Goal: Task Accomplishment & Management: Use online tool/utility

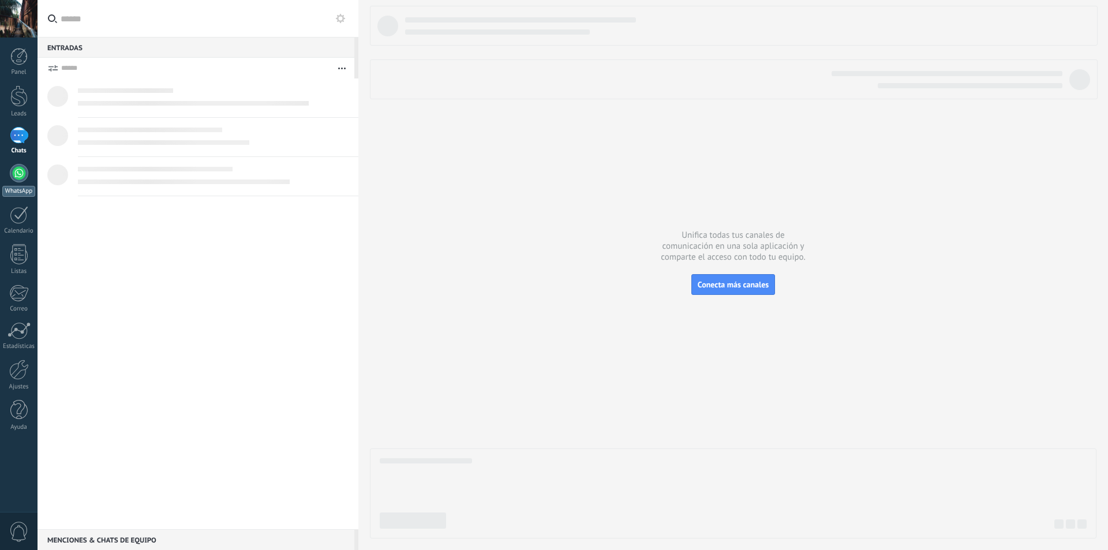
click at [16, 170] on div at bounding box center [19, 173] width 18 height 18
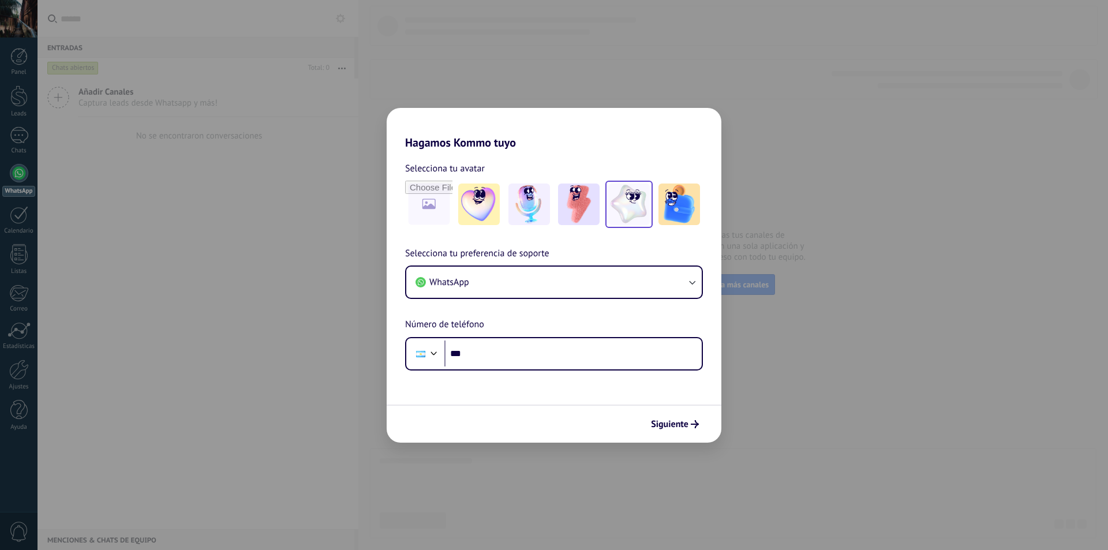
click at [616, 201] on img at bounding box center [629, 205] width 42 height 42
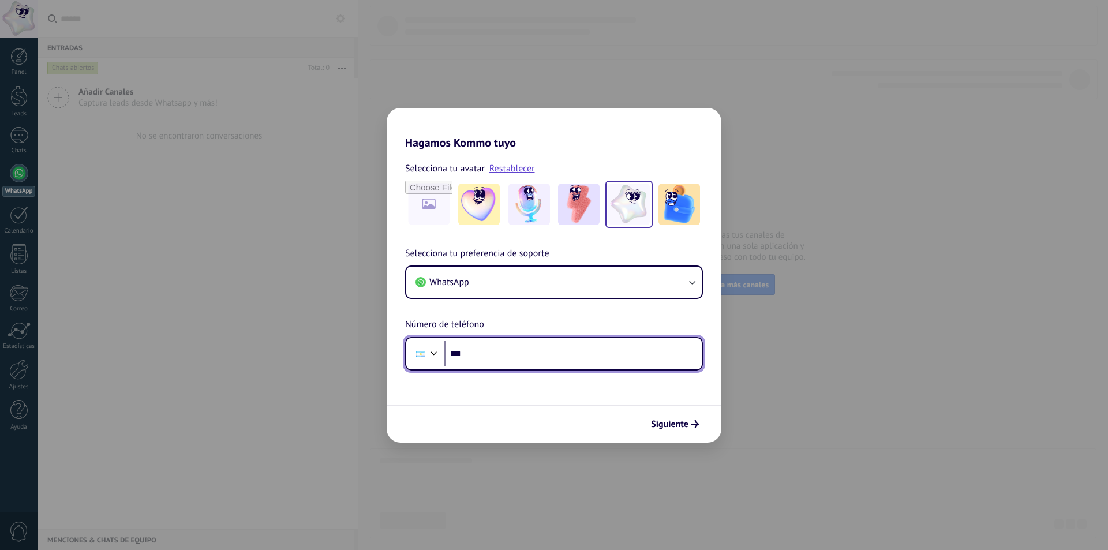
click at [520, 359] on input "***" at bounding box center [572, 354] width 257 height 27
type input "**********"
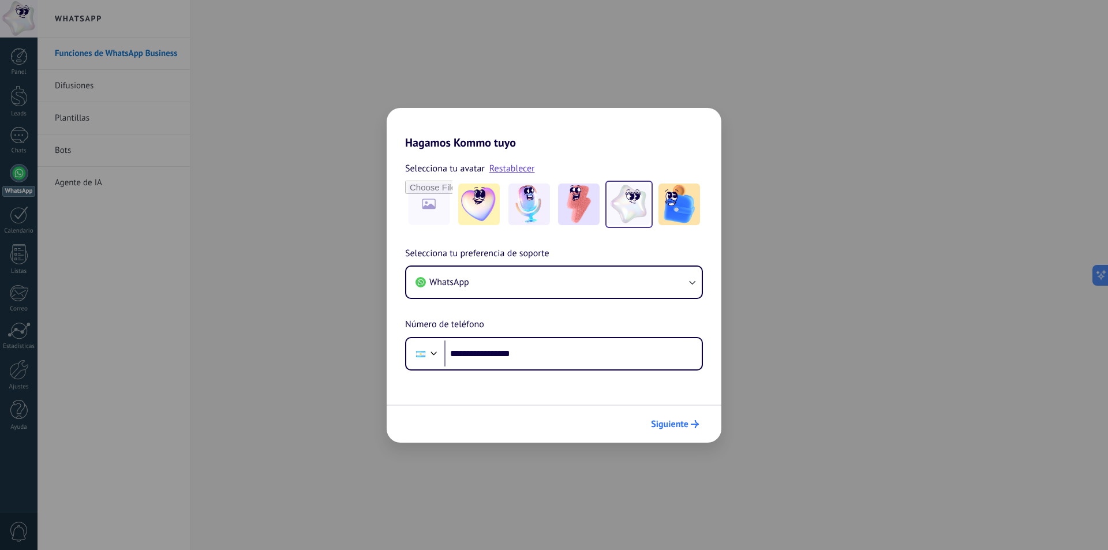
click at [680, 425] on span "Siguiente" at bounding box center [670, 424] width 38 height 8
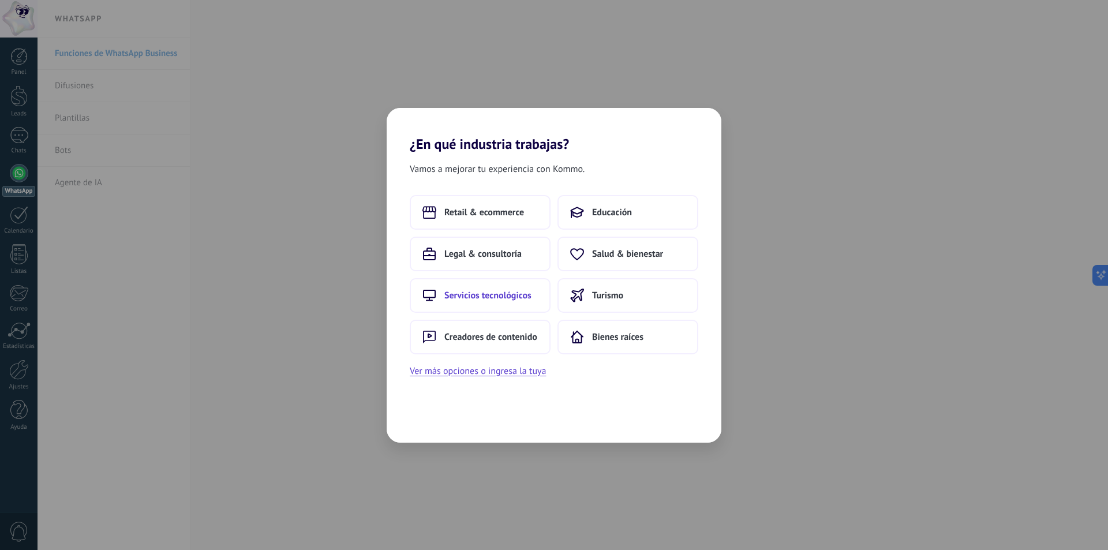
click at [474, 300] on span "Servicios tecnológicos" at bounding box center [487, 296] width 87 height 12
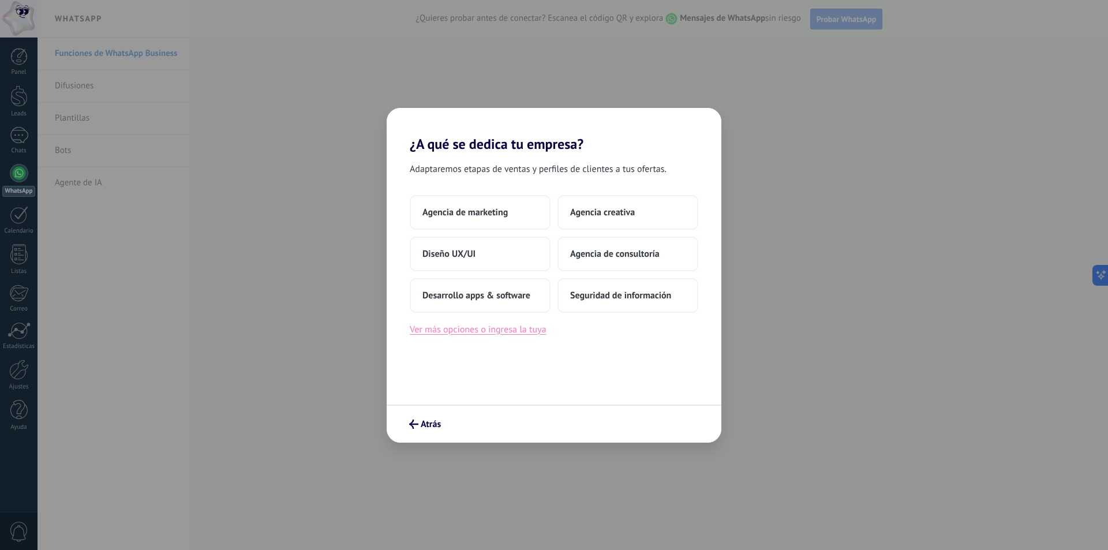
click at [493, 331] on button "Ver más opciones o ingresa la tuya" at bounding box center [478, 329] width 136 height 15
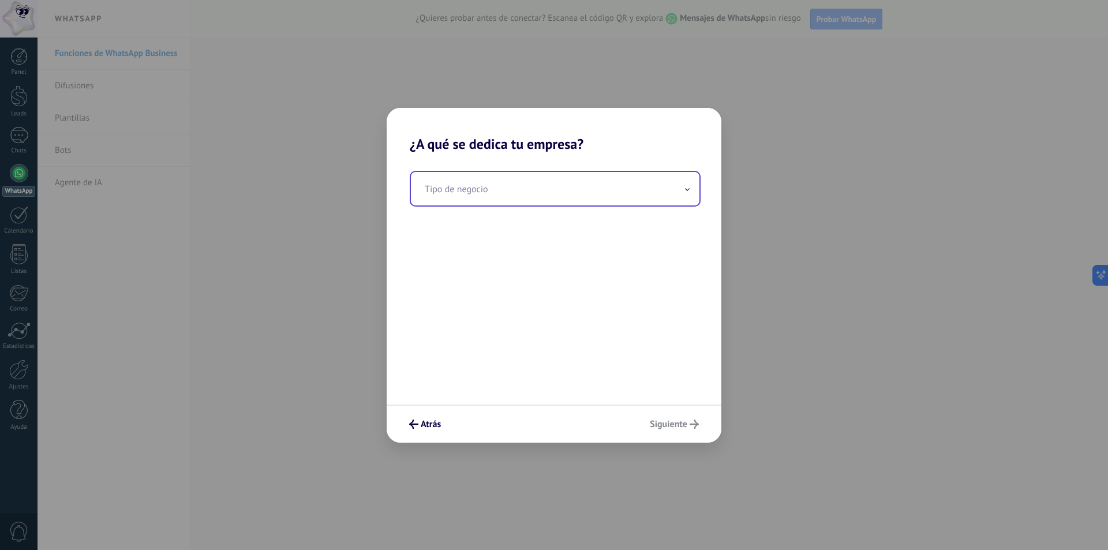
click at [478, 192] on input "text" at bounding box center [555, 188] width 289 height 33
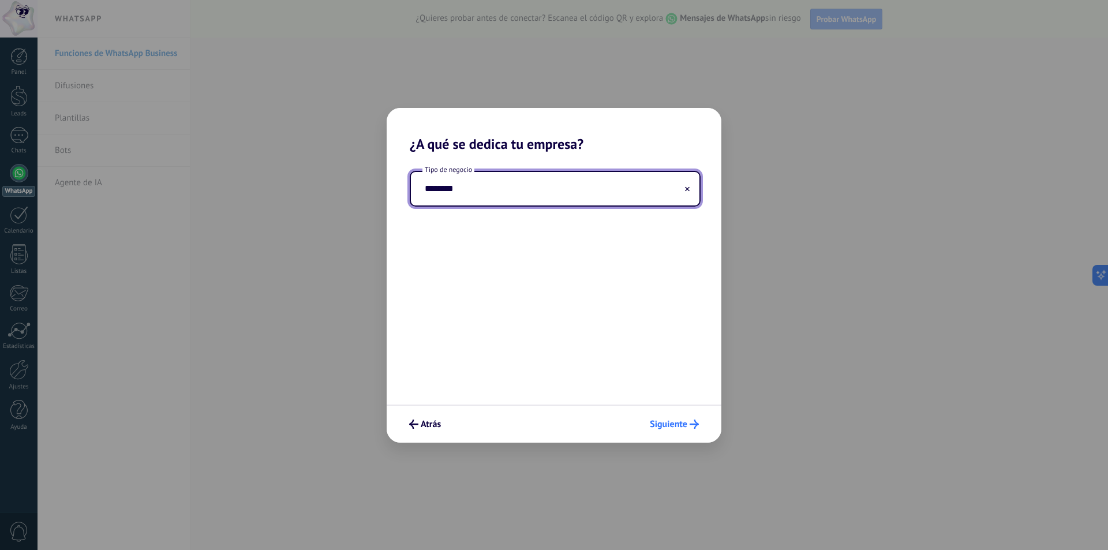
type input "********"
click at [670, 421] on span "Siguiente" at bounding box center [669, 424] width 38 height 8
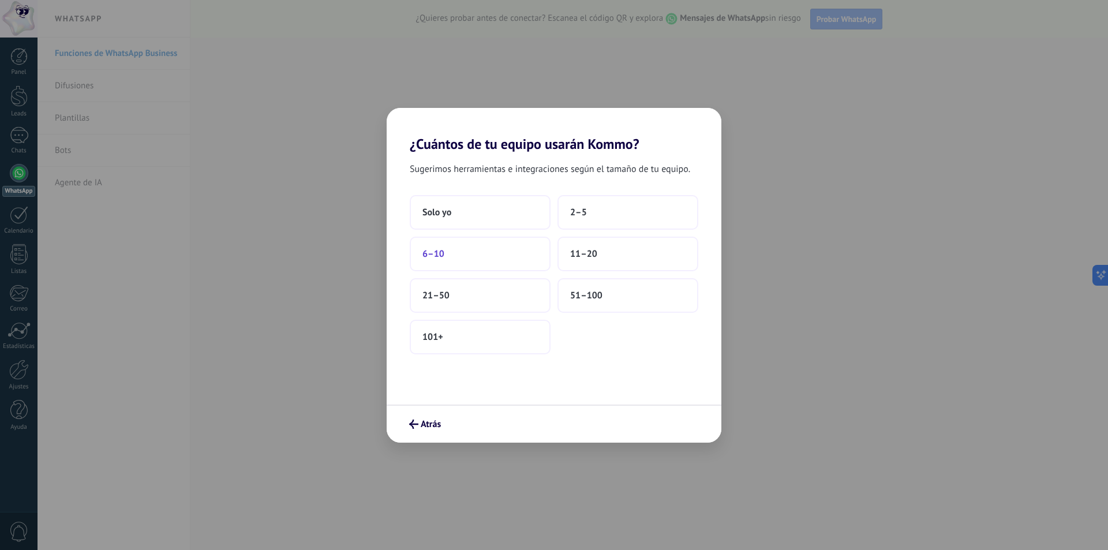
click at [468, 259] on button "6–10" at bounding box center [480, 254] width 141 height 35
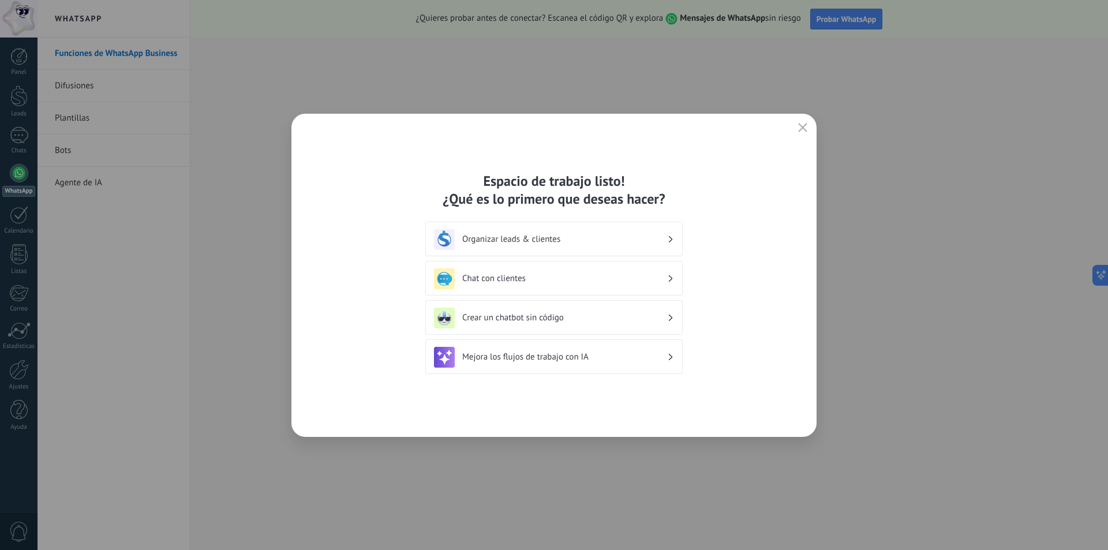
click at [806, 127] on icon "button" at bounding box center [802, 127] width 9 height 9
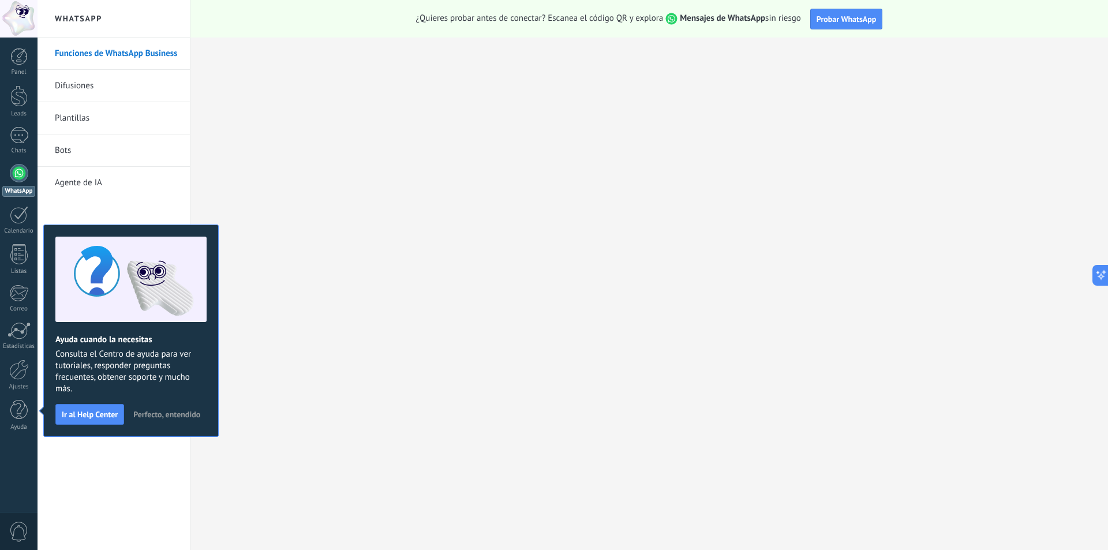
click at [17, 174] on div at bounding box center [19, 173] width 18 height 18
click at [15, 179] on div at bounding box center [19, 173] width 18 height 18
click at [176, 412] on span "Perfecto, entendido" at bounding box center [166, 414] width 67 height 8
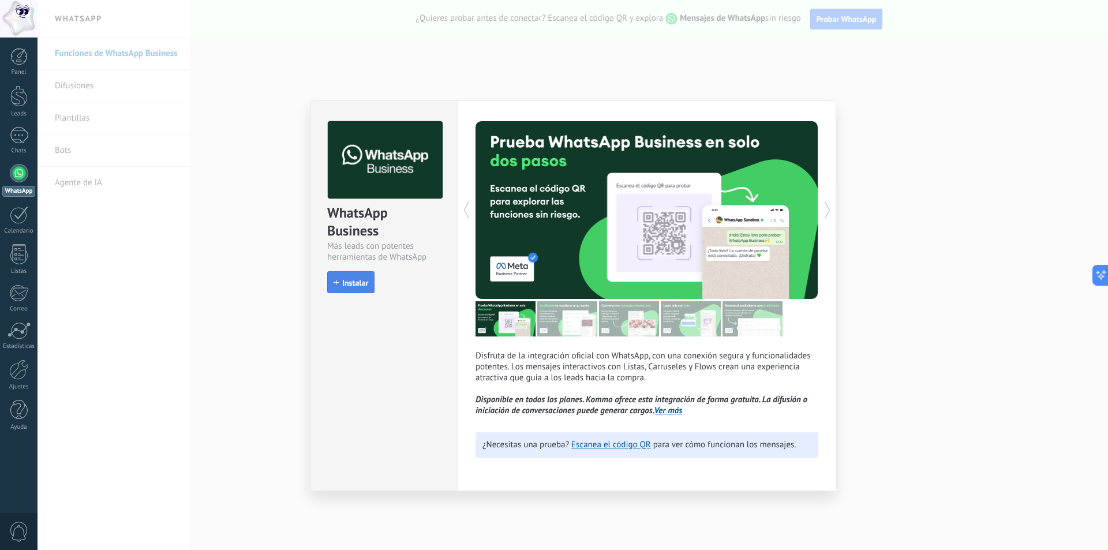
click at [361, 281] on span "Instalar" at bounding box center [355, 283] width 26 height 8
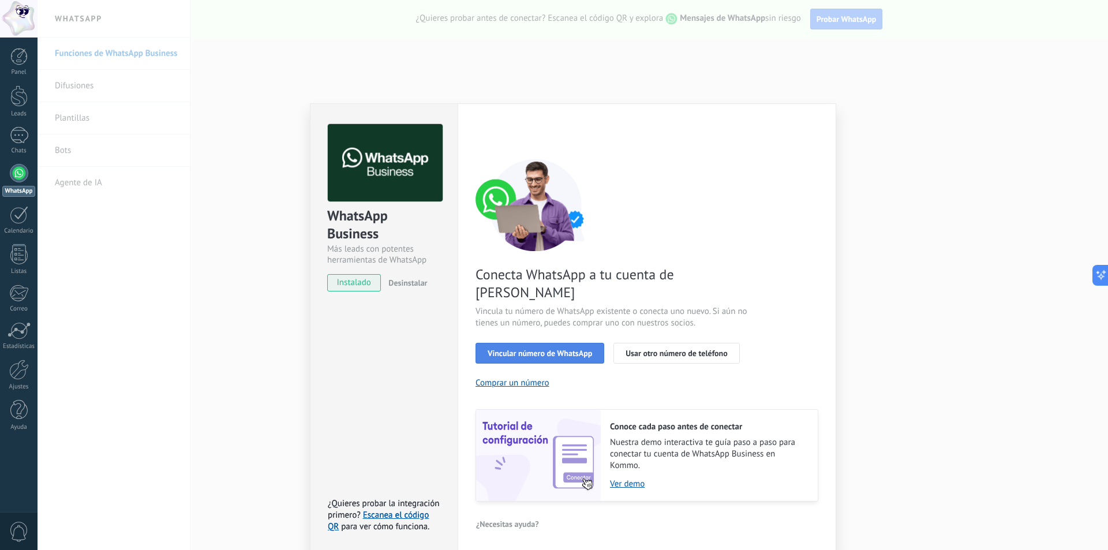
click at [507, 349] on span "Vincular número de WhatsApp" at bounding box center [540, 353] width 104 height 8
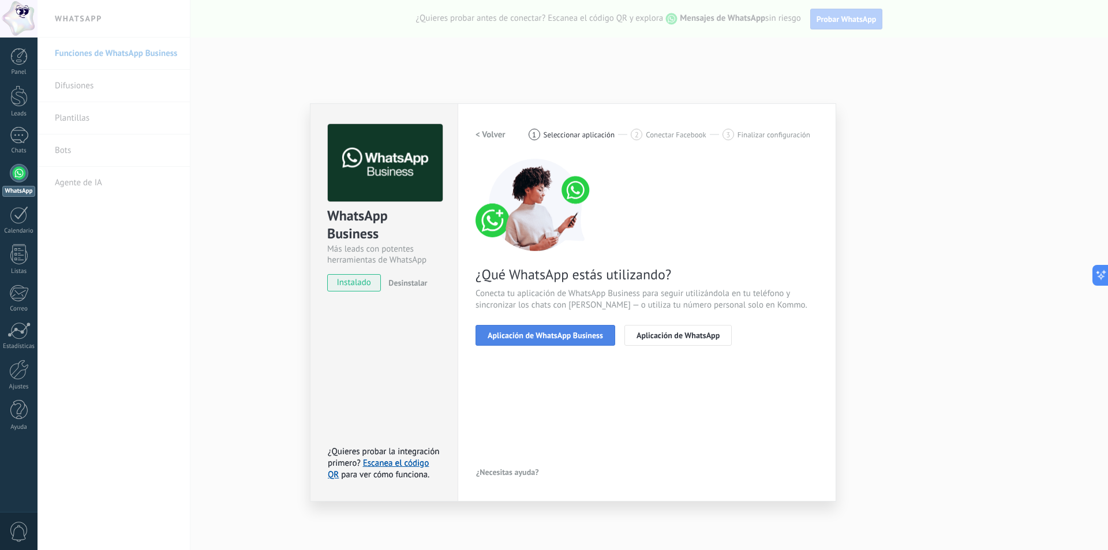
click at [559, 335] on span "Aplicación de WhatsApp Business" at bounding box center [545, 335] width 115 height 8
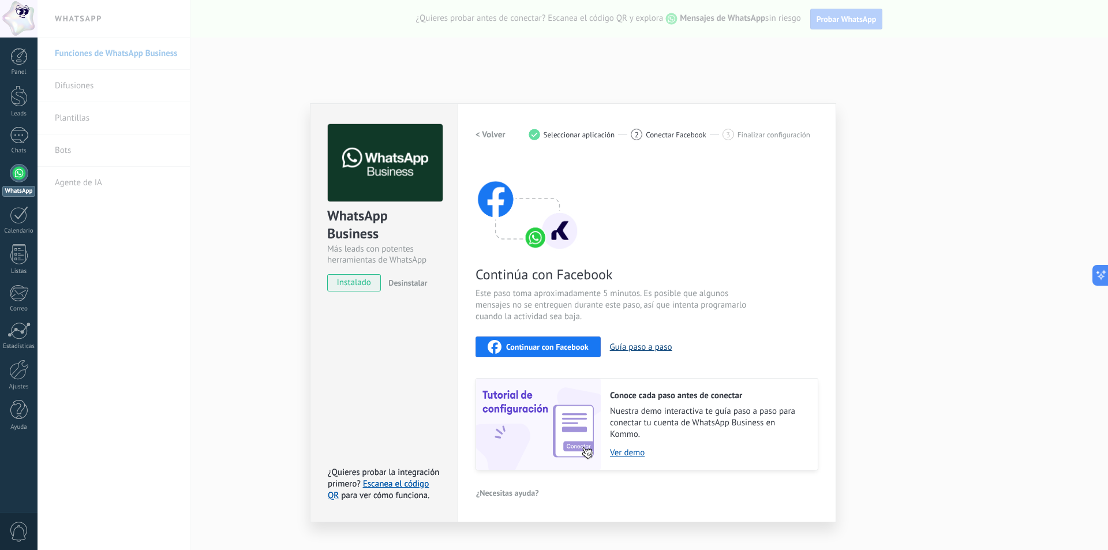
click at [660, 348] on button "Guía paso a paso" at bounding box center [641, 347] width 62 height 11
click at [387, 486] on link "Escanea el código QR" at bounding box center [378, 489] width 101 height 23
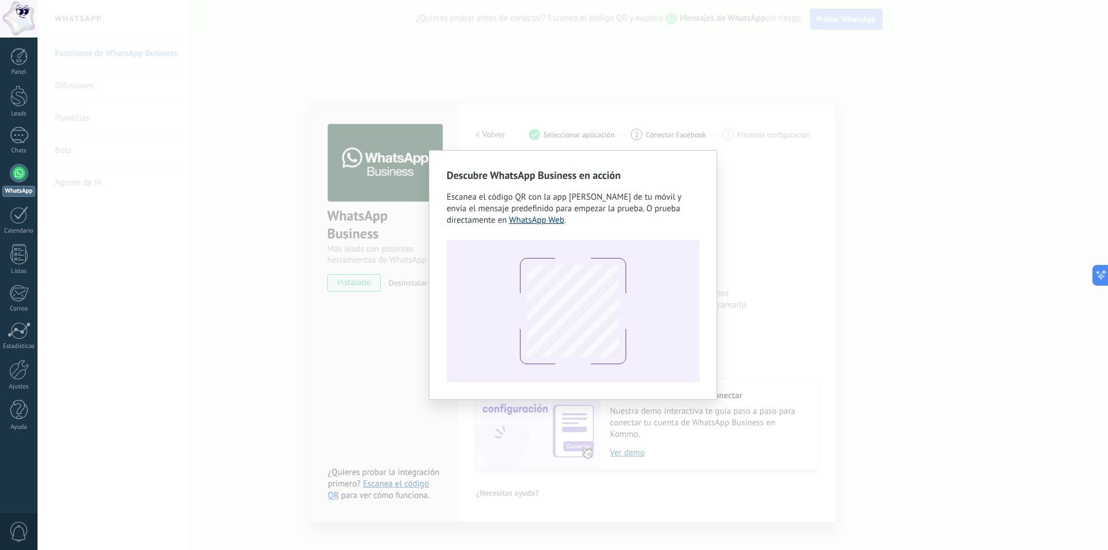
click at [548, 218] on link "WhatsApp Web" at bounding box center [536, 220] width 55 height 11
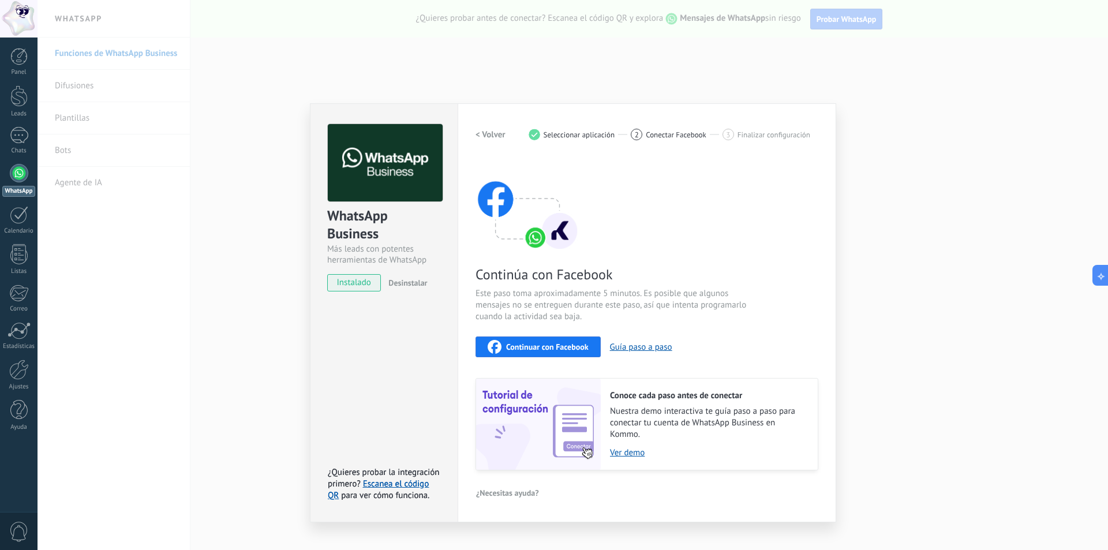
click at [377, 172] on img at bounding box center [385, 163] width 115 height 78
click at [356, 288] on span "instalado" at bounding box center [354, 282] width 53 height 17
click at [356, 281] on span "instalado" at bounding box center [354, 282] width 53 height 17
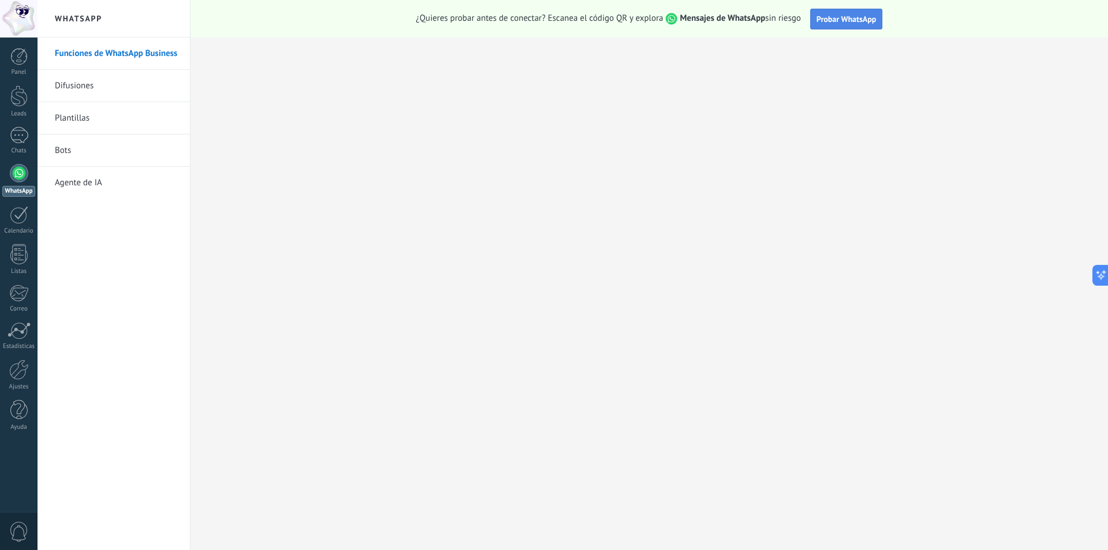
click at [851, 12] on button "Probar WhatsApp" at bounding box center [846, 19] width 73 height 21
click at [110, 53] on link "Funciones de WhatsApp Business" at bounding box center [117, 54] width 124 height 32
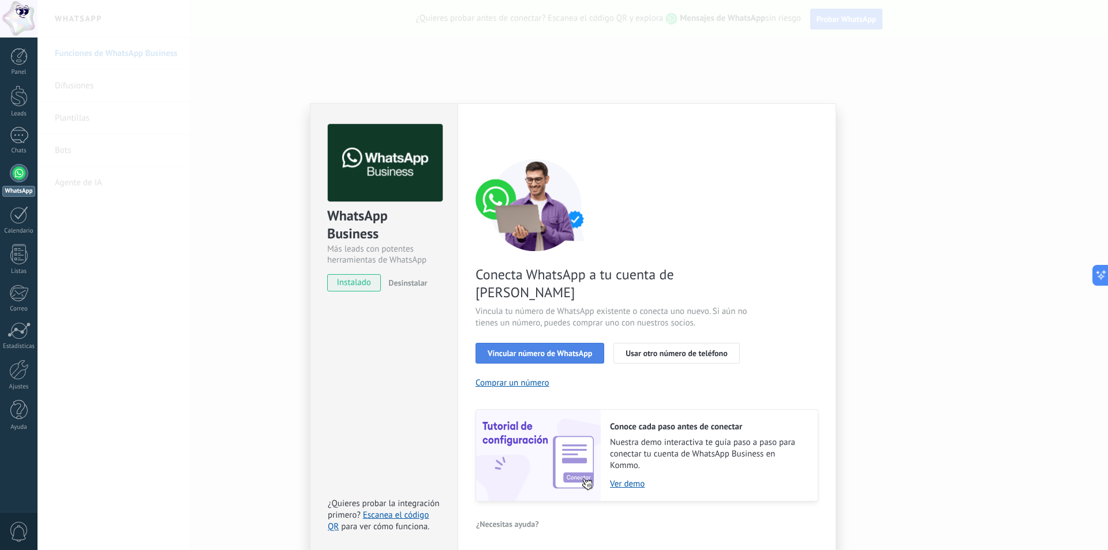
click at [565, 349] on span "Vincular número de WhatsApp" at bounding box center [540, 353] width 104 height 8
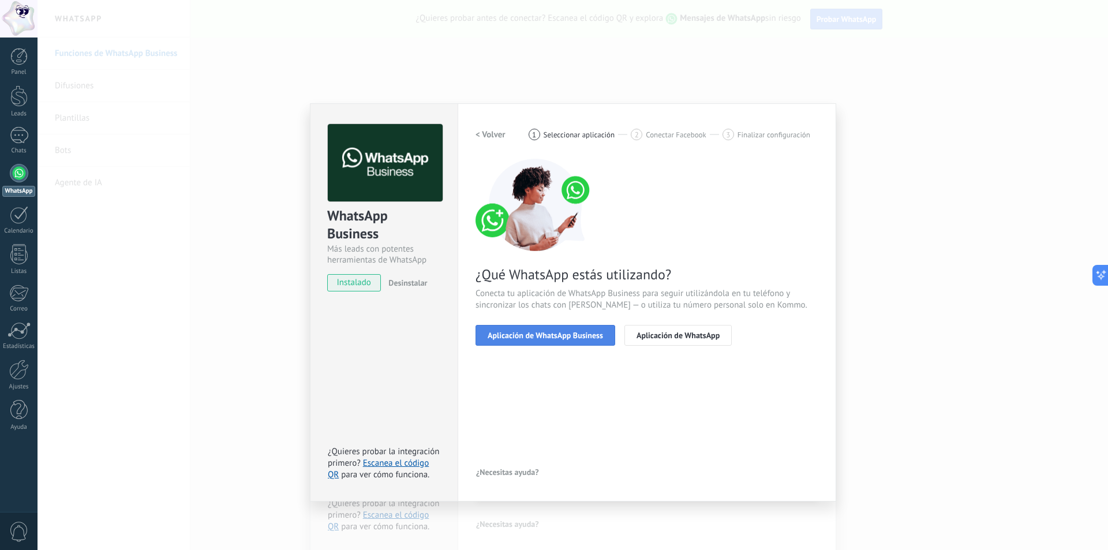
click at [568, 327] on button "Aplicación de WhatsApp Business" at bounding box center [546, 335] width 140 height 21
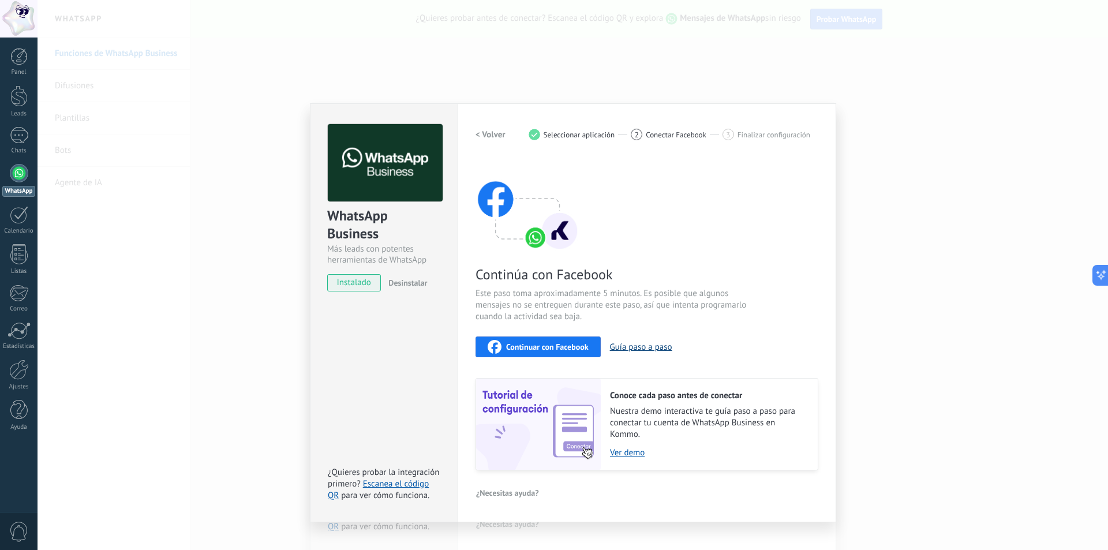
click at [643, 347] on button "Guía paso a paso" at bounding box center [641, 347] width 62 height 11
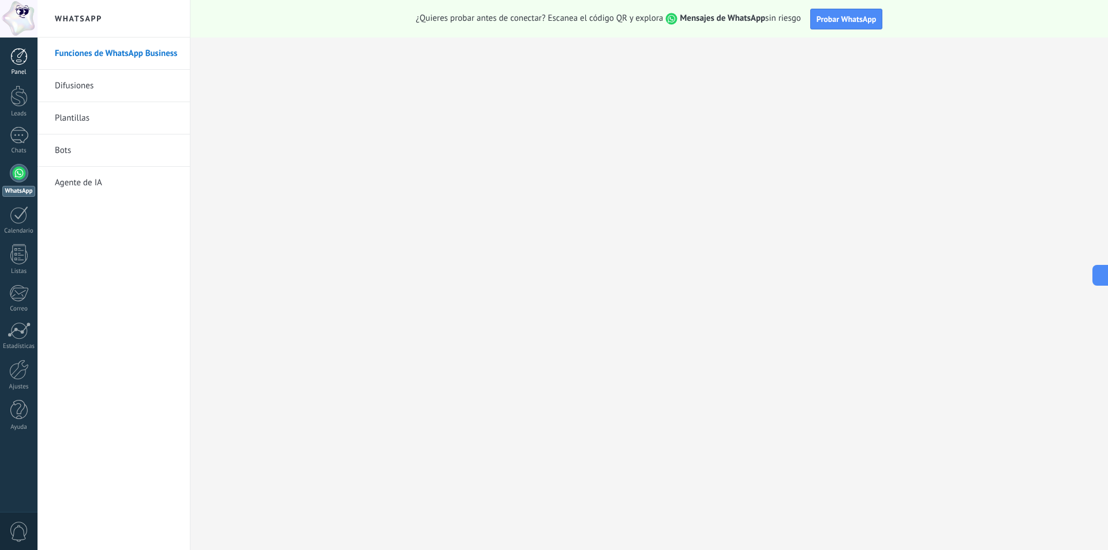
click at [19, 48] on div at bounding box center [18, 56] width 17 height 17
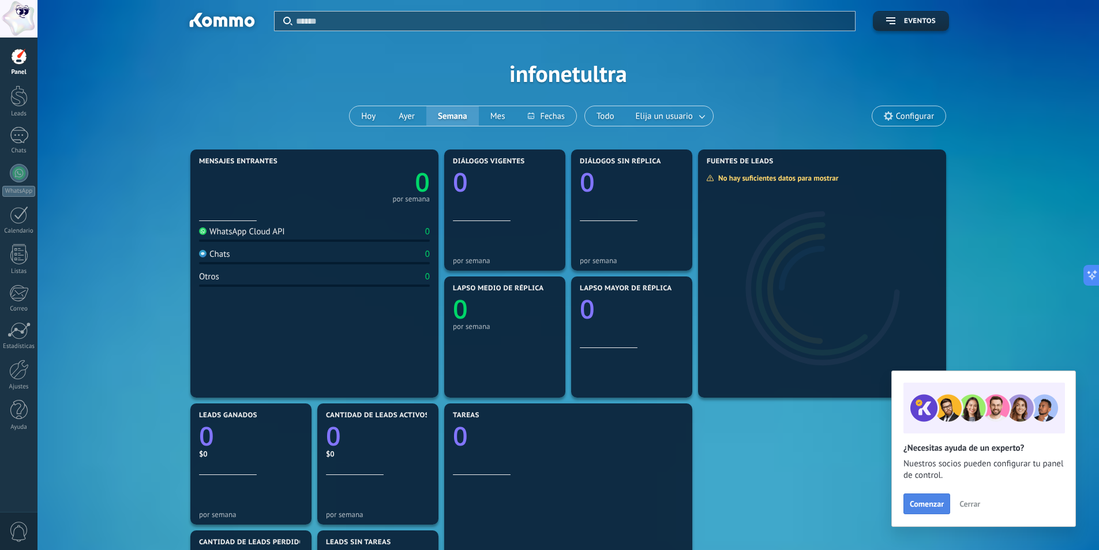
click at [926, 507] on span "Comenzar" at bounding box center [927, 504] width 34 height 8
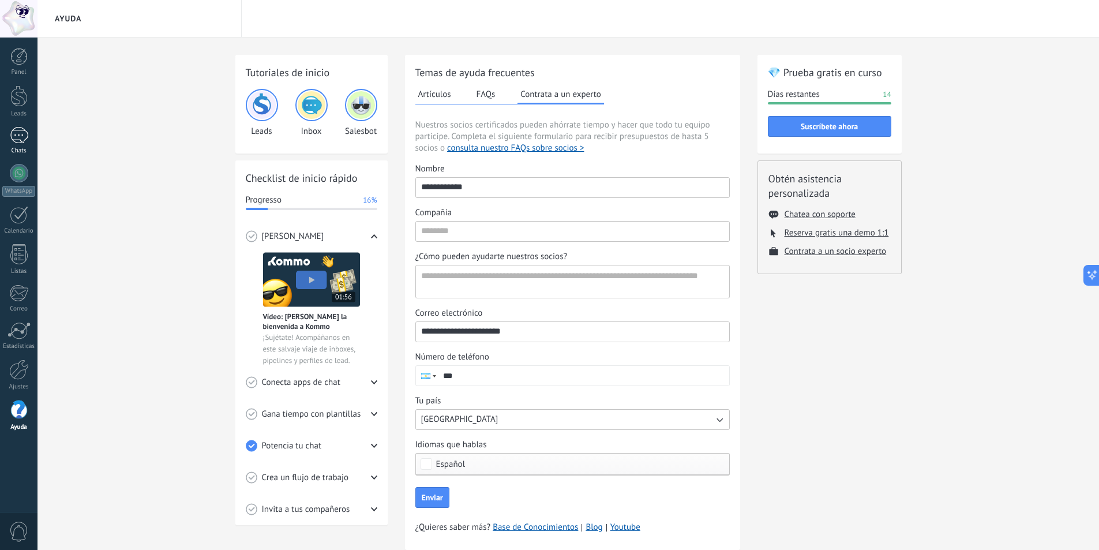
click at [20, 136] on div at bounding box center [19, 135] width 18 height 17
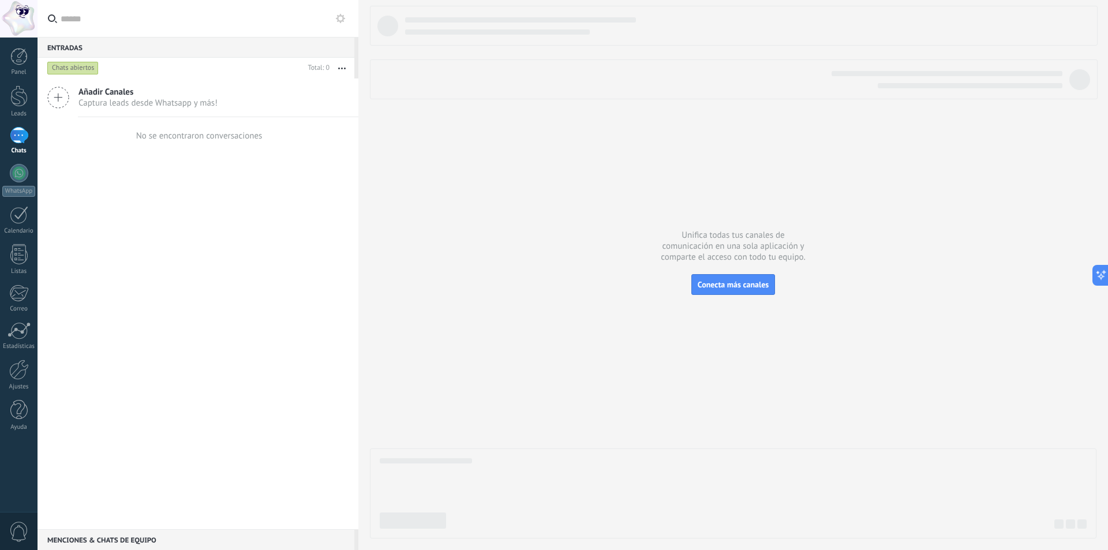
click at [54, 98] on icon at bounding box center [58, 98] width 22 height 22
click at [717, 287] on span "Conecta más canales" at bounding box center [733, 284] width 71 height 10
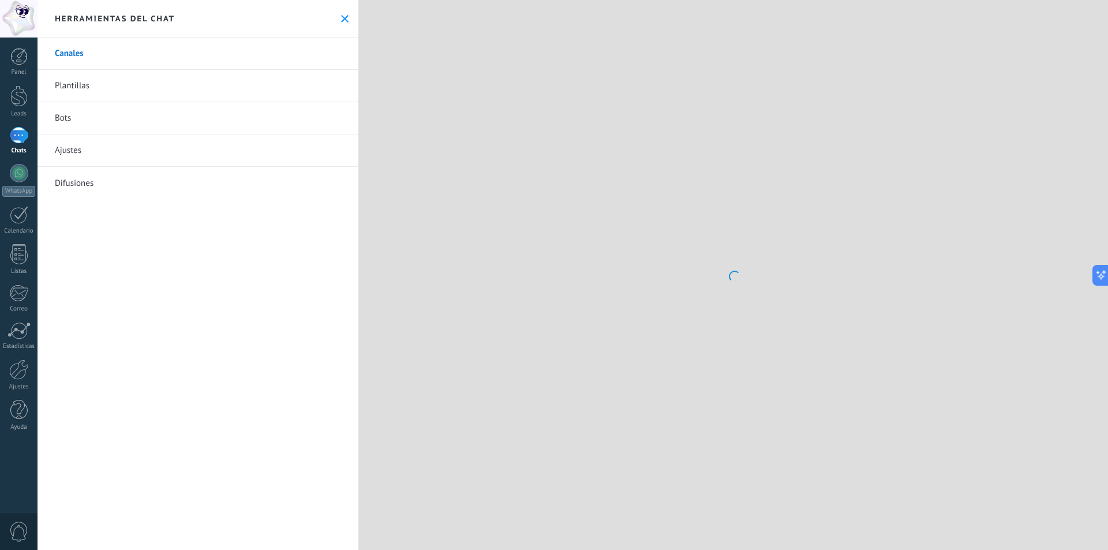
click at [92, 121] on link "Bots" at bounding box center [198, 118] width 321 height 32
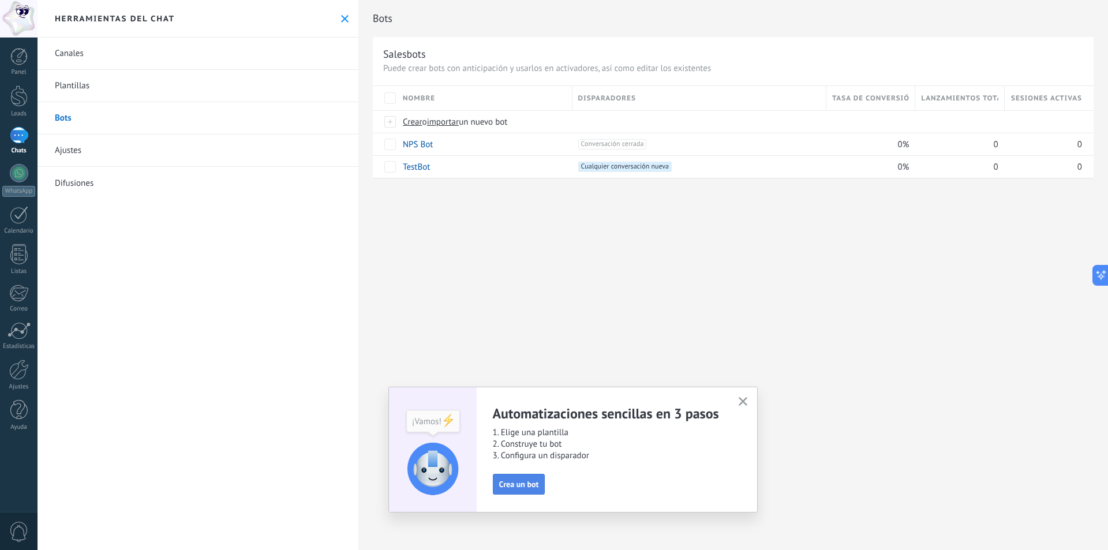
click at [525, 485] on span "Crea un bot" at bounding box center [519, 484] width 40 height 8
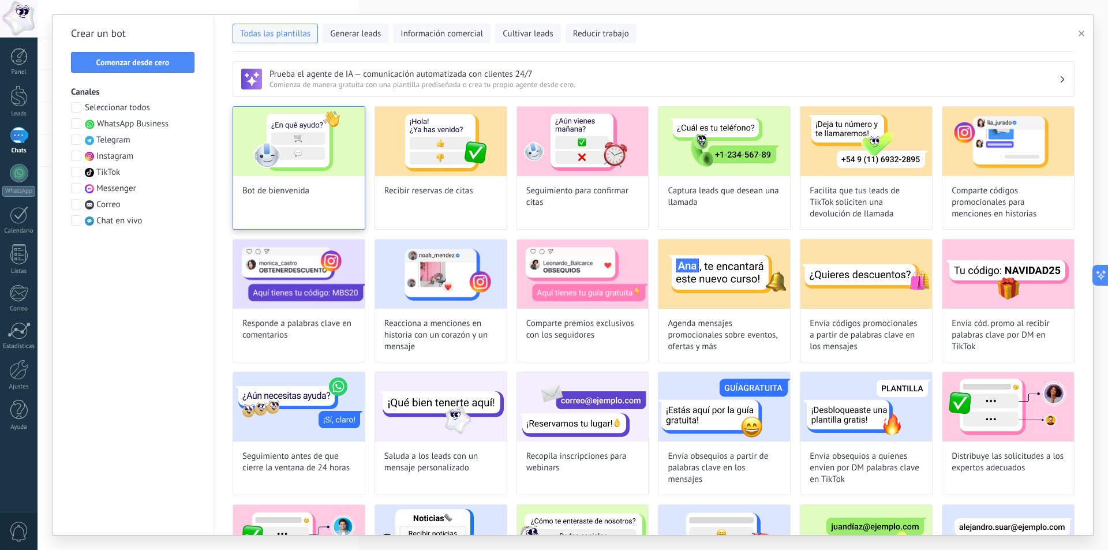
click at [293, 131] on img at bounding box center [299, 141] width 132 height 69
type input "**********"
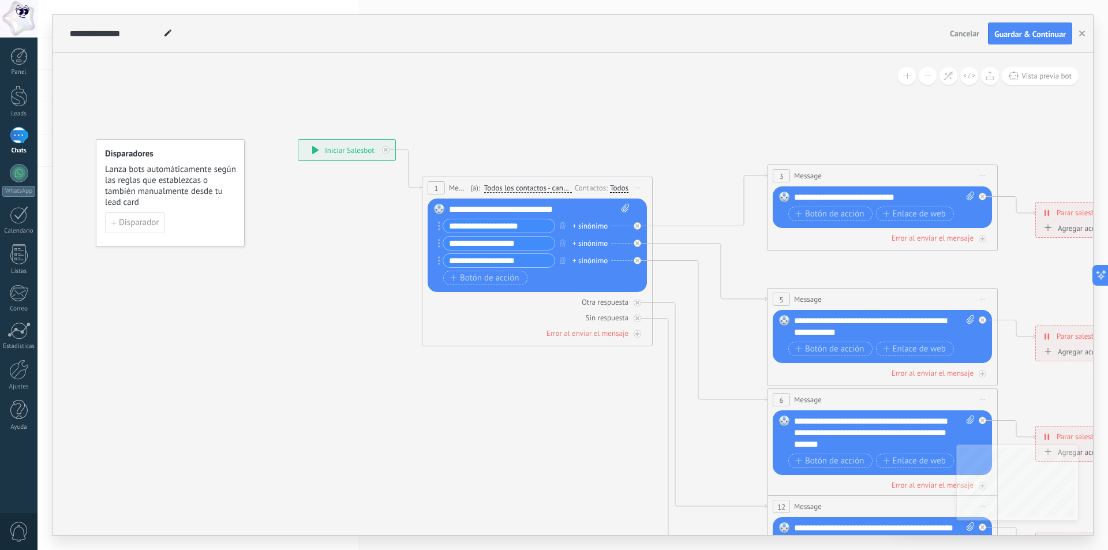
click at [317, 149] on icon at bounding box center [315, 150] width 6 height 8
click at [538, 225] on input "**********" at bounding box center [498, 225] width 111 height 13
drag, startPoint x: 530, startPoint y: 225, endPoint x: 443, endPoint y: 233, distance: 87.5
click at [443, 233] on div "**********" at bounding box center [496, 226] width 117 height 14
type input "******"
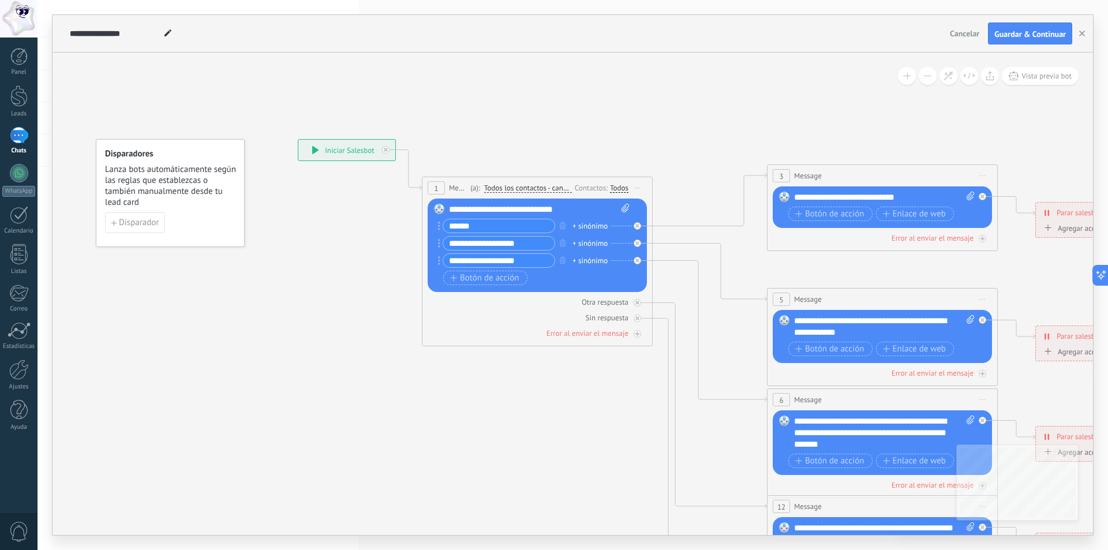
drag, startPoint x: 526, startPoint y: 242, endPoint x: 446, endPoint y: 253, distance: 80.9
click at [446, 253] on div "**********" at bounding box center [536, 245] width 186 height 52
type input "**********"
drag, startPoint x: 533, startPoint y: 260, endPoint x: 397, endPoint y: 279, distance: 137.0
click at [298, 139] on div "**********" at bounding box center [298, 139] width 0 height 0
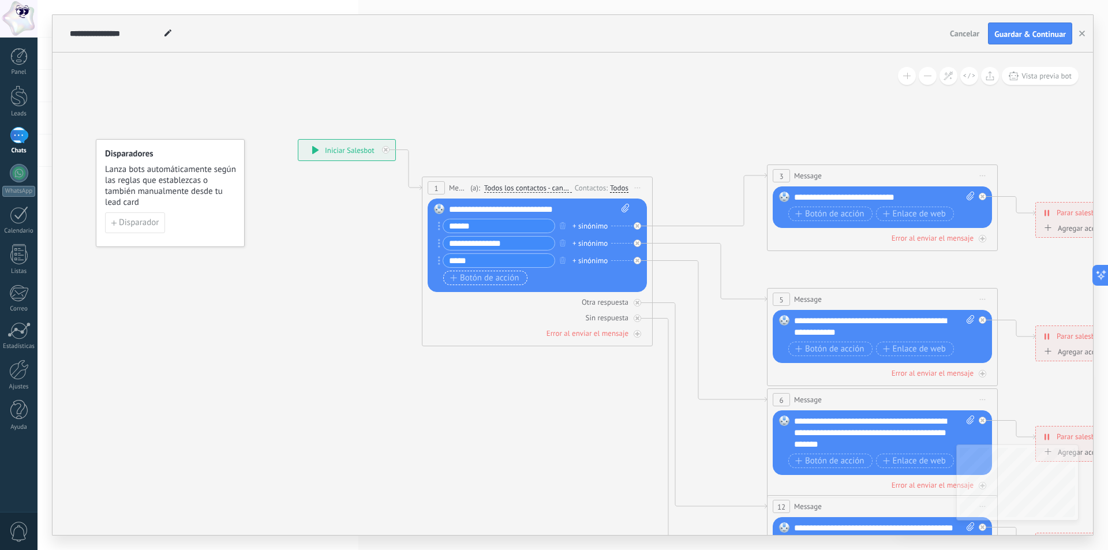
type input "*****"
click at [451, 275] on icon "button" at bounding box center [453, 278] width 7 height 6
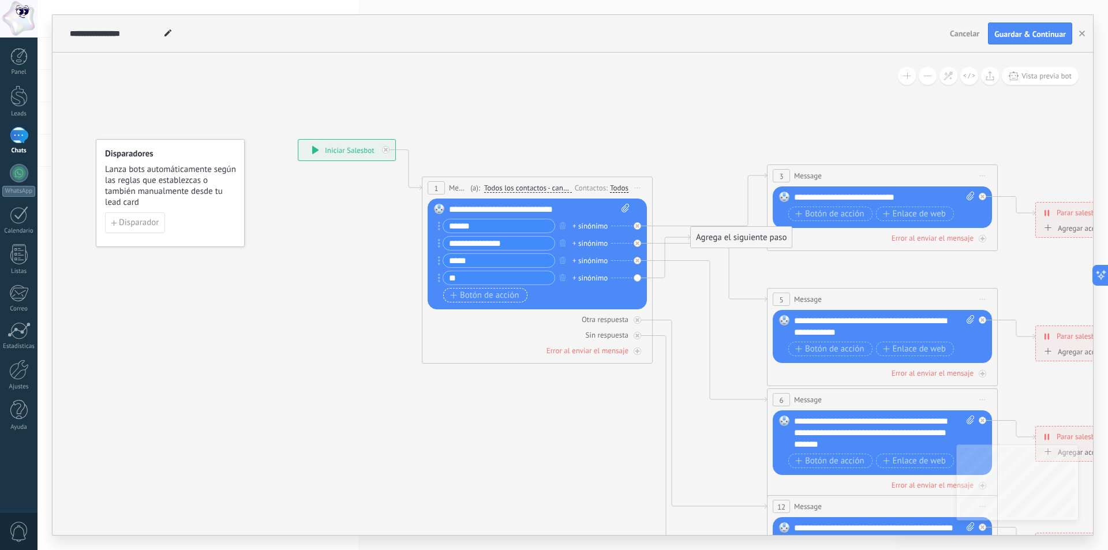
type input "*"
type input "**********"
click at [593, 223] on div "+ sinónimo" at bounding box center [590, 226] width 35 height 12
click at [570, 233] on div "****** + sinónimo" at bounding box center [531, 226] width 186 height 14
click at [853, 195] on div "**********" at bounding box center [884, 198] width 181 height 12
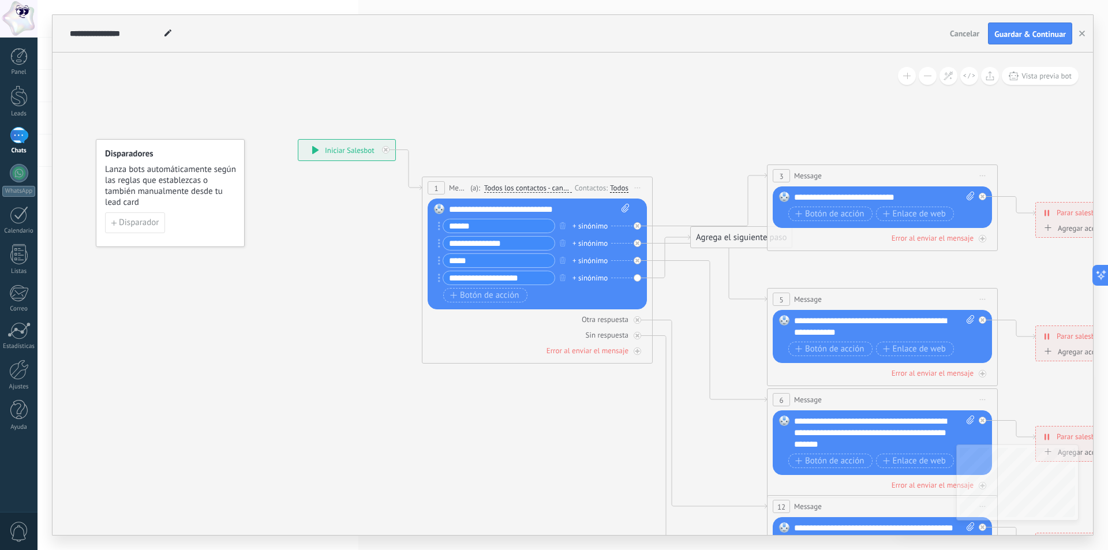
click at [855, 194] on div "**********" at bounding box center [884, 198] width 181 height 12
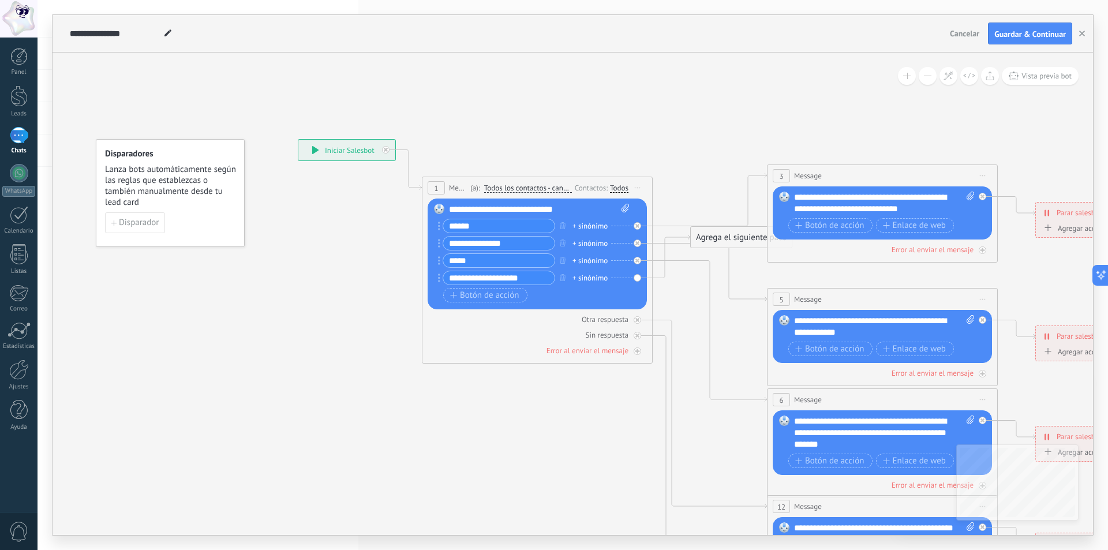
drag, startPoint x: 869, startPoint y: 200, endPoint x: 839, endPoint y: 200, distance: 30.0
click at [839, 199] on div "**********" at bounding box center [884, 203] width 181 height 23
click at [513, 237] on input "**********" at bounding box center [498, 243] width 111 height 13
drag, startPoint x: 795, startPoint y: 323, endPoint x: 832, endPoint y: 326, distance: 37.1
click at [832, 326] on div "**********" at bounding box center [884, 326] width 181 height 23
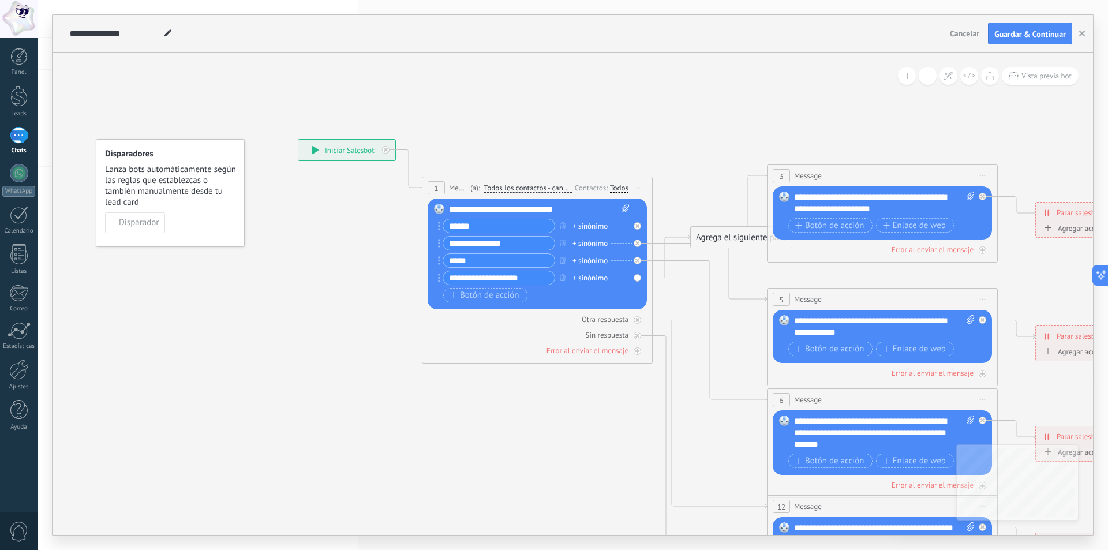
click at [858, 328] on div "**********" at bounding box center [884, 326] width 181 height 23
drag, startPoint x: 830, startPoint y: 323, endPoint x: 895, endPoint y: 331, distance: 65.1
click at [895, 331] on div "**********" at bounding box center [884, 326] width 181 height 23
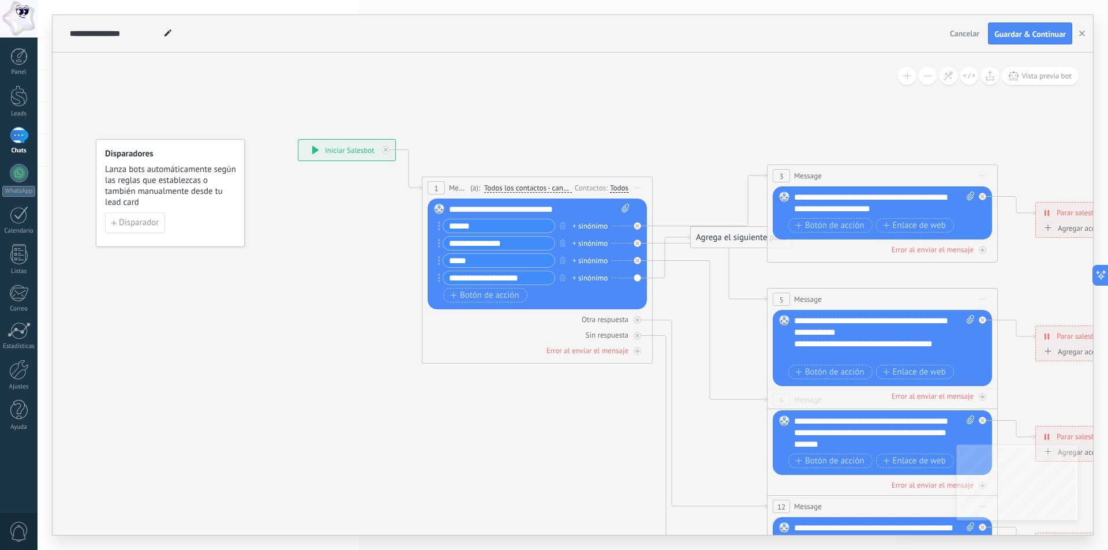
click at [963, 346] on span at bounding box center [968, 338] width 11 height 46
click input "Subir" at bounding box center [0, 0] width 0 height 0
click at [944, 344] on div "**********" at bounding box center [874, 344] width 160 height 12
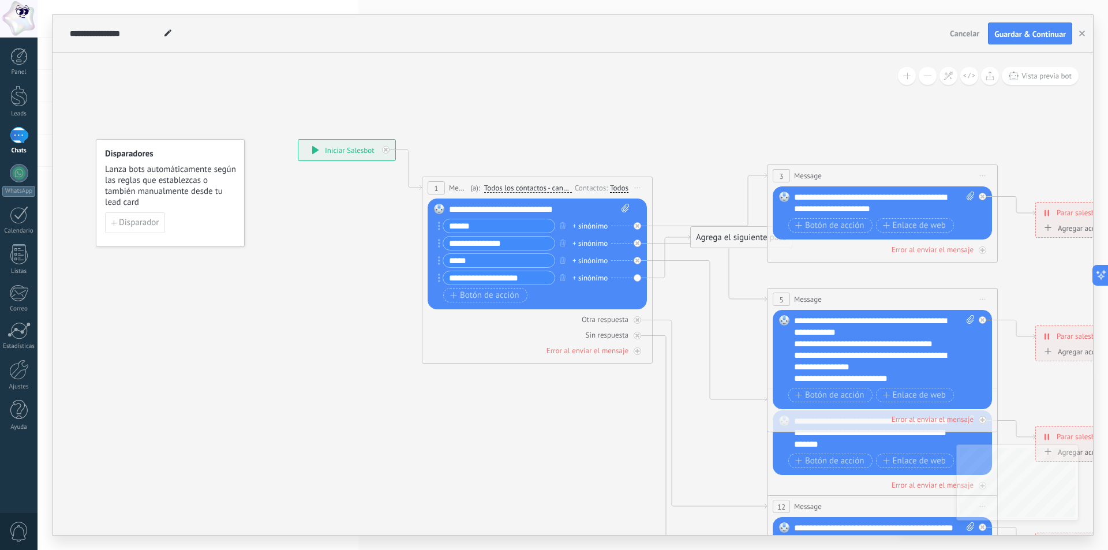
scroll to position [11, 0]
click at [919, 360] on div "**********" at bounding box center [874, 350] width 160 height 23
click at [903, 375] on div at bounding box center [878, 379] width 169 height 12
click at [803, 381] on div "**********" at bounding box center [874, 373] width 160 height 23
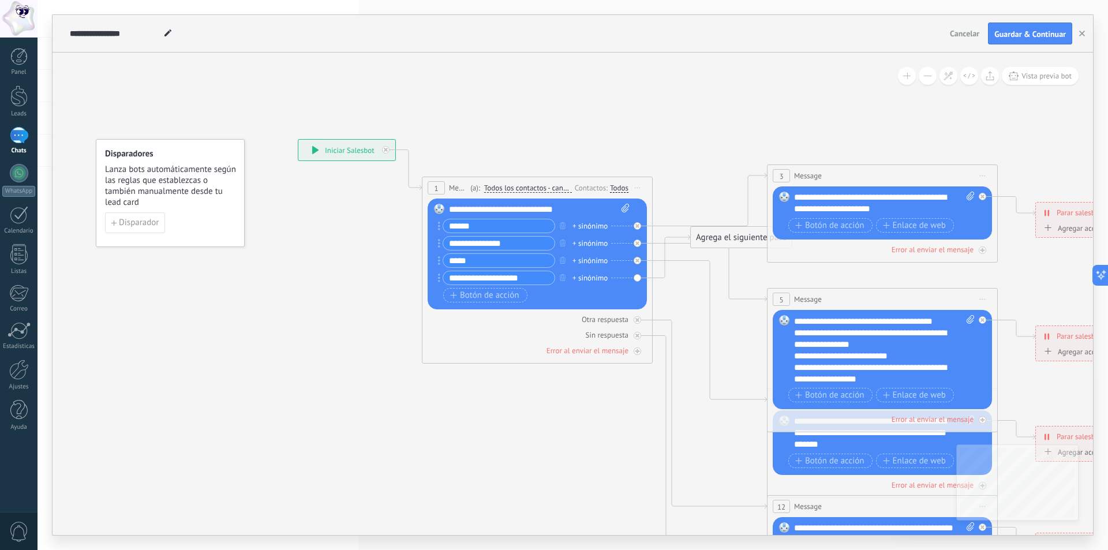
scroll to position [35, 0]
click at [494, 259] on input "*****" at bounding box center [498, 260] width 111 height 13
click at [750, 398] on icon at bounding box center [710, 331] width 114 height 141
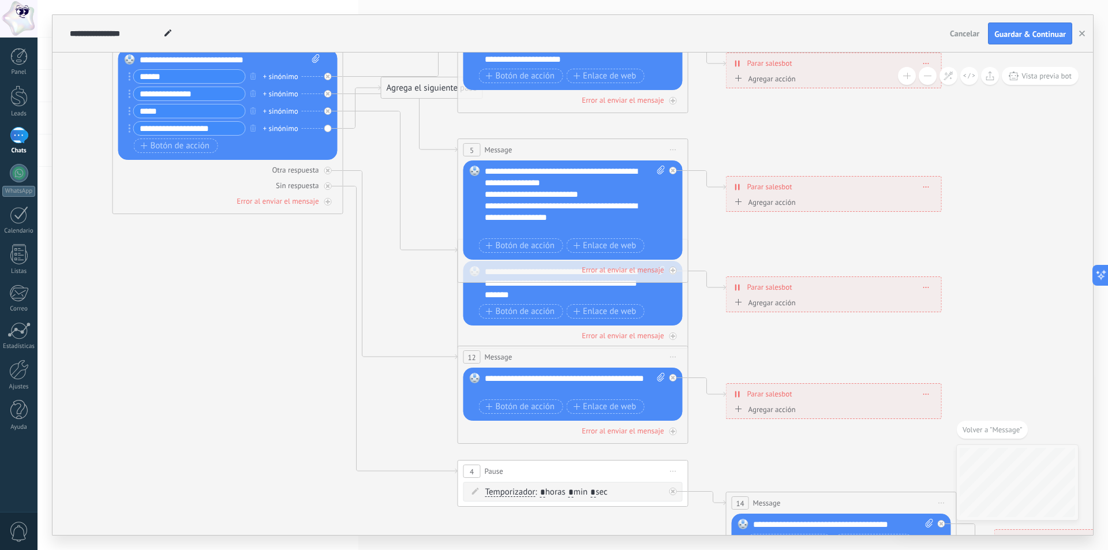
click at [405, 301] on icon at bounding box center [599, 284] width 1799 height 1166
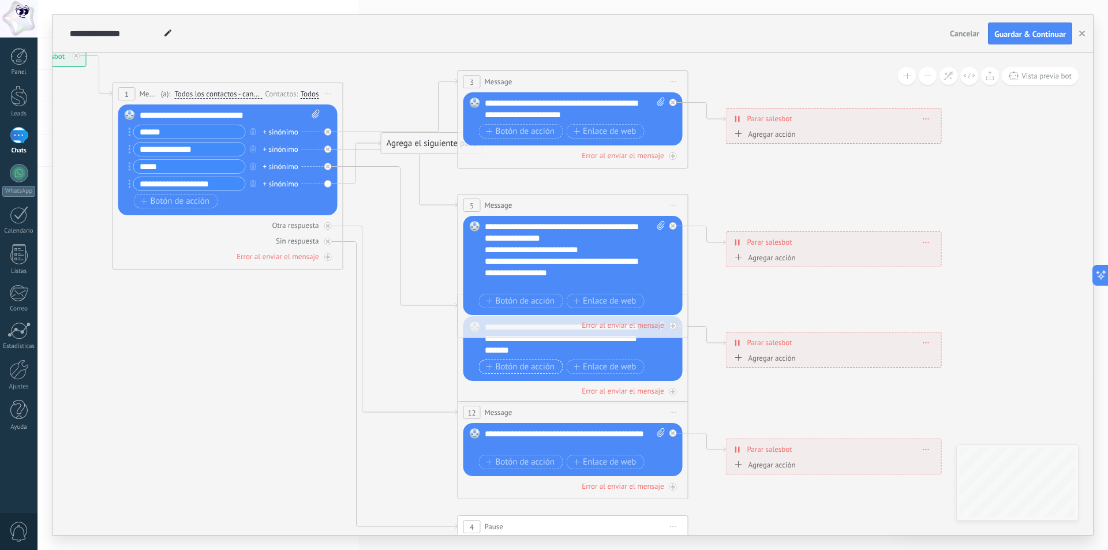
click at [495, 362] on span "Botón de acción" at bounding box center [520, 366] width 69 height 9
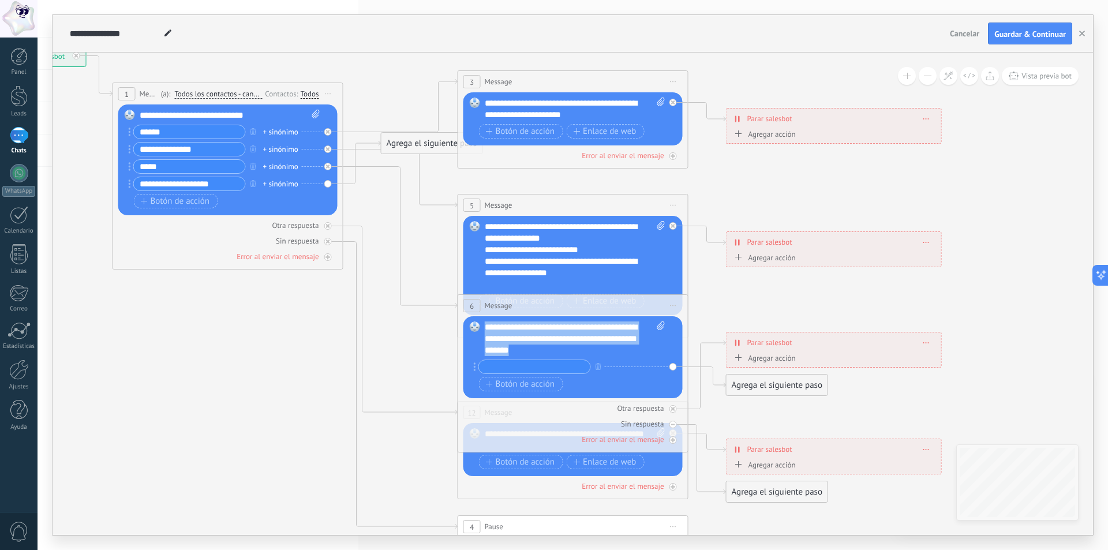
drag, startPoint x: 487, startPoint y: 327, endPoint x: 638, endPoint y: 357, distance: 154.3
click at [638, 357] on div "**********" at bounding box center [575, 357] width 180 height 73
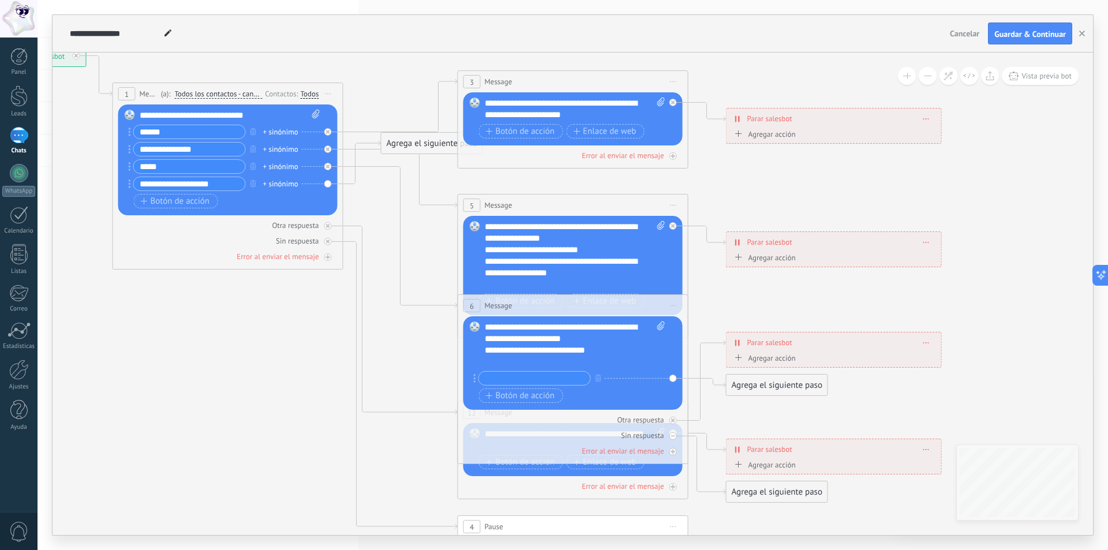
click at [226, 185] on input "**********" at bounding box center [189, 183] width 111 height 13
click at [345, 181] on icon at bounding box center [362, 162] width 38 height 43
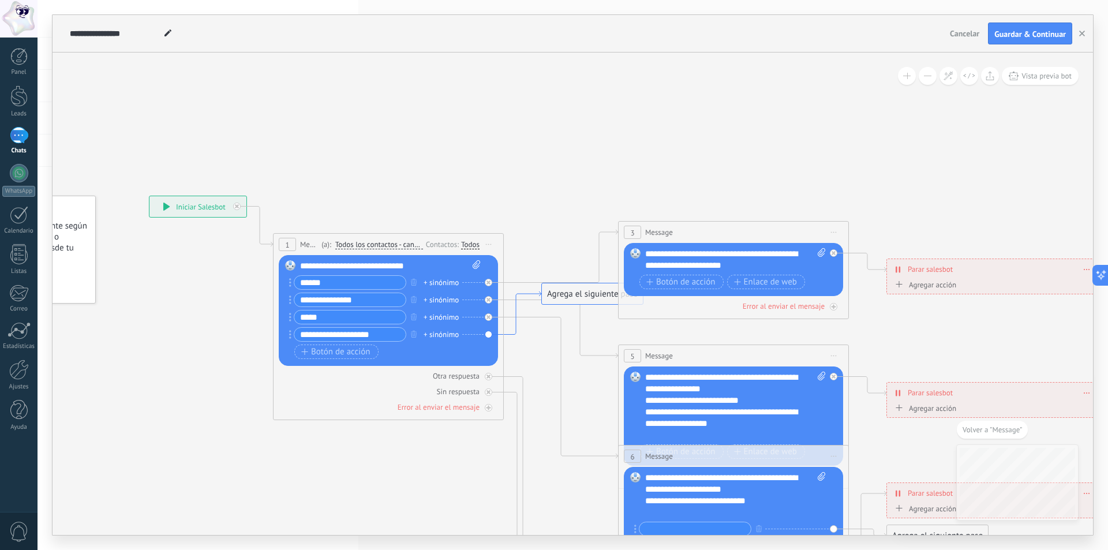
click at [508, 330] on icon at bounding box center [759, 490] width 1799 height 1166
click at [553, 293] on div "Agrega el siguiente paso" at bounding box center [592, 294] width 101 height 19
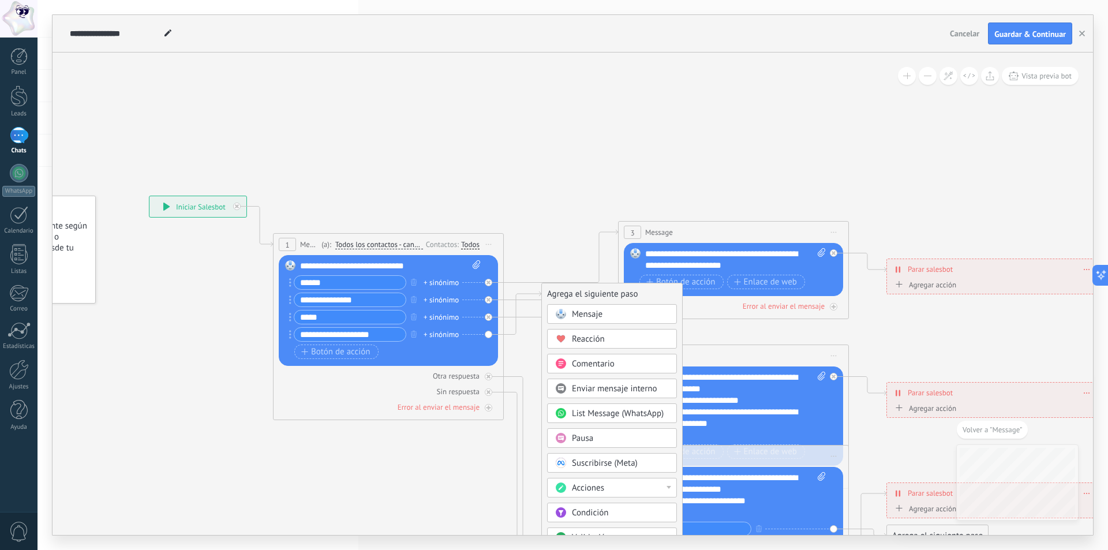
click at [606, 316] on div "Mensaje" at bounding box center [620, 315] width 97 height 12
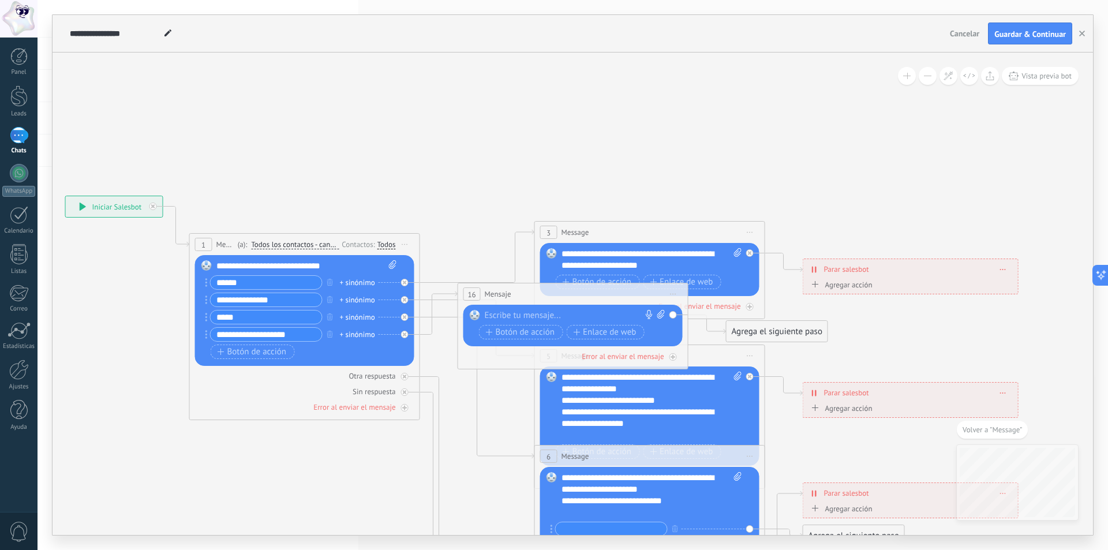
click at [534, 315] on div at bounding box center [570, 316] width 171 height 12
click at [387, 482] on icon at bounding box center [676, 465] width 1799 height 1117
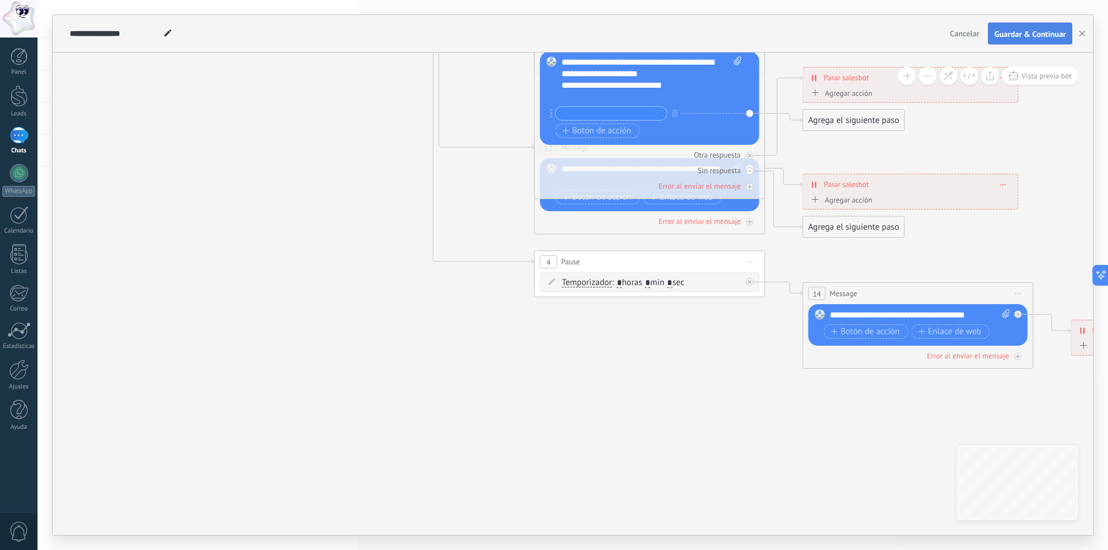
click at [1033, 36] on span "Guardar & Continuar" at bounding box center [1030, 34] width 72 height 8
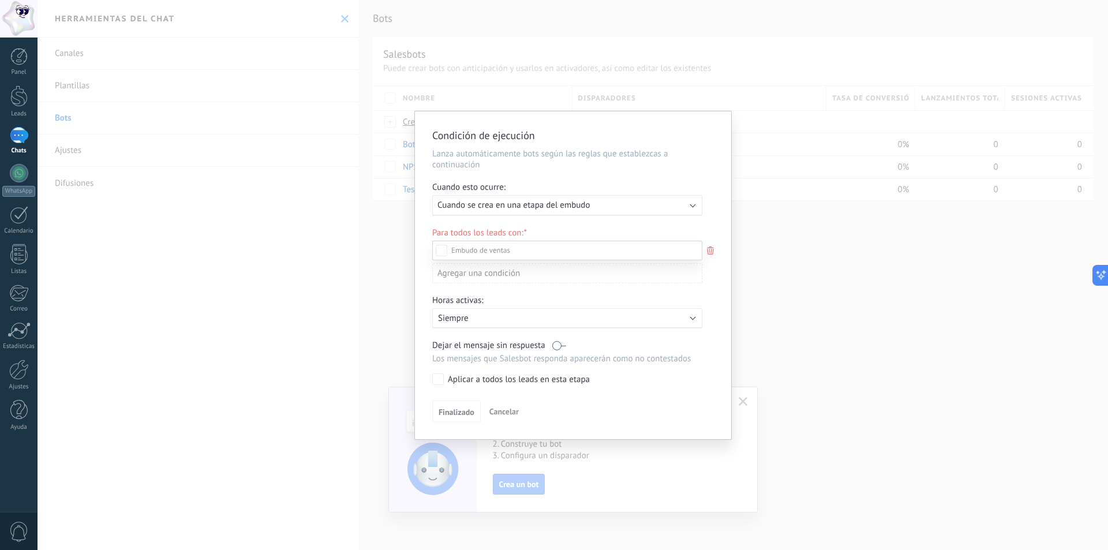
click at [610, 205] on div at bounding box center [573, 275] width 1071 height 550
click at [610, 204] on div "Ejecutar: Cuando se crea en una etapa del embudo" at bounding box center [562, 205] width 250 height 11
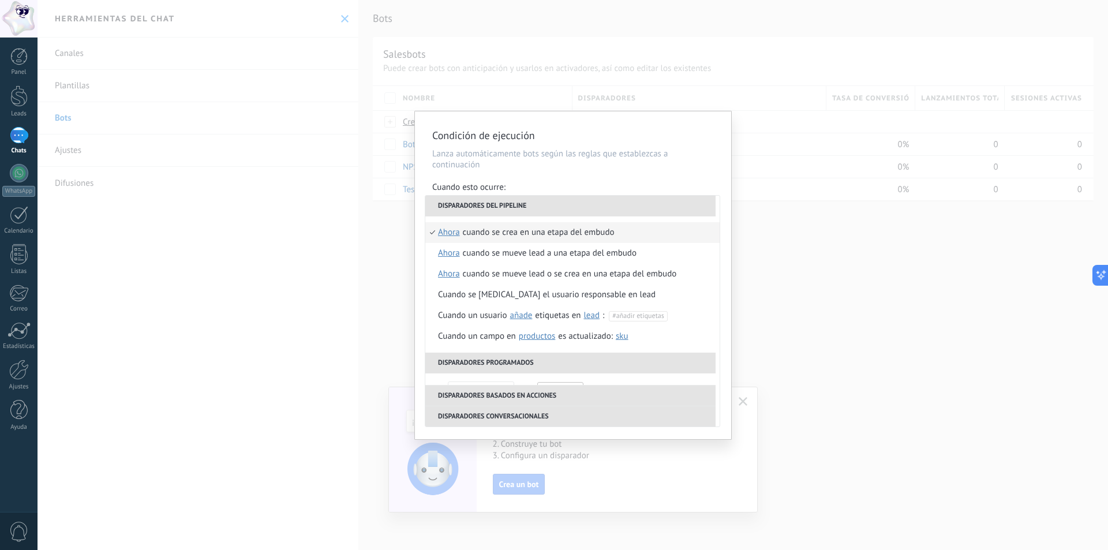
click at [660, 202] on li "Disparadores del pipeline" at bounding box center [570, 206] width 290 height 21
click at [582, 124] on div "**********" at bounding box center [573, 275] width 316 height 328
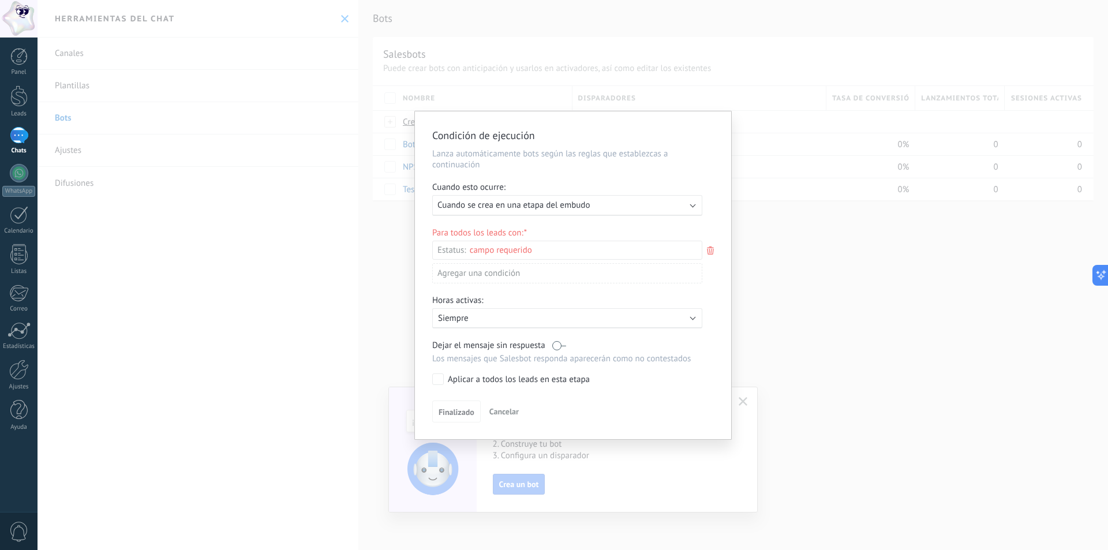
click at [0, 0] on div "Incoming leads Contacto inicial Negociación Debate contractual Discusión de con…" at bounding box center [0, 0] width 0 height 0
click at [643, 123] on div at bounding box center [573, 275] width 1071 height 550
click at [446, 413] on span "Finalizado" at bounding box center [457, 412] width 36 height 8
click at [0, 0] on div "Incoming leads Contacto inicial Negociación Debate contractual Discusión de con…" at bounding box center [0, 0] width 0 height 0
click at [0, 0] on div "Incoming leads" at bounding box center [0, 0] width 0 height 0
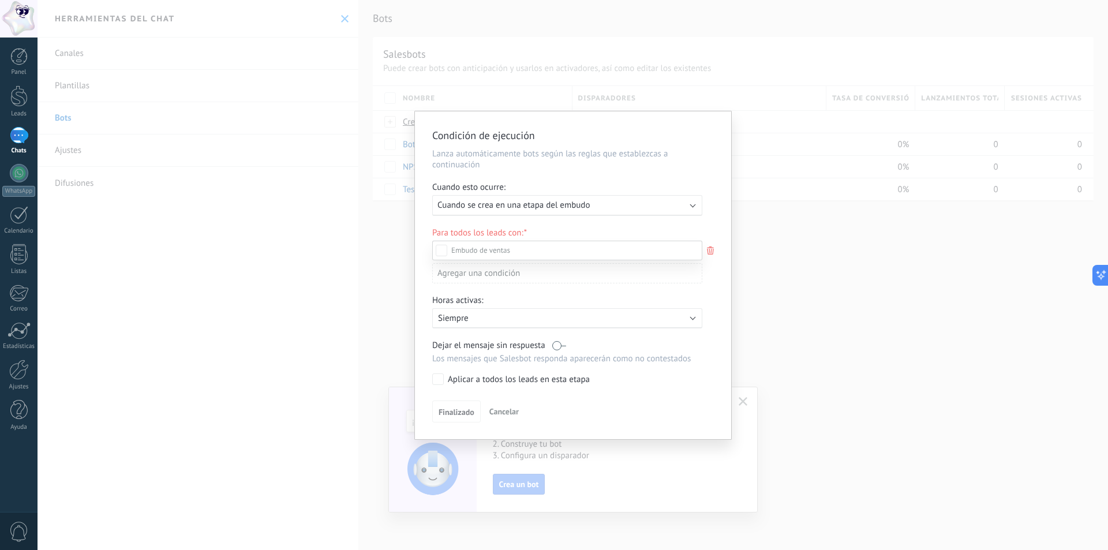
click at [455, 411] on div "Incoming leads Contacto inicial Negociación Debate contractual Discusión de con…" at bounding box center [567, 395] width 270 height 308
click at [454, 413] on span "Finalizado" at bounding box center [457, 414] width 36 height 8
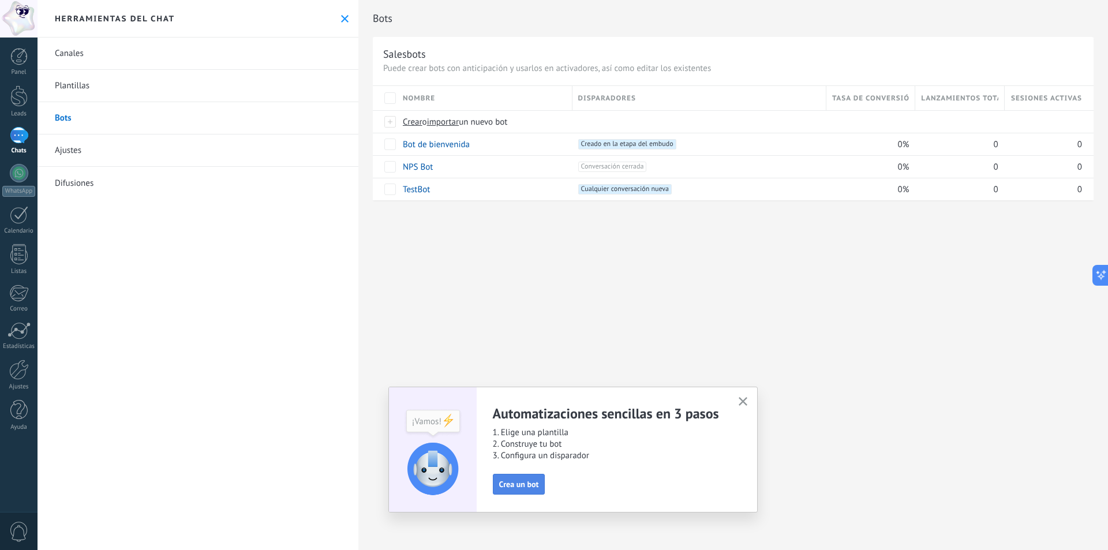
click at [525, 480] on span "Crea un bot" at bounding box center [519, 484] width 40 height 8
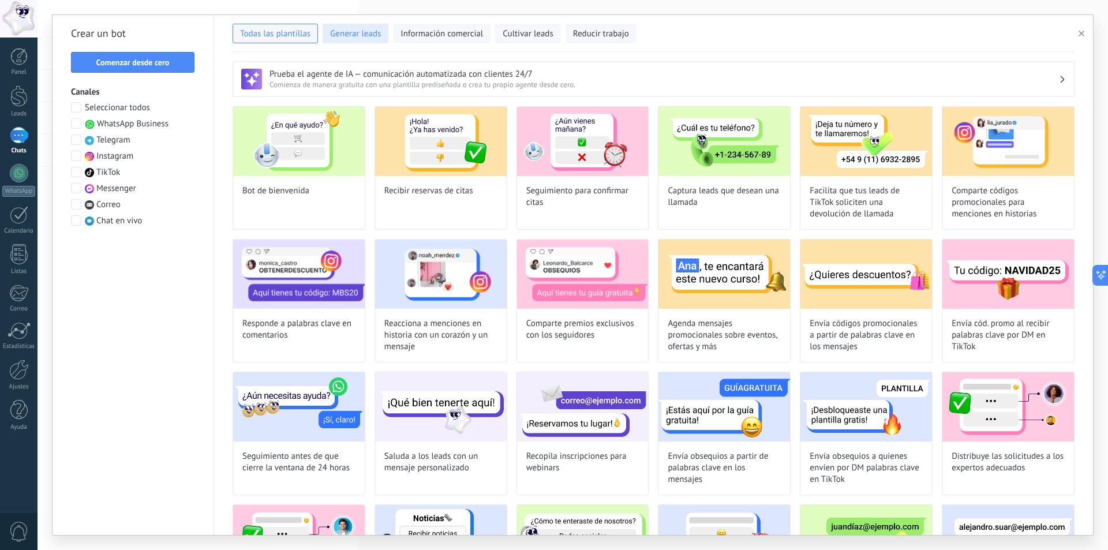
click at [360, 36] on span "Generar leads" at bounding box center [355, 34] width 51 height 12
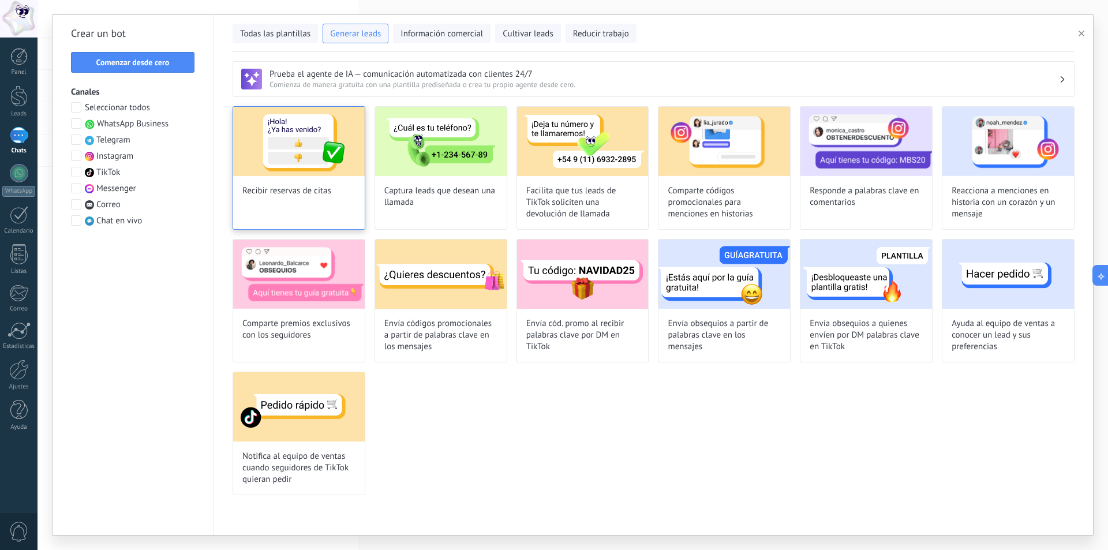
click at [291, 136] on img at bounding box center [299, 141] width 132 height 69
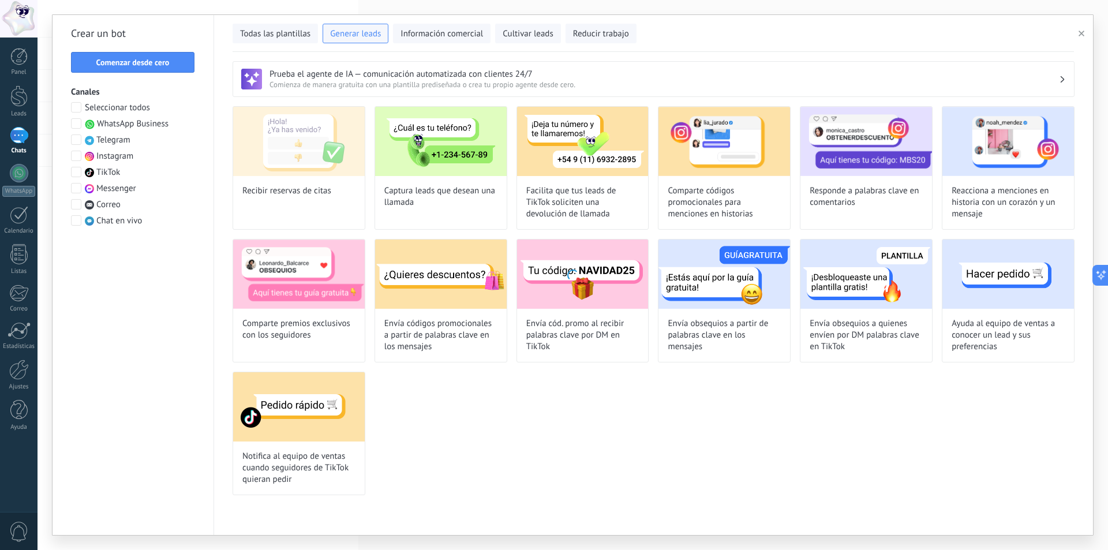
type input "**********"
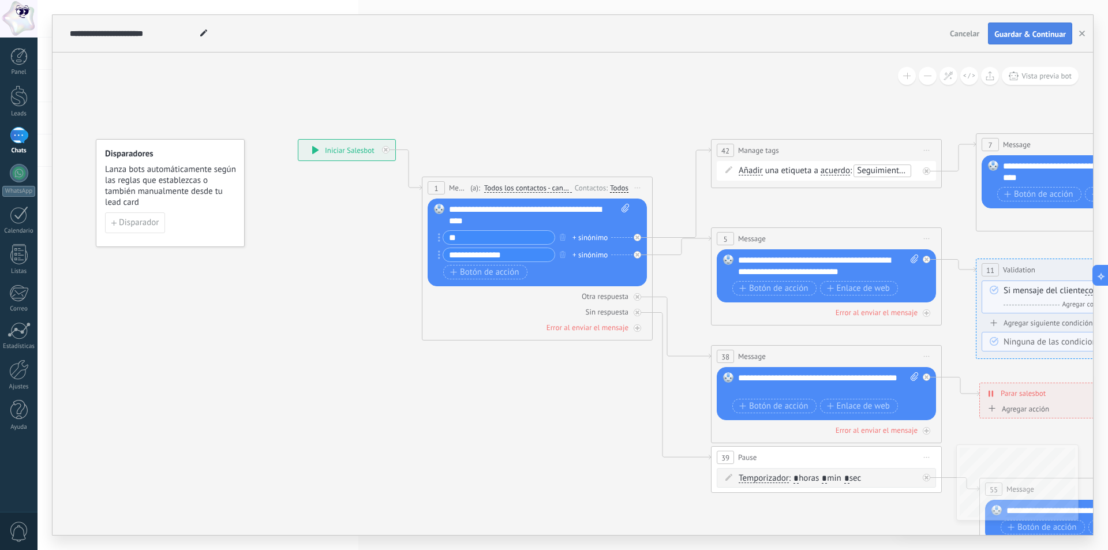
click at [1031, 31] on span "Guardar & Continuar" at bounding box center [1030, 34] width 72 height 8
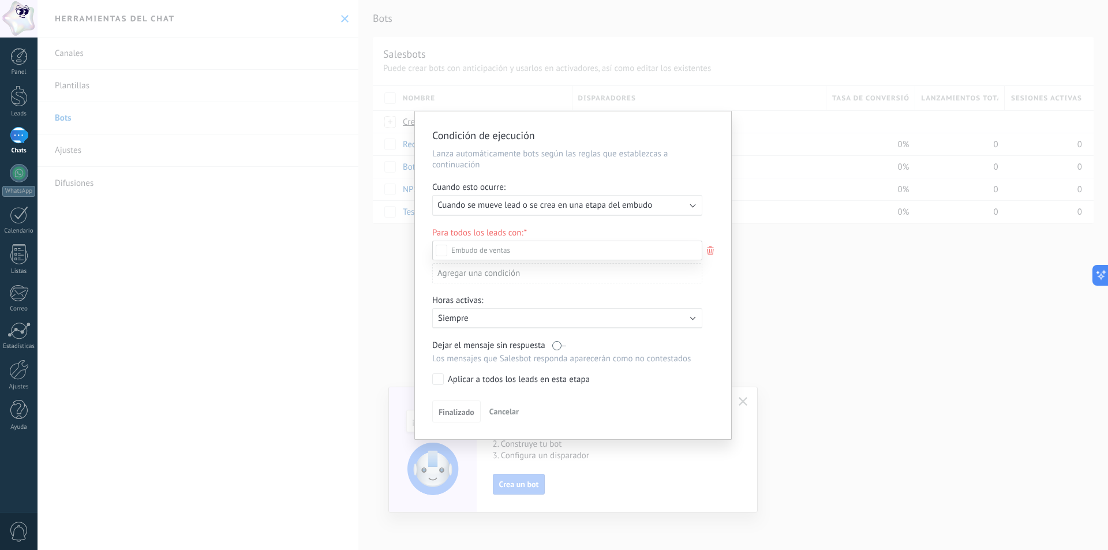
click at [448, 410] on div "Incoming leads Contacto inicial Negociación Debate contractual Discusión de con…" at bounding box center [567, 395] width 270 height 308
click at [450, 413] on span "Finalizado" at bounding box center [457, 414] width 36 height 8
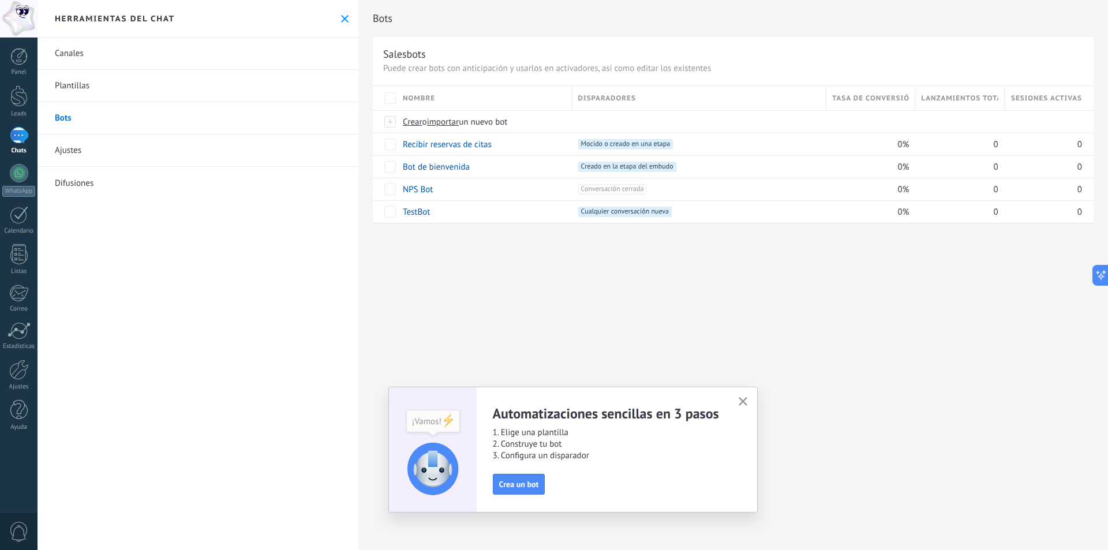
click at [80, 88] on link "Plantillas" at bounding box center [198, 86] width 321 height 32
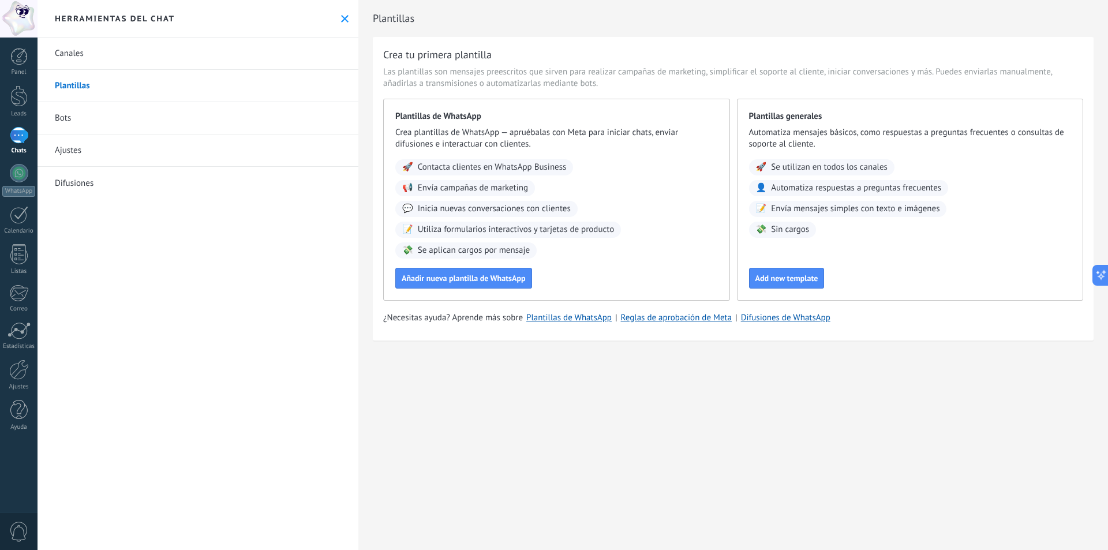
click at [466, 229] on span "Utiliza formularios interactivos y tarjetas de producto" at bounding box center [516, 230] width 197 height 12
click at [19, 174] on div at bounding box center [19, 173] width 18 height 18
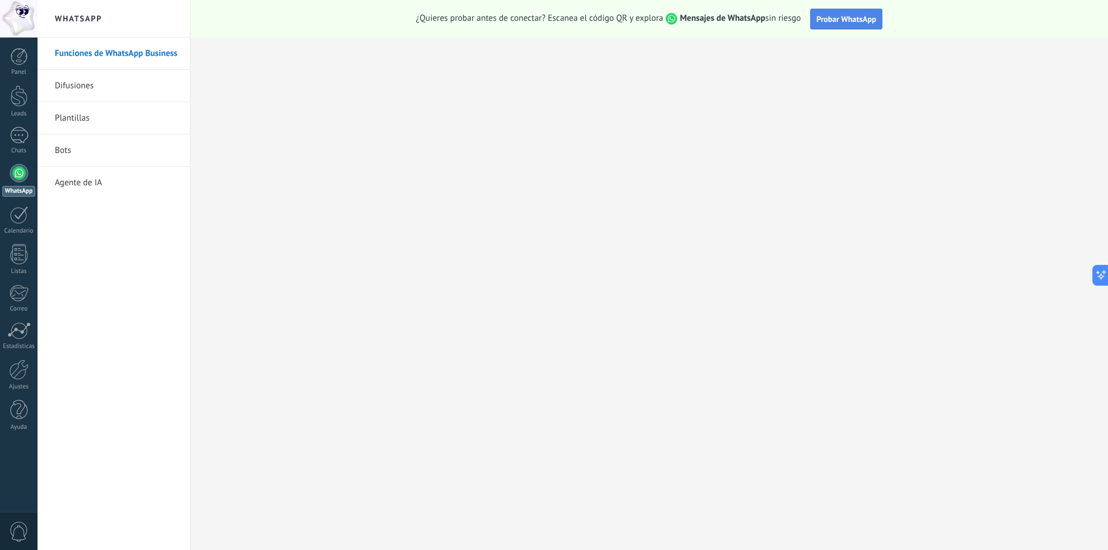
click at [846, 20] on span "Probar WhatsApp" at bounding box center [847, 19] width 60 height 10
click at [14, 61] on div at bounding box center [18, 56] width 17 height 17
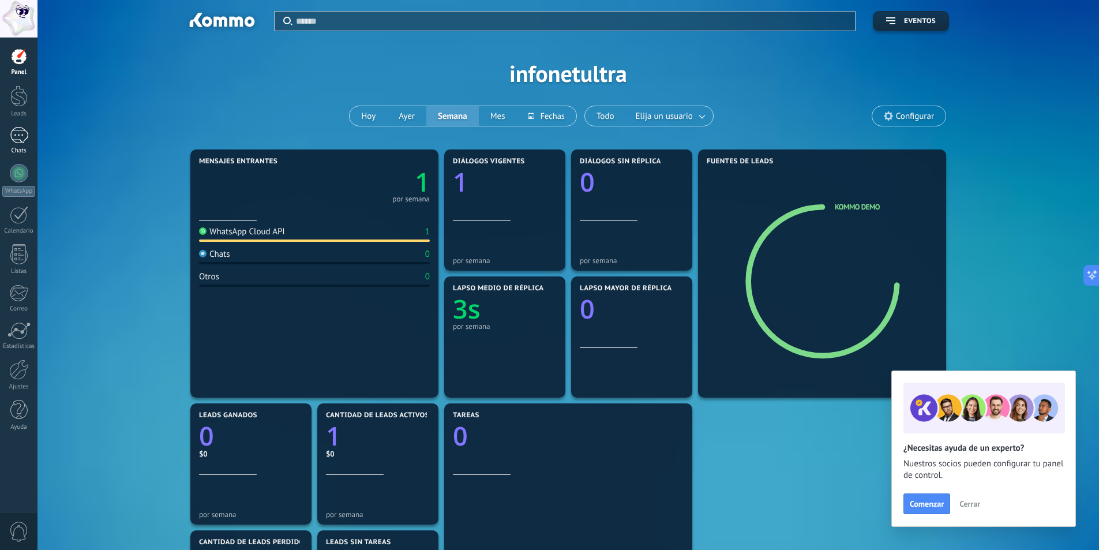
click at [21, 138] on div "1" at bounding box center [19, 135] width 18 height 17
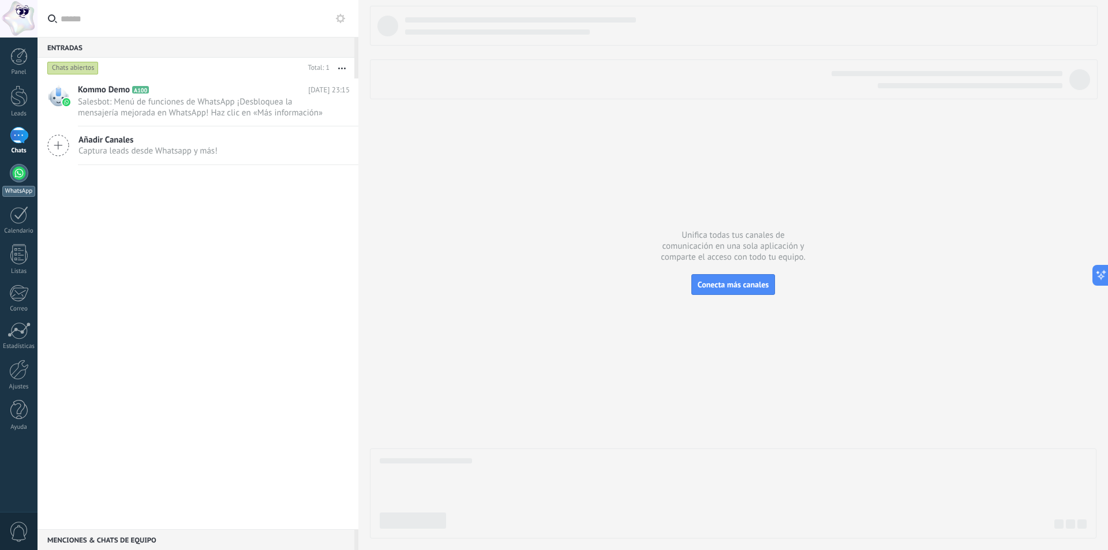
click at [24, 179] on div at bounding box center [19, 173] width 18 height 18
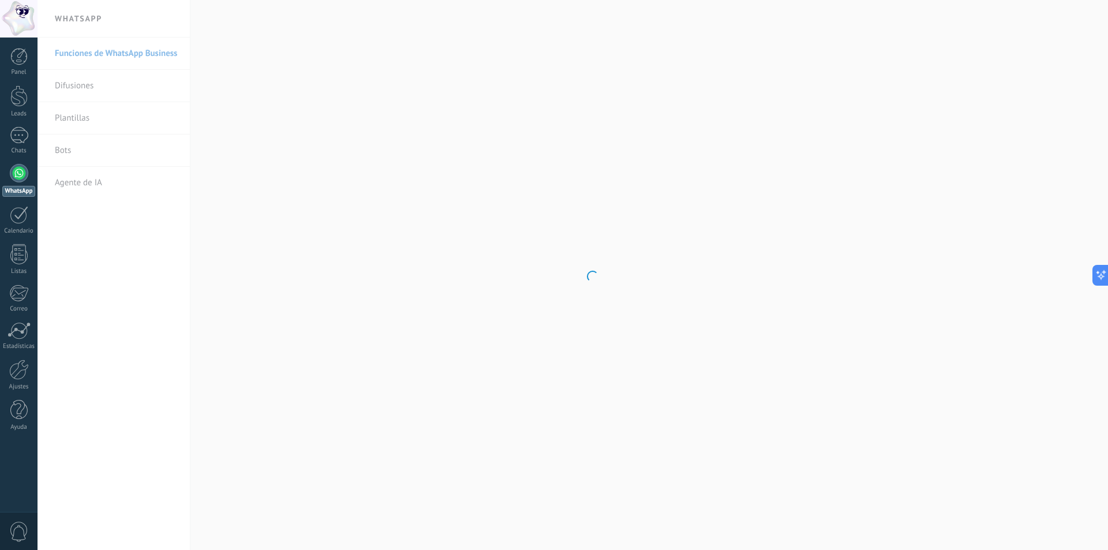
click at [73, 151] on body ".abccls-1,.abccls-2{fill-rule:evenodd}.abccls-2{fill:#fff} .abfcls-1{fill:none}…" at bounding box center [554, 275] width 1108 height 550
click at [63, 145] on link "Bots" at bounding box center [117, 150] width 124 height 32
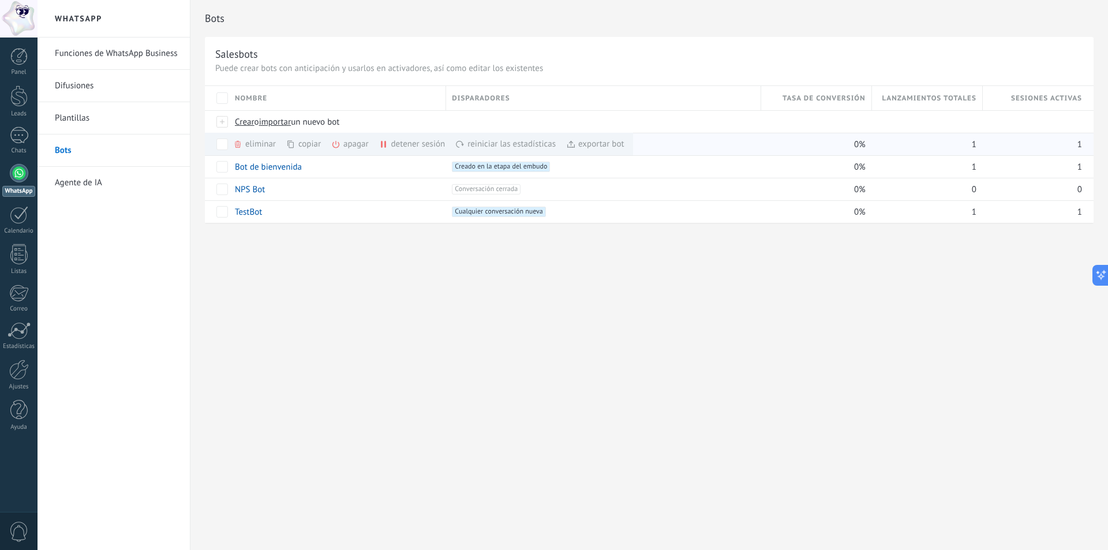
click at [241, 146] on span at bounding box center [237, 144] width 9 height 9
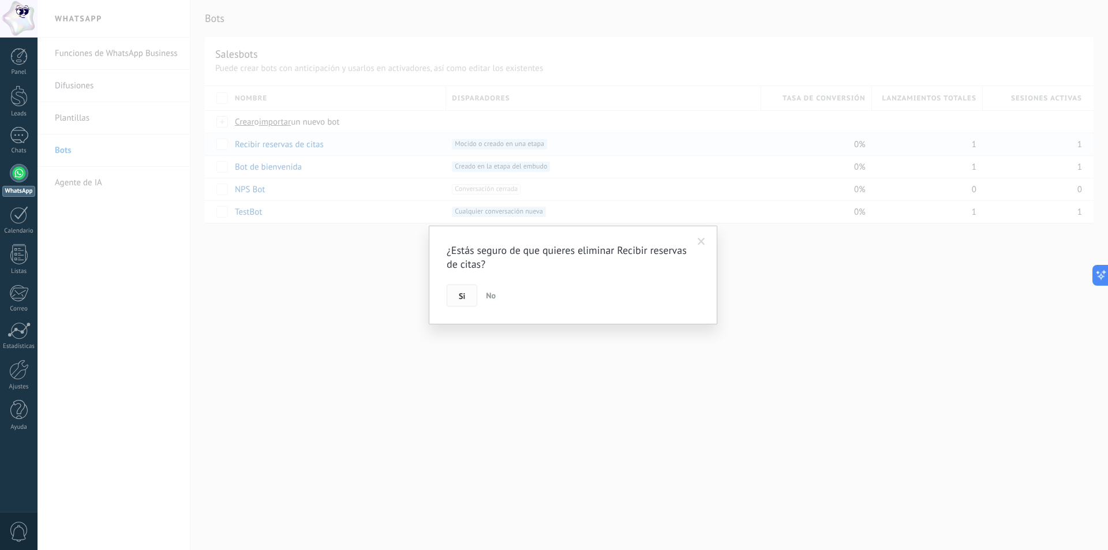
click at [461, 300] on span "Si" at bounding box center [462, 296] width 6 height 8
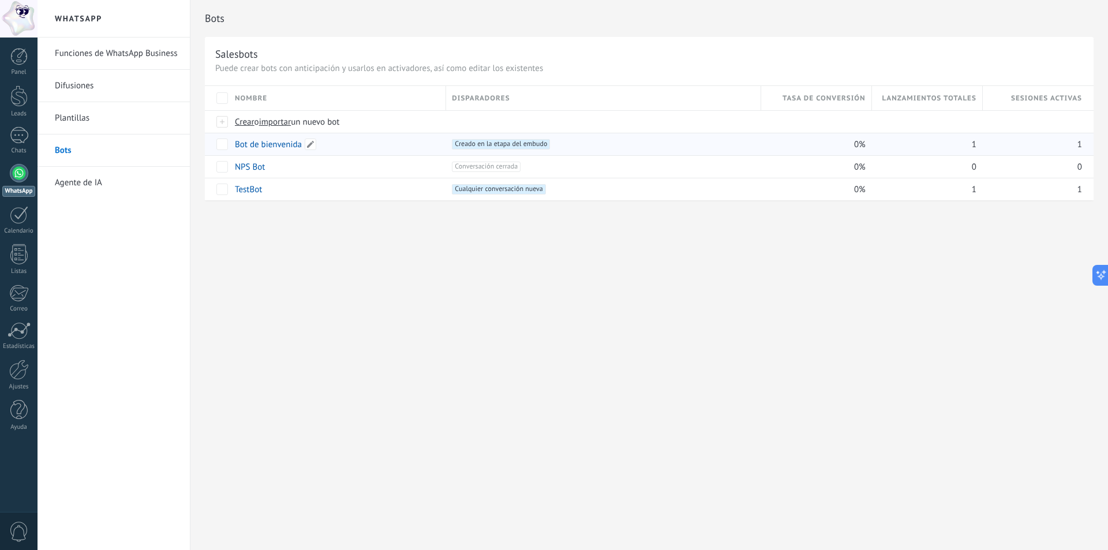
click at [269, 143] on link "Bot de bienvenida" at bounding box center [268, 144] width 67 height 11
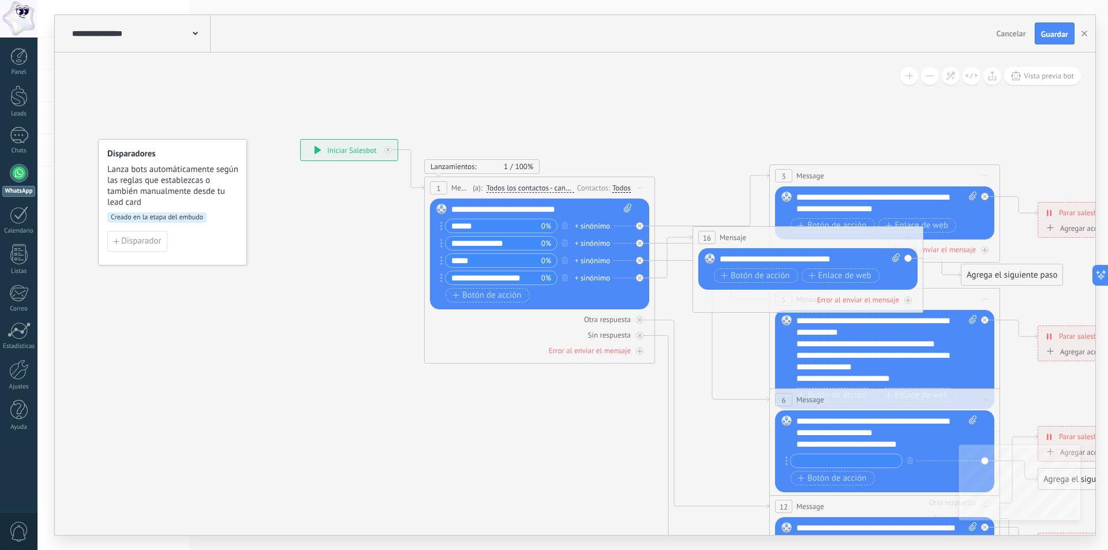
click at [517, 433] on icon at bounding box center [911, 434] width 1799 height 1166
click at [1055, 33] on span "Guardar" at bounding box center [1054, 34] width 27 height 8
click at [316, 152] on icon at bounding box center [318, 150] width 6 height 8
click at [316, 148] on icon at bounding box center [318, 150] width 6 height 8
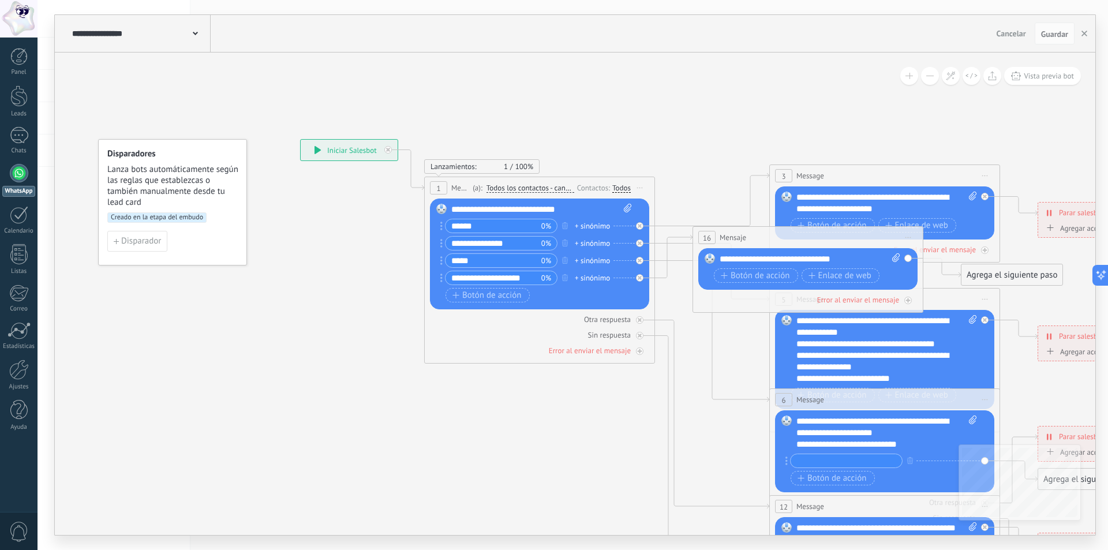
click at [316, 148] on icon at bounding box center [318, 150] width 6 height 8
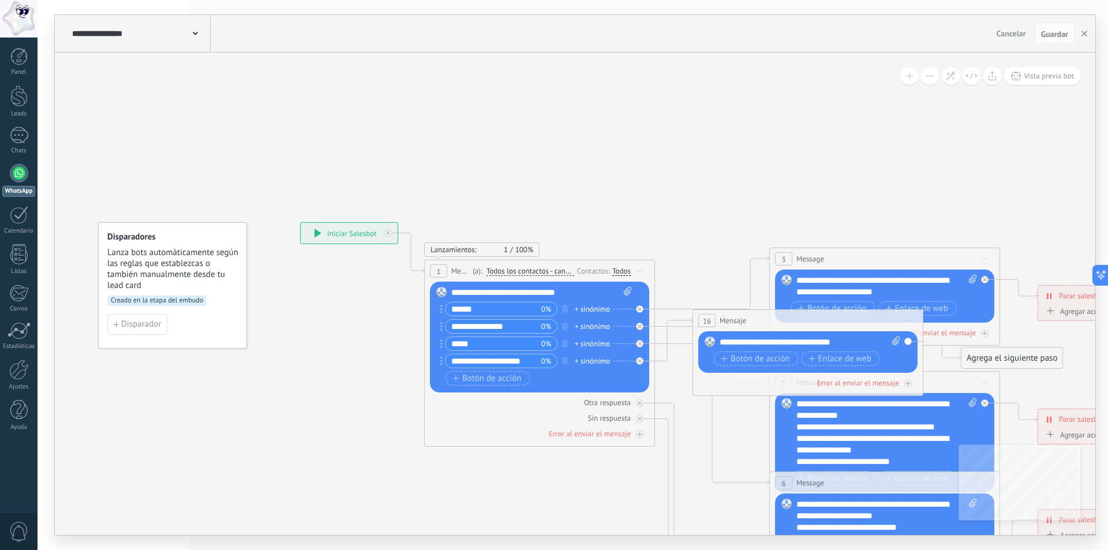
drag, startPoint x: 1056, startPoint y: 35, endPoint x: 1032, endPoint y: 46, distance: 25.8
click at [1055, 35] on span "Guardar" at bounding box center [1054, 34] width 27 height 8
click at [197, 32] on icon at bounding box center [195, 33] width 5 height 3
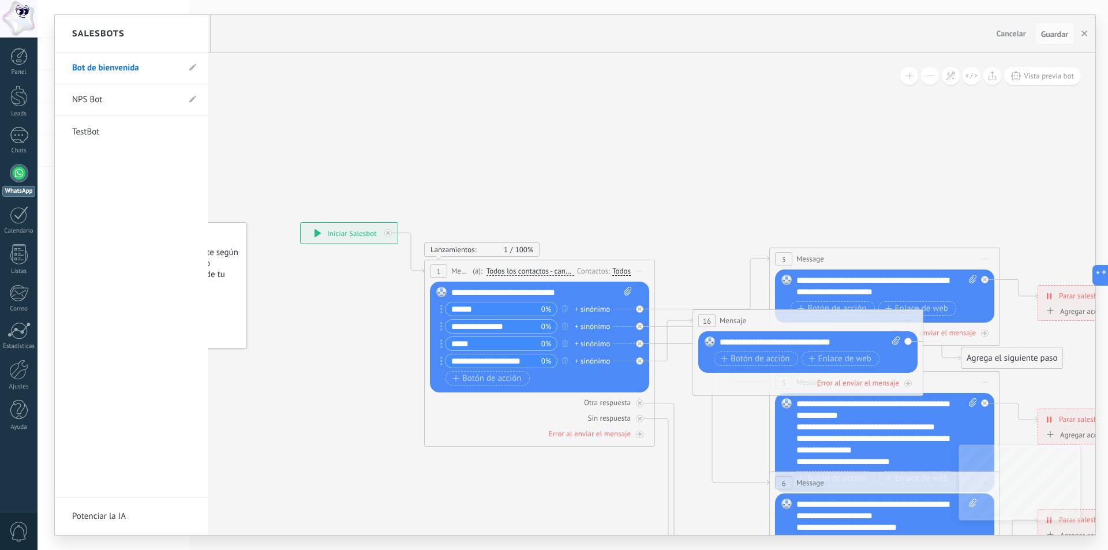
click at [156, 97] on link "NPS Bot" at bounding box center [125, 100] width 107 height 32
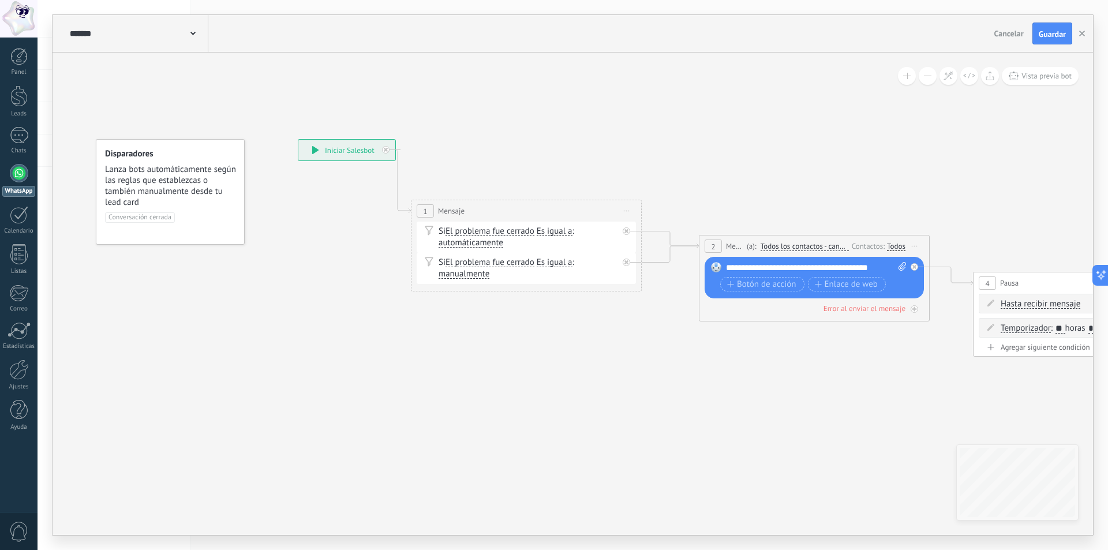
click at [472, 235] on div "Si El problema fue cerrado El problema fue cerrado El problema fue cerrado El p…" at bounding box center [528, 237] width 179 height 23
click at [143, 39] on div "******* NPS Bot" at bounding box center [137, 33] width 141 height 37
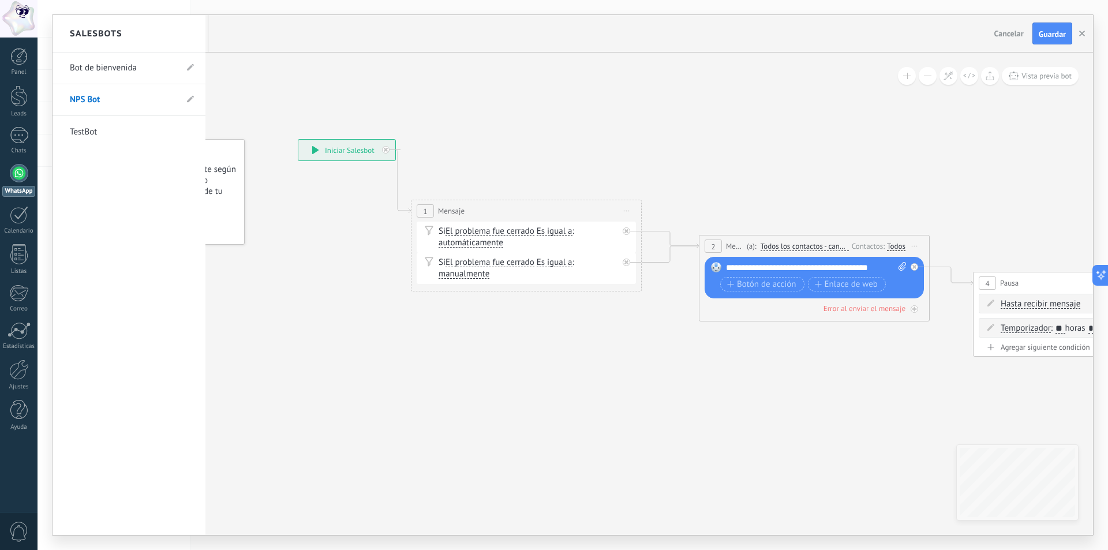
click at [86, 126] on link "TestBot" at bounding box center [123, 132] width 107 height 32
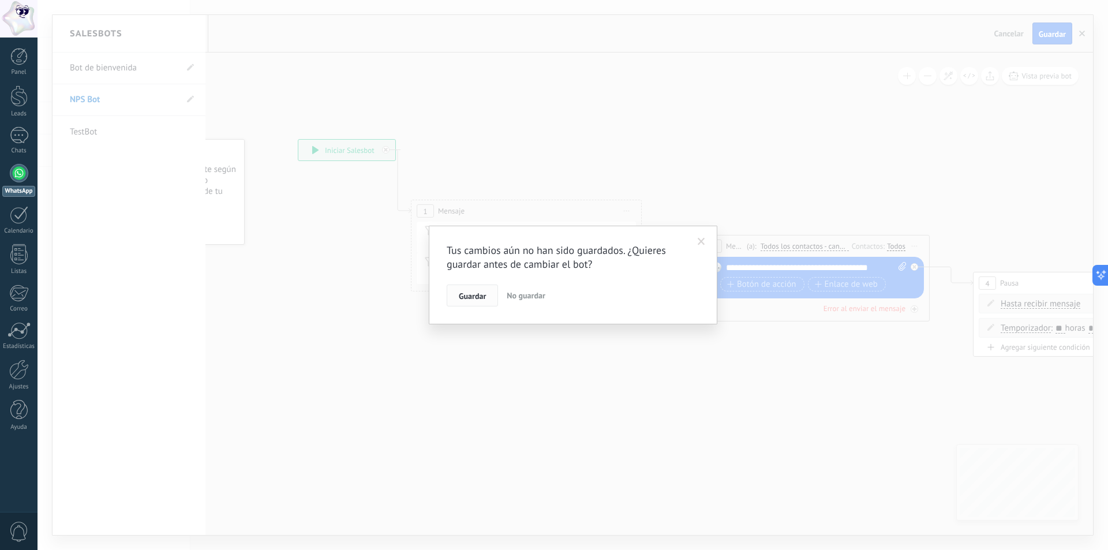
click at [465, 295] on span "Guardar" at bounding box center [472, 296] width 27 height 8
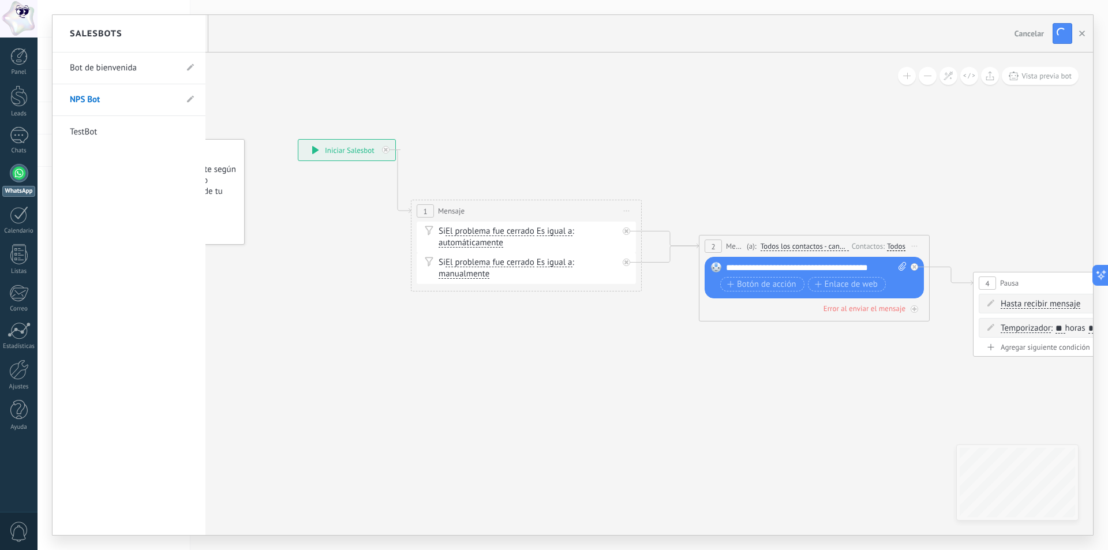
click at [73, 128] on link "TestBot" at bounding box center [123, 132] width 107 height 32
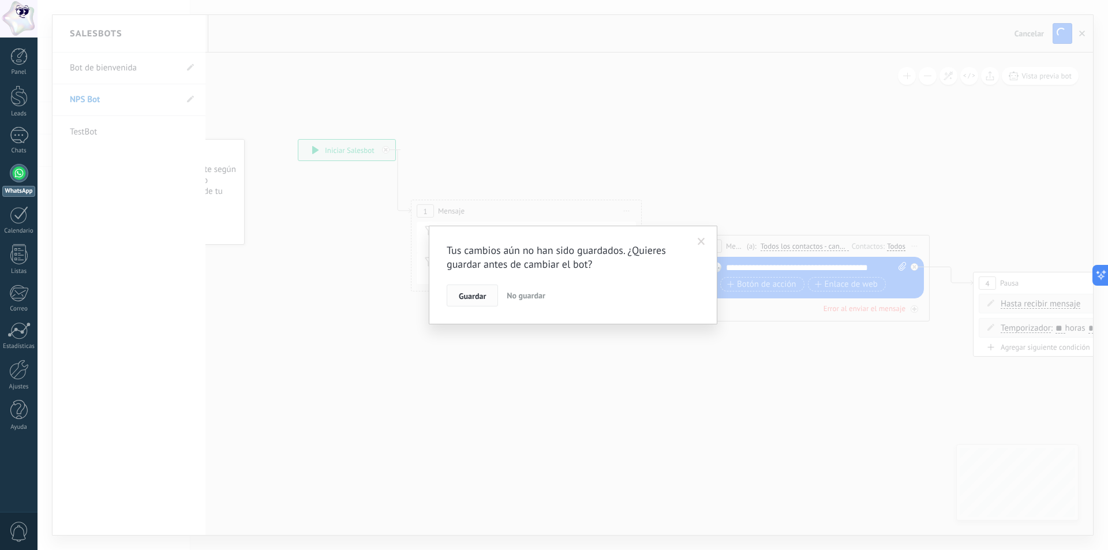
click at [473, 297] on span "Guardar" at bounding box center [472, 296] width 27 height 8
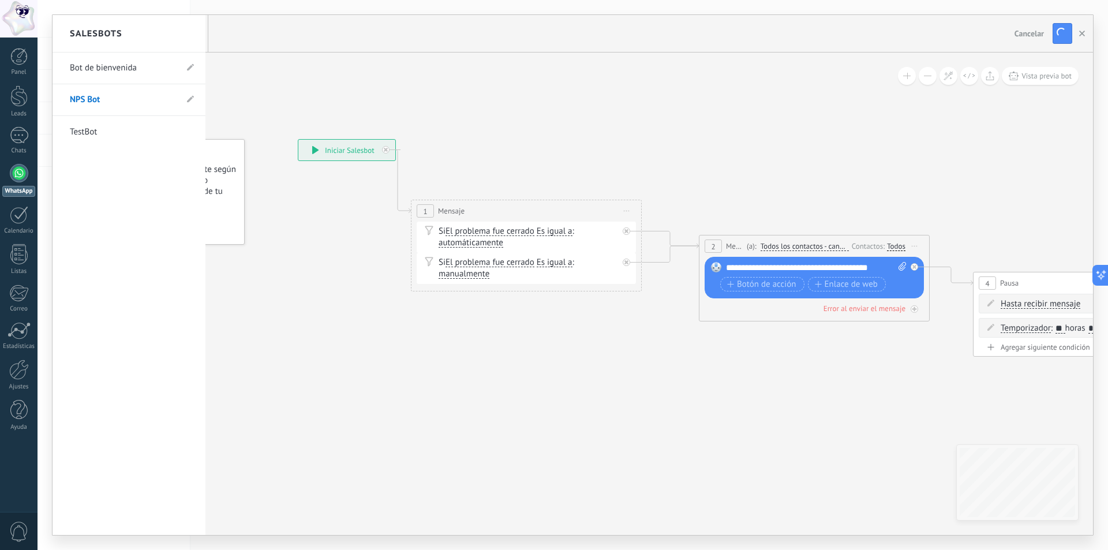
click at [95, 69] on link "Bot de bienvenida" at bounding box center [123, 68] width 107 height 32
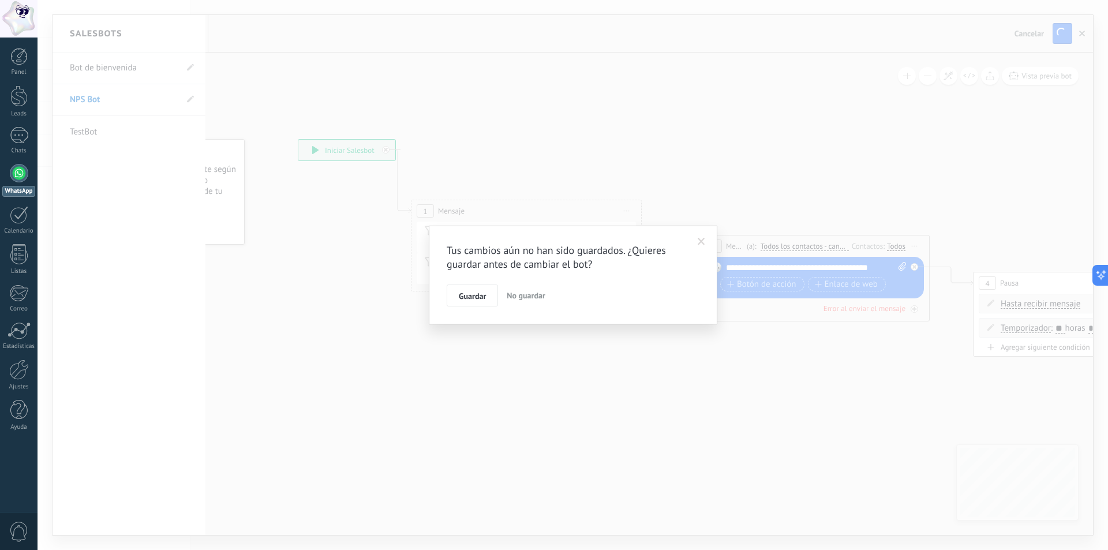
click at [527, 294] on span "No guardar" at bounding box center [526, 295] width 39 height 10
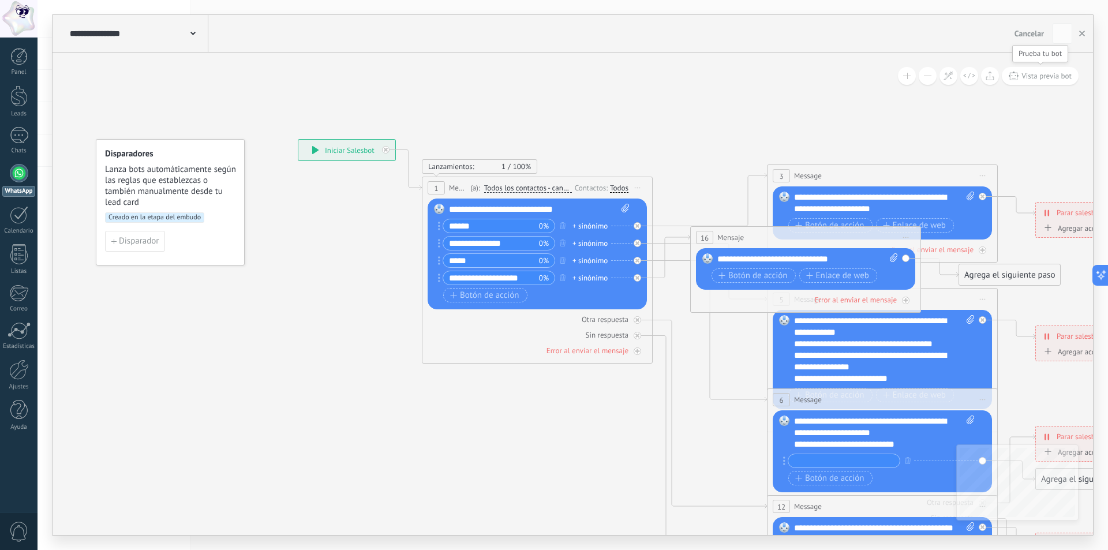
click at [1054, 77] on span "Vista previa bot" at bounding box center [1047, 76] width 50 height 10
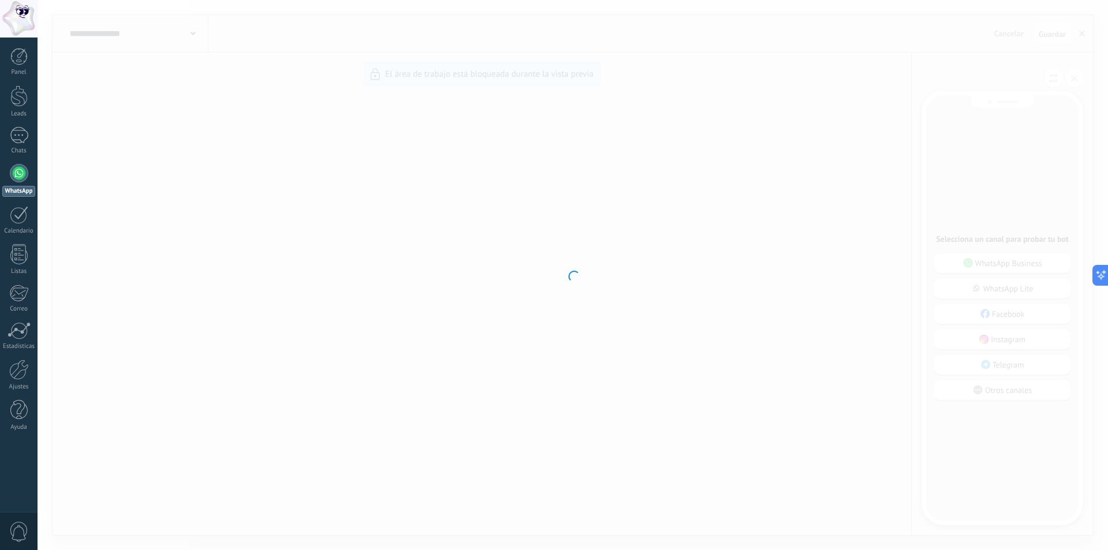
type input "*******"
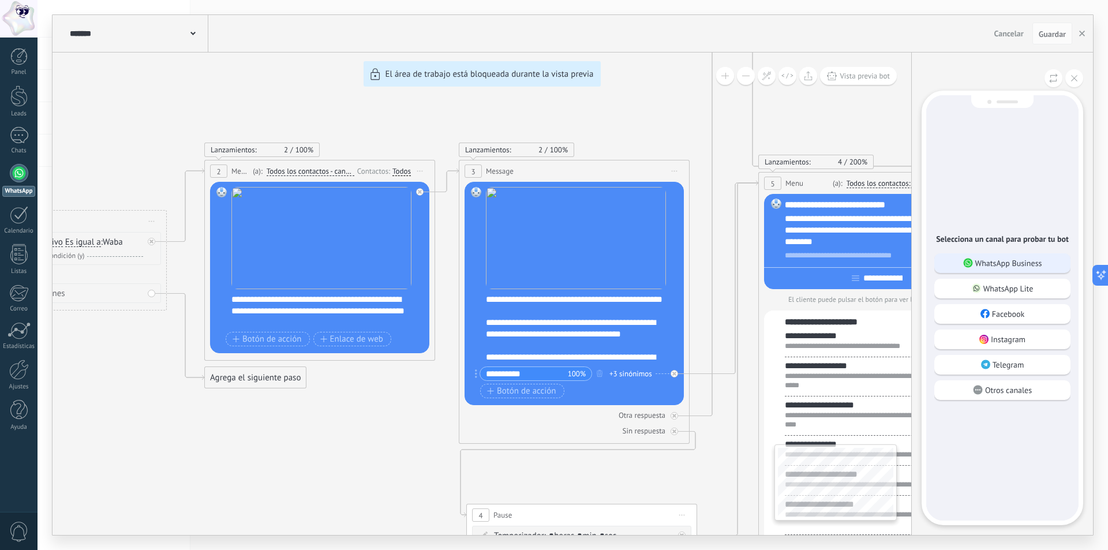
click at [1006, 262] on p "WhatsApp Business" at bounding box center [1008, 263] width 67 height 10
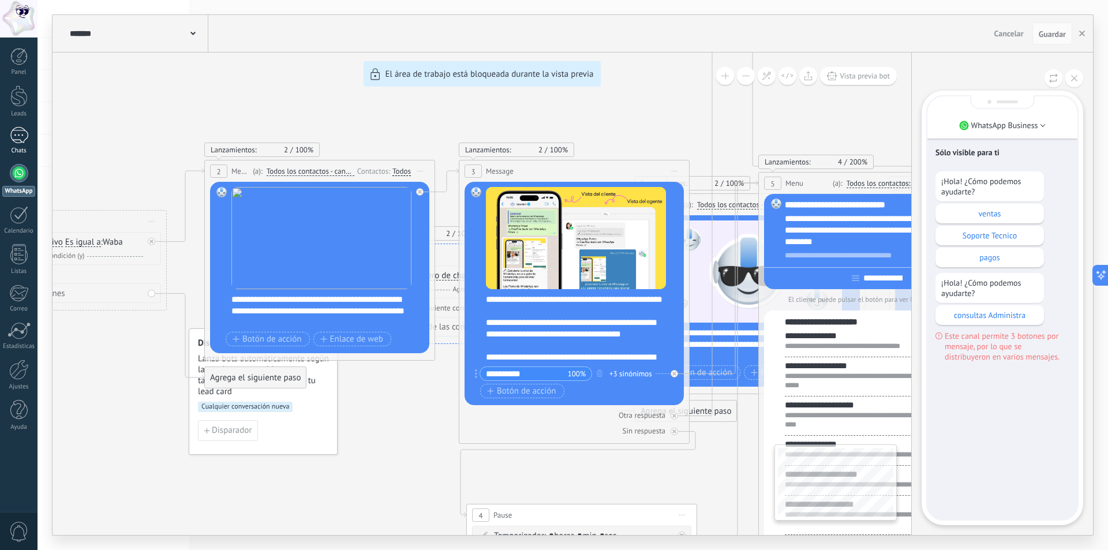
click at [15, 137] on div "1" at bounding box center [19, 135] width 18 height 17
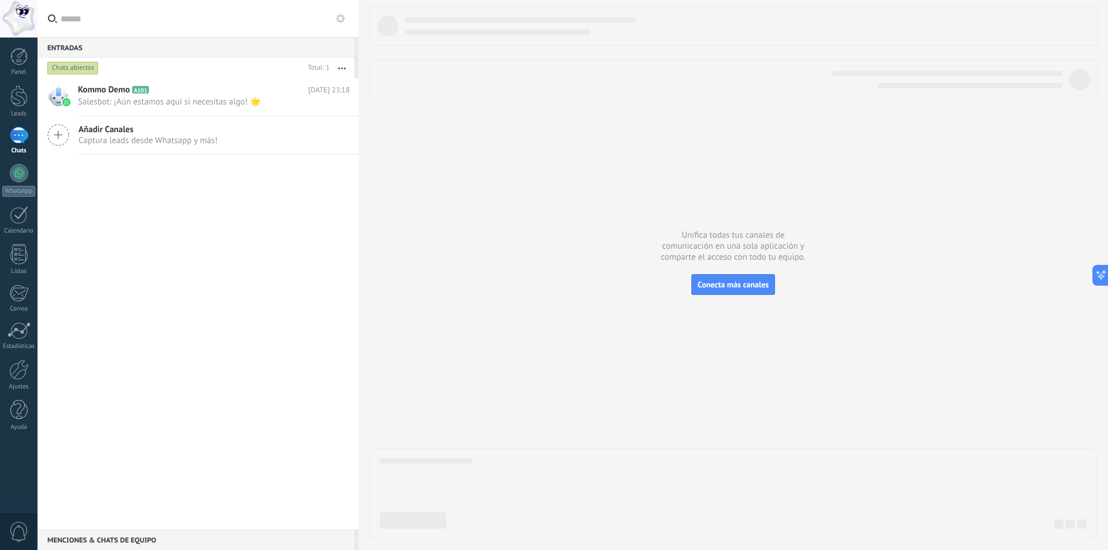
click at [18, 140] on div "1" at bounding box center [19, 135] width 18 height 17
click at [21, 179] on div at bounding box center [19, 173] width 18 height 18
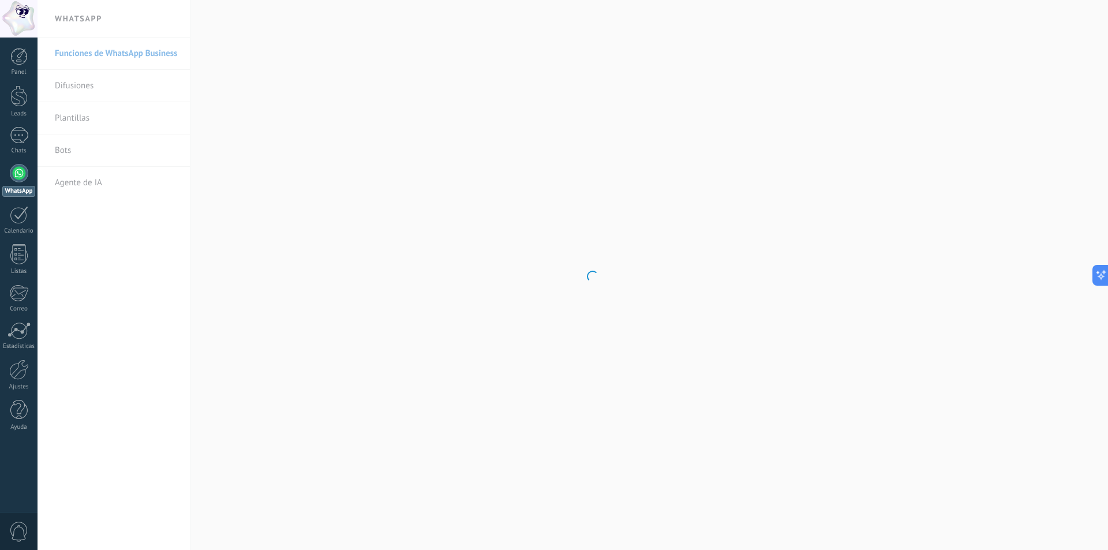
click at [64, 149] on body ".abccls-1,.abccls-2{fill-rule:evenodd}.abccls-2{fill:#fff} .abfcls-1{fill:none}…" at bounding box center [554, 275] width 1108 height 550
click at [65, 149] on body ".abccls-1,.abccls-2{fill-rule:evenodd}.abccls-2{fill:#fff} .abfcls-1{fill:none}…" at bounding box center [554, 275] width 1108 height 550
click at [63, 148] on link "Bots" at bounding box center [117, 150] width 124 height 32
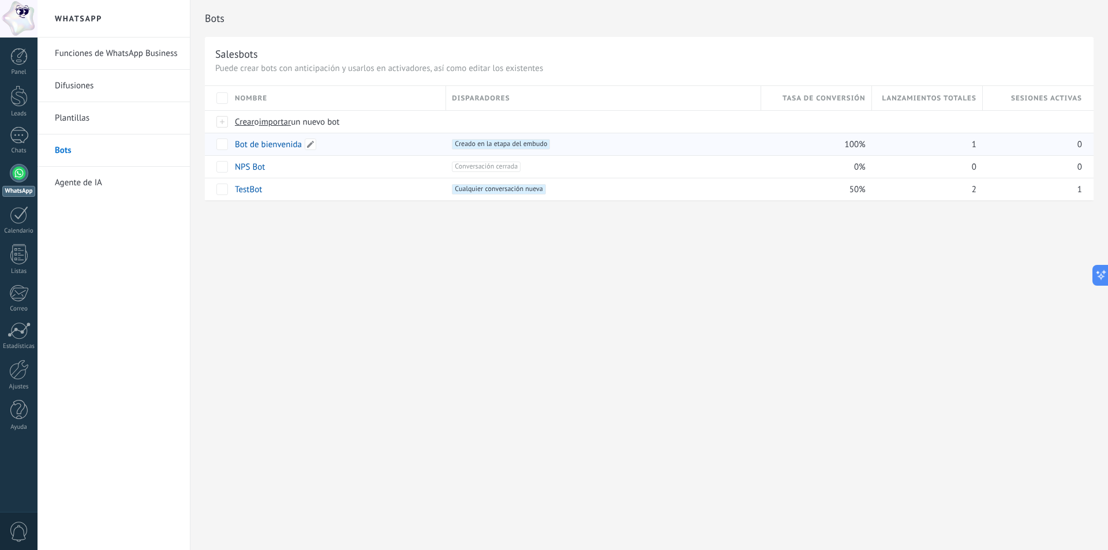
click at [278, 145] on link "Bot de bienvenida" at bounding box center [268, 144] width 67 height 11
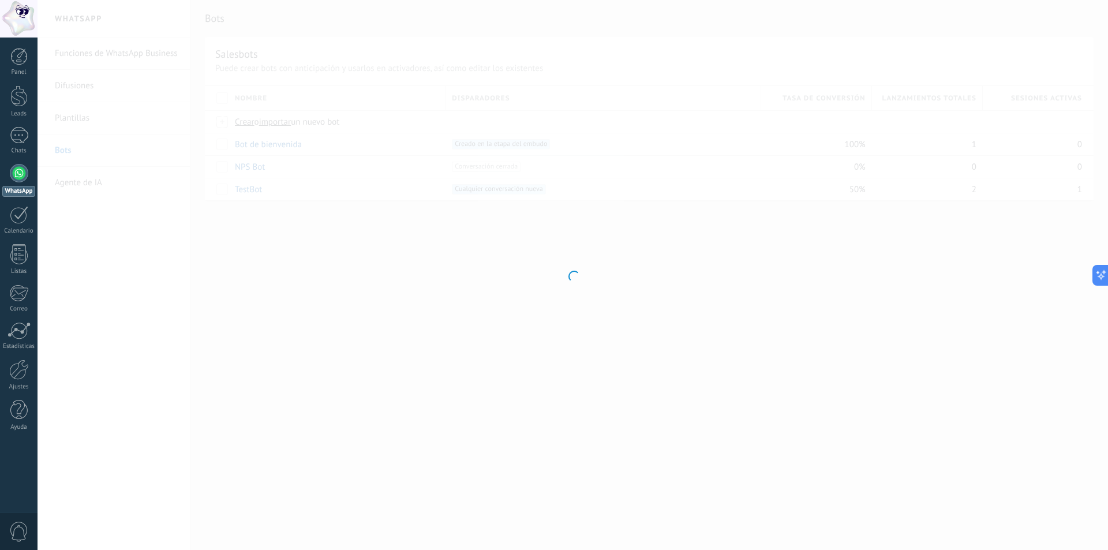
type input "**********"
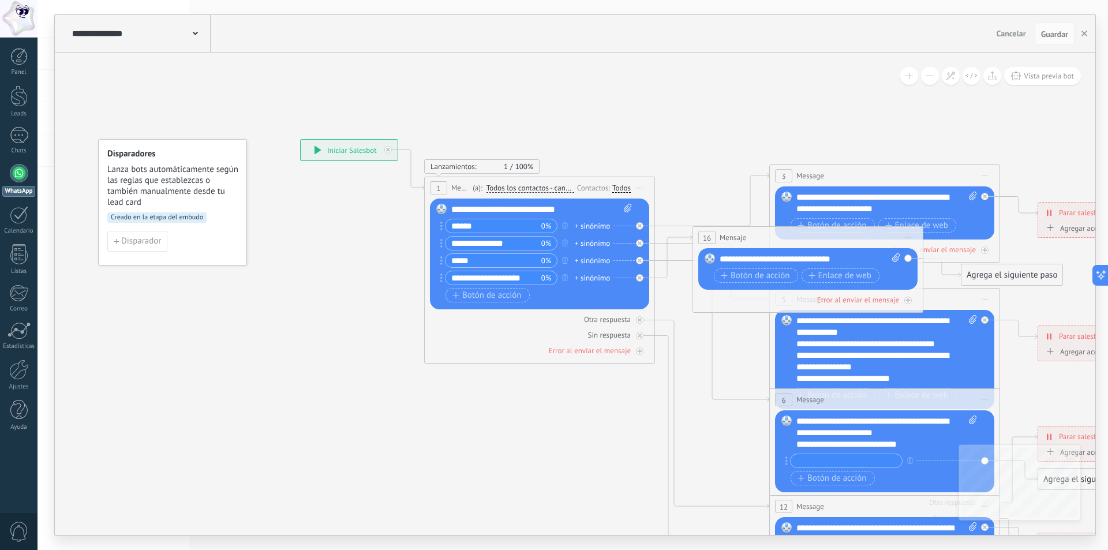
click at [510, 279] on input "**********" at bounding box center [494, 277] width 96 height 13
click at [441, 278] on circle at bounding box center [441, 278] width 2 height 2
click at [639, 228] on icon at bounding box center [640, 226] width 4 height 4
click at [642, 278] on div "Reemplazar Quitar Convertir a mensaje de voz Arrastre la imagen aquí para adjun…" at bounding box center [539, 254] width 219 height 111
click at [637, 279] on div "Reemplazar Quitar Convertir a mensaje de voz Arrastre la imagen aquí para adjun…" at bounding box center [539, 254] width 219 height 111
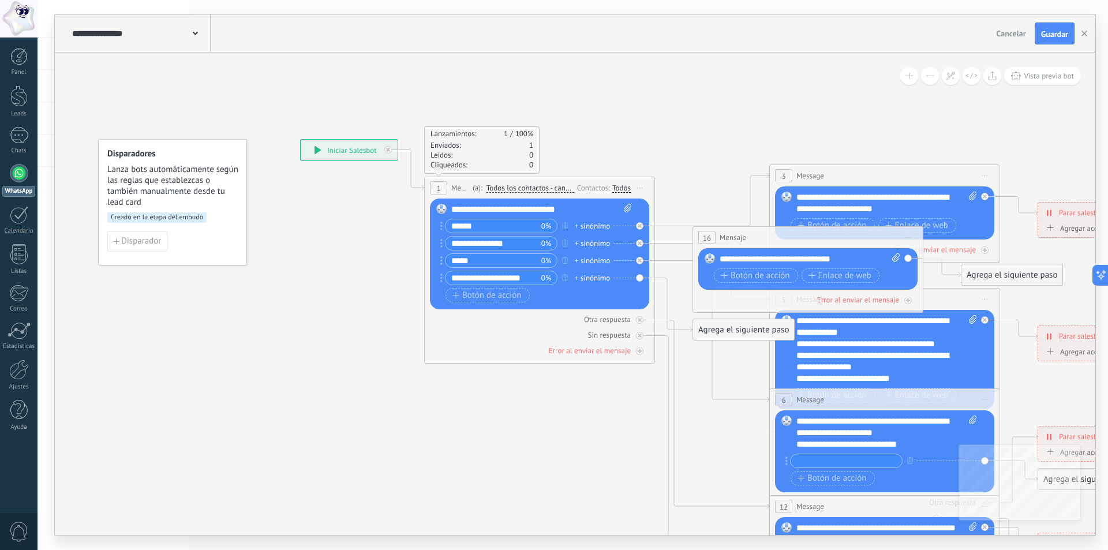
drag, startPoint x: 507, startPoint y: 279, endPoint x: 478, endPoint y: 279, distance: 28.9
click at [478, 279] on input "**********" at bounding box center [494, 277] width 96 height 13
click at [566, 279] on icon "button" at bounding box center [565, 277] width 6 height 7
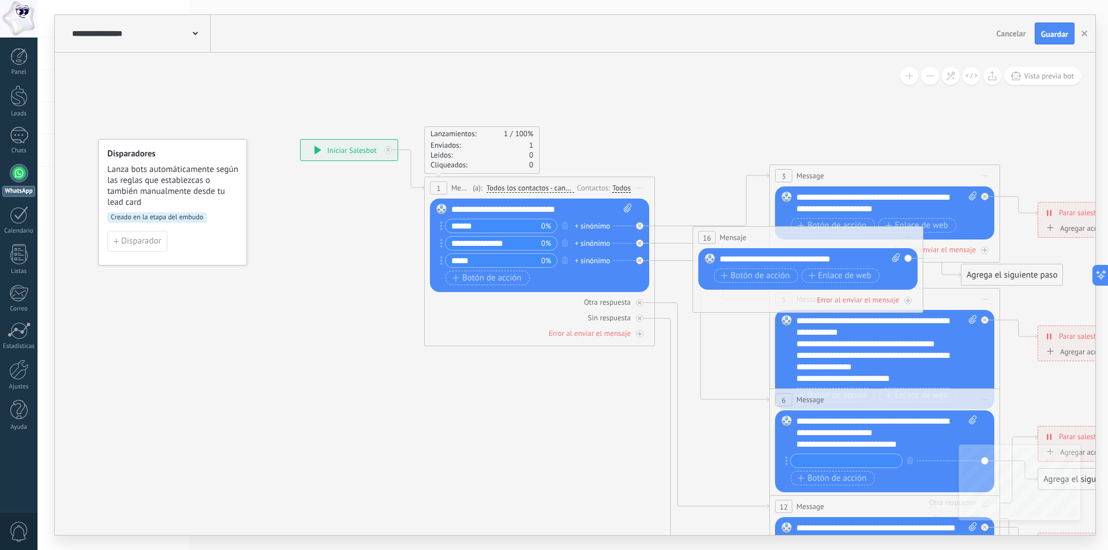
click at [506, 225] on input "******" at bounding box center [494, 225] width 96 height 13
drag, startPoint x: 481, startPoint y: 226, endPoint x: 496, endPoint y: 300, distance: 75.5
click at [481, 228] on input "**********" at bounding box center [494, 225] width 96 height 13
type input "******"
click at [1049, 31] on span "Guardar" at bounding box center [1054, 34] width 27 height 8
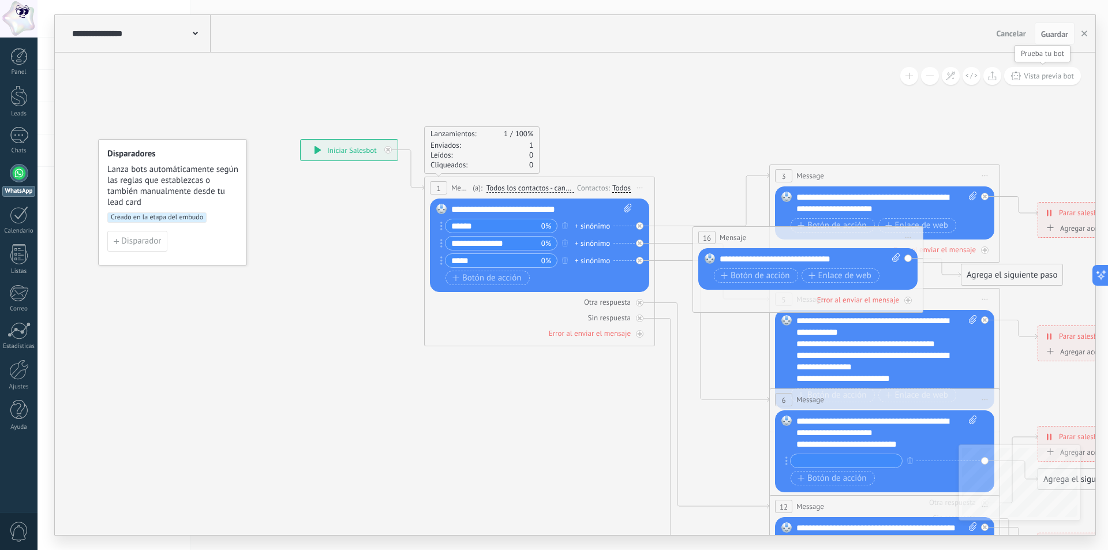
click at [1046, 74] on span "Vista previa bot" at bounding box center [1049, 76] width 50 height 10
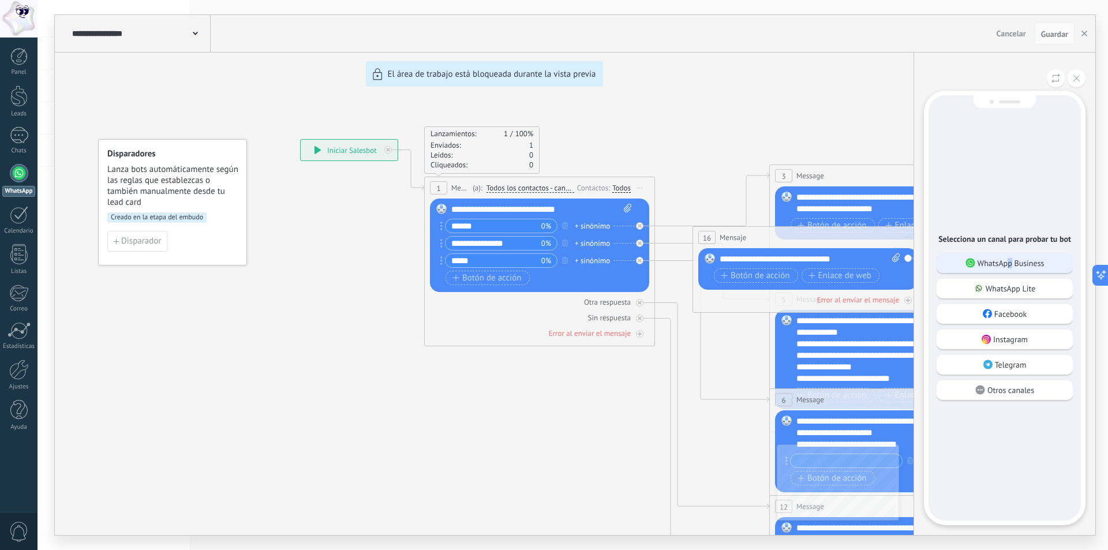
click at [1010, 260] on p "WhatsApp Business" at bounding box center [1011, 263] width 67 height 10
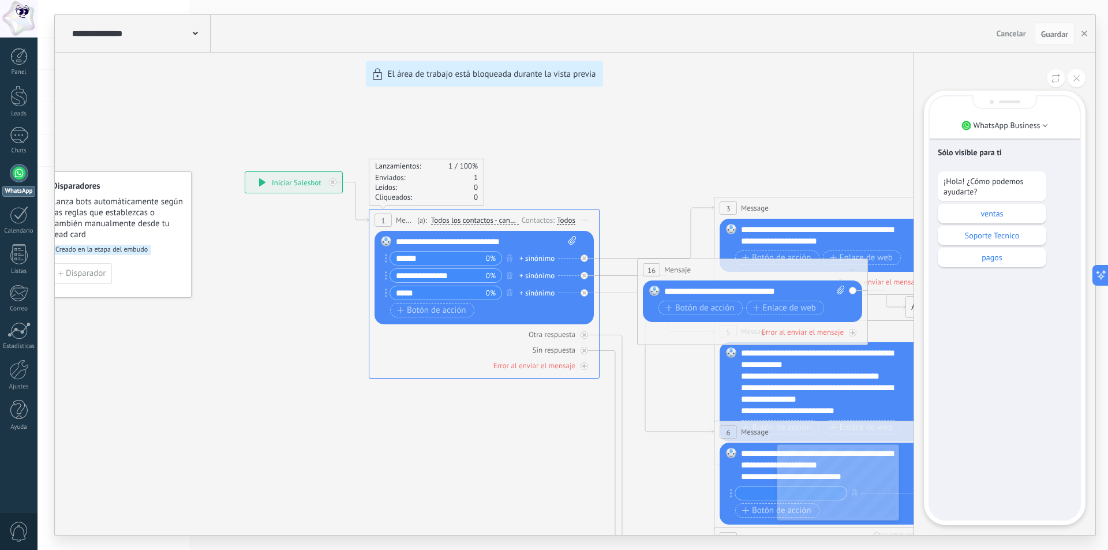
click at [1011, 260] on p "pagos" at bounding box center [992, 257] width 97 height 10
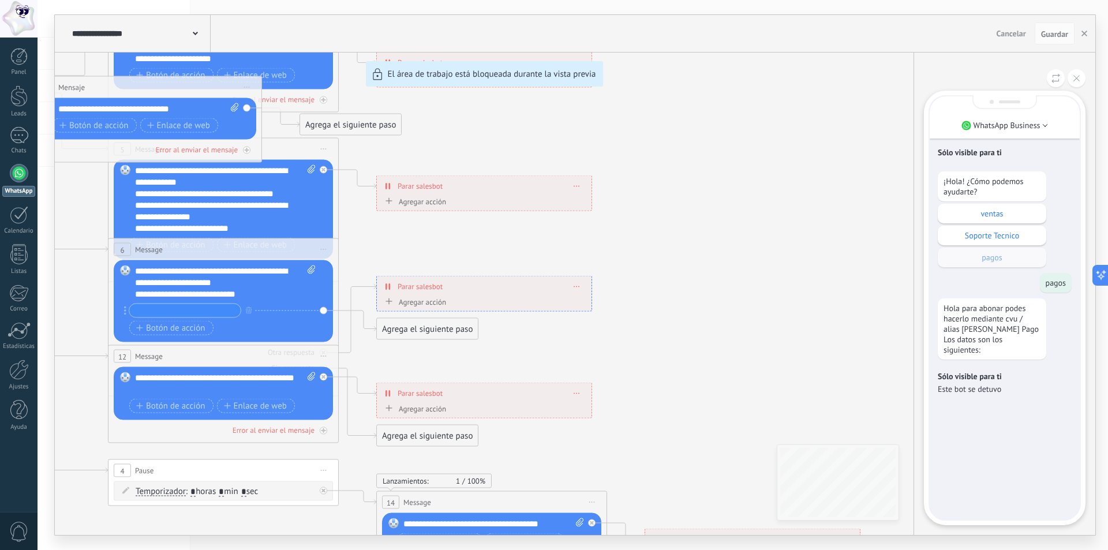
click at [251, 293] on div "**********" at bounding box center [575, 275] width 1041 height 520
click at [190, 307] on div "**********" at bounding box center [575, 275] width 1041 height 520
click at [185, 311] on div "**********" at bounding box center [575, 275] width 1041 height 520
click at [173, 330] on div "**********" at bounding box center [575, 275] width 1041 height 520
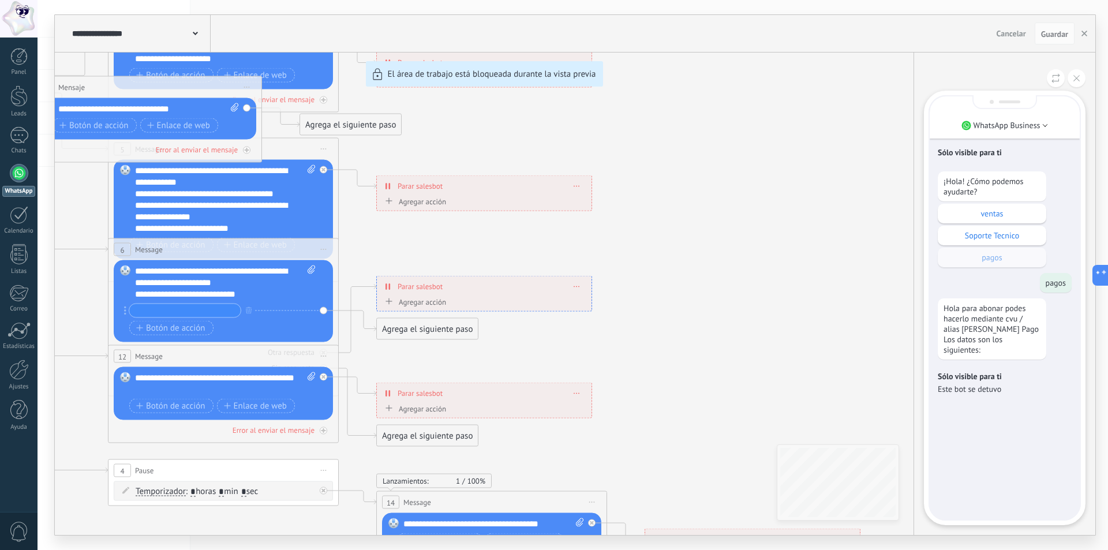
click at [411, 302] on div "**********" at bounding box center [575, 275] width 1041 height 520
click at [386, 299] on div "**********" at bounding box center [575, 275] width 1041 height 520
click at [386, 331] on div "**********" at bounding box center [575, 275] width 1041 height 520
click at [143, 324] on div "**********" at bounding box center [575, 275] width 1041 height 520
click at [978, 233] on p "Soporte Tecnico" at bounding box center [992, 235] width 97 height 10
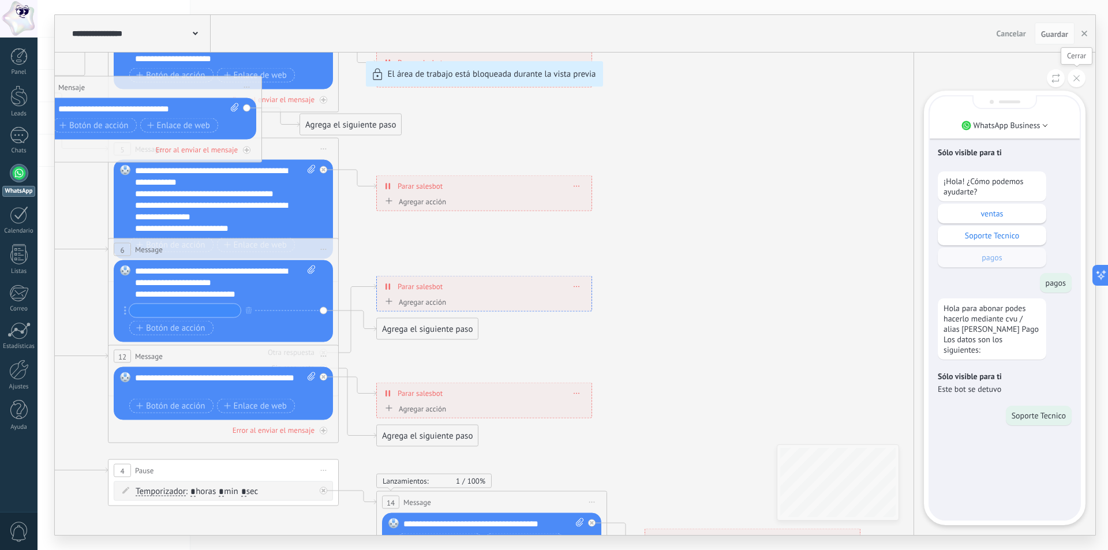
click at [1077, 82] on button at bounding box center [1077, 78] width 18 height 18
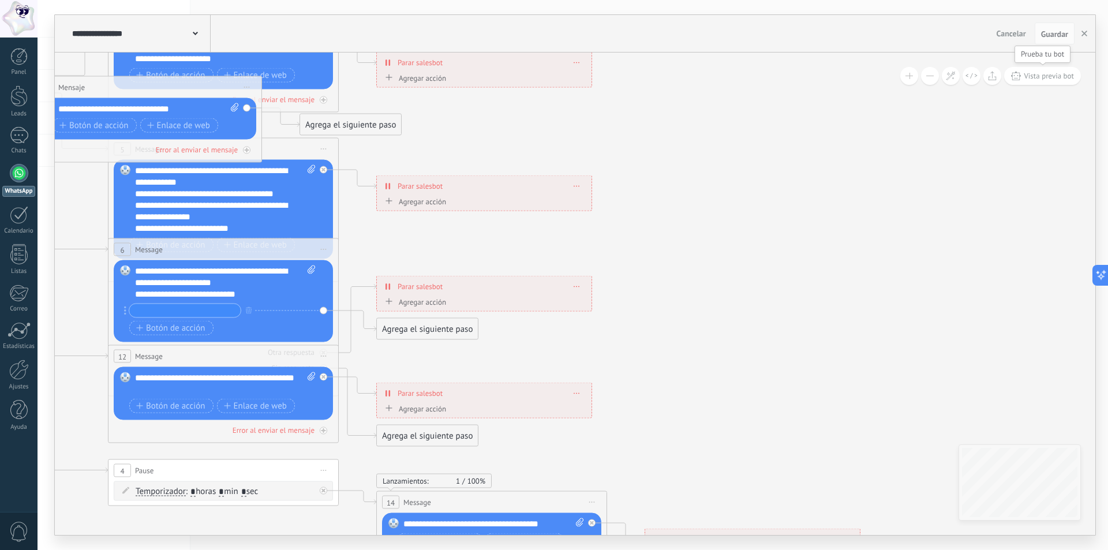
click at [1053, 74] on span "Vista previa bot" at bounding box center [1049, 76] width 50 height 10
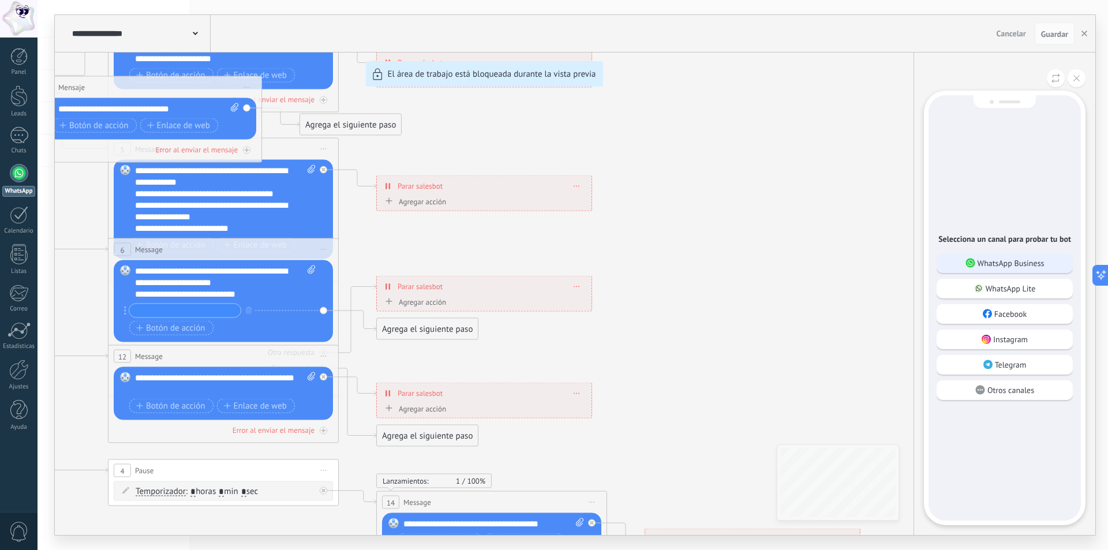
click at [1006, 262] on p "WhatsApp Business" at bounding box center [1011, 263] width 67 height 10
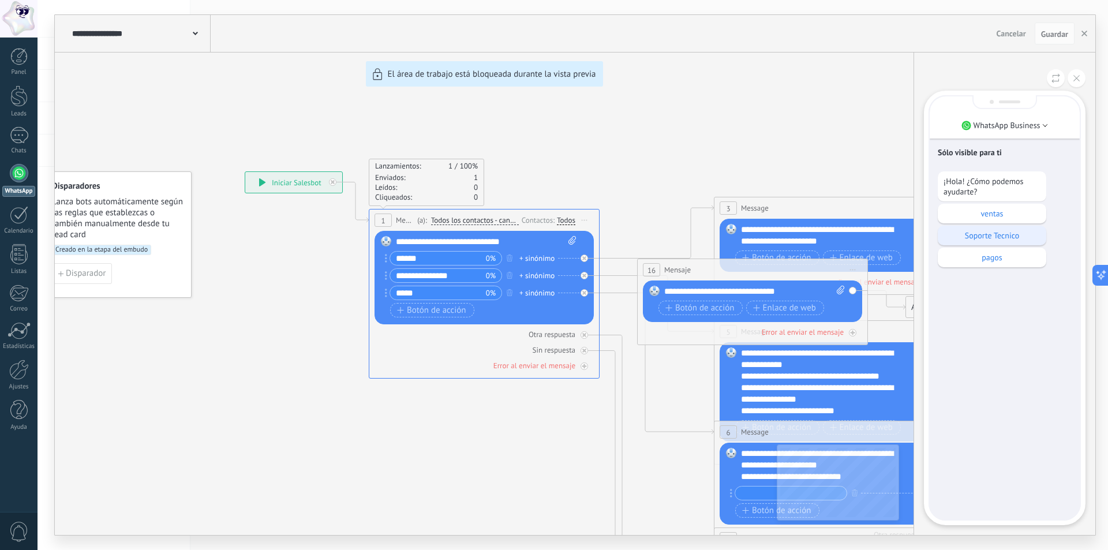
click at [988, 234] on p "Soporte Tecnico" at bounding box center [992, 235] width 97 height 10
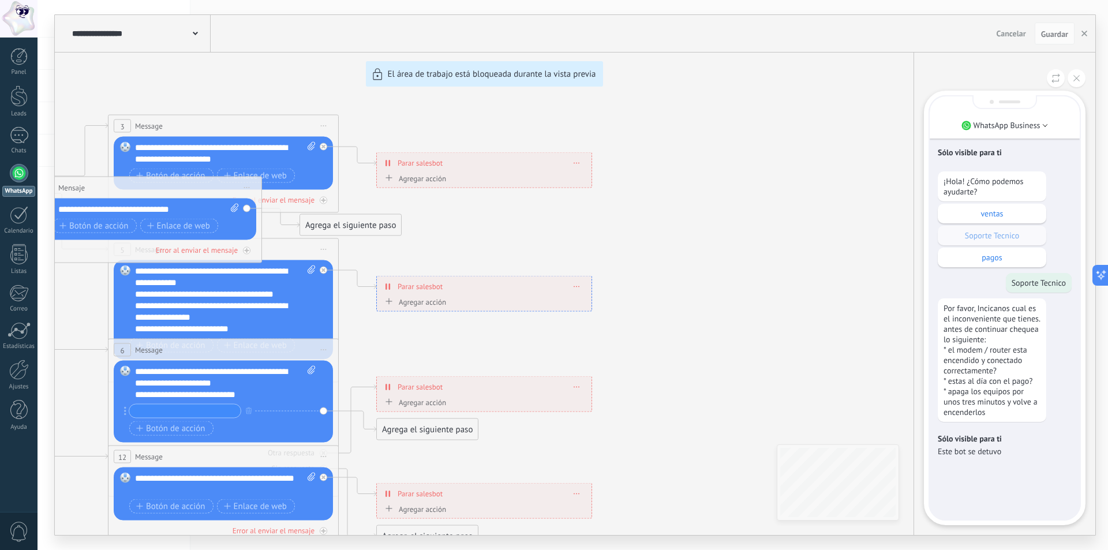
click at [391, 403] on div "**********" at bounding box center [575, 275] width 1041 height 520
click at [390, 403] on div "**********" at bounding box center [575, 275] width 1041 height 520
click at [1076, 77] on icon at bounding box center [1076, 78] width 6 height 6
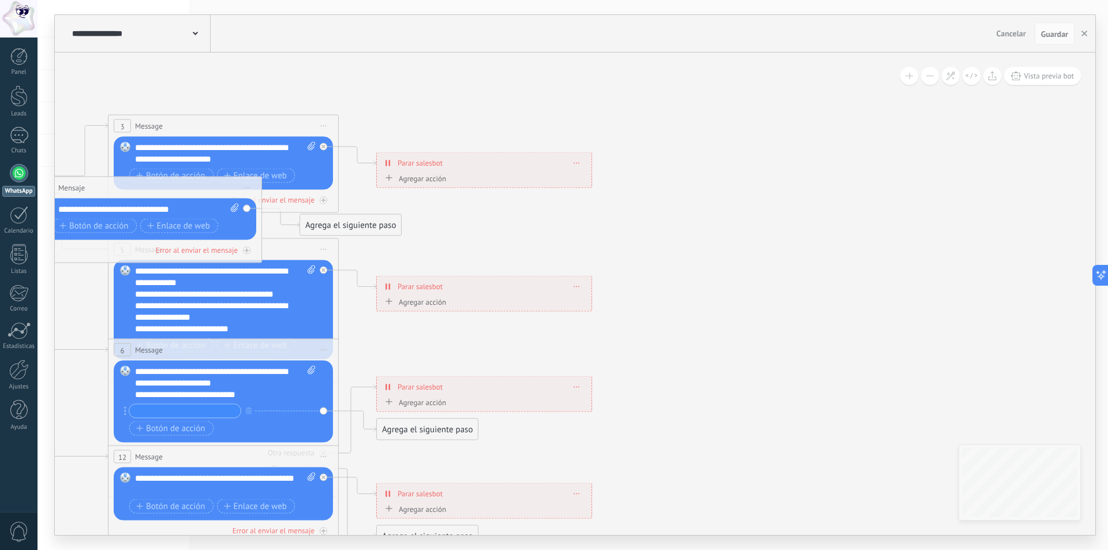
click at [391, 402] on icon at bounding box center [389, 402] width 7 height 6
click at [391, 402] on button "Conversación marcada como cerrada" at bounding box center [448, 402] width 144 height 21
click at [427, 424] on span "Iniciar Salesbot" at bounding box center [447, 422] width 140 height 11
click at [510, 407] on div "Iniciar Salesbot Conversación marcada como cerrada Iniciar Salesbot Iniciar Sal…" at bounding box center [493, 407] width 179 height 12
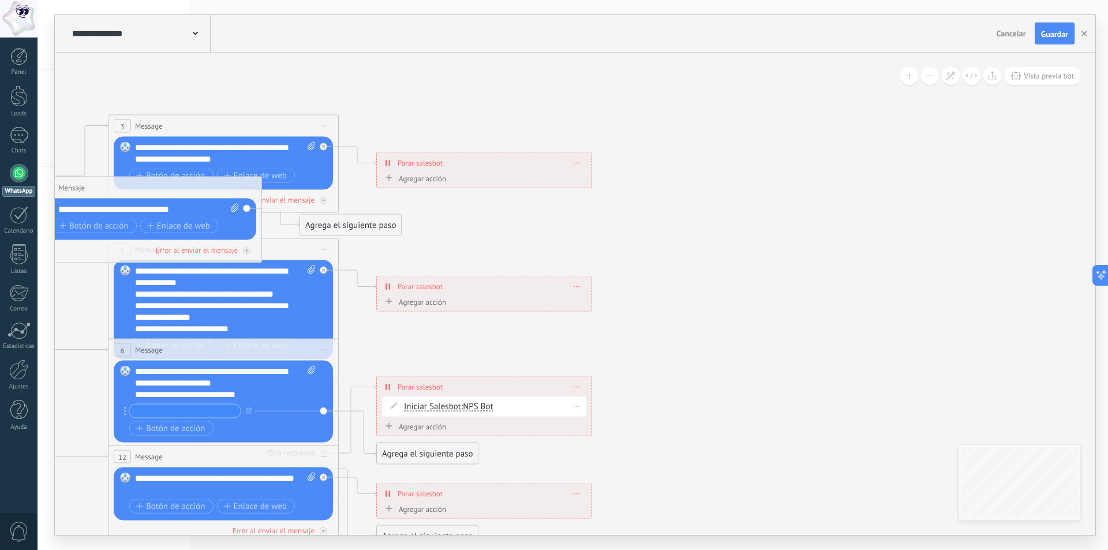
click at [510, 407] on div "Iniciar Salesbot Conversación marcada como cerrada Iniciar Salesbot Iniciar Sal…" at bounding box center [493, 407] width 179 height 12
click at [580, 406] on div "Borrar" at bounding box center [577, 406] width 18 height 17
click at [585, 420] on icon at bounding box center [584, 422] width 6 height 7
click at [424, 405] on div "Agregar acción" at bounding box center [414, 402] width 64 height 9
click at [424, 405] on button "Iniciar Salesbot" at bounding box center [448, 402] width 144 height 21
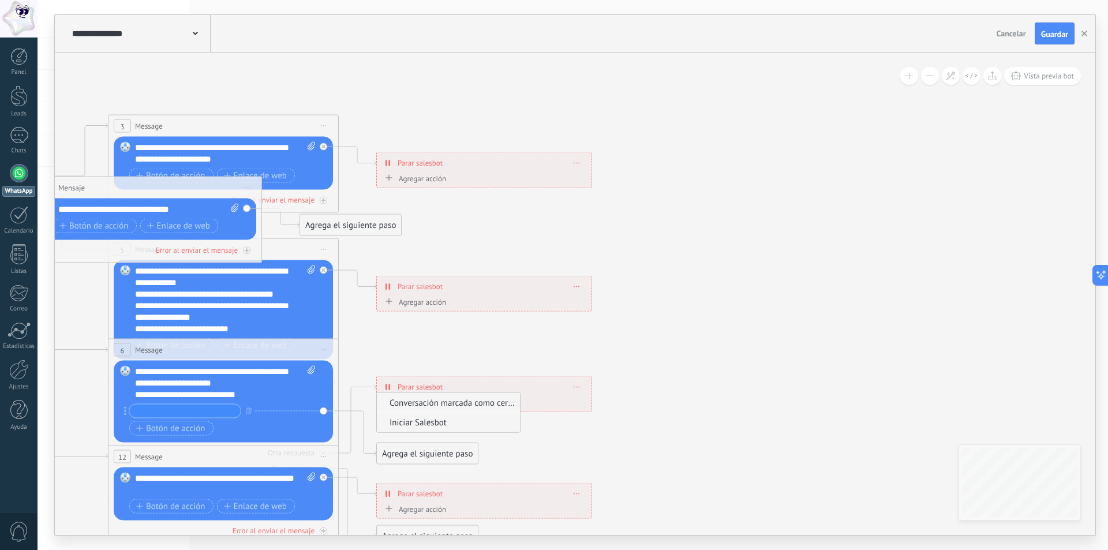
click at [419, 403] on span "Conversación marcada como cerrada" at bounding box center [447, 402] width 140 height 11
click at [414, 428] on div "Agregar acción" at bounding box center [414, 426] width 64 height 9
click at [414, 428] on button "Conversación marcada como cerrada" at bounding box center [448, 426] width 144 height 21
click at [439, 431] on span "Iniciar Salesbot" at bounding box center [447, 426] width 140 height 11
click at [387, 388] on icon at bounding box center [388, 386] width 5 height 9
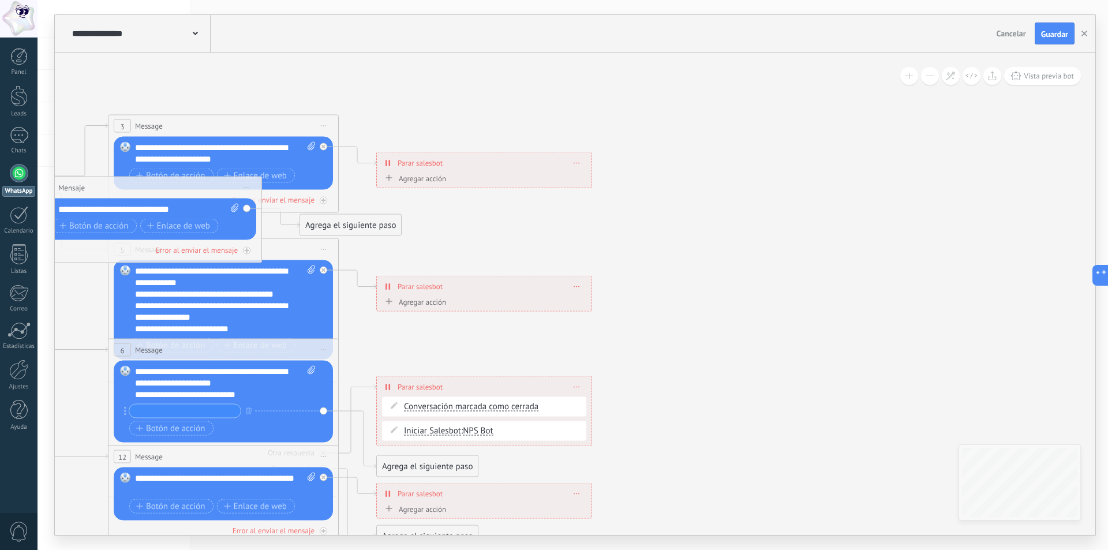
click at [420, 387] on span "Parar salesbot" at bounding box center [420, 386] width 45 height 11
click at [425, 410] on span "Conversación marcada como cerrada" at bounding box center [471, 406] width 134 height 9
click at [425, 410] on button "Conversación marcada como cerrada" at bounding box center [470, 406] width 144 height 21
click at [566, 412] on div "Conversación marcada como cerrada Conversación marcada como cerrada Conversació…" at bounding box center [493, 407] width 179 height 12
click at [575, 407] on span at bounding box center [576, 406] width 5 height 6
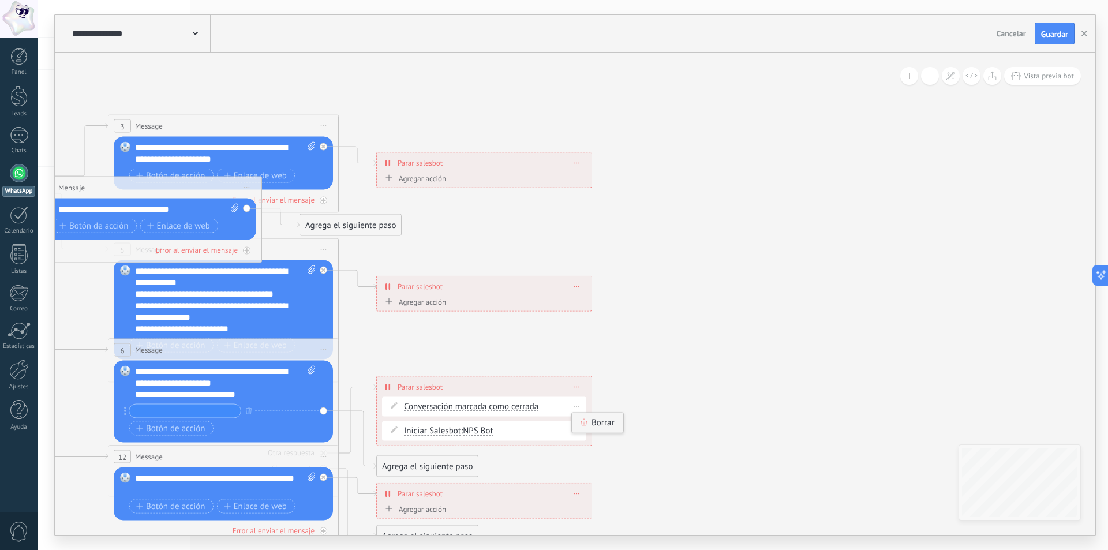
click at [596, 420] on div "Borrar" at bounding box center [597, 423] width 51 height 20
click at [668, 404] on icon at bounding box center [249, 384] width 1799 height 1166
drag, startPoint x: 1060, startPoint y: 29, endPoint x: 1054, endPoint y: 55, distance: 26.6
click at [1060, 31] on span "Guardar" at bounding box center [1054, 34] width 27 height 8
click at [1048, 77] on span "Vista previa bot" at bounding box center [1049, 76] width 50 height 10
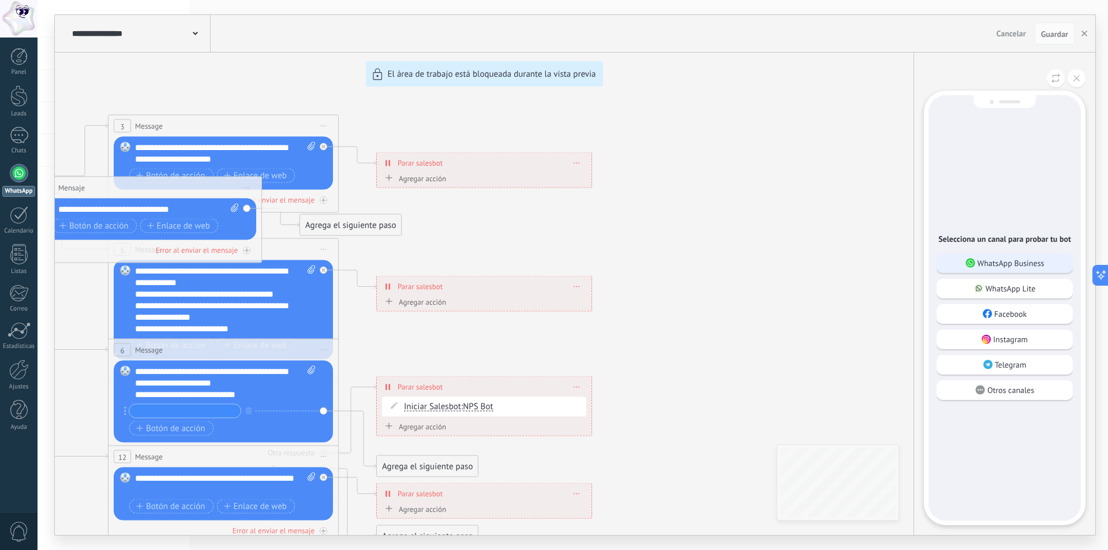
click at [1005, 267] on p "WhatsApp Business" at bounding box center [1011, 263] width 67 height 10
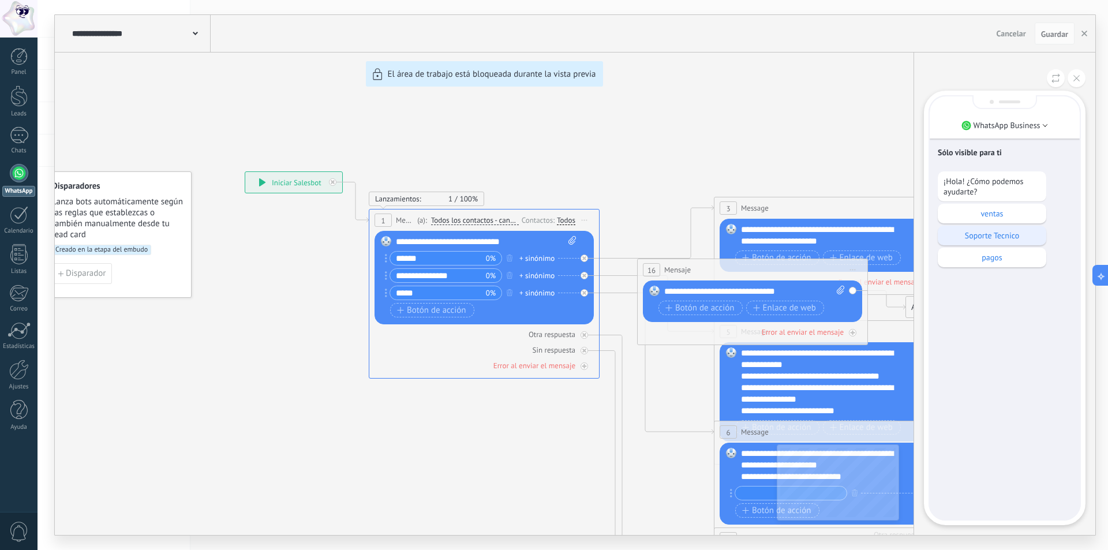
click at [993, 238] on p "Soporte Tecnico" at bounding box center [992, 235] width 97 height 10
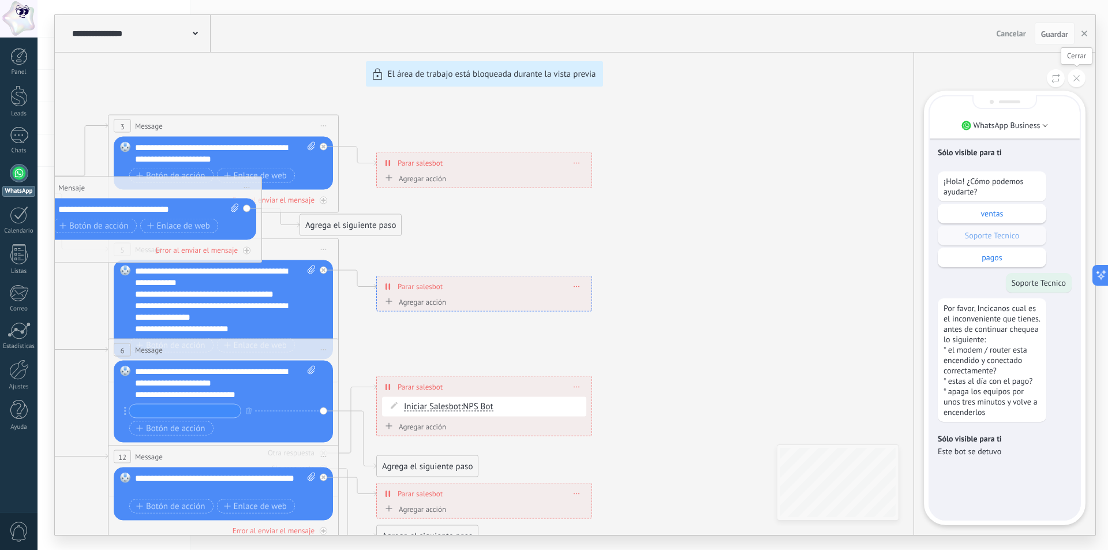
click at [1081, 74] on button at bounding box center [1077, 78] width 18 height 18
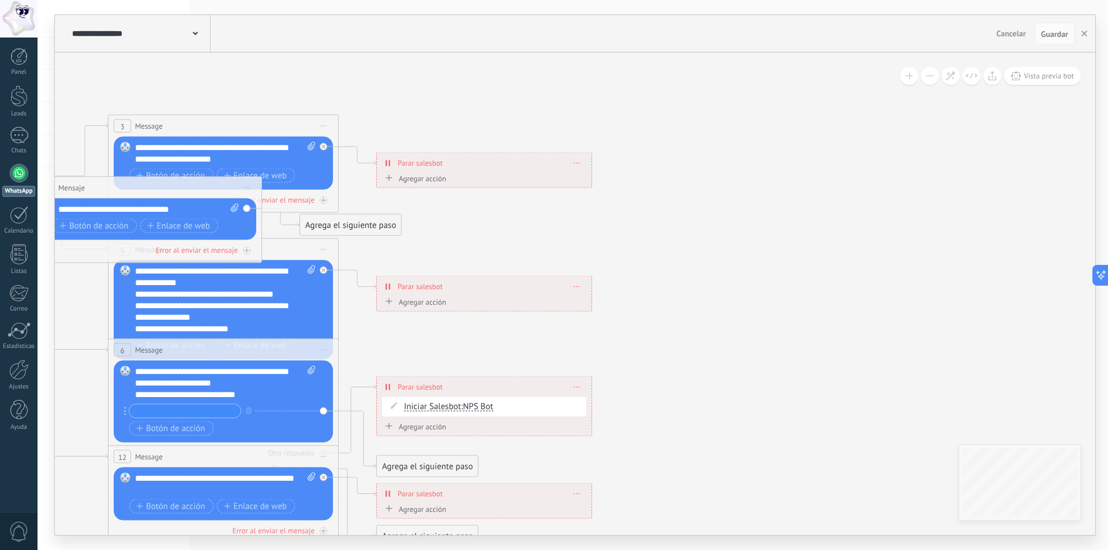
click at [424, 427] on div "Agregar acción" at bounding box center [414, 426] width 64 height 9
click at [424, 427] on button "Iniciar Salesbot" at bounding box center [448, 426] width 144 height 21
click at [469, 426] on span "Conversación marcada como cerrada" at bounding box center [447, 426] width 140 height 11
click at [470, 430] on span "Conversación marcada como cerrada" at bounding box center [471, 430] width 134 height 9
click at [470, 430] on button "Conversación marcada como cerrada" at bounding box center [470, 431] width 144 height 21
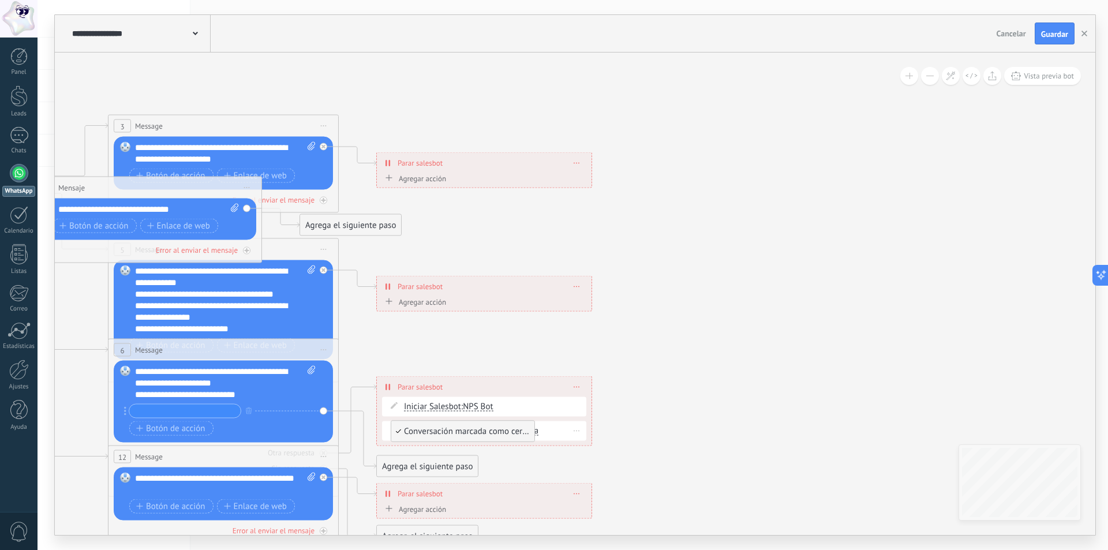
click at [422, 432] on span "Conversación marcada como cerrada" at bounding box center [461, 432] width 140 height 12
click at [408, 383] on span "Parar salesbot" at bounding box center [420, 386] width 45 height 11
click at [575, 386] on icon at bounding box center [577, 386] width 6 height 1
click at [582, 402] on icon at bounding box center [585, 402] width 6 height 7
click at [411, 385] on div "Agrega el siguiente paso" at bounding box center [427, 387] width 101 height 19
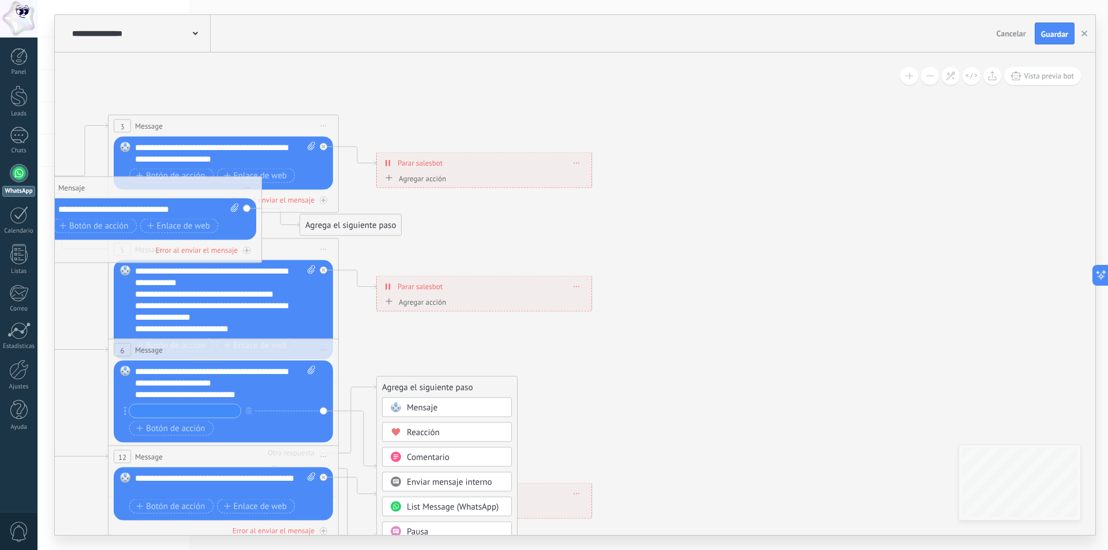
click at [421, 404] on span "Mensaje" at bounding box center [422, 407] width 31 height 11
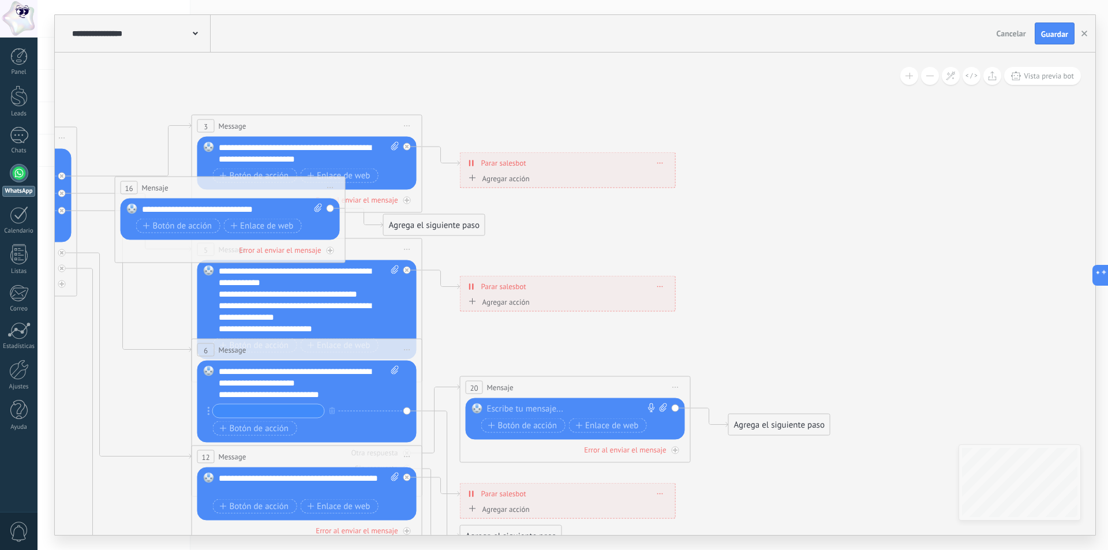
click at [515, 407] on div at bounding box center [572, 409] width 171 height 12
click at [529, 424] on span "Botón de acción" at bounding box center [522, 425] width 69 height 9
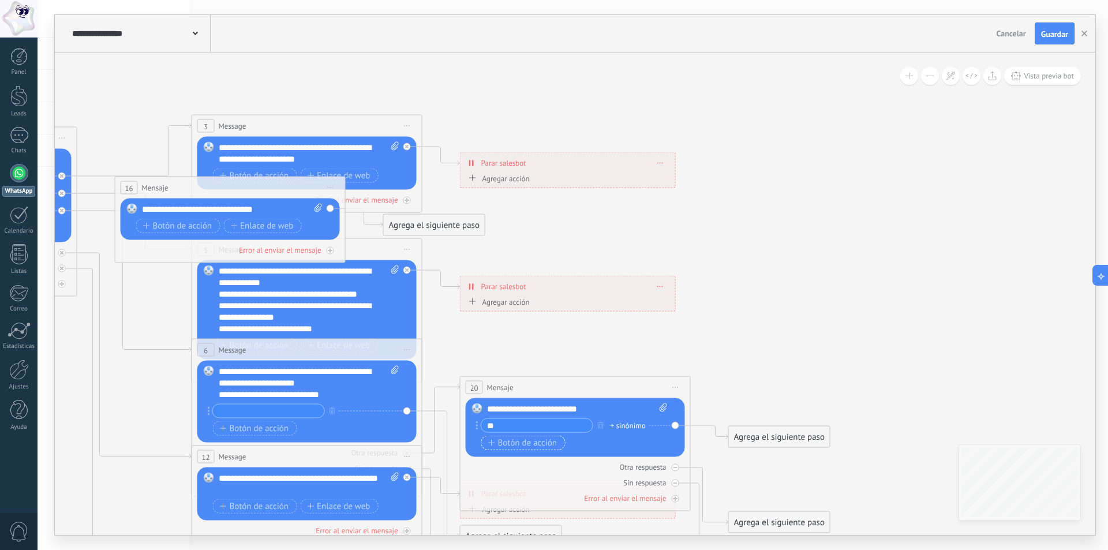
type input "**"
click at [541, 438] on span "Botón de acción" at bounding box center [522, 442] width 69 height 9
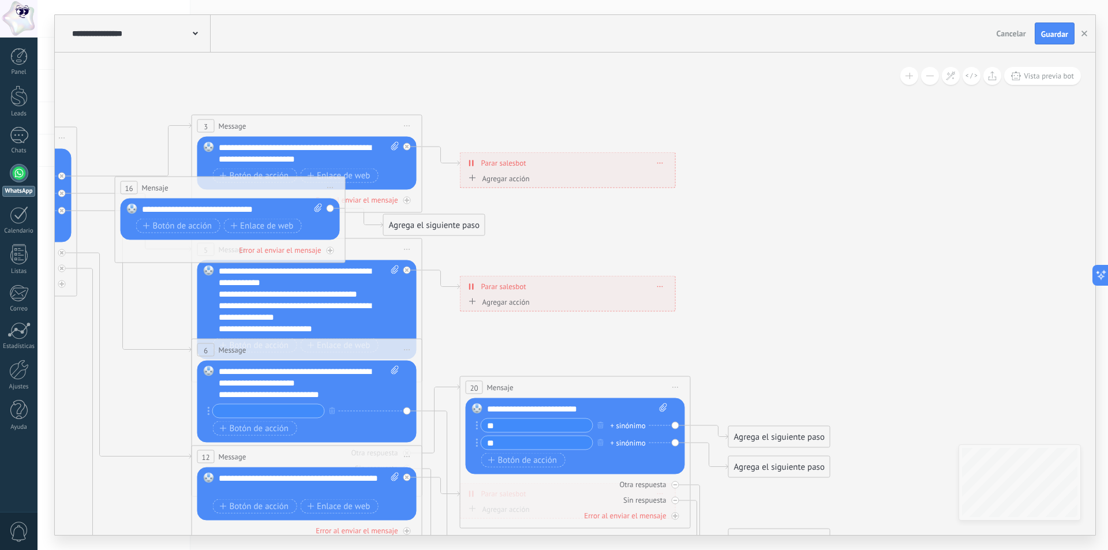
type input "**"
click at [489, 422] on input "**" at bounding box center [536, 425] width 111 height 13
type input "**"
click at [780, 435] on div "Agrega el siguiente paso" at bounding box center [779, 437] width 101 height 19
click at [783, 455] on span "Mensaje" at bounding box center [774, 457] width 31 height 11
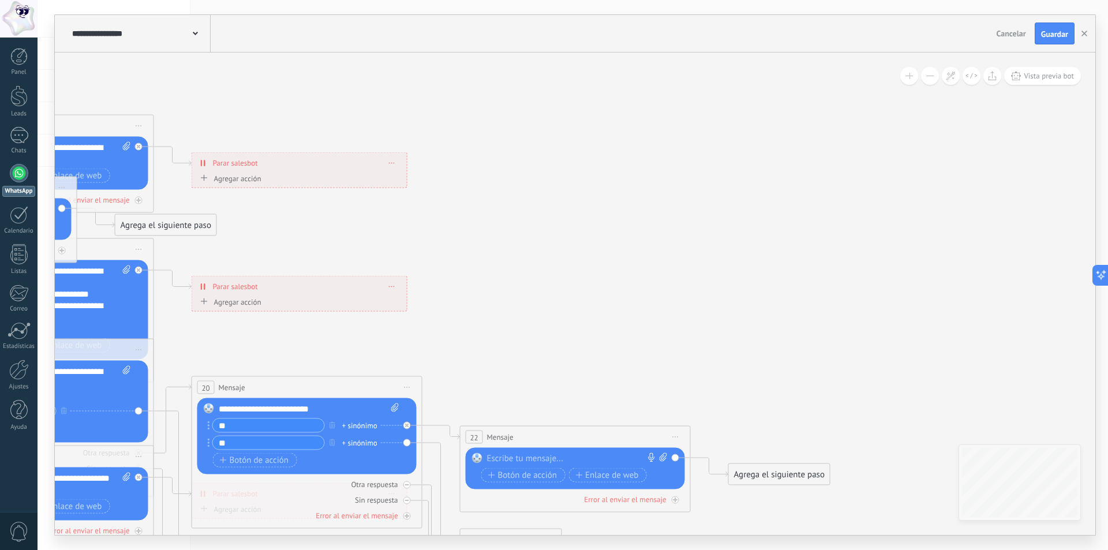
click at [555, 453] on div at bounding box center [572, 459] width 171 height 12
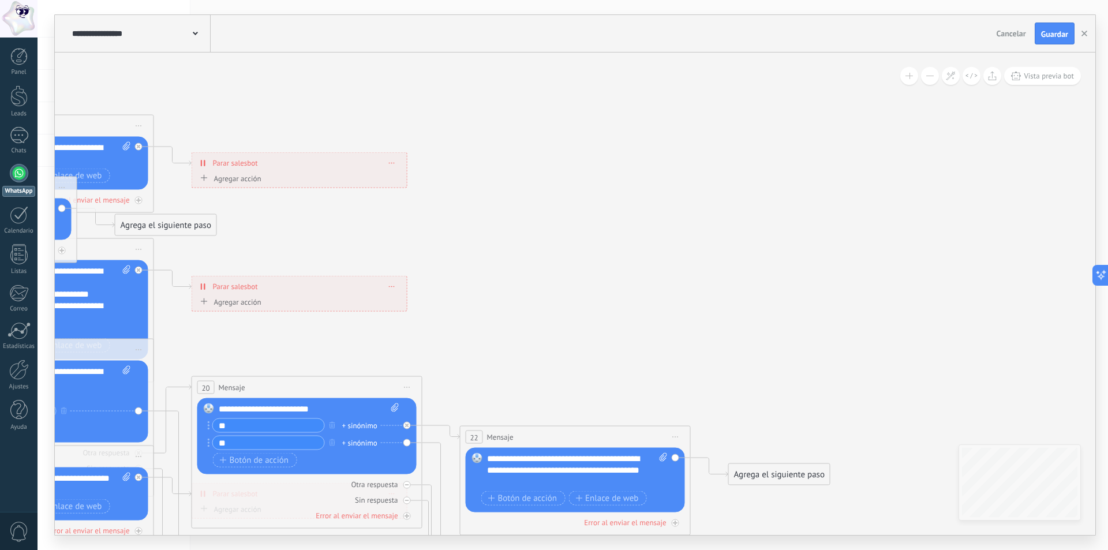
click at [751, 471] on div "Agrega el siguiente paso" at bounding box center [779, 474] width 101 height 19
click at [772, 519] on span "Reacción" at bounding box center [775, 519] width 33 height 11
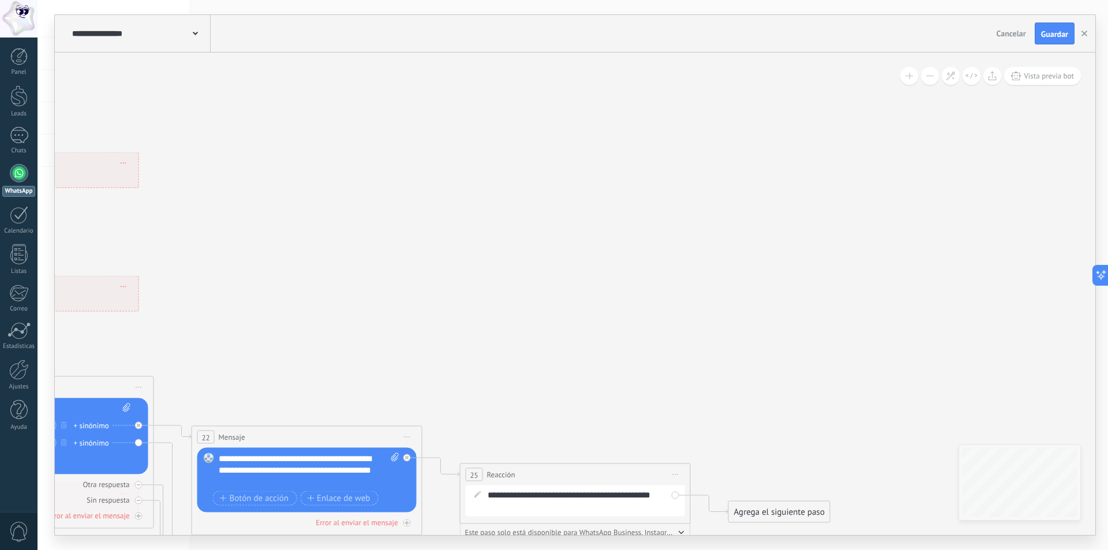
click at [564, 495] on div "**********" at bounding box center [583, 500] width 191 height 23
click at [504, 475] on span "Reacción" at bounding box center [501, 474] width 28 height 11
click at [500, 495] on div "**********" at bounding box center [583, 500] width 191 height 23
click at [767, 512] on div "Agrega el siguiente paso" at bounding box center [779, 512] width 101 height 19
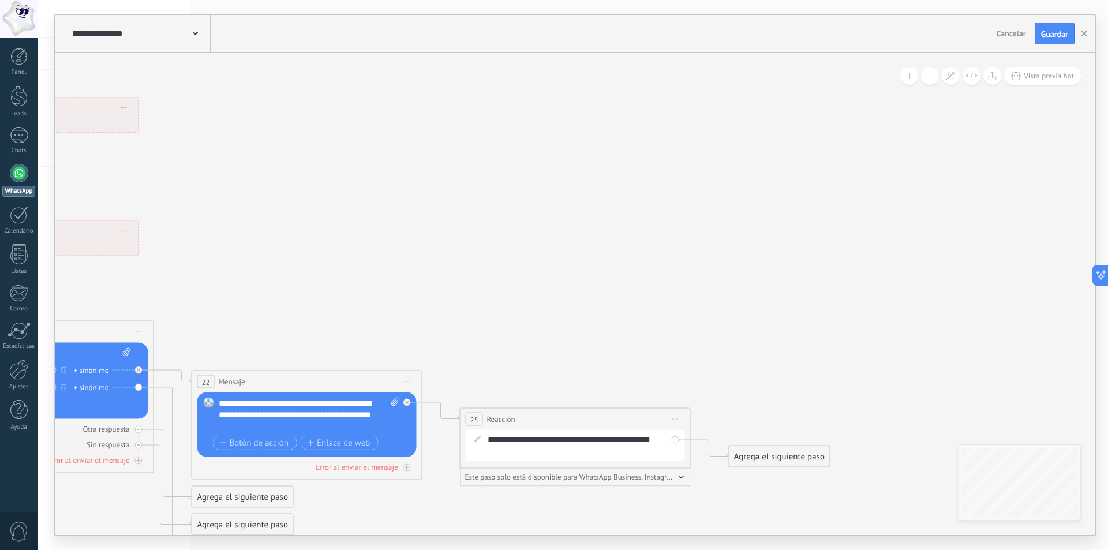
click at [521, 476] on span "Este paso solo está disponible para WhatsApp Business, Instagram y Telegram" at bounding box center [570, 477] width 211 height 9
click at [682, 476] on icon "button" at bounding box center [682, 477] width 6 height 3
click at [478, 440] on icon at bounding box center [477, 438] width 7 height 7
click at [674, 420] on span "Iniciar vista previa aquí Cambiar nombre Duplicar [GEOGRAPHIC_DATA]" at bounding box center [676, 419] width 18 height 17
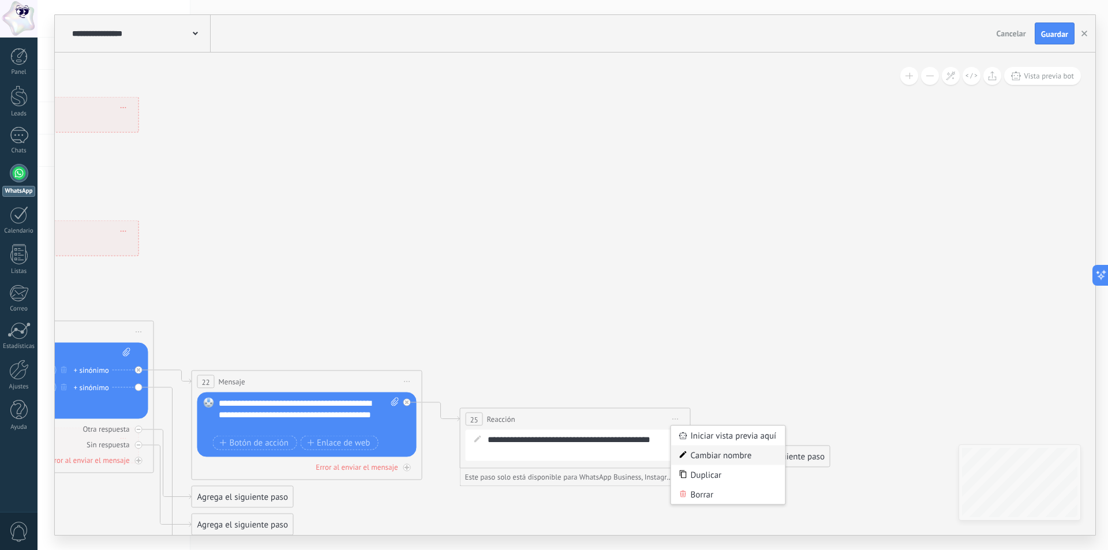
click at [724, 457] on div "Cambiar nombre" at bounding box center [728, 456] width 114 height 20
click at [764, 457] on div "Agrega el siguiente paso" at bounding box center [779, 456] width 101 height 19
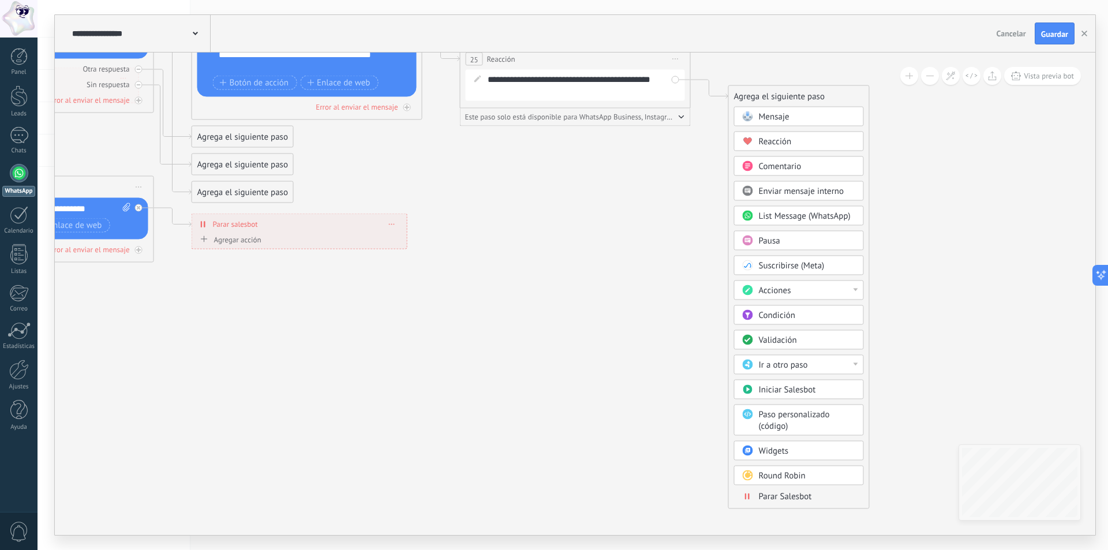
click at [792, 495] on span "Parar Salesbot" at bounding box center [785, 496] width 53 height 11
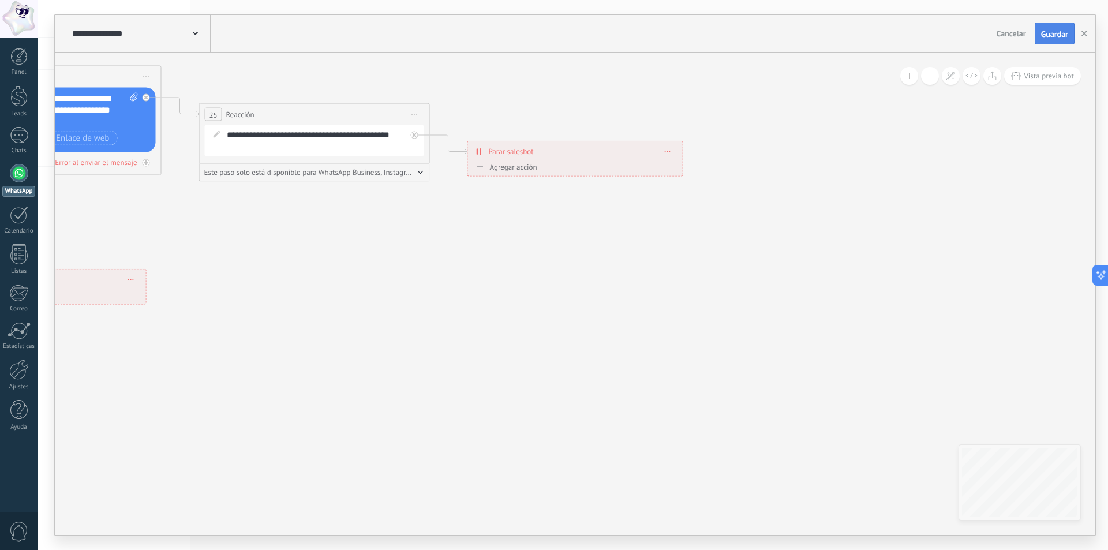
click at [1060, 30] on span "Guardar" at bounding box center [1054, 34] width 27 height 8
click at [1056, 73] on span "Vista previa bot" at bounding box center [1049, 76] width 50 height 10
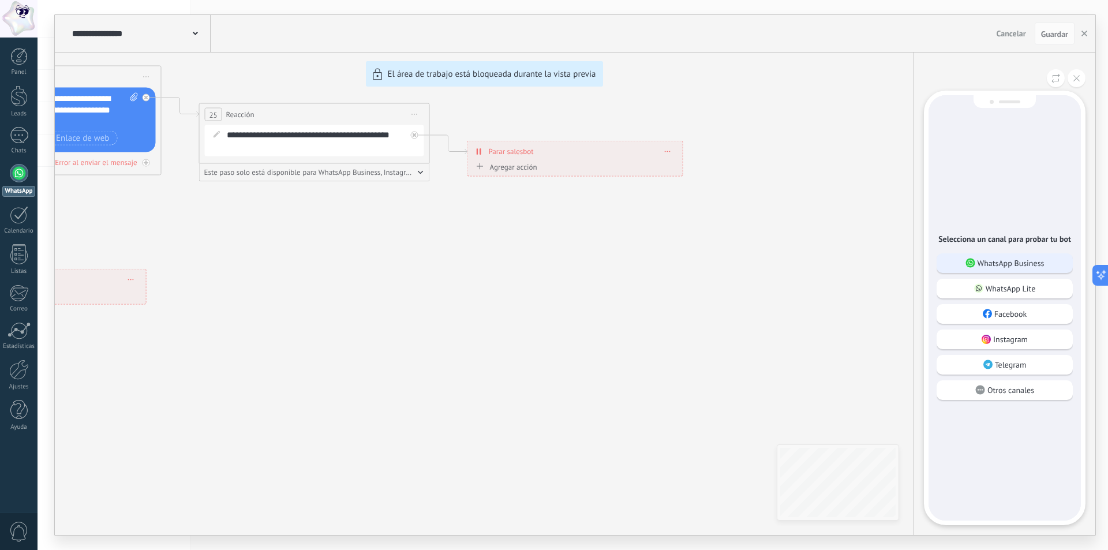
click at [1019, 265] on p "WhatsApp Business" at bounding box center [1011, 263] width 67 height 10
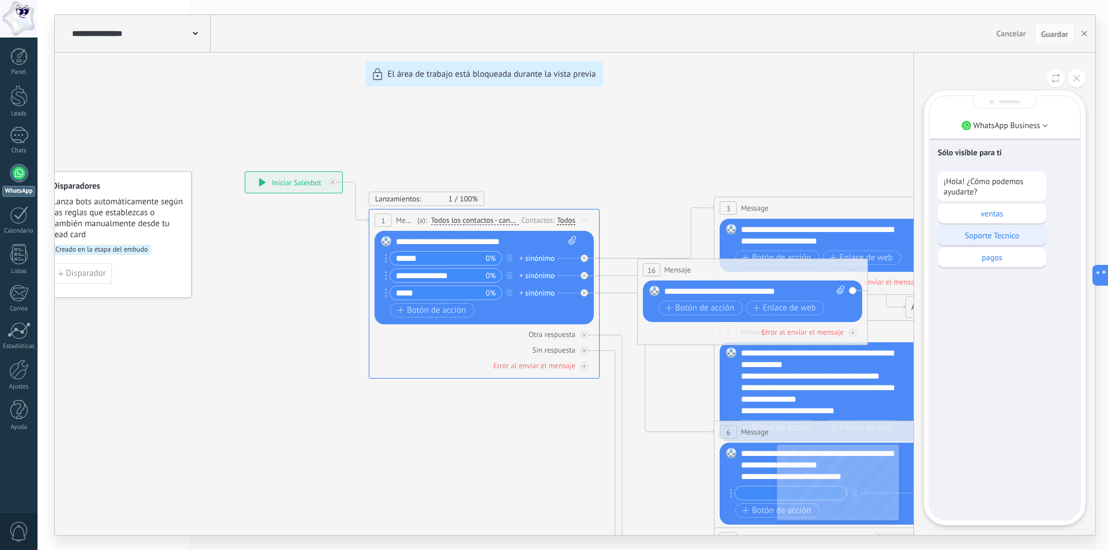
click at [994, 234] on p "Soporte Tecnico" at bounding box center [992, 235] width 97 height 10
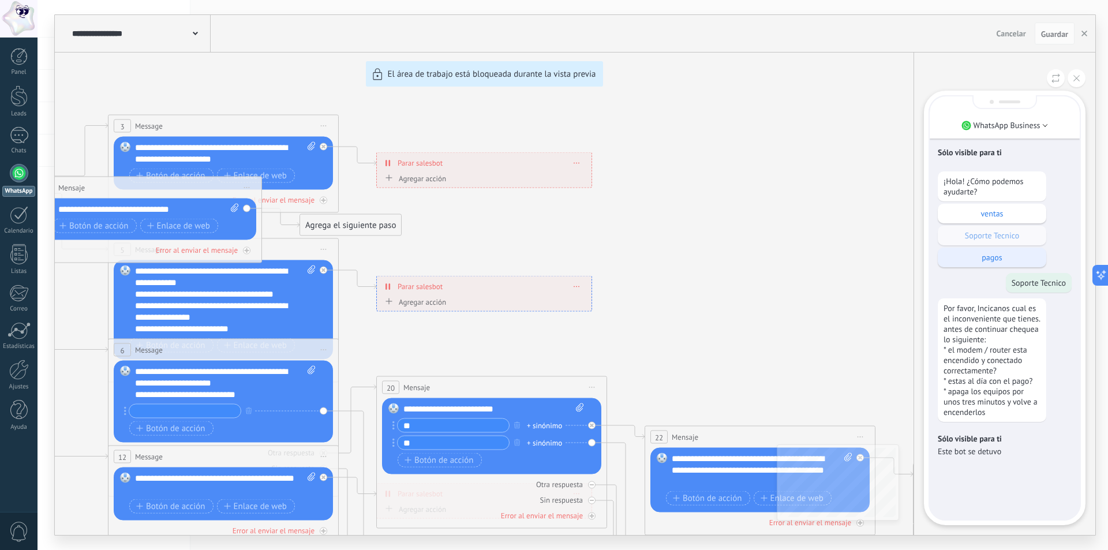
click at [998, 257] on p "pagos" at bounding box center [992, 257] width 97 height 10
drag, startPoint x: 1080, startPoint y: 79, endPoint x: 1058, endPoint y: 113, distance: 40.0
click at [1080, 80] on button at bounding box center [1077, 78] width 18 height 18
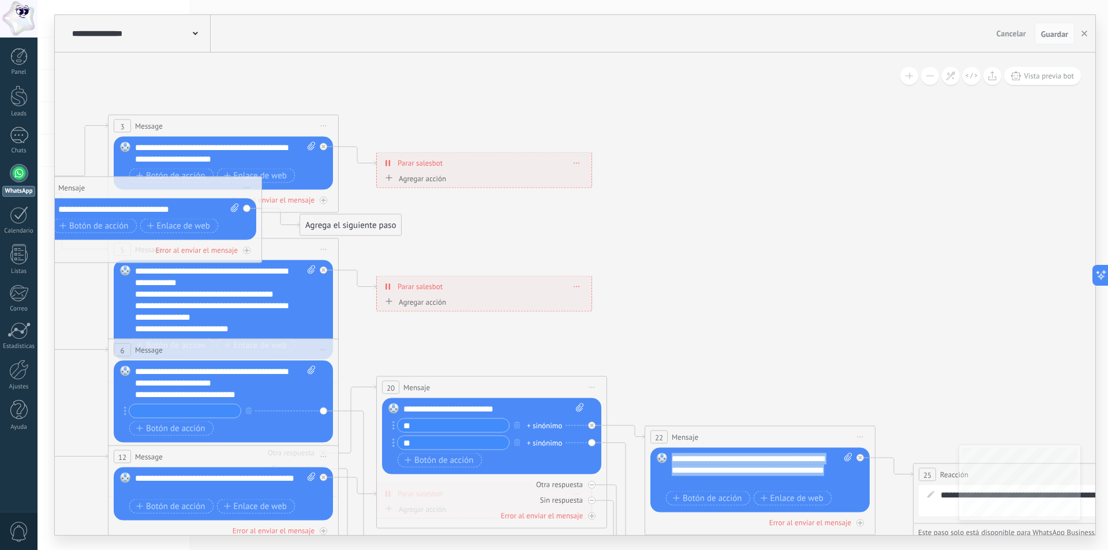
drag, startPoint x: 672, startPoint y: 457, endPoint x: 794, endPoint y: 486, distance: 125.8
click at [794, 486] on div "**********" at bounding box center [762, 470] width 181 height 35
copy div "**********"
click at [865, 442] on span "Iniciar vista previa aquí Cambiar nombre Duplicar [GEOGRAPHIC_DATA]" at bounding box center [860, 437] width 18 height 17
click at [894, 512] on div "Borrar" at bounding box center [913, 513] width 114 height 20
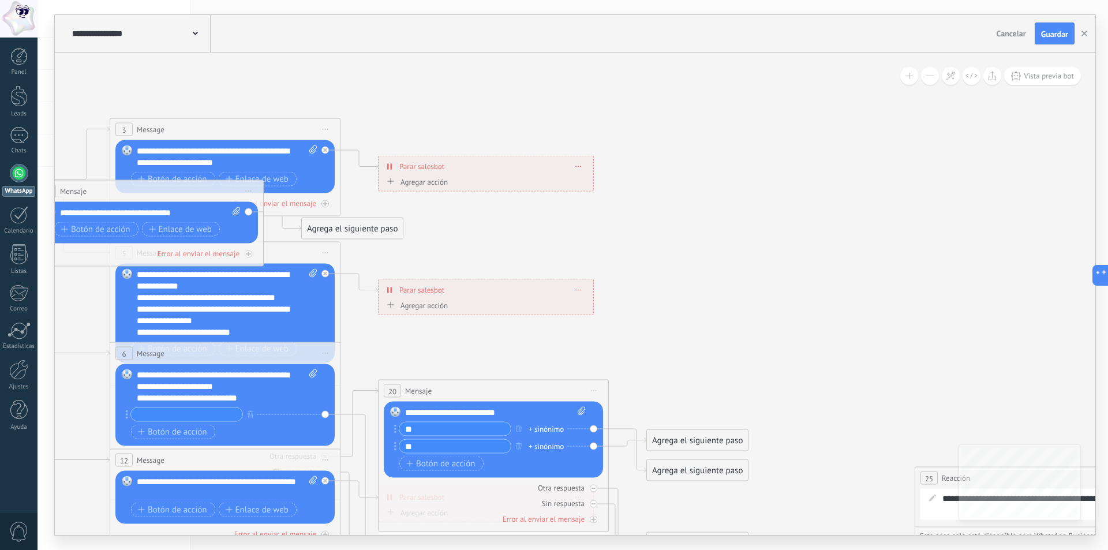
drag, startPoint x: 839, startPoint y: 251, endPoint x: 874, endPoint y: 279, distance: 44.7
click at [843, 255] on icon at bounding box center [520, 390] width 2336 height 1172
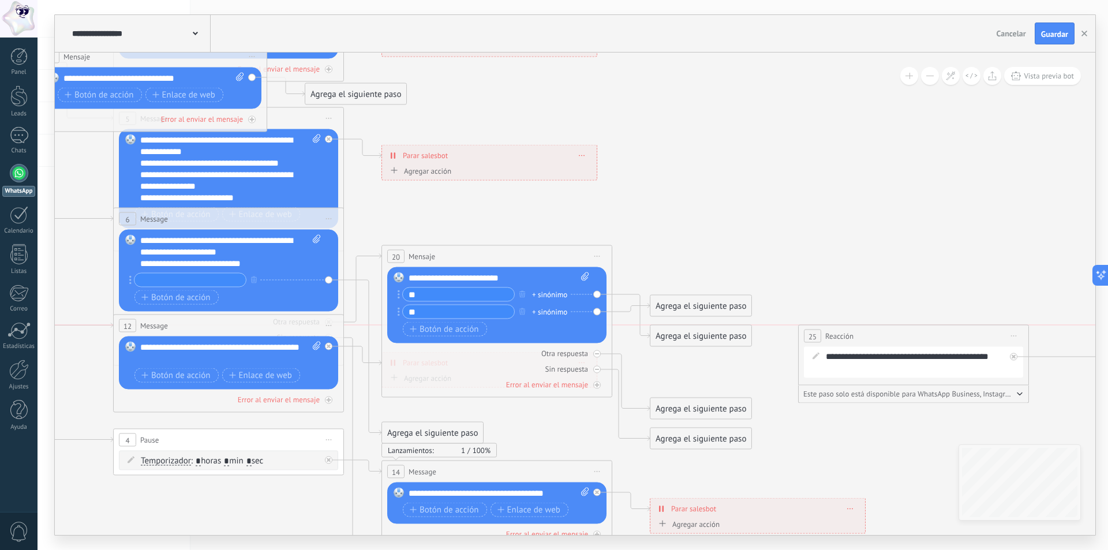
drag, startPoint x: 1059, startPoint y: 341, endPoint x: 939, endPoint y: 333, distance: 120.3
click at [939, 333] on div "25 Reacción ******** Iniciar vista previa aquí Cambiar nombre Duplicar Borrar" at bounding box center [914, 335] width 230 height 21
click at [1016, 338] on span "Iniciar vista previa aquí Cambiar nombre Duplicar [GEOGRAPHIC_DATA]" at bounding box center [1014, 336] width 18 height 17
click at [1043, 410] on div "Borrar" at bounding box center [1066, 412] width 114 height 20
click at [600, 255] on span "Iniciar vista previa aquí Cambiar nombre Duplicar [GEOGRAPHIC_DATA]" at bounding box center [597, 256] width 18 height 17
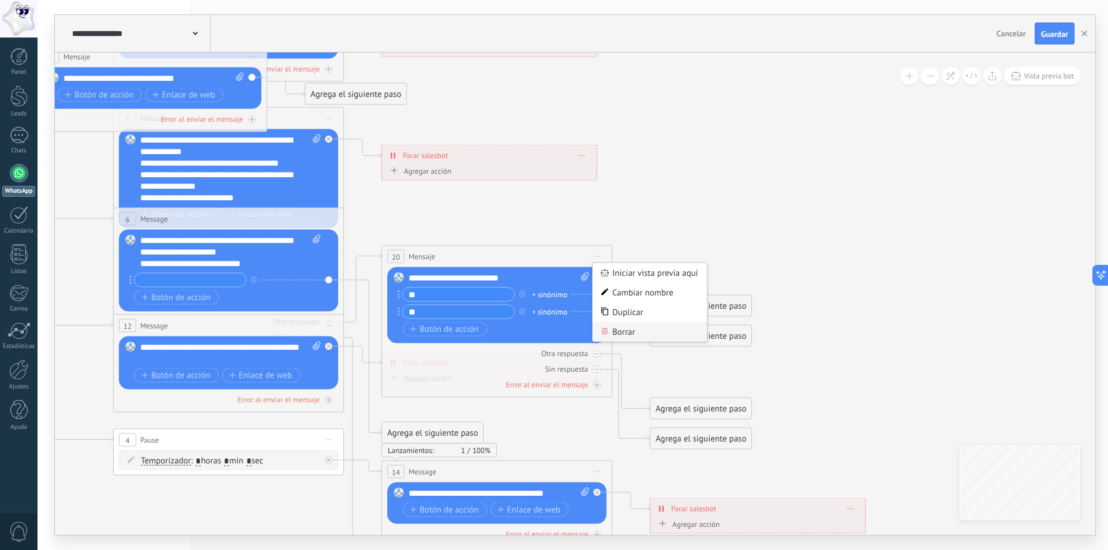
click at [622, 331] on div "Borrar" at bounding box center [650, 332] width 114 height 20
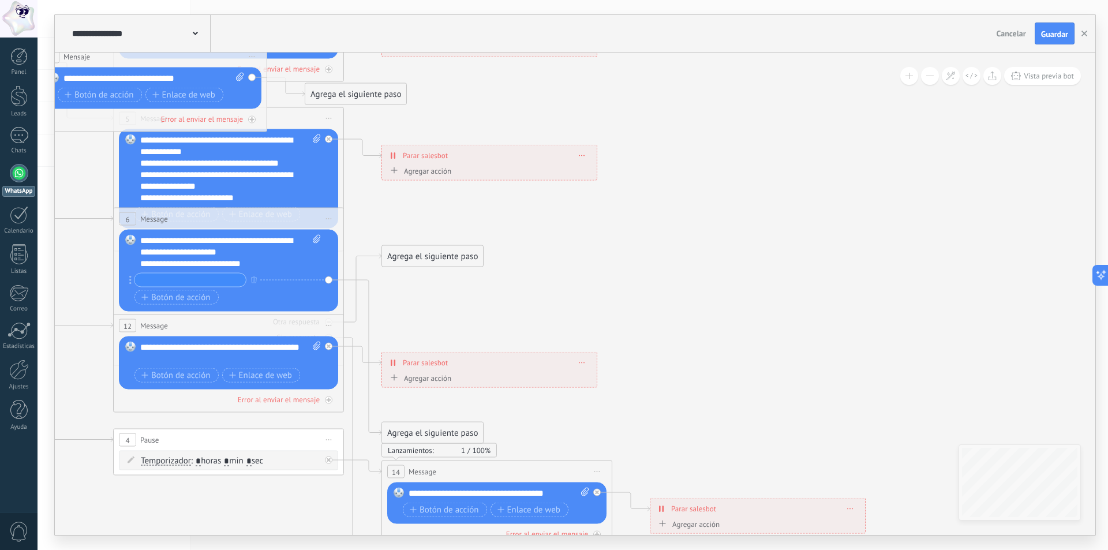
click at [440, 173] on div "Agregar acción" at bounding box center [419, 170] width 64 height 9
click at [440, 173] on button "Conversación marcada como cerrada" at bounding box center [453, 170] width 144 height 21
drag, startPoint x: 578, startPoint y: 149, endPoint x: 578, endPoint y: 161, distance: 12.1
click at [578, 152] on div "**********" at bounding box center [489, 154] width 215 height 20
click at [582, 157] on span at bounding box center [581, 154] width 5 height 6
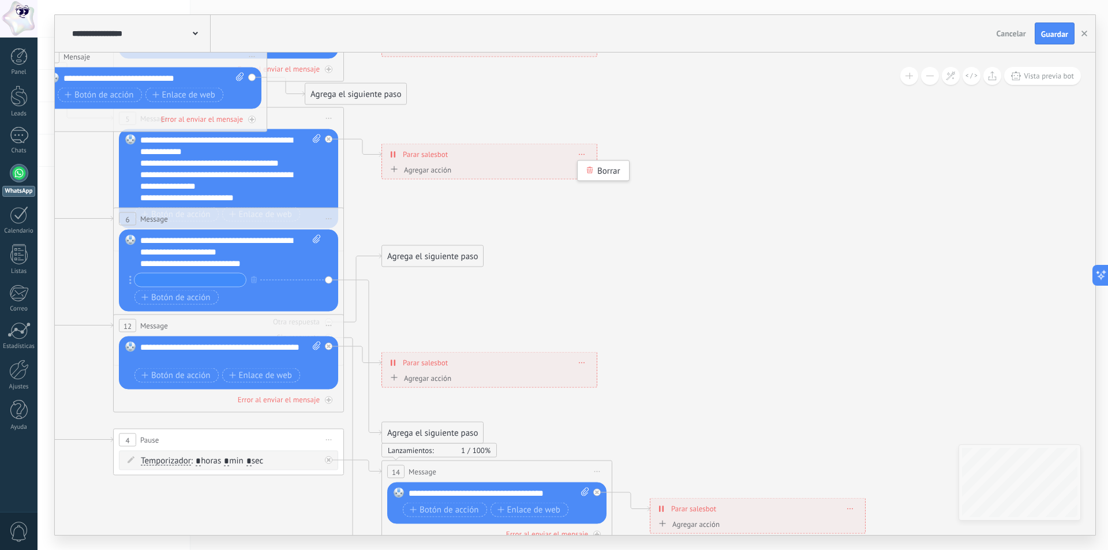
click at [582, 153] on span at bounding box center [581, 154] width 5 height 6
click at [395, 155] on icon at bounding box center [395, 154] width 2 height 6
click at [395, 150] on icon at bounding box center [393, 153] width 5 height 9
click at [394, 152] on icon at bounding box center [395, 154] width 2 height 6
click at [394, 169] on icon at bounding box center [394, 169] width 6 height 6
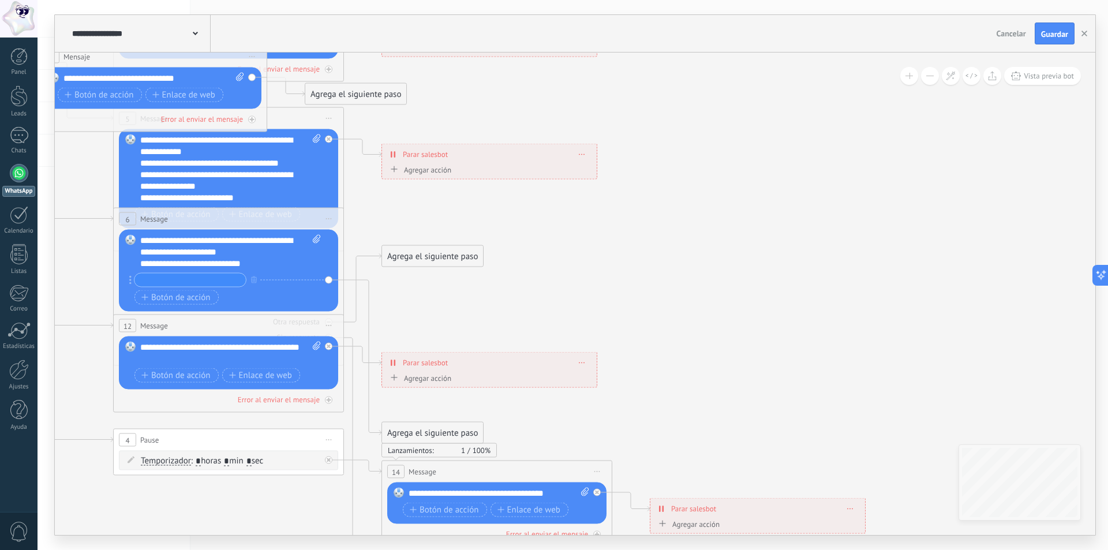
click at [394, 169] on button "Conversación marcada como cerrada" at bounding box center [453, 169] width 144 height 21
click at [394, 169] on span "Conversación marcada como cerrada" at bounding box center [452, 169] width 140 height 11
click at [394, 169] on span at bounding box center [400, 173] width 20 height 9
click at [401, 172] on icon at bounding box center [399, 173] width 7 height 7
click at [581, 174] on span at bounding box center [581, 174] width 5 height 6
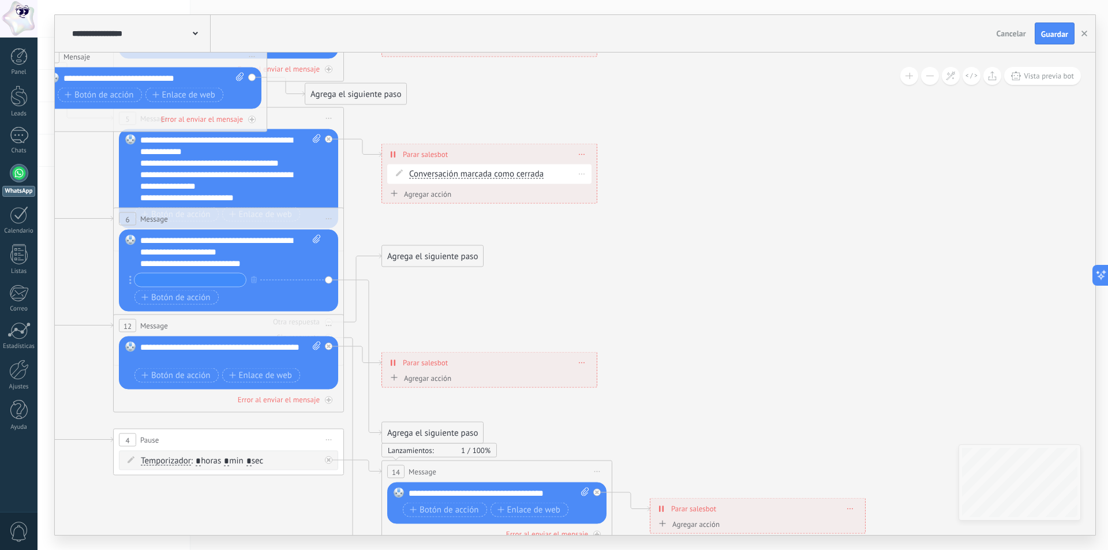
click at [586, 179] on div "Borrar" at bounding box center [582, 174] width 18 height 17
drag, startPoint x: 591, startPoint y: 188, endPoint x: 585, endPoint y: 189, distance: 6.5
click at [592, 189] on icon at bounding box center [589, 189] width 7 height 7
click at [423, 167] on div "Agregar acción" at bounding box center [419, 169] width 64 height 9
click at [423, 167] on button "Conversación marcada como cerrada" at bounding box center [453, 169] width 144 height 21
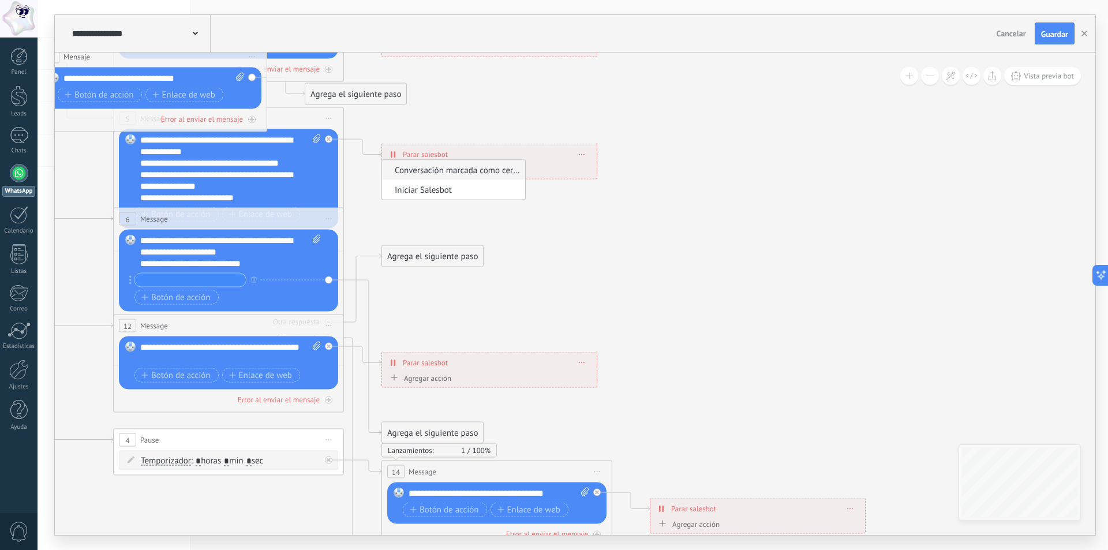
click at [424, 187] on span "Iniciar Salesbot" at bounding box center [452, 189] width 140 height 11
click at [425, 194] on div "Agregar acción" at bounding box center [419, 193] width 64 height 9
click at [425, 194] on button "Iniciar Salesbot" at bounding box center [453, 194] width 144 height 21
click at [425, 194] on span "Conversación marcada como cerrada" at bounding box center [452, 194] width 140 height 11
click at [584, 156] on span at bounding box center [581, 154] width 5 height 6
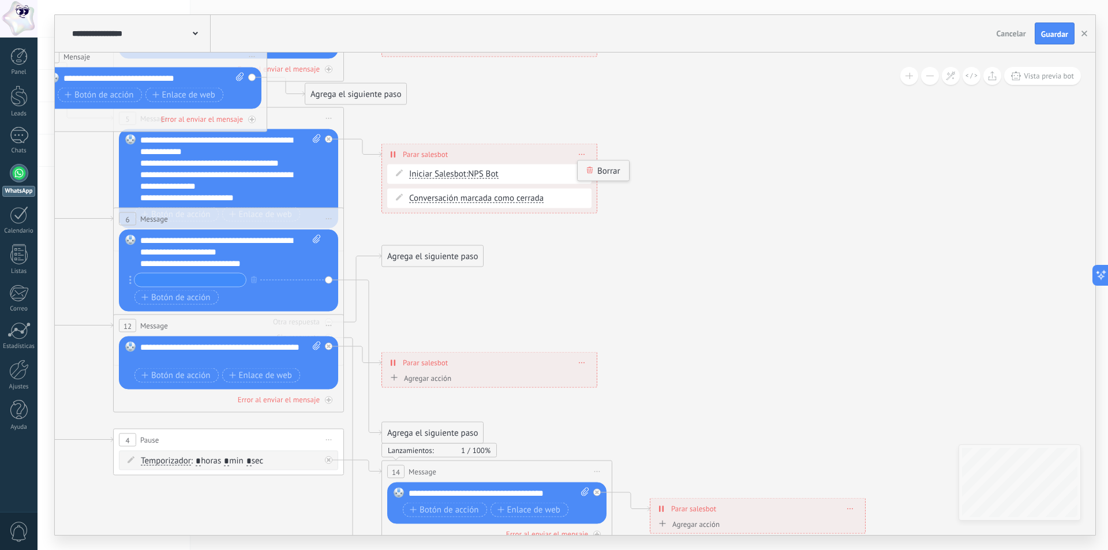
click at [593, 174] on div "Borrar" at bounding box center [603, 171] width 51 height 20
click at [407, 158] on div "Agrega el siguiente paso" at bounding box center [432, 156] width 101 height 19
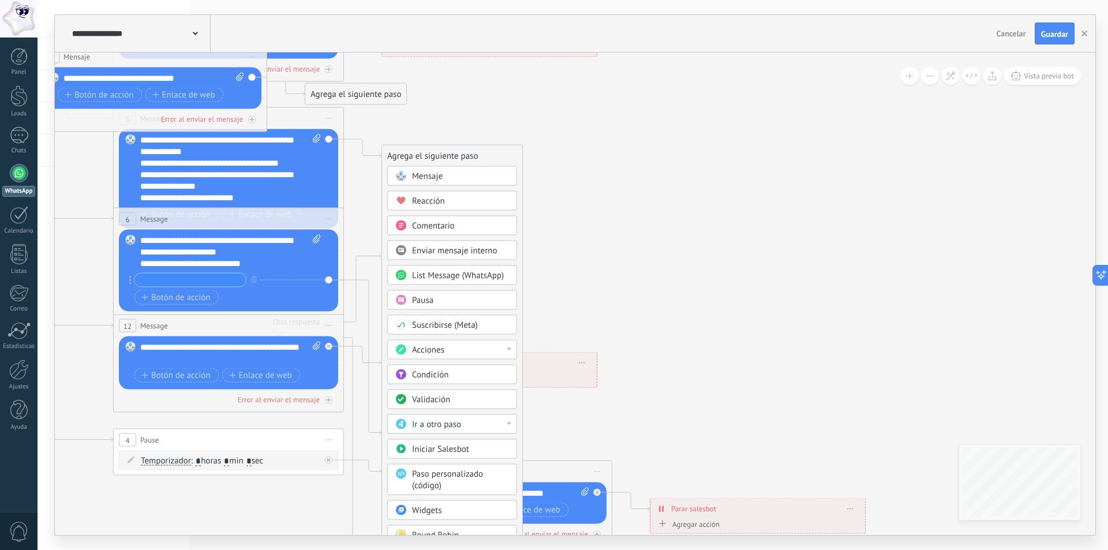
click at [432, 173] on span "Mensaje" at bounding box center [427, 176] width 31 height 11
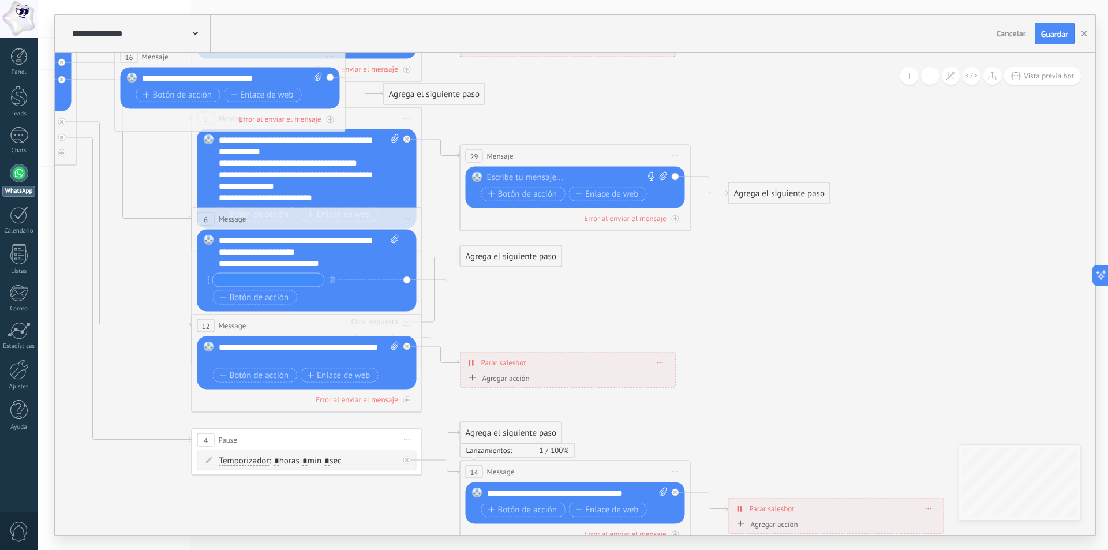
drag, startPoint x: 526, startPoint y: 164, endPoint x: 528, endPoint y: 178, distance: 13.5
click at [528, 167] on div "29 Mensaje ******* (a): Todos los contactos - canales seleccionados Todos los c…" at bounding box center [576, 155] width 230 height 21
click at [528, 178] on div at bounding box center [572, 183] width 171 height 12
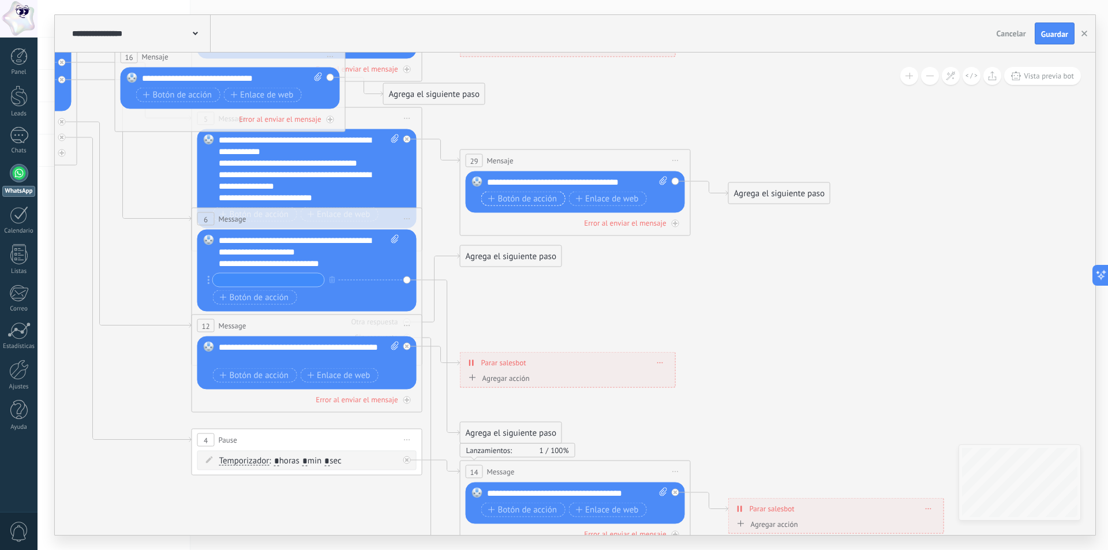
click at [515, 199] on span "Botón de acción" at bounding box center [522, 198] width 69 height 9
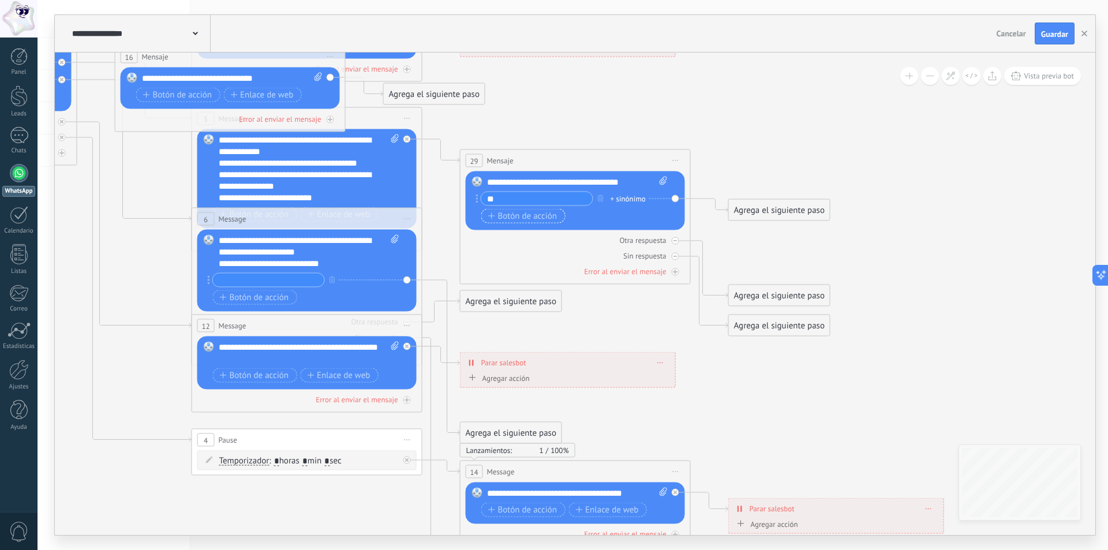
type input "**"
click at [523, 216] on span "Botón de acción" at bounding box center [522, 215] width 69 height 9
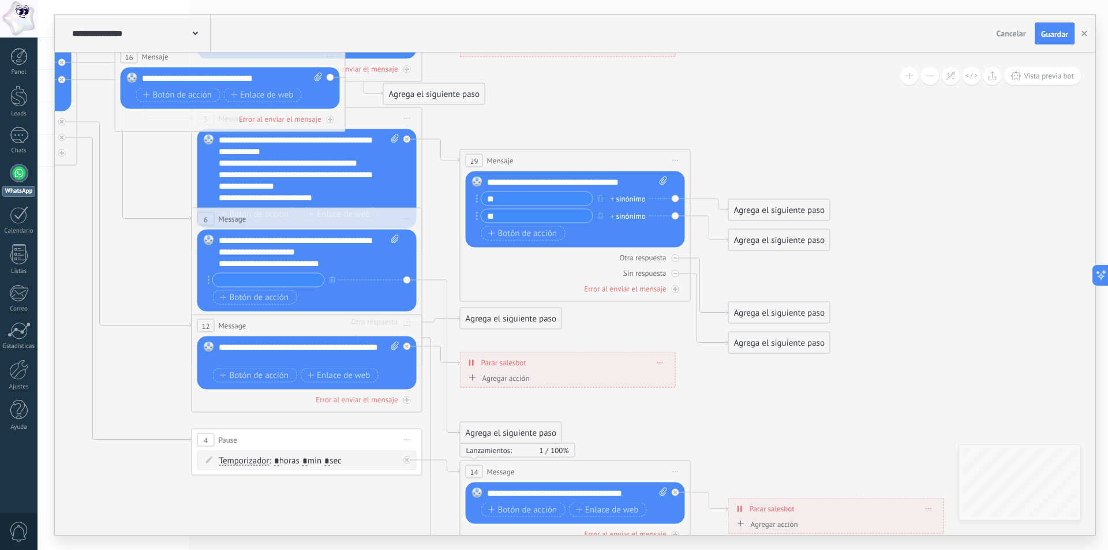
type input "**"
click at [787, 209] on div "Agrega el siguiente paso" at bounding box center [779, 210] width 101 height 19
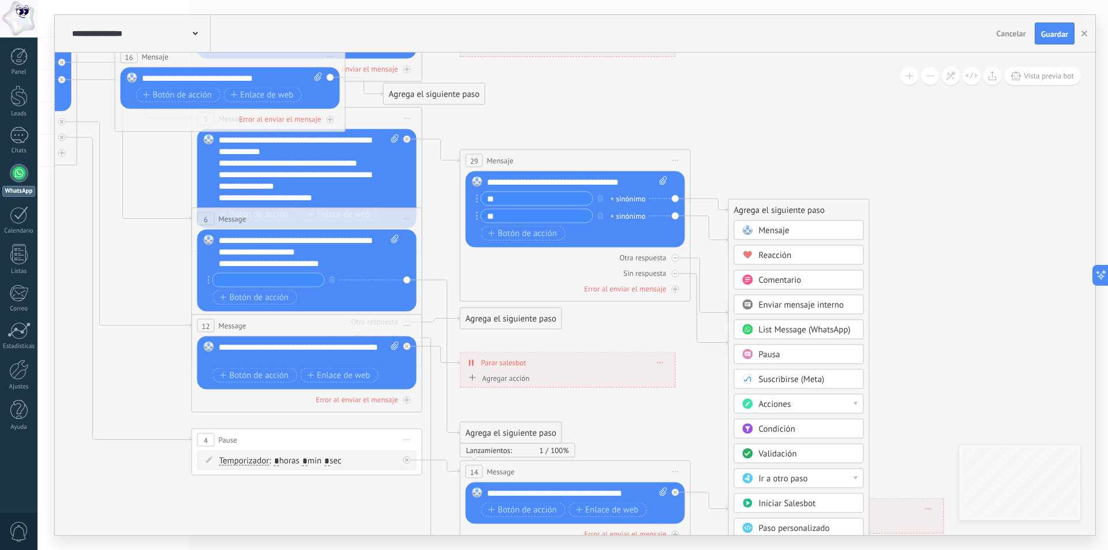
click at [785, 229] on span "Mensaje" at bounding box center [774, 230] width 31 height 11
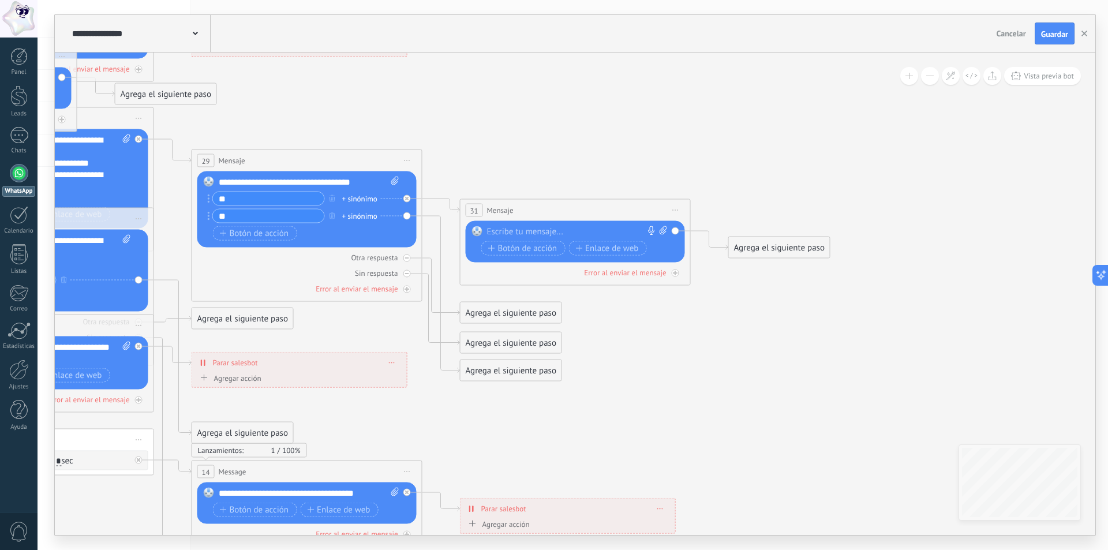
click at [584, 231] on div at bounding box center [572, 232] width 171 height 12
paste div
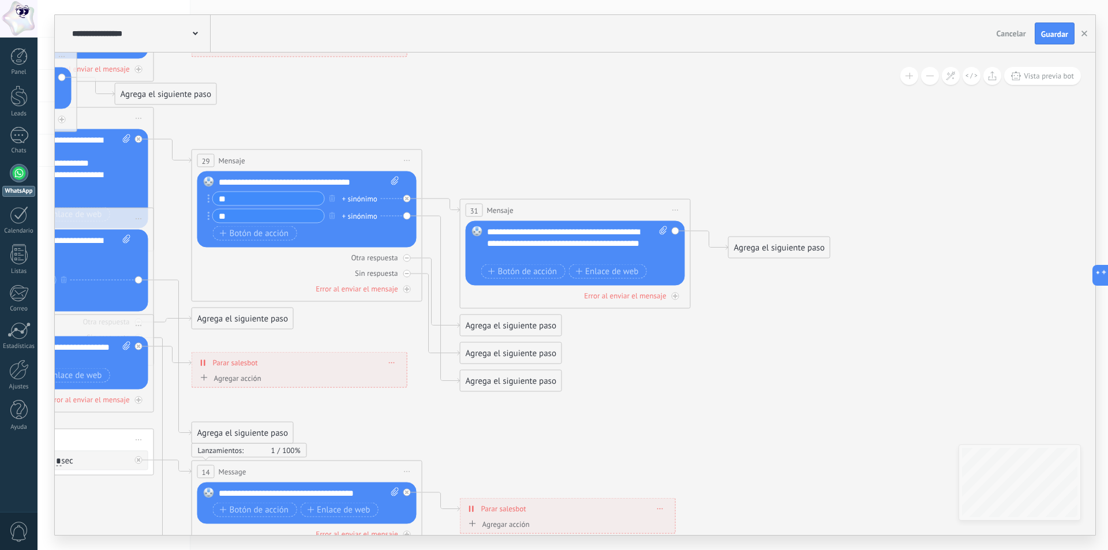
click at [762, 252] on div "Agrega el siguiente paso" at bounding box center [779, 247] width 101 height 19
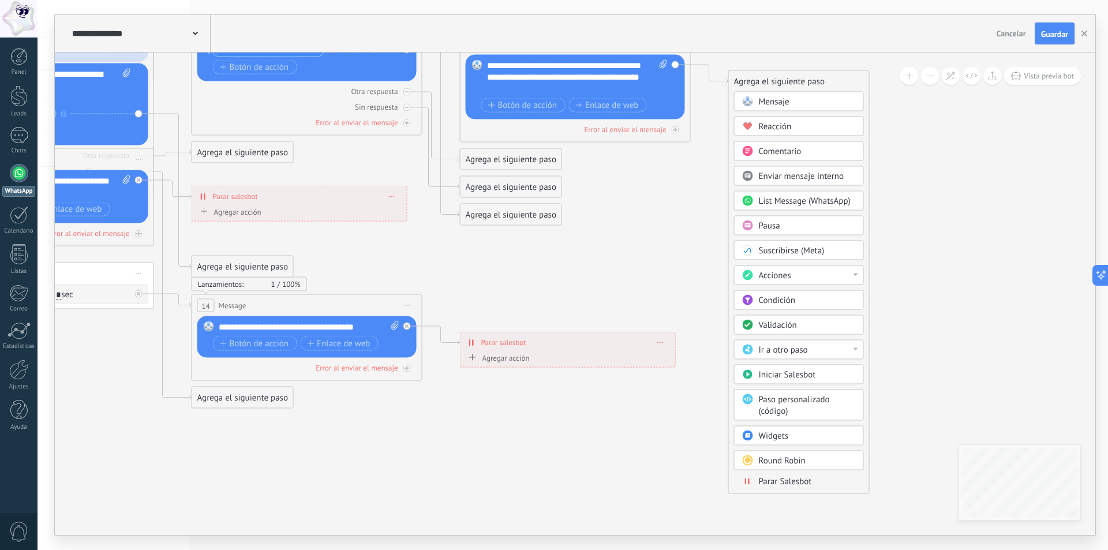
click at [791, 482] on span "Parar Salesbot" at bounding box center [785, 481] width 53 height 11
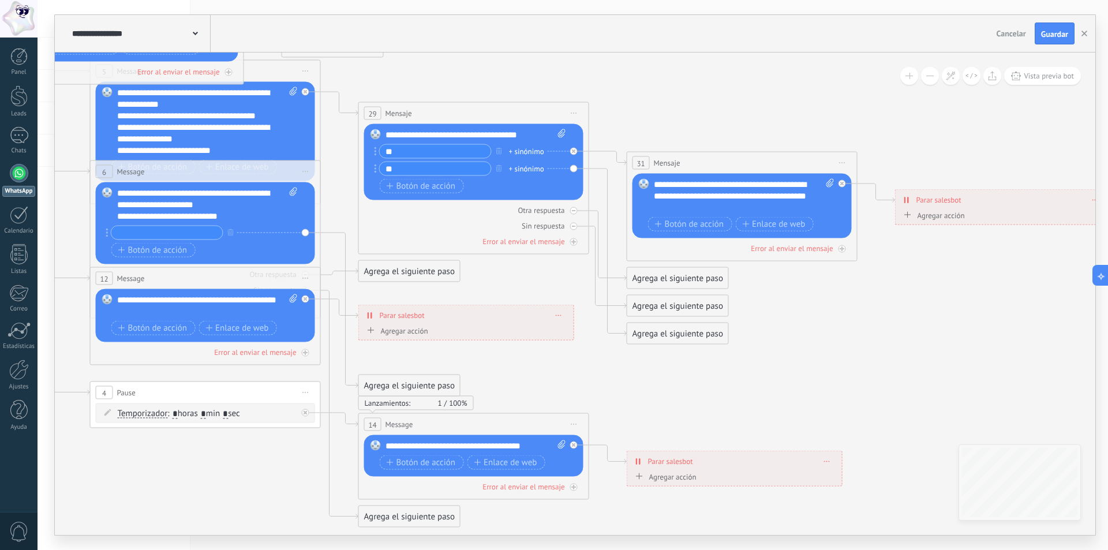
drag, startPoint x: 529, startPoint y: 302, endPoint x: 956, endPoint y: 366, distance: 432.4
click at [956, 366] on icon at bounding box center [289, 219] width 1914 height 1193
click at [414, 174] on input "**" at bounding box center [435, 169] width 111 height 13
click at [669, 277] on div "Agrega el siguiente paso" at bounding box center [677, 279] width 101 height 19
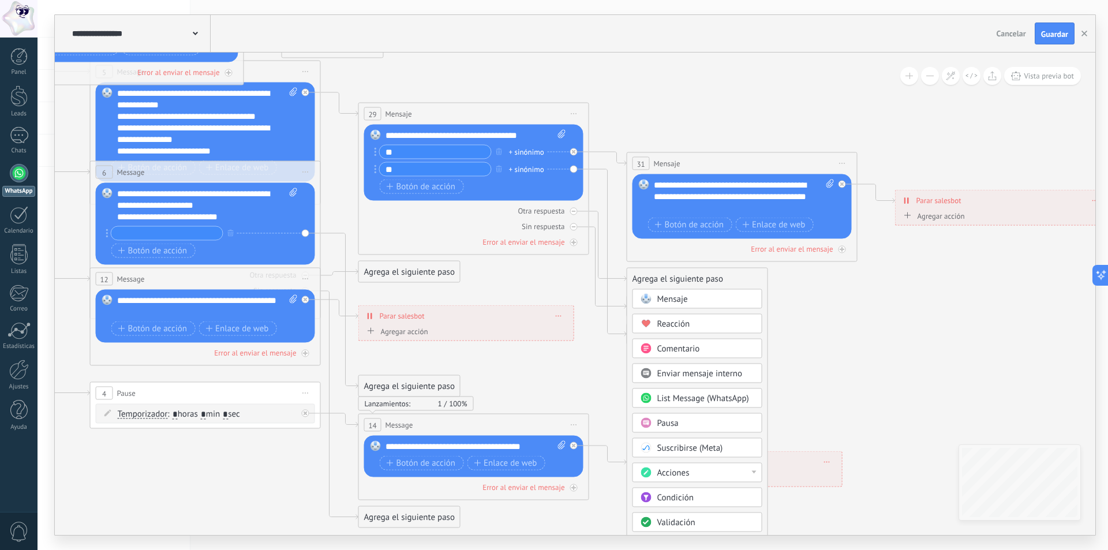
click at [677, 300] on span "Mensaje" at bounding box center [672, 299] width 31 height 11
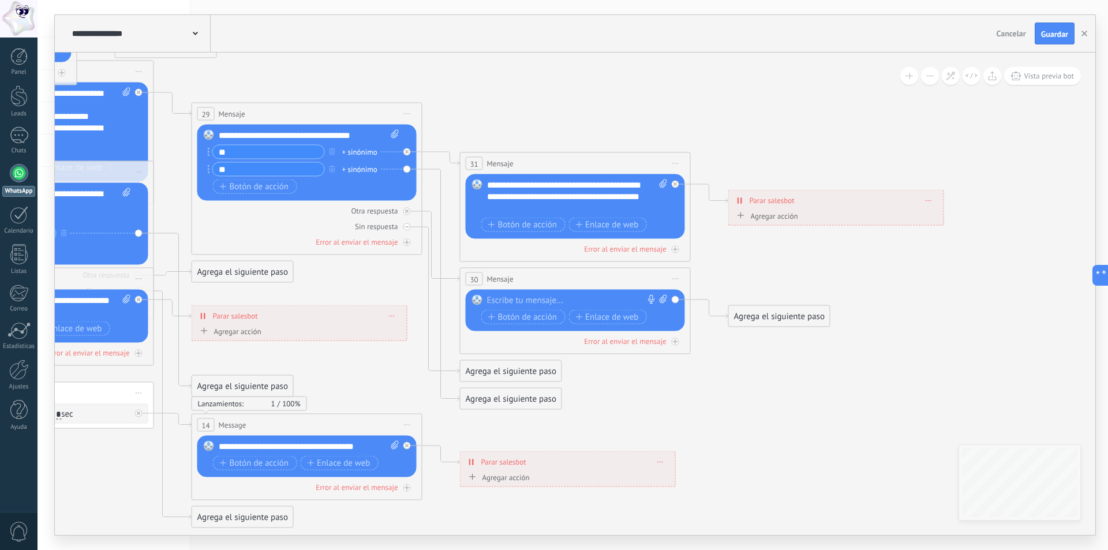
click at [564, 299] on div at bounding box center [572, 301] width 171 height 12
click at [514, 396] on div "Agrega el siguiente paso" at bounding box center [511, 399] width 101 height 19
click at [515, 417] on span "Mensaje" at bounding box center [506, 419] width 31 height 11
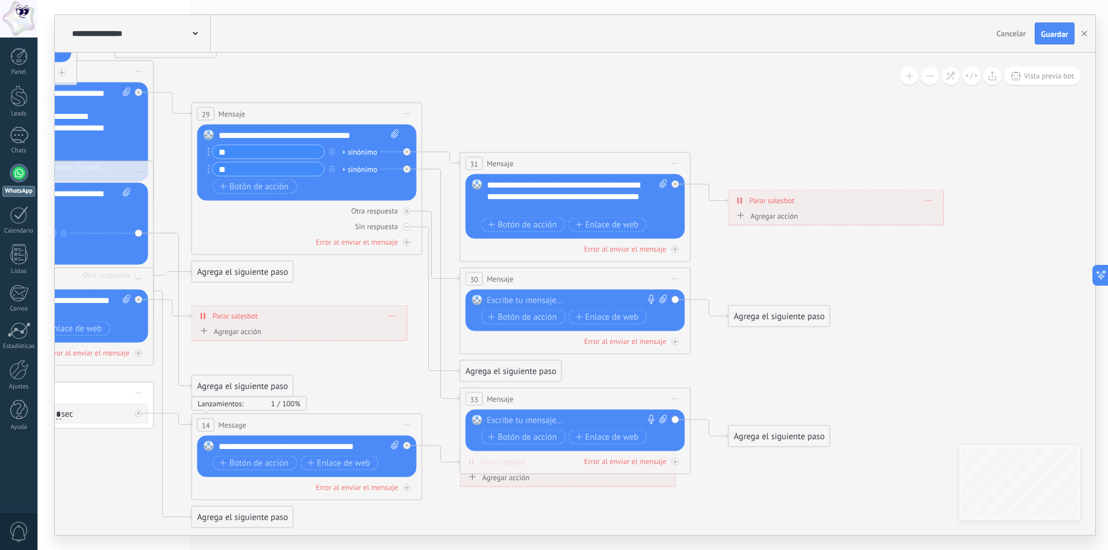
click at [515, 418] on div at bounding box center [572, 421] width 171 height 12
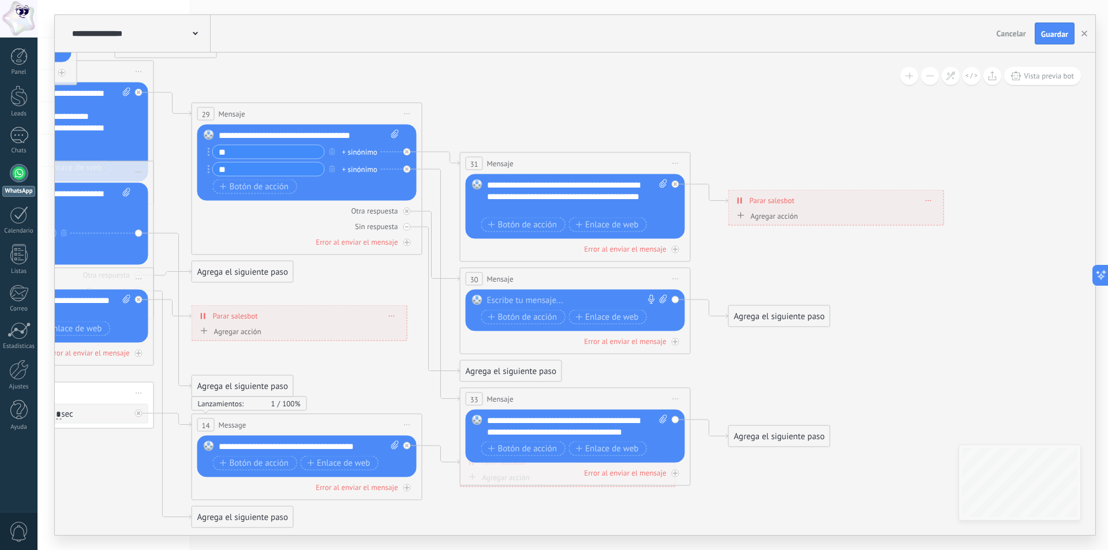
click at [641, 436] on div "**********" at bounding box center [577, 426] width 181 height 23
click at [794, 434] on div "Agrega el siguiente paso" at bounding box center [779, 436] width 101 height 19
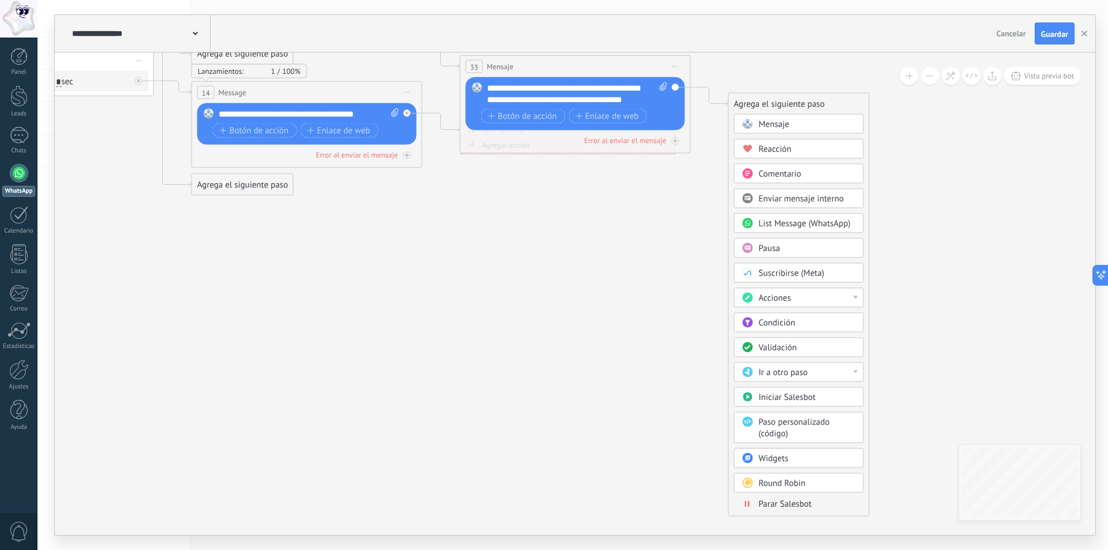
click at [817, 199] on span "Enviar mensaje interno" at bounding box center [801, 198] width 85 height 11
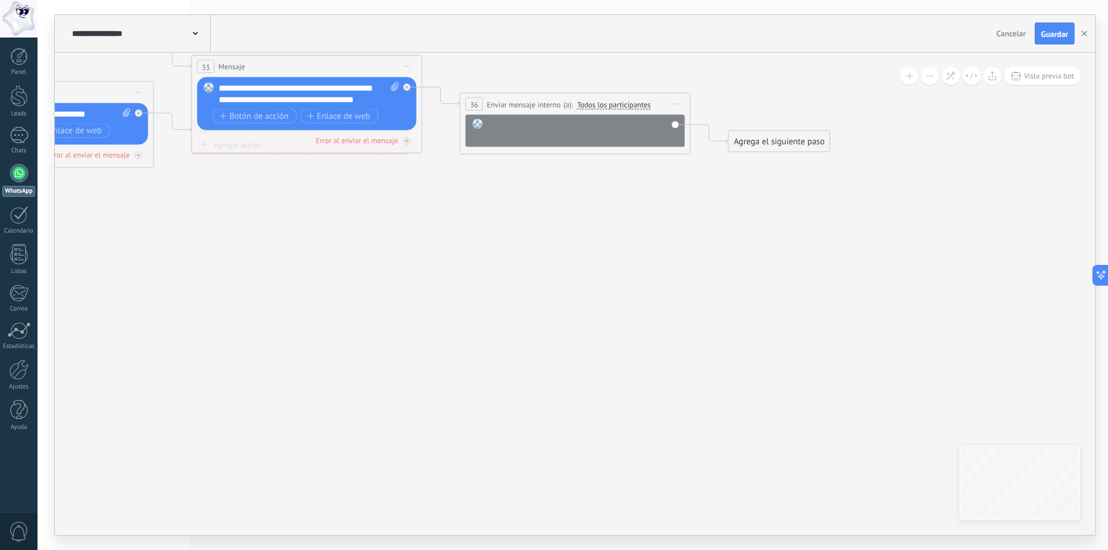
click at [521, 129] on div at bounding box center [583, 130] width 191 height 23
click at [779, 143] on div "Agrega el siguiente paso" at bounding box center [779, 141] width 101 height 19
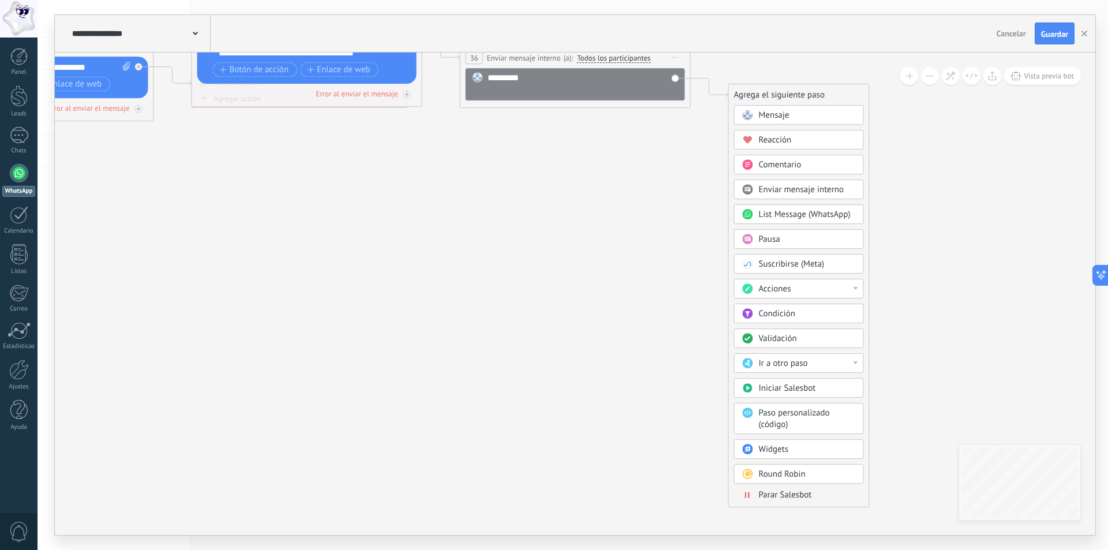
click at [808, 498] on span "Parar Salesbot" at bounding box center [785, 494] width 53 height 11
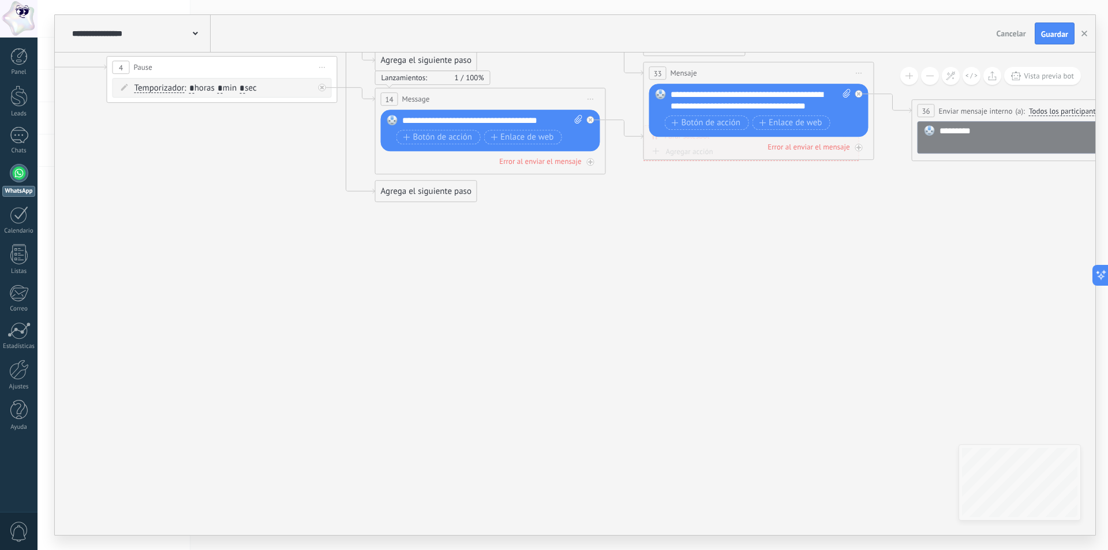
drag, startPoint x: 183, startPoint y: 350, endPoint x: 896, endPoint y: 418, distance: 716.0
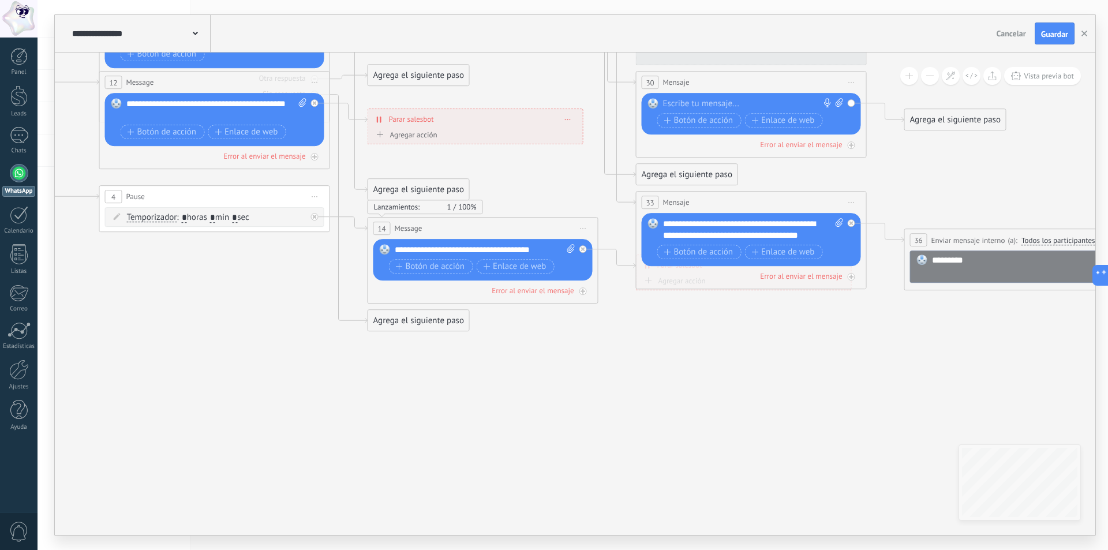
drag, startPoint x: 586, startPoint y: 331, endPoint x: 578, endPoint y: 447, distance: 116.3
click at [578, 447] on icon at bounding box center [433, 22] width 2183 height 1193
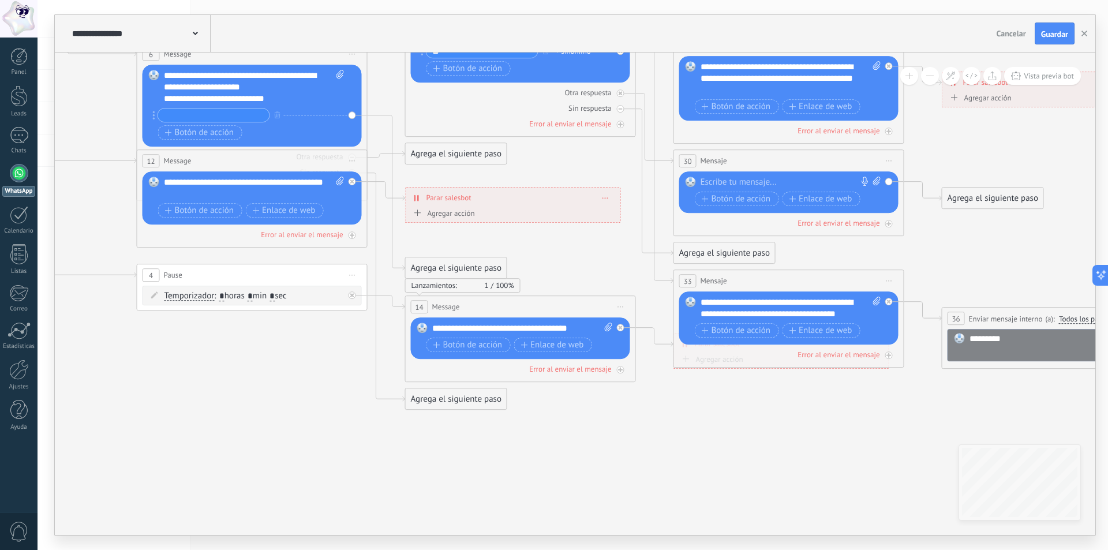
drag, startPoint x: 639, startPoint y: 425, endPoint x: 637, endPoint y: 454, distance: 29.0
click at [676, 455] on icon at bounding box center [470, 101] width 2183 height 1193
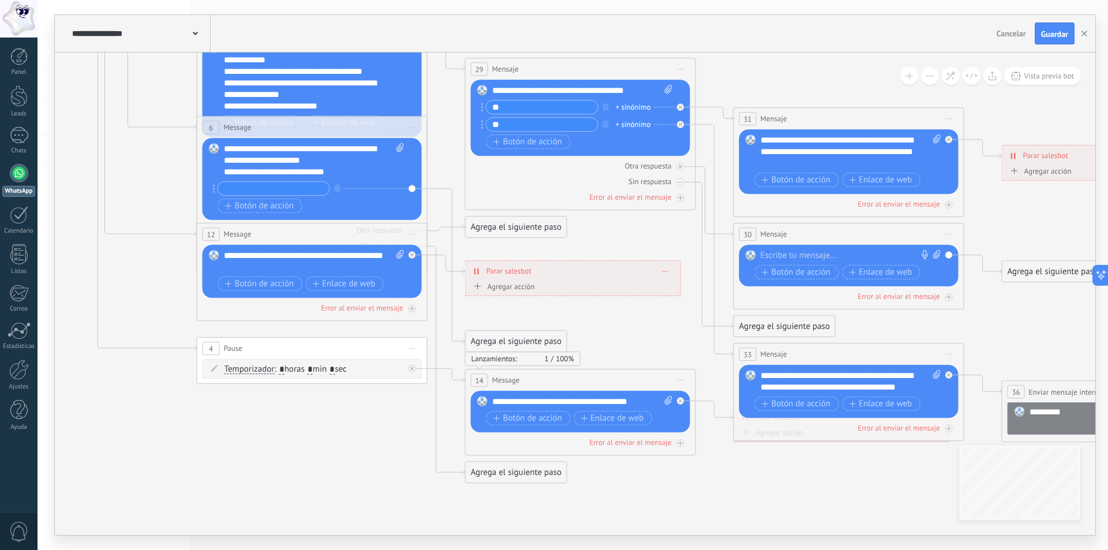
drag, startPoint x: 147, startPoint y: 362, endPoint x: 181, endPoint y: 414, distance: 62.1
click at [181, 414] on icon at bounding box center [530, 174] width 2183 height 1193
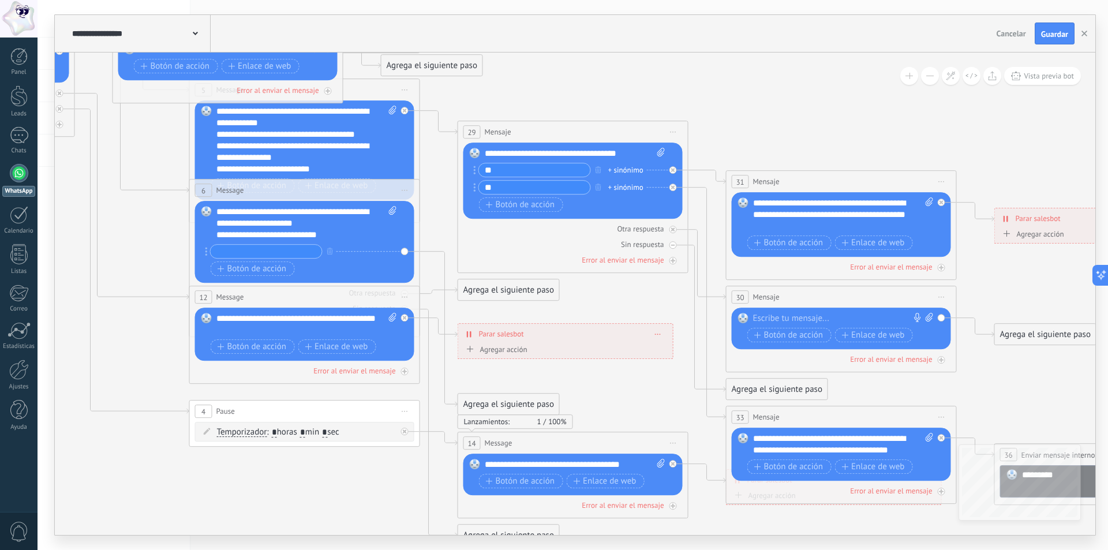
drag, startPoint x: 135, startPoint y: 148, endPoint x: 128, endPoint y: 212, distance: 65.1
click at [128, 211] on icon at bounding box center [523, 237] width 2183 height 1193
click at [783, 319] on div at bounding box center [838, 319] width 171 height 12
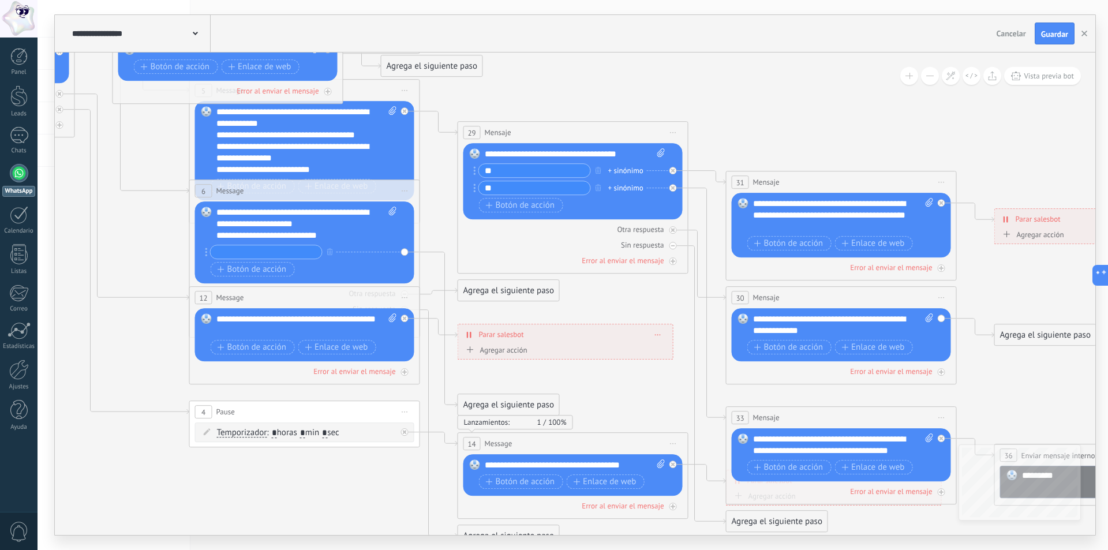
click at [841, 324] on div "**********" at bounding box center [843, 324] width 181 height 23
click at [839, 328] on div "**********" at bounding box center [843, 324] width 181 height 23
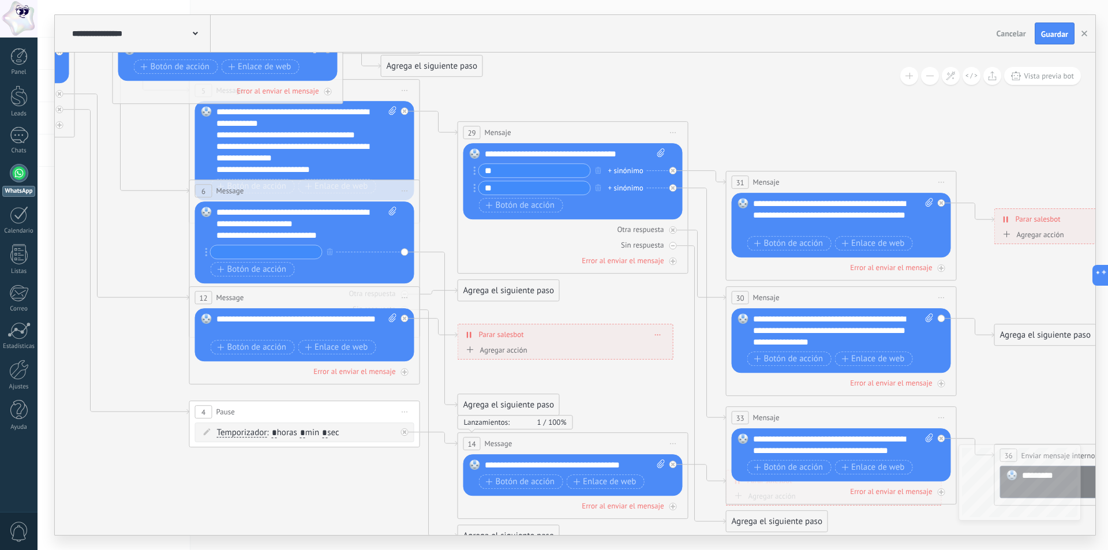
drag, startPoint x: 880, startPoint y: 342, endPoint x: 876, endPoint y: 330, distance: 12.6
click at [780, 521] on div "Agrega el siguiente paso" at bounding box center [777, 521] width 101 height 19
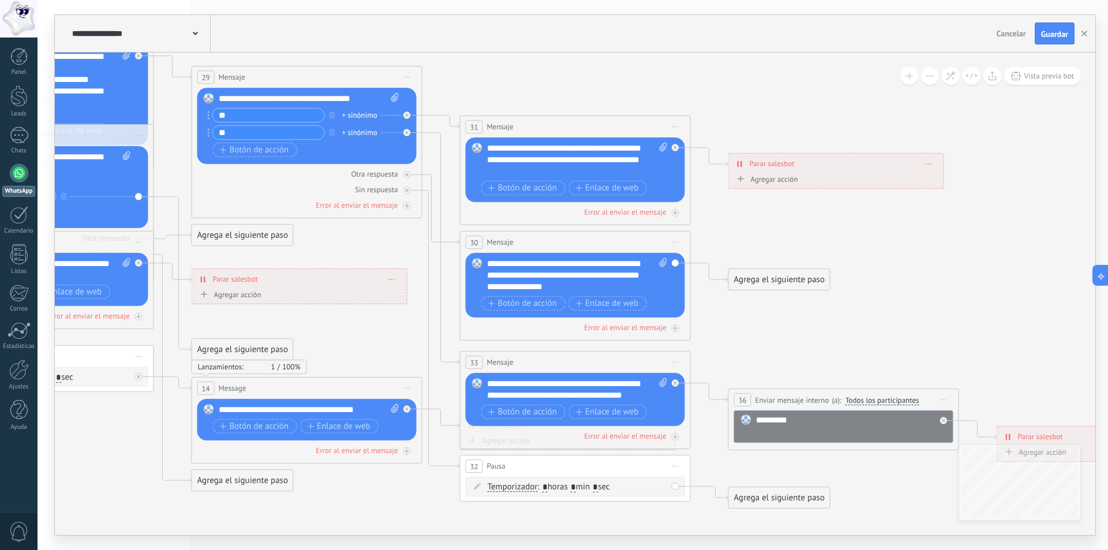
click at [774, 498] on div "Agrega el siguiente paso" at bounding box center [779, 497] width 101 height 19
click at [776, 518] on span "Mensaje" at bounding box center [774, 517] width 31 height 11
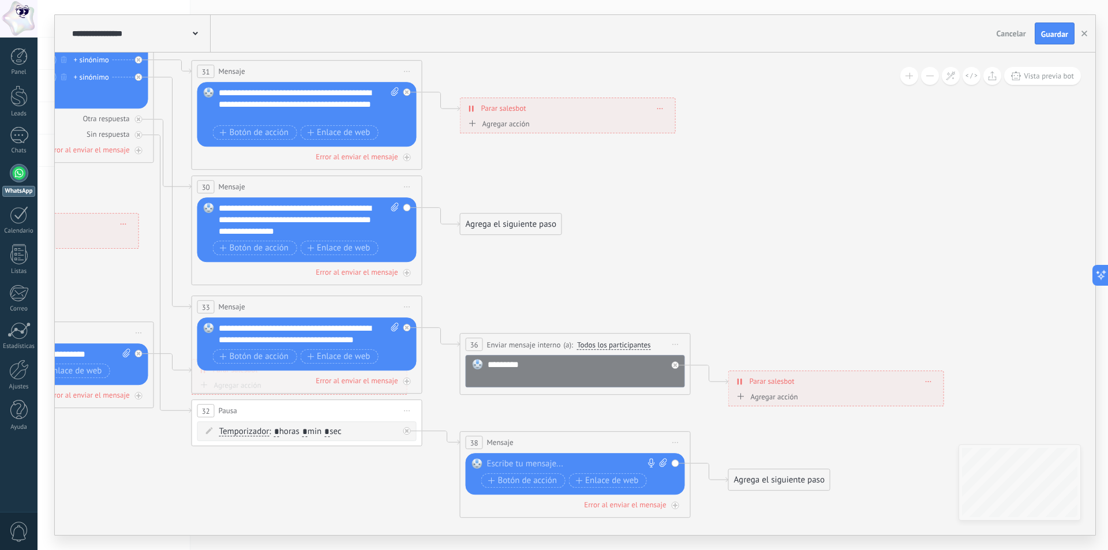
click at [548, 461] on div at bounding box center [572, 464] width 171 height 12
drag, startPoint x: 508, startPoint y: 466, endPoint x: 485, endPoint y: 467, distance: 23.1
click at [485, 467] on div "Reemplazar Quitar Convertir a mensaje de voz Arrastre la imagen aquí para adjun…" at bounding box center [575, 474] width 219 height 42
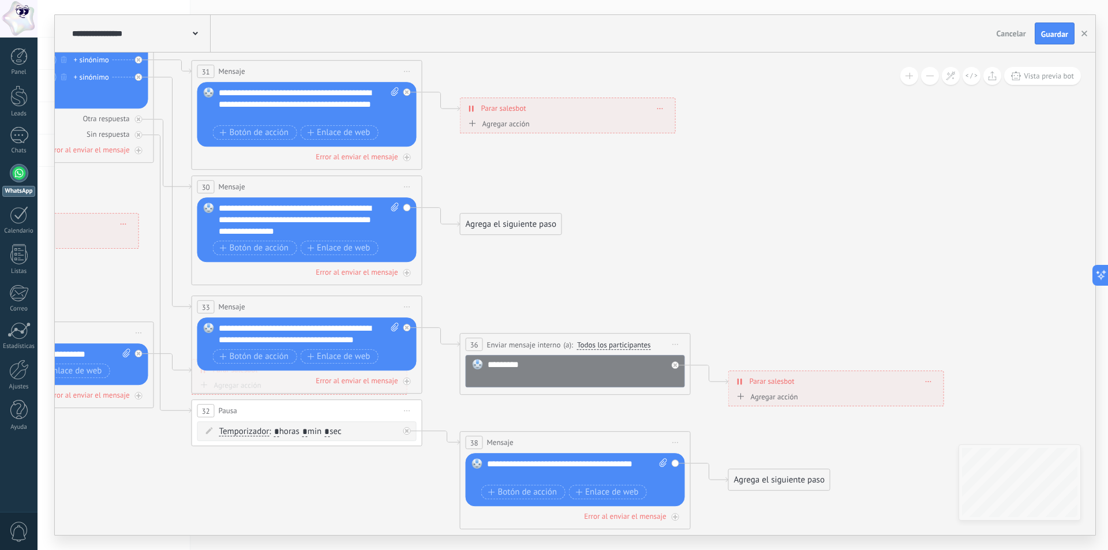
click at [772, 481] on div "Agrega el siguiente paso" at bounding box center [779, 479] width 101 height 19
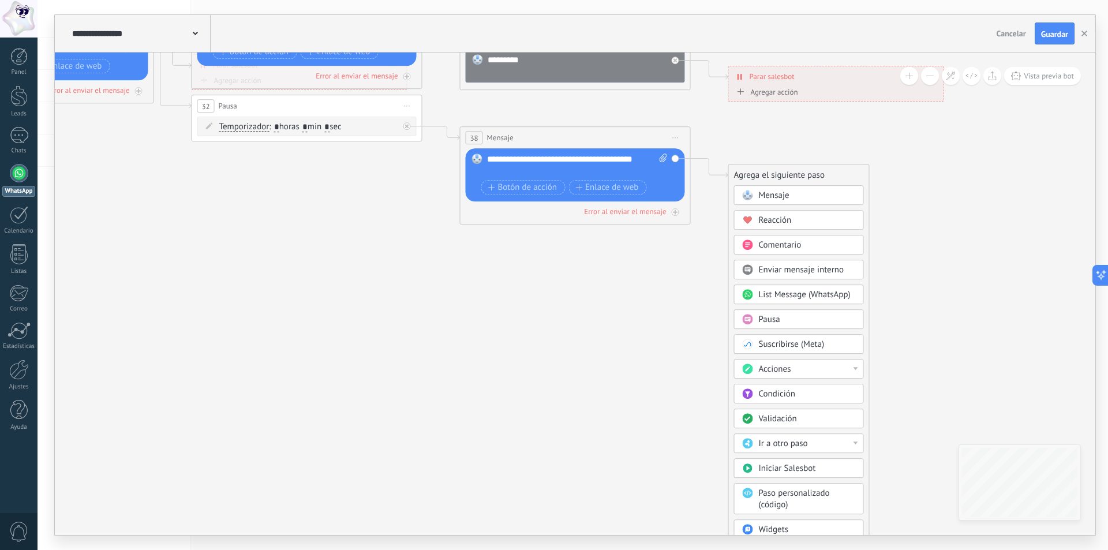
click at [840, 439] on div "Ir a otro paso" at bounding box center [807, 444] width 97 height 12
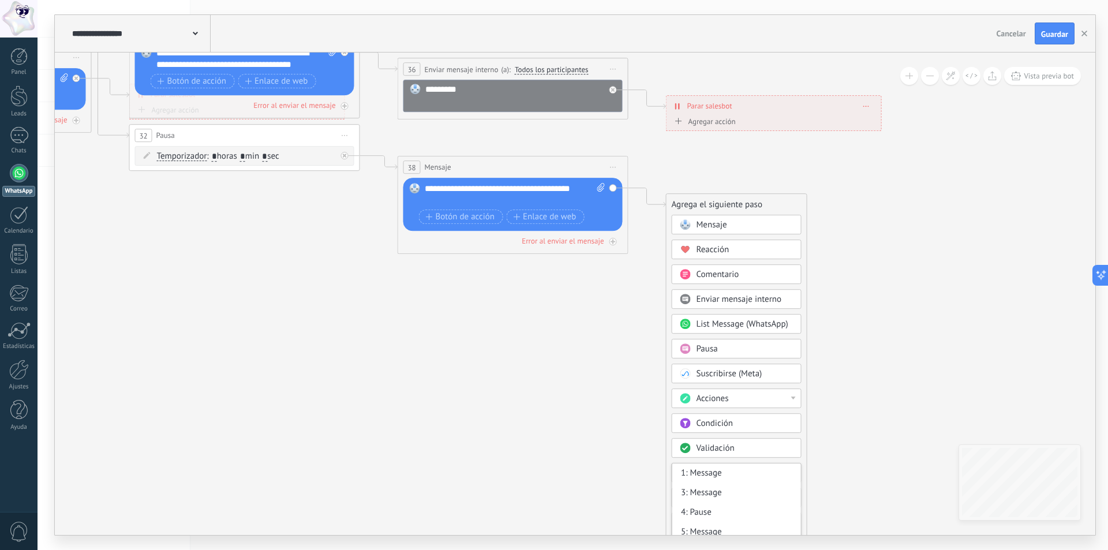
drag, startPoint x: 121, startPoint y: 511, endPoint x: 58, endPoint y: 208, distance: 309.3
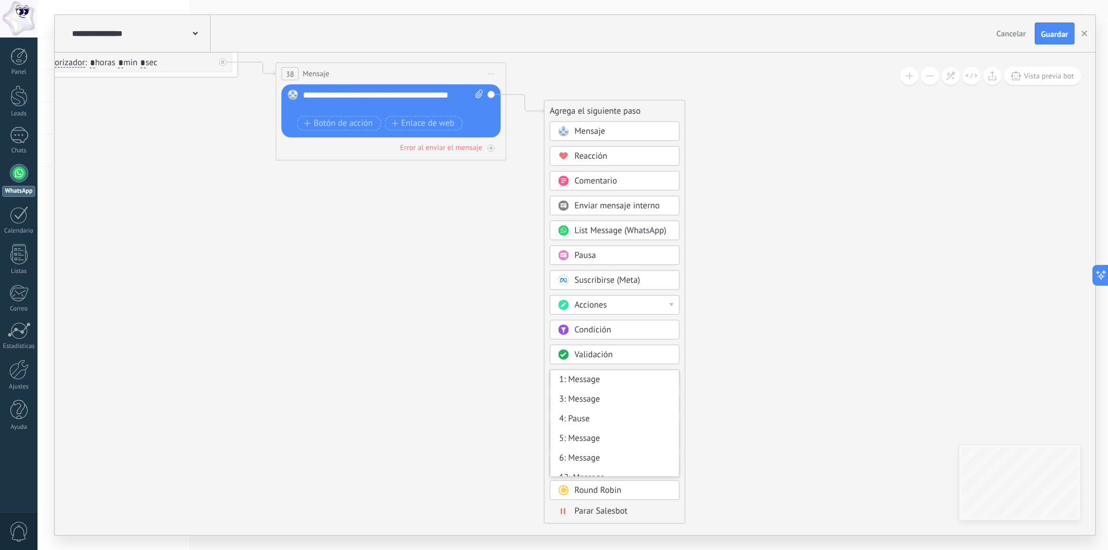
drag, startPoint x: 457, startPoint y: 414, endPoint x: 396, endPoint y: 422, distance: 61.1
drag, startPoint x: 683, startPoint y: 402, endPoint x: 683, endPoint y: 422, distance: 19.6
click at [683, 422] on div "1: Message 3: Message 4: Pause 5: Message 6: Message 12: Message 14: Message 16…" at bounding box center [620, 422] width 130 height 107
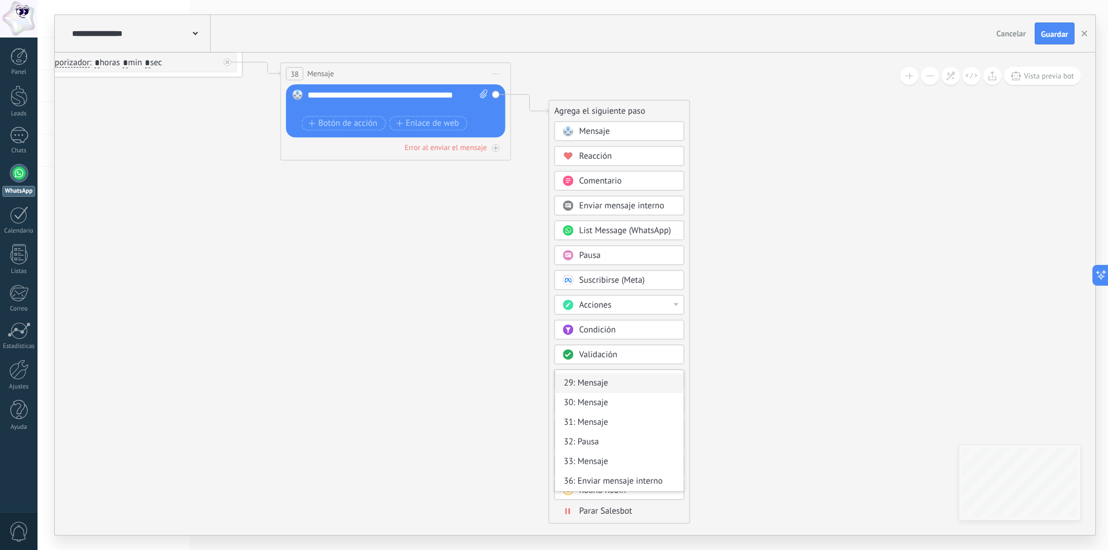
click at [597, 380] on div "29: Mensaje" at bounding box center [619, 383] width 129 height 20
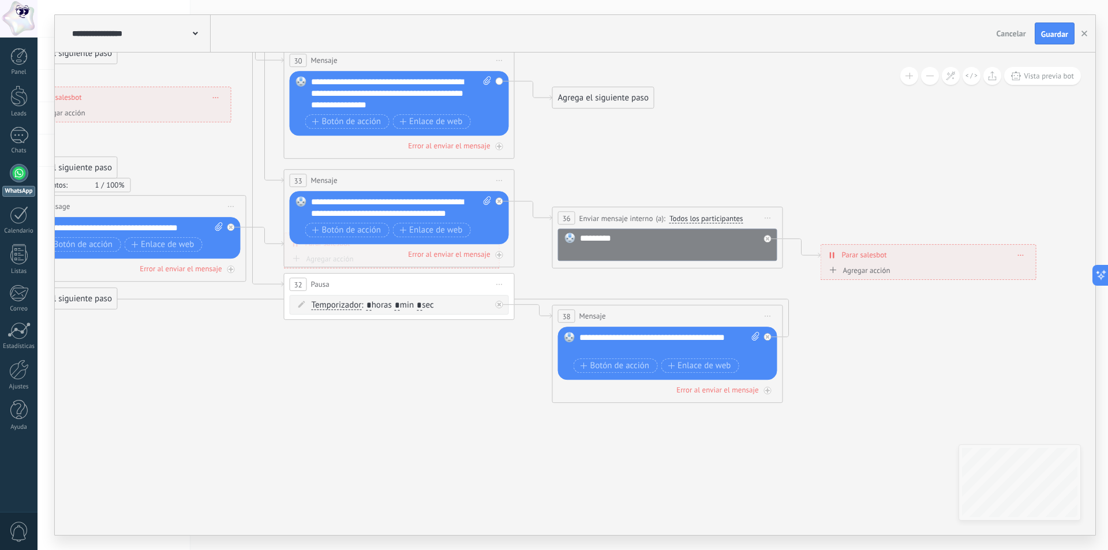
drag, startPoint x: 365, startPoint y: 444, endPoint x: 624, endPoint y: 516, distance: 268.8
click at [624, 516] on icon at bounding box center [157, 41] width 2336 height 1275
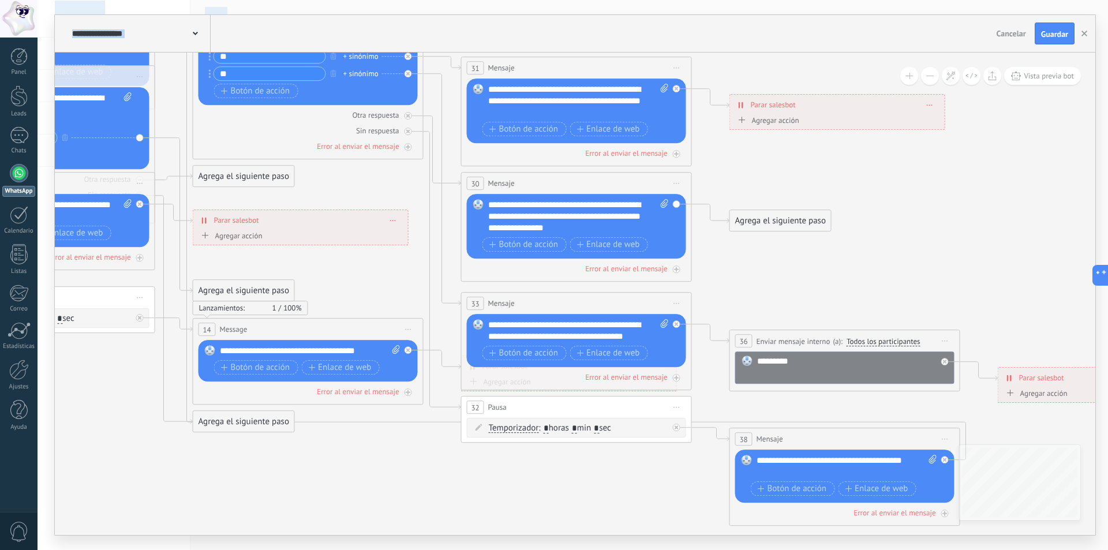
drag, startPoint x: 440, startPoint y: 452, endPoint x: 557, endPoint y: 521, distance: 135.3
click at [614, 549] on html ".abccls-1,.abccls-2{fill-rule:evenodd}.abccls-2{fill:#fff} .abfcls-1{fill:none}…" at bounding box center [554, 275] width 1108 height 550
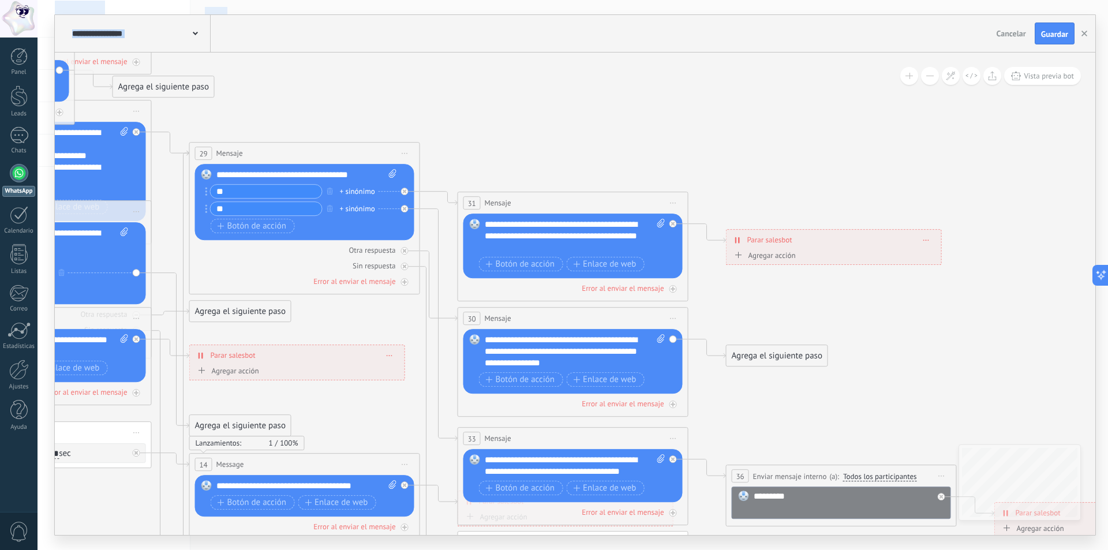
click at [787, 353] on div "Agrega el siguiente paso" at bounding box center [777, 355] width 101 height 19
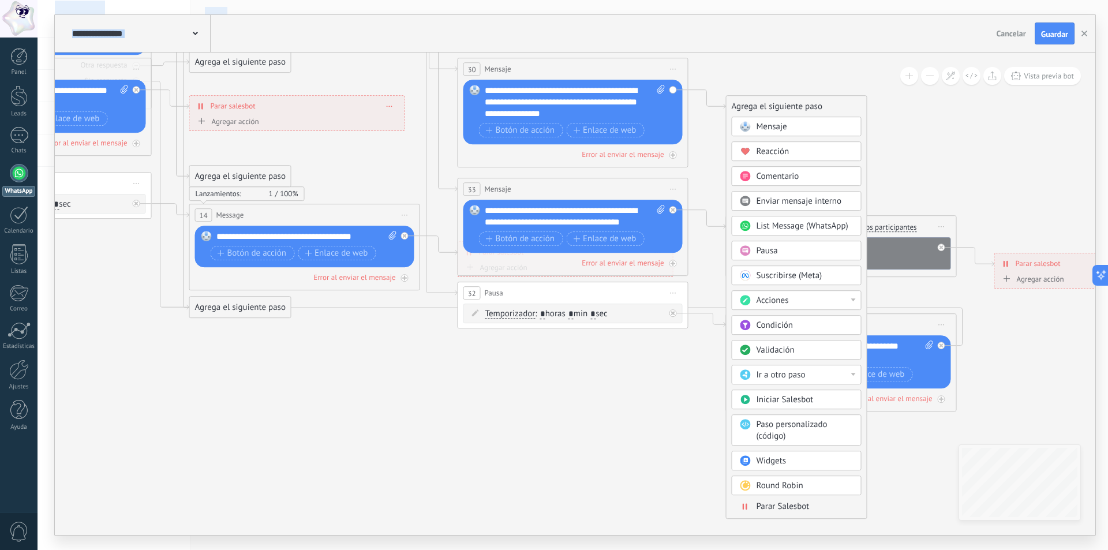
click at [794, 372] on span "Ir a otro paso" at bounding box center [781, 374] width 49 height 11
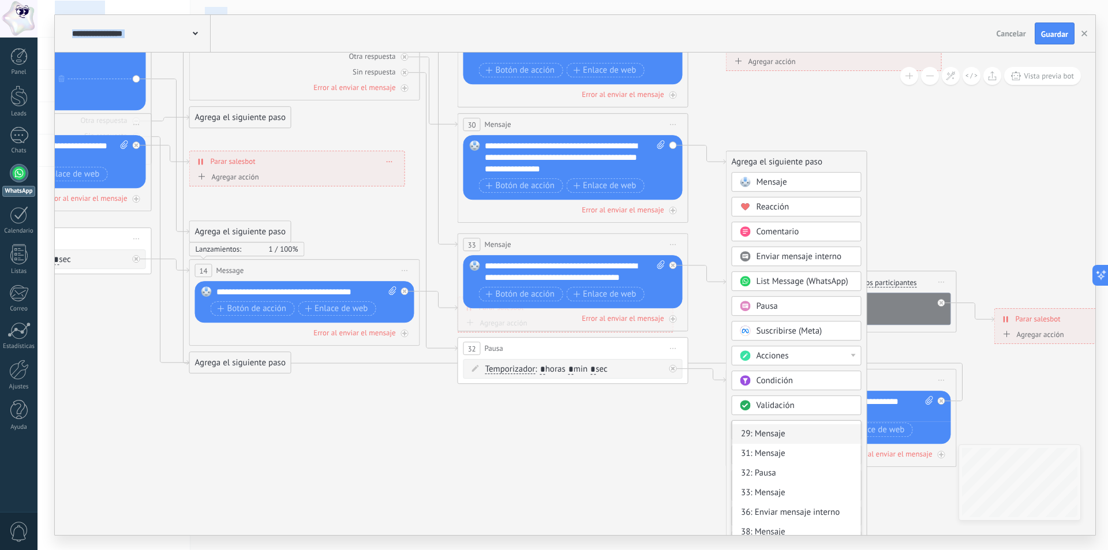
click at [772, 435] on div "29: Mensaje" at bounding box center [796, 434] width 129 height 20
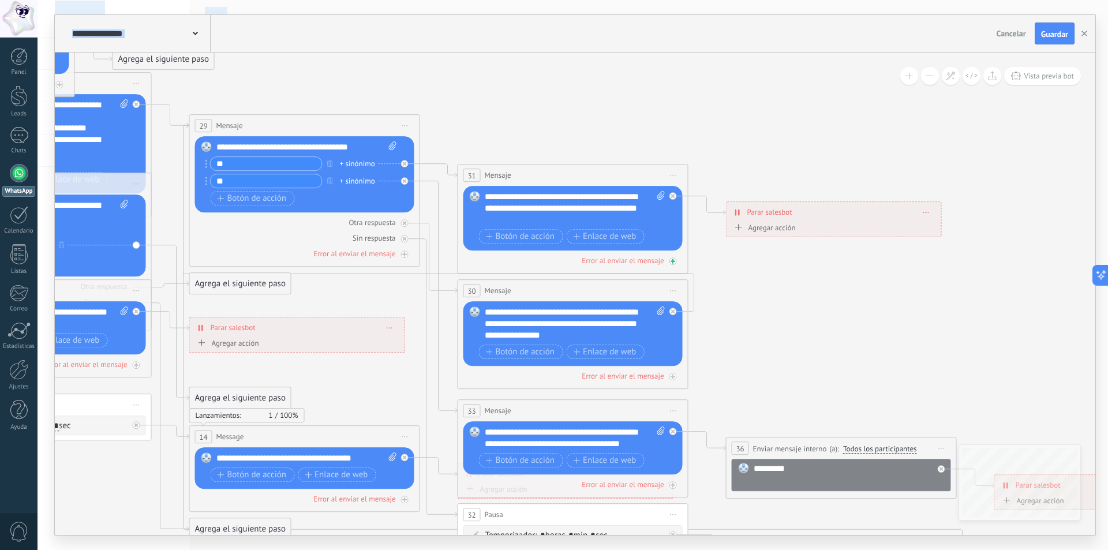
click at [674, 374] on icon at bounding box center [673, 377] width 6 height 6
click at [809, 275] on icon at bounding box center [331, 278] width 2336 height 1287
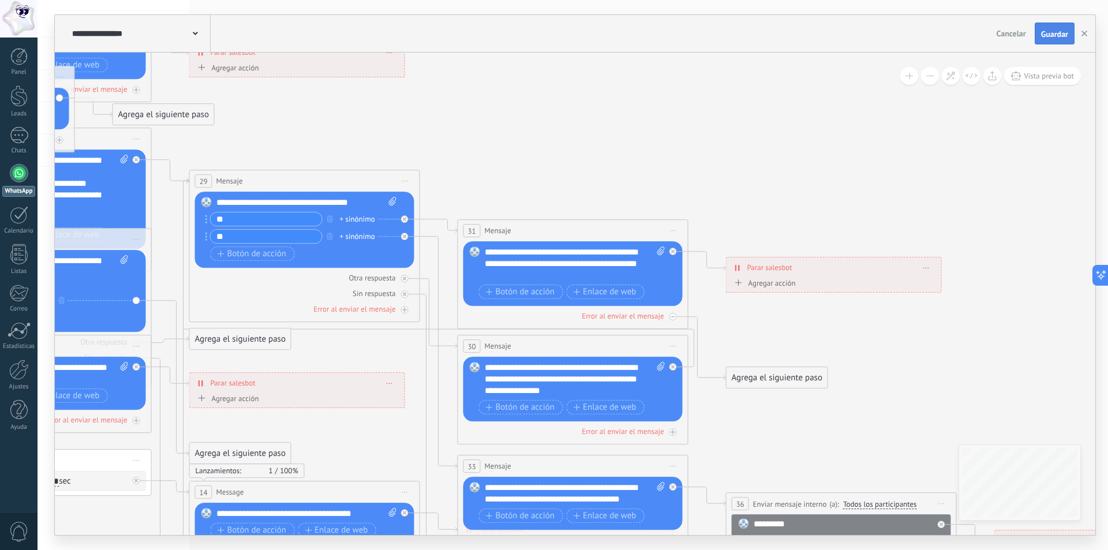
click at [1058, 35] on span "Guardar" at bounding box center [1054, 34] width 27 height 8
click at [1047, 78] on span "Vista previa bot" at bounding box center [1049, 76] width 50 height 10
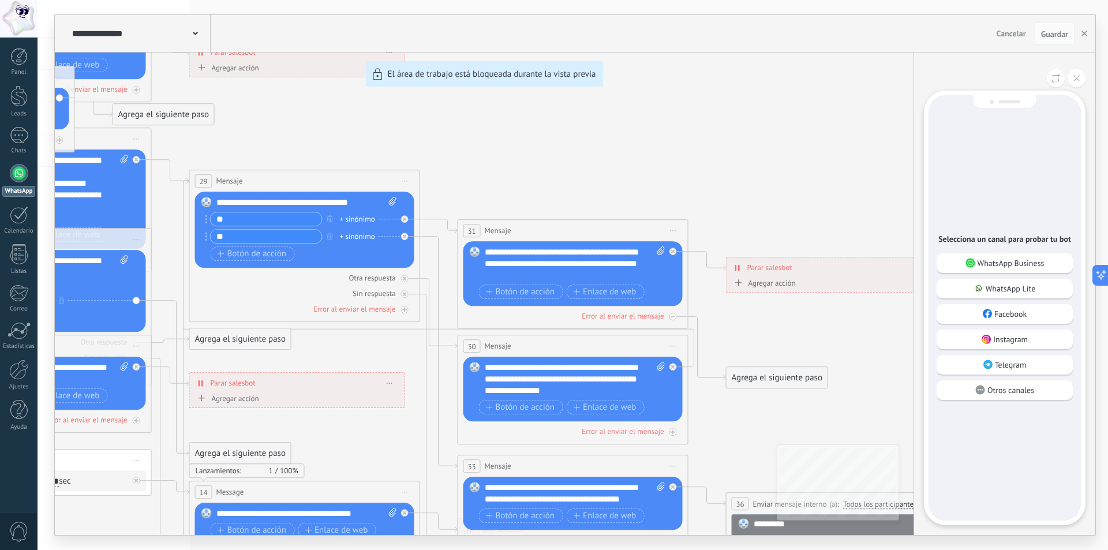
click at [1015, 264] on p "WhatsApp Business" at bounding box center [1011, 263] width 67 height 10
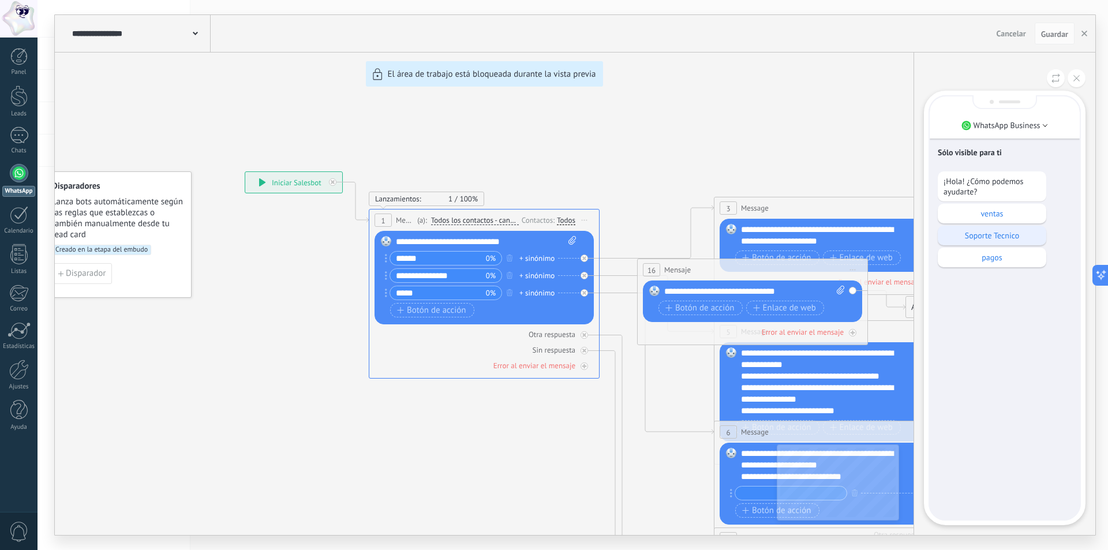
click at [1010, 238] on p "Soporte Tecnico" at bounding box center [992, 235] width 97 height 10
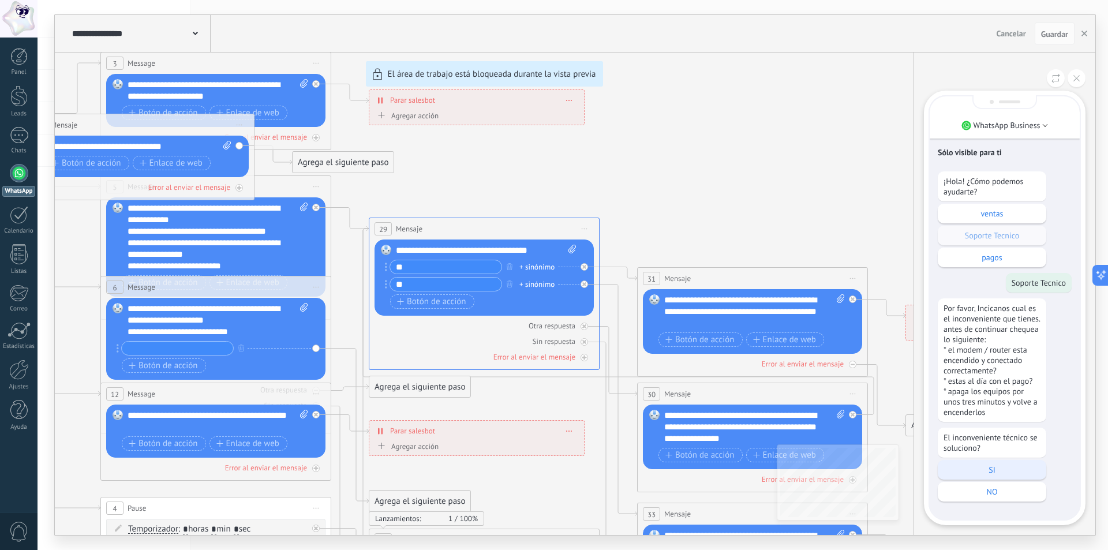
click at [1002, 470] on p "SI" at bounding box center [992, 470] width 97 height 10
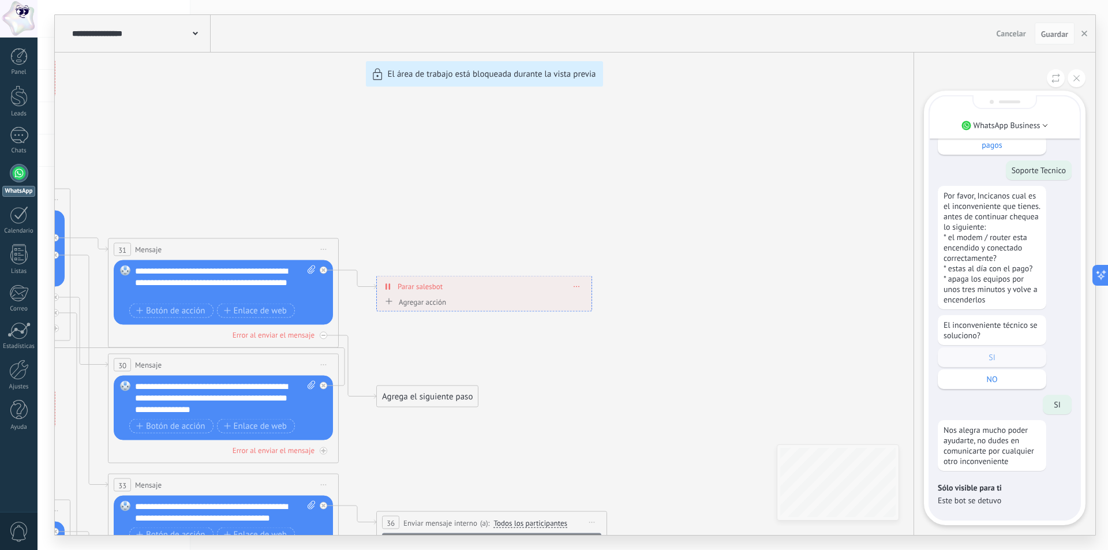
click at [1013, 377] on p "NO" at bounding box center [992, 379] width 97 height 10
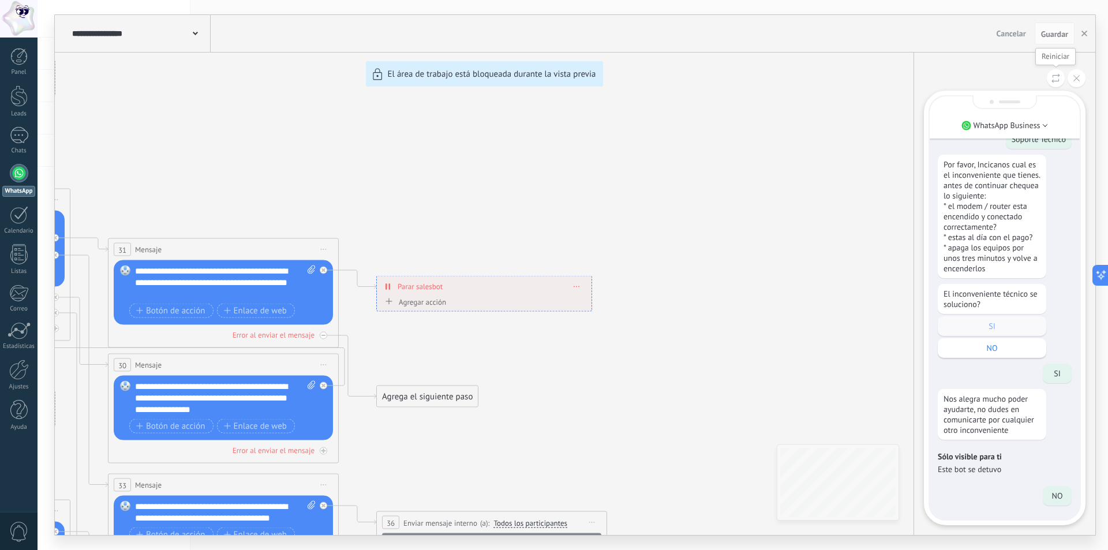
click at [1059, 72] on button at bounding box center [1056, 78] width 18 height 18
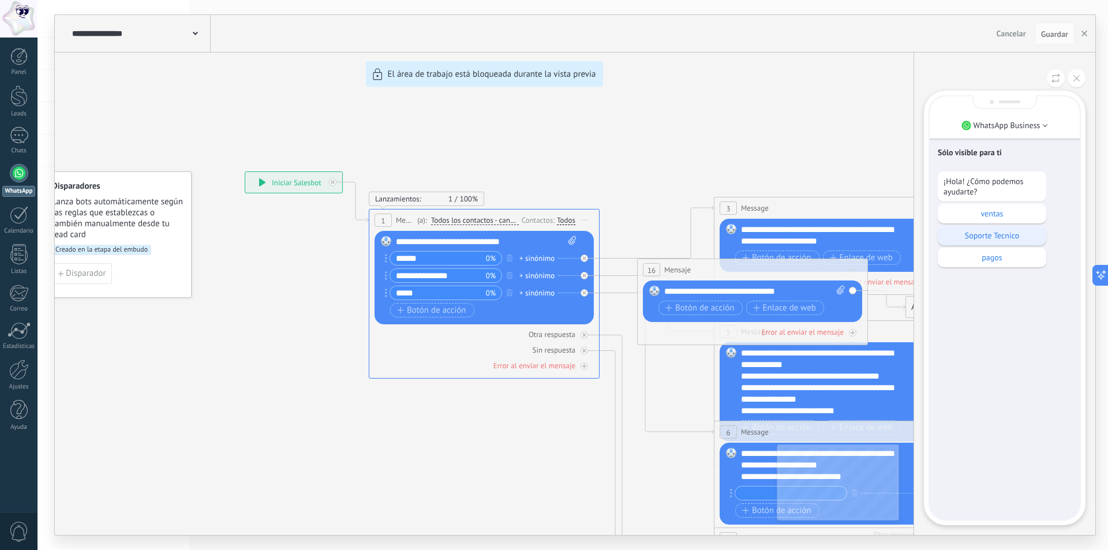
click at [1005, 228] on div "Soporte Tecnico" at bounding box center [992, 236] width 108 height 20
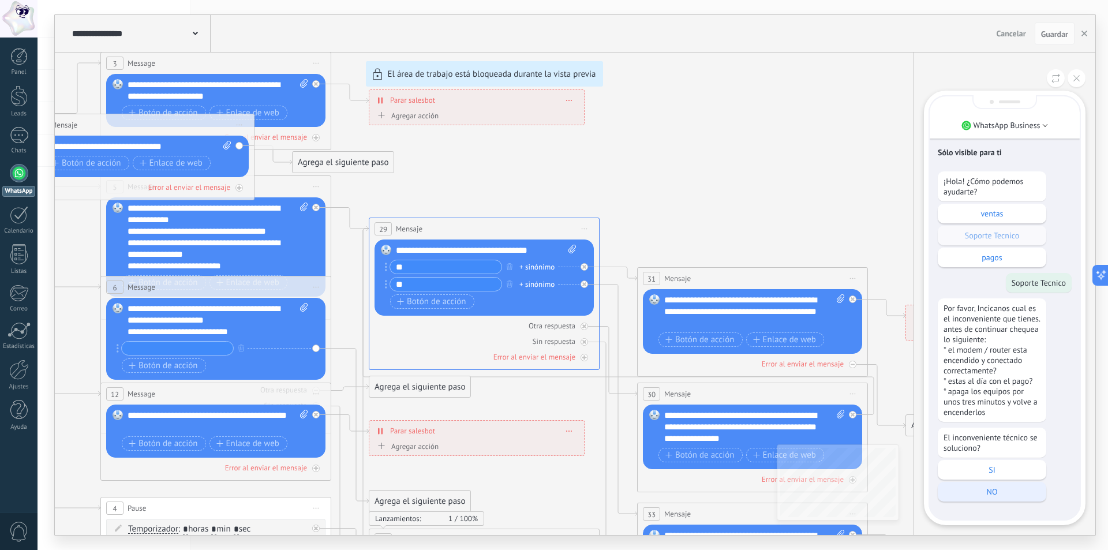
click at [1001, 487] on p "NO" at bounding box center [992, 492] width 97 height 10
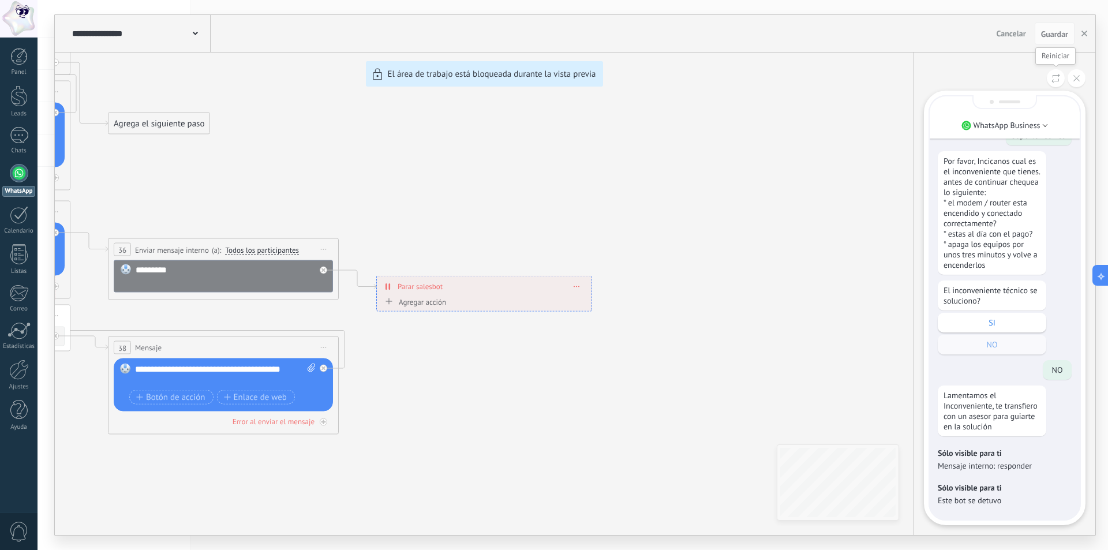
click at [1056, 74] on icon at bounding box center [1056, 78] width 9 height 10
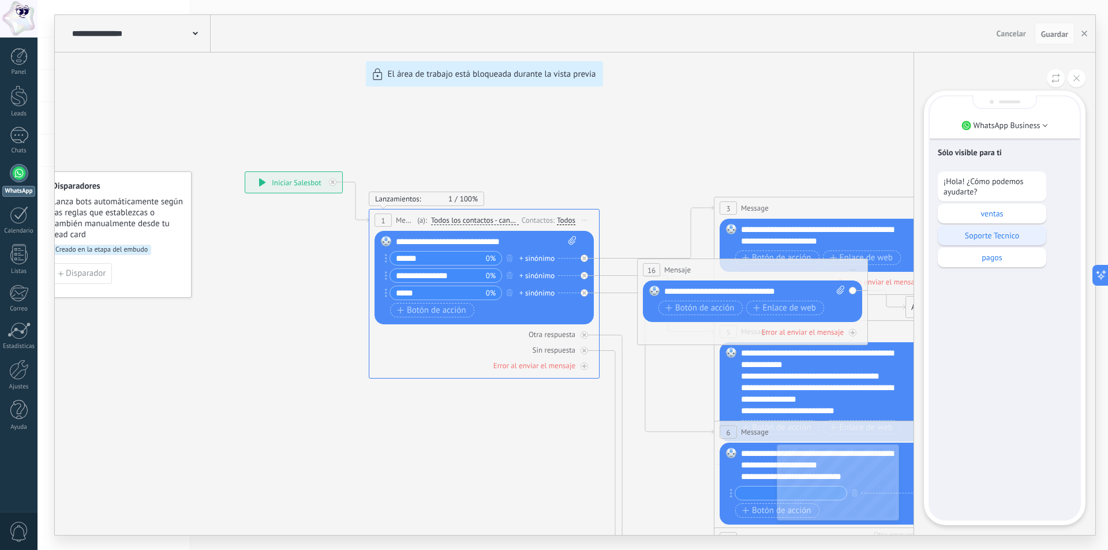
click at [1008, 235] on p "Soporte Tecnico" at bounding box center [992, 235] width 97 height 10
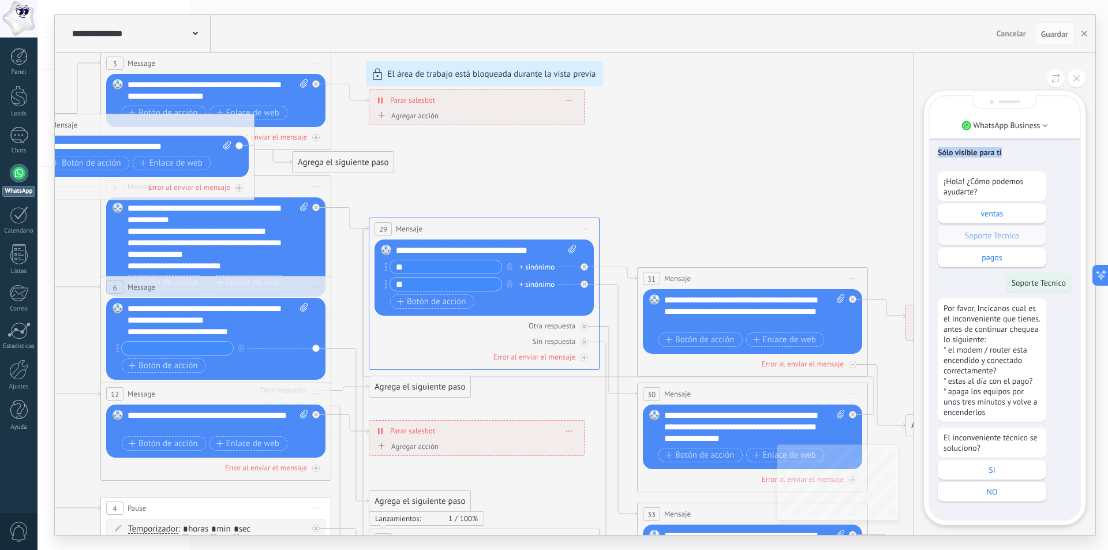
drag, startPoint x: 671, startPoint y: 129, endPoint x: 823, endPoint y: 170, distance: 157.9
click at [991, 165] on div "**********" at bounding box center [575, 275] width 1041 height 520
click at [1076, 78] on icon at bounding box center [1076, 78] width 6 height 6
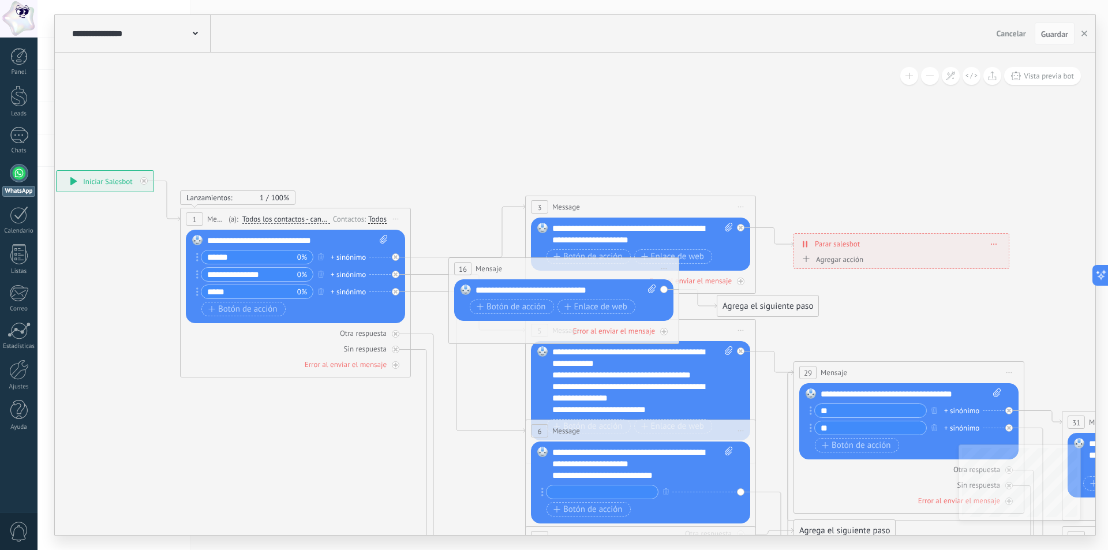
drag, startPoint x: 683, startPoint y: 143, endPoint x: 484, endPoint y: 433, distance: 352.2
click at [1106, 284] on body ".abccls-1,.abccls-2{fill-rule:evenodd}.abccls-2{fill:#fff} .abfcls-1{fill:none}…" at bounding box center [554, 275] width 1108 height 550
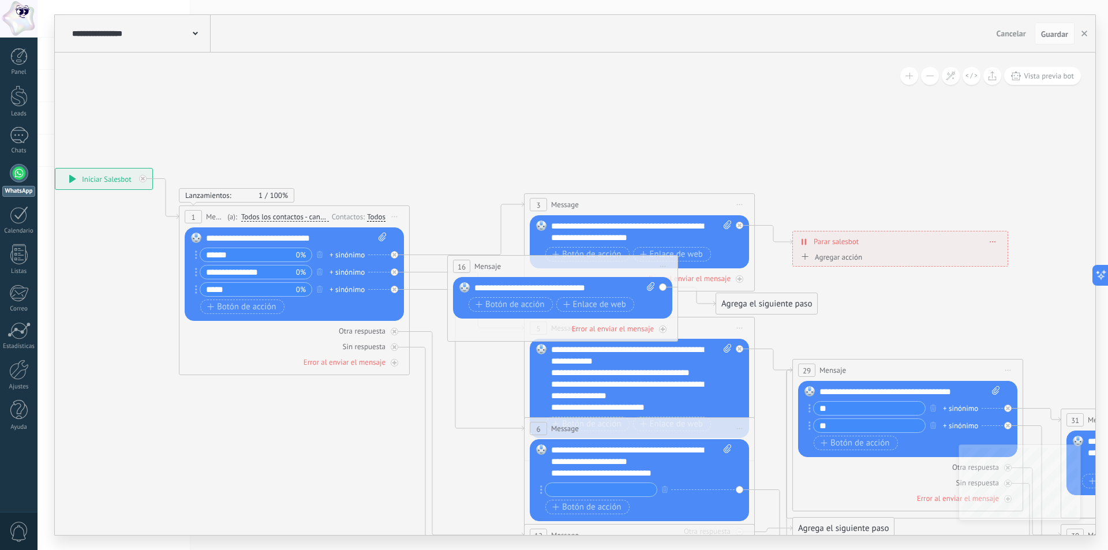
click at [283, 286] on input "*****" at bounding box center [248, 289] width 96 height 13
click at [663, 474] on div "**********" at bounding box center [641, 461] width 181 height 35
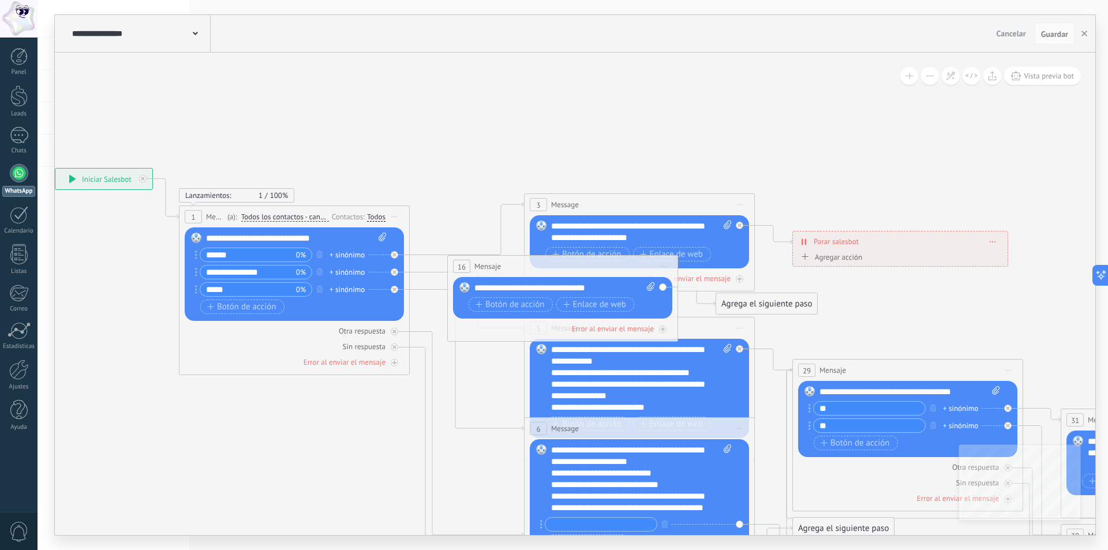
scroll to position [12, 0]
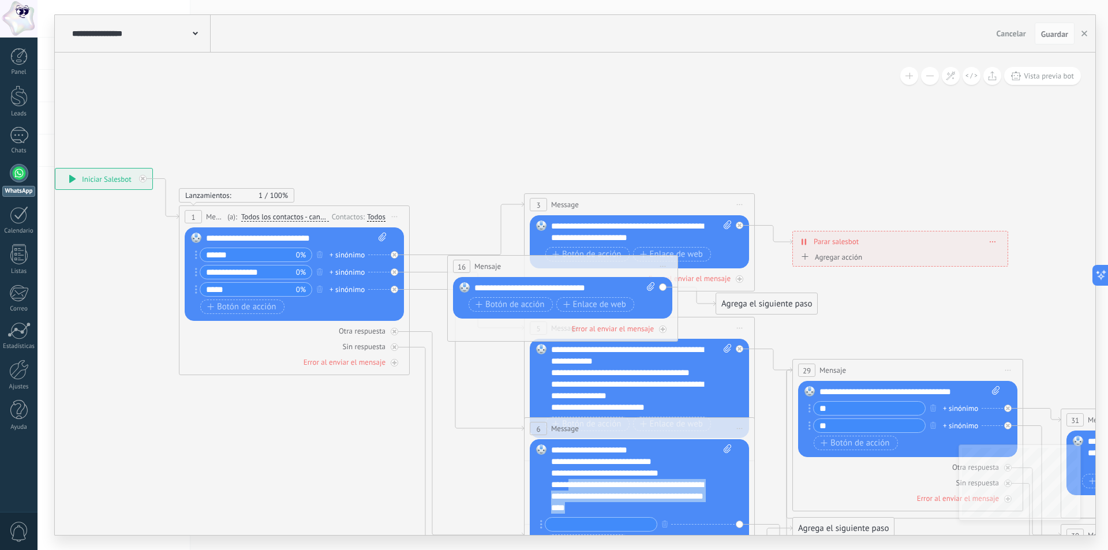
drag, startPoint x: 570, startPoint y: 485, endPoint x: 627, endPoint y: 515, distance: 64.5
click at [627, 514] on div "**********" at bounding box center [641, 497] width 180 height 107
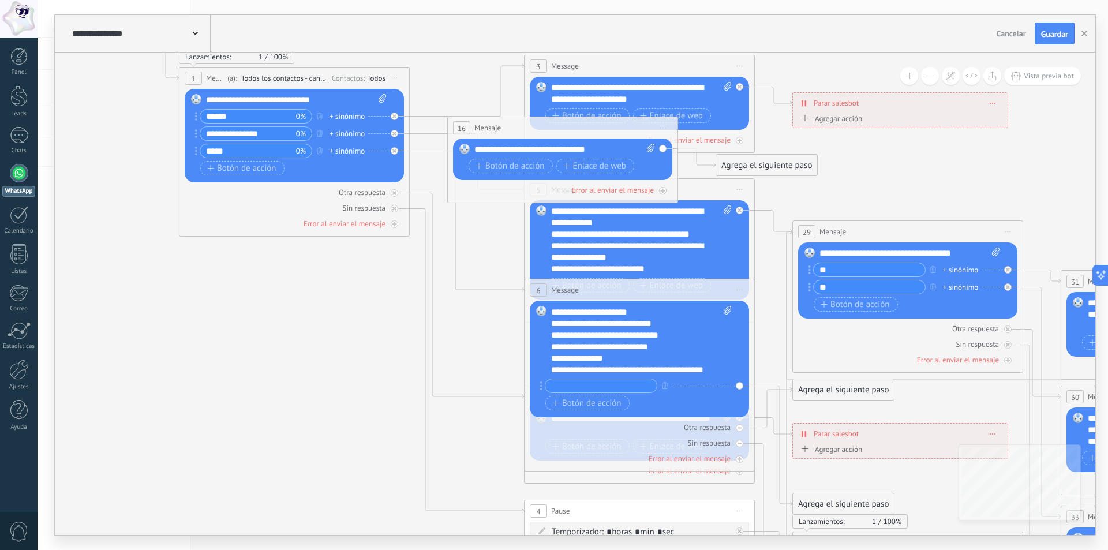
scroll to position [23, 0]
drag, startPoint x: 604, startPoint y: 346, endPoint x: 536, endPoint y: 358, distance: 69.7
click at [536, 358] on div "Reemplazar Quitar Convertir a mensaje de voz Arrastre la imagen aquí para adjun…" at bounding box center [639, 359] width 219 height 117
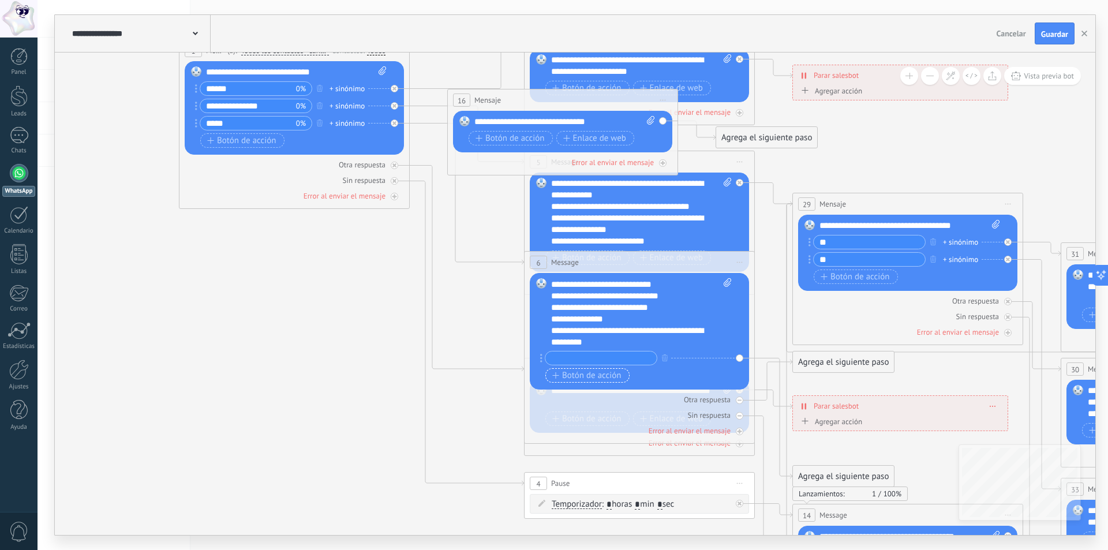
click at [596, 377] on span "Botón de acción" at bounding box center [586, 375] width 69 height 9
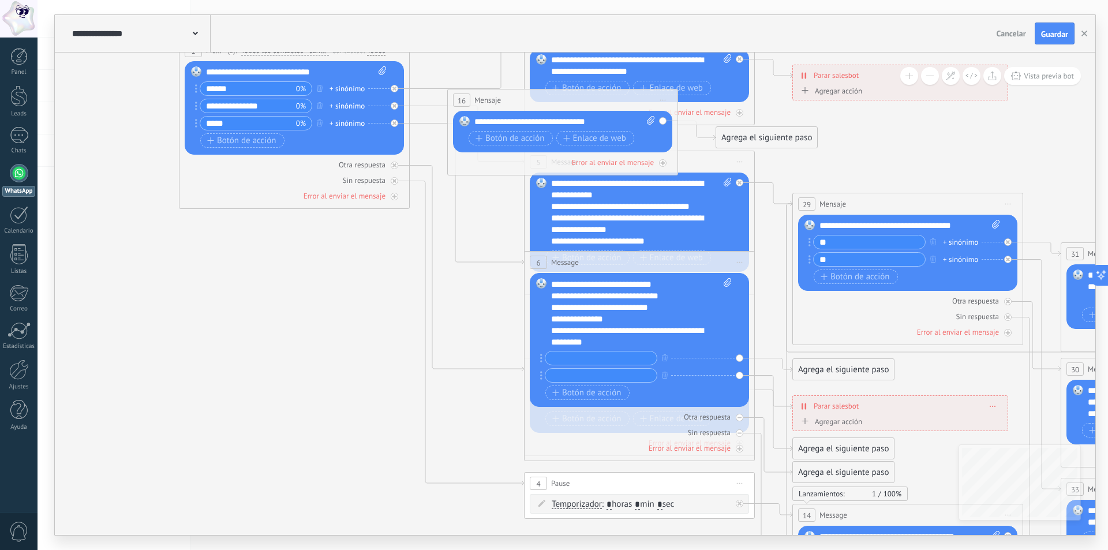
click at [598, 357] on input "text" at bounding box center [600, 357] width 111 height 13
type input "*"
type input "**********"
click at [605, 374] on input "text" at bounding box center [600, 375] width 111 height 13
type input "**********"
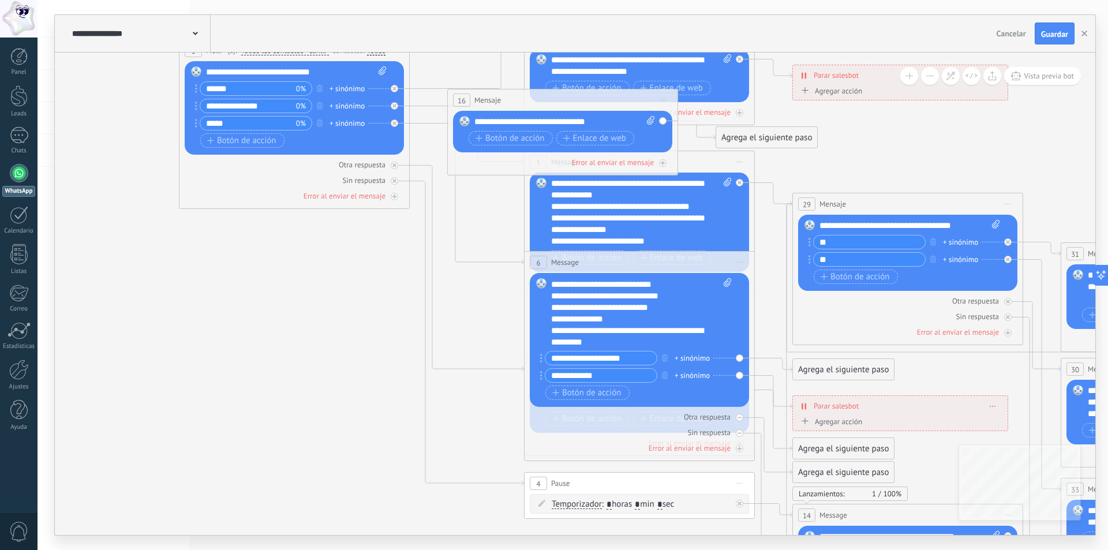
click at [845, 366] on div "Agrega el siguiente paso" at bounding box center [843, 369] width 101 height 19
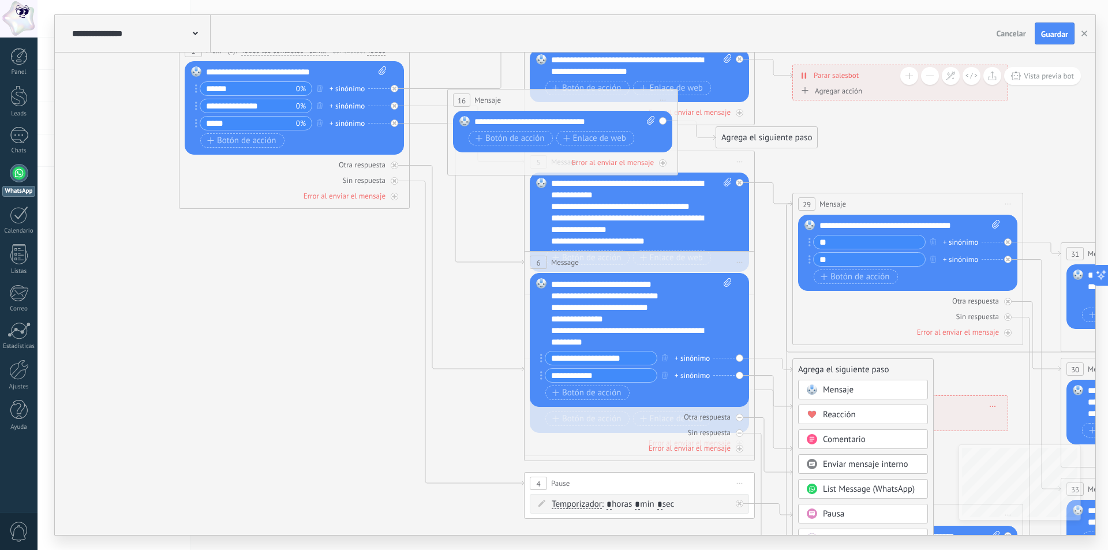
click at [845, 387] on span "Mensaje" at bounding box center [838, 389] width 31 height 11
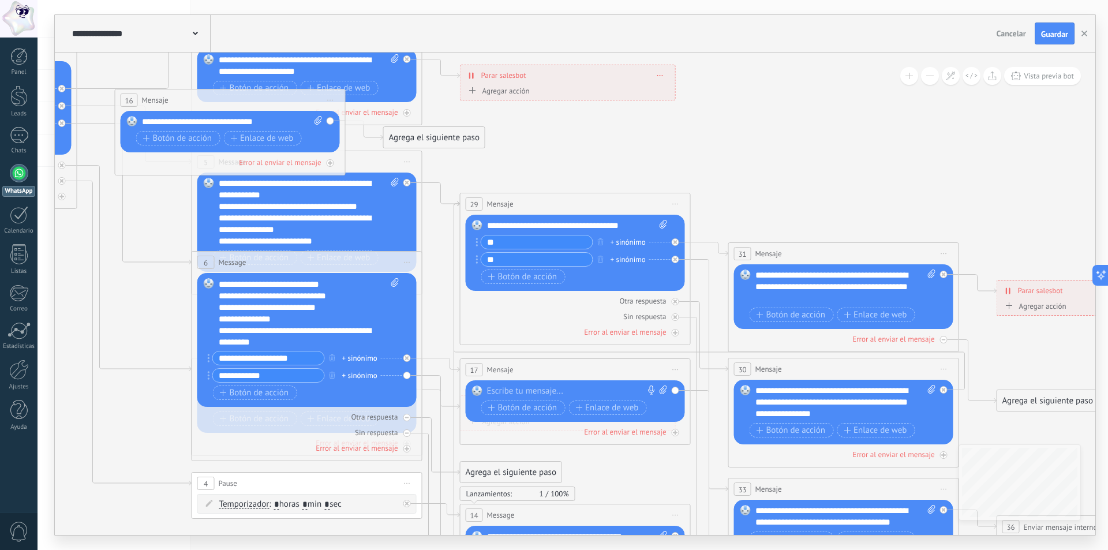
click at [532, 369] on div "17 Mensaje ******* (a): Todos los contactos - canales seleccionados Todos los c…" at bounding box center [576, 369] width 230 height 21
drag, startPoint x: 532, startPoint y: 369, endPoint x: 541, endPoint y: 376, distance: 11.5
click at [532, 371] on div "17 Mensaje ******* (a): Todos los contactos - canales seleccionados Todos los c…" at bounding box center [576, 369] width 230 height 21
click at [539, 388] on div at bounding box center [572, 392] width 171 height 12
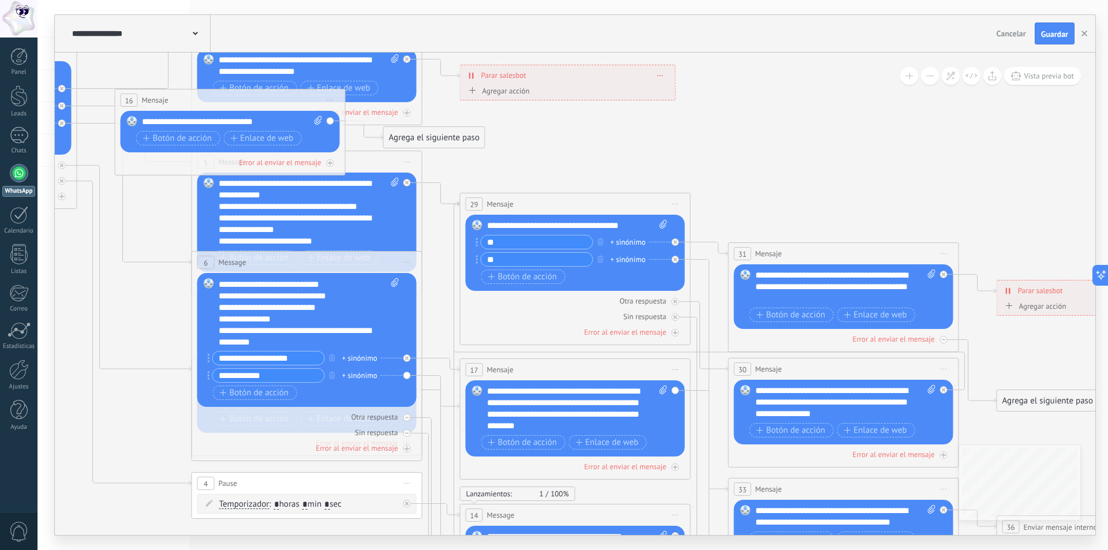
click at [604, 391] on div "**********" at bounding box center [577, 409] width 181 height 46
click at [512, 405] on div "**********" at bounding box center [577, 409] width 181 height 46
drag, startPoint x: 559, startPoint y: 405, endPoint x: 562, endPoint y: 424, distance: 19.8
click at [559, 406] on div "**********" at bounding box center [577, 409] width 181 height 46
click at [620, 407] on div "**********" at bounding box center [577, 409] width 181 height 46
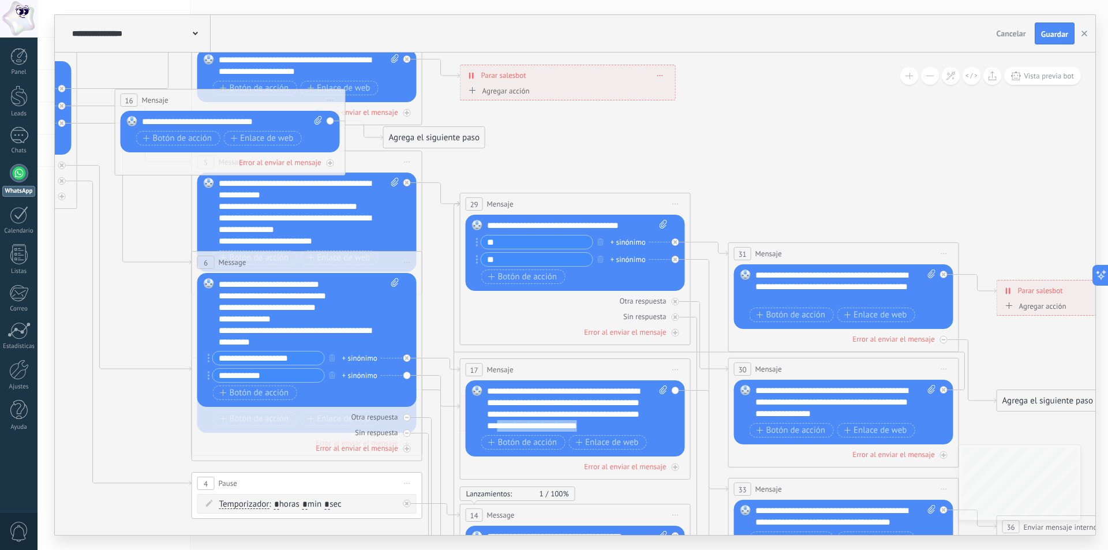
drag, startPoint x: 538, startPoint y: 428, endPoint x: 643, endPoint y: 432, distance: 105.1
click at [643, 432] on div "Reemplazar Quitar Convertir a mensaje de voz Arrastre la imagen aquí para adjun…" at bounding box center [577, 419] width 180 height 67
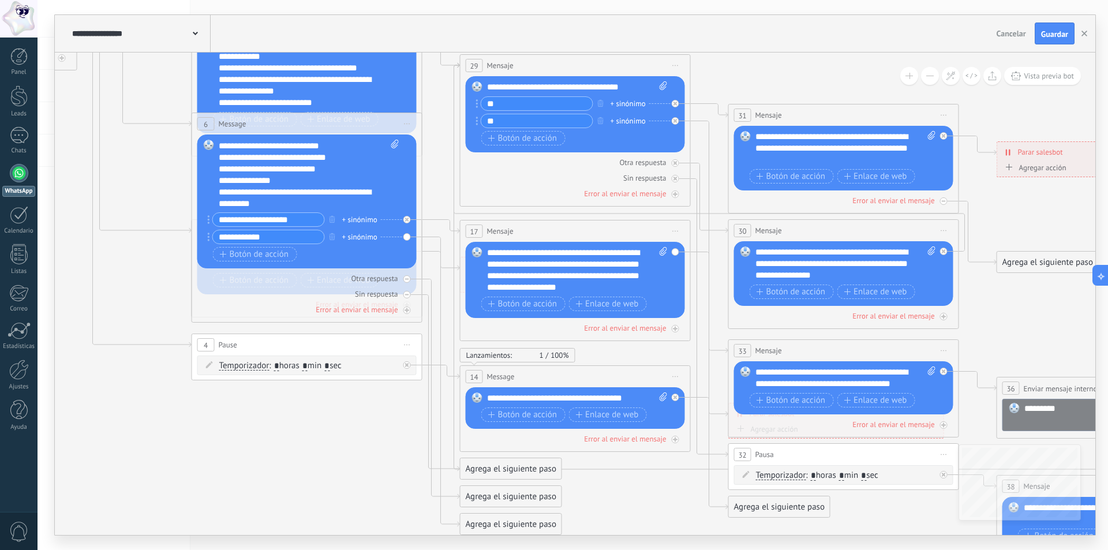
click at [787, 506] on div "Agrega el siguiente paso" at bounding box center [779, 506] width 101 height 19
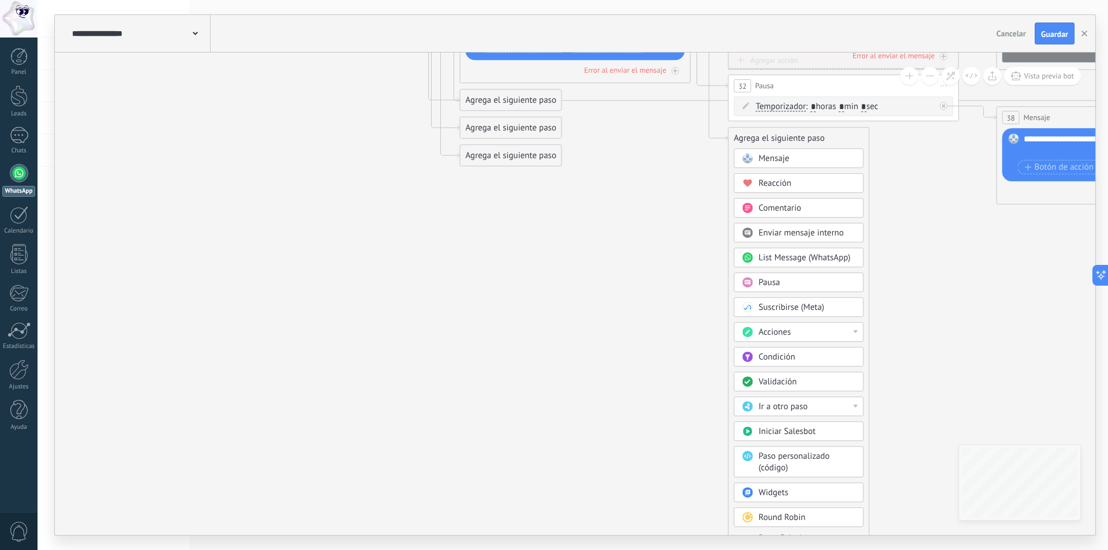
click at [815, 332] on div "Acciones" at bounding box center [807, 333] width 97 height 12
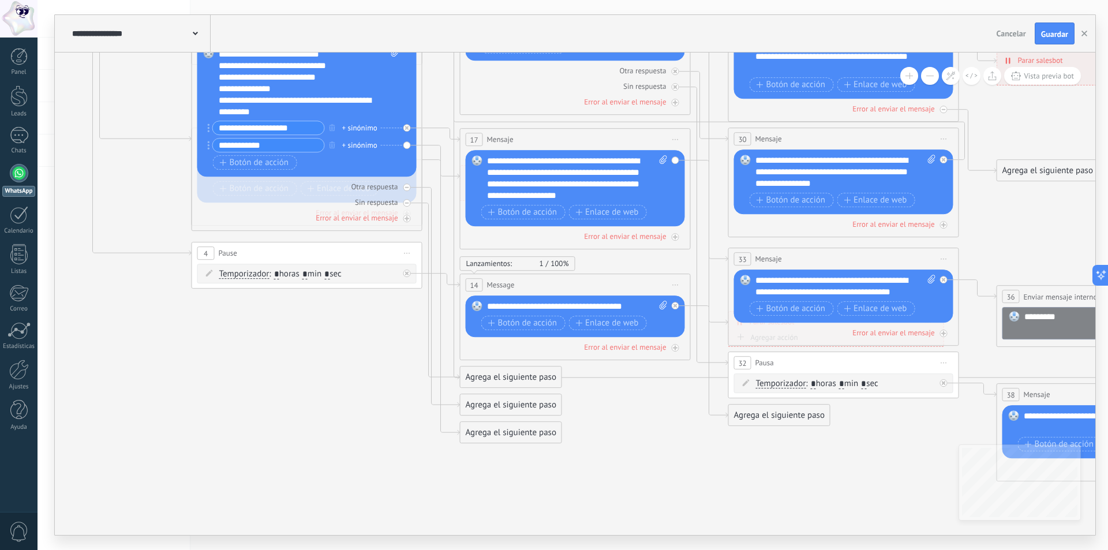
click at [790, 402] on icon at bounding box center [602, 99] width 2336 height 1232
click at [787, 419] on div "Agrega el siguiente paso" at bounding box center [779, 415] width 101 height 19
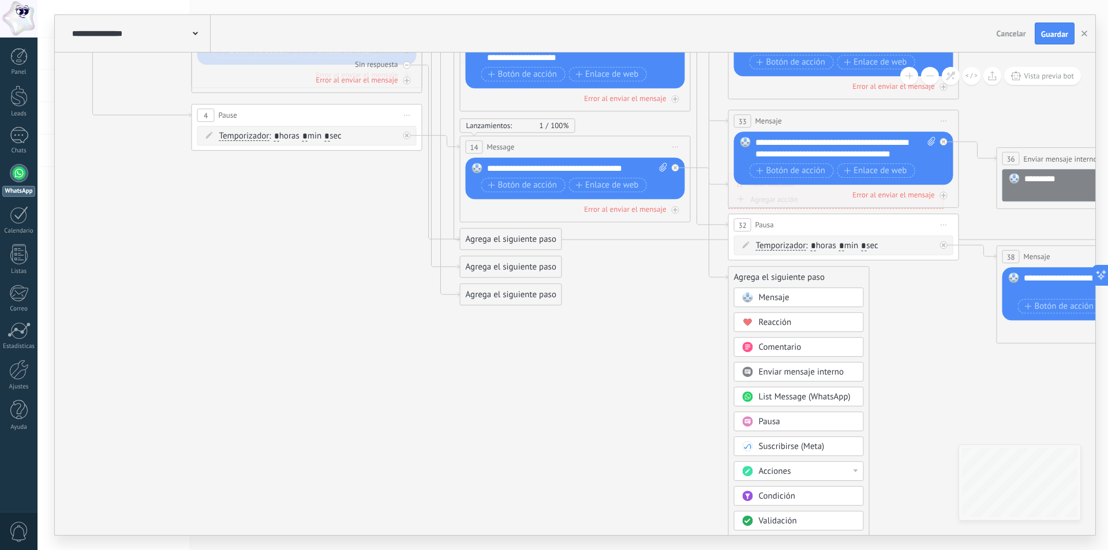
click at [749, 418] on circle at bounding box center [747, 421] width 10 height 10
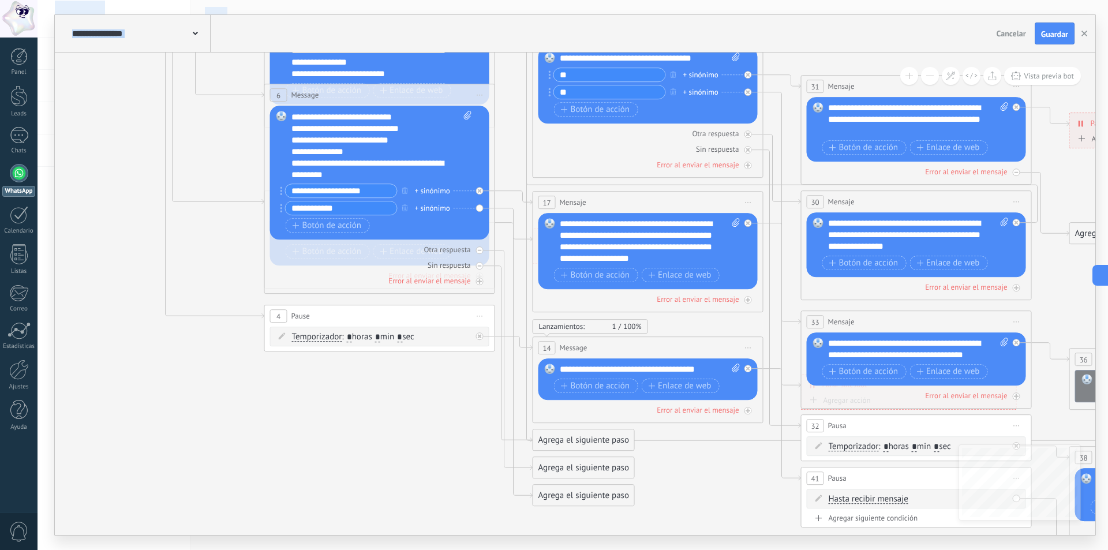
drag, startPoint x: 428, startPoint y: 510, endPoint x: 769, endPoint y: 573, distance: 346.7
click at [769, 549] on html ".abccls-1,.abccls-2{fill-rule:evenodd}.abccls-2{fill:#fff} .abfcls-1{fill:none}…" at bounding box center [554, 275] width 1108 height 550
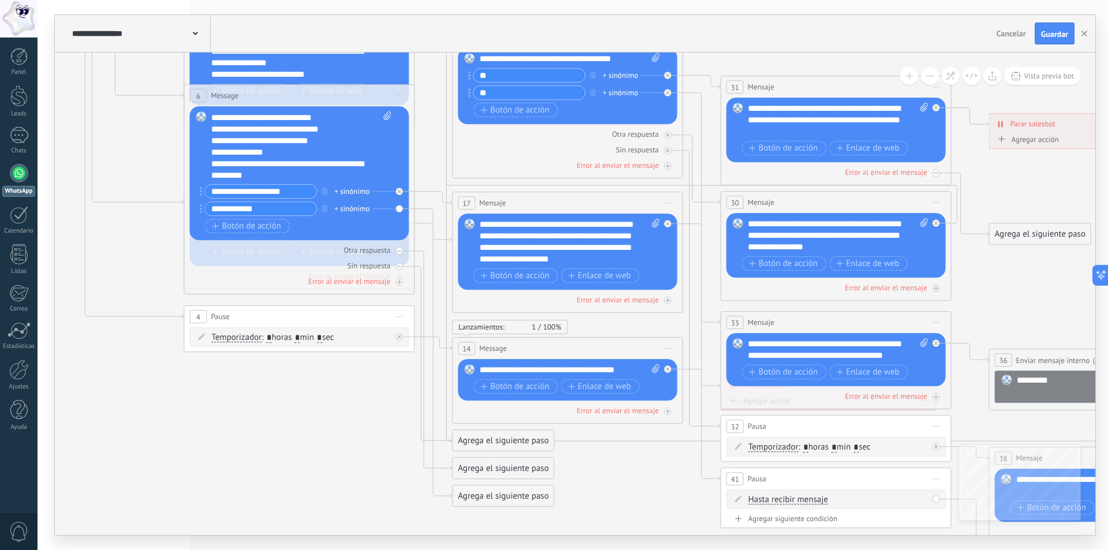
drag, startPoint x: 327, startPoint y: 444, endPoint x: 247, endPoint y: 444, distance: 80.2
click at [247, 444] on icon at bounding box center [594, 203] width 2336 height 1315
click at [932, 487] on span "Iniciar vista previa aquí Cambiar nombre Duplicar [GEOGRAPHIC_DATA]" at bounding box center [936, 478] width 18 height 17
click at [936, 479] on icon at bounding box center [937, 478] width 6 height 1
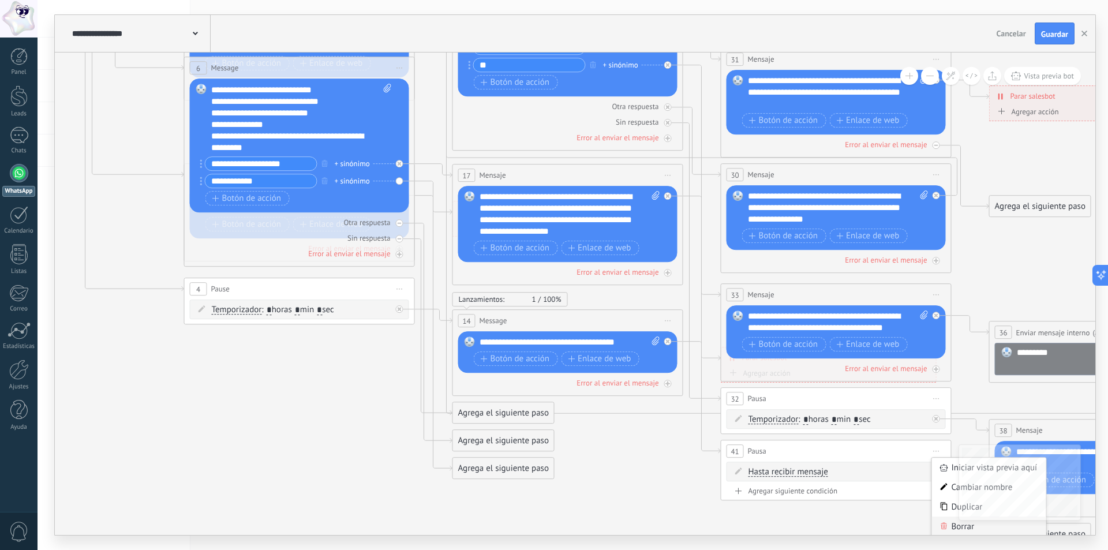
click at [947, 527] on icon at bounding box center [944, 525] width 7 height 7
click at [765, 450] on div "Agrega el siguiente paso" at bounding box center [771, 450] width 101 height 19
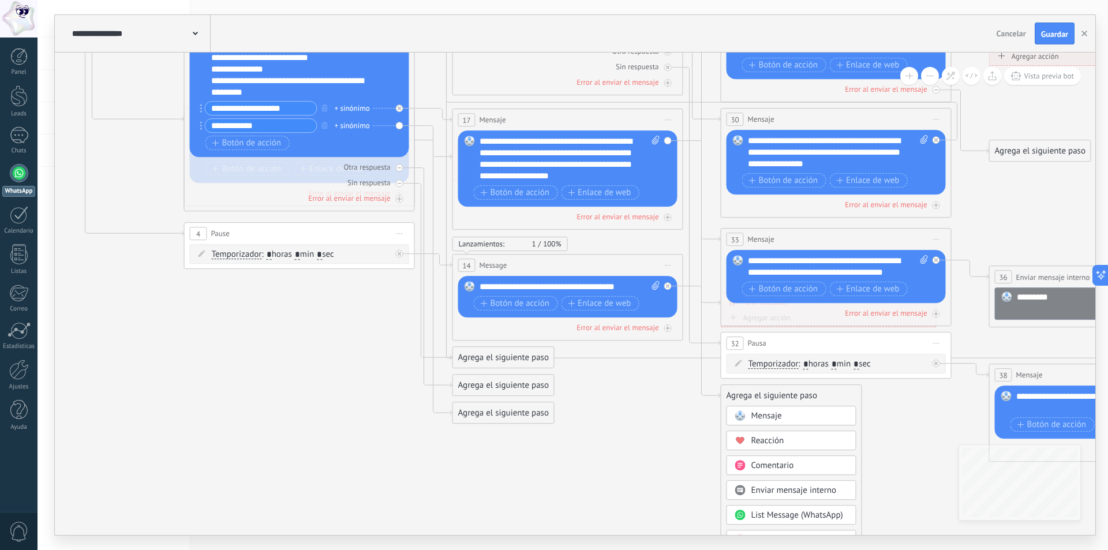
click at [774, 436] on span "Reacción" at bounding box center [767, 440] width 33 height 11
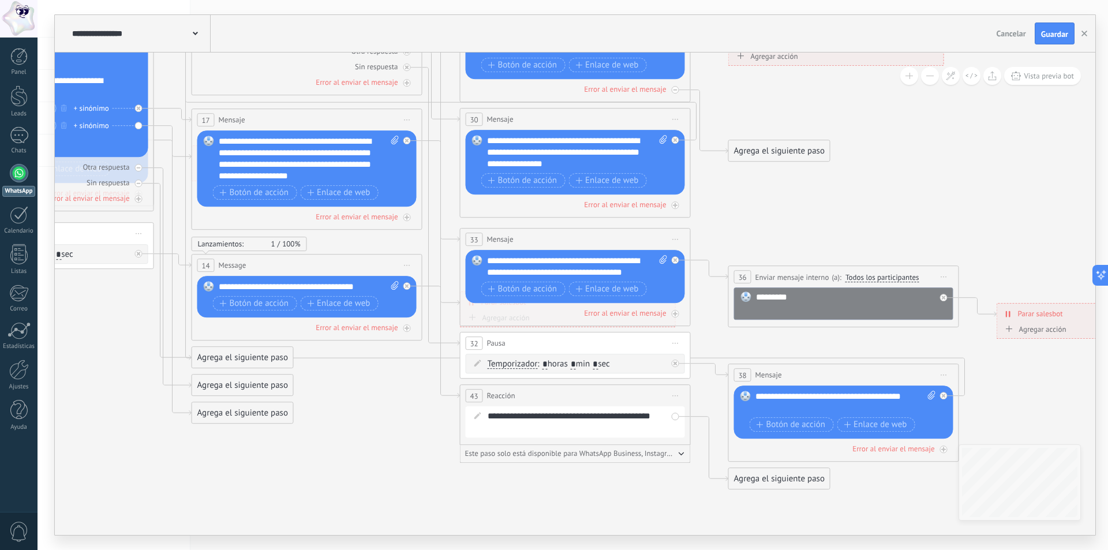
click at [676, 396] on icon at bounding box center [676, 395] width 6 height 1
drag, startPoint x: 697, startPoint y: 473, endPoint x: 691, endPoint y: 470, distance: 6.5
click at [695, 473] on div "Borrar" at bounding box center [728, 471] width 114 height 20
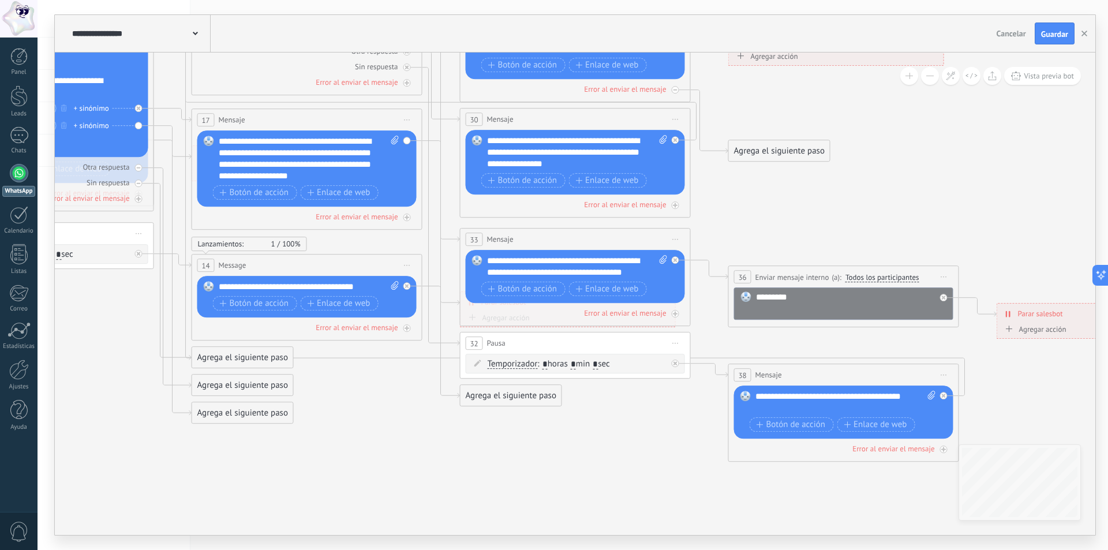
click at [504, 398] on div "Agrega el siguiente paso" at bounding box center [511, 395] width 101 height 19
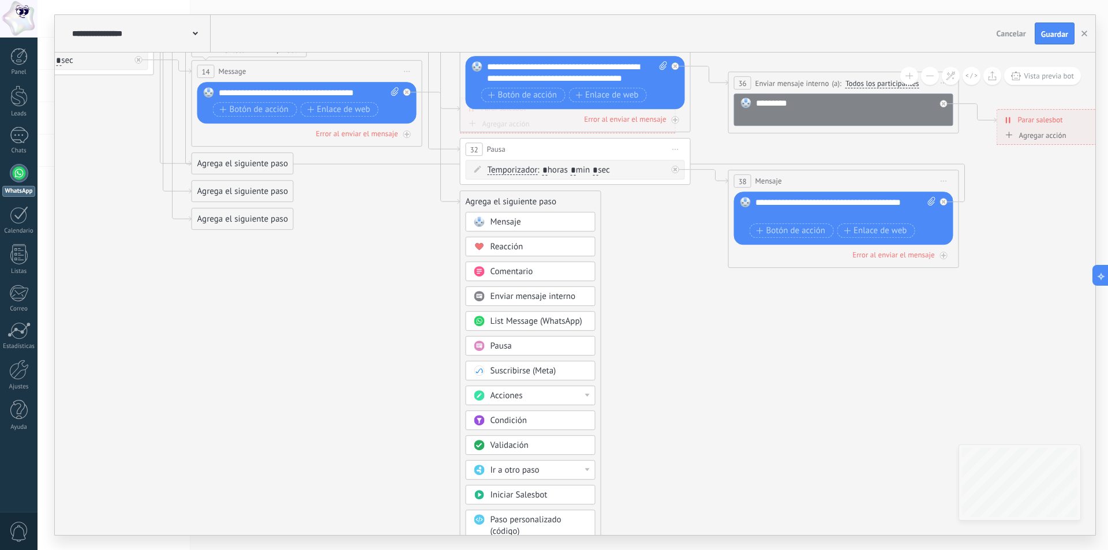
click at [588, 395] on div at bounding box center [587, 395] width 5 height 3
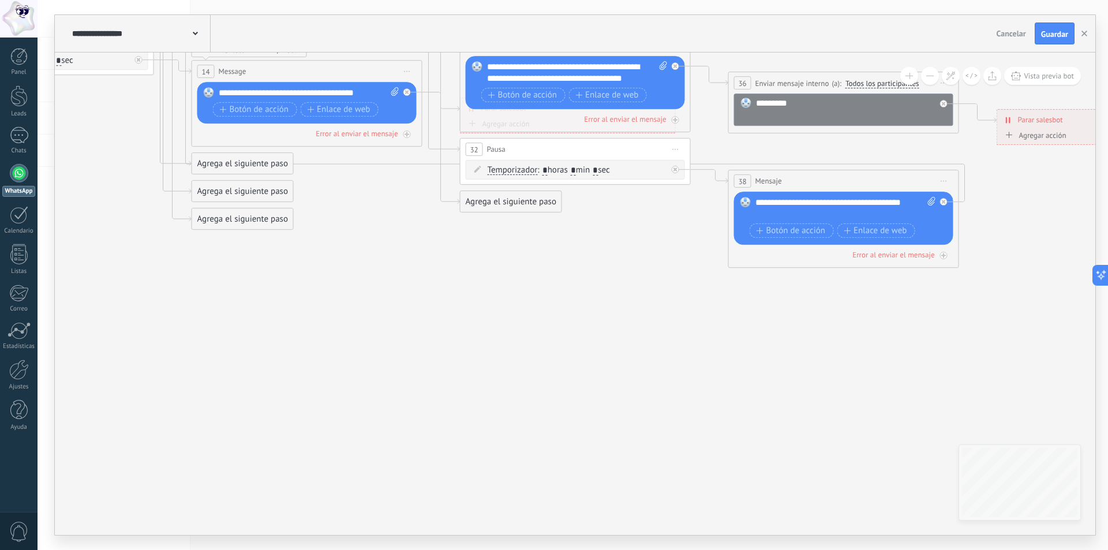
click at [548, 199] on div "Agrega el siguiente paso" at bounding box center [511, 201] width 101 height 19
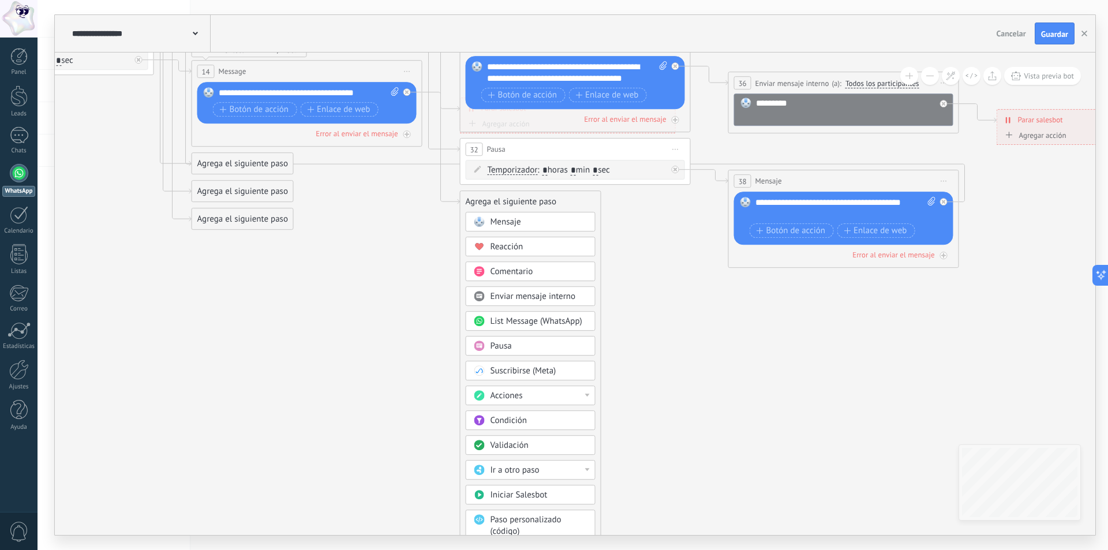
click at [545, 294] on span "Enviar mensaje interno" at bounding box center [533, 296] width 85 height 11
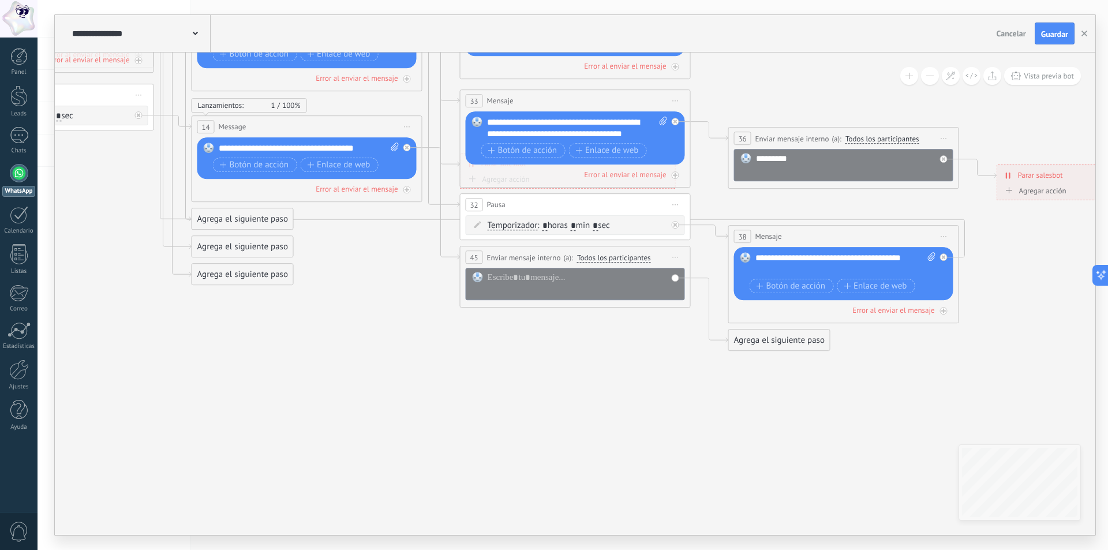
click at [672, 277] on div at bounding box center [575, 284] width 219 height 32
click at [772, 346] on div "Agrega el siguiente paso" at bounding box center [779, 340] width 101 height 19
click at [675, 259] on span "Iniciar vista previa aquí Cambiar nombre Duplicar [GEOGRAPHIC_DATA]" at bounding box center [676, 257] width 18 height 17
click at [699, 328] on div "Borrar" at bounding box center [728, 333] width 114 height 20
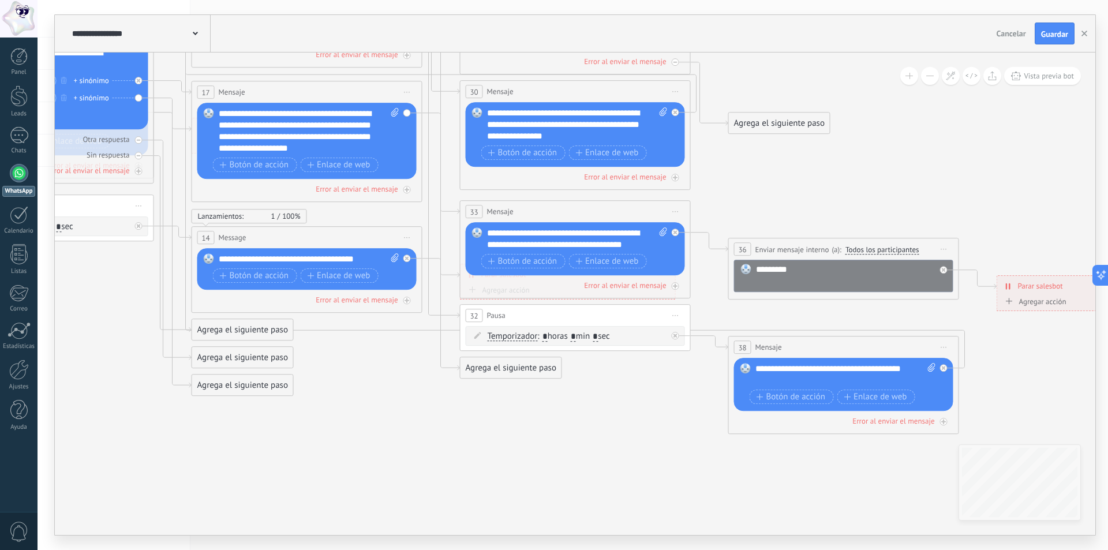
click at [404, 112] on div "Reemplazar Quitar Convertir a mensaje de voz Arrastre la imagen aquí para adjun…" at bounding box center [306, 141] width 219 height 76
click at [395, 111] on icon at bounding box center [395, 112] width 8 height 9
click input "Subir" at bounding box center [0, 0] width 0 height 0
click at [210, 113] on rect at bounding box center [209, 113] width 10 height 10
click at [332, 165] on span "Enlace de web" at bounding box center [338, 164] width 63 height 9
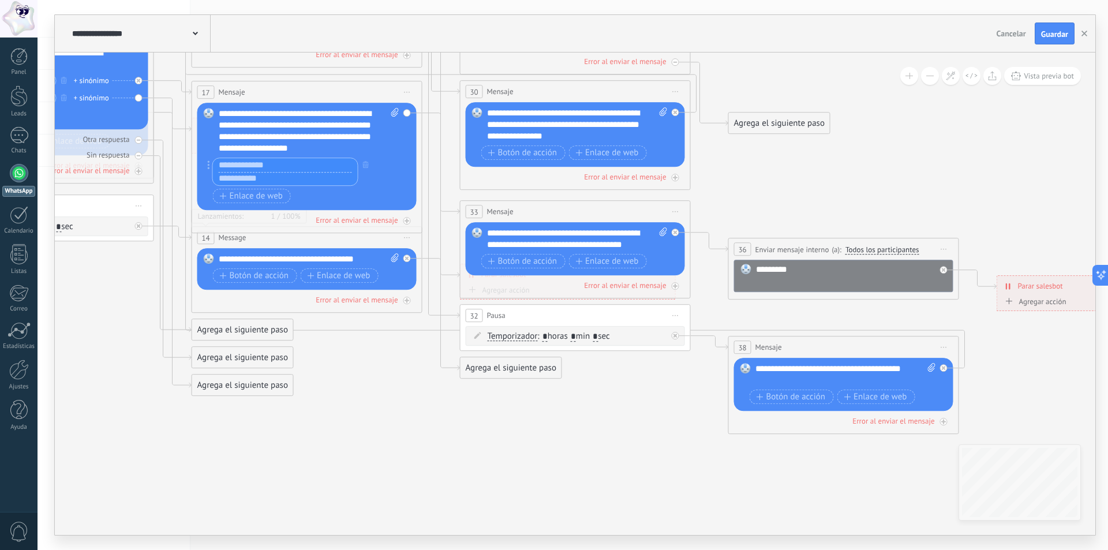
click at [395, 162] on div at bounding box center [306, 173] width 186 height 31
click at [425, 110] on icon at bounding box center [441, 179] width 38 height 278
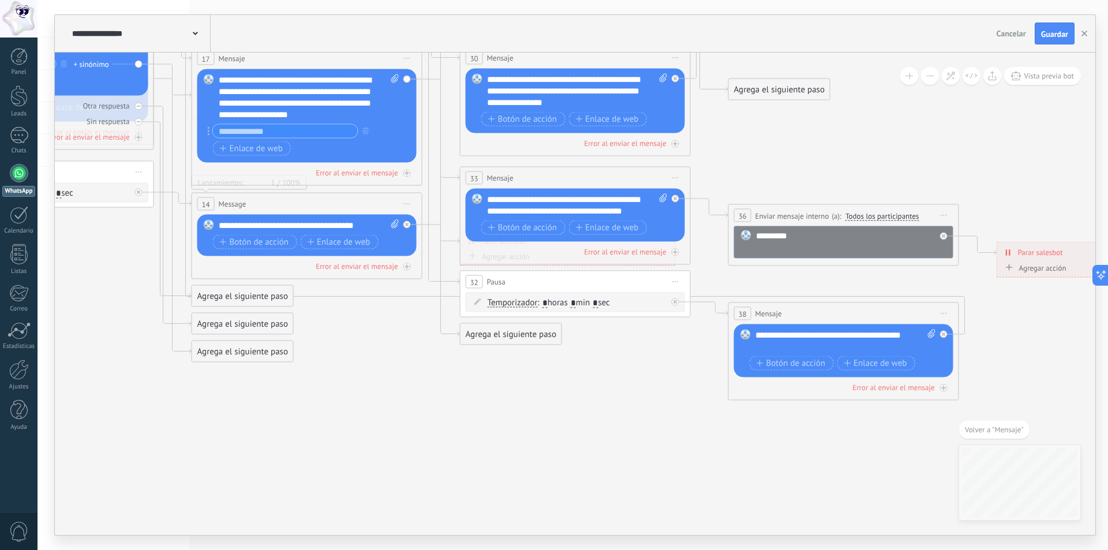
click at [462, 332] on div "Agrega el siguiente paso" at bounding box center [511, 334] width 101 height 19
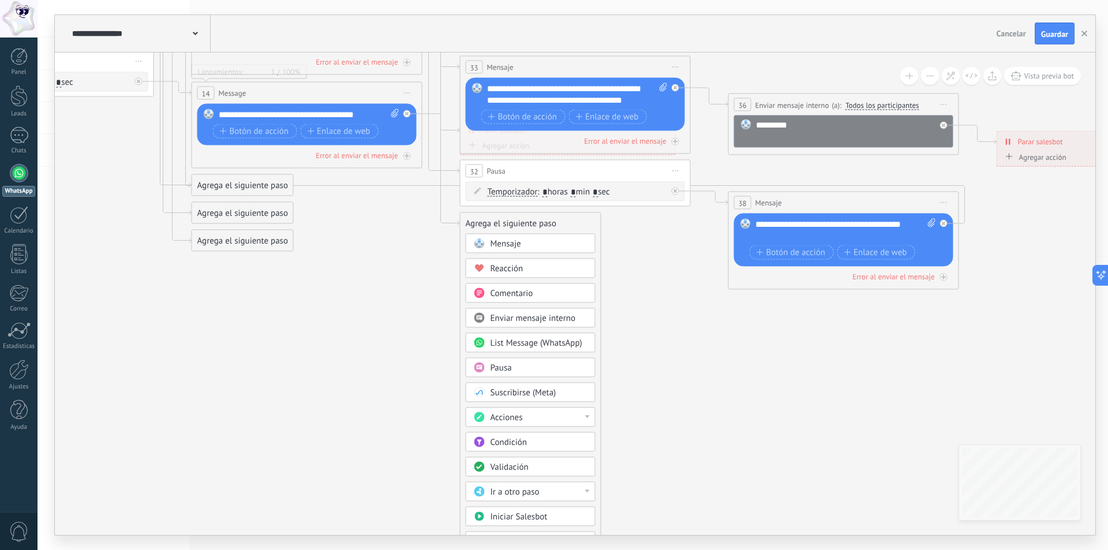
click at [540, 487] on div "Ir a otro paso" at bounding box center [539, 493] width 97 height 12
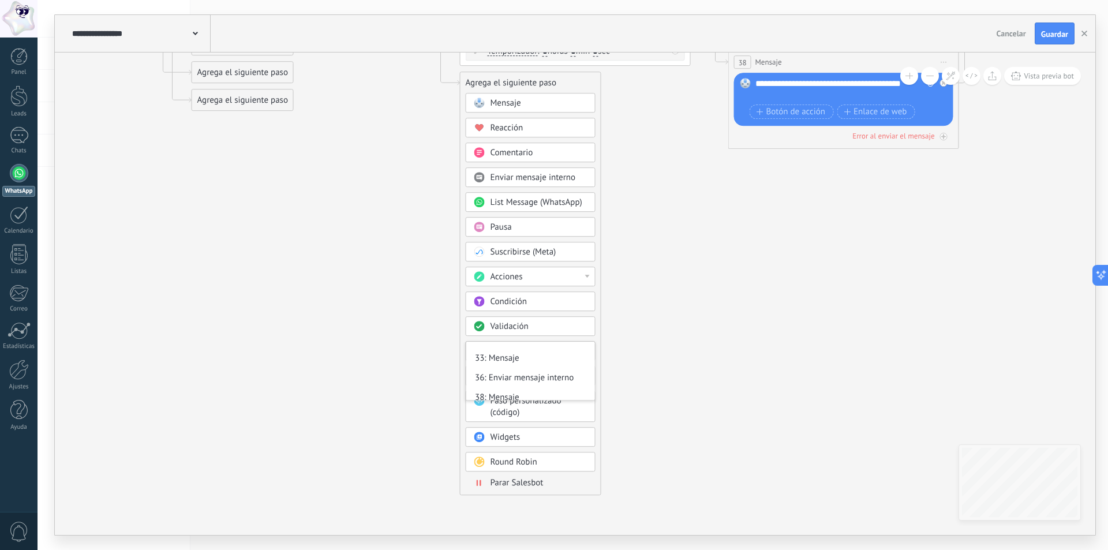
scroll to position [231, 0]
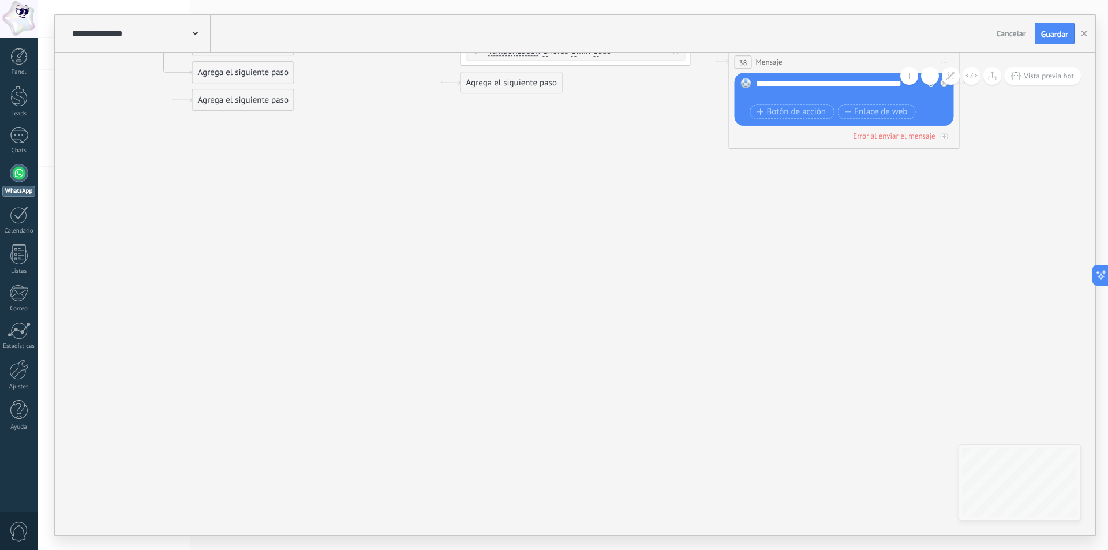
click at [532, 88] on div "Agrega el siguiente paso" at bounding box center [511, 82] width 101 height 19
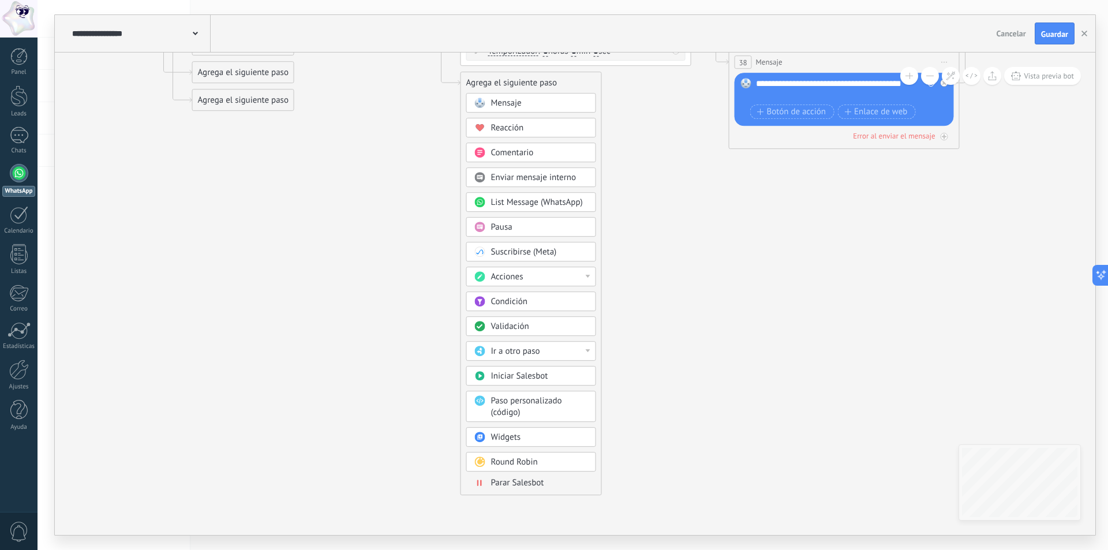
click at [533, 482] on span "Parar Salesbot" at bounding box center [517, 482] width 53 height 11
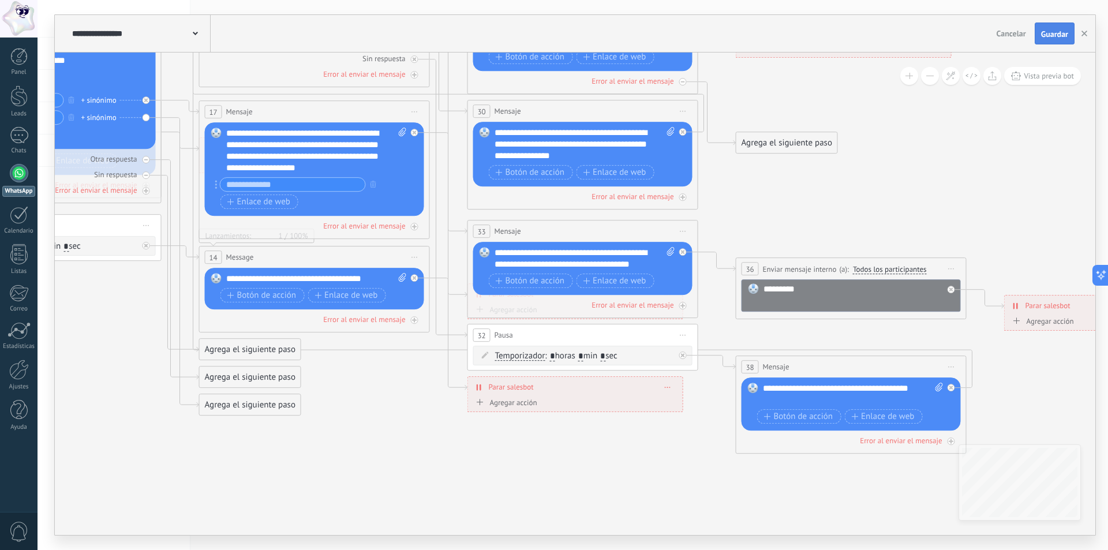
click at [1054, 33] on span "Guardar" at bounding box center [1054, 34] width 27 height 8
click at [1047, 79] on span "Vista previa bot" at bounding box center [1049, 76] width 50 height 10
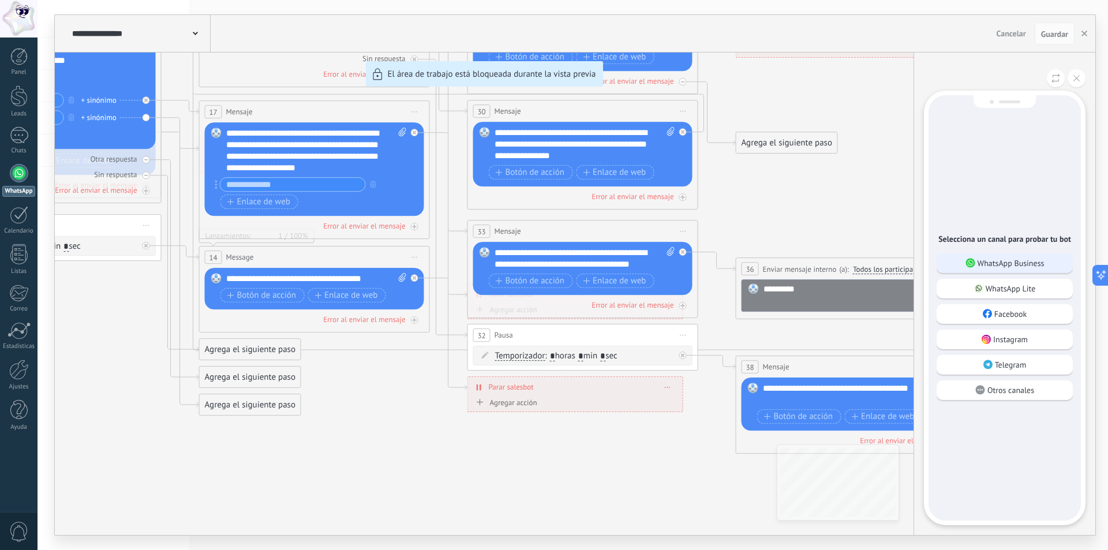
click at [1005, 265] on p "WhatsApp Business" at bounding box center [1011, 263] width 67 height 10
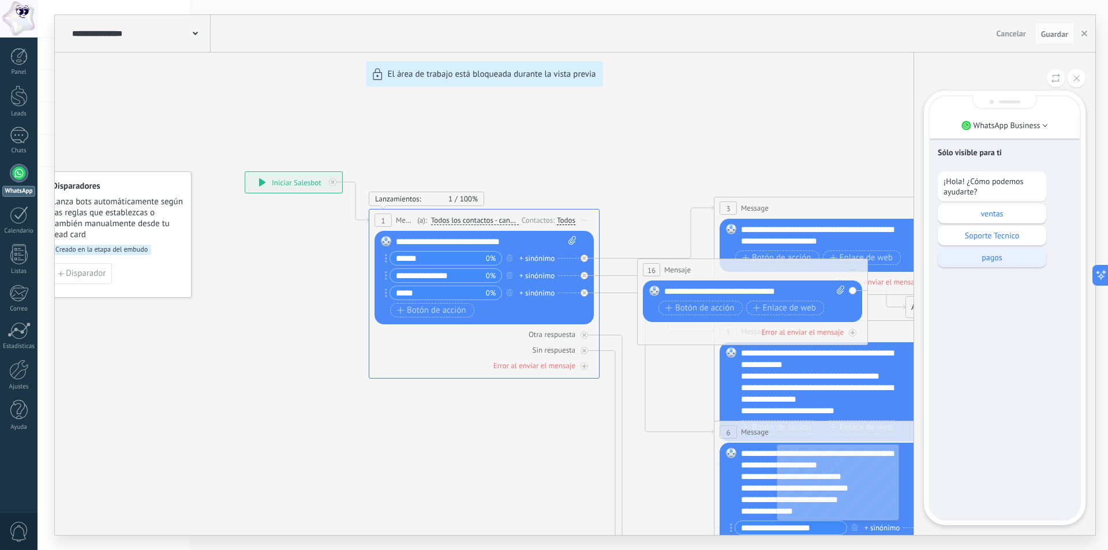
click at [997, 261] on p "pagos" at bounding box center [992, 257] width 97 height 10
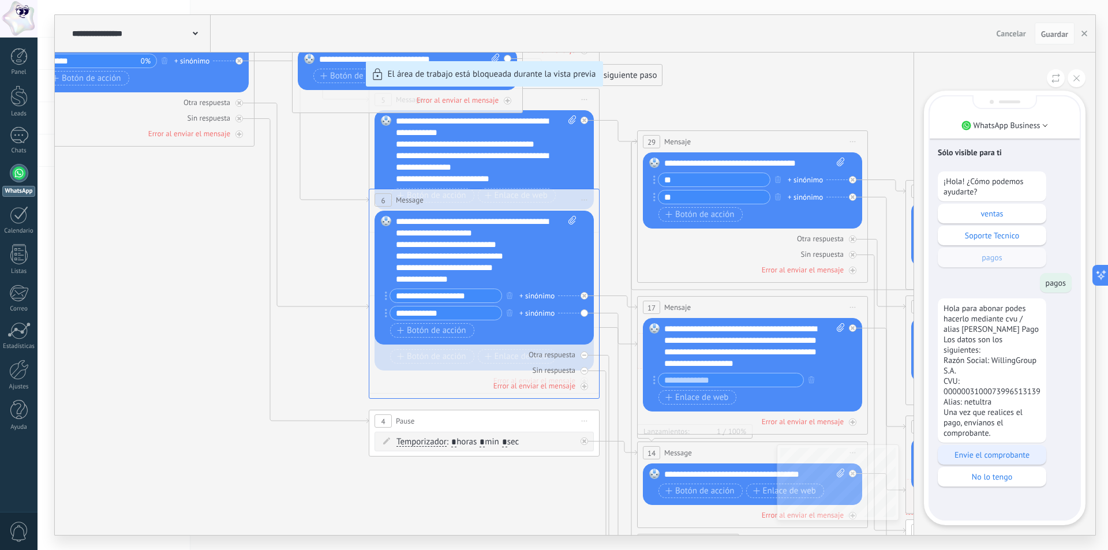
click at [1005, 455] on p "Envie el comprobante" at bounding box center [992, 455] width 97 height 10
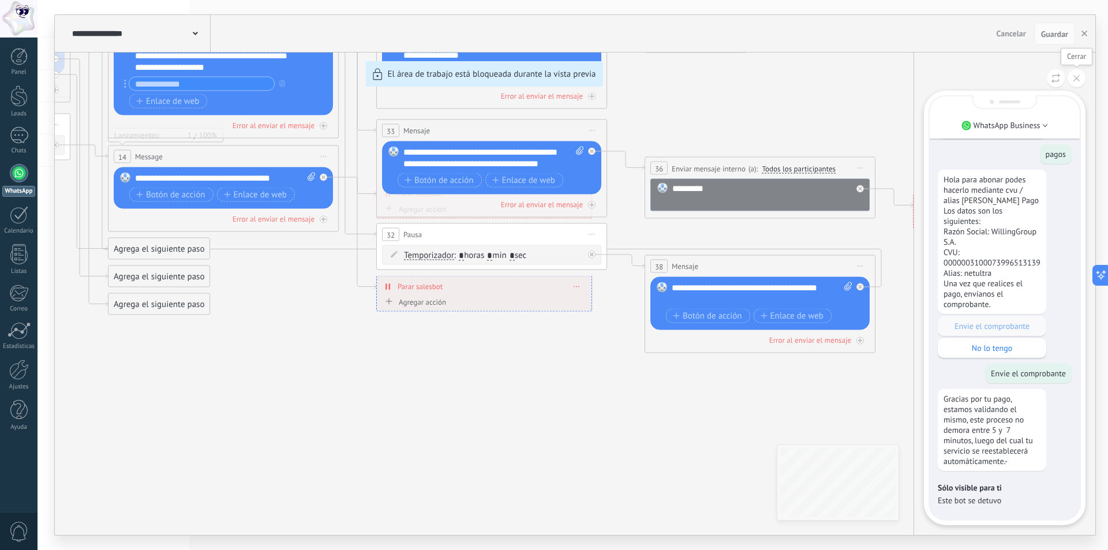
drag, startPoint x: 1077, startPoint y: 77, endPoint x: 770, endPoint y: 232, distance: 344.3
click at [1078, 78] on icon at bounding box center [1076, 78] width 6 height 6
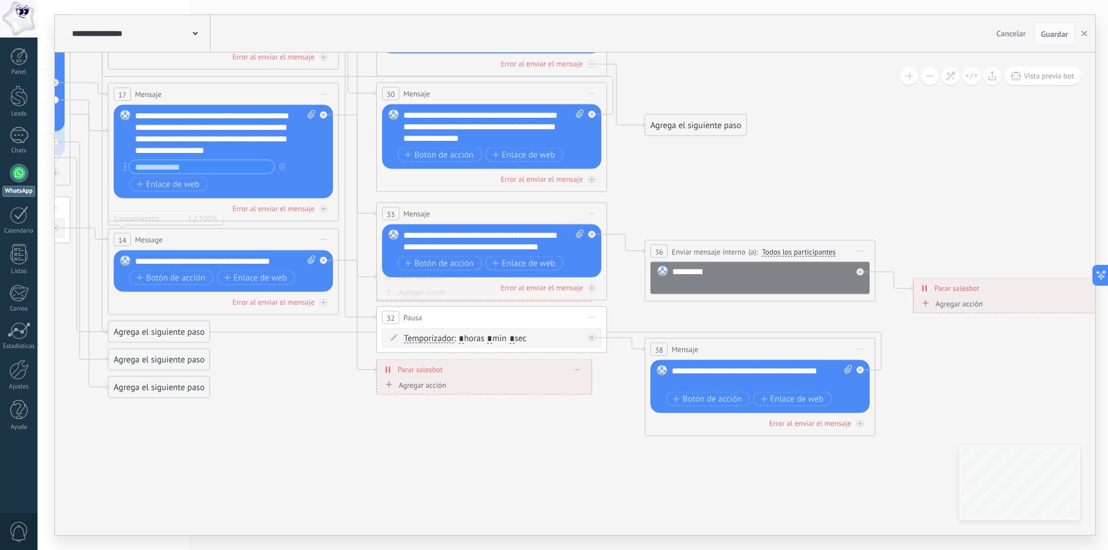
click at [220, 125] on div "**********" at bounding box center [225, 133] width 181 height 46
click at [1053, 33] on span "Guardar" at bounding box center [1054, 34] width 27 height 8
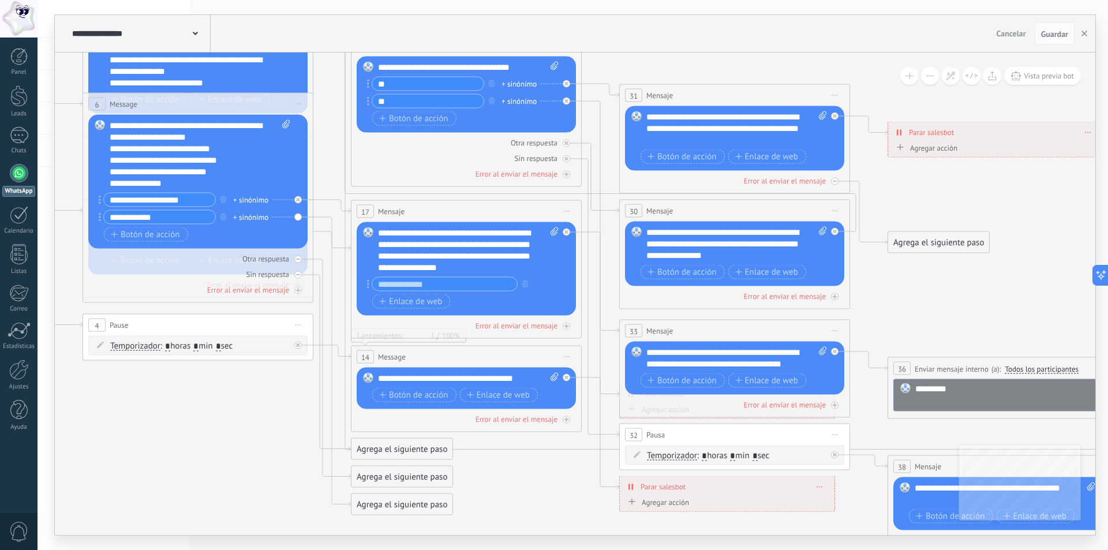
drag, startPoint x: 865, startPoint y: 254, endPoint x: 1105, endPoint y: 240, distance: 240.5
click at [1107, 242] on div "**********" at bounding box center [573, 275] width 1071 height 550
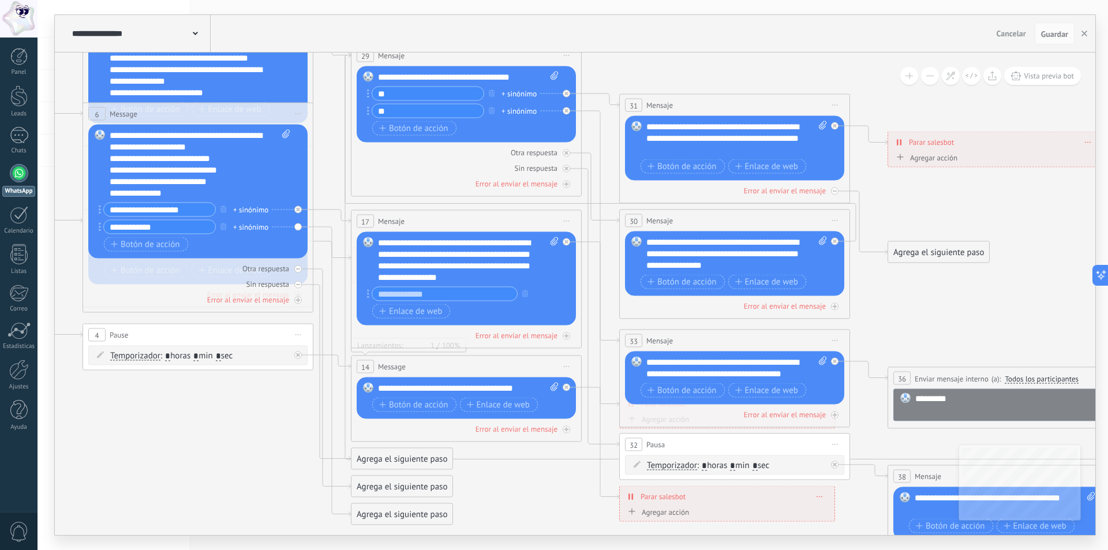
click at [390, 516] on div "Agrega el siguiente paso" at bounding box center [401, 514] width 101 height 19
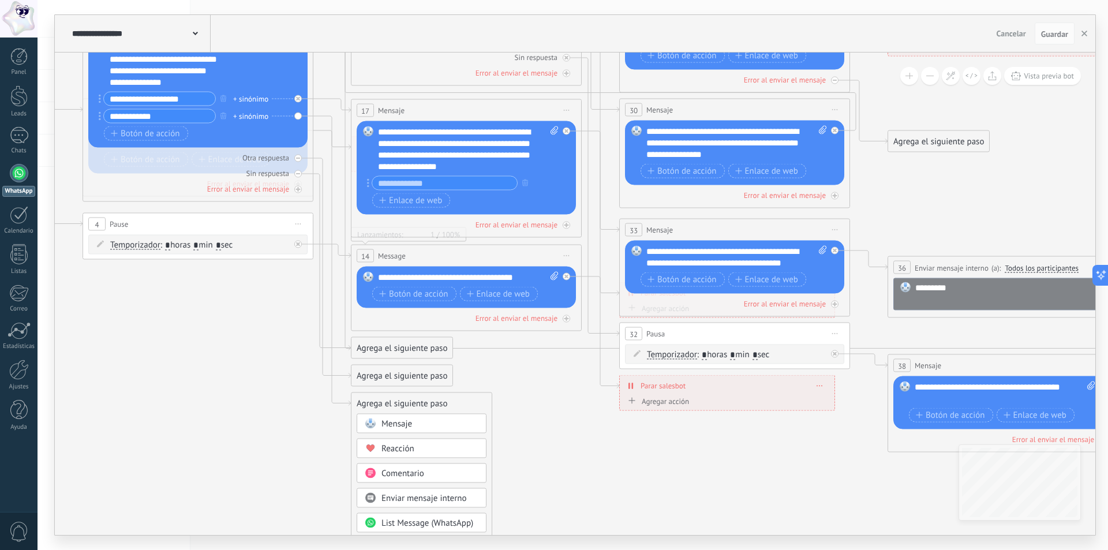
click at [418, 423] on div "Mensaje" at bounding box center [429, 424] width 97 height 12
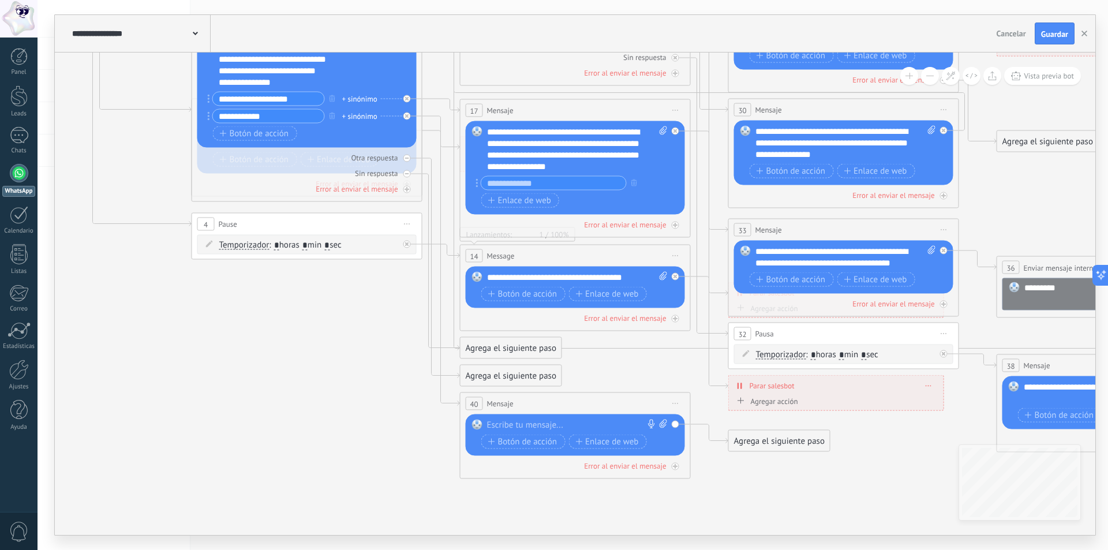
click at [532, 420] on div at bounding box center [572, 426] width 171 height 12
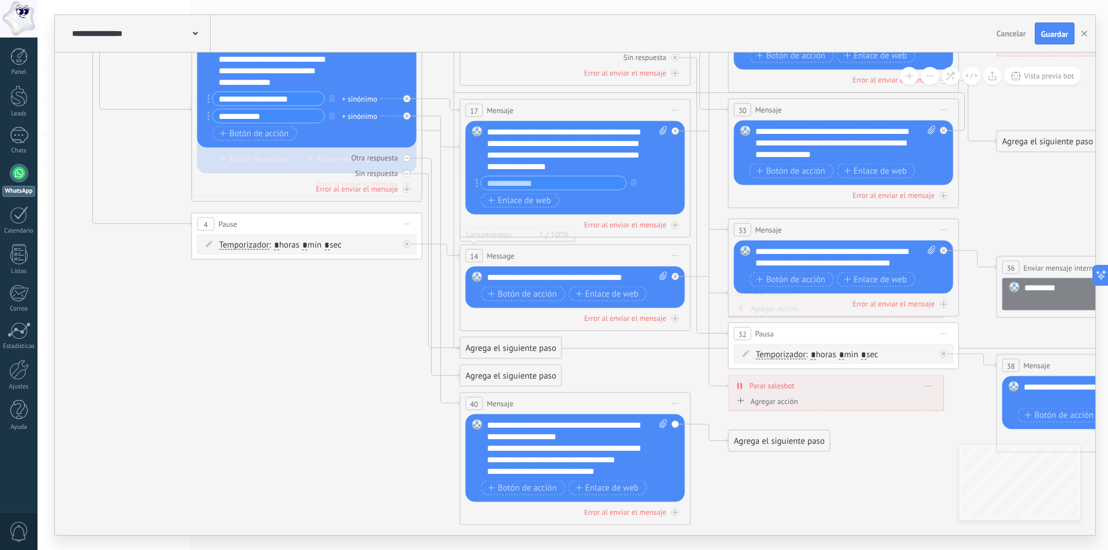
click at [621, 472] on div "**********" at bounding box center [567, 472] width 160 height 12
click at [774, 440] on div "Agrega el siguiente paso" at bounding box center [779, 441] width 101 height 19
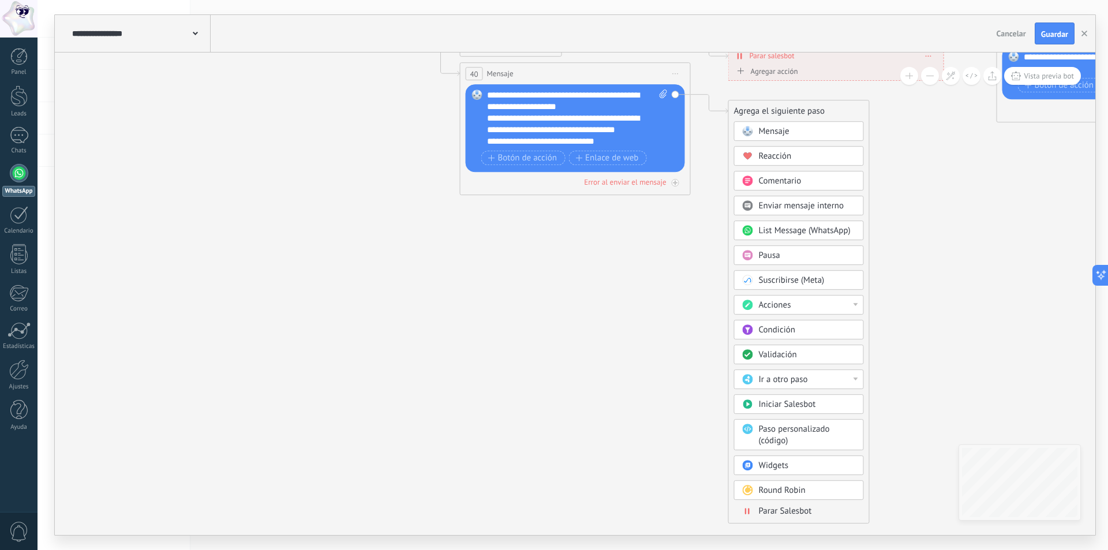
click at [802, 512] on span "Parar Salesbot" at bounding box center [785, 511] width 53 height 11
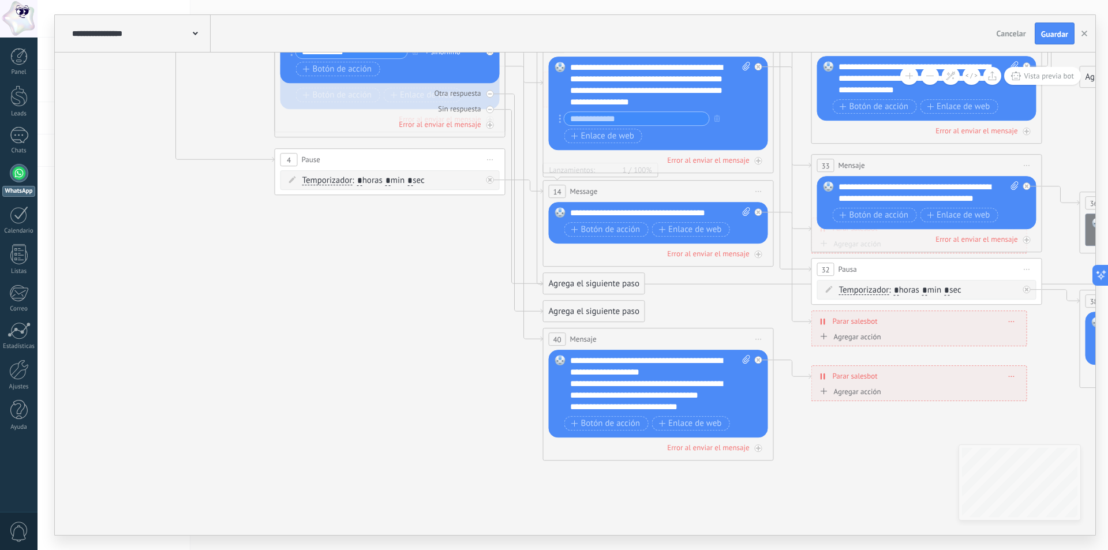
drag, startPoint x: 98, startPoint y: 389, endPoint x: 421, endPoint y: 507, distance: 343.6
click at [438, 517] on icon at bounding box center [685, 46] width 2336 height 1314
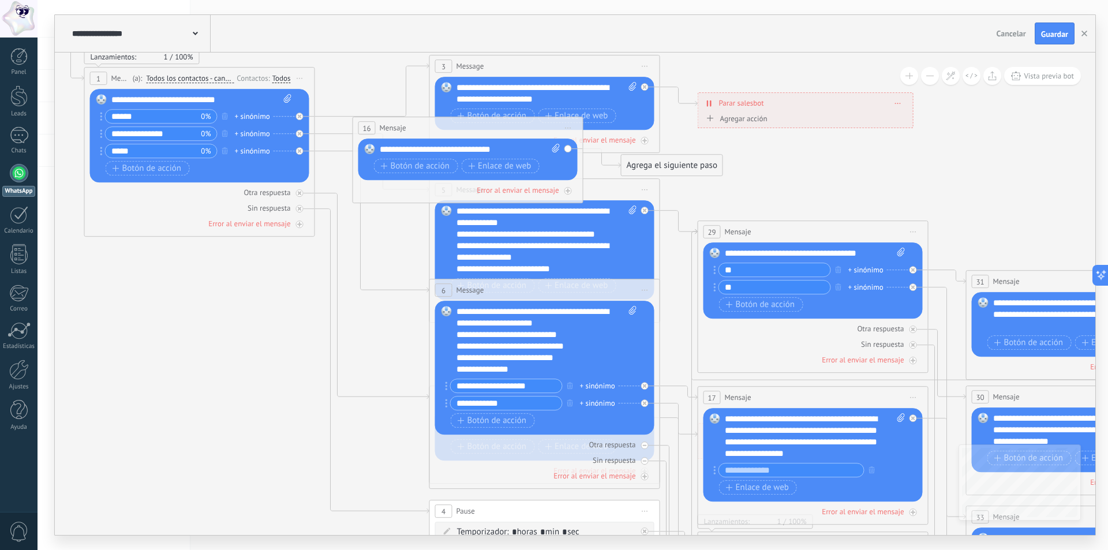
drag, startPoint x: 143, startPoint y: 443, endPoint x: 252, endPoint y: 288, distance: 189.3
click at [252, 313] on icon at bounding box center [840, 398] width 2336 height 1314
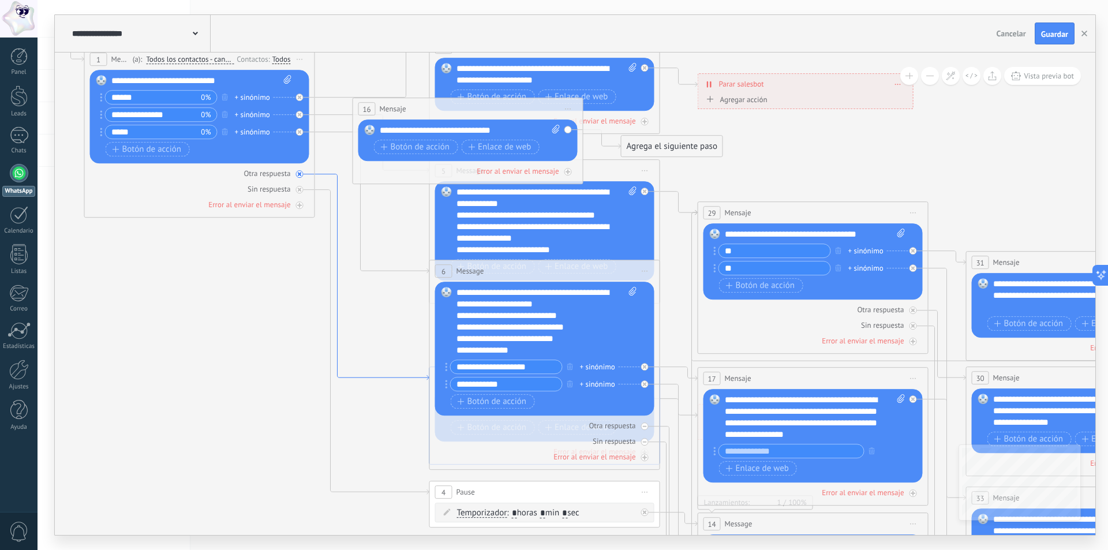
click at [417, 379] on icon at bounding box center [372, 277] width 114 height 206
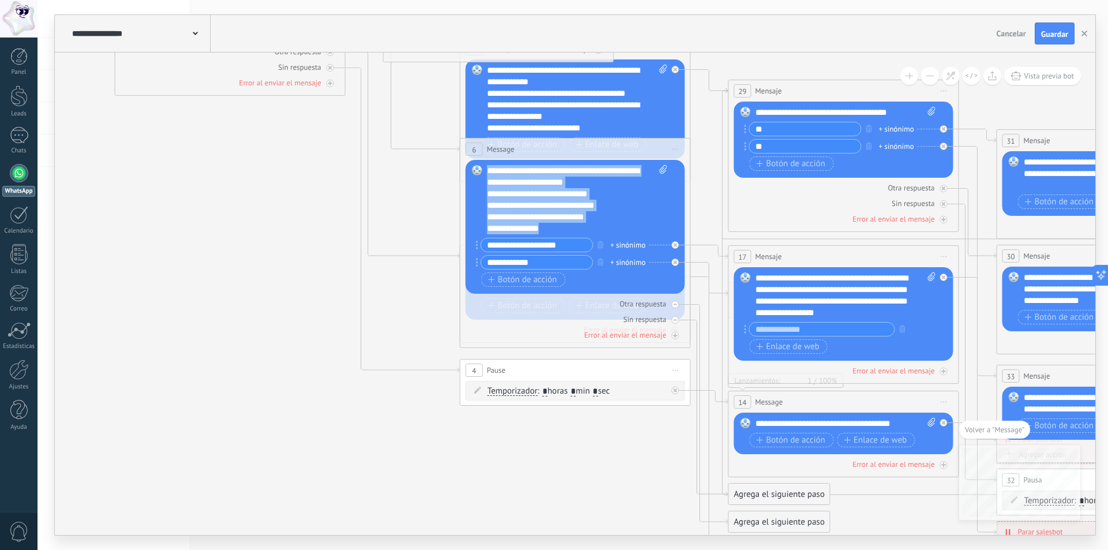
scroll to position [23, 0]
drag, startPoint x: 487, startPoint y: 170, endPoint x: 630, endPoint y: 276, distance: 178.7
click at [630, 276] on div "**********" at bounding box center [577, 227] width 180 height 125
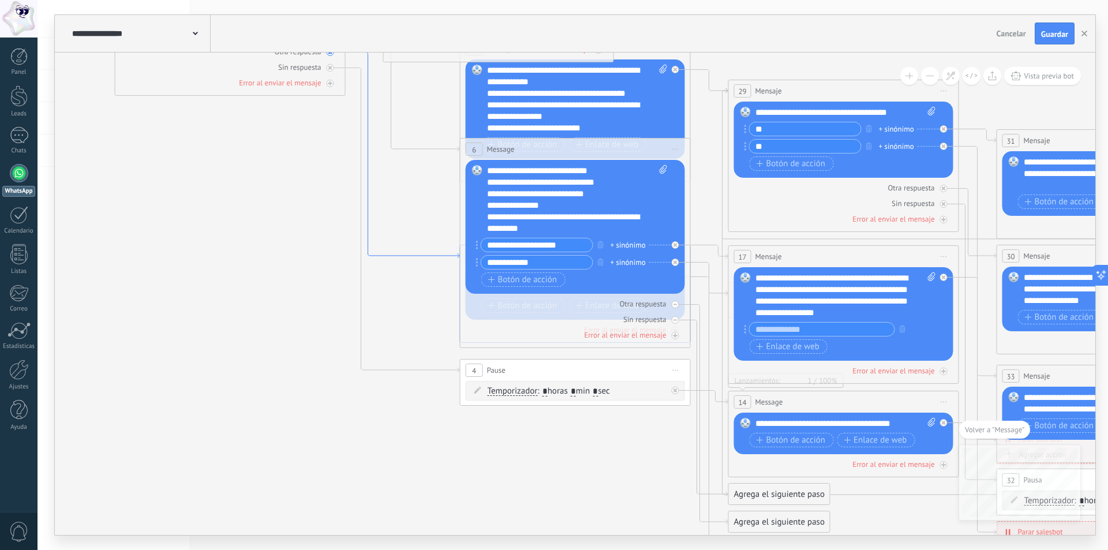
click at [402, 252] on icon at bounding box center [403, 156] width 114 height 206
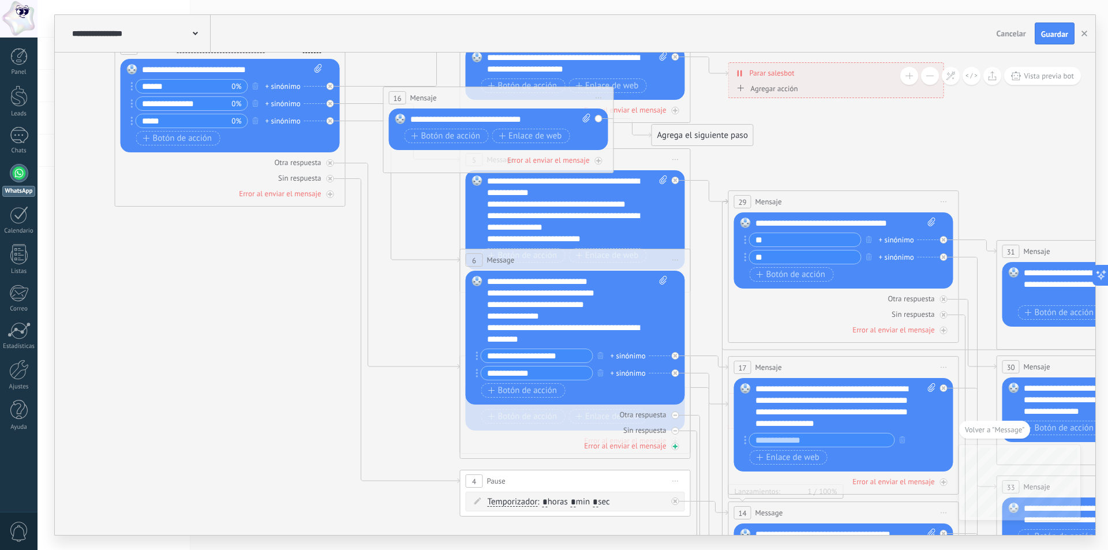
click at [476, 446] on div "Error al enviar el mensaje" at bounding box center [575, 445] width 219 height 11
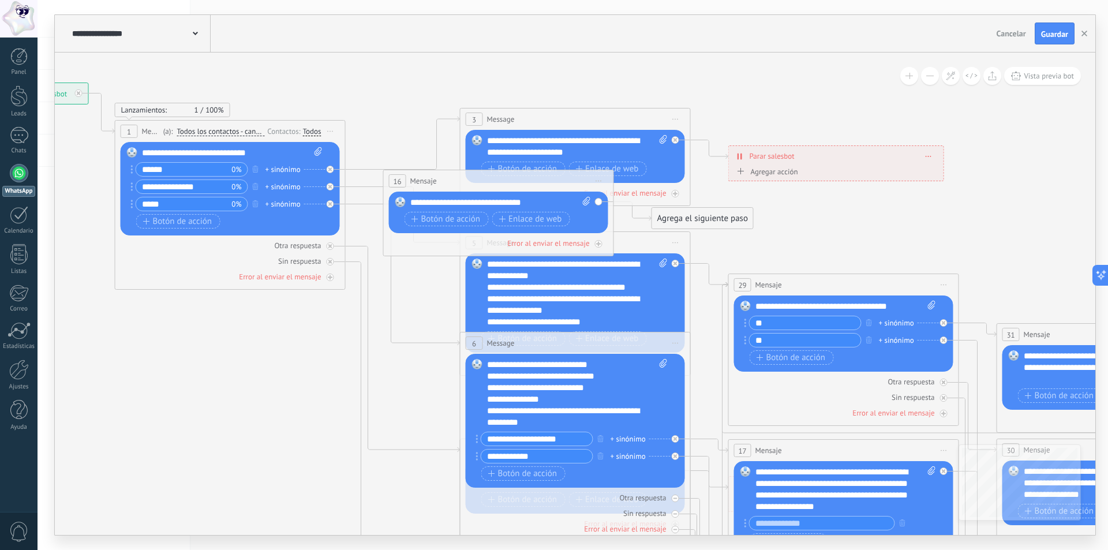
click at [743, 170] on icon at bounding box center [741, 171] width 7 height 6
click at [743, 170] on button "Conversación marcada como cerrada" at bounding box center [800, 172] width 144 height 21
click at [933, 156] on div "**********" at bounding box center [836, 156] width 215 height 20
click at [926, 156] on icon at bounding box center [929, 156] width 6 height 1
click at [937, 174] on icon at bounding box center [936, 172] width 7 height 7
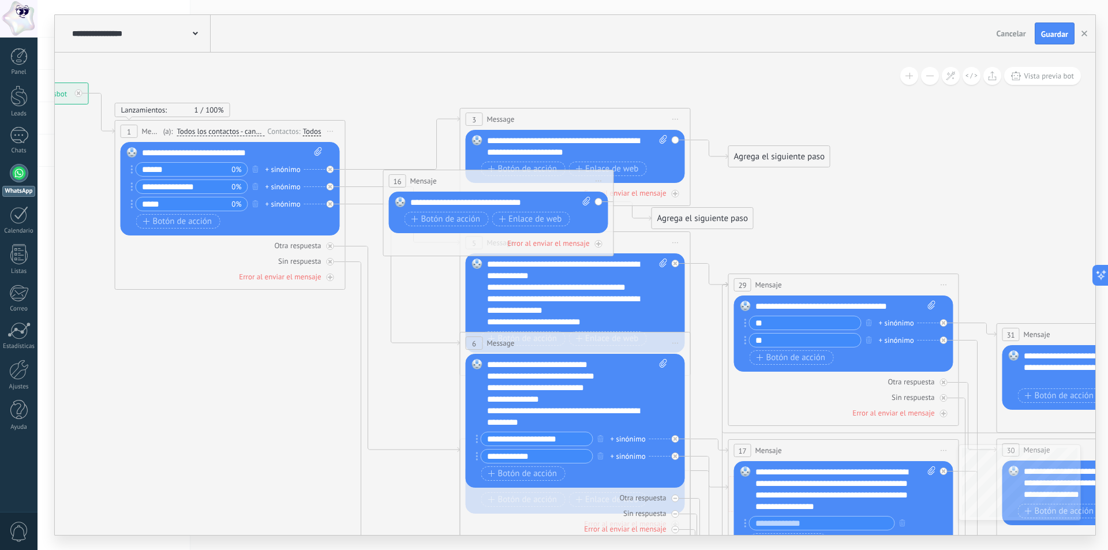
click at [747, 152] on div "Agrega el siguiente paso" at bounding box center [779, 156] width 101 height 19
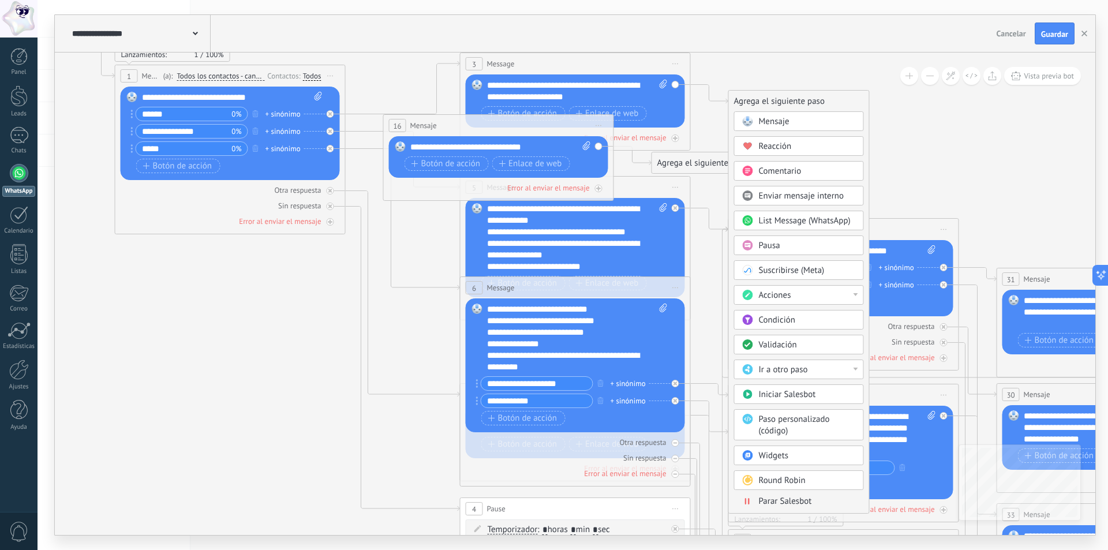
click at [798, 197] on span "Enviar mensaje interno" at bounding box center [801, 195] width 85 height 11
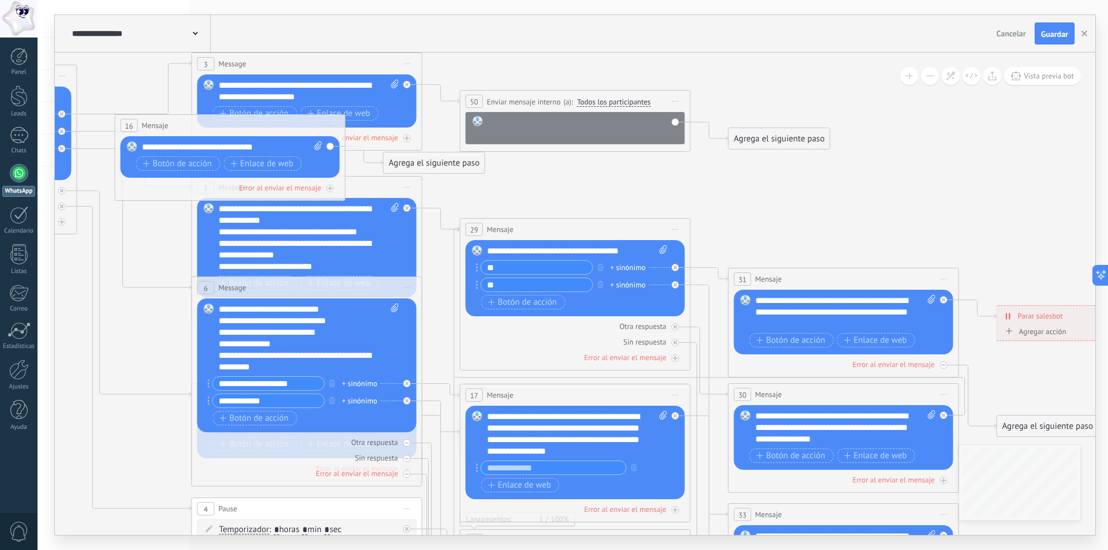
click at [567, 124] on div at bounding box center [583, 127] width 191 height 23
click at [817, 143] on div "Agrega el siguiente paso" at bounding box center [779, 138] width 101 height 19
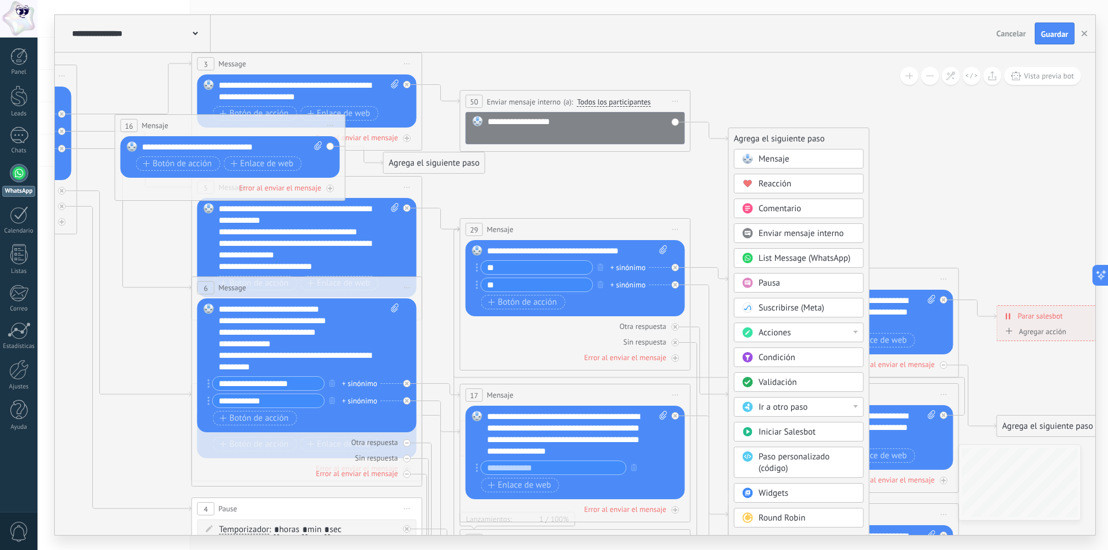
click at [795, 158] on div "Mensaje" at bounding box center [807, 160] width 97 height 12
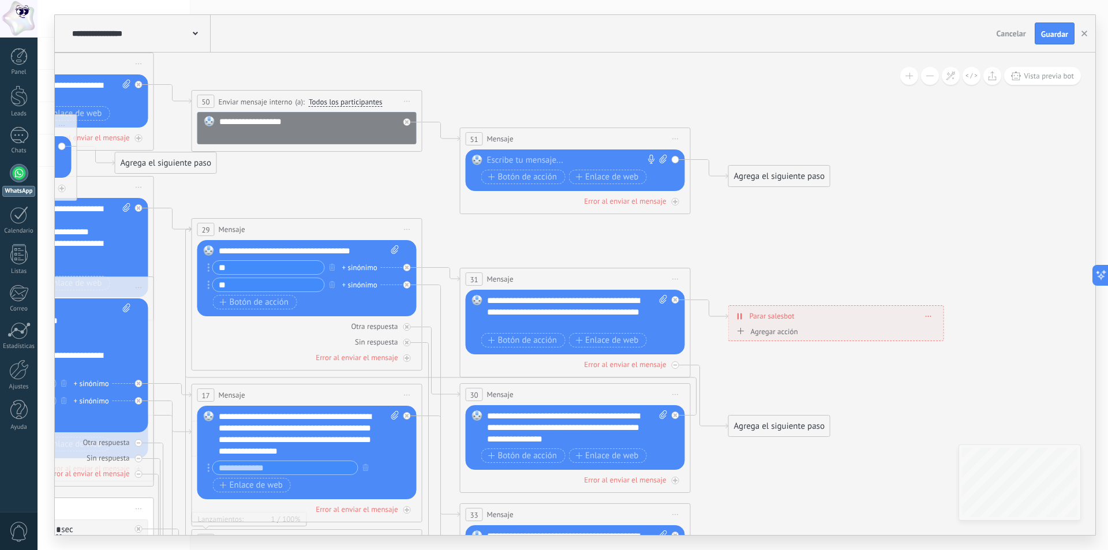
click at [559, 156] on div at bounding box center [572, 161] width 171 height 12
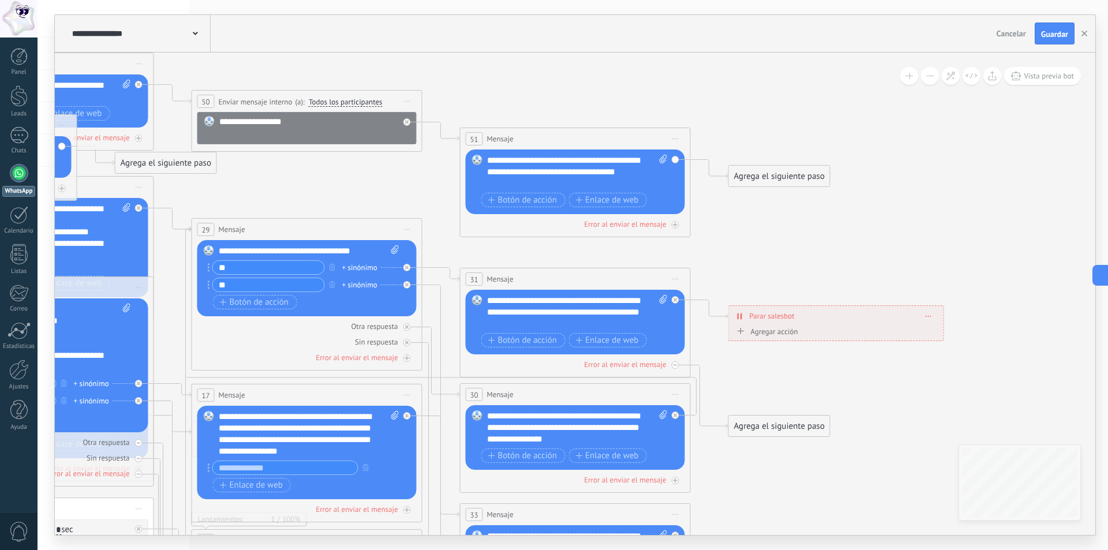
drag, startPoint x: 617, startPoint y: 162, endPoint x: 607, endPoint y: 169, distance: 12.4
click at [524, 184] on div "**********" at bounding box center [577, 172] width 181 height 35
click at [779, 175] on div "Agrega el siguiente paso" at bounding box center [779, 176] width 101 height 19
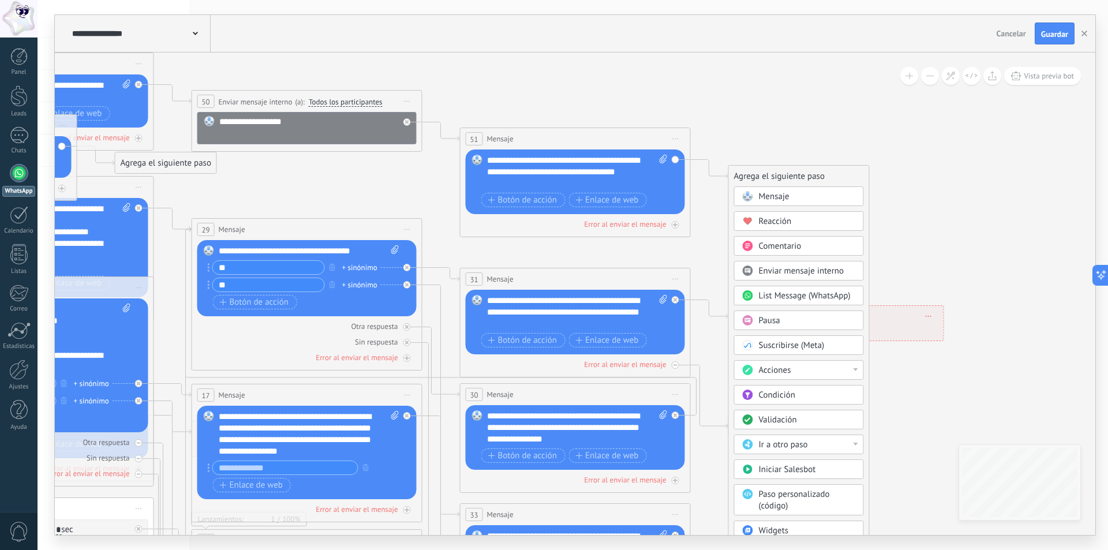
click at [817, 242] on div "Comentario" at bounding box center [807, 247] width 97 height 12
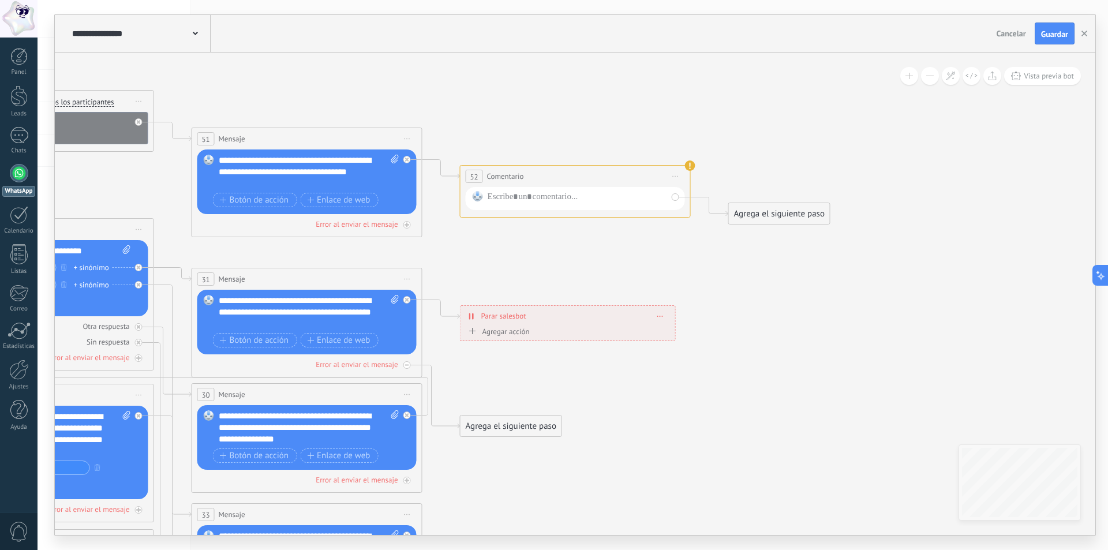
click at [575, 190] on div at bounding box center [575, 198] width 219 height 23
click at [649, 201] on div at bounding box center [577, 198] width 179 height 15
click at [785, 206] on div "Agrega el siguiente paso" at bounding box center [779, 213] width 101 height 19
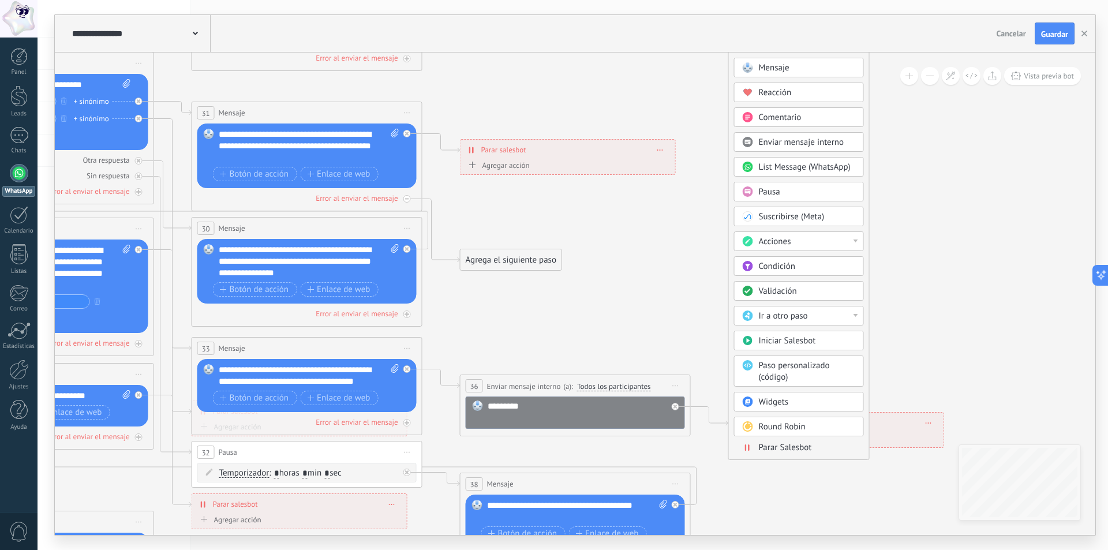
click at [796, 446] on span "Parar Salesbot" at bounding box center [785, 447] width 53 height 11
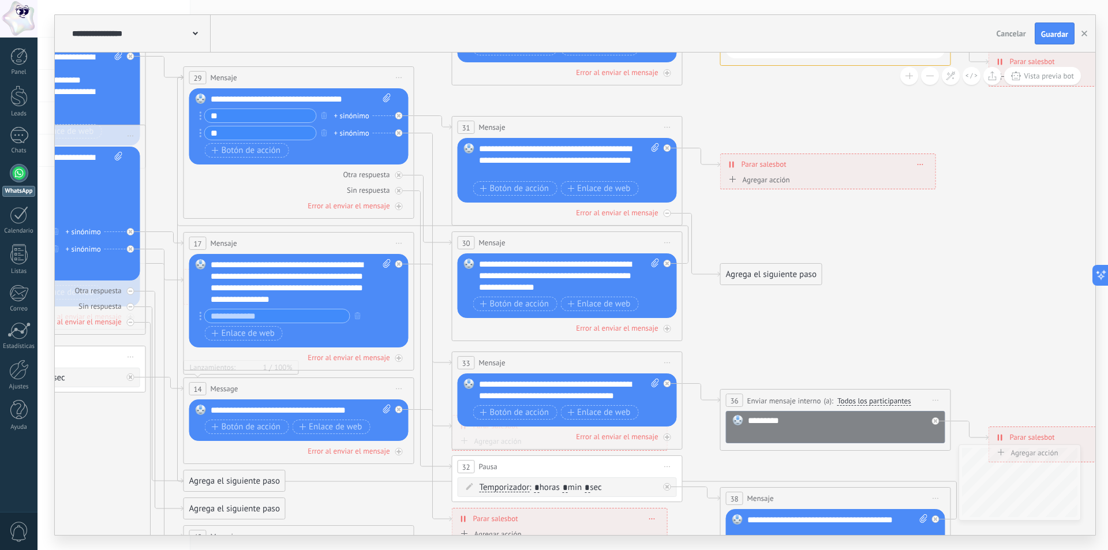
drag, startPoint x: 579, startPoint y: 478, endPoint x: 989, endPoint y: 379, distance: 421.7
click at [989, 379] on icon at bounding box center [325, 269] width 2336 height 1365
click at [749, 271] on div "Agrega el siguiente paso" at bounding box center [771, 274] width 101 height 19
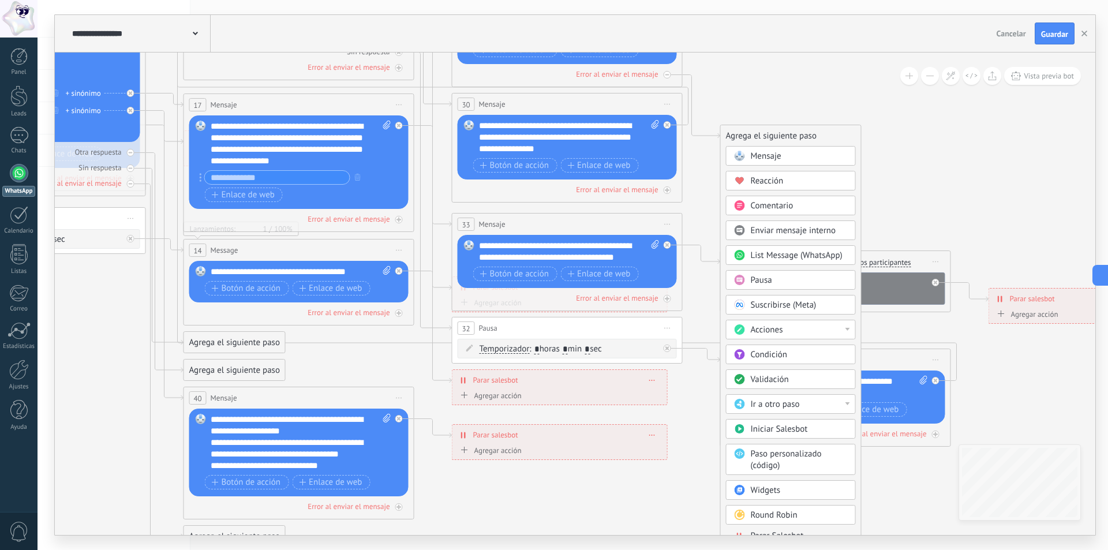
click at [803, 324] on div "Acciones" at bounding box center [799, 330] width 97 height 12
click at [907, 331] on icon at bounding box center [325, 130] width 2336 height 1365
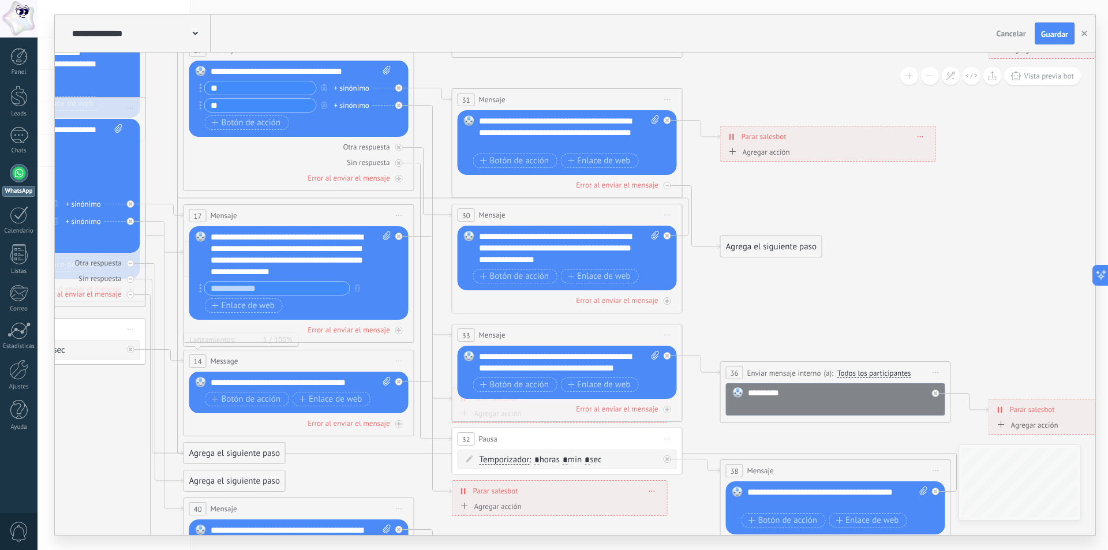
click at [768, 243] on div "Agrega el siguiente paso" at bounding box center [771, 246] width 101 height 19
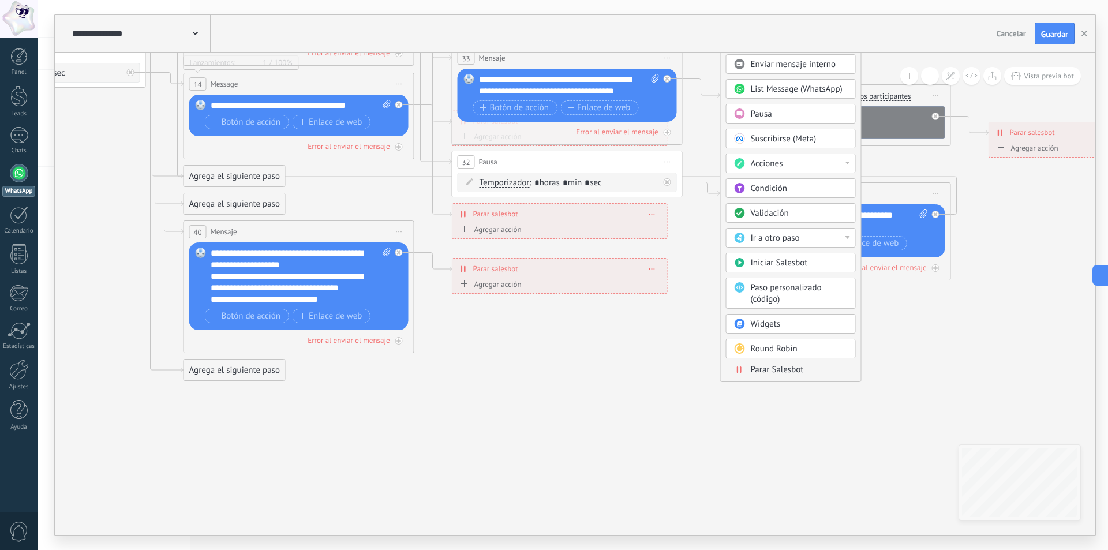
click at [780, 369] on span "Parar Salesbot" at bounding box center [777, 369] width 53 height 11
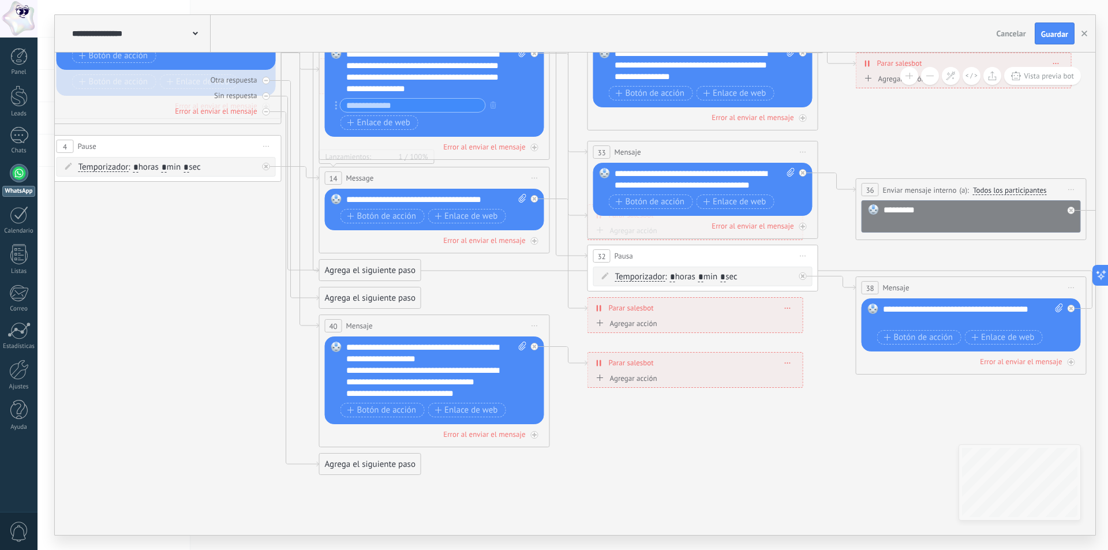
drag, startPoint x: 464, startPoint y: 422, endPoint x: 783, endPoint y: 522, distance: 334.4
click at [786, 522] on icon at bounding box center [461, 58] width 2336 height 1365
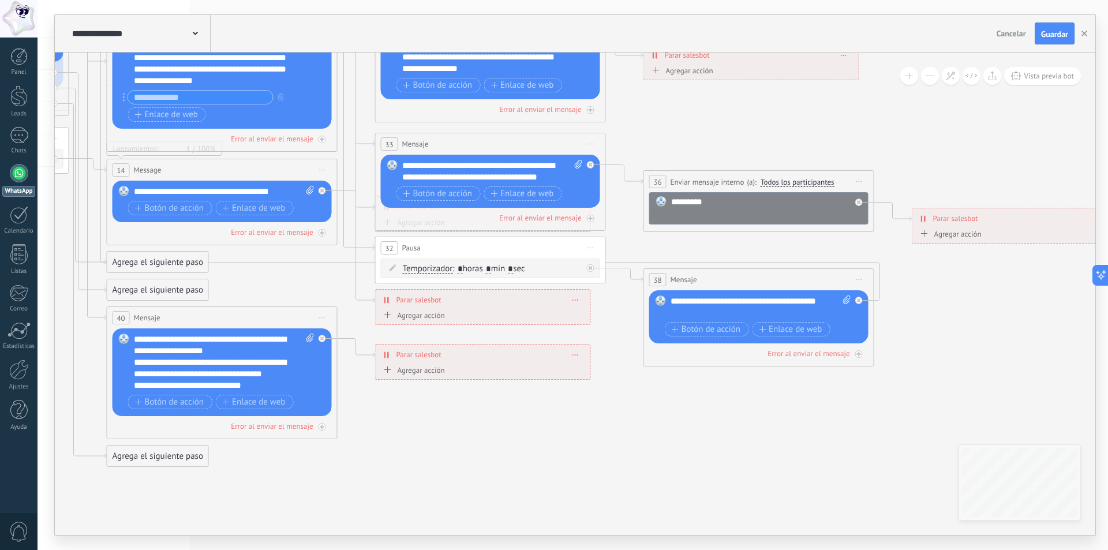
drag, startPoint x: 805, startPoint y: 427, endPoint x: 593, endPoint y: 420, distance: 211.9
click at [593, 420] on icon at bounding box center [249, 50] width 2336 height 1365
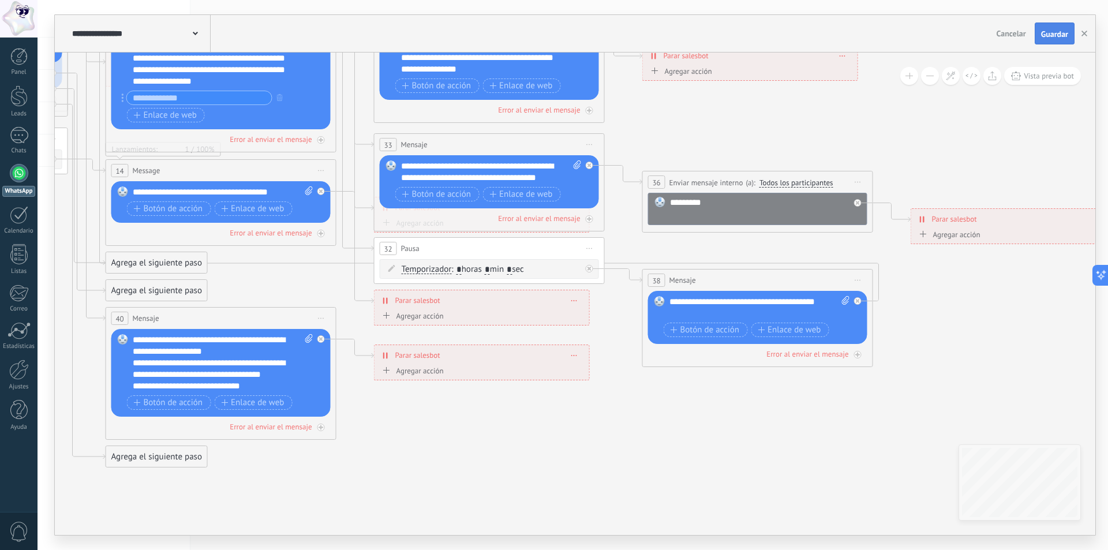
click at [1058, 32] on span "Guardar" at bounding box center [1054, 34] width 27 height 8
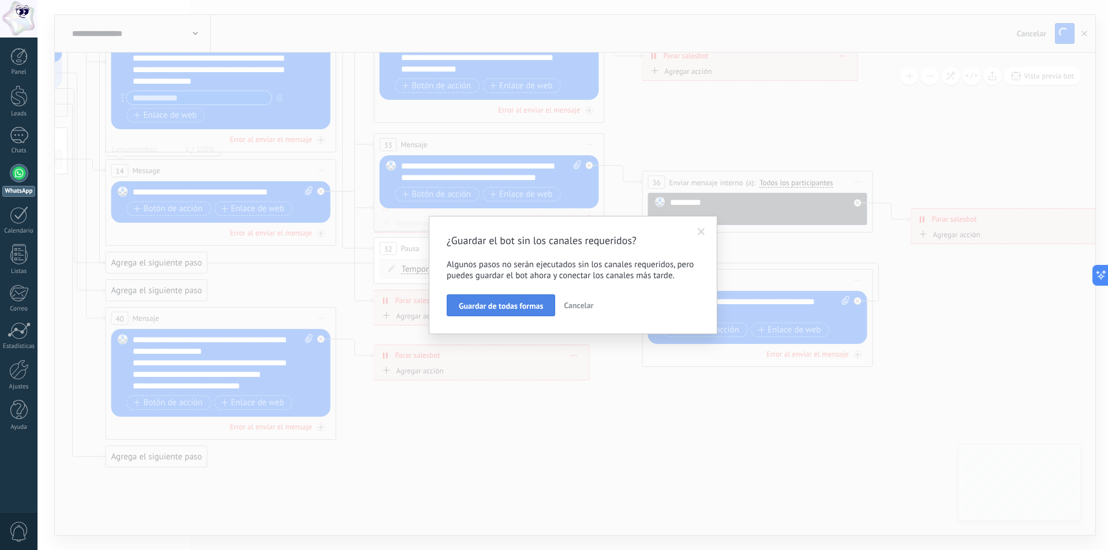
click at [527, 306] on span "Guardar de todas formas" at bounding box center [501, 306] width 84 height 8
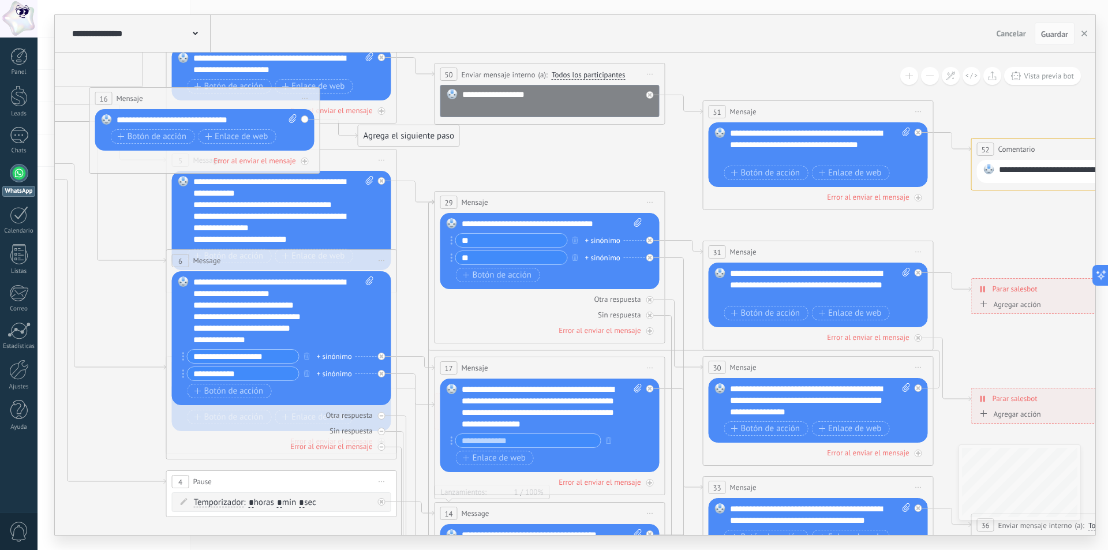
drag, startPoint x: 779, startPoint y: 166, endPoint x: 1107, endPoint y: 232, distance: 335.5
click at [1107, 232] on div "**********" at bounding box center [573, 275] width 1071 height 550
click at [1061, 33] on span "Guardar" at bounding box center [1054, 34] width 27 height 8
click at [1059, 32] on span "Guardar" at bounding box center [1054, 34] width 27 height 8
click at [1041, 76] on span "Vista previa bot" at bounding box center [1049, 76] width 50 height 10
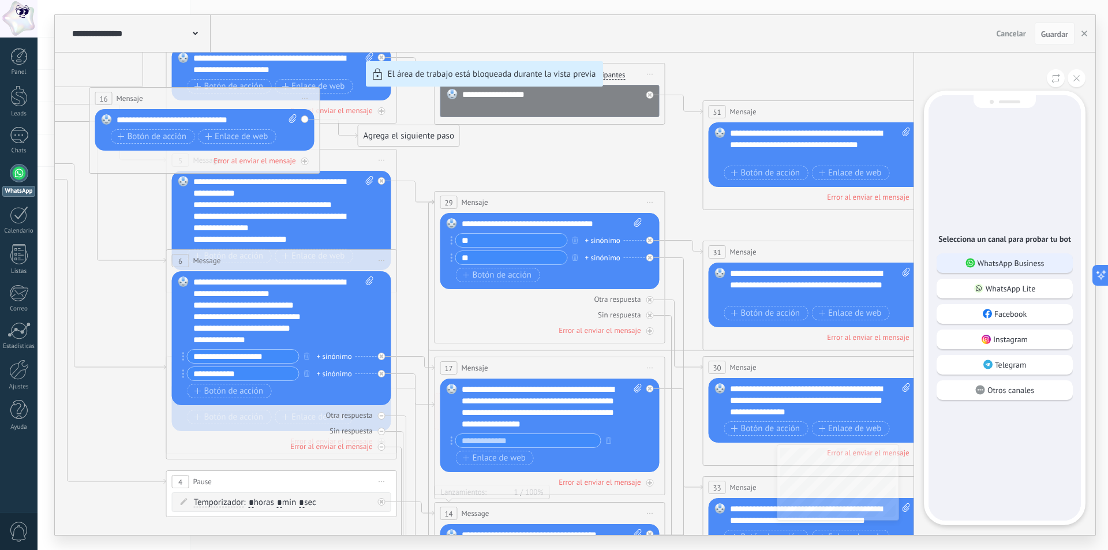
click at [1005, 259] on p "WhatsApp Business" at bounding box center [1011, 263] width 67 height 10
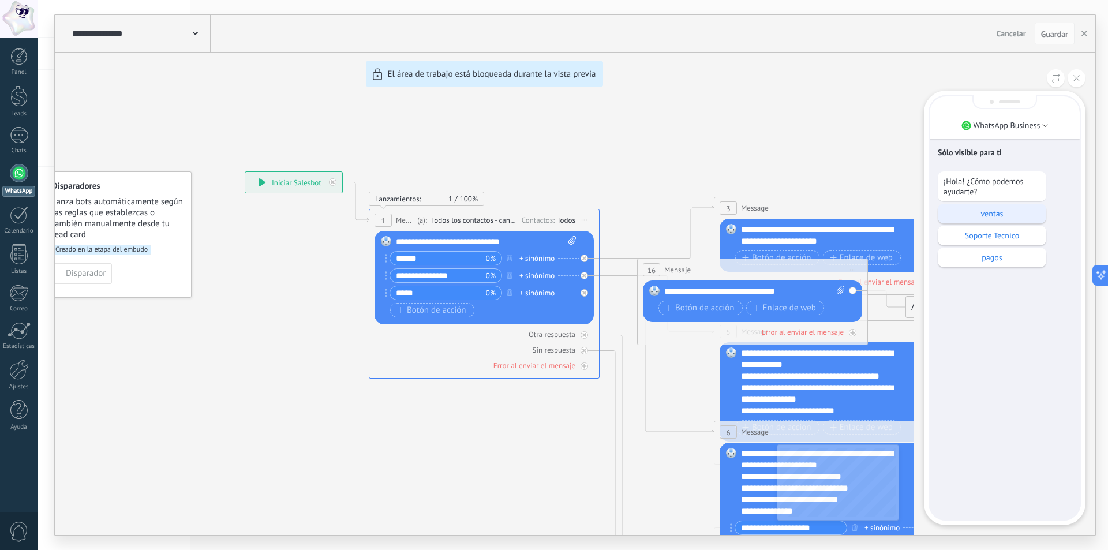
click at [1004, 216] on p "ventas" at bounding box center [992, 213] width 97 height 10
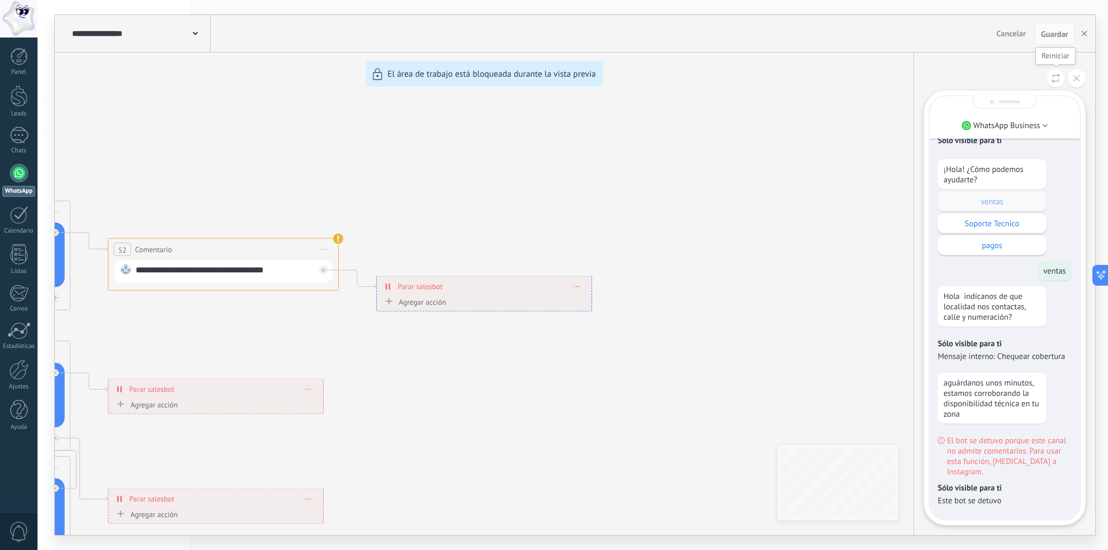
click at [1059, 77] on icon at bounding box center [1056, 78] width 9 height 10
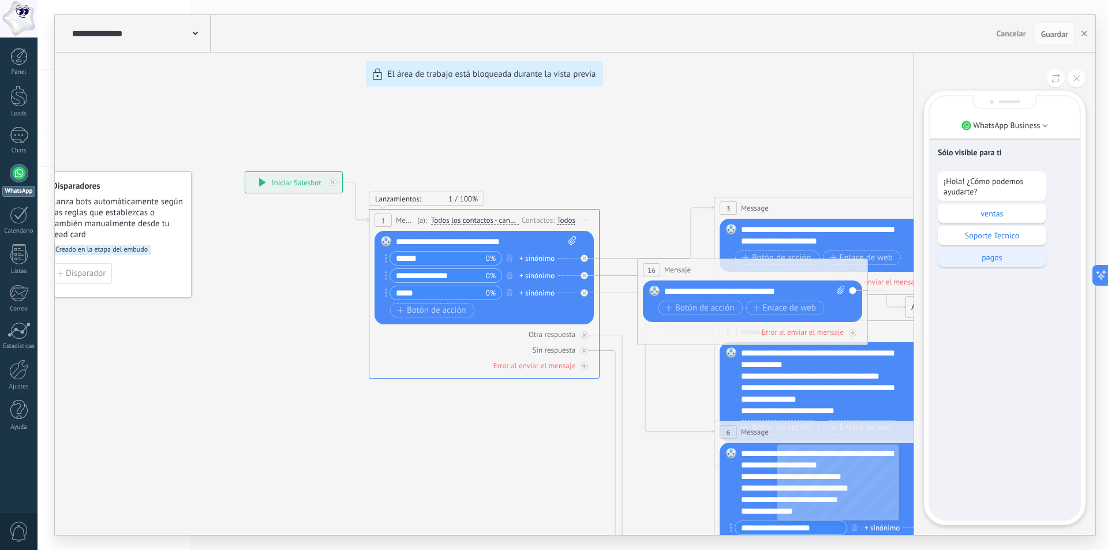
click at [985, 255] on p "pagos" at bounding box center [992, 257] width 97 height 10
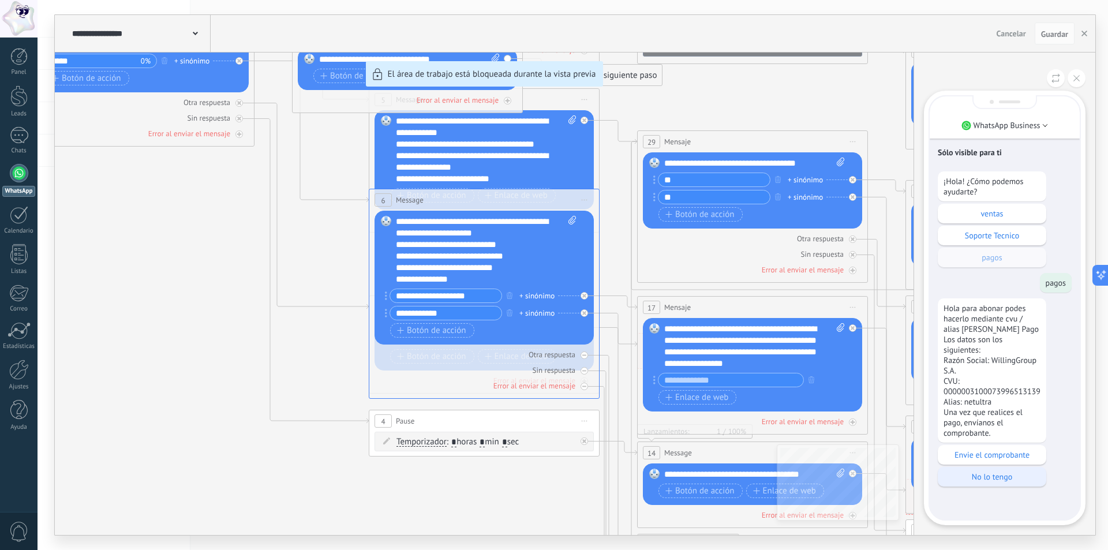
click at [996, 477] on p "No lo tengo" at bounding box center [992, 477] width 97 height 10
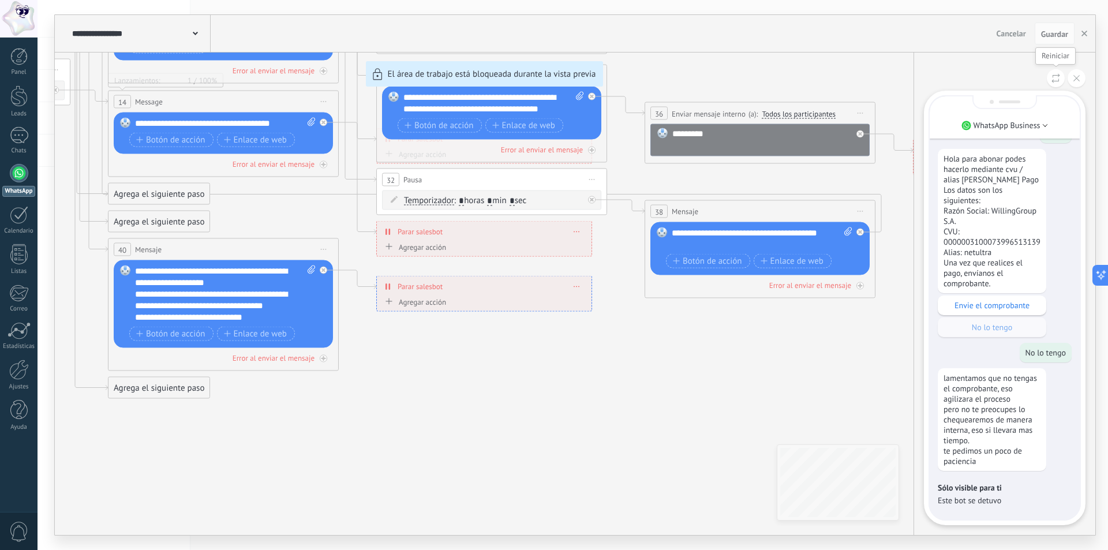
click at [1060, 77] on icon at bounding box center [1056, 78] width 9 height 10
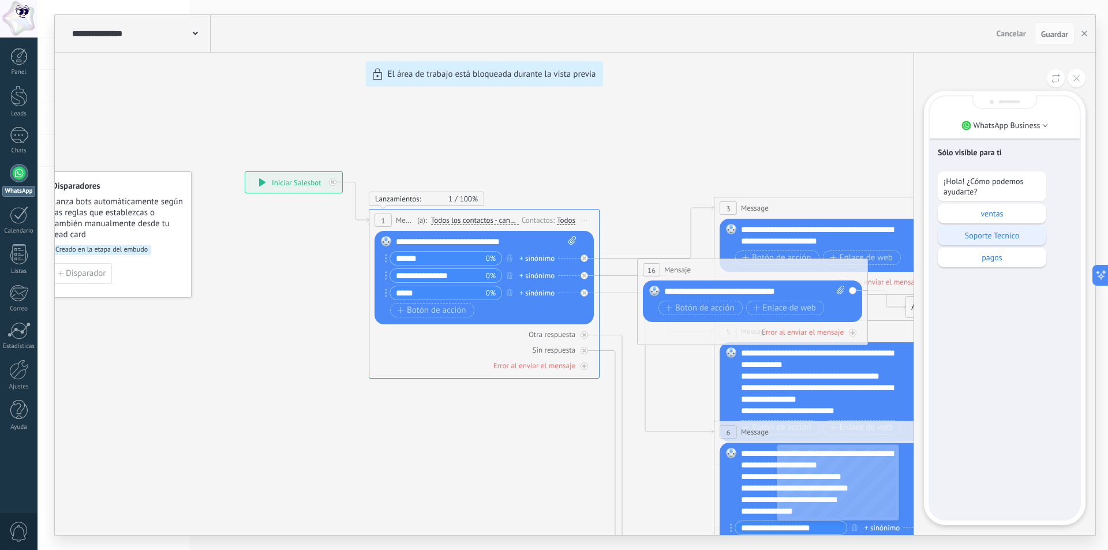
click at [992, 240] on p "Soporte Tecnico" at bounding box center [992, 235] width 97 height 10
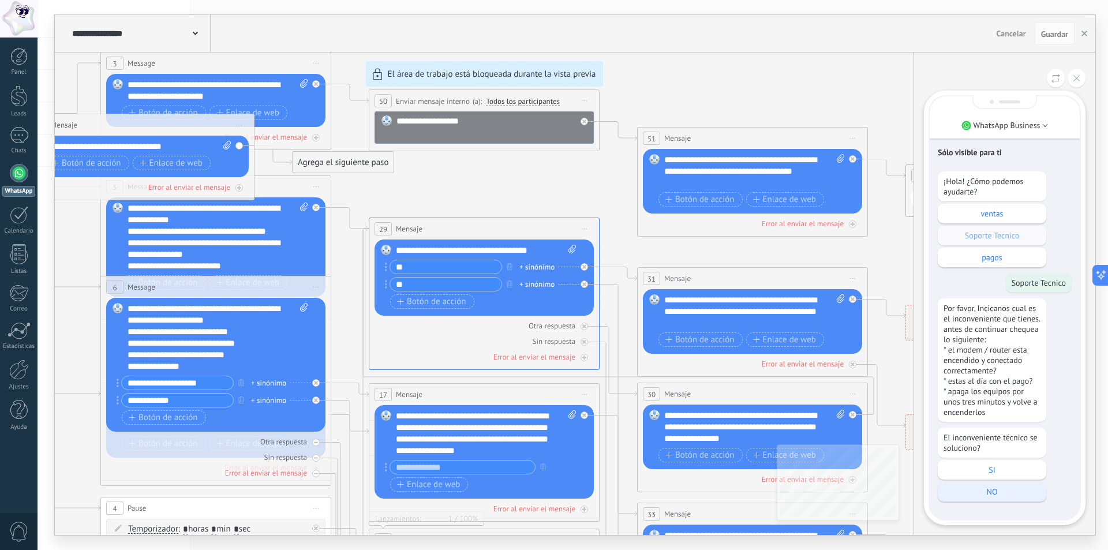
click at [1000, 487] on p "NO" at bounding box center [992, 492] width 97 height 10
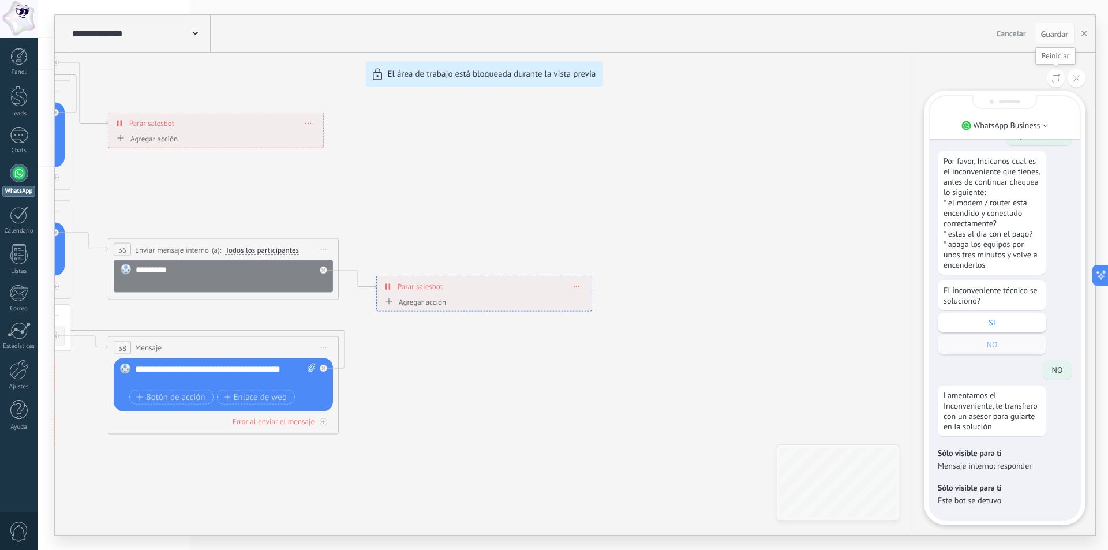
click at [1056, 74] on icon at bounding box center [1056, 78] width 9 height 10
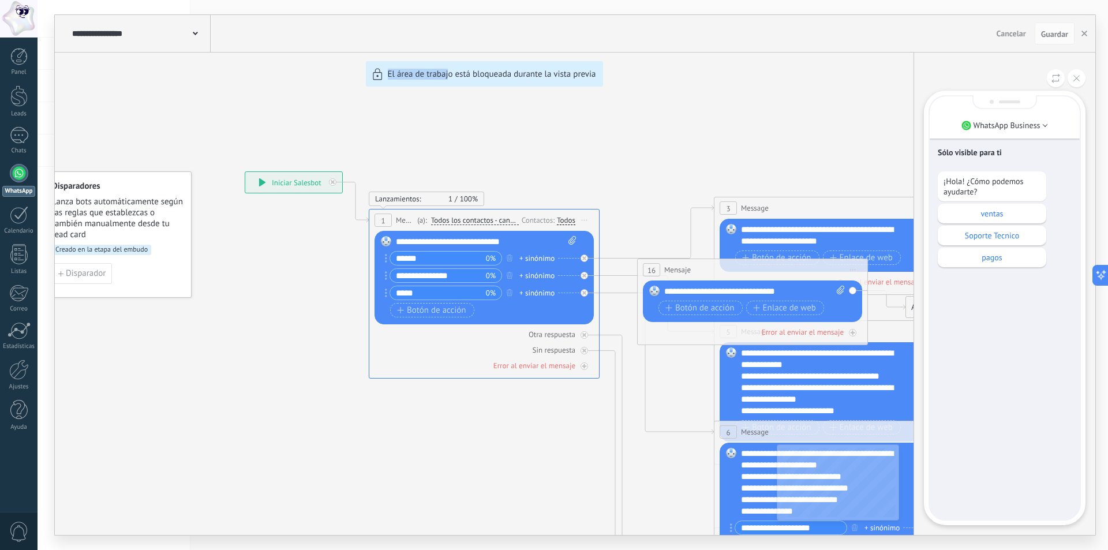
drag, startPoint x: 174, startPoint y: 365, endPoint x: 765, endPoint y: 273, distance: 598.1
click at [448, 420] on div "**********" at bounding box center [575, 275] width 1041 height 520
click at [1075, 74] on button at bounding box center [1077, 78] width 18 height 18
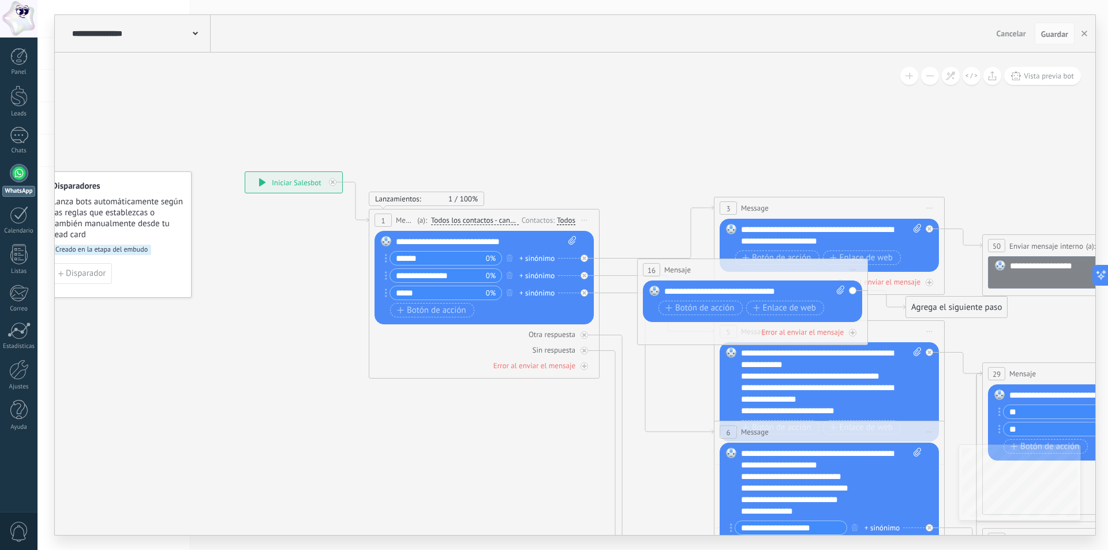
drag, startPoint x: 1051, startPoint y: 32, endPoint x: 617, endPoint y: 173, distance: 456.4
click at [1051, 32] on span "Guardar" at bounding box center [1054, 34] width 27 height 8
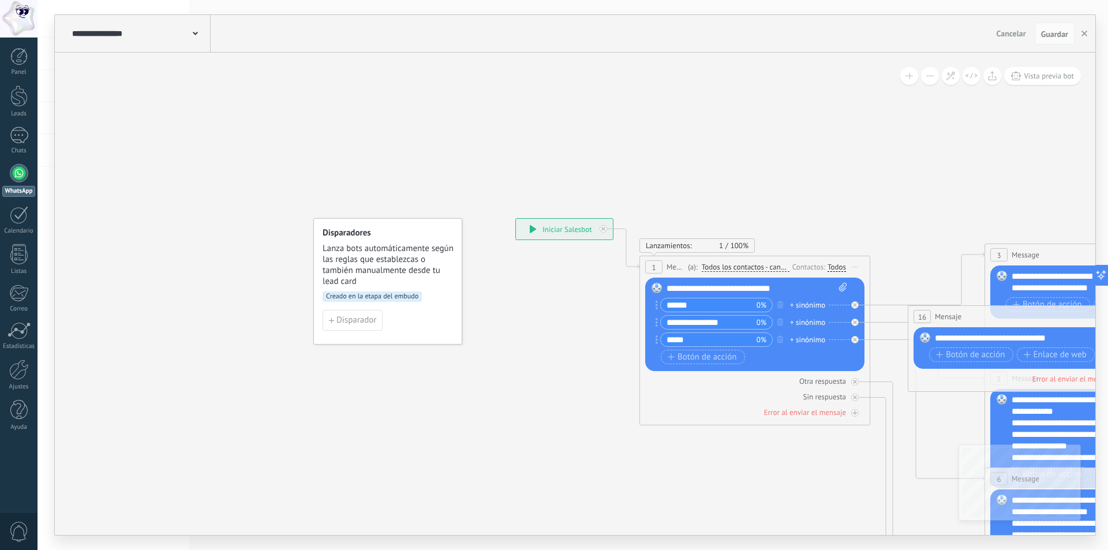
drag, startPoint x: 261, startPoint y: 365, endPoint x: 530, endPoint y: 413, distance: 273.1
click at [346, 315] on button "Disparador" at bounding box center [353, 320] width 60 height 21
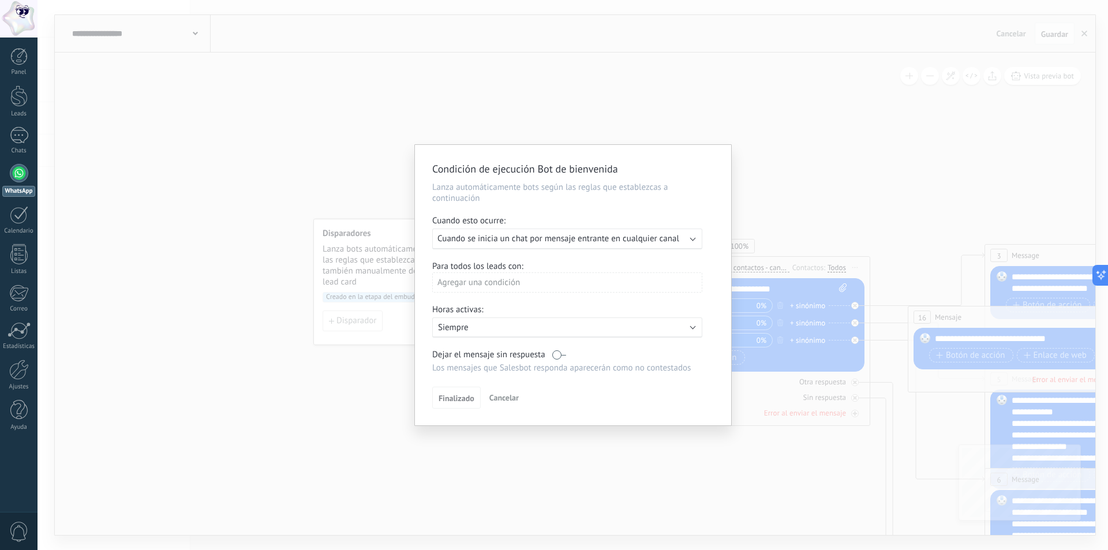
click at [500, 396] on span "Cancelar" at bounding box center [503, 397] width 29 height 10
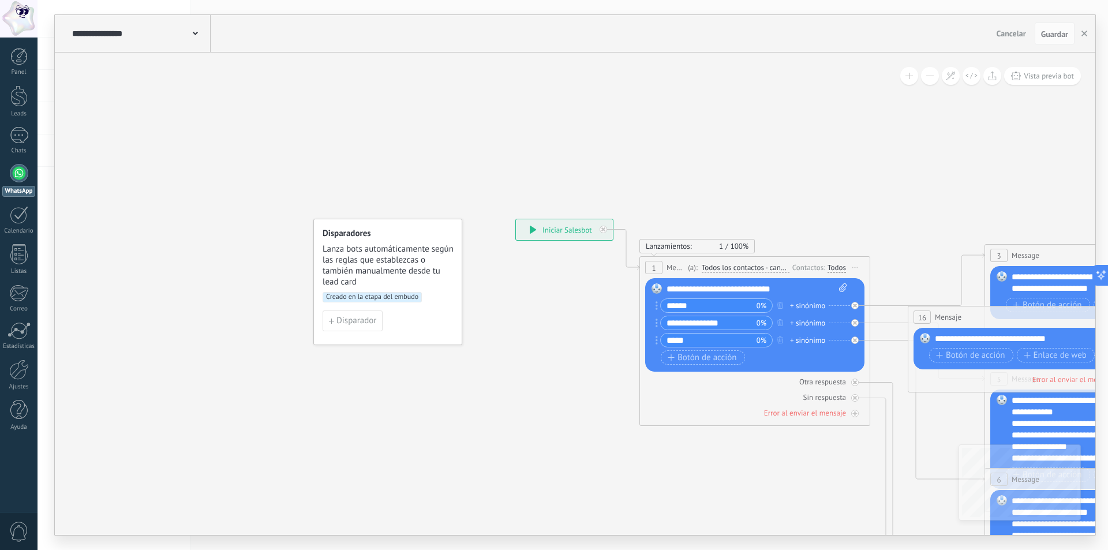
click at [564, 227] on div "**********" at bounding box center [564, 229] width 97 height 21
click at [790, 290] on div "**********" at bounding box center [757, 289] width 181 height 12
click at [691, 287] on div "**********" at bounding box center [757, 289] width 181 height 12
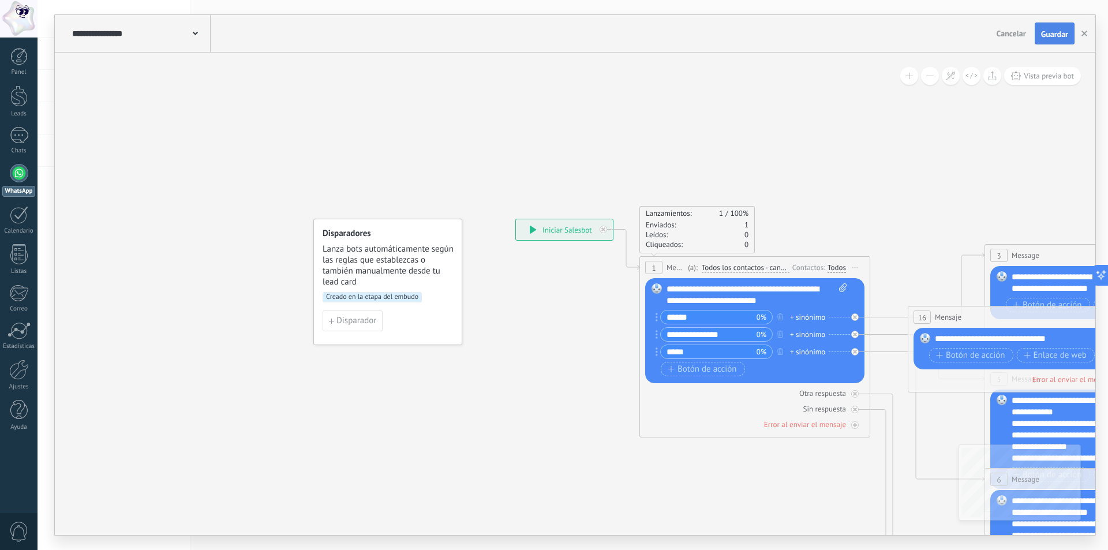
click at [1055, 32] on span "Guardar" at bounding box center [1054, 34] width 27 height 8
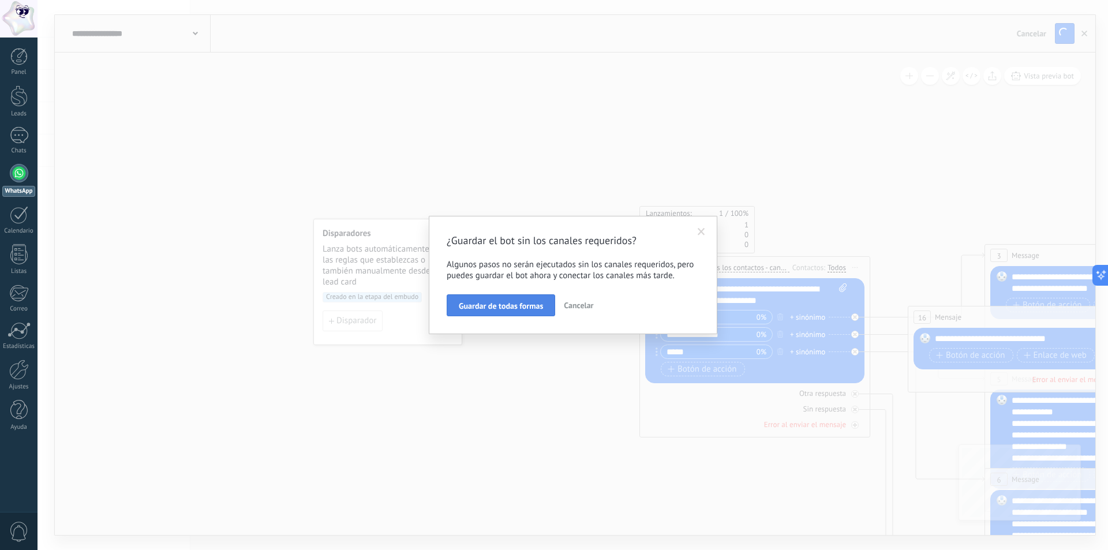
click at [504, 305] on span "Guardar de todas formas" at bounding box center [501, 306] width 84 height 8
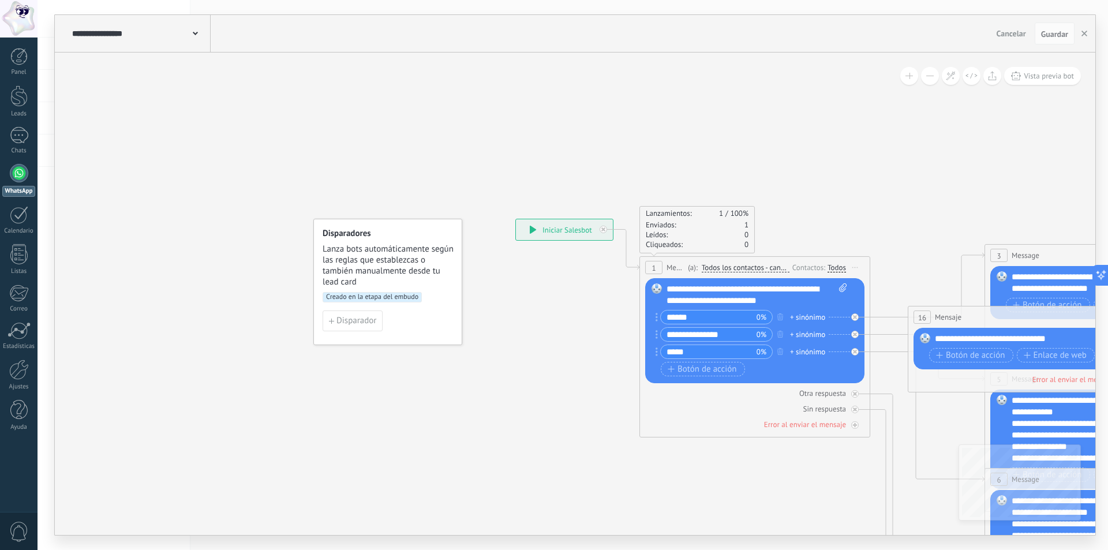
click at [812, 316] on div "+ sinónimo" at bounding box center [807, 318] width 35 height 12
type input "**********"
click at [818, 334] on span "agregar sinónimo Administracion" at bounding box center [863, 334] width 135 height 11
click at [811, 335] on div "+ sinónimo" at bounding box center [807, 335] width 35 height 12
type input "******"
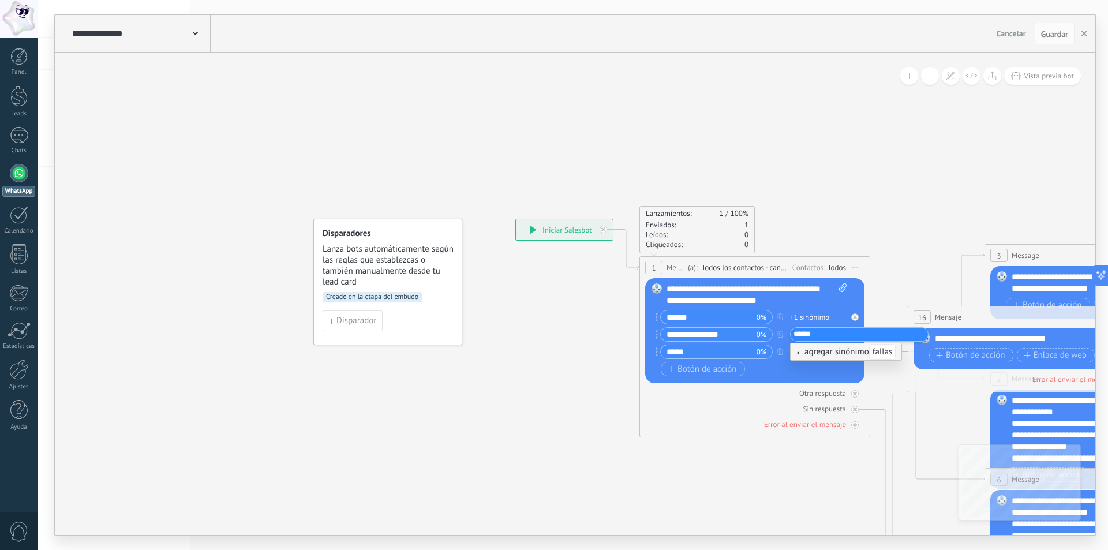
click at [828, 351] on span "agregar sinónimo fallas" at bounding box center [845, 351] width 99 height 11
click at [811, 350] on div "+ sinónimo" at bounding box center [807, 352] width 35 height 12
type input "****"
click at [854, 366] on span "agregar sinónimo mora" at bounding box center [866, 369] width 141 height 11
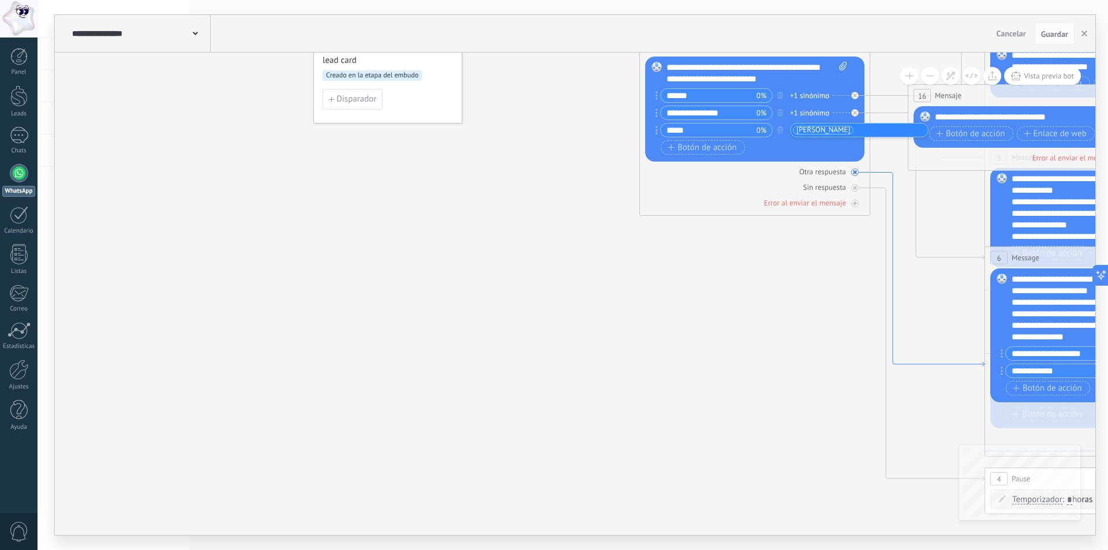
click at [938, 363] on icon at bounding box center [927, 270] width 114 height 194
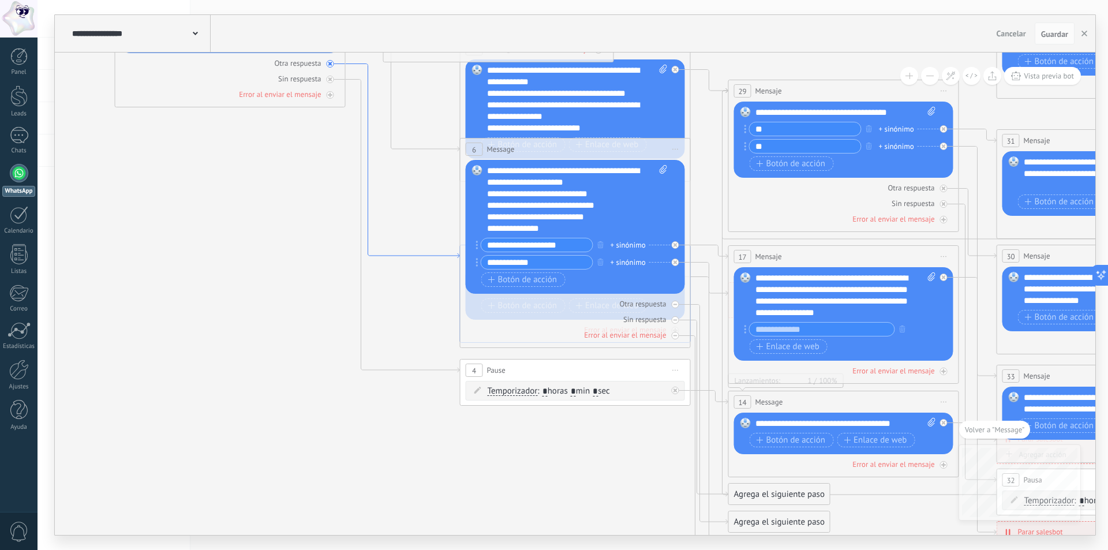
click at [429, 259] on icon at bounding box center [403, 161] width 114 height 194
click at [989, 428] on span "Volver a "Message"" at bounding box center [994, 430] width 59 height 10
click at [306, 61] on div "Otra respuesta" at bounding box center [298, 63] width 47 height 10
click at [346, 65] on icon at bounding box center [365, 73] width 38 height 18
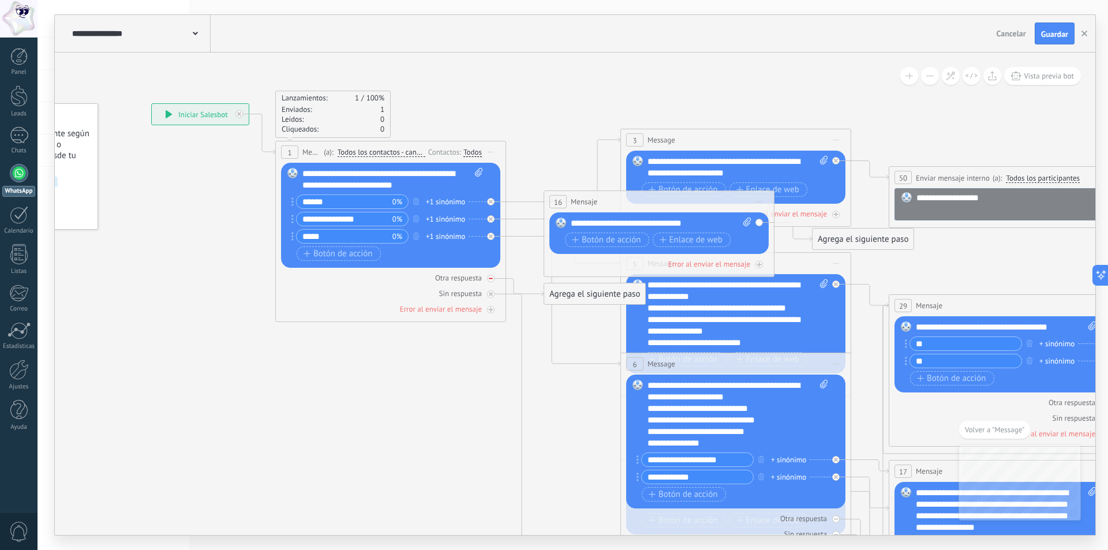
click at [500, 278] on div "Otra respuesta" at bounding box center [390, 277] width 219 height 11
click at [462, 278] on div "Otra respuesta" at bounding box center [458, 278] width 47 height 10
click at [579, 294] on div "Agrega el siguiente paso" at bounding box center [594, 294] width 101 height 19
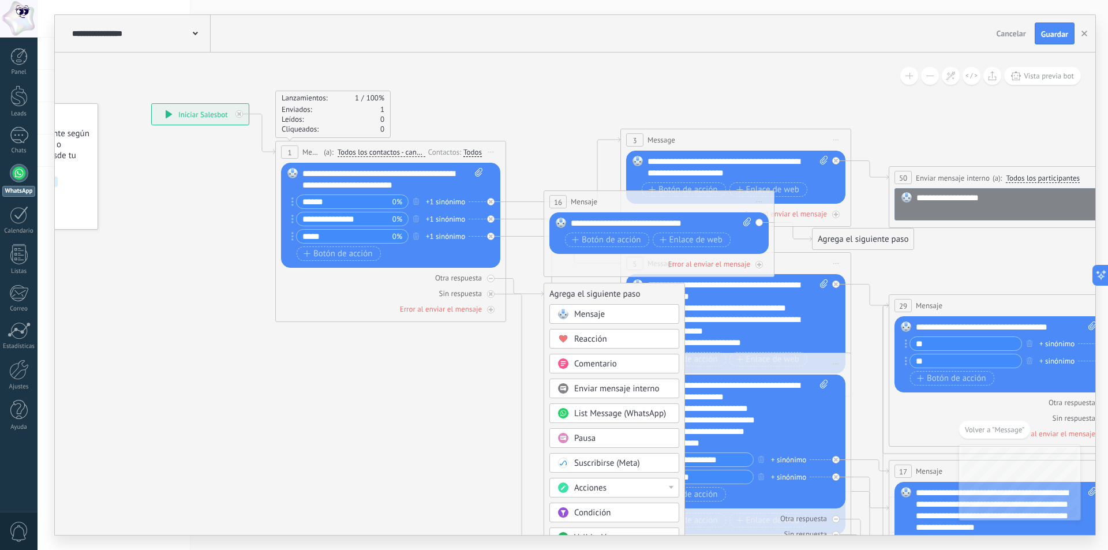
click at [581, 317] on span "Mensaje" at bounding box center [589, 314] width 31 height 11
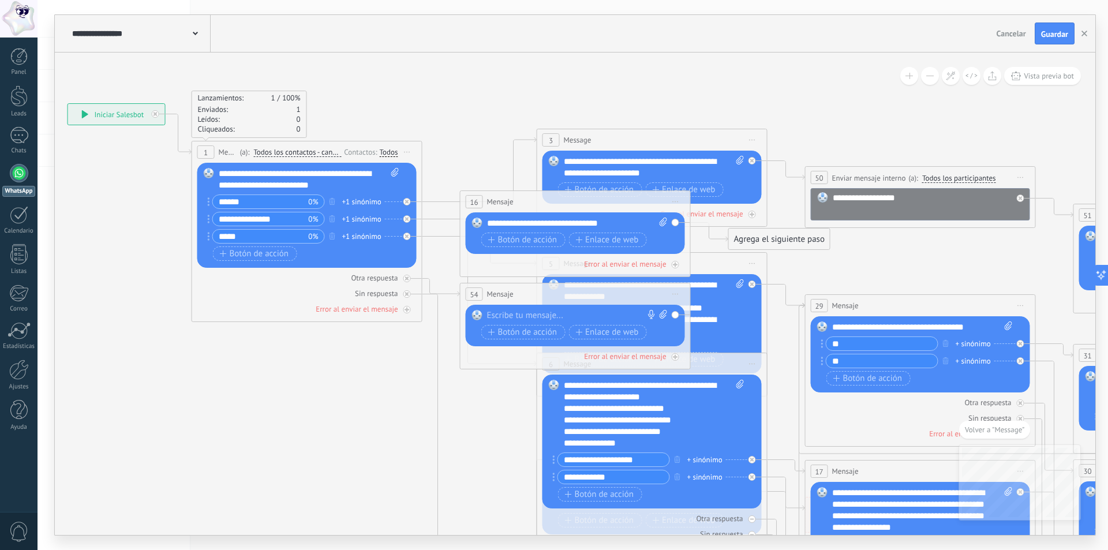
click at [581, 317] on div at bounding box center [572, 316] width 171 height 12
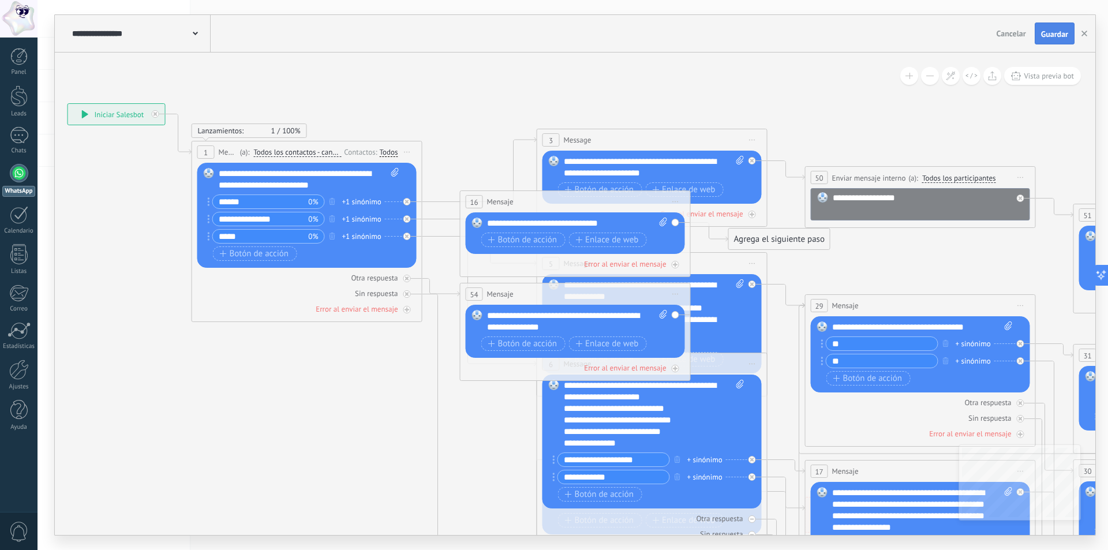
click at [1053, 29] on button "Guardar" at bounding box center [1055, 34] width 40 height 22
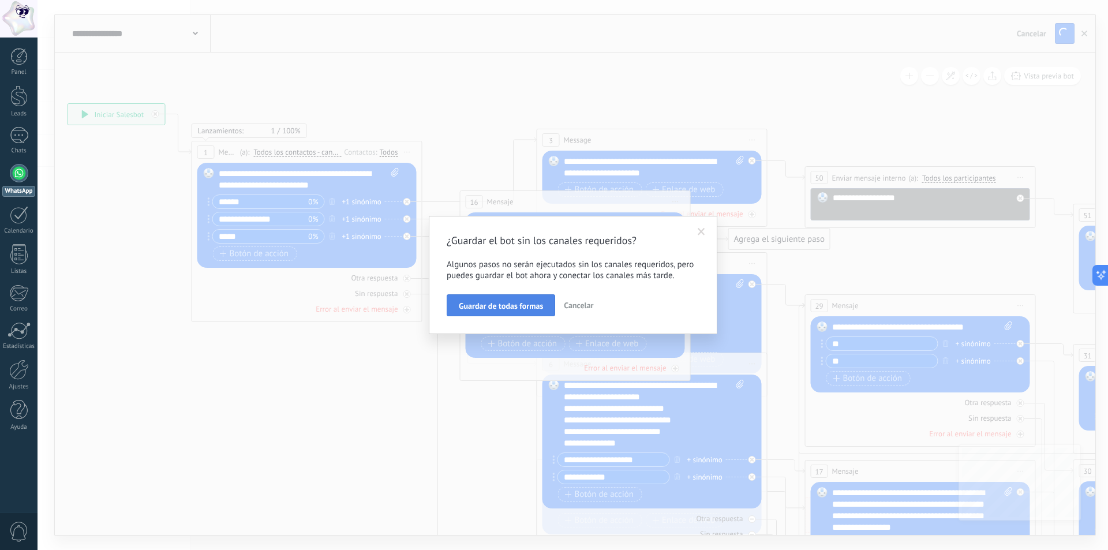
click at [504, 308] on span "Guardar de todas formas" at bounding box center [501, 306] width 84 height 8
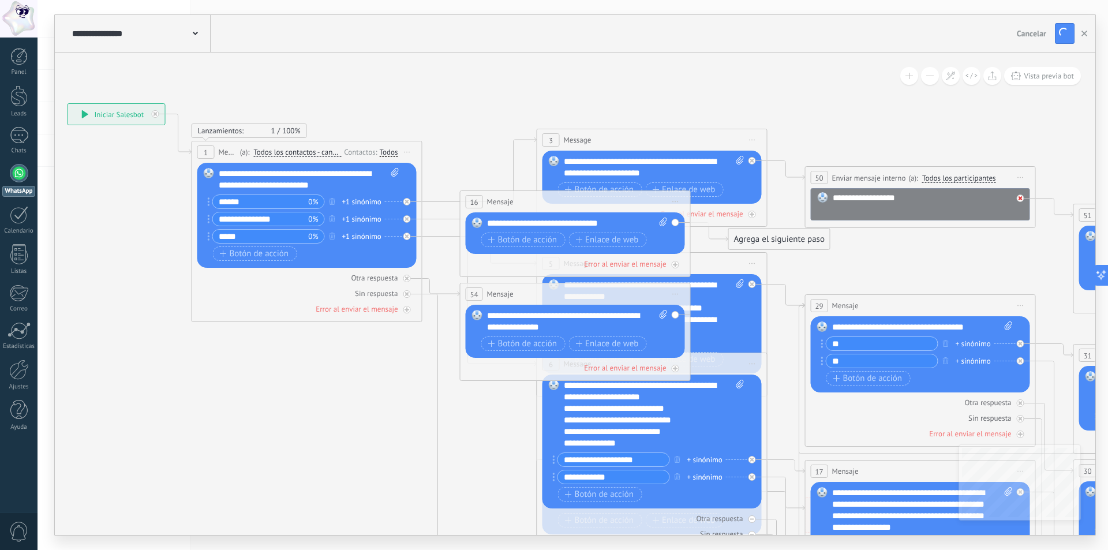
click at [1021, 197] on icon at bounding box center [1021, 198] width 4 height 4
click at [0, 0] on span "Guardar" at bounding box center [0, 0] width 0 height 0
click at [1056, 30] on span "Guardar" at bounding box center [1054, 34] width 27 height 8
click at [115, 112] on div "**********" at bounding box center [116, 114] width 97 height 21
click at [82, 115] on icon at bounding box center [85, 114] width 7 height 8
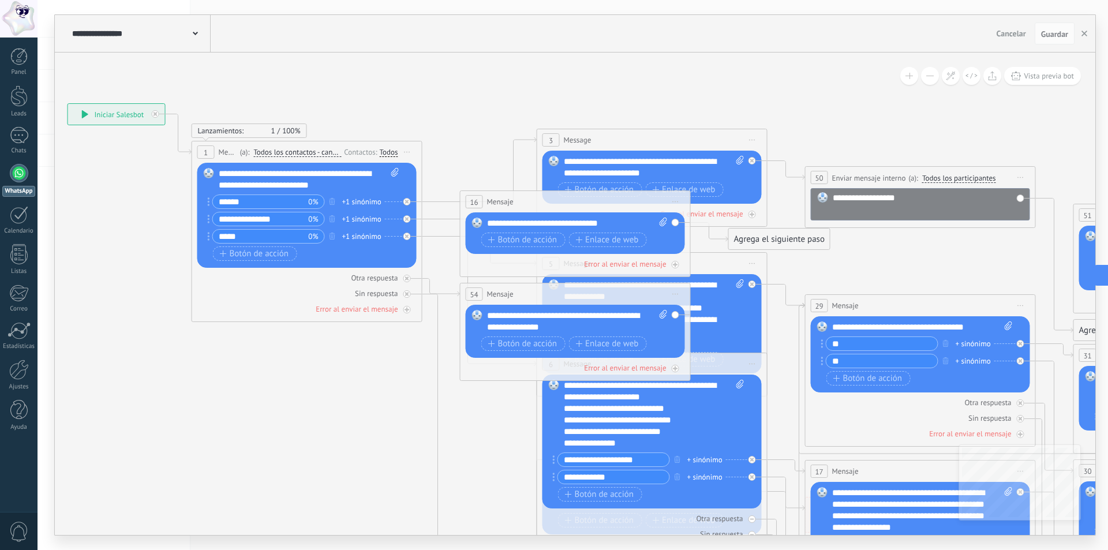
click at [205, 151] on span "1" at bounding box center [206, 153] width 4 height 10
click at [1044, 73] on span "Vista previa bot" at bounding box center [1049, 76] width 50 height 10
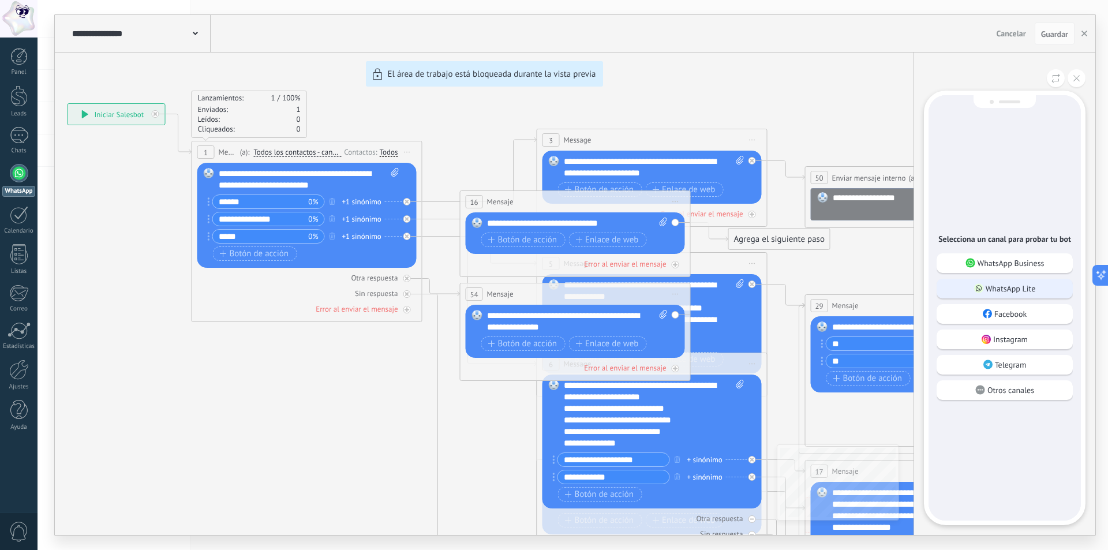
click at [1030, 287] on p "WhatsApp Lite" at bounding box center [1011, 288] width 50 height 10
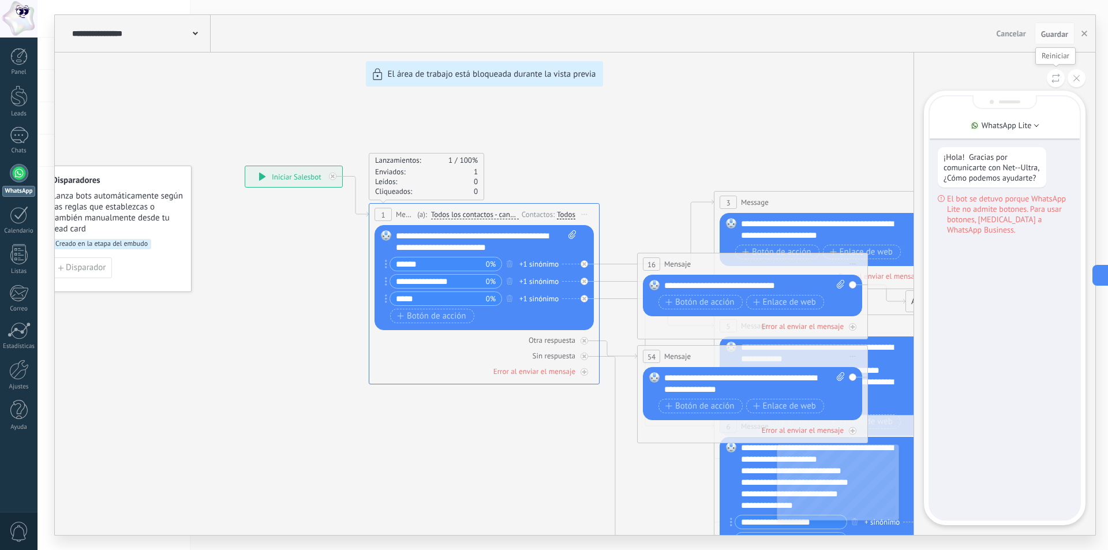
click at [1053, 77] on icon at bounding box center [1056, 78] width 9 height 10
click at [1077, 77] on icon at bounding box center [1076, 78] width 6 height 6
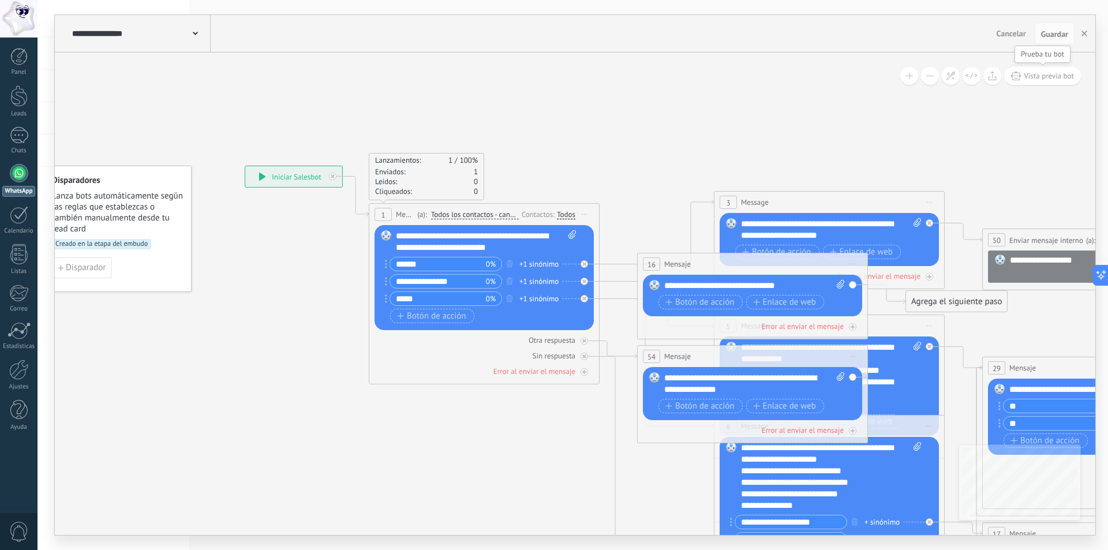
click at [1060, 76] on span "Vista previa bot" at bounding box center [1049, 76] width 50 height 10
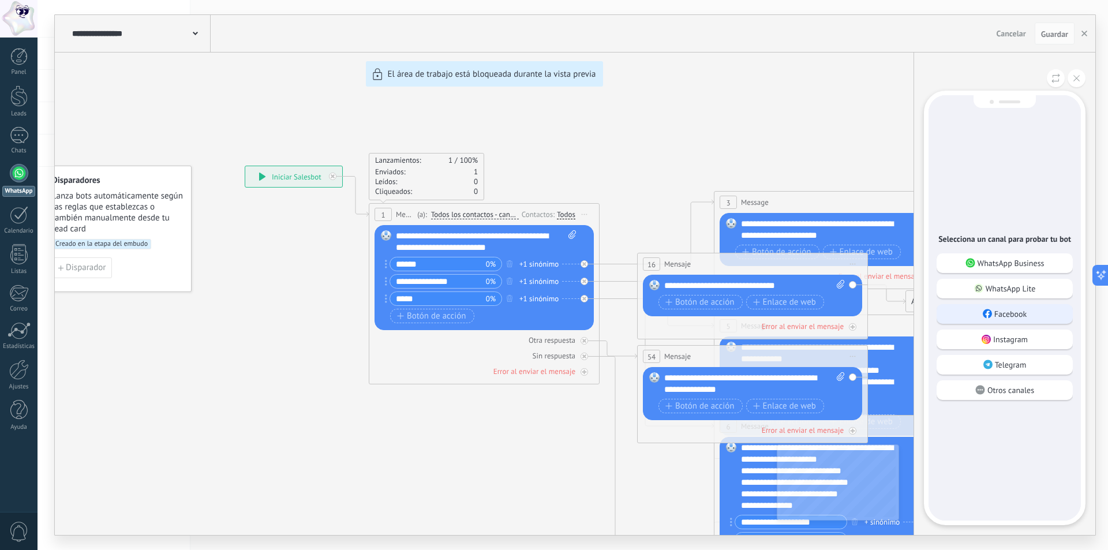
click at [1020, 318] on p "Facebook" at bounding box center [1010, 314] width 33 height 10
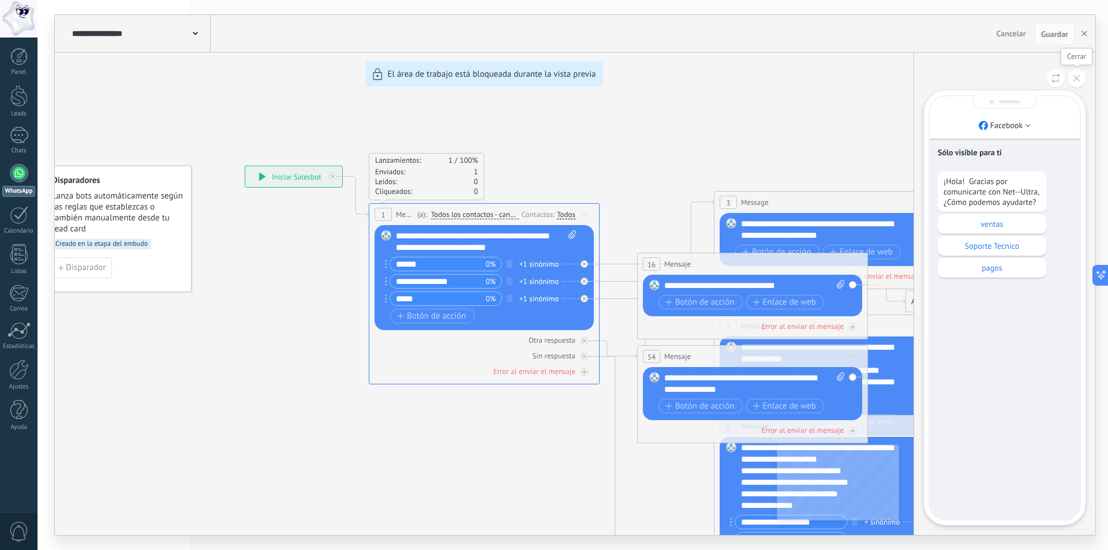
click at [1077, 79] on icon at bounding box center [1076, 78] width 6 height 6
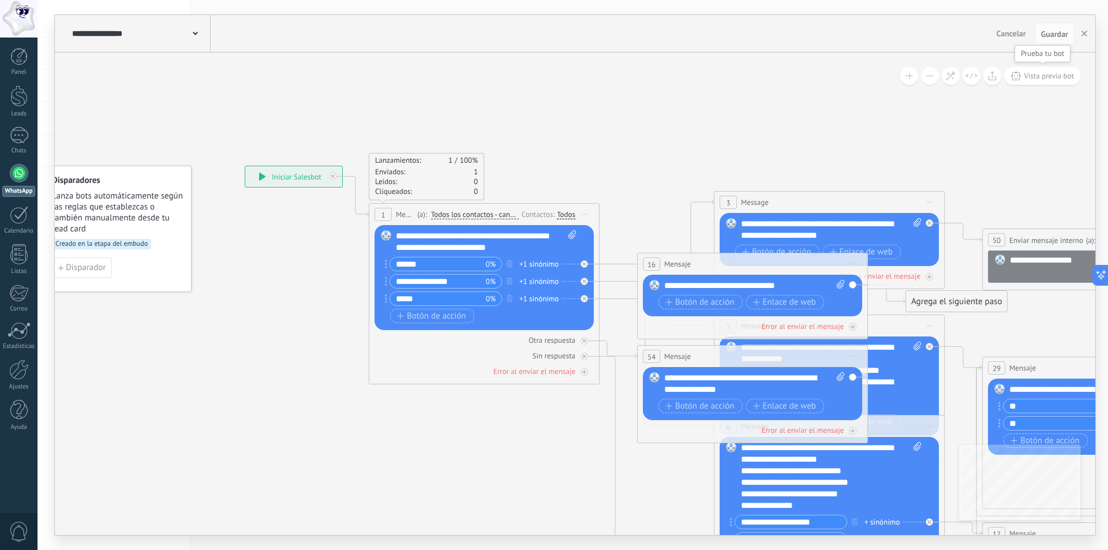
click at [1062, 73] on span "Vista previa bot" at bounding box center [1049, 76] width 50 height 10
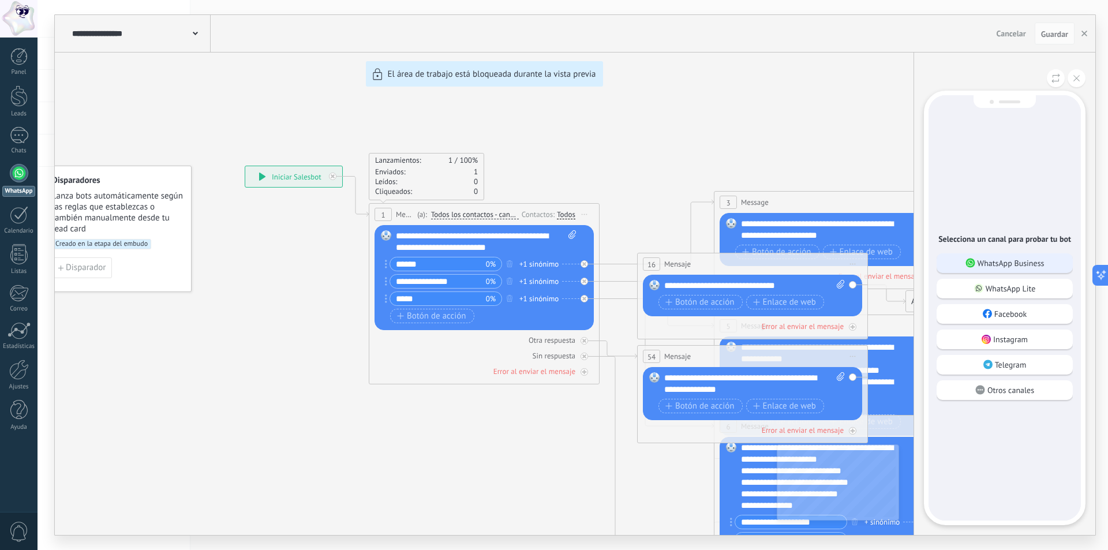
click at [1014, 267] on p "WhatsApp Business" at bounding box center [1011, 263] width 67 height 10
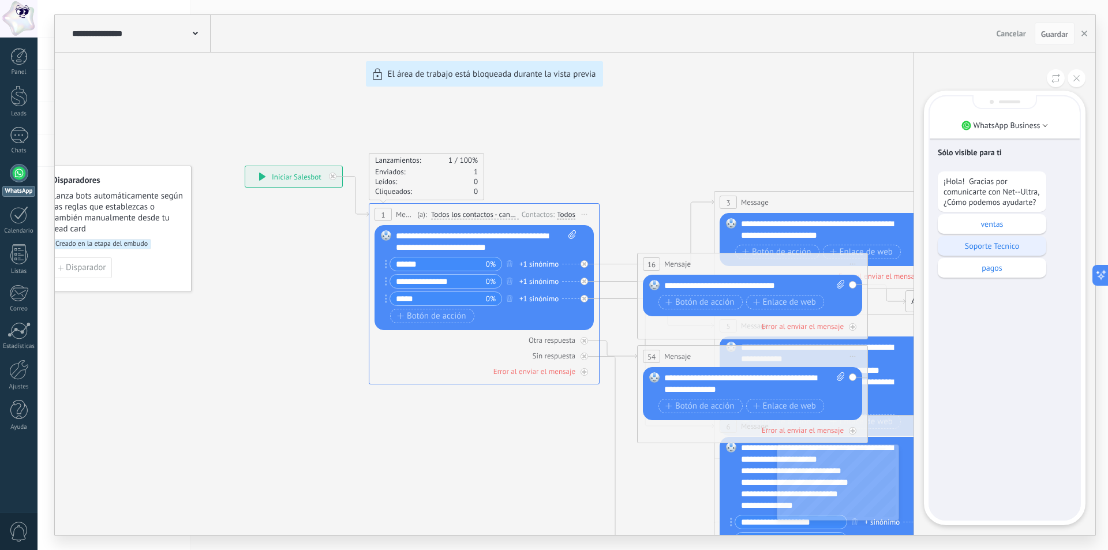
click at [1007, 251] on div "Soporte Tecnico" at bounding box center [992, 246] width 108 height 20
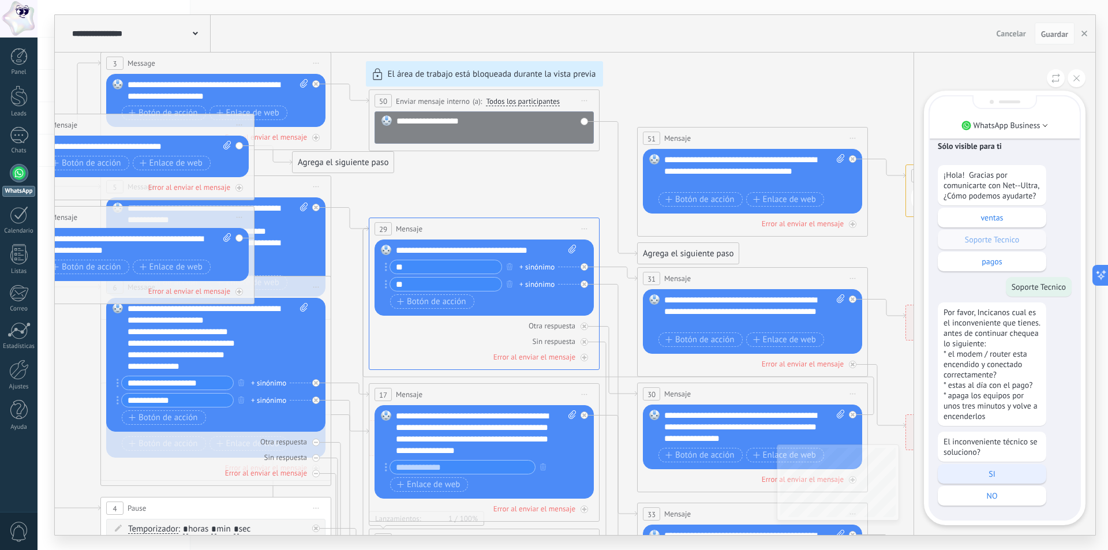
click at [989, 476] on p "SI" at bounding box center [992, 474] width 97 height 10
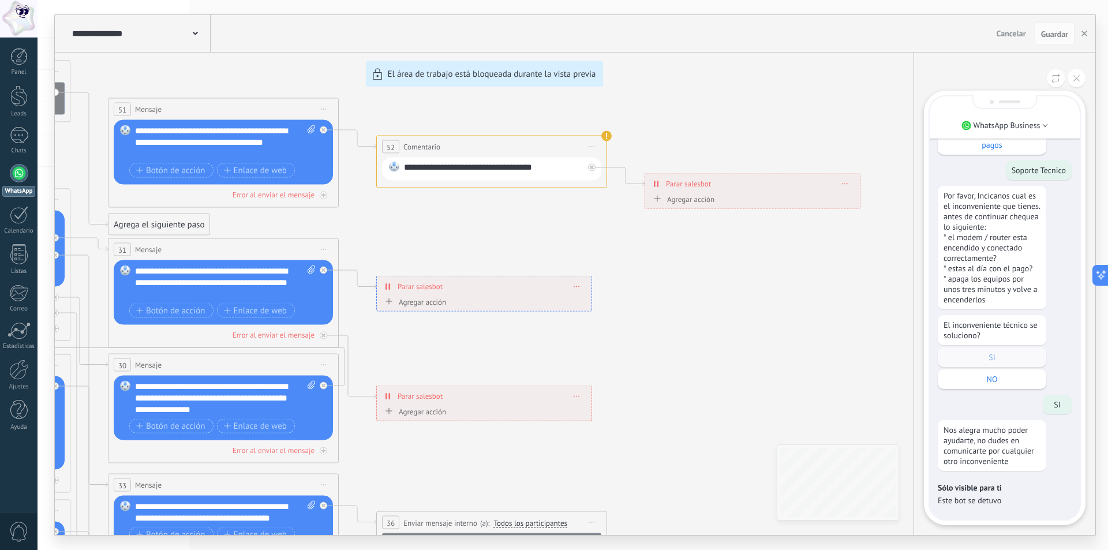
click at [591, 166] on div "**********" at bounding box center [575, 275] width 1041 height 520
click at [593, 148] on div "**********" at bounding box center [575, 275] width 1041 height 520
click at [590, 147] on div "**********" at bounding box center [575, 275] width 1041 height 520
click at [844, 183] on div "**********" at bounding box center [575, 275] width 1041 height 520
click at [607, 136] on div "**********" at bounding box center [575, 275] width 1041 height 520
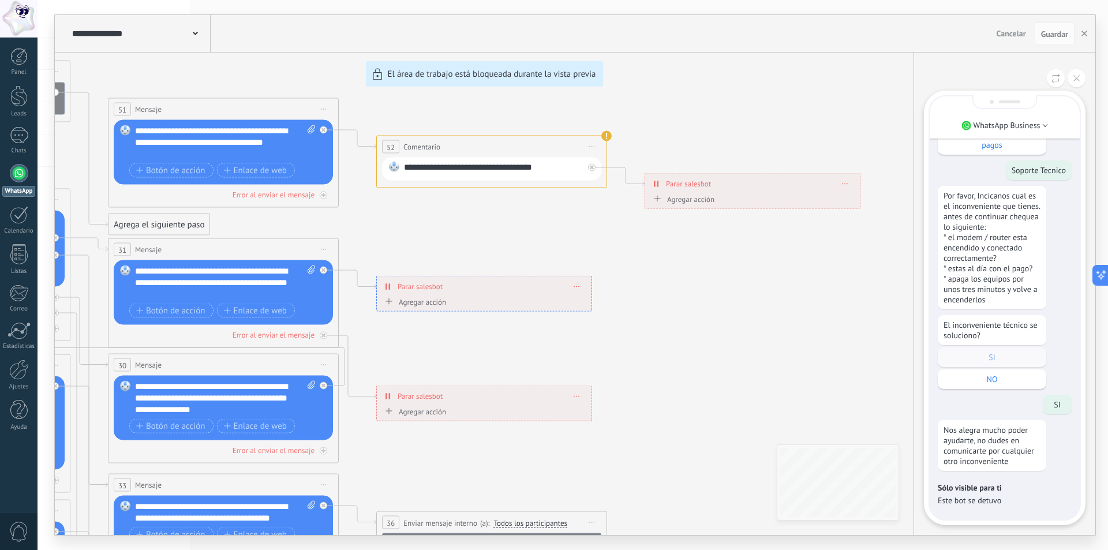
click at [607, 137] on div "**********" at bounding box center [575, 275] width 1041 height 520
click at [593, 169] on div "**********" at bounding box center [575, 275] width 1041 height 520
click at [323, 130] on div "**********" at bounding box center [575, 275] width 1041 height 520
drag, startPoint x: 596, startPoint y: 144, endPoint x: 588, endPoint y: 148, distance: 9.3
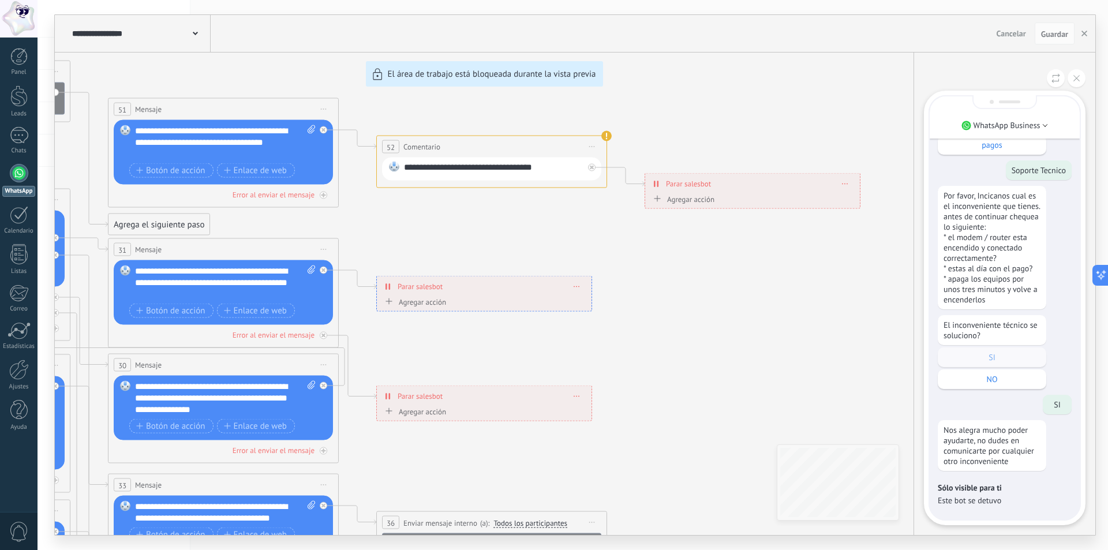
click at [596, 144] on div "**********" at bounding box center [575, 275] width 1041 height 520
click at [582, 149] on div "**********" at bounding box center [575, 275] width 1041 height 520
click at [1075, 76] on icon at bounding box center [1076, 78] width 6 height 6
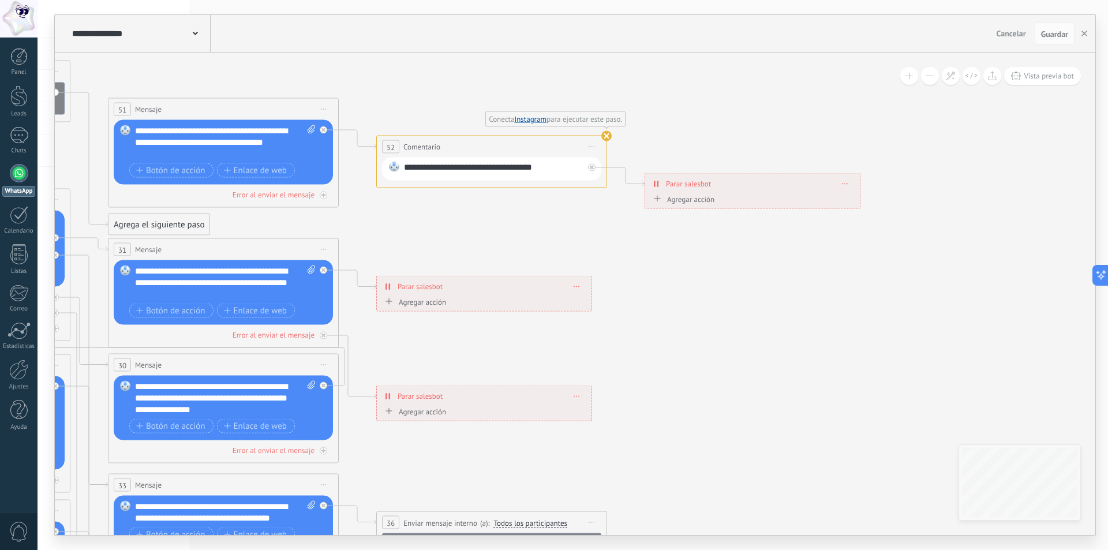
click at [598, 145] on span "Iniciar vista previa aquí Cambiar nombre Duplicar [GEOGRAPHIC_DATA]" at bounding box center [592, 147] width 18 height 17
click at [603, 221] on div "Borrar" at bounding box center [645, 222] width 114 height 20
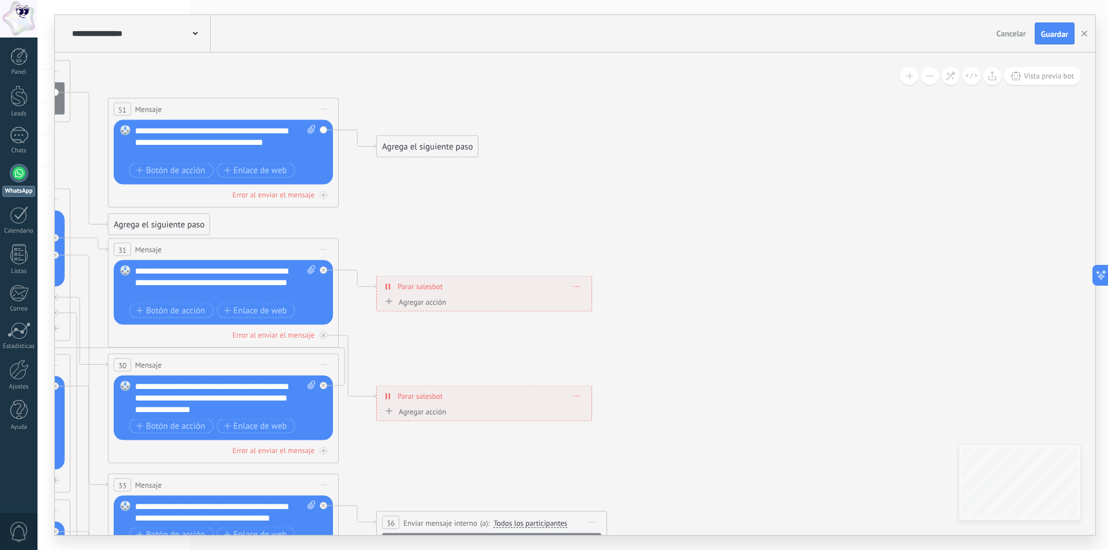
click at [425, 141] on div "Agrega el siguiente paso" at bounding box center [427, 146] width 101 height 19
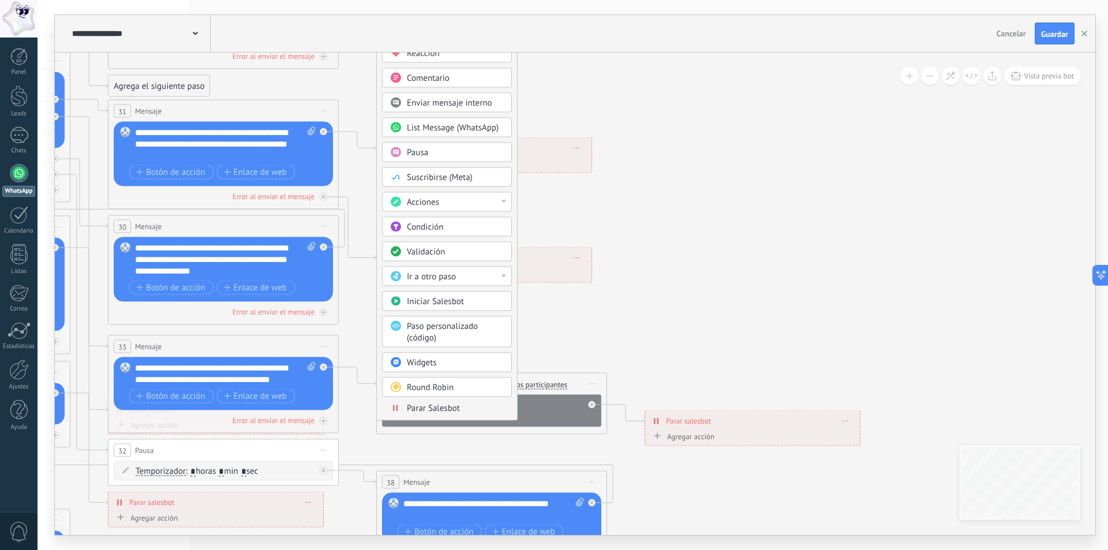
click at [443, 148] on div "Pausa" at bounding box center [455, 153] width 97 height 12
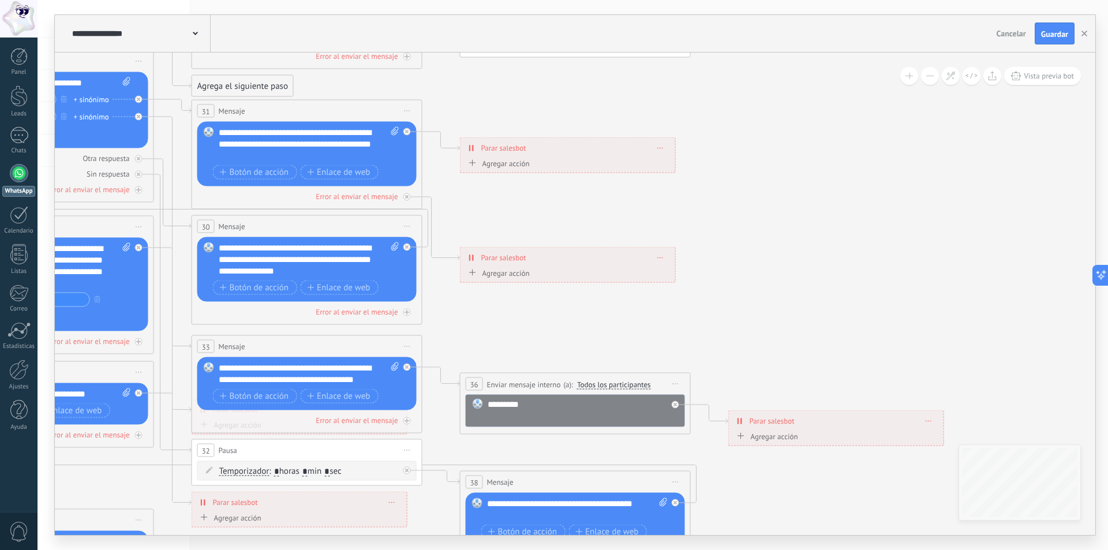
click at [511, 167] on div "Agregar acción" at bounding box center [498, 163] width 64 height 9
click at [511, 168] on button "Conversación marcada como cerrada" at bounding box center [532, 163] width 144 height 21
click at [522, 188] on span "Iniciar Salesbot" at bounding box center [531, 183] width 140 height 11
click at [1056, 30] on span "Guardar" at bounding box center [1054, 34] width 27 height 8
click at [1058, 75] on span "Vista previa bot" at bounding box center [1049, 76] width 50 height 10
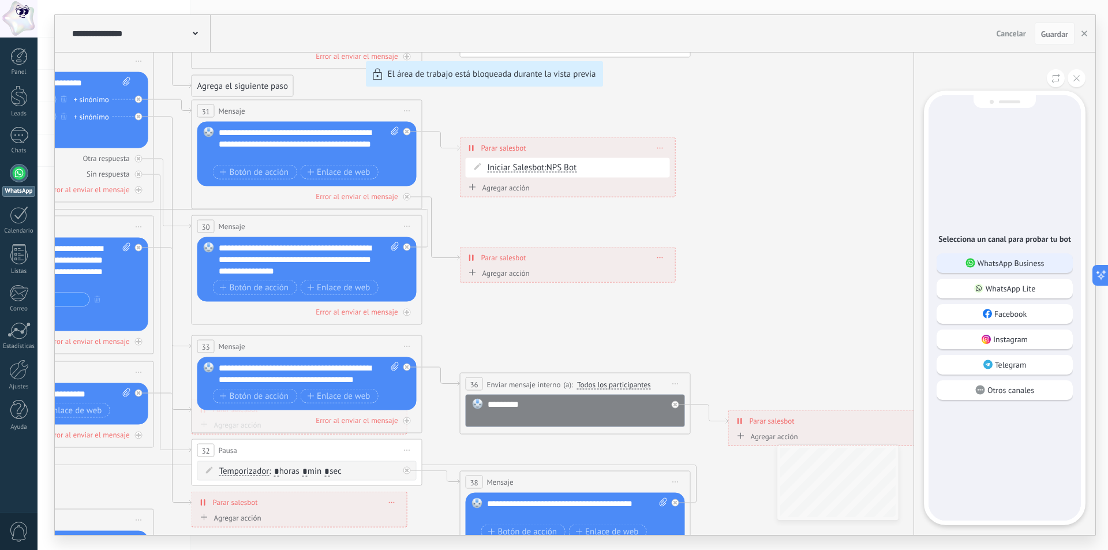
click at [1013, 261] on p "WhatsApp Business" at bounding box center [1011, 263] width 67 height 10
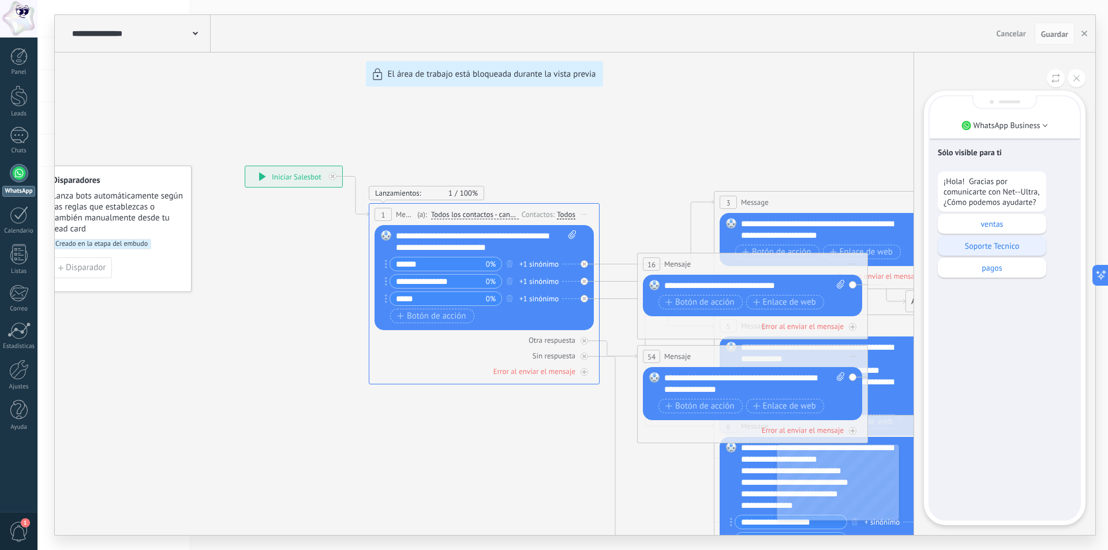
click at [1000, 248] on p "Soporte Tecnico" at bounding box center [992, 246] width 97 height 10
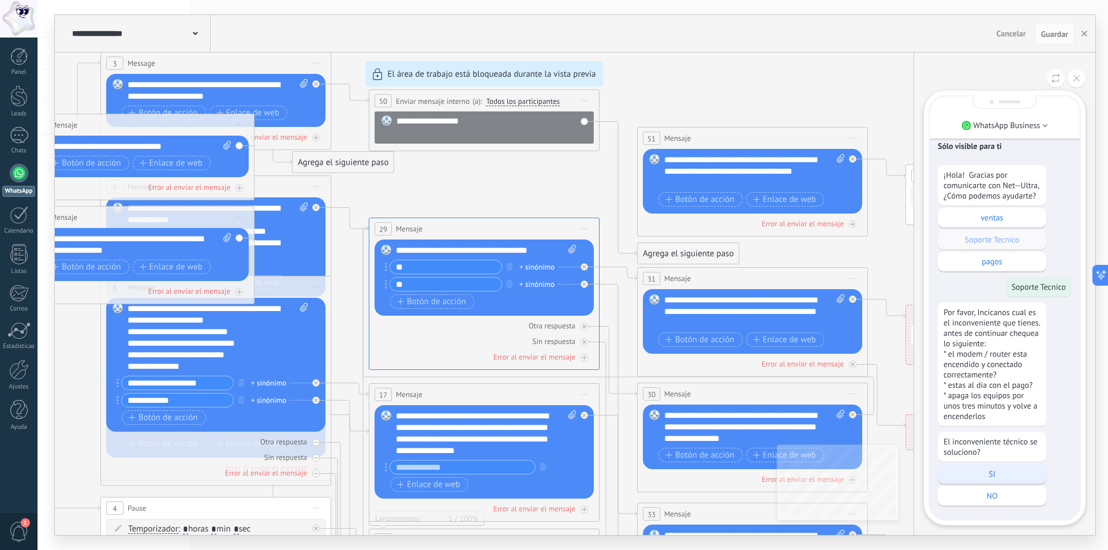
click at [989, 476] on p "SI" at bounding box center [992, 474] width 97 height 10
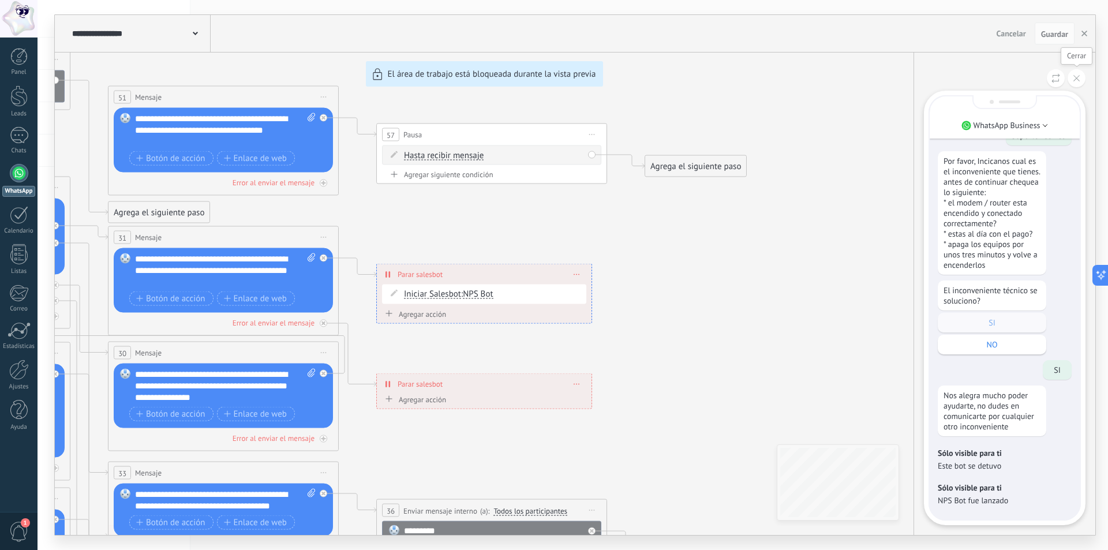
click at [1075, 80] on icon at bounding box center [1076, 78] width 6 height 6
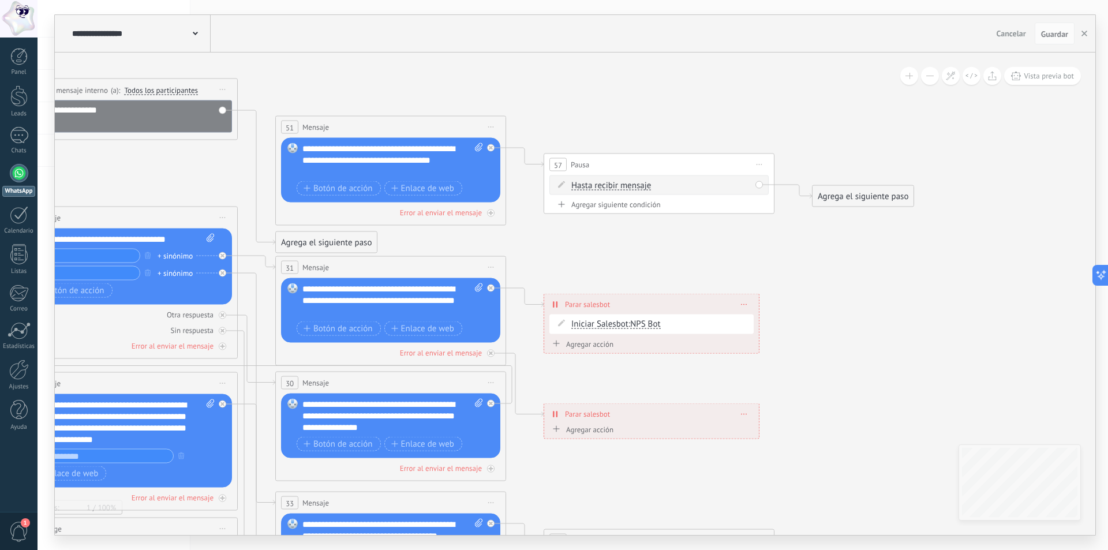
drag, startPoint x: 761, startPoint y: 265, endPoint x: 846, endPoint y: 283, distance: 86.8
click at [924, 295] on icon at bounding box center [149, 409] width 2336 height 1365
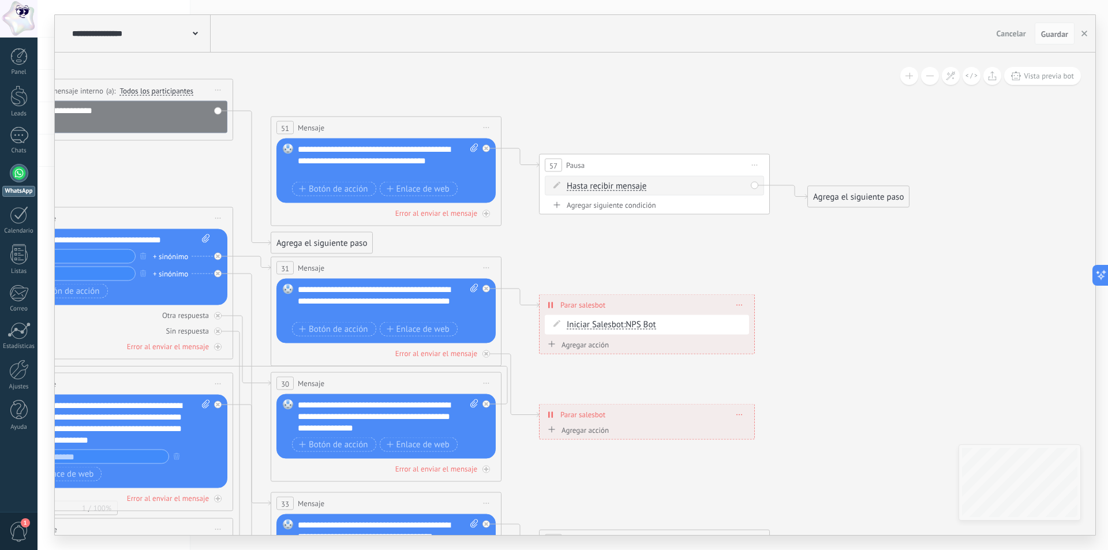
click at [601, 205] on div "Agregar siguiente condición" at bounding box center [654, 205] width 219 height 10
click at [833, 217] on div "Agrega el siguiente paso" at bounding box center [858, 221] width 101 height 19
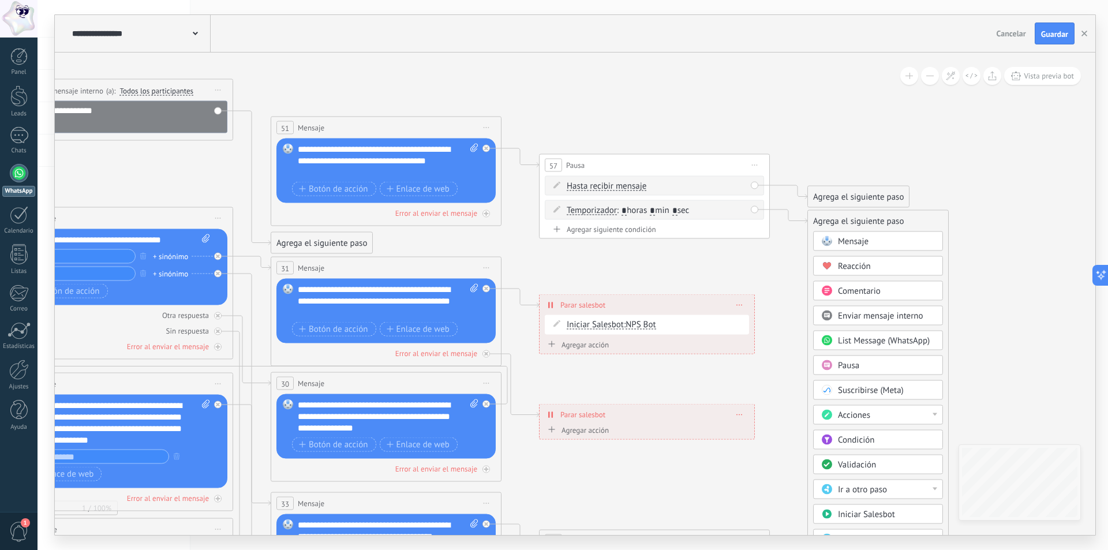
click at [890, 266] on div "Reacción" at bounding box center [886, 267] width 97 height 12
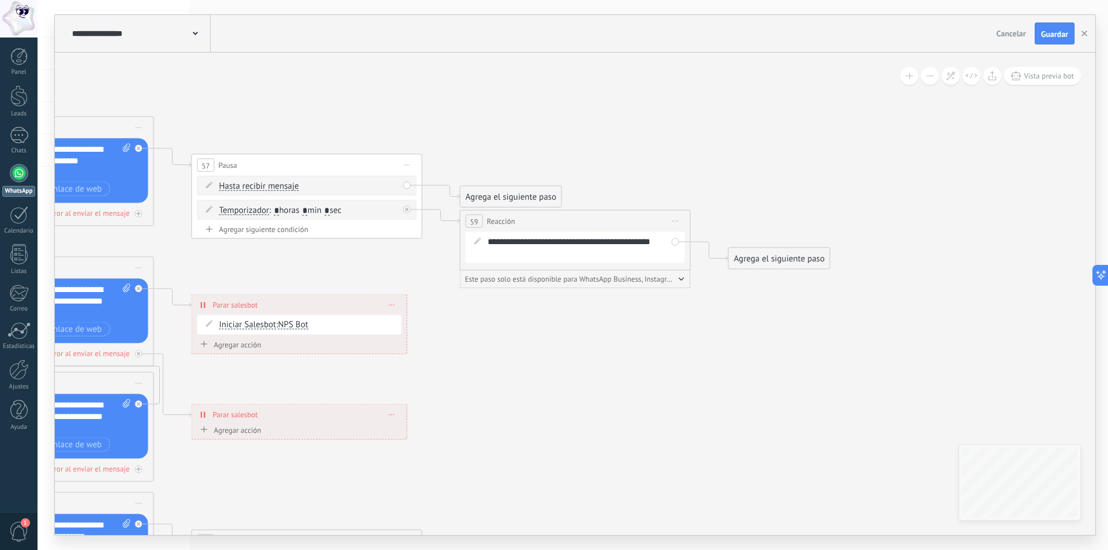
click at [556, 240] on div "**********" at bounding box center [583, 247] width 191 height 23
click at [580, 283] on div "Este paso solo está disponible para WhatsApp Business, Instagram y Telegram" at bounding box center [575, 280] width 231 height 18
click at [679, 281] on button "button" at bounding box center [682, 278] width 6 height 9
click at [678, 281] on div "Este paso solo está disponible para WhatsApp Business, Instagram y Telegram" at bounding box center [575, 283] width 220 height 17
click at [766, 254] on div "Agrega el siguiente paso" at bounding box center [779, 258] width 101 height 19
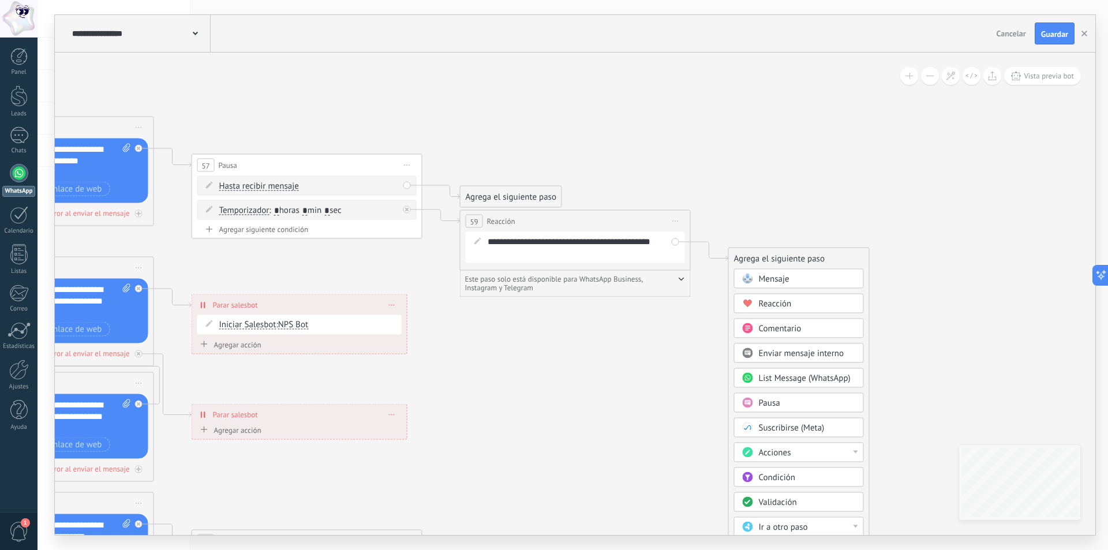
click at [766, 253] on div "Agrega el siguiente paso" at bounding box center [799, 258] width 140 height 19
click at [675, 240] on div "**********" at bounding box center [575, 247] width 219 height 31
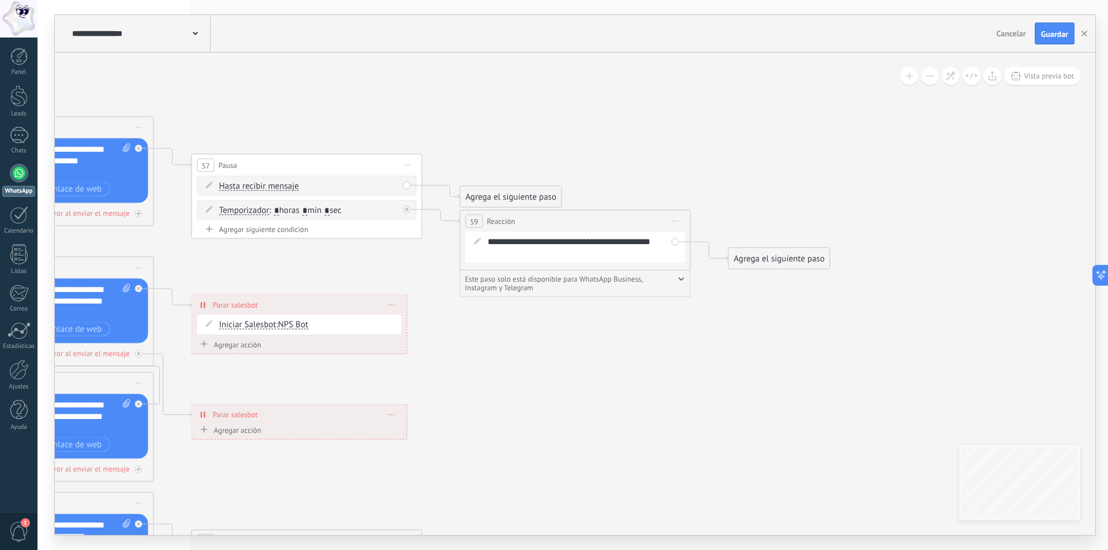
click at [475, 240] on icon at bounding box center [477, 240] width 7 height 7
click at [478, 242] on icon at bounding box center [477, 240] width 7 height 7
click at [676, 223] on span "Iniciar vista previa aquí Cambiar nombre Duplicar Borrar" at bounding box center [676, 221] width 18 height 17
click at [690, 240] on div "Iniciar vista previa aquí" at bounding box center [728, 238] width 114 height 20
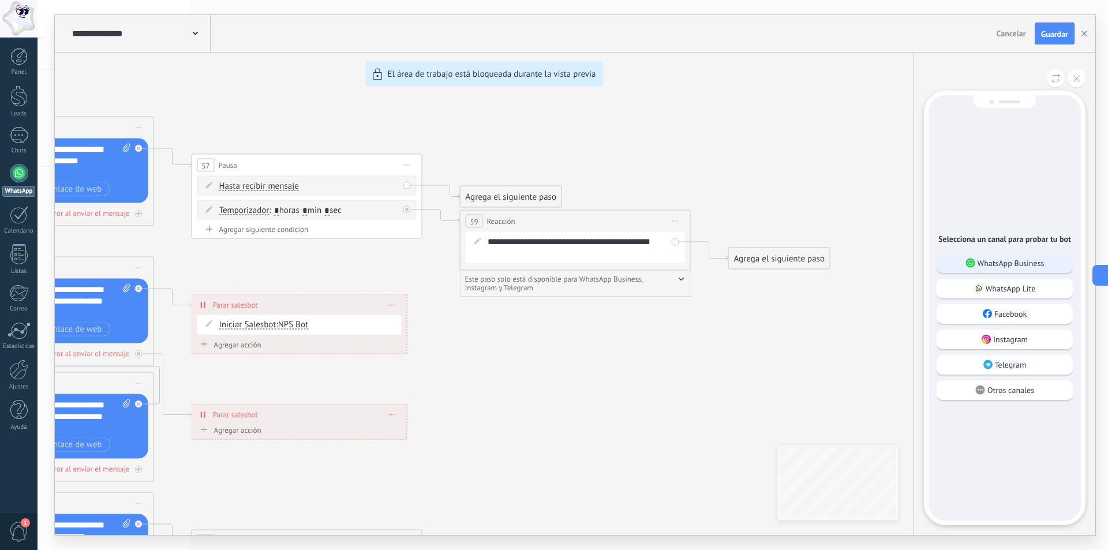
click at [1024, 264] on p "WhatsApp Business" at bounding box center [1011, 263] width 67 height 10
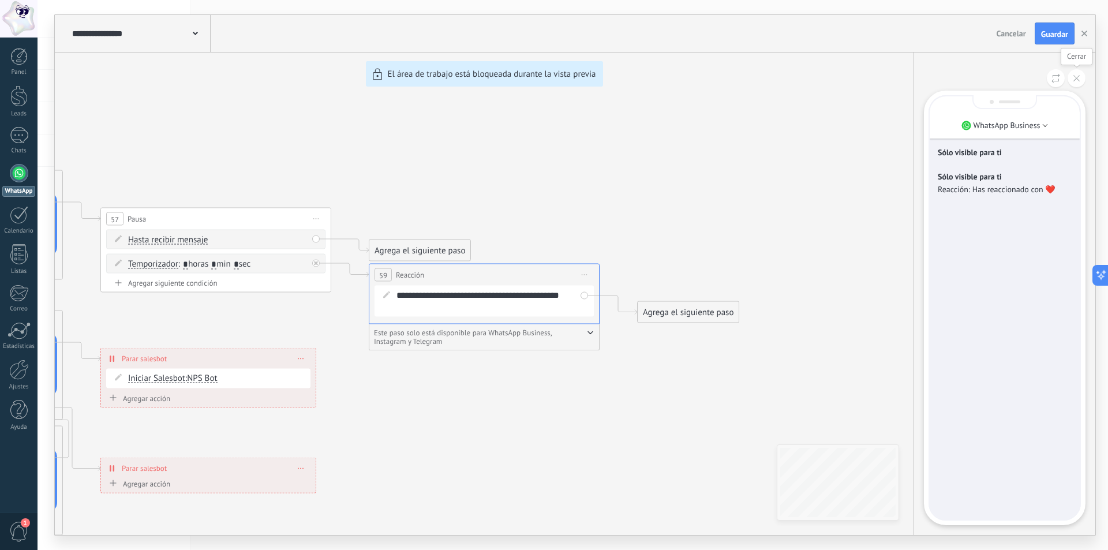
click at [1077, 77] on icon at bounding box center [1076, 78] width 6 height 6
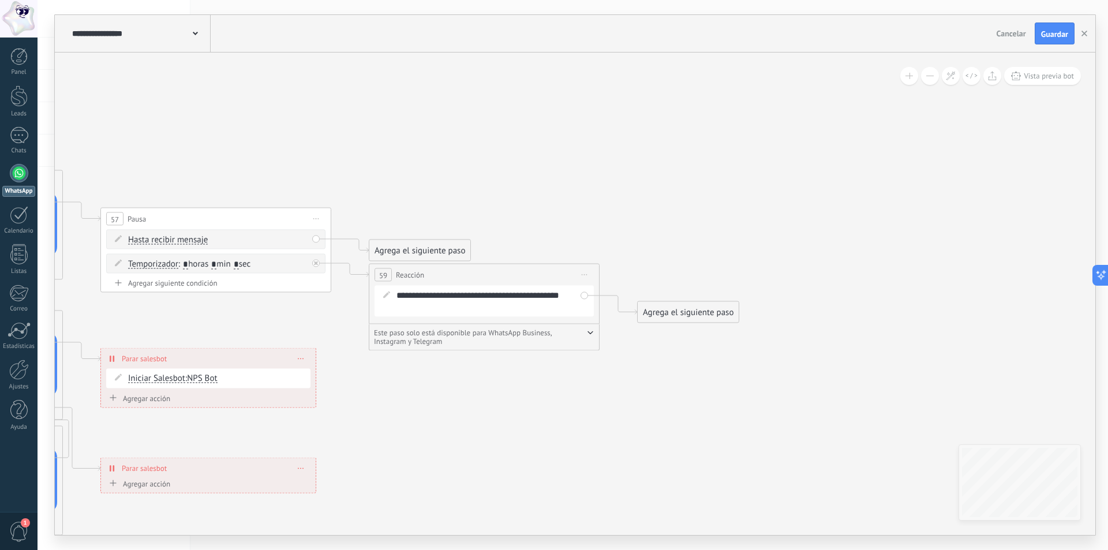
click at [584, 272] on span "Iniciar vista previa aquí Cambiar nombre Duplicar Borrar" at bounding box center [584, 275] width 18 height 17
click at [619, 351] on div "Borrar" at bounding box center [637, 351] width 114 height 20
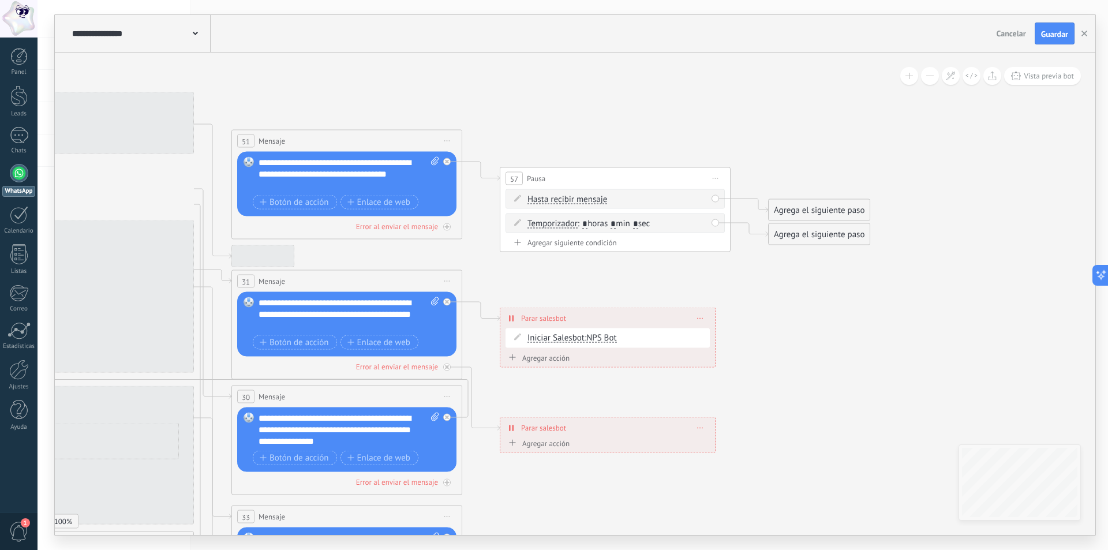
drag, startPoint x: 521, startPoint y: 417, endPoint x: 856, endPoint y: 376, distance: 337.8
click at [859, 383] on icon at bounding box center [105, 423] width 2336 height 1365
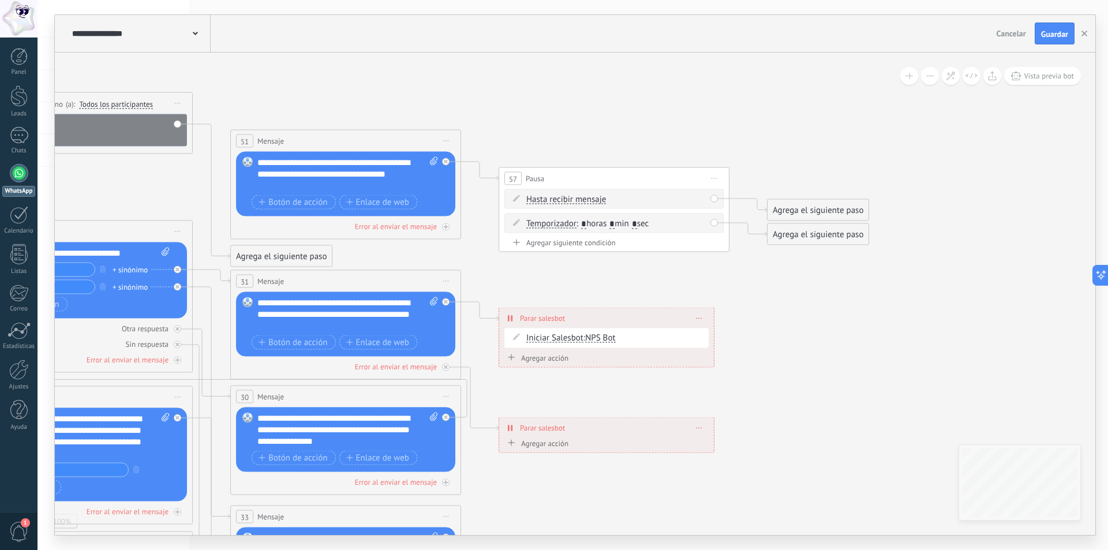
click at [813, 212] on div "Agrega el siguiente paso" at bounding box center [818, 210] width 101 height 19
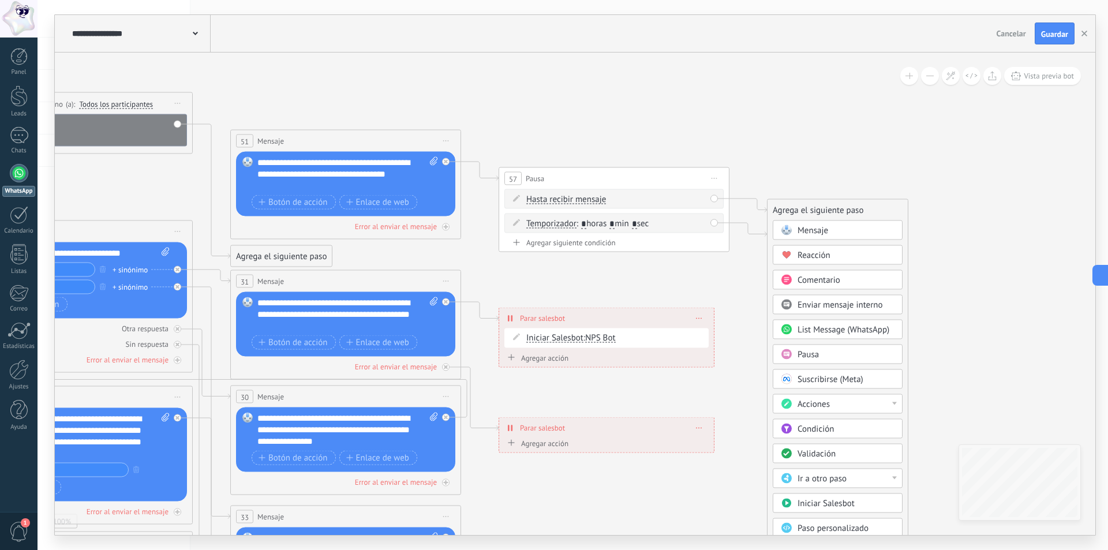
click at [895, 403] on div at bounding box center [894, 403] width 5 height 3
click at [895, 403] on div "Administrar etiquetas" at bounding box center [837, 405] width 129 height 20
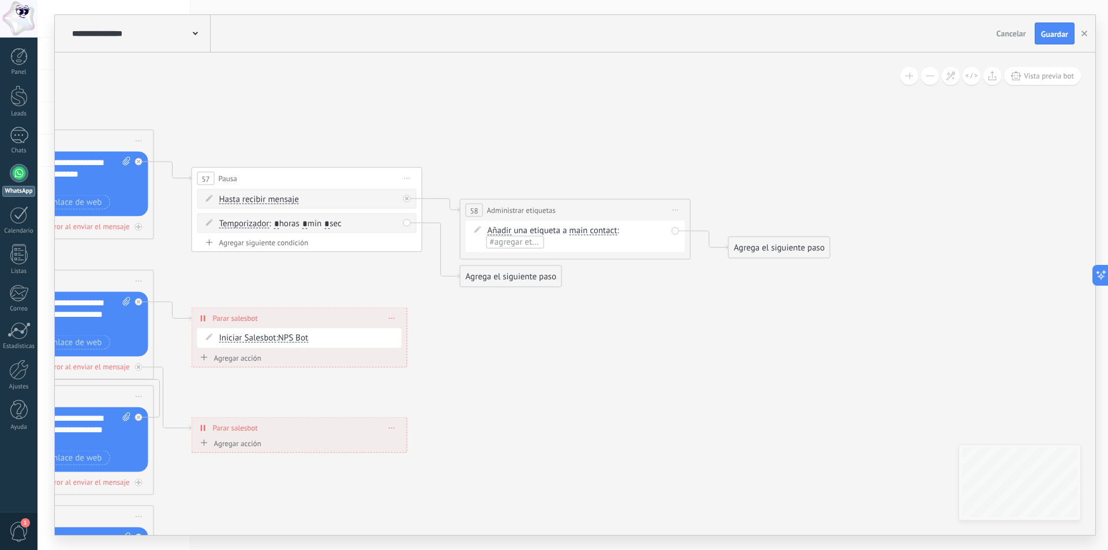
click at [679, 212] on span "Iniciar vista previa aquí Cambiar nombre Duplicar Borrar" at bounding box center [676, 210] width 18 height 17
click at [698, 281] on div "Borrar" at bounding box center [728, 286] width 114 height 20
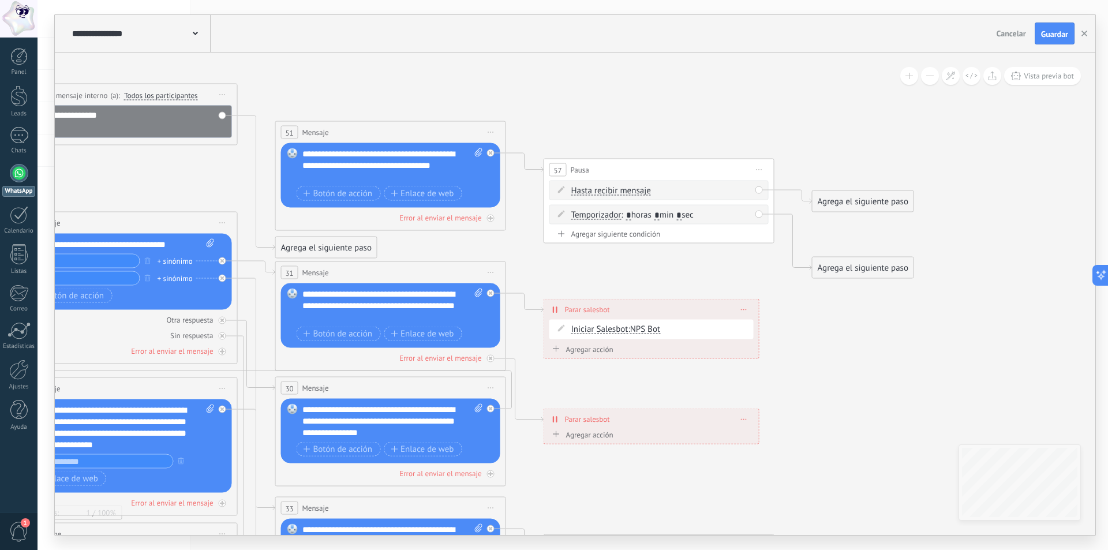
drag, startPoint x: 675, startPoint y: 340, endPoint x: 964, endPoint y: 316, distance: 290.7
click at [978, 329] on icon at bounding box center [149, 414] width 2336 height 1365
click at [759, 171] on span "Iniciar vista previa aquí Cambiar nombre Duplicar Borrar" at bounding box center [759, 170] width 18 height 17
click at [770, 249] on div "Borrar" at bounding box center [812, 246] width 114 height 20
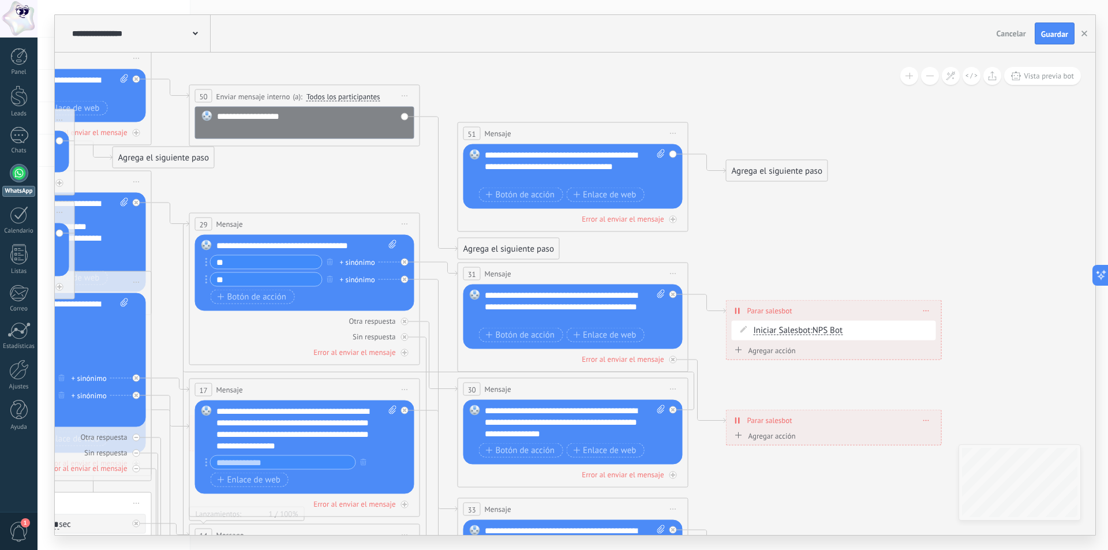
drag, startPoint x: 690, startPoint y: 226, endPoint x: 872, endPoint y: 226, distance: 182.4
click at [872, 226] on icon at bounding box center [331, 415] width 2336 height 1365
drag, startPoint x: 485, startPoint y: 247, endPoint x: 510, endPoint y: 248, distance: 24.8
click at [511, 247] on div "Agrega el siguiente paso" at bounding box center [554, 249] width 101 height 19
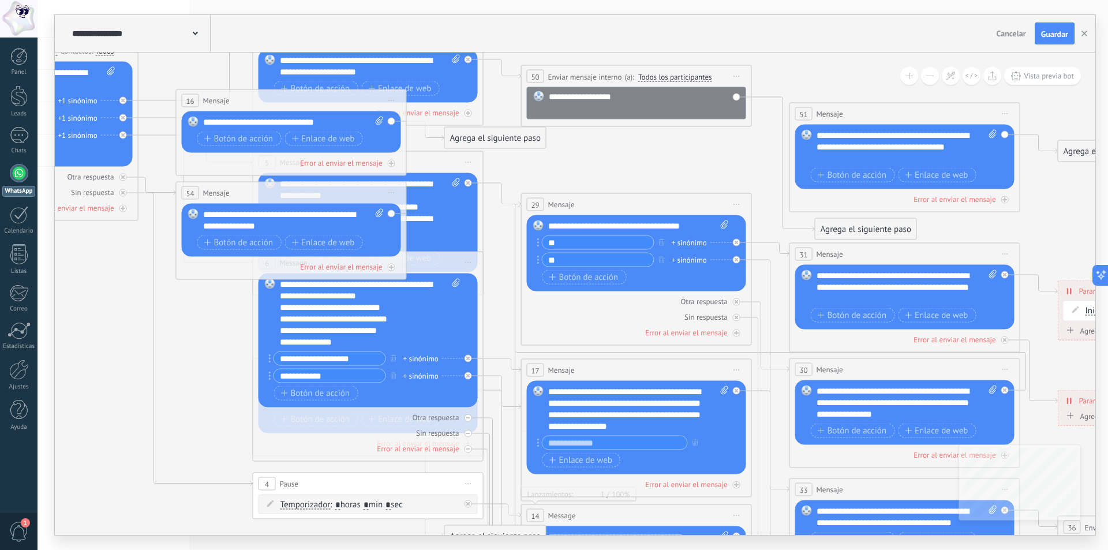
drag, startPoint x: 840, startPoint y: 237, endPoint x: 1107, endPoint y: 220, distance: 267.7
click at [1107, 220] on div "**********" at bounding box center [573, 275] width 1071 height 550
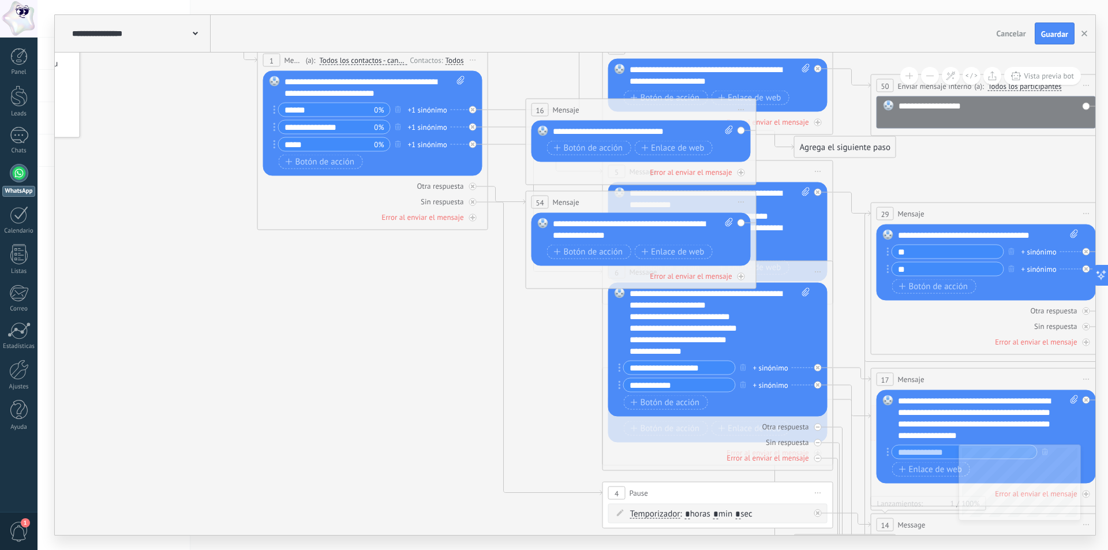
drag, startPoint x: 215, startPoint y: 416, endPoint x: 549, endPoint y: 425, distance: 333.7
click at [549, 425] on icon at bounding box center [1013, 405] width 2336 height 1365
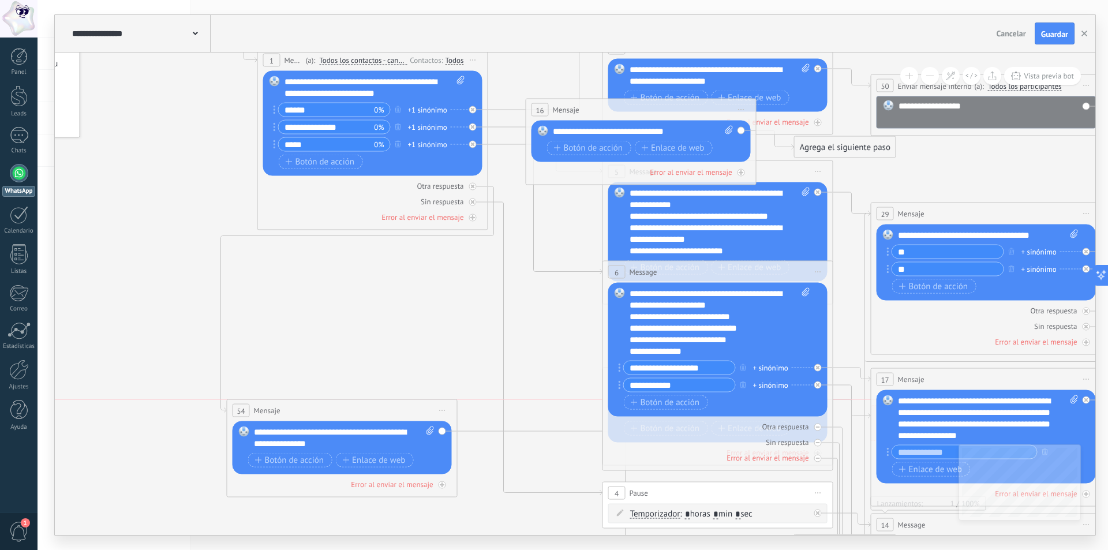
drag, startPoint x: 612, startPoint y: 201, endPoint x: 314, endPoint y: 417, distance: 368.3
click at [313, 415] on div "54 Mensaje ******* (a): Todos los contactos - canales seleccionados Todos los c…" at bounding box center [342, 410] width 230 height 21
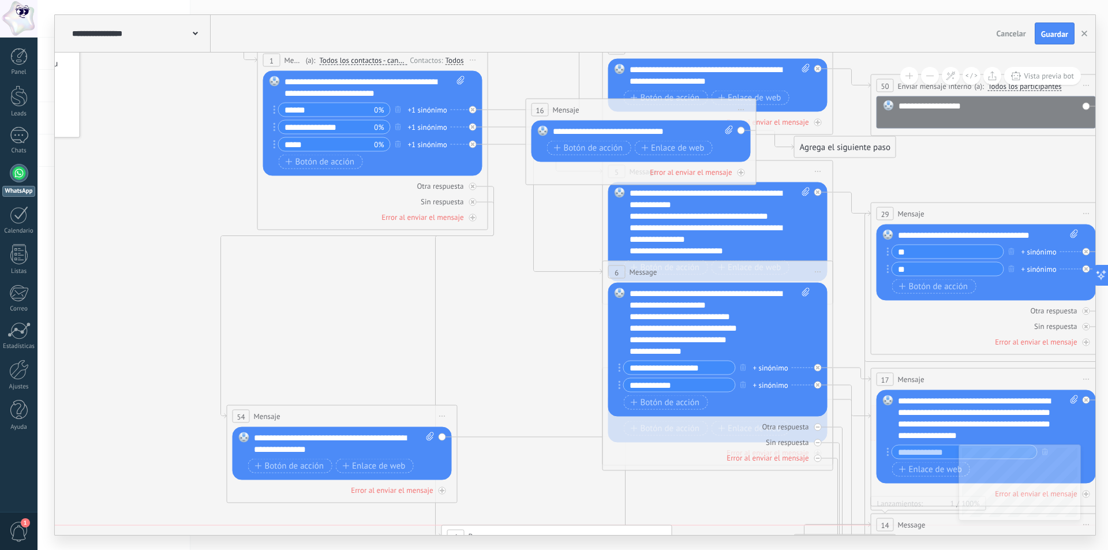
drag, startPoint x: 694, startPoint y: 497, endPoint x: 533, endPoint y: 542, distance: 167.0
click at [533, 542] on div "**********" at bounding box center [573, 275] width 1071 height 550
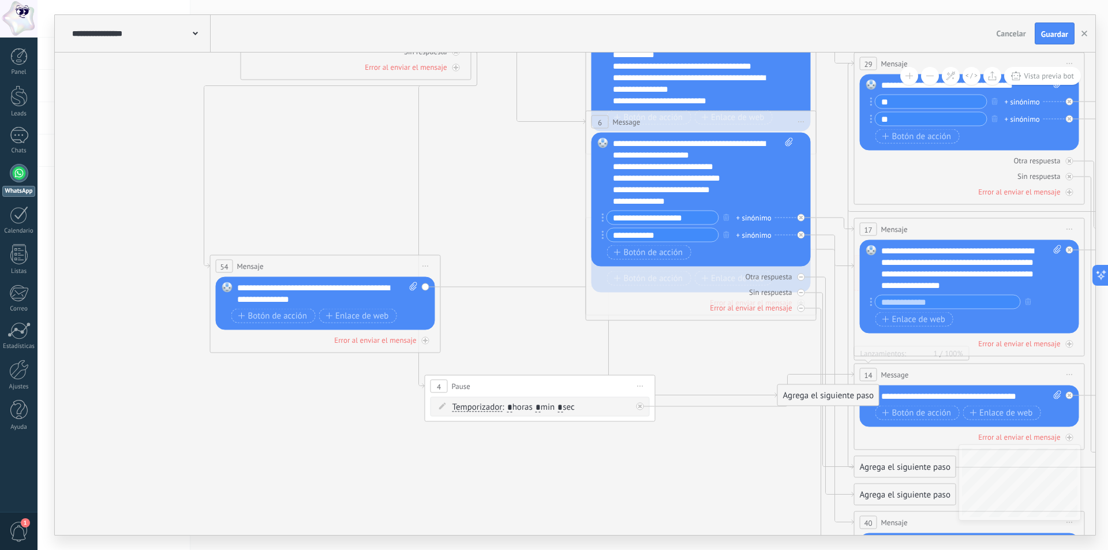
drag, startPoint x: 529, startPoint y: 321, endPoint x: 512, endPoint y: 197, distance: 125.8
click at [512, 197] on icon at bounding box center [996, 255] width 2336 height 1365
click at [949, 393] on div "**********" at bounding box center [971, 397] width 181 height 12
click at [871, 395] on rect at bounding box center [871, 396] width 10 height 10
drag, startPoint x: 908, startPoint y: 403, endPoint x: 615, endPoint y: 503, distance: 309.4
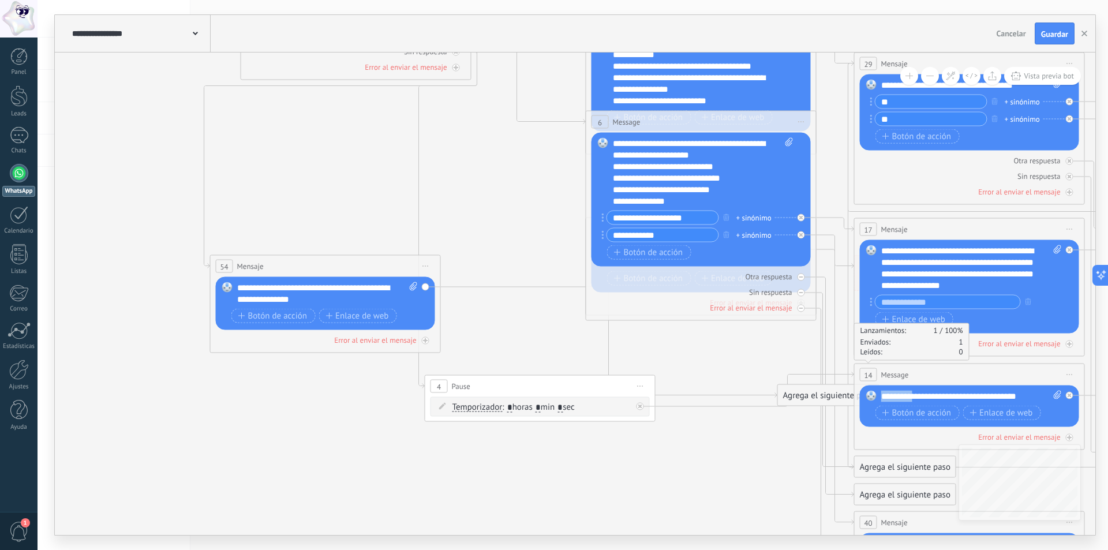
click at [615, 502] on icon at bounding box center [996, 255] width 2336 height 1365
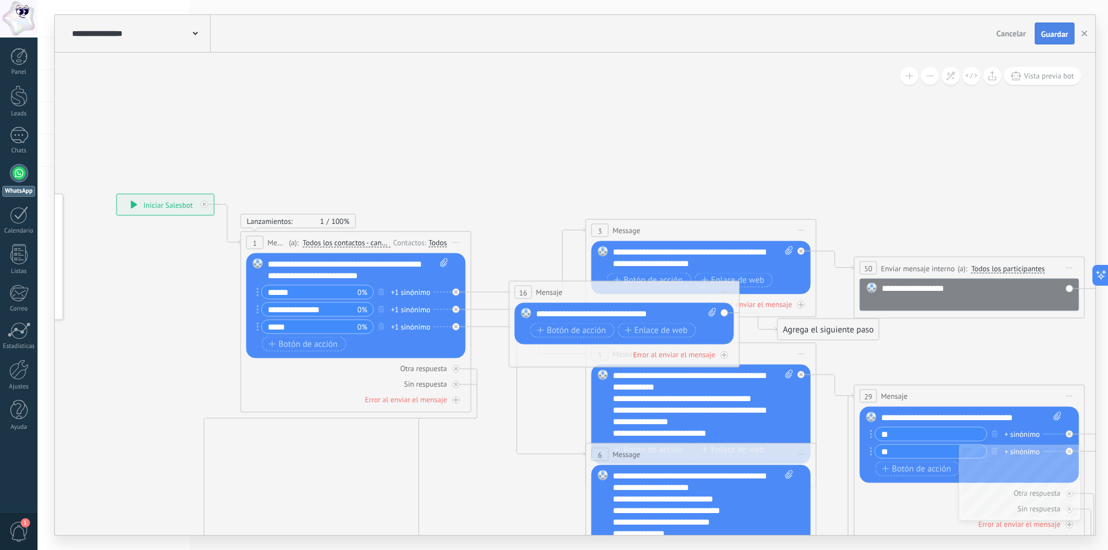
click at [1053, 31] on span "Guardar" at bounding box center [1054, 34] width 27 height 8
click at [21, 140] on div "1" at bounding box center [19, 135] width 18 height 17
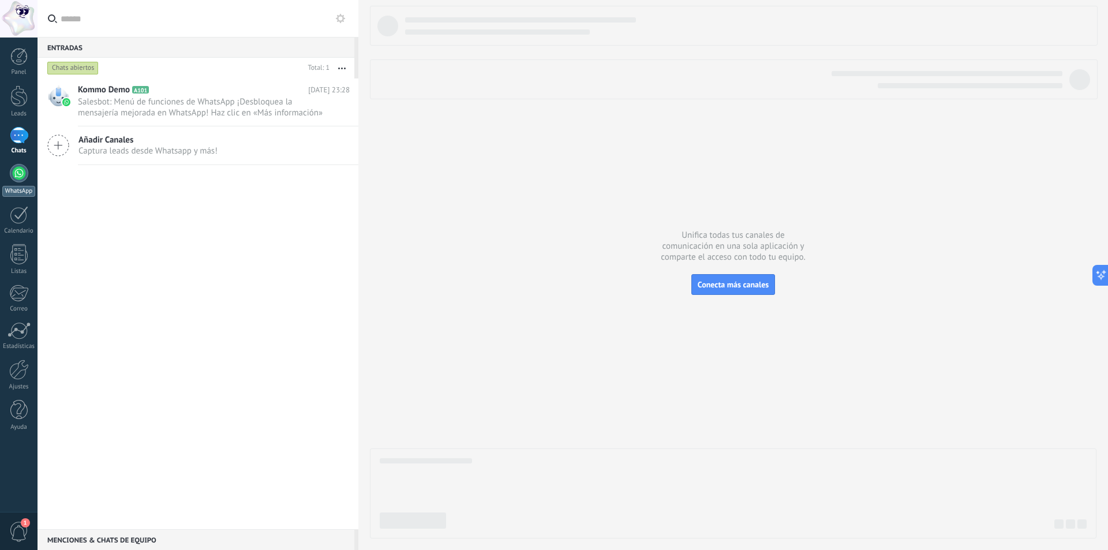
click at [14, 181] on link "WhatsApp" at bounding box center [19, 180] width 38 height 33
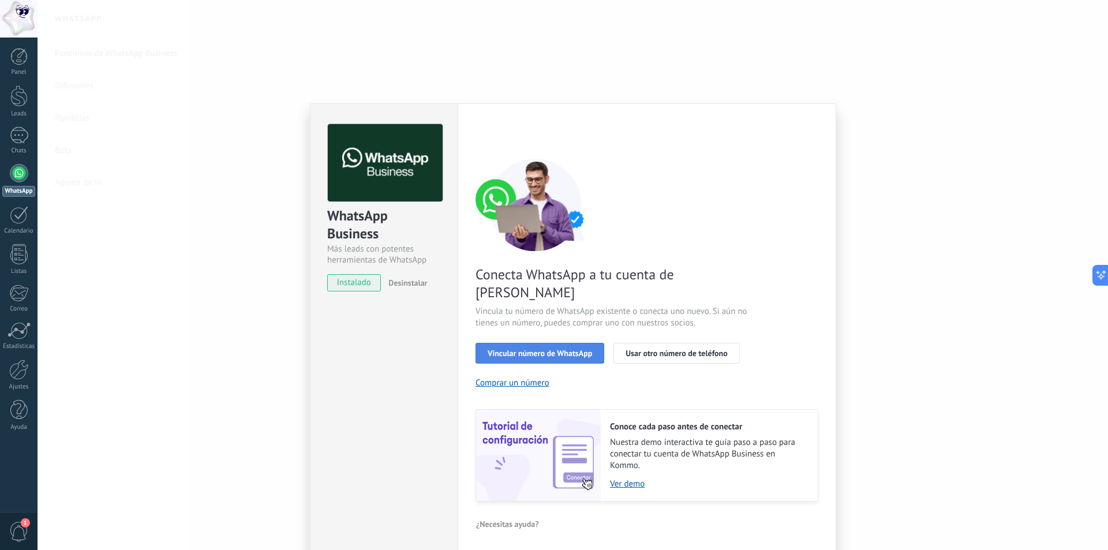
click at [548, 349] on span "Vincular número de WhatsApp" at bounding box center [540, 353] width 104 height 8
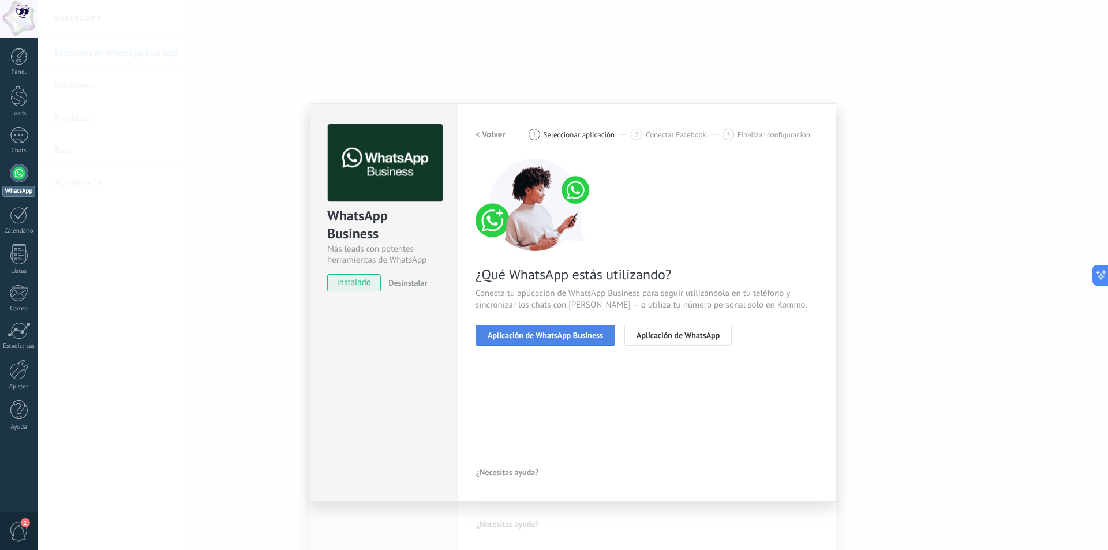
click at [548, 337] on span "Aplicación de WhatsApp Business" at bounding box center [545, 335] width 115 height 8
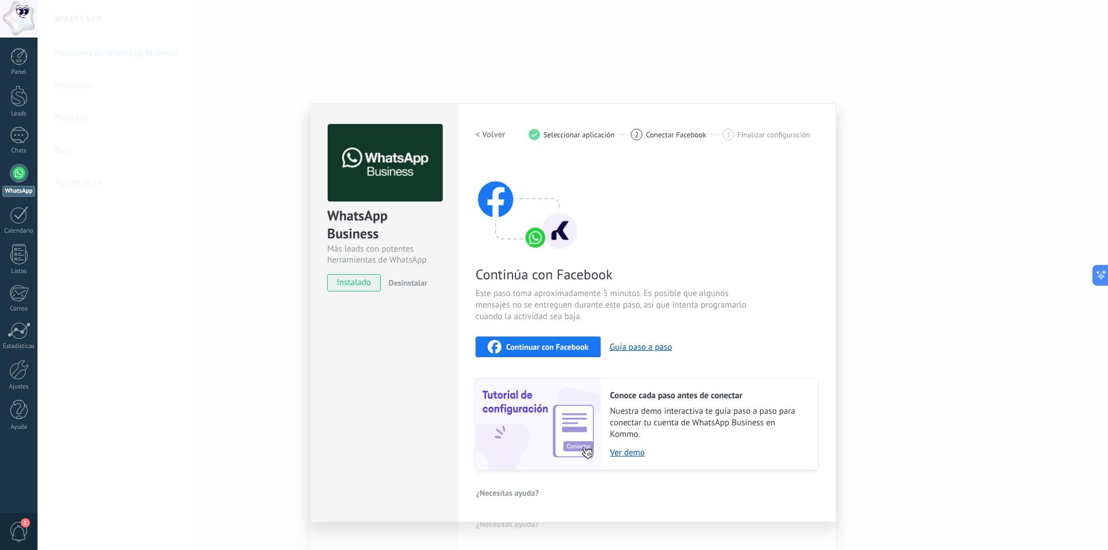
click at [552, 346] on span "Continuar con Facebook" at bounding box center [547, 347] width 83 height 8
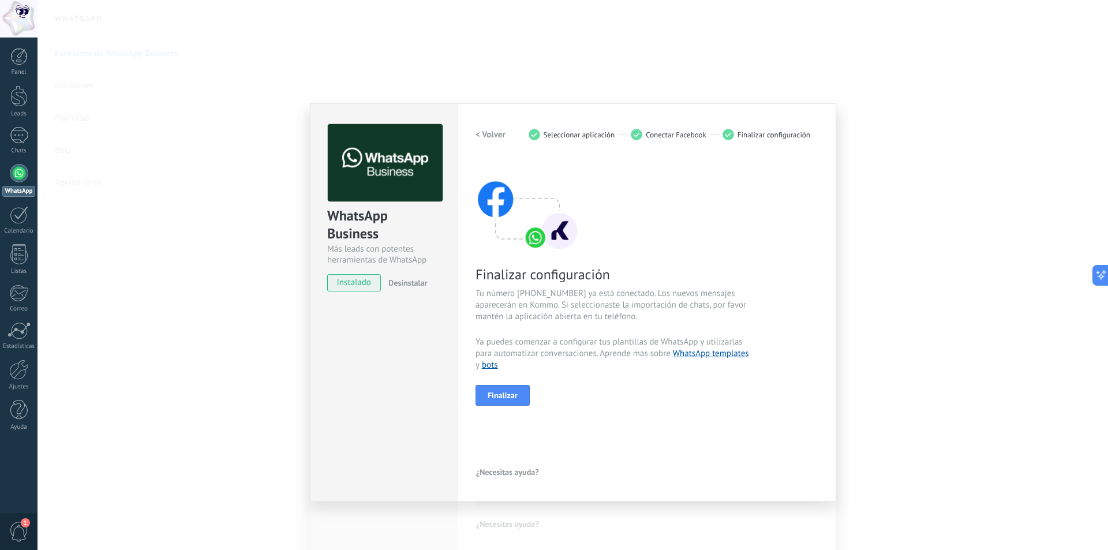
click at [661, 451] on div "< Volver 1 Seleccionar aplicación 2 Conectar Facebook 3 Finalizar configuración…" at bounding box center [647, 302] width 343 height 357
click at [508, 394] on span "Finalizar" at bounding box center [503, 395] width 30 height 8
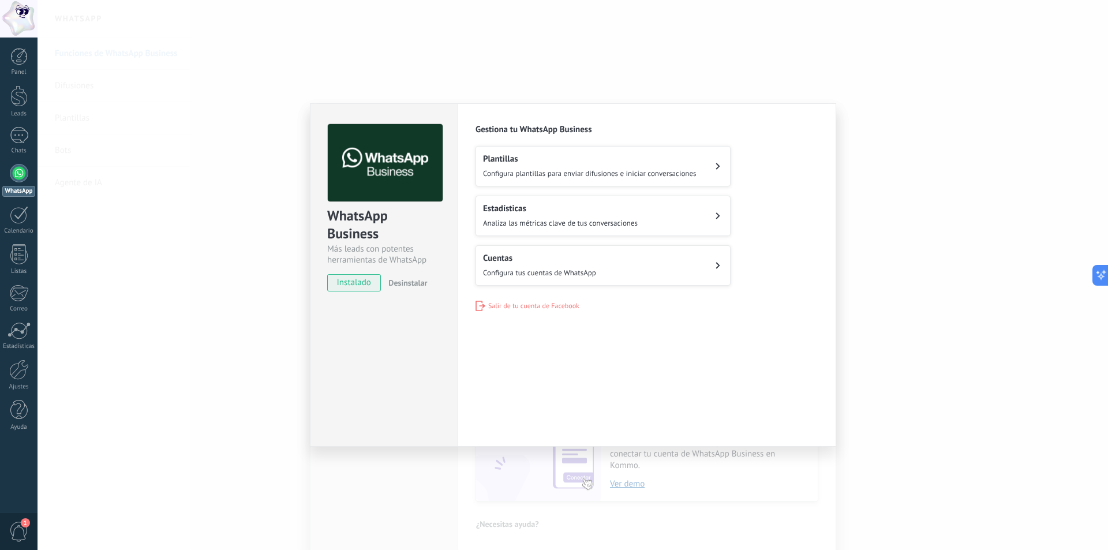
click at [706, 165] on button "Plantillas Configura plantillas para enviar difusiones e iniciar conversaciones" at bounding box center [603, 166] width 255 height 40
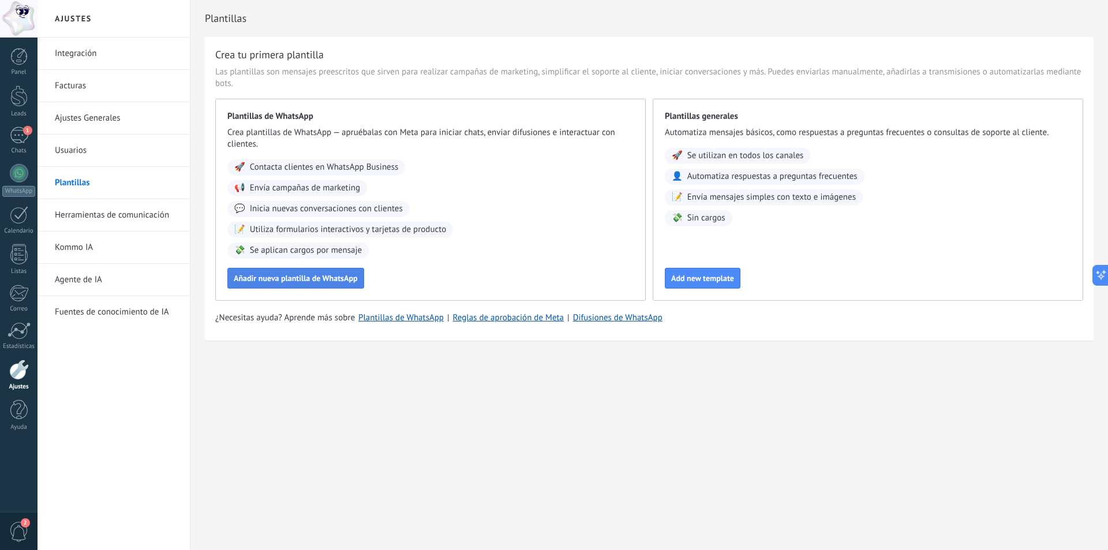
click at [330, 271] on button "Añadir nueva plantilla de WhatsApp" at bounding box center [295, 278] width 137 height 21
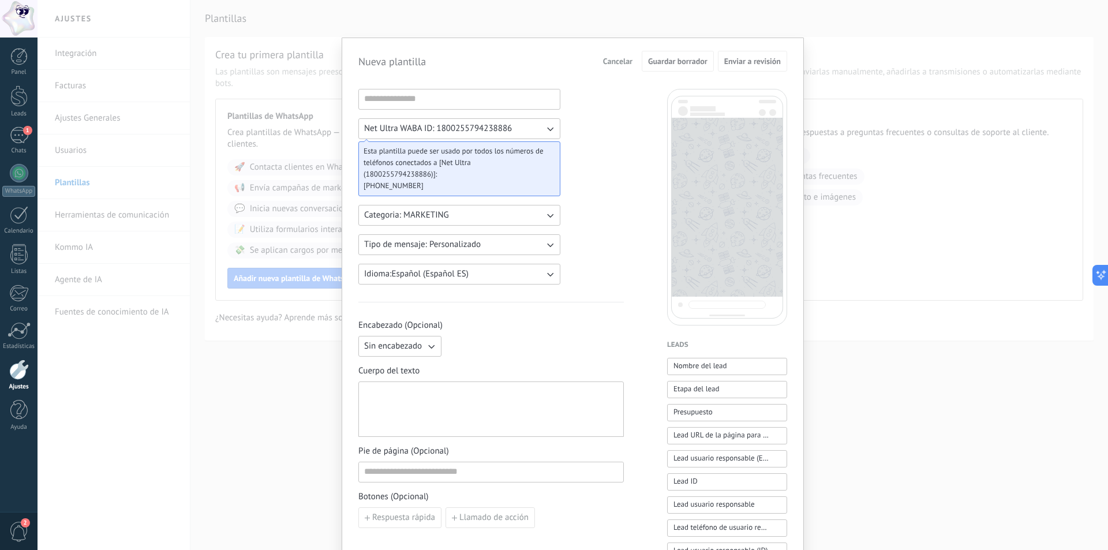
click at [544, 129] on icon "button" at bounding box center [550, 129] width 12 height 12
click at [541, 128] on li "Net Ultra WABA ID: 1800255794238886" at bounding box center [455, 129] width 208 height 20
click at [510, 218] on button "Categoria: MARKETING" at bounding box center [459, 215] width 202 height 21
click at [427, 215] on li "UTILITY" at bounding box center [455, 215] width 208 height 20
click at [427, 216] on span "Categoria: UTILITY" at bounding box center [398, 215] width 69 height 12
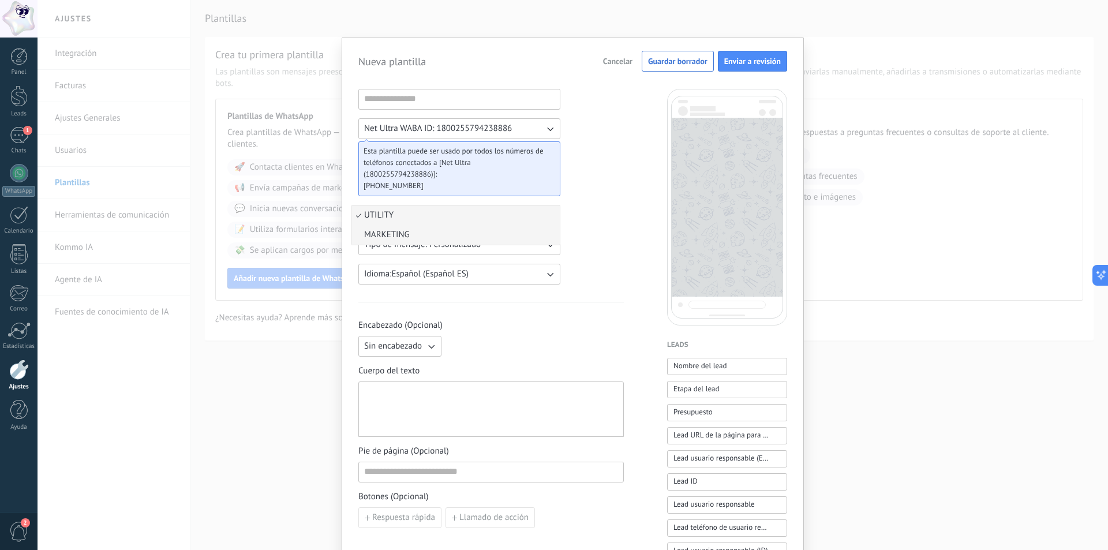
click at [436, 231] on li "MARKETING" at bounding box center [455, 235] width 208 height 20
click at [496, 245] on button "Tipo de mensaje: Personalizado" at bounding box center [459, 244] width 202 height 21
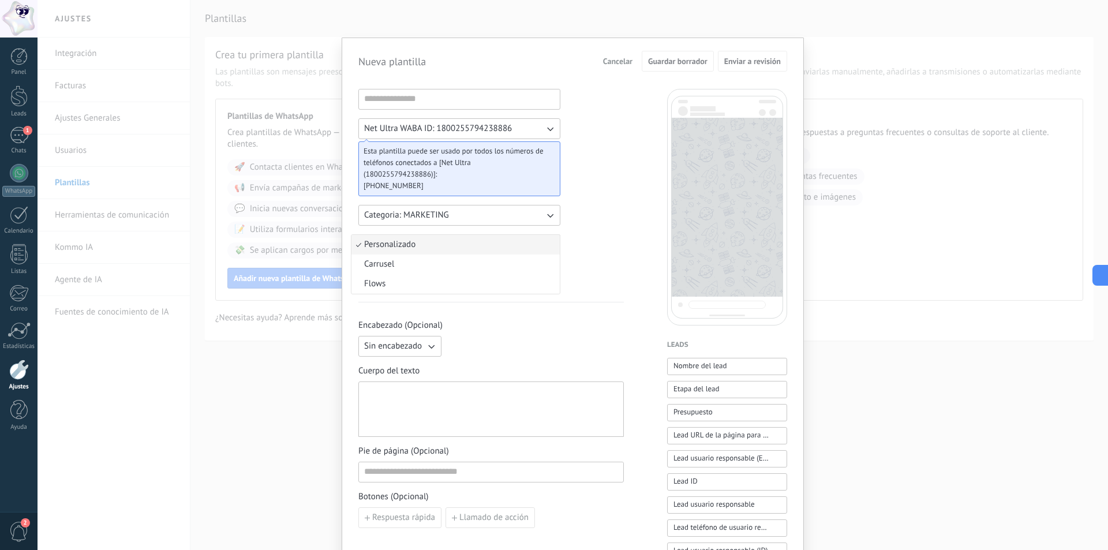
click at [496, 245] on li "Personalizado" at bounding box center [455, 245] width 208 height 20
click at [435, 350] on icon "button" at bounding box center [431, 347] width 12 height 12
click at [435, 349] on li "Sin encabezado" at bounding box center [395, 346] width 89 height 20
click at [612, 63] on span "Cancelar" at bounding box center [617, 61] width 29 height 8
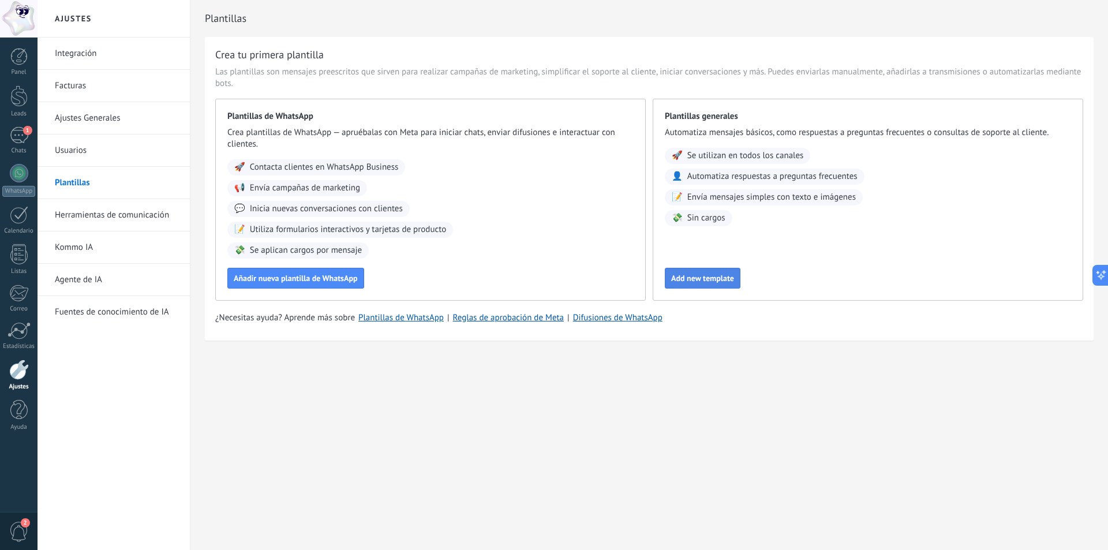
click at [710, 278] on span "Add new template" at bounding box center [702, 278] width 63 height 8
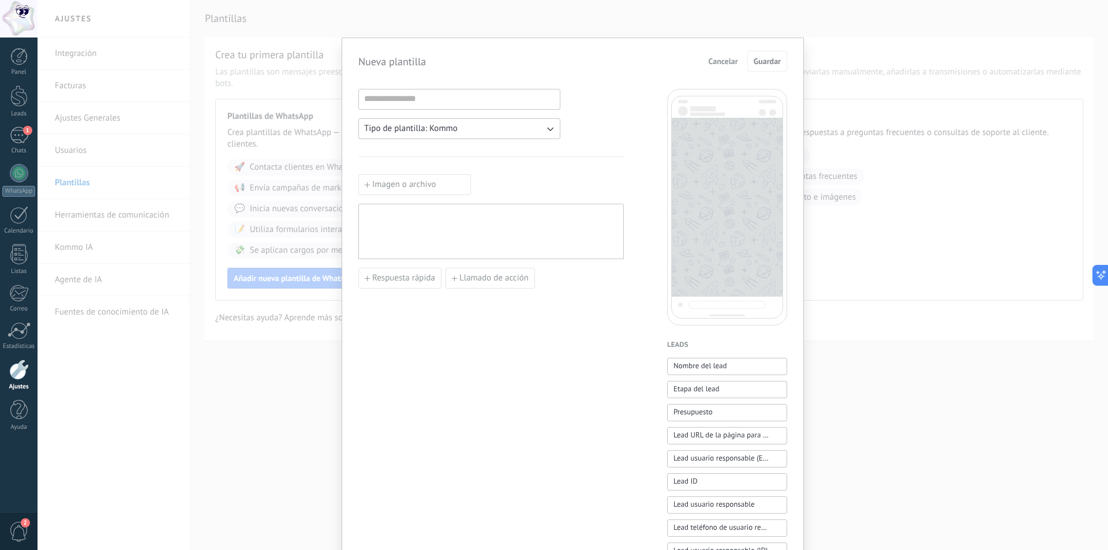
click at [502, 129] on button "Tipo de plantilla: Kommo" at bounding box center [459, 128] width 202 height 21
click at [392, 149] on span "WhatsApp" at bounding box center [382, 149] width 37 height 12
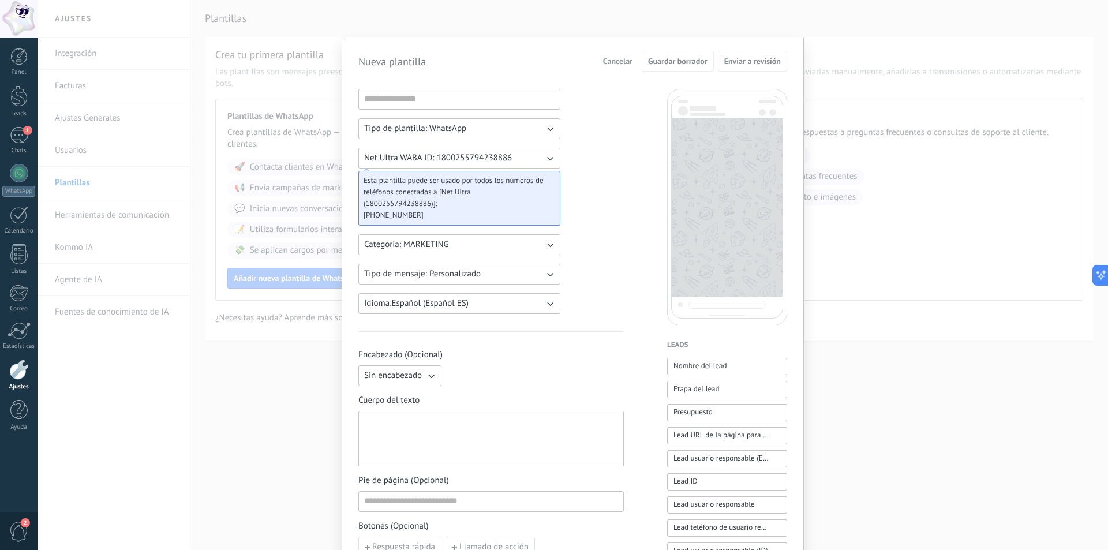
drag, startPoint x: 613, startPoint y: 58, endPoint x: 518, endPoint y: 141, distance: 126.0
click at [611, 58] on span "Cancelar" at bounding box center [617, 61] width 29 height 8
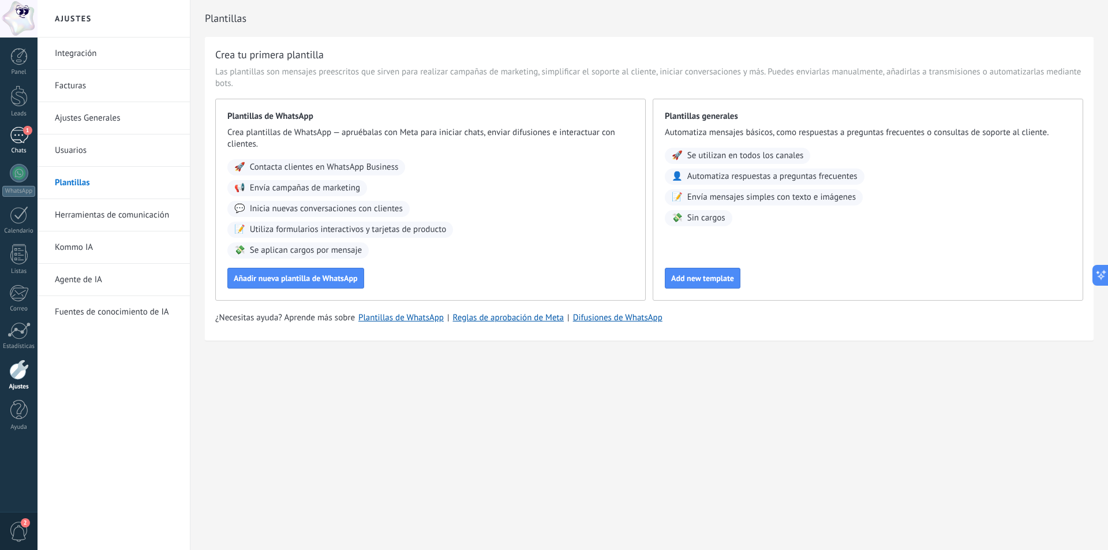
click at [17, 132] on div "1" at bounding box center [19, 135] width 18 height 17
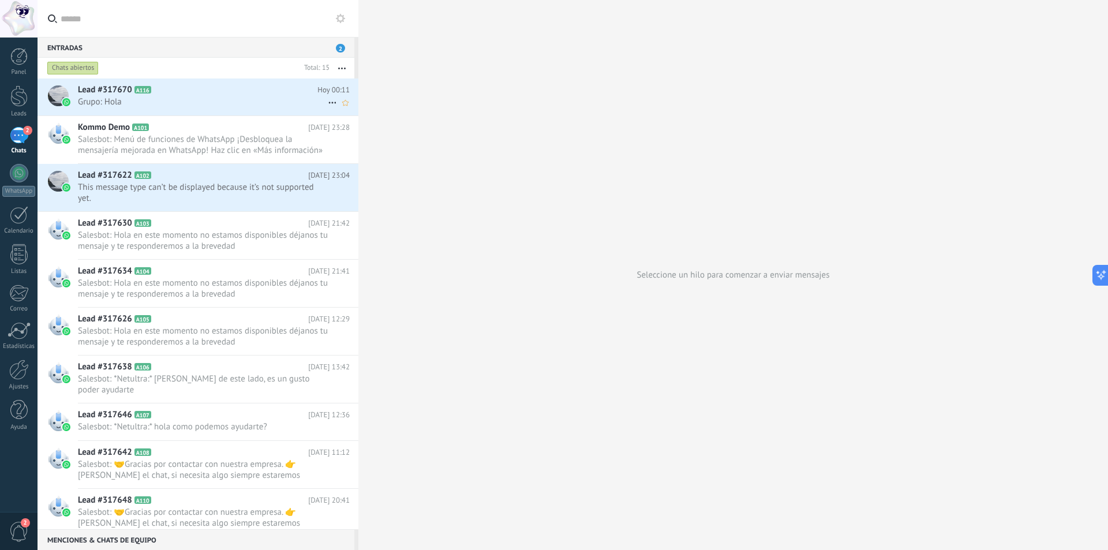
click at [104, 100] on span "Grupo: Hola" at bounding box center [203, 101] width 250 height 11
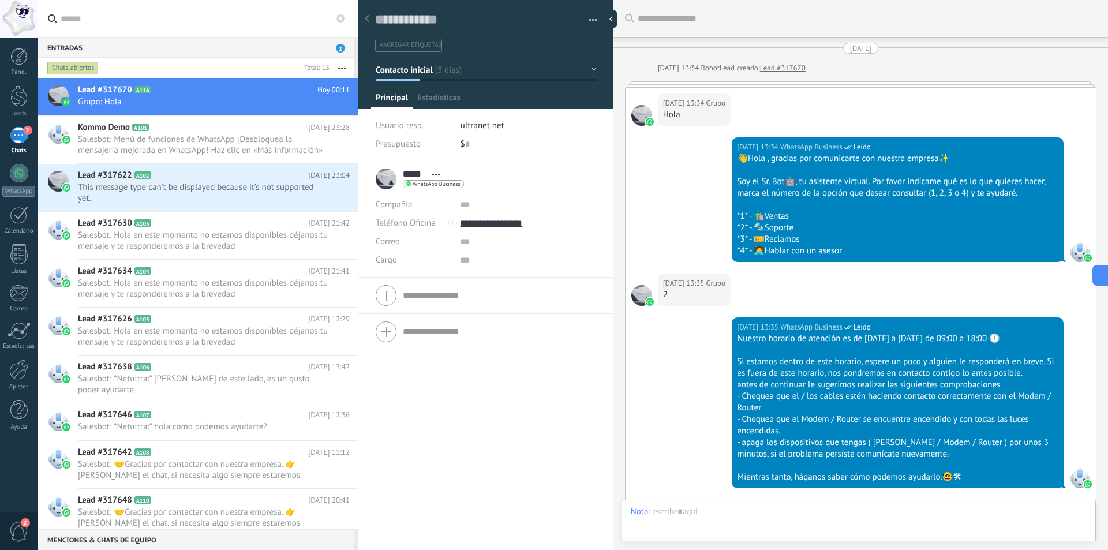
scroll to position [607, 0]
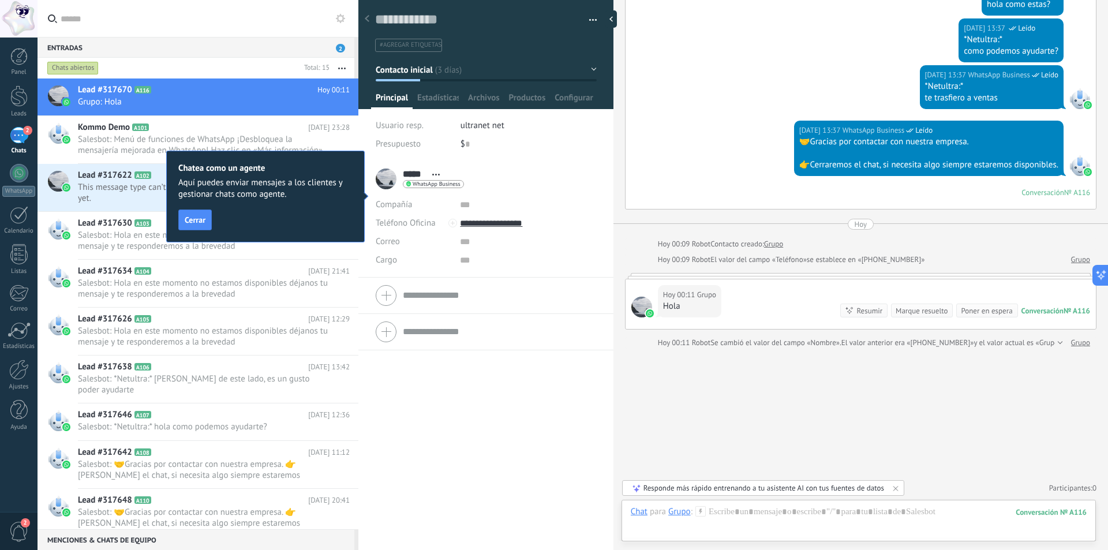
click at [863, 309] on div "Resumir" at bounding box center [869, 310] width 26 height 11
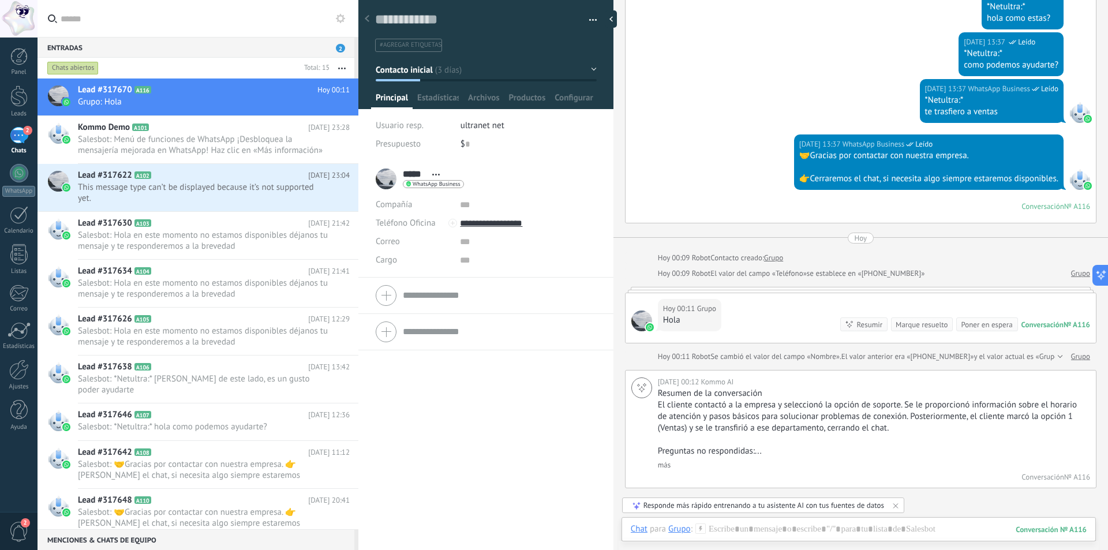
scroll to position [596, 0]
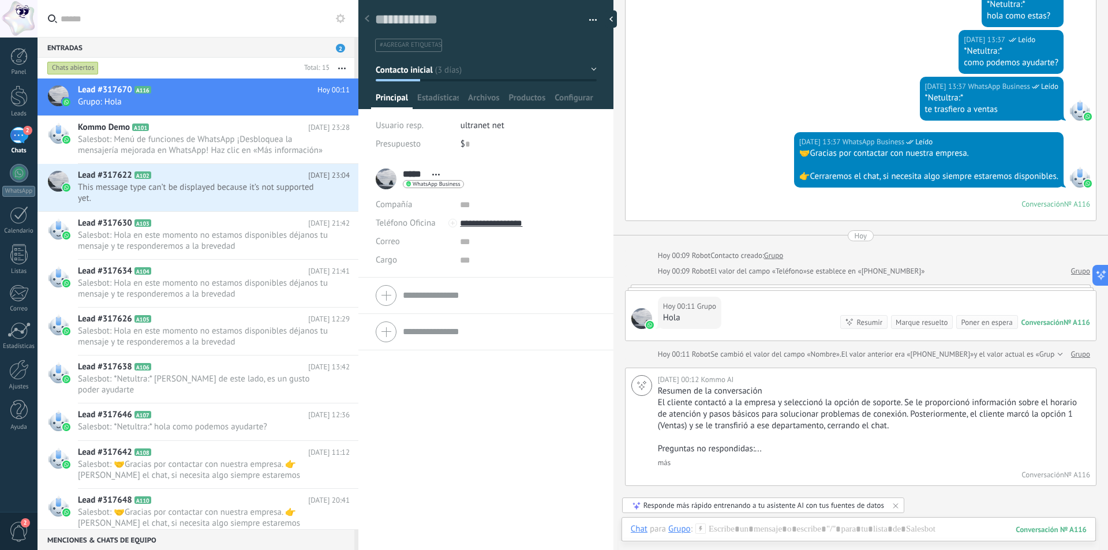
click at [976, 321] on div "Poner en espera" at bounding box center [986, 322] width 51 height 11
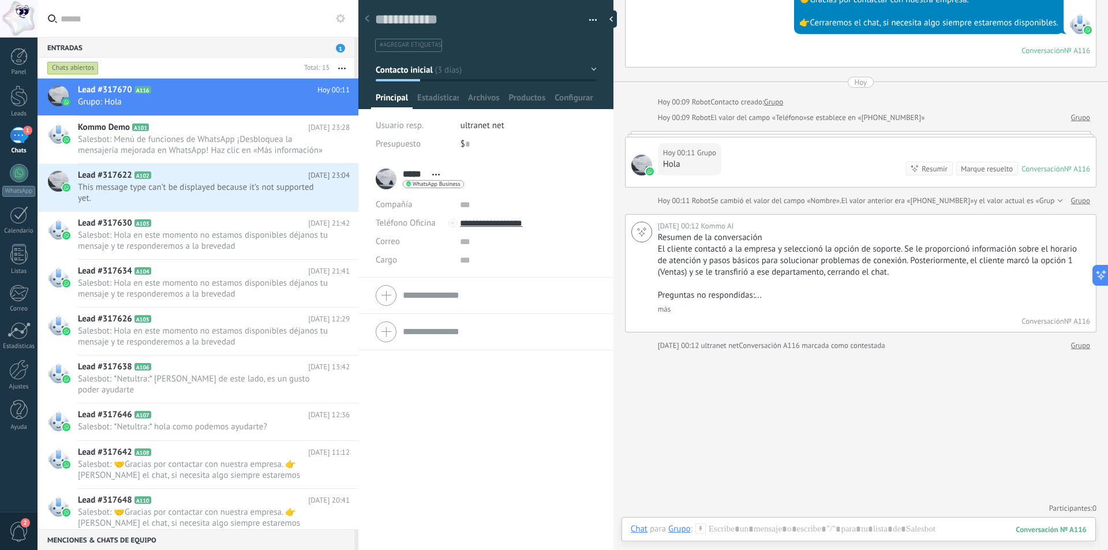
scroll to position [751, 0]
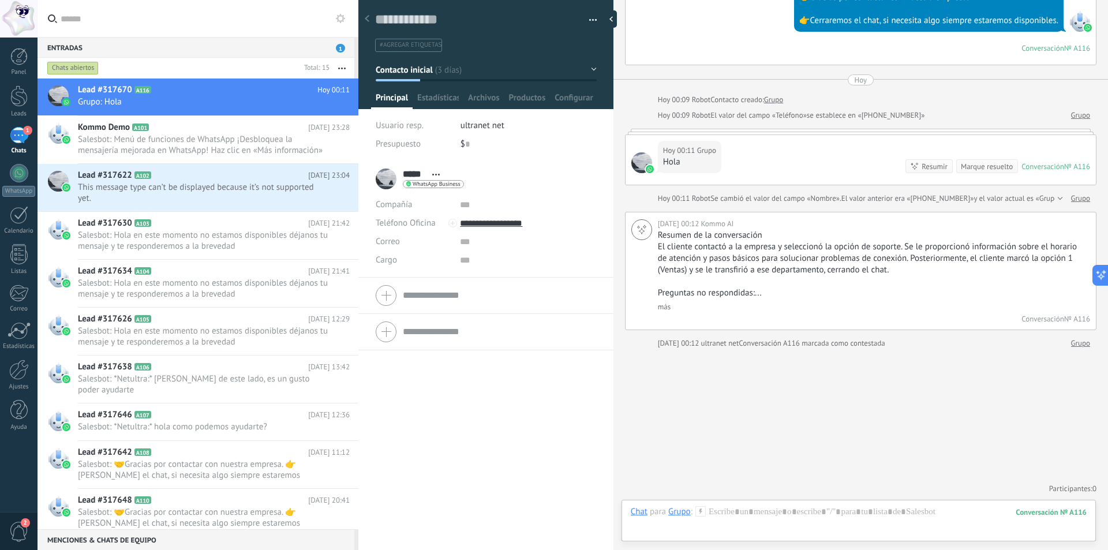
click at [12, 133] on div "1" at bounding box center [19, 135] width 18 height 17
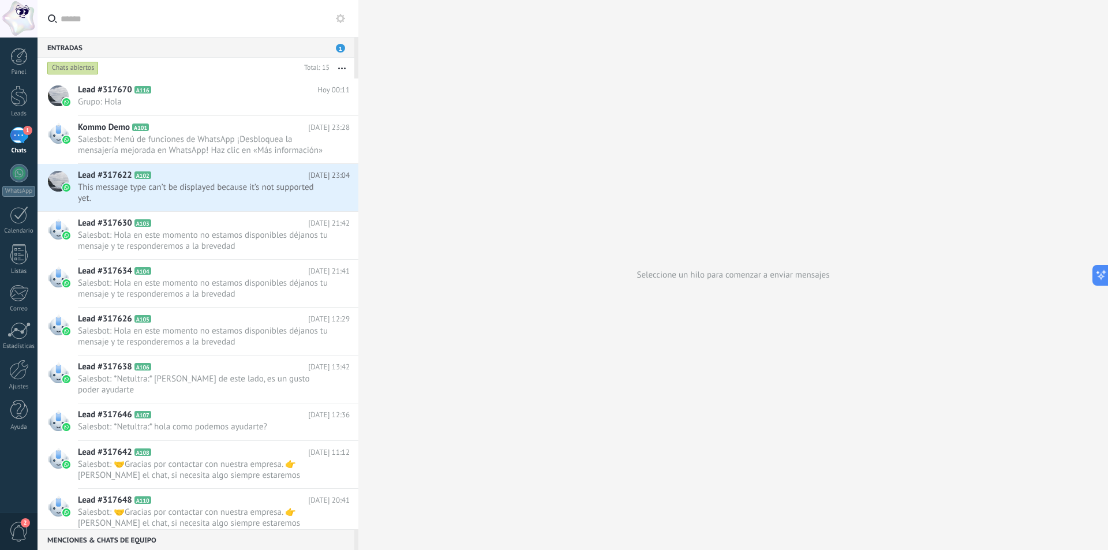
click at [335, 48] on div "Entradas 1" at bounding box center [196, 47] width 317 height 21
click at [106, 93] on span "Lead #317670" at bounding box center [105, 90] width 54 height 12
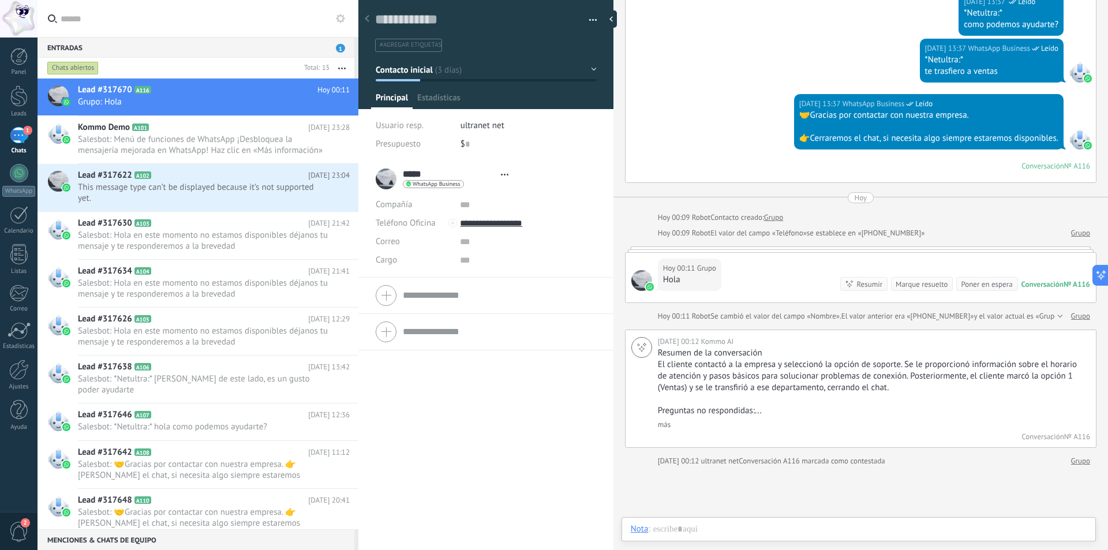
scroll to position [17, 0]
click at [162, 134] on span "Salesbot: Menú de funciones de WhatsApp ¡Desbloquea la mensajería mejorada en W…" at bounding box center [203, 145] width 250 height 22
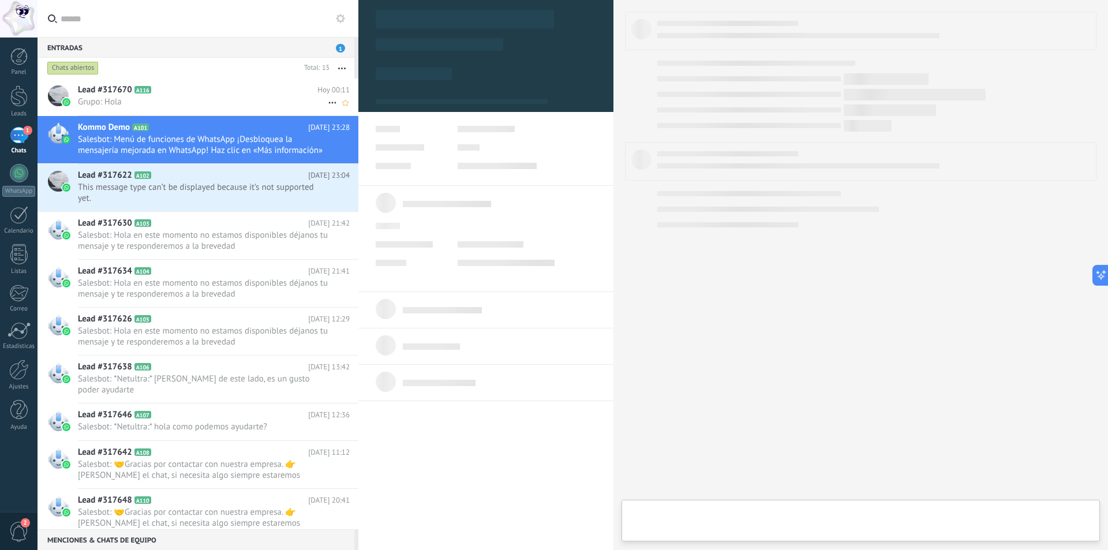
click at [184, 91] on h2 "Lead #317670 A116" at bounding box center [198, 90] width 240 height 12
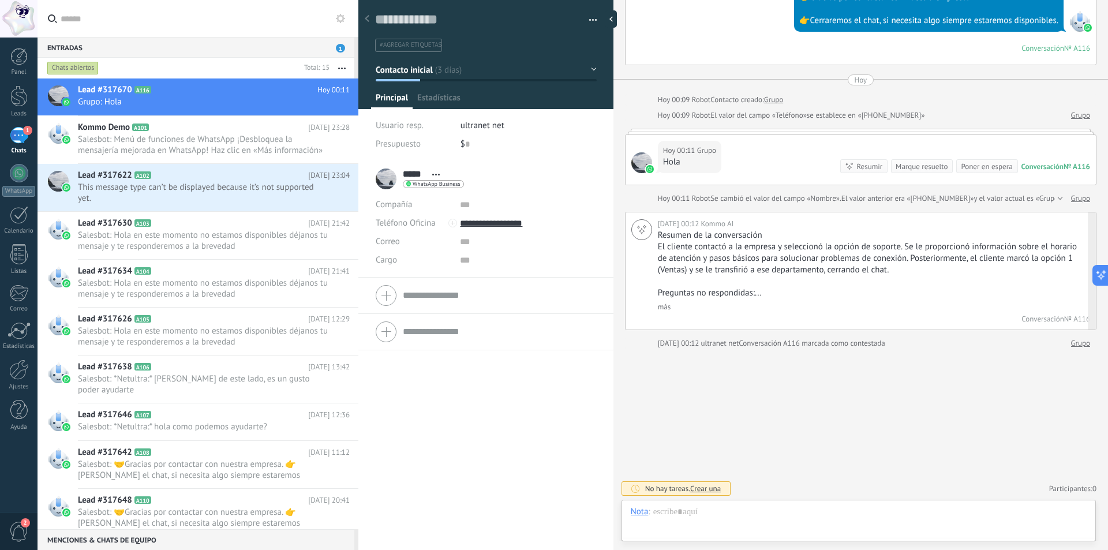
scroll to position [17, 0]
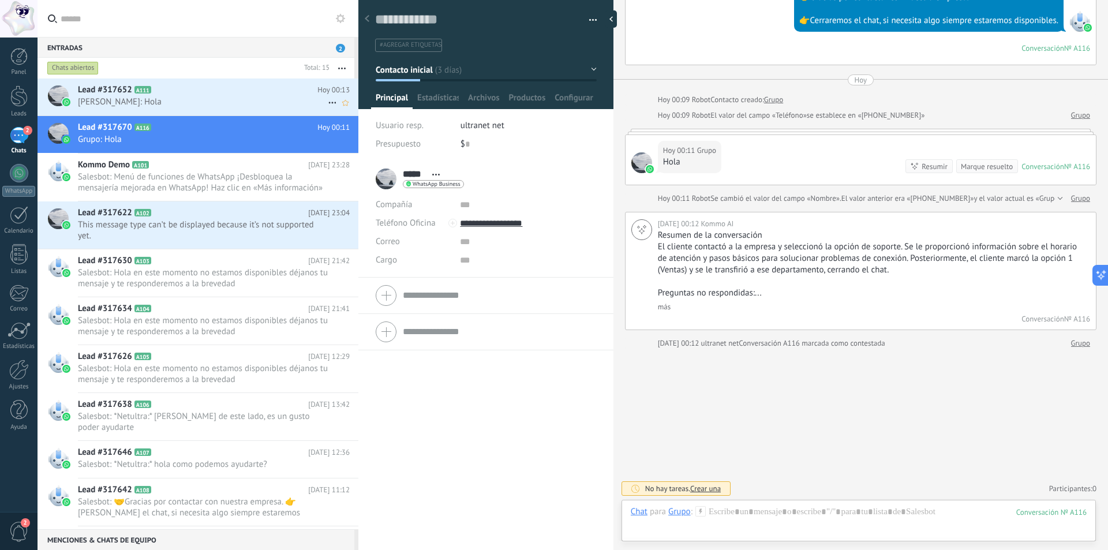
click at [111, 103] on span "Carlos: Hola" at bounding box center [203, 101] width 250 height 11
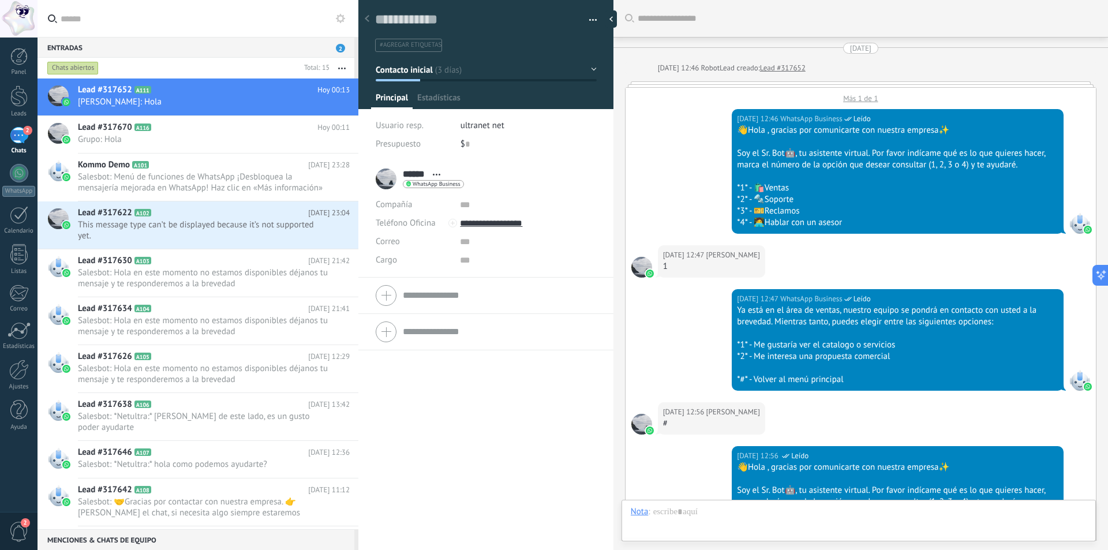
scroll to position [17, 0]
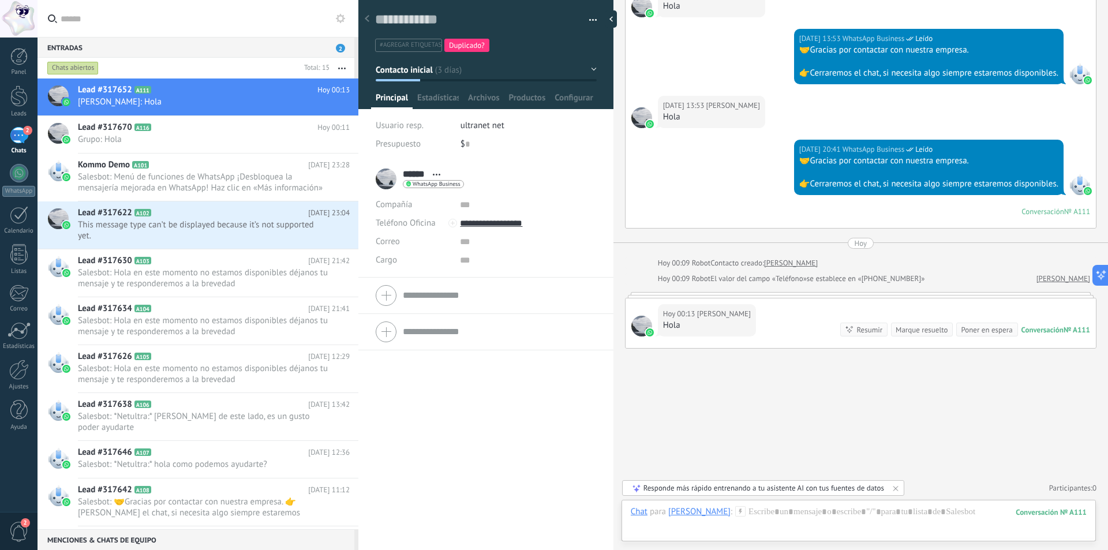
click at [637, 488] on icon at bounding box center [636, 488] width 9 height 9
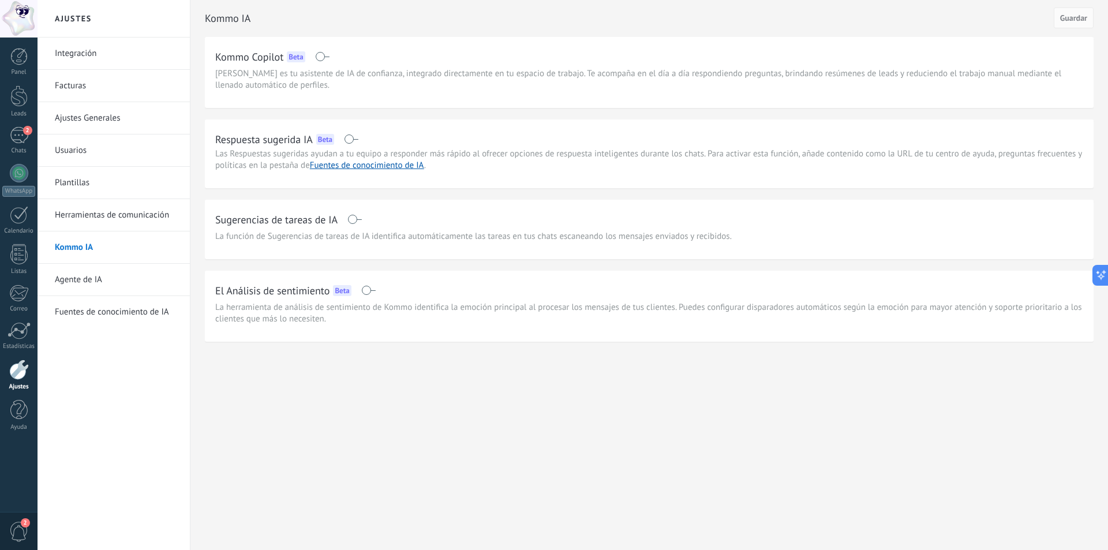
click at [350, 216] on span at bounding box center [354, 219] width 14 height 9
click at [1081, 18] on span "Guardar" at bounding box center [1073, 18] width 27 height 8
click at [75, 50] on link "Integración" at bounding box center [117, 54] width 124 height 32
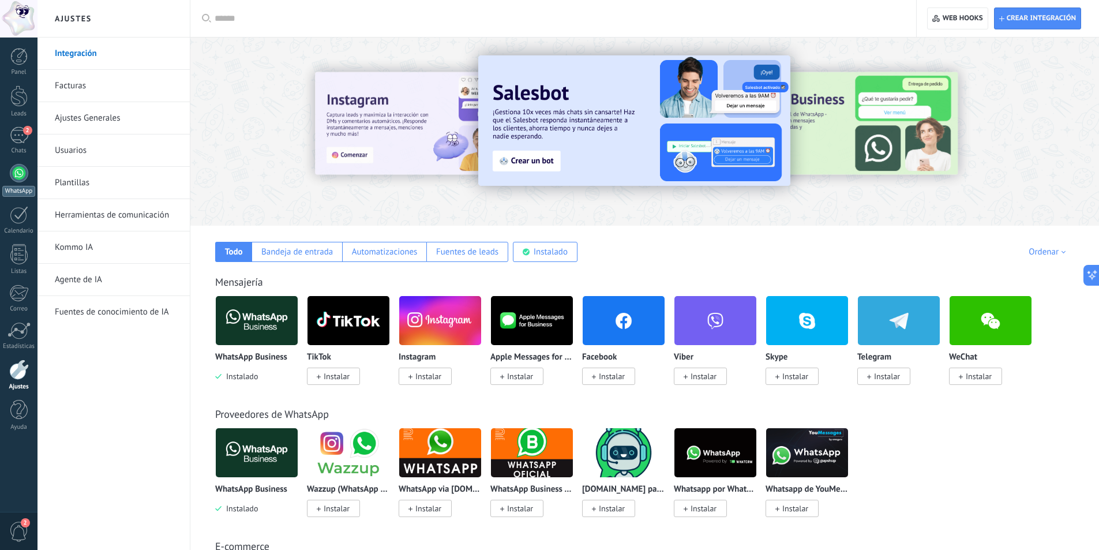
click at [17, 177] on div at bounding box center [19, 173] width 18 height 18
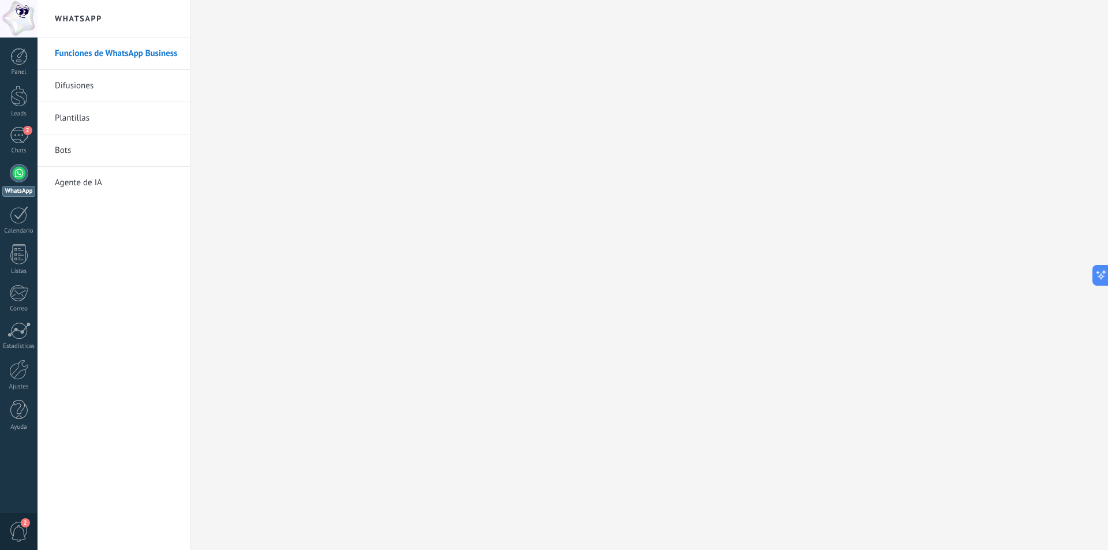
click at [18, 177] on div at bounding box center [19, 173] width 18 height 18
click at [14, 138] on div "2" at bounding box center [19, 135] width 18 height 17
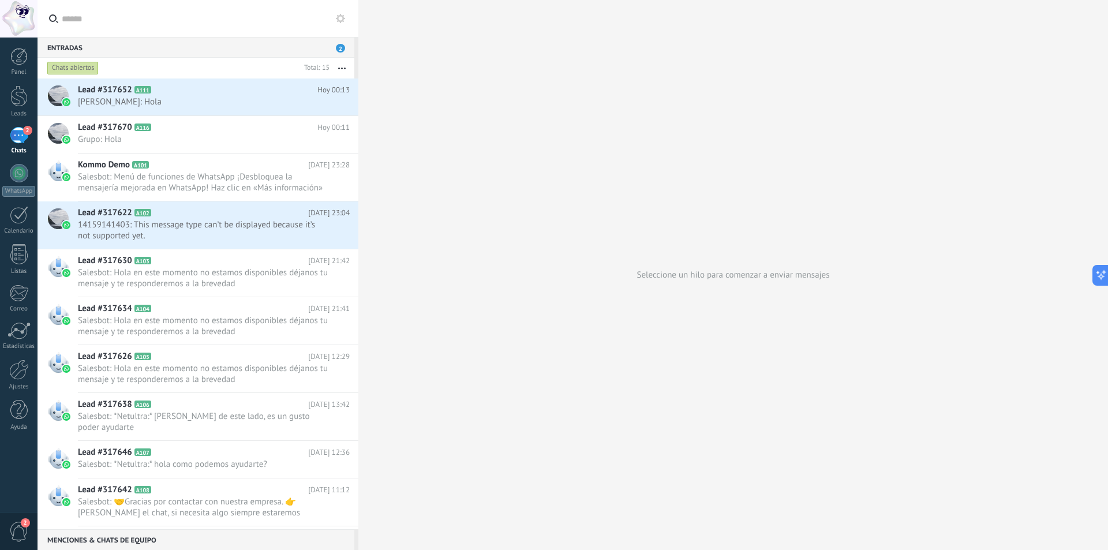
click at [87, 43] on div "Entradas 2" at bounding box center [196, 47] width 317 height 21
click at [91, 88] on span "Lead #317652" at bounding box center [105, 90] width 54 height 12
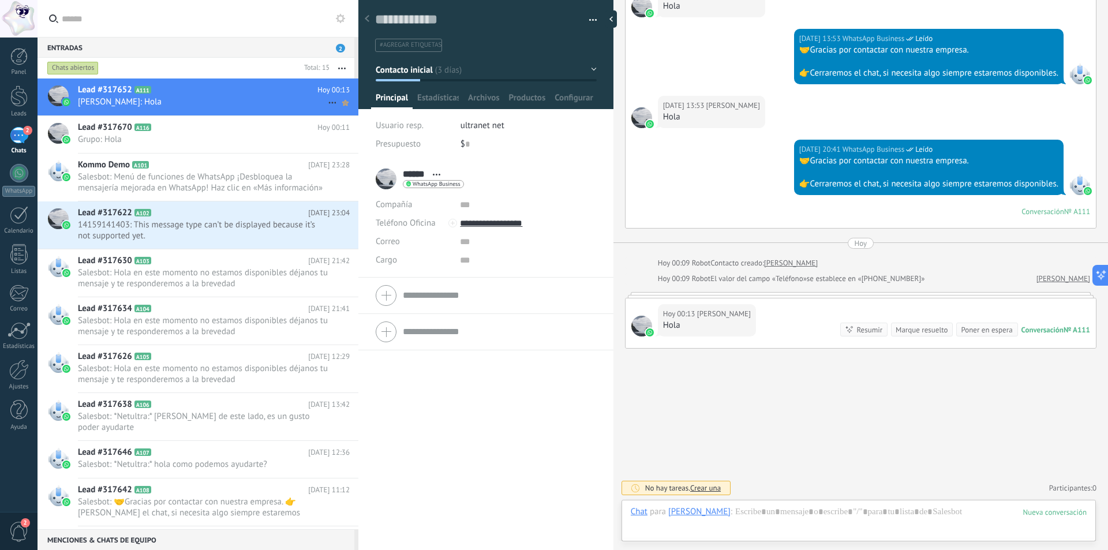
scroll to position [17, 0]
click at [325, 102] on icon at bounding box center [332, 103] width 14 height 14
click at [336, 130] on icon at bounding box center [336, 132] width 8 height 8
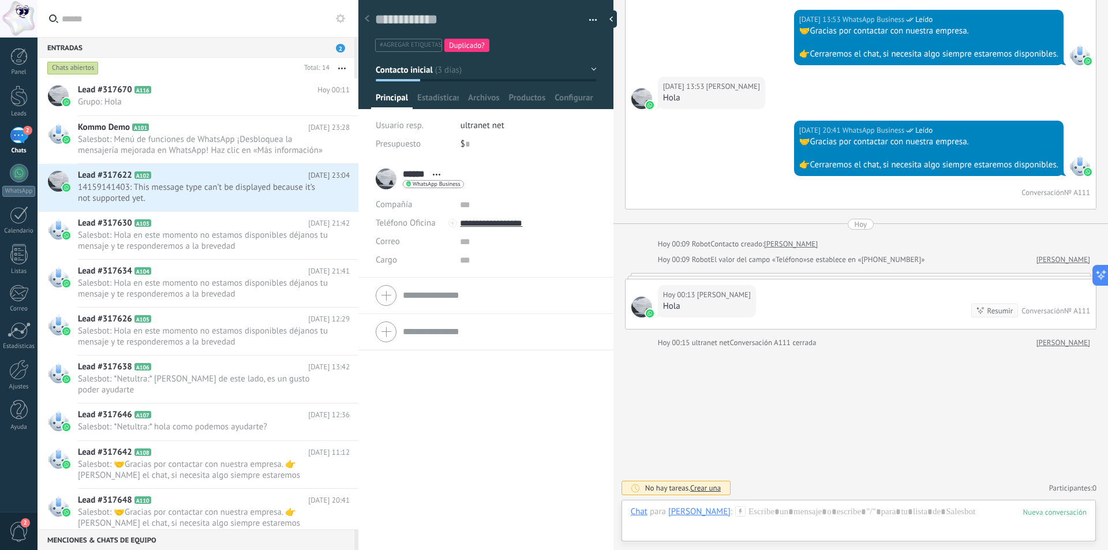
click at [342, 66] on button "button" at bounding box center [342, 68] width 25 height 21
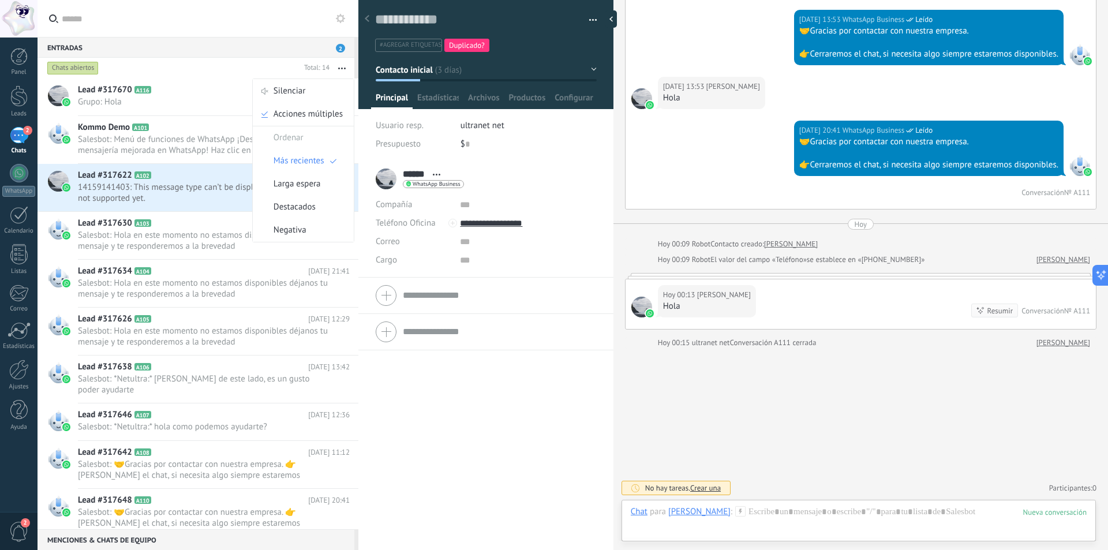
click at [149, 94] on h2 "Lead #317670 A116" at bounding box center [198, 90] width 240 height 12
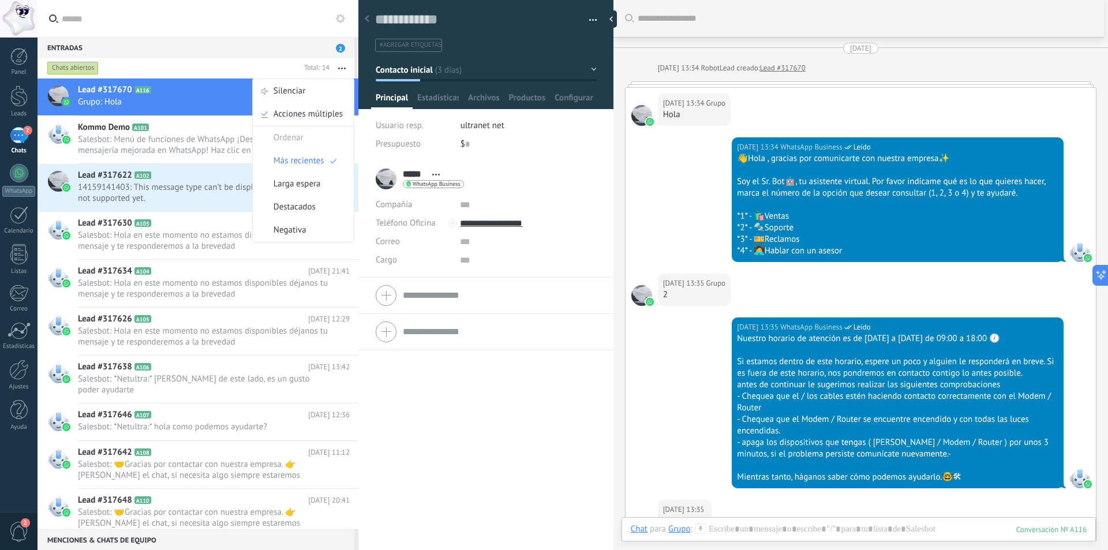
click at [593, 20] on div "Guardar y crear Imprimir Administrar etiquetas Exportar a excel" at bounding box center [486, 21] width 256 height 59
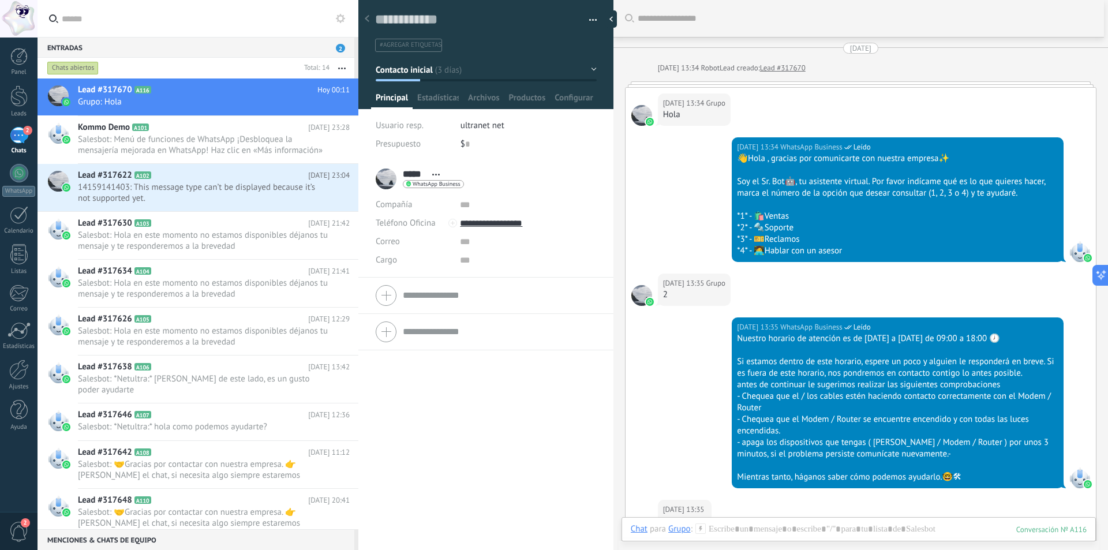
click at [588, 20] on button "button" at bounding box center [589, 20] width 17 height 17
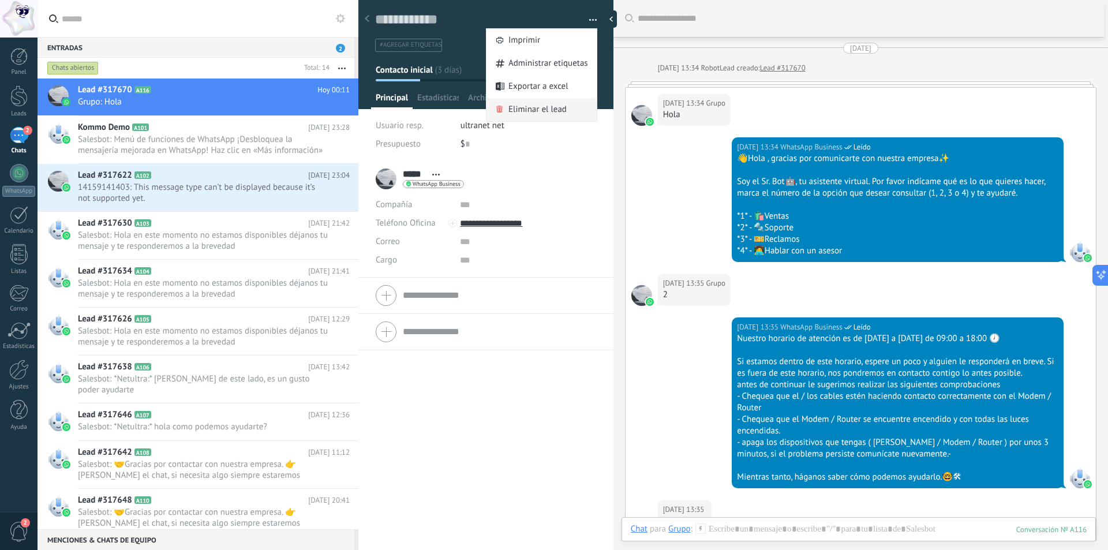
click at [523, 108] on span "Eliminar el lead" at bounding box center [537, 109] width 58 height 23
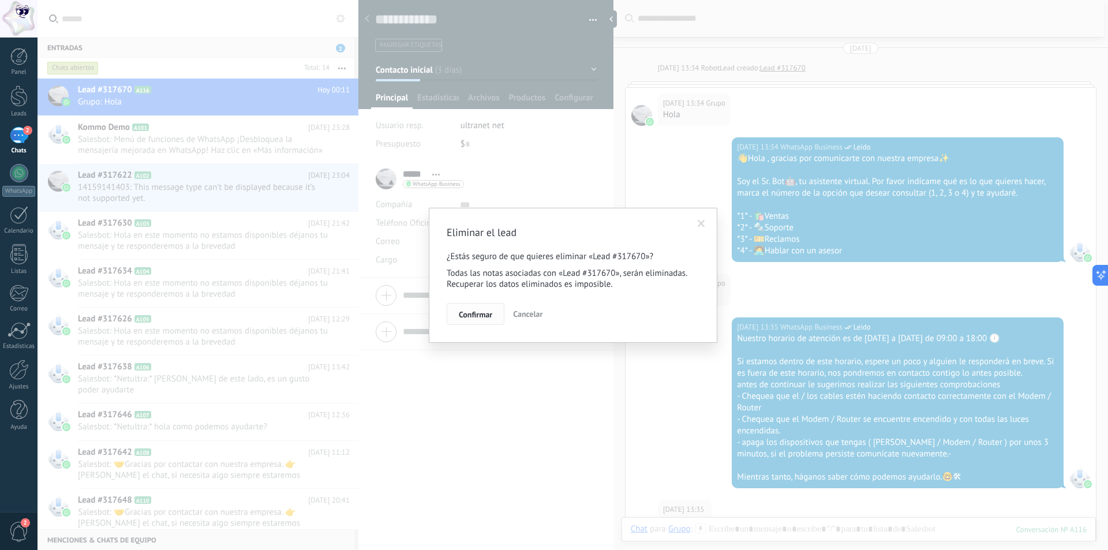
click at [475, 315] on span "Confirmar" at bounding box center [475, 314] width 33 height 8
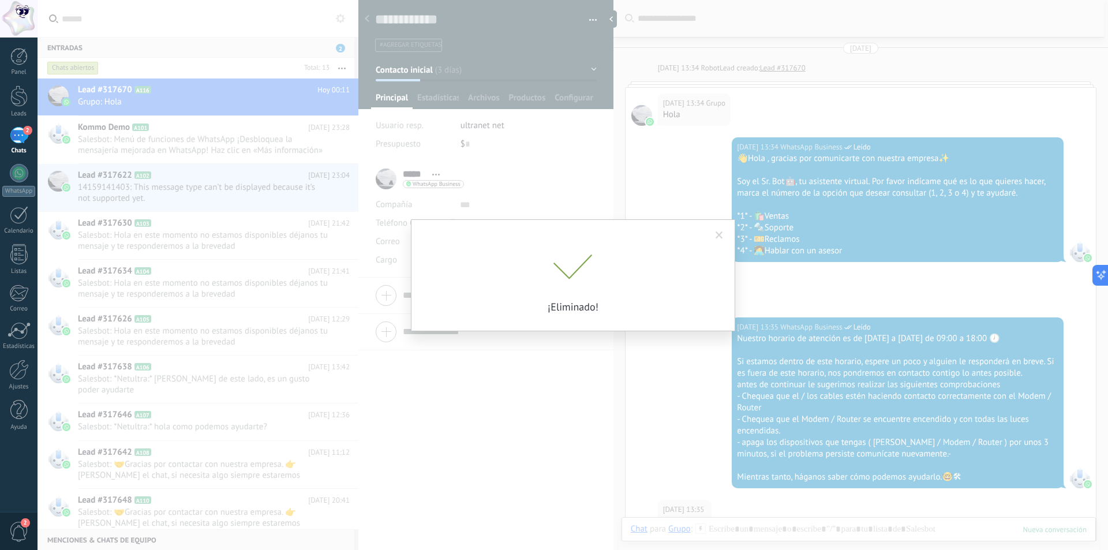
scroll to position [16, 0]
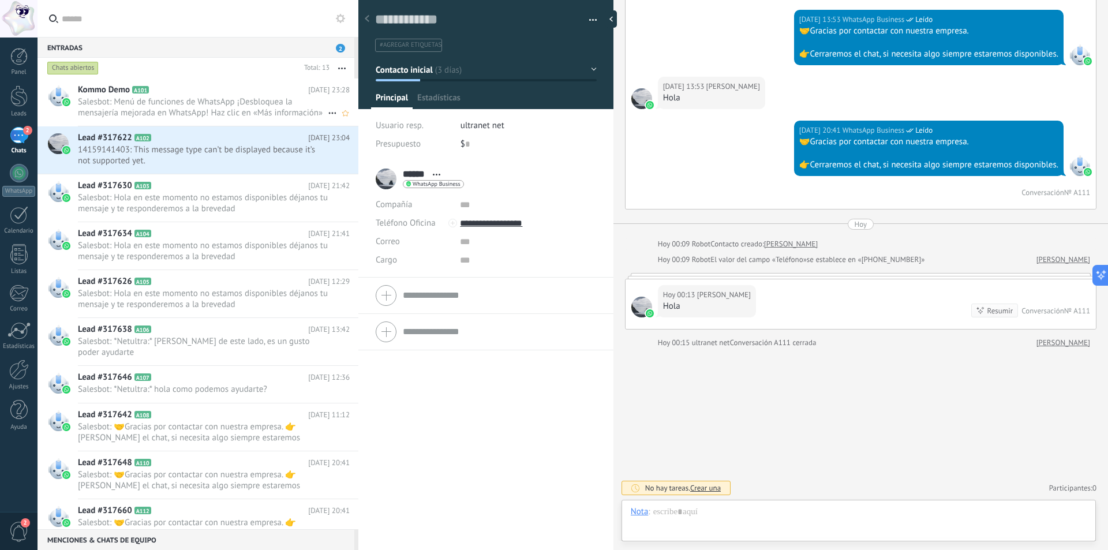
scroll to position [17, 0]
click at [226, 98] on span "Salesbot: Menú de funciones de WhatsApp ¡Desbloquea la mensajería mejorada en W…" at bounding box center [203, 107] width 250 height 22
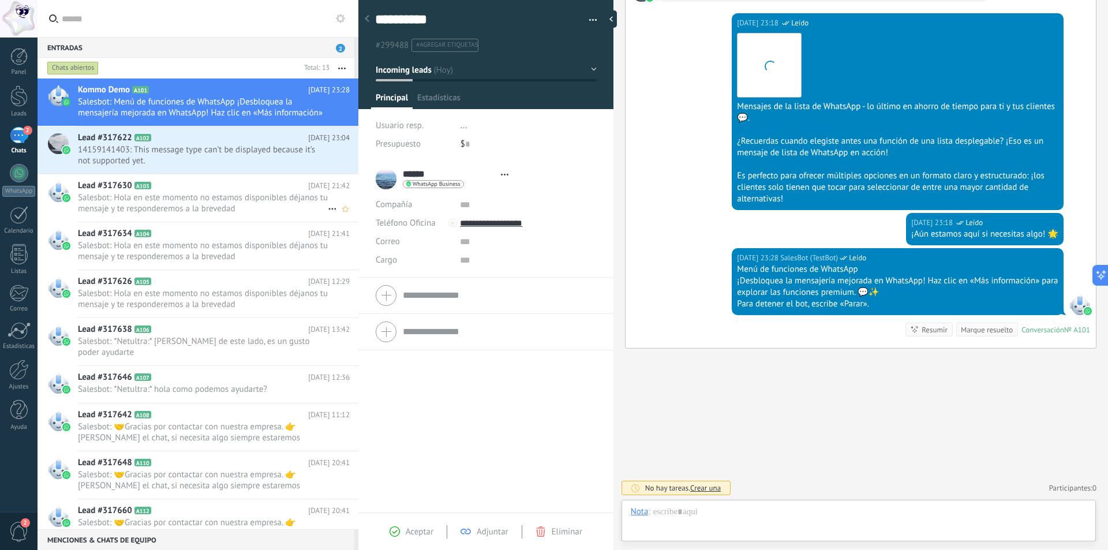
scroll to position [17, 0]
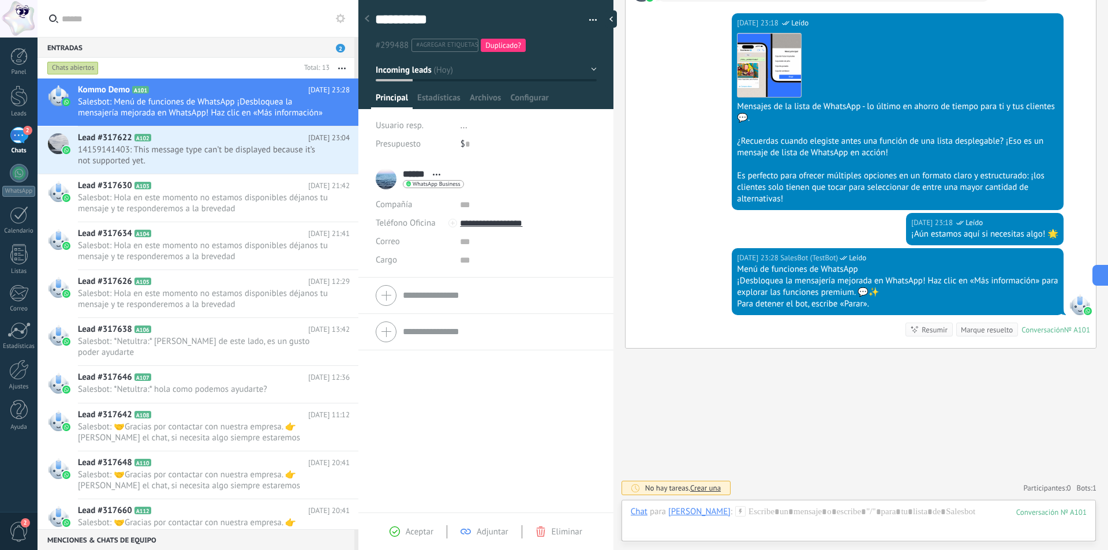
click at [590, 18] on button "button" at bounding box center [589, 20] width 17 height 17
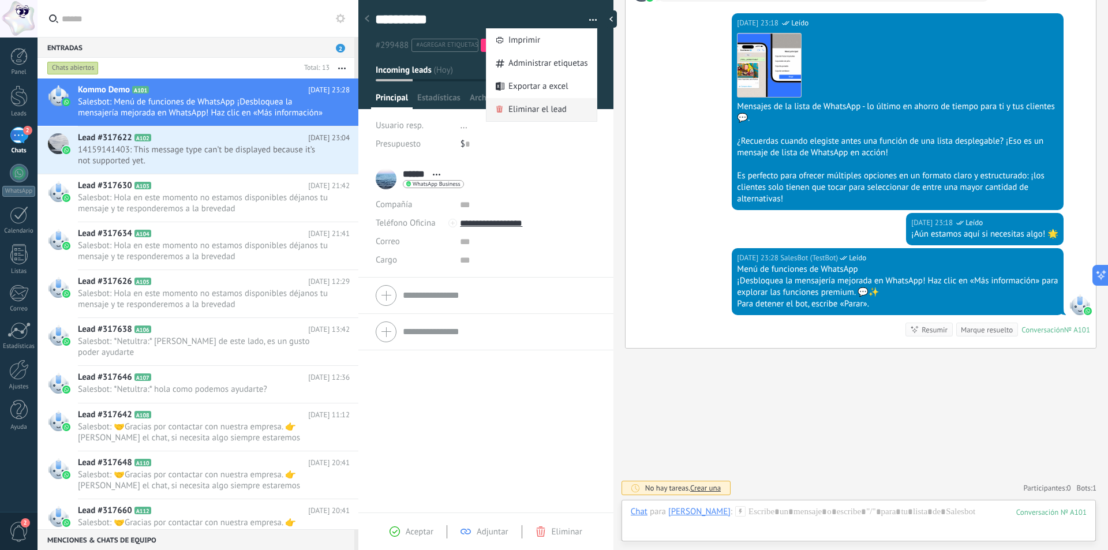
click at [514, 111] on span "Eliminar el lead" at bounding box center [537, 109] width 58 height 23
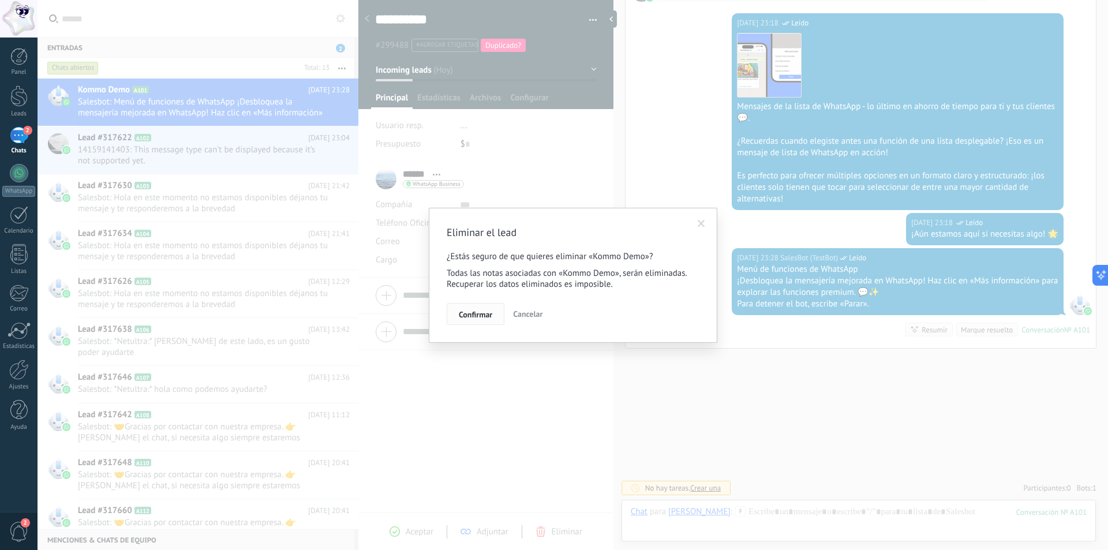
click at [480, 314] on span "Confirmar" at bounding box center [475, 314] width 33 height 8
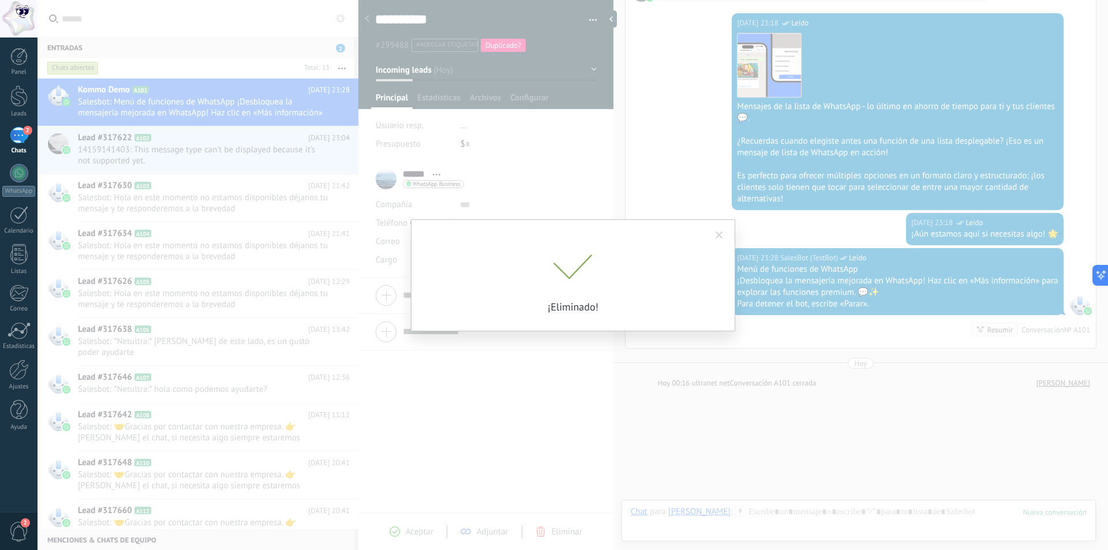
scroll to position [1755, 0]
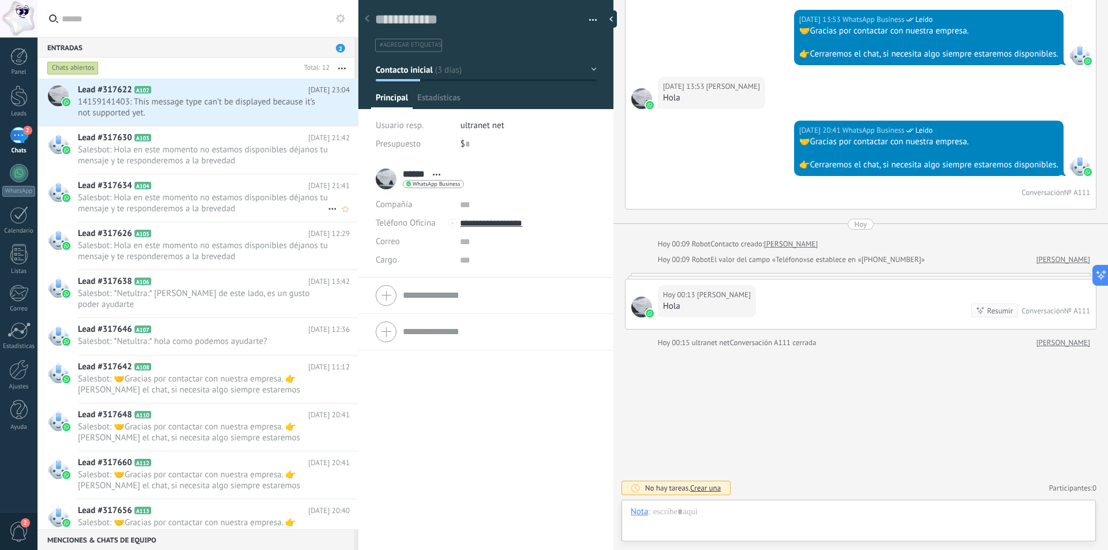
scroll to position [17, 0]
click at [233, 41] on div "Entradas 2" at bounding box center [196, 47] width 317 height 21
click at [341, 47] on span "2" at bounding box center [340, 48] width 9 height 9
click at [215, 157] on span "Salesbot: Hola en este momento no estamos disponibles déjanos tu mensaje y te r…" at bounding box center [203, 155] width 250 height 22
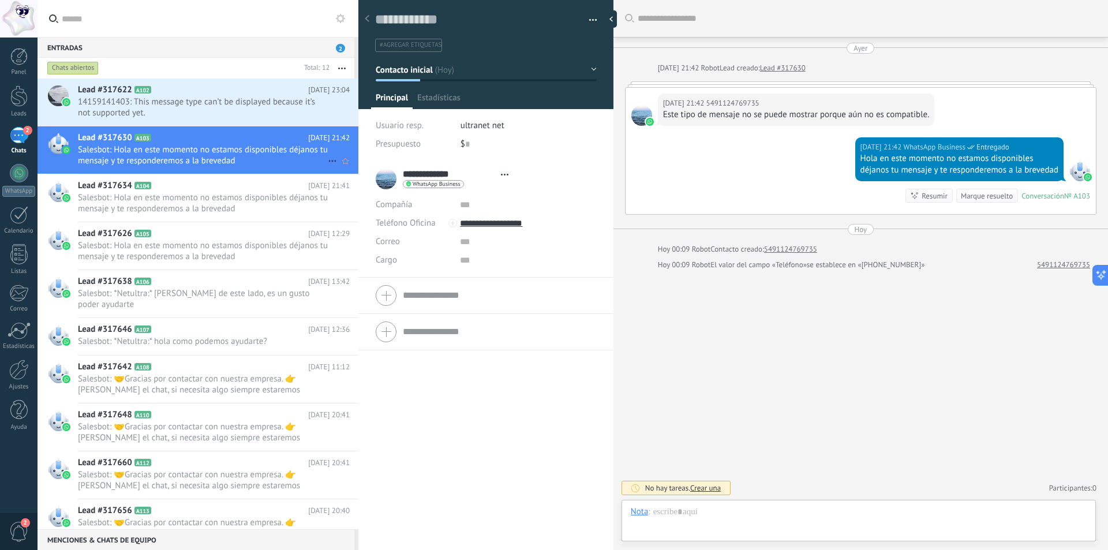
scroll to position [17, 0]
click at [592, 18] on button "button" at bounding box center [589, 20] width 17 height 17
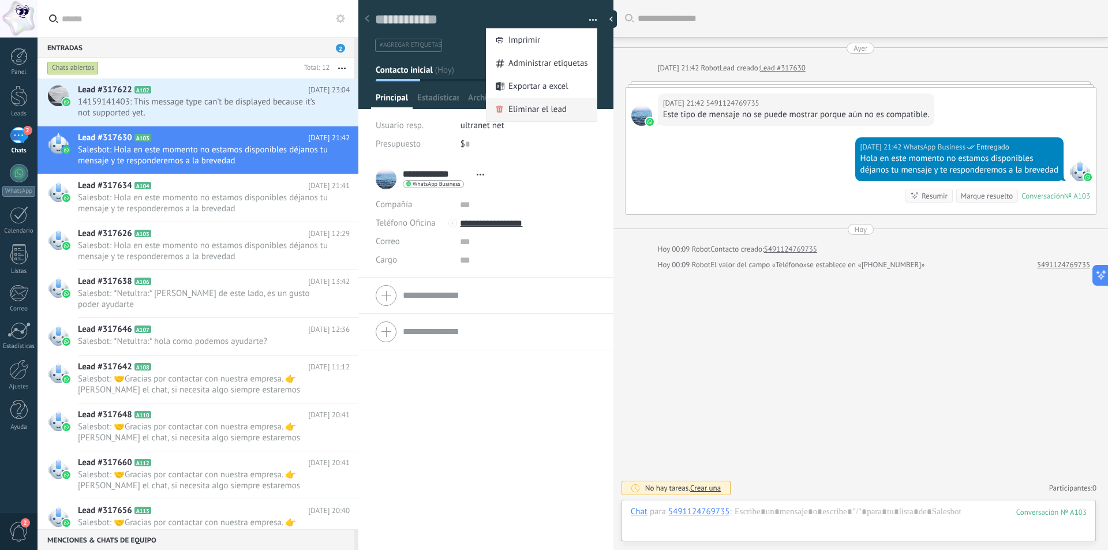
click at [555, 110] on span "Eliminar el lead" at bounding box center [537, 109] width 58 height 23
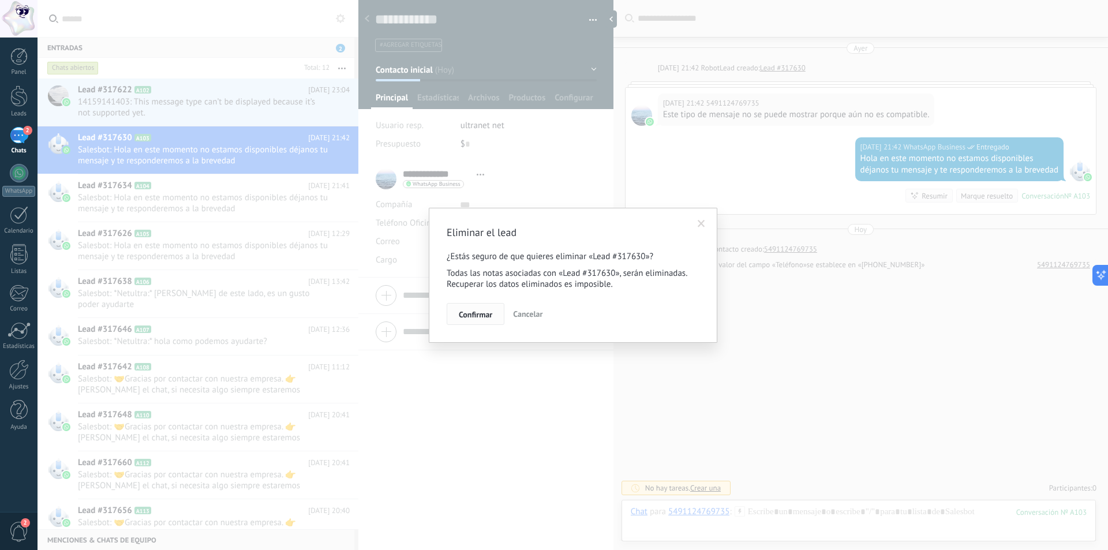
click at [473, 319] on span "Confirmar" at bounding box center [475, 314] width 33 height 8
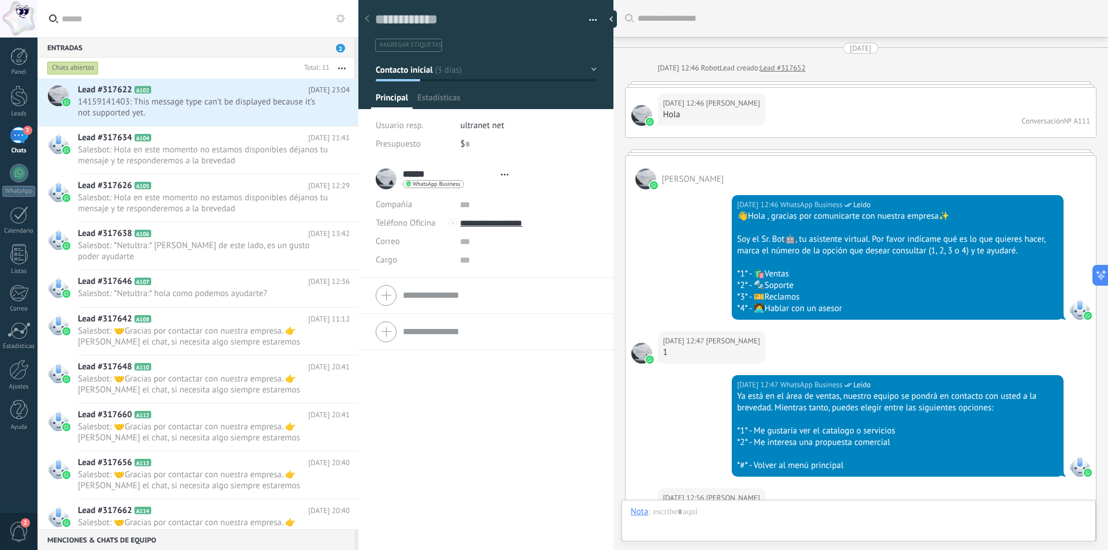
type textarea "**********"
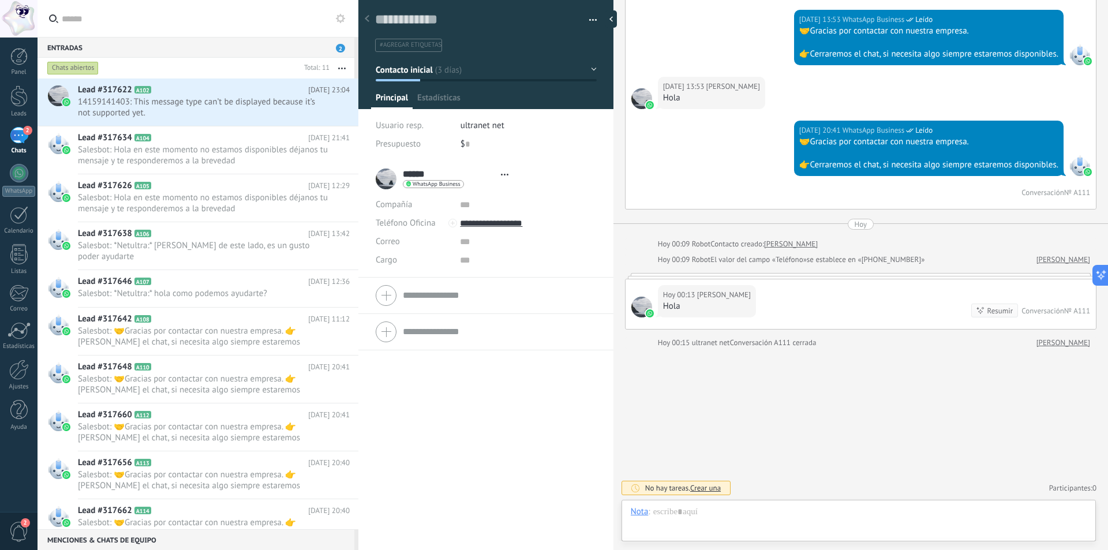
scroll to position [17, 0]
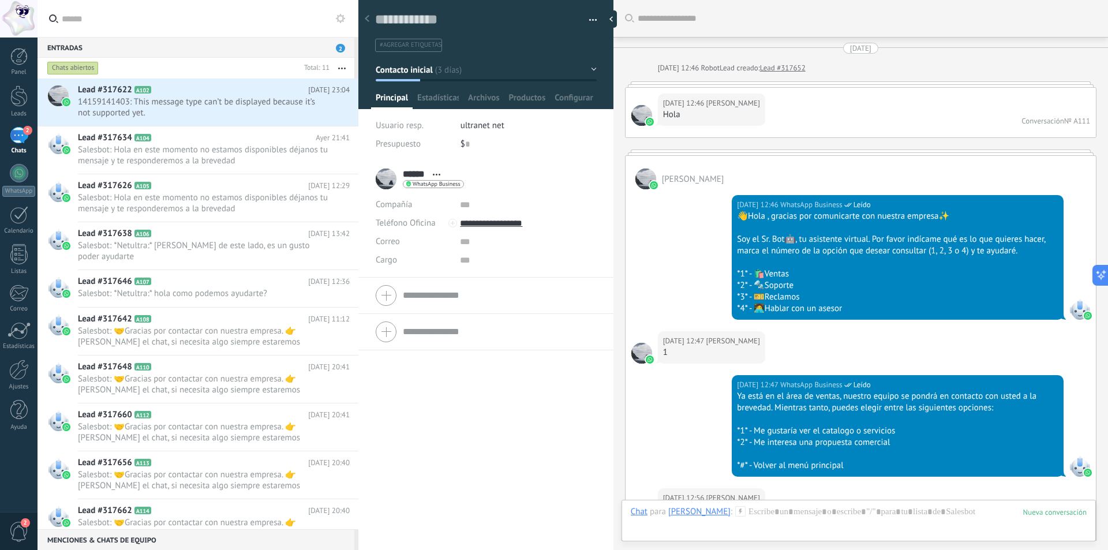
scroll to position [17, 0]
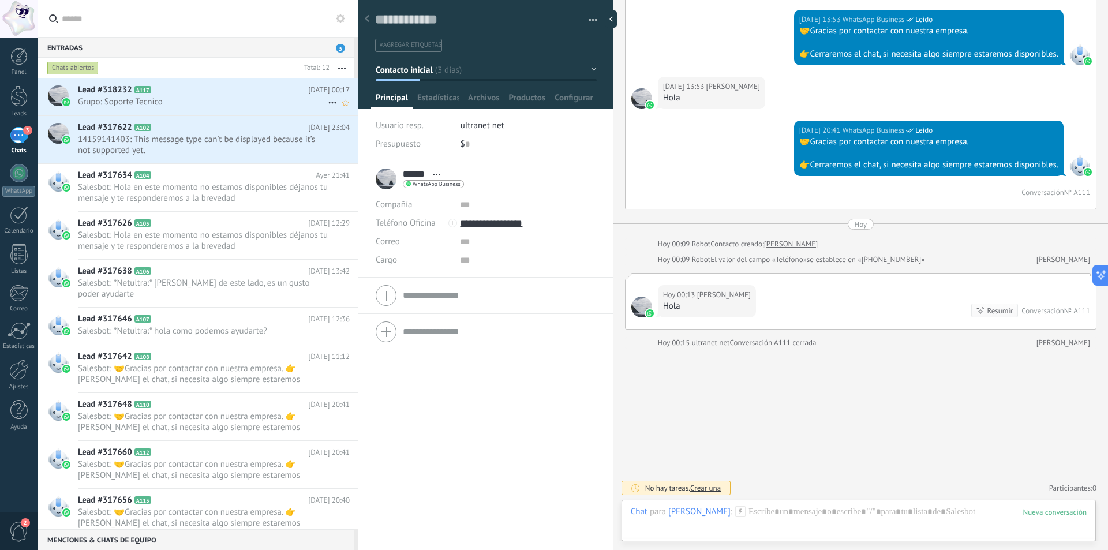
click at [181, 99] on span "Grupo: Soporte Tecnico" at bounding box center [203, 101] width 250 height 11
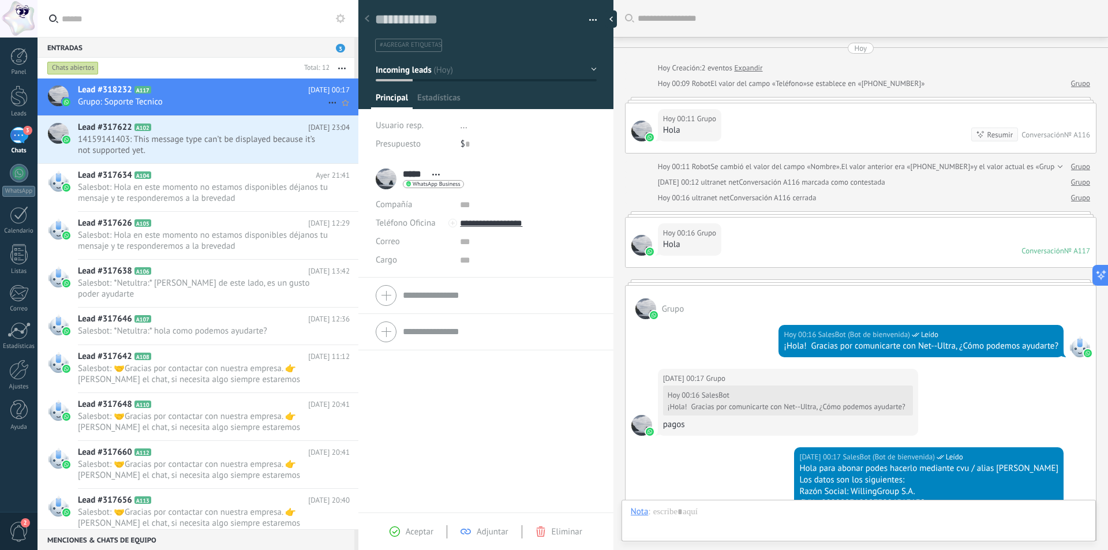
scroll to position [508, 0]
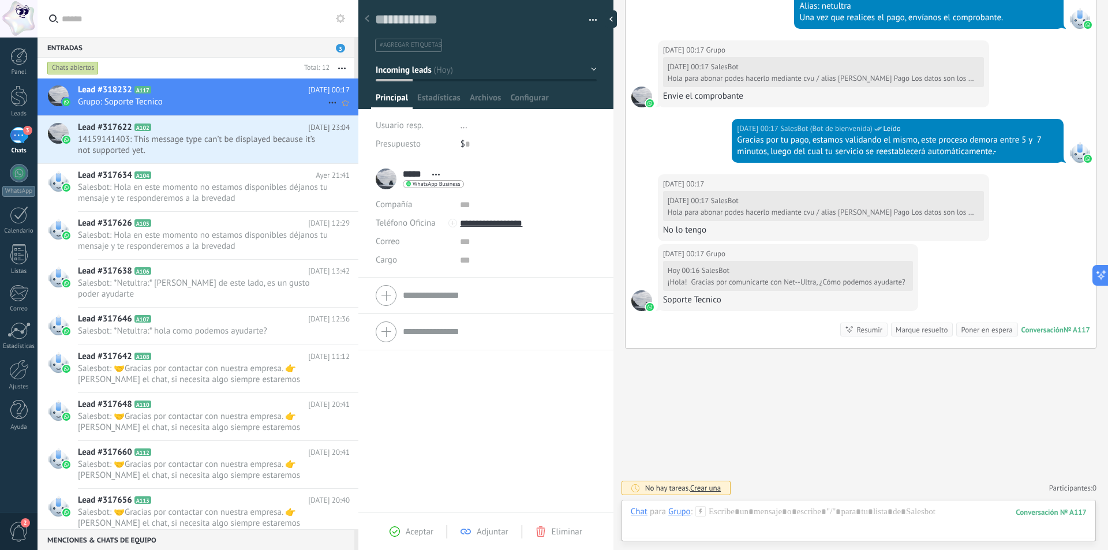
click at [331, 104] on icon at bounding box center [332, 103] width 14 height 14
click at [312, 96] on div at bounding box center [554, 275] width 1108 height 550
click at [583, 18] on button "button" at bounding box center [589, 20] width 17 height 17
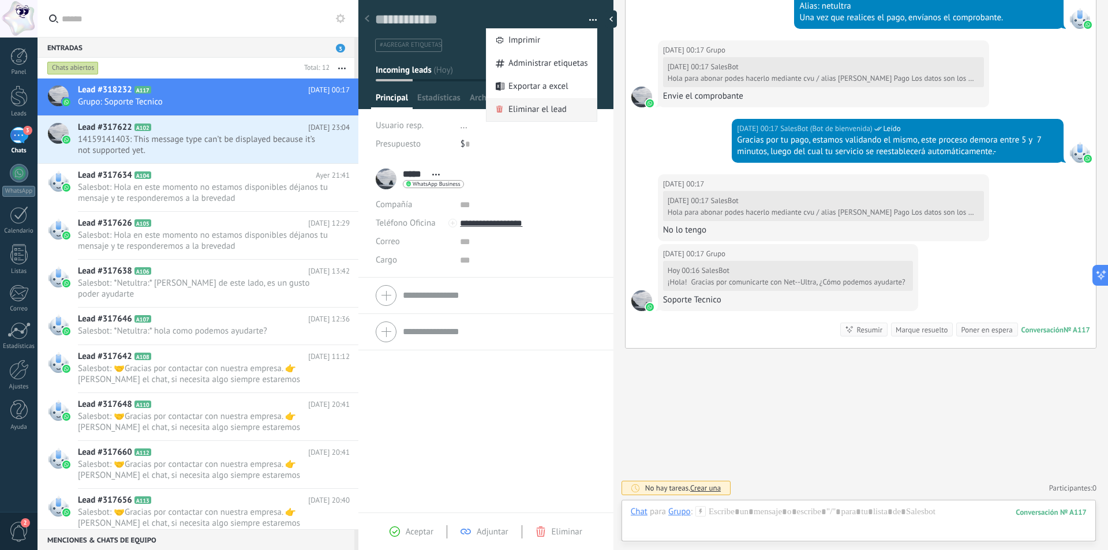
click at [534, 111] on span "Eliminar el lead" at bounding box center [537, 109] width 58 height 23
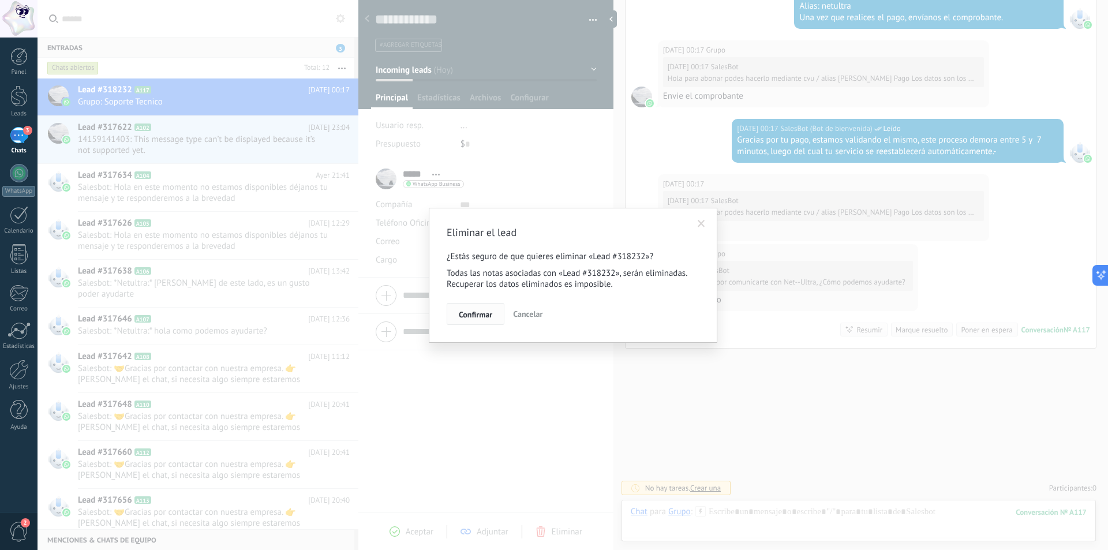
click at [478, 314] on span "Confirmar" at bounding box center [475, 314] width 33 height 8
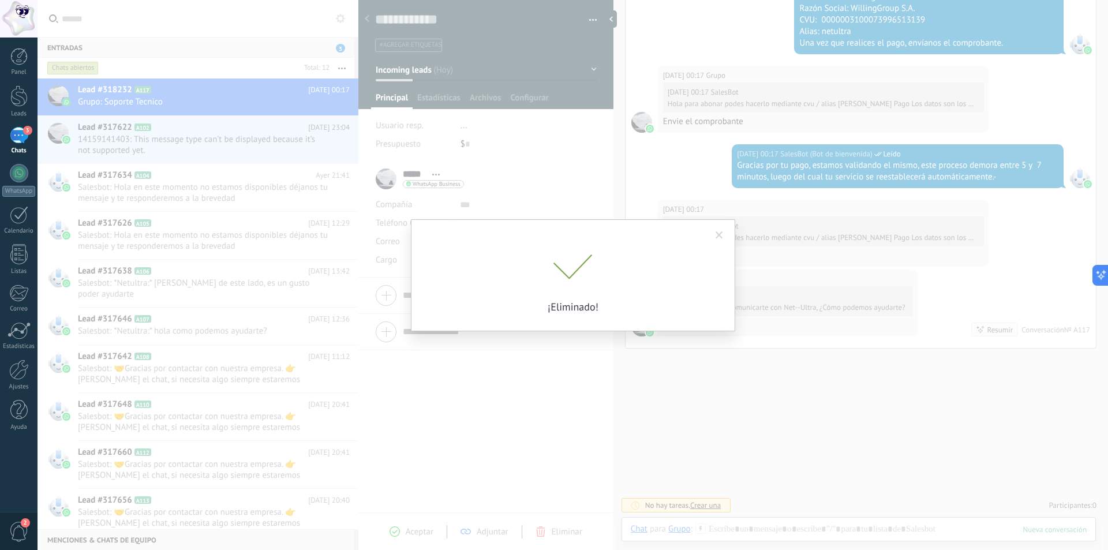
scroll to position [502, 0]
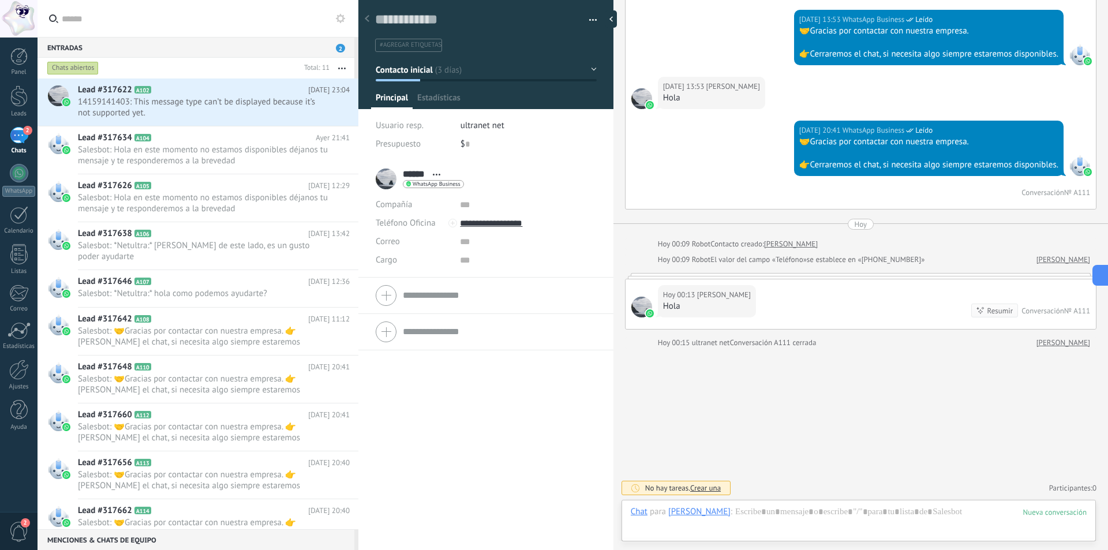
scroll to position [17, 0]
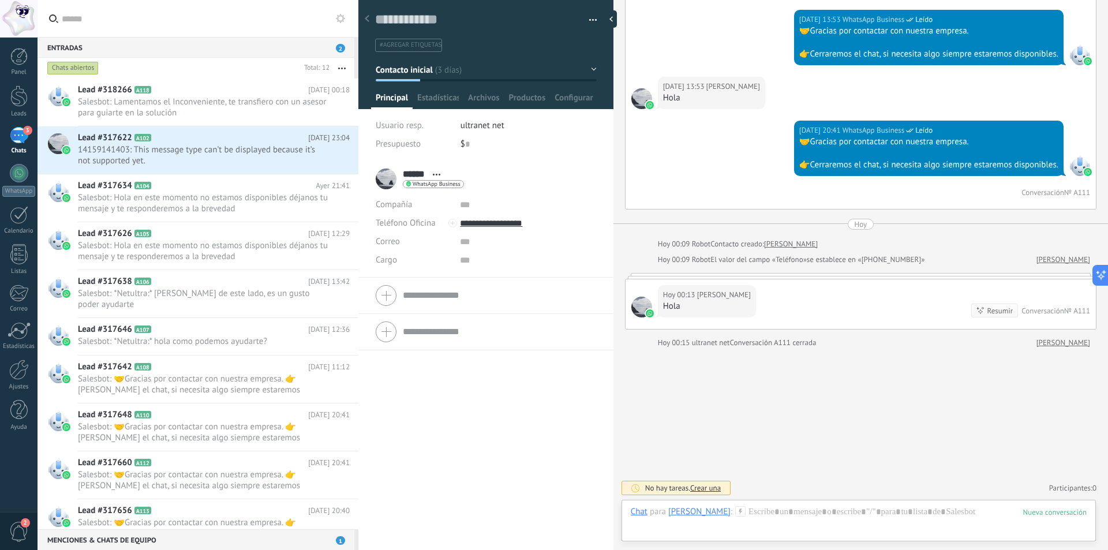
click at [592, 17] on button "button" at bounding box center [589, 20] width 17 height 17
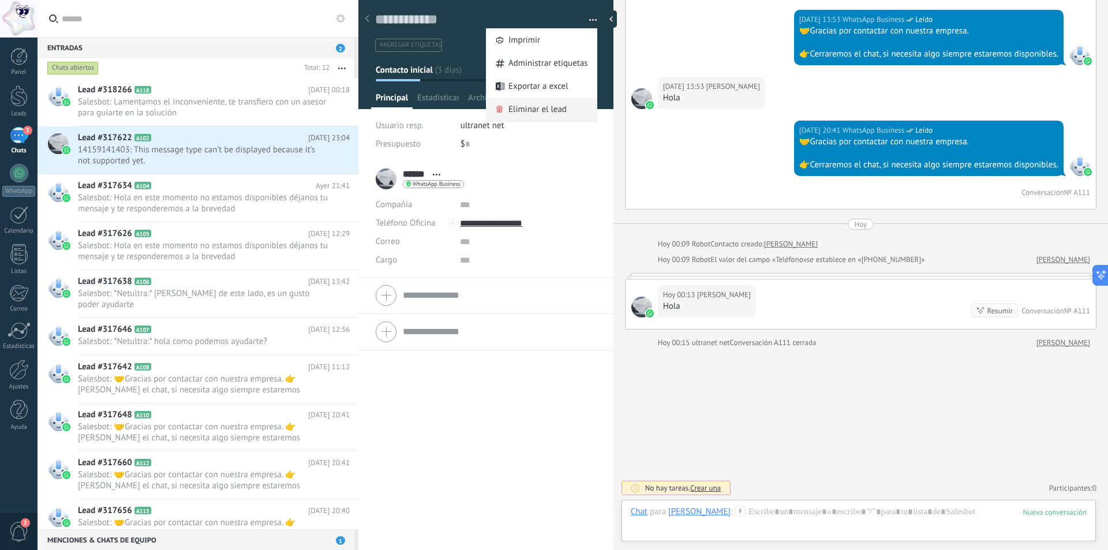
click at [540, 111] on span "Eliminar el lead" at bounding box center [537, 109] width 58 height 23
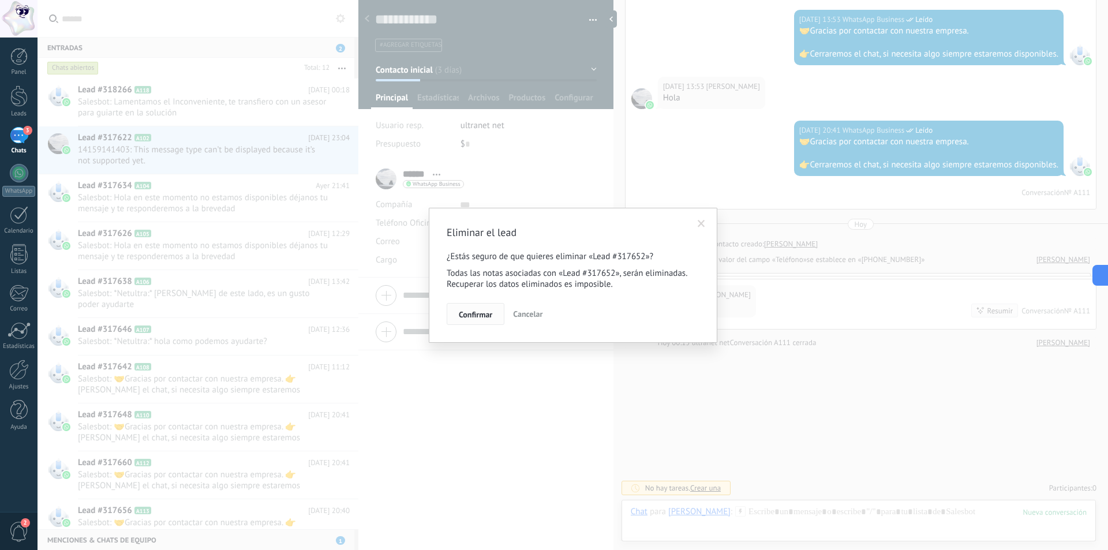
click at [471, 315] on span "Confirmar" at bounding box center [475, 314] width 33 height 8
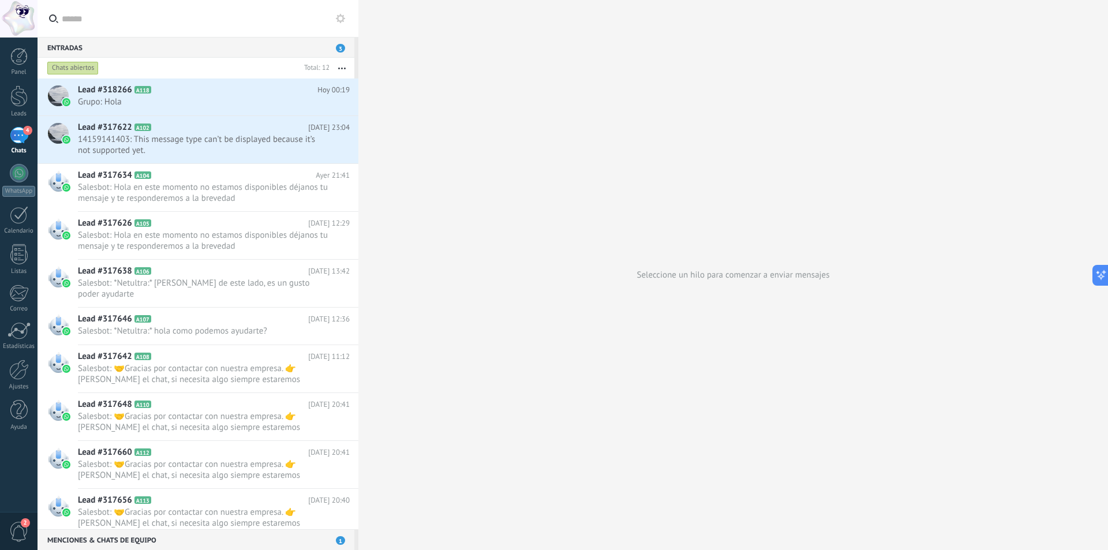
click at [206, 78] on div "Chats abiertos" at bounding box center [172, 68] width 255 height 21
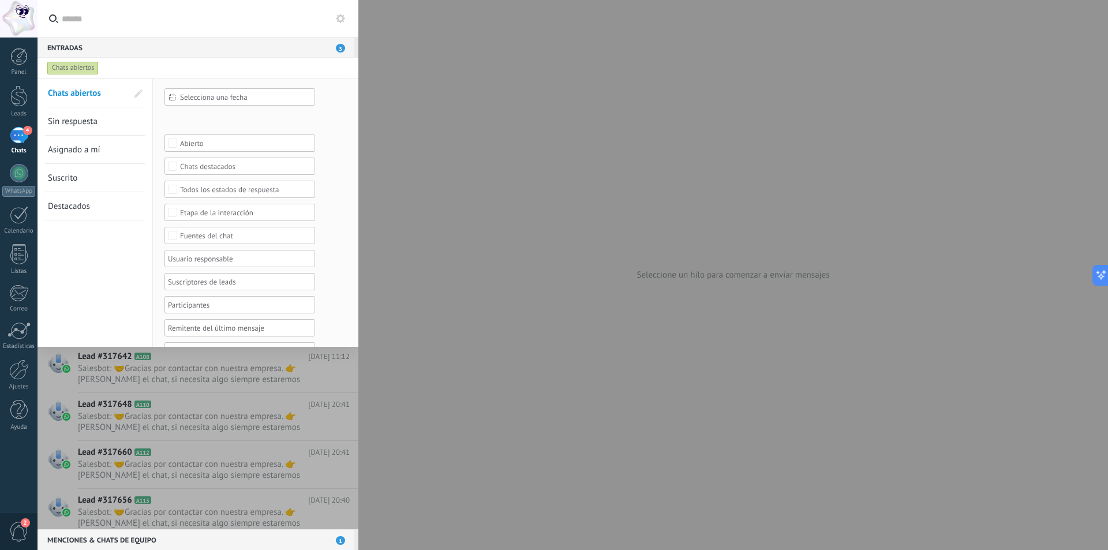
click at [230, 47] on div "Entradas 3" at bounding box center [196, 47] width 317 height 21
click at [18, 134] on div "4" at bounding box center [19, 135] width 18 height 17
click at [73, 90] on span "Chats abiertos" at bounding box center [74, 93] width 53 height 11
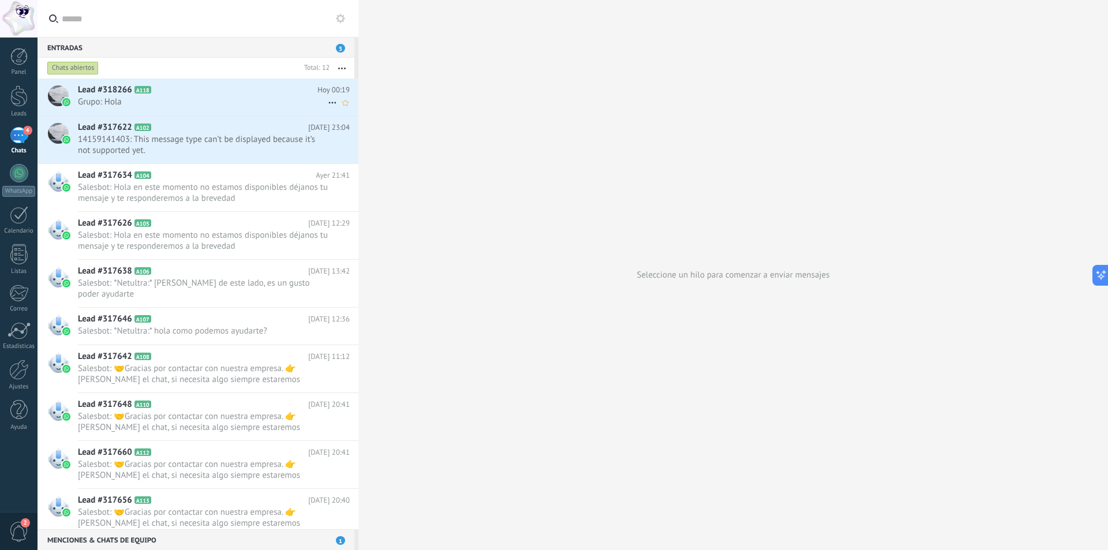
click at [142, 102] on span "Grupo: Hola" at bounding box center [203, 101] width 250 height 11
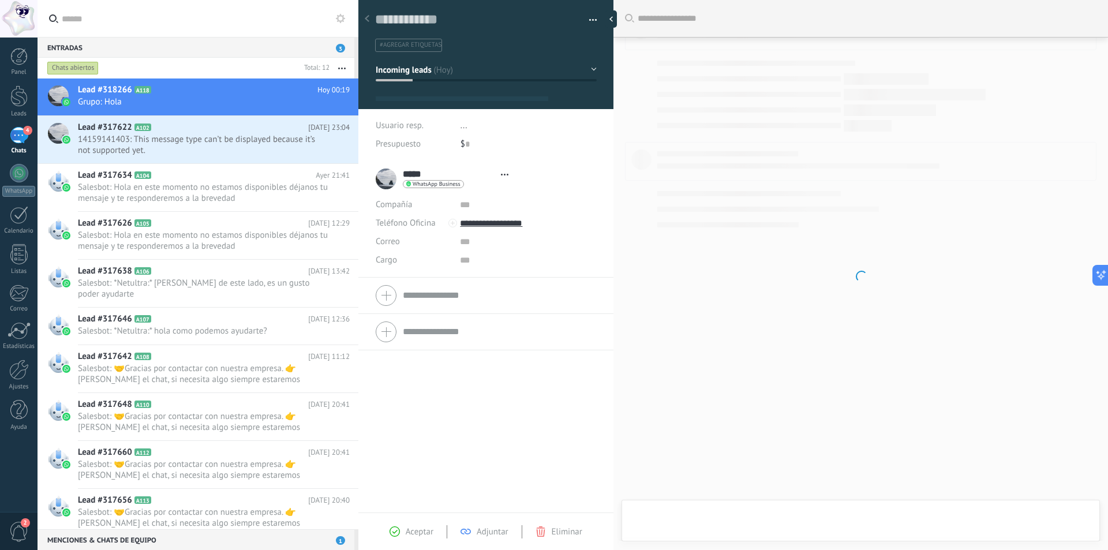
click at [592, 21] on span "button" at bounding box center [593, 22] width 8 height 2
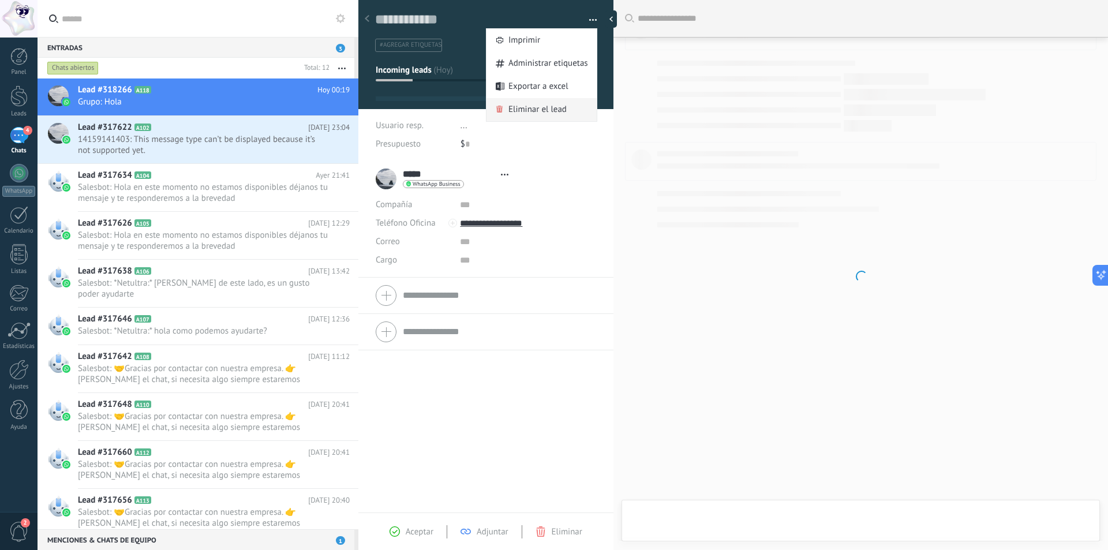
click at [532, 106] on span "Eliminar el lead" at bounding box center [537, 109] width 58 height 23
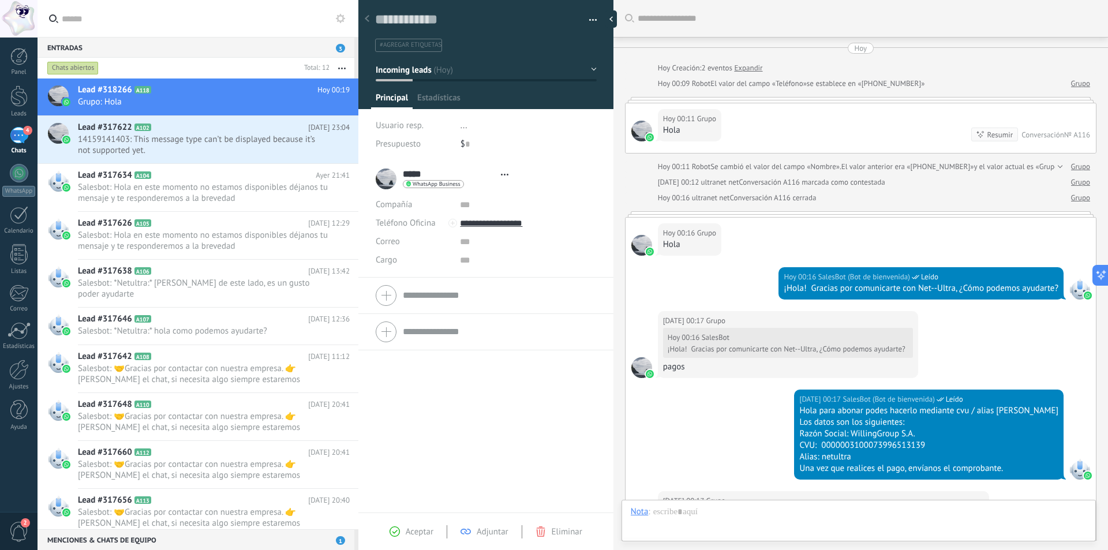
type textarea "**********"
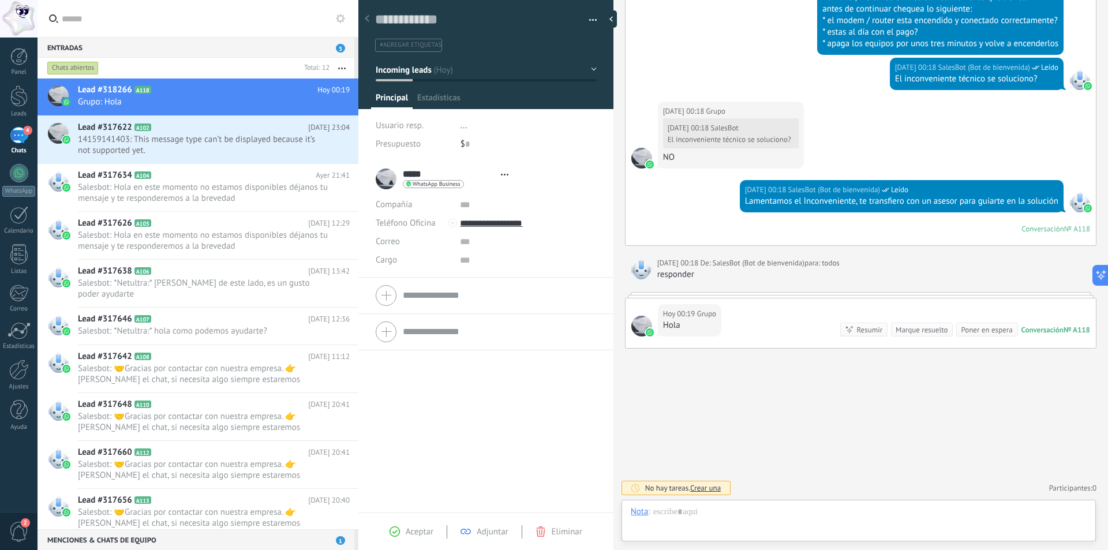
scroll to position [17, 0]
click at [585, 13] on button "button" at bounding box center [589, 20] width 17 height 17
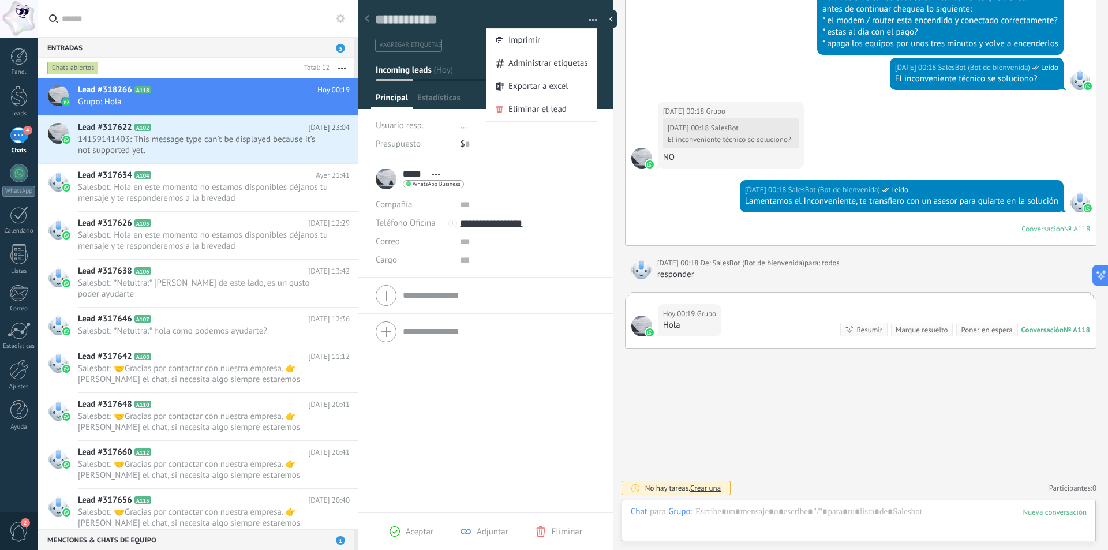
click at [585, 16] on button "button" at bounding box center [589, 20] width 17 height 17
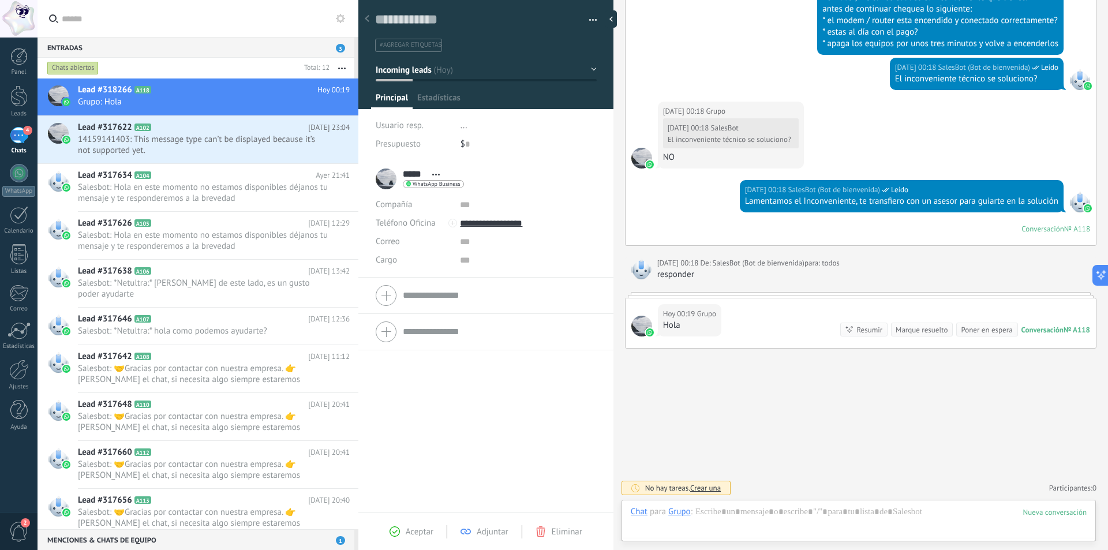
click at [590, 18] on button "button" at bounding box center [589, 20] width 17 height 17
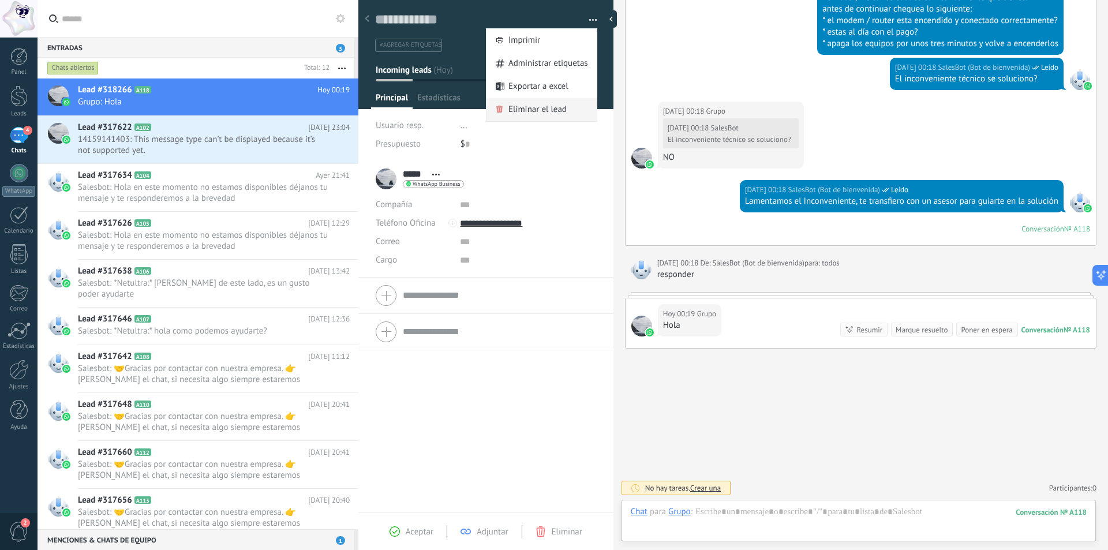
click at [525, 108] on span "Eliminar el lead" at bounding box center [537, 109] width 58 height 23
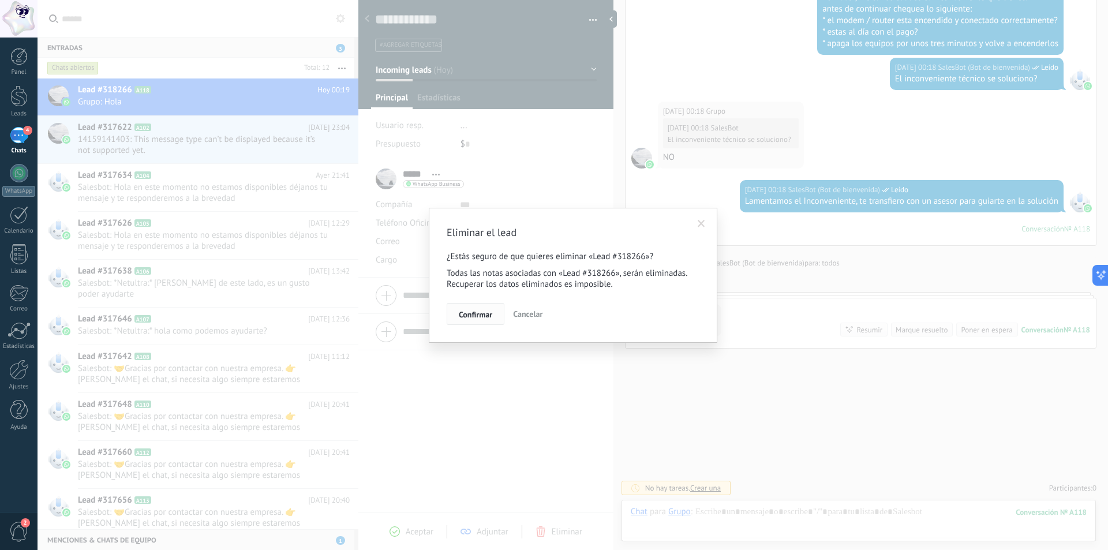
click at [470, 310] on span "Confirmar" at bounding box center [475, 314] width 33 height 8
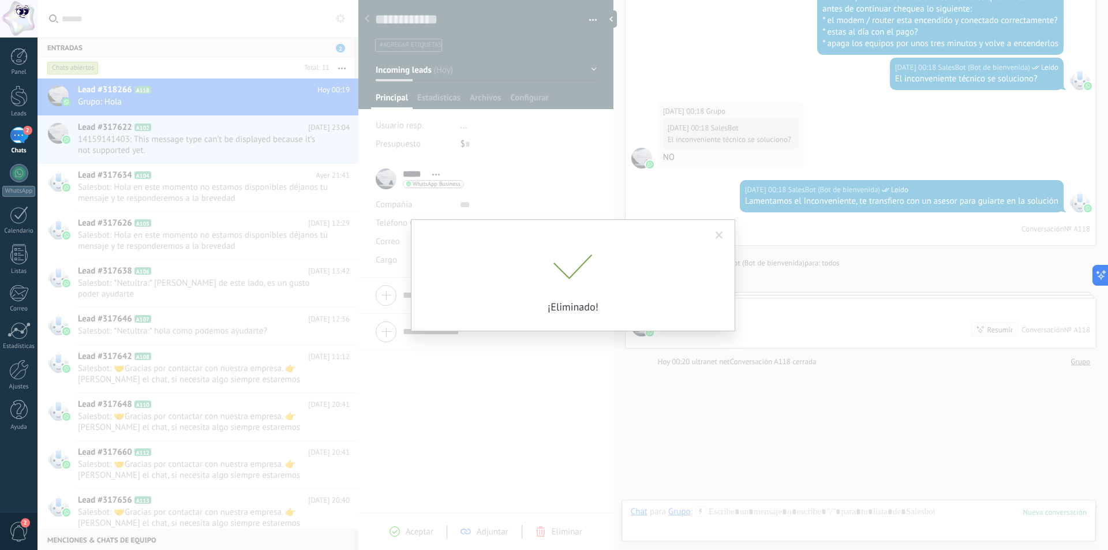
scroll to position [1022, 0]
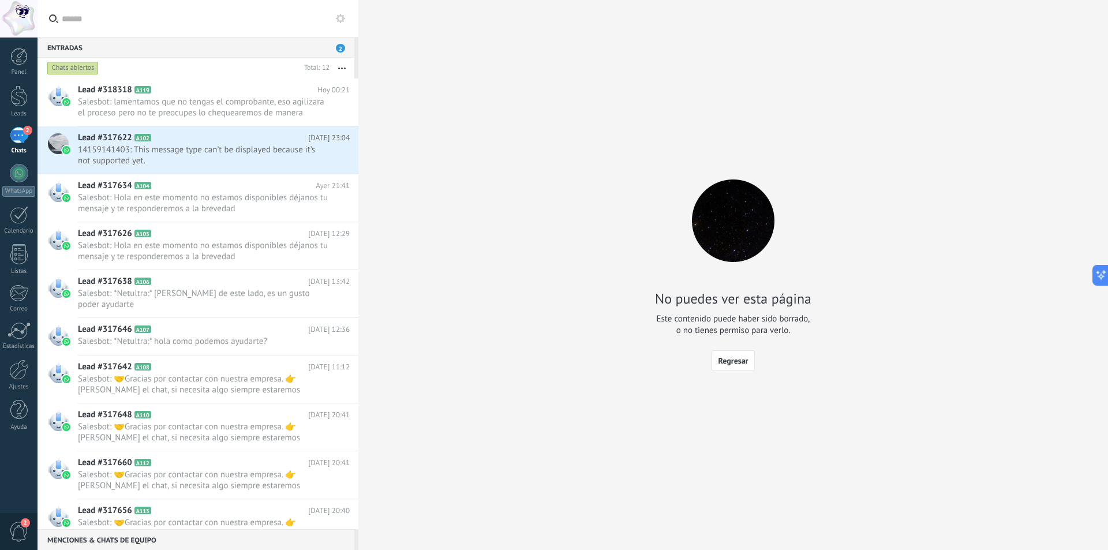
click at [16, 130] on div "2" at bounding box center [19, 135] width 18 height 17
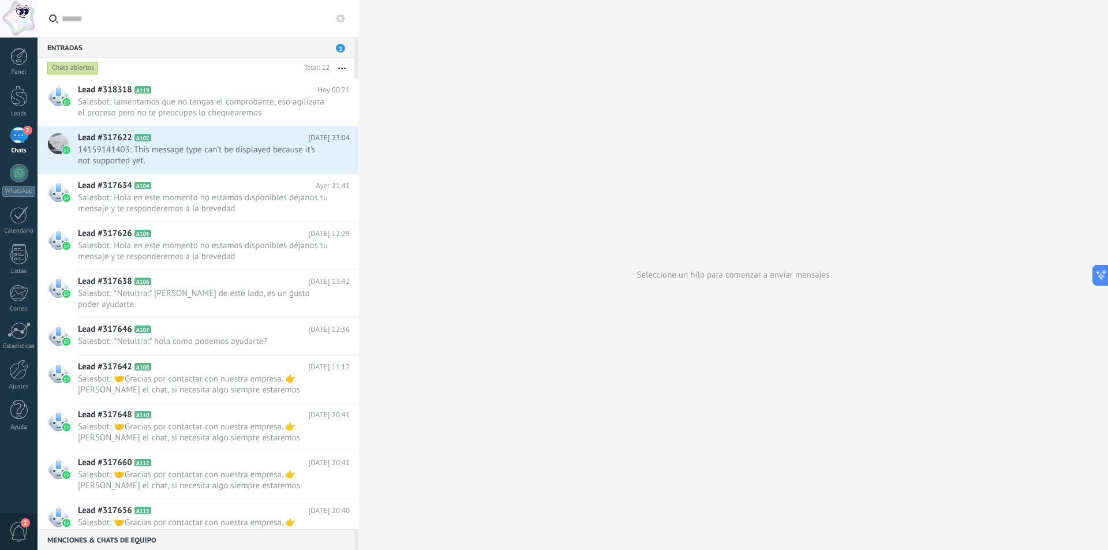
click at [343, 67] on button "button" at bounding box center [342, 68] width 25 height 21
click at [468, 185] on div "Seleccione un hilo para comenzar a enviar mensajes" at bounding box center [733, 275] width 750 height 550
click at [17, 52] on div at bounding box center [18, 56] width 17 height 17
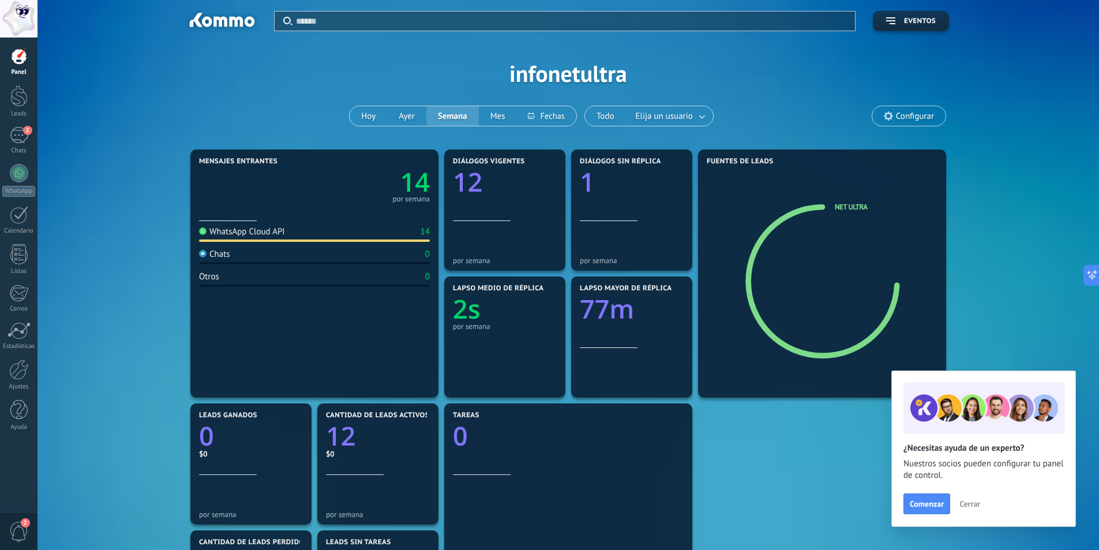
click at [970, 504] on span "Cerrar" at bounding box center [970, 504] width 21 height 8
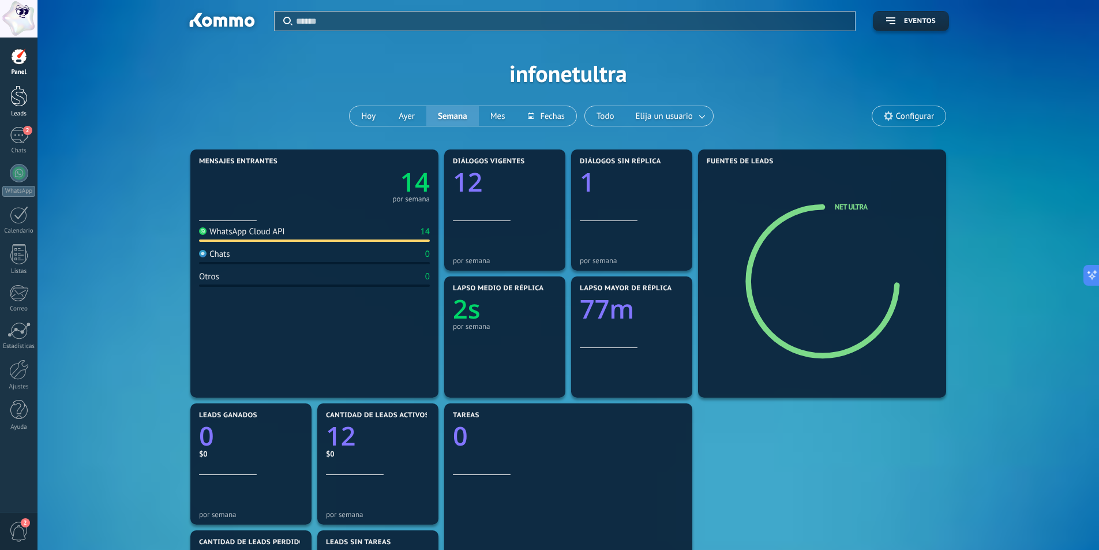
click at [18, 92] on div at bounding box center [18, 95] width 17 height 21
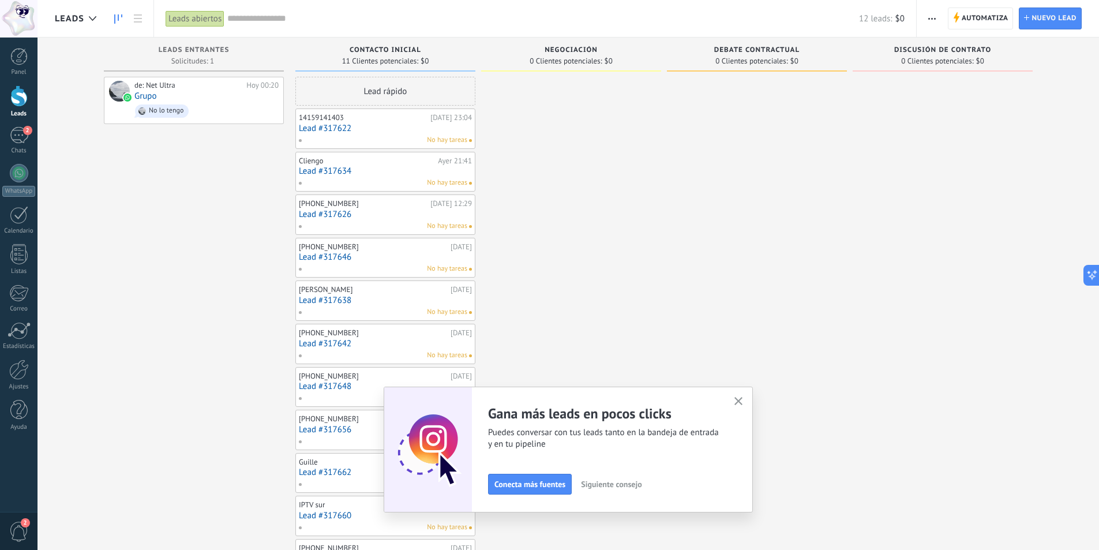
click at [743, 402] on use "button" at bounding box center [739, 401] width 9 height 9
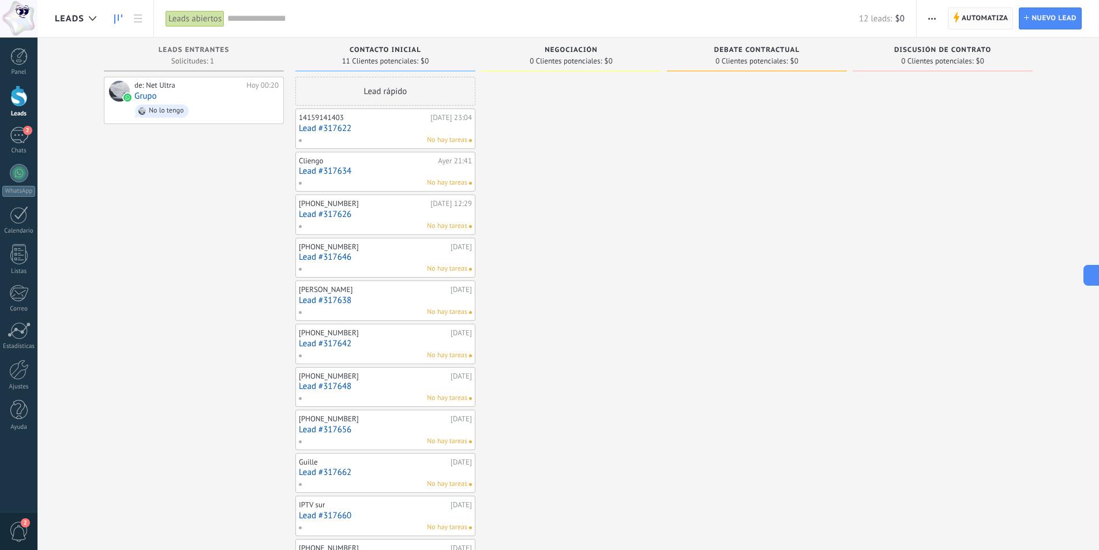
click at [977, 12] on span "Automatiza" at bounding box center [985, 18] width 47 height 21
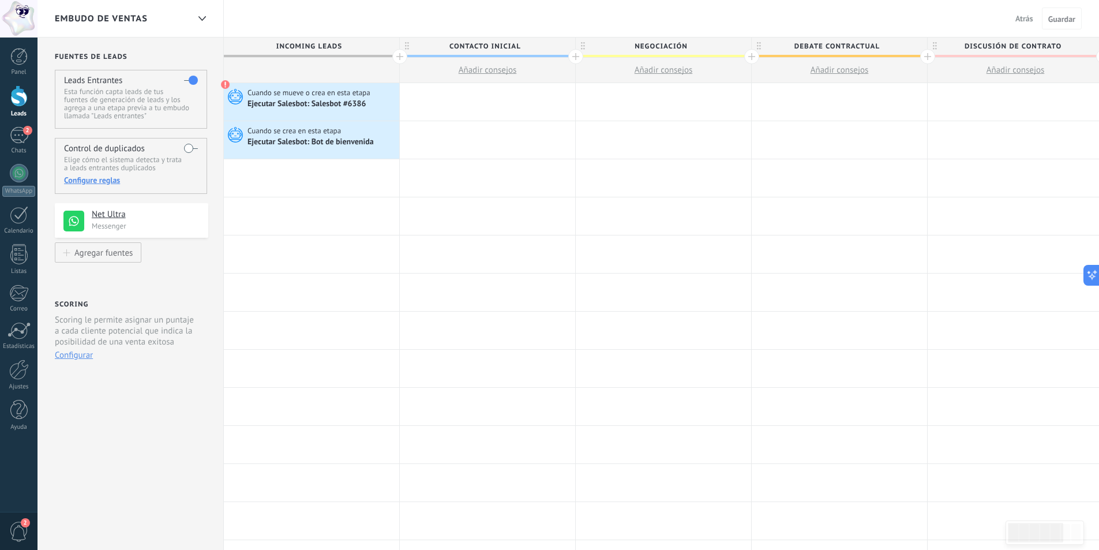
click at [1023, 18] on span "Atrás" at bounding box center [1025, 18] width 18 height 10
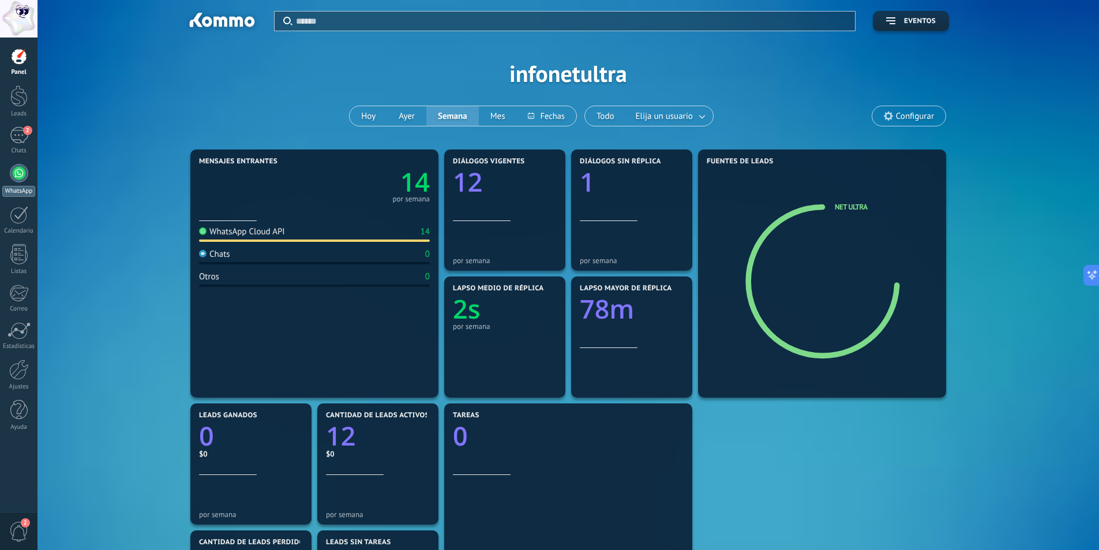
click at [13, 172] on div at bounding box center [19, 173] width 18 height 18
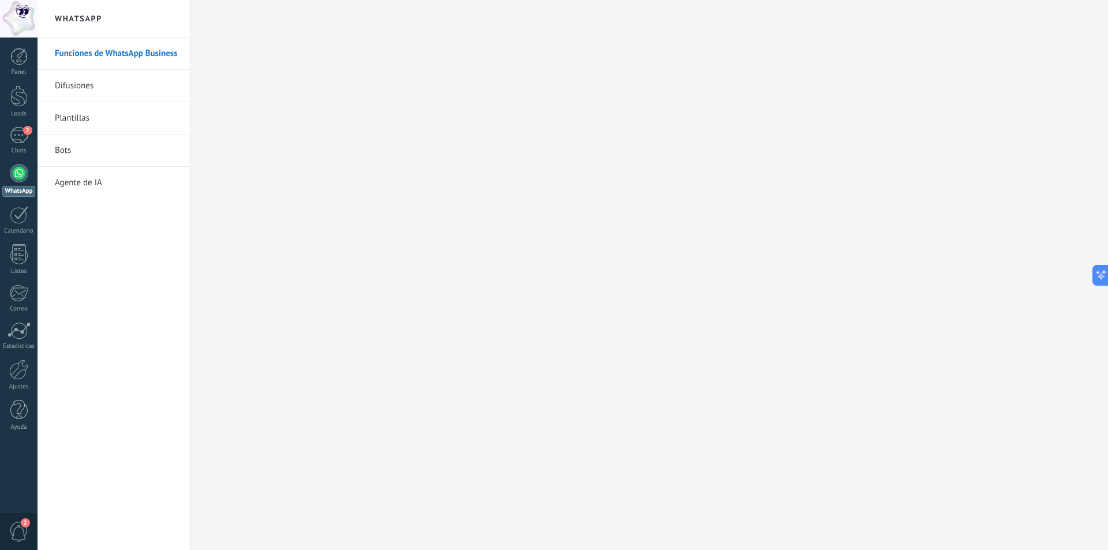
click at [76, 114] on link "Plantillas" at bounding box center [117, 118] width 124 height 32
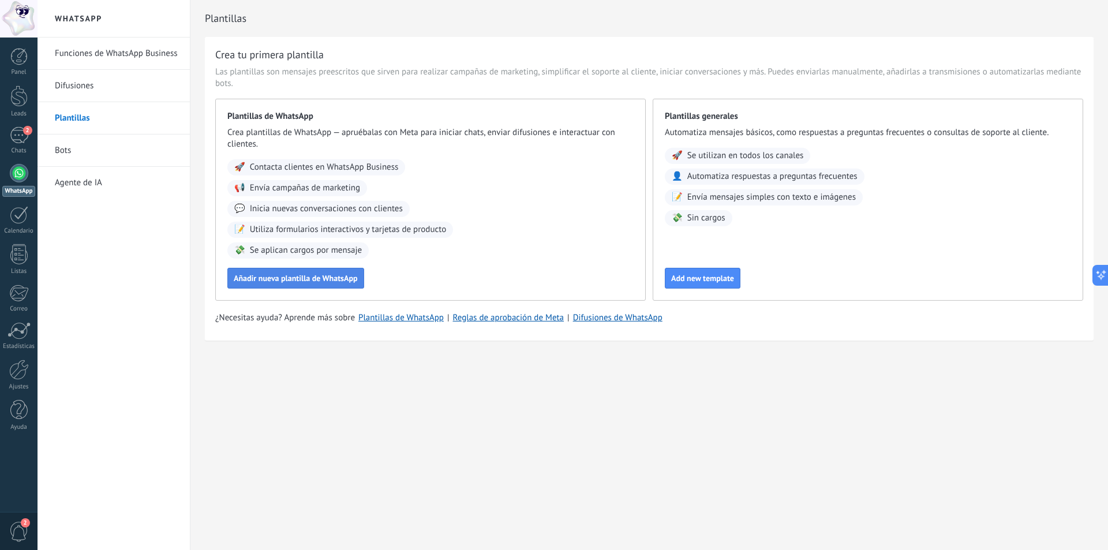
click at [289, 278] on span "Añadir nueva plantilla de WhatsApp" at bounding box center [296, 278] width 124 height 8
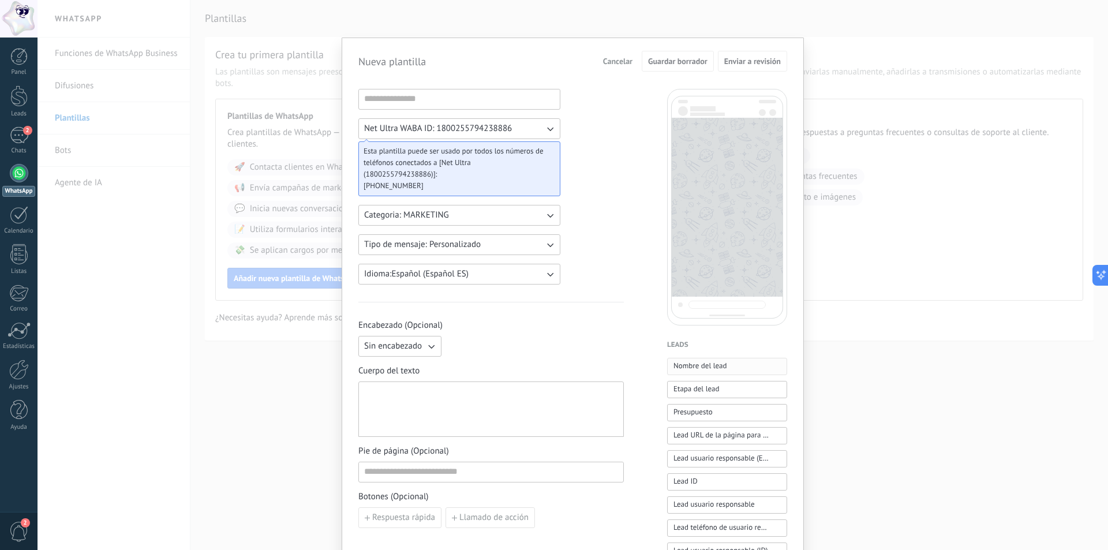
click at [720, 367] on span "Nombre del lead" at bounding box center [701, 366] width 54 height 12
click at [720, 386] on button "Etapa del lead" at bounding box center [727, 389] width 120 height 17
click at [716, 411] on button "Presupuesto" at bounding box center [727, 412] width 120 height 17
drag, startPoint x: 565, startPoint y: 392, endPoint x: 372, endPoint y: 399, distance: 192.9
click at [367, 396] on div "**********" at bounding box center [491, 410] width 254 height 46
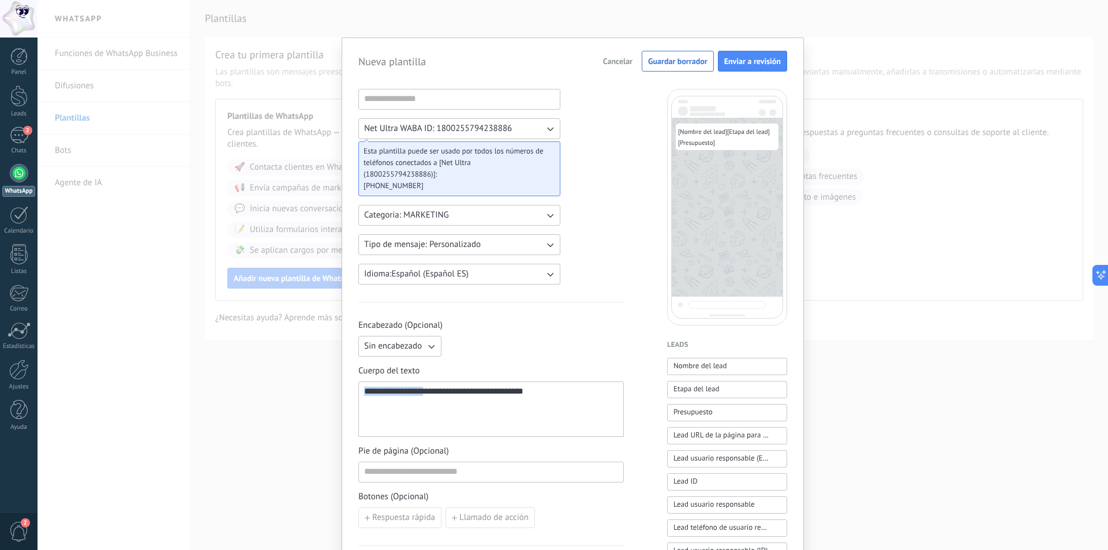
drag, startPoint x: 362, startPoint y: 390, endPoint x: 619, endPoint y: 390, distance: 256.8
click at [619, 390] on div "**********" at bounding box center [490, 408] width 265 height 55
click at [612, 63] on span "Cancelar" at bounding box center [617, 61] width 29 height 8
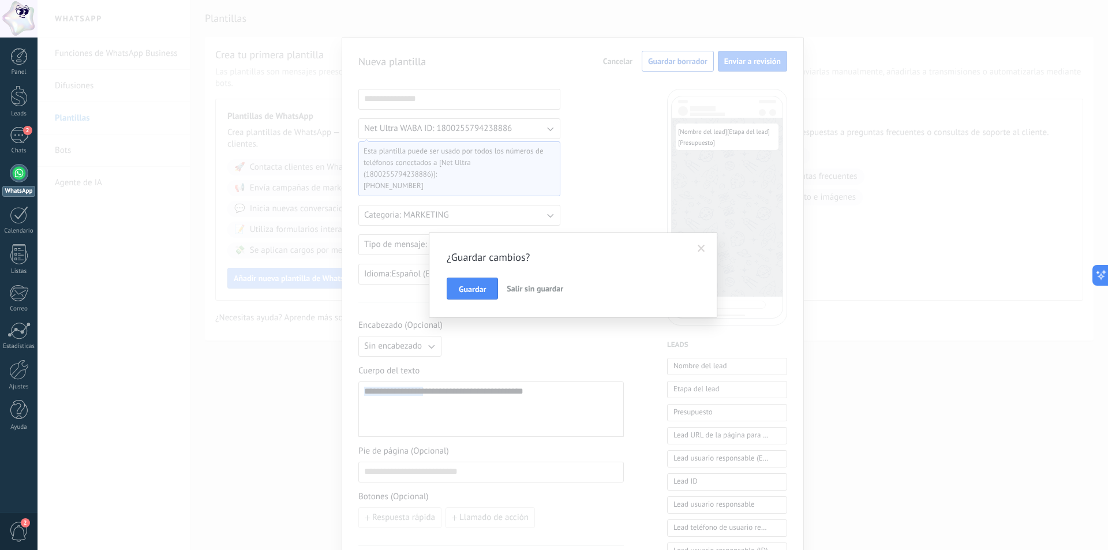
click at [542, 289] on span "Salir sin guardar" at bounding box center [535, 288] width 57 height 10
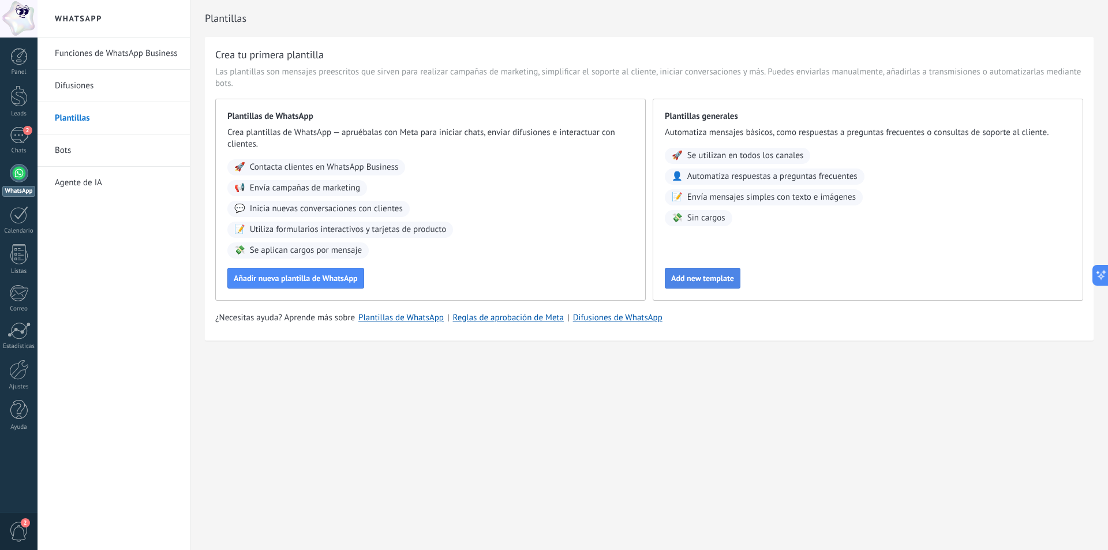
click at [709, 277] on span "Add new template" at bounding box center [702, 278] width 63 height 8
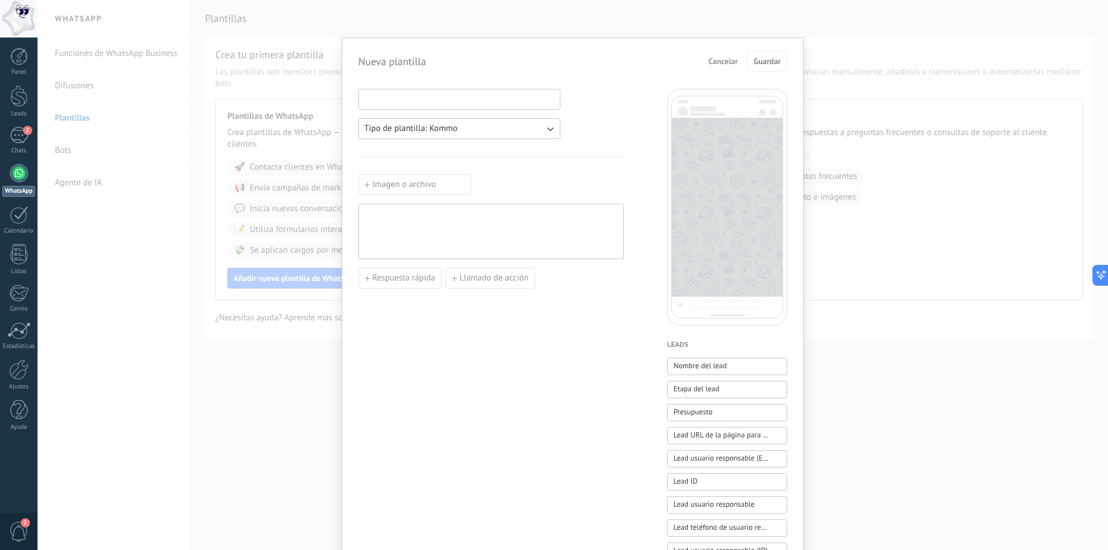
click at [439, 99] on input at bounding box center [459, 98] width 201 height 18
click at [481, 131] on button "Tipo de plantilla: Kommo" at bounding box center [459, 128] width 202 height 21
click at [448, 96] on input at bounding box center [459, 98] width 201 height 18
type input "**********"
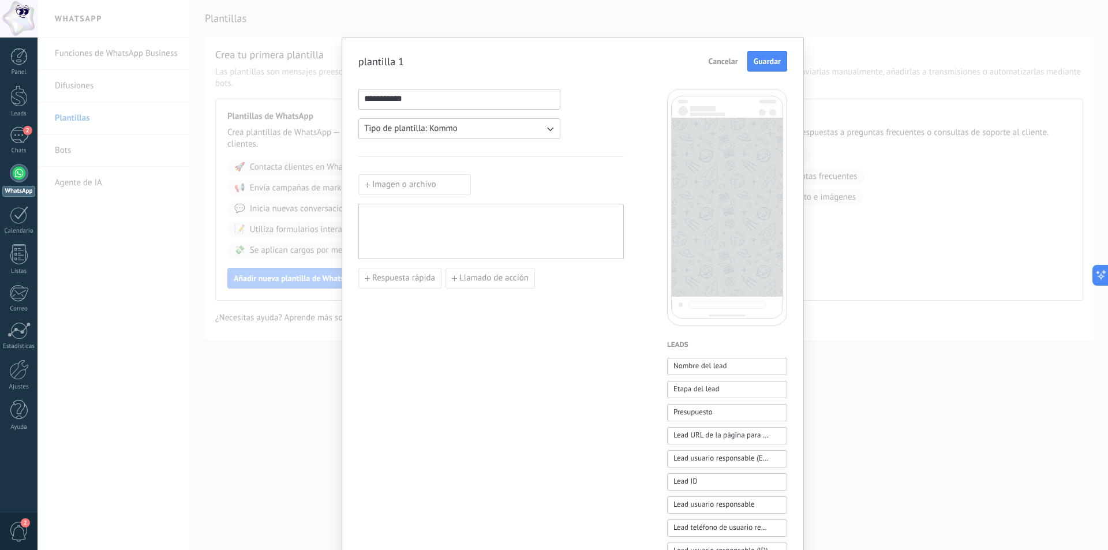
click at [430, 186] on label "Imagen o archivo" at bounding box center [414, 184] width 113 height 21
click at [358, 174] on input "Imagen o archivo" at bounding box center [358, 174] width 0 height 0
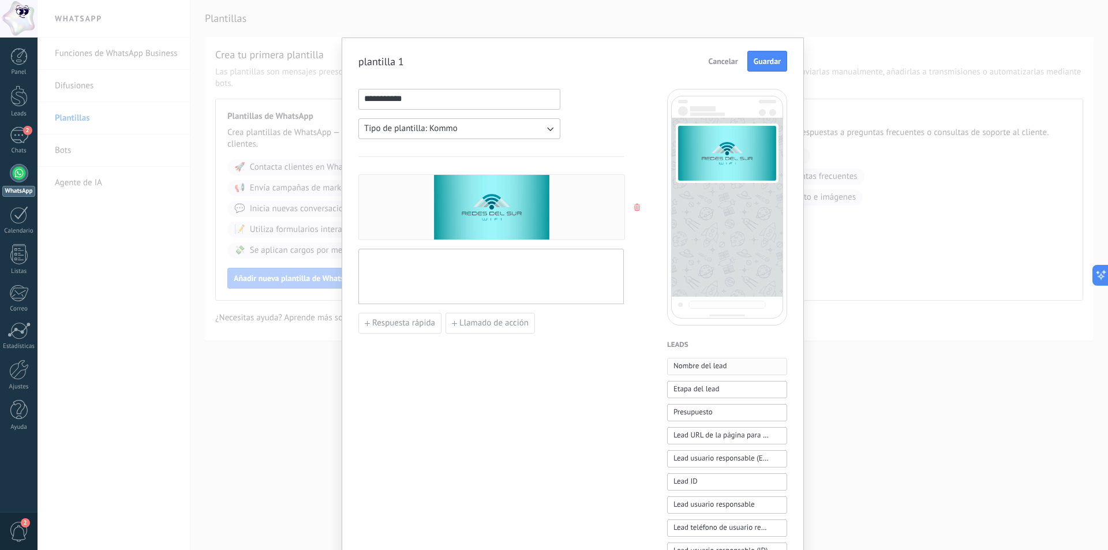
click at [746, 364] on button "Nombre del lead" at bounding box center [727, 366] width 120 height 17
click at [438, 260] on div "**********" at bounding box center [491, 277] width 254 height 46
click at [764, 57] on span "Guardar" at bounding box center [767, 61] width 27 height 8
click at [444, 267] on div at bounding box center [491, 277] width 254 height 46
click at [757, 59] on span "Guardar" at bounding box center [767, 61] width 27 height 8
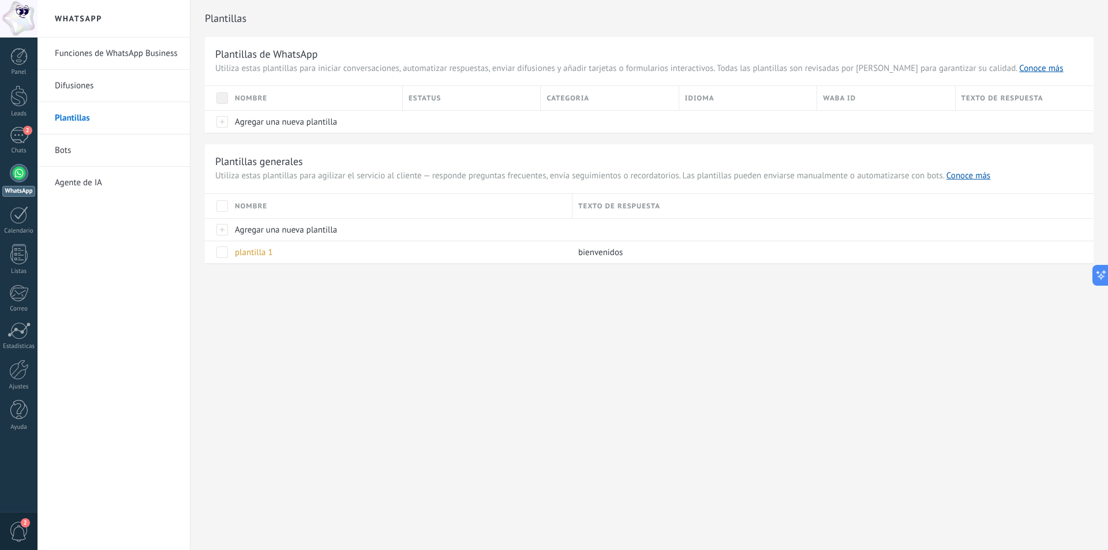
click at [20, 167] on div at bounding box center [19, 173] width 18 height 18
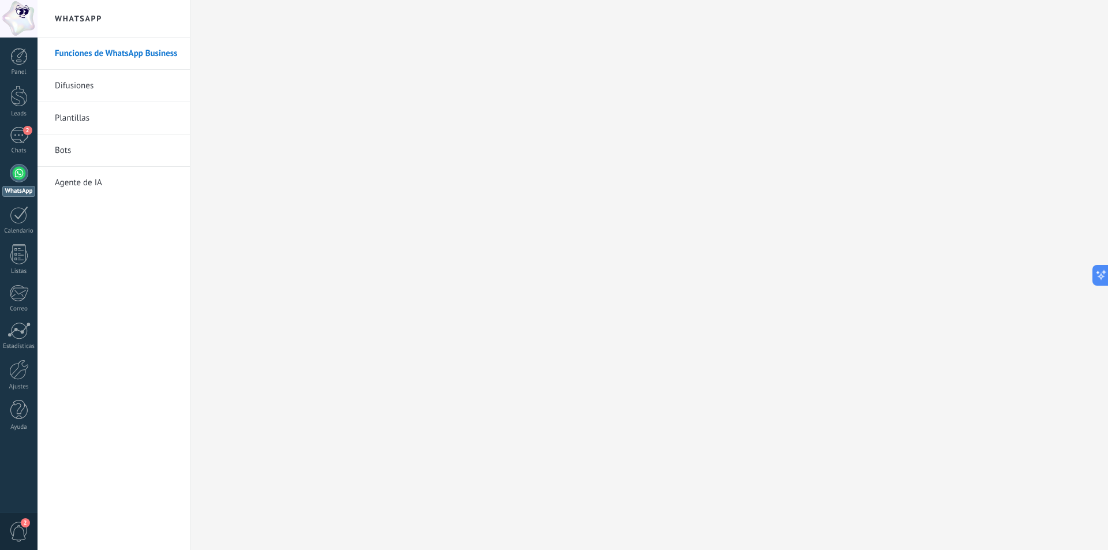
click at [68, 149] on link "Bots" at bounding box center [117, 150] width 124 height 32
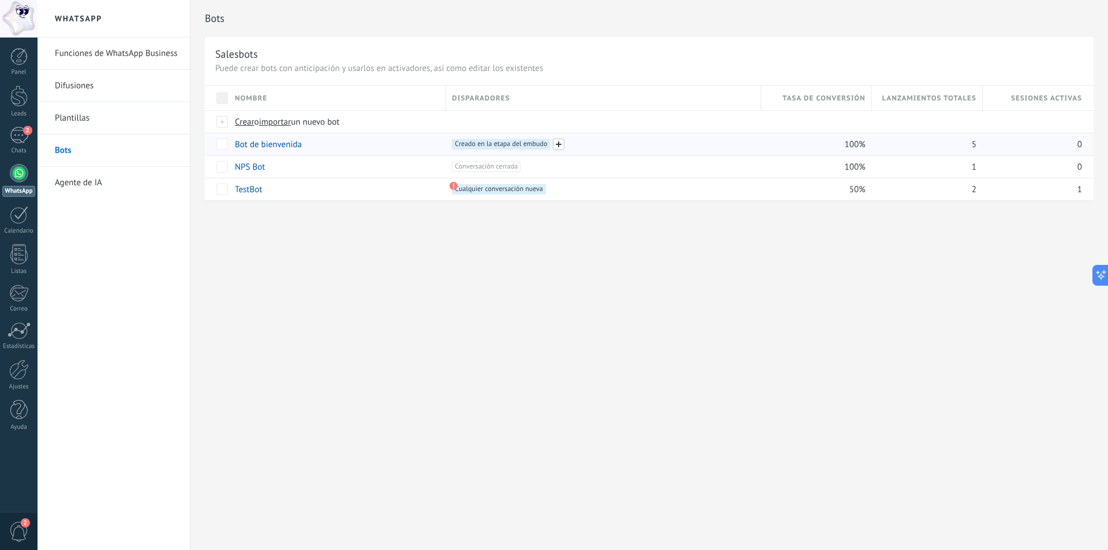
click at [558, 144] on span at bounding box center [559, 145] width 12 height 12
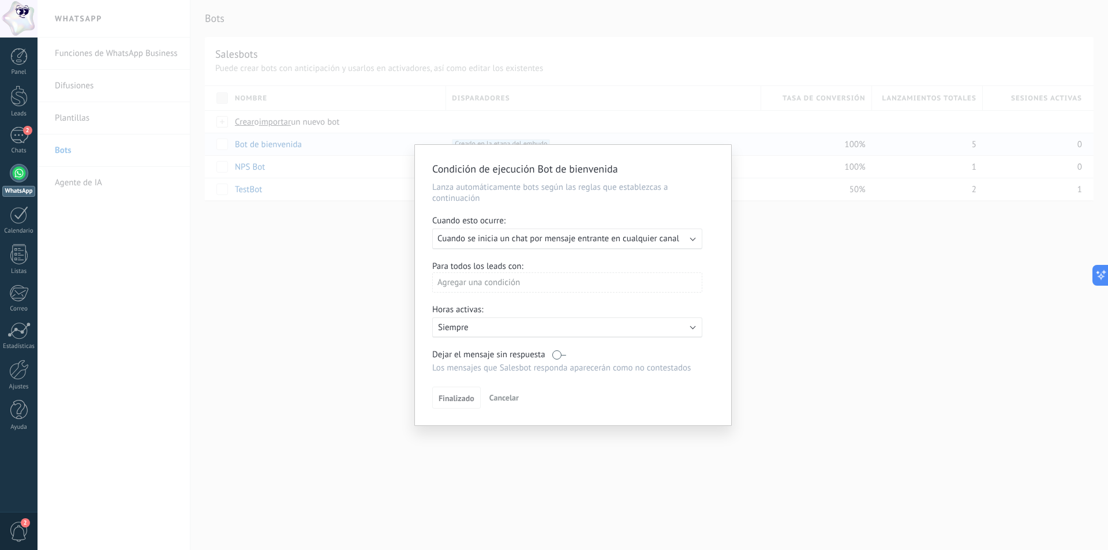
click at [507, 402] on span "Cancelar" at bounding box center [503, 397] width 29 height 10
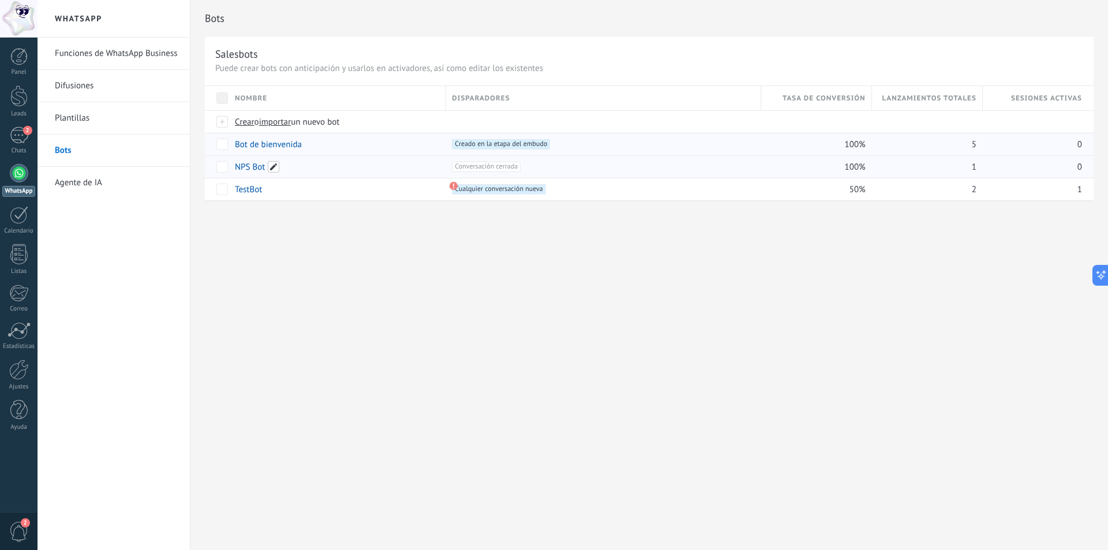
click at [274, 166] on span at bounding box center [274, 167] width 12 height 12
drag, startPoint x: 313, startPoint y: 280, endPoint x: 272, endPoint y: 223, distance: 70.3
click at [309, 274] on div "Bots Salesbots Puede crear bots con anticipación y usarlos en activadores, así …" at bounding box center [649, 275] width 918 height 550
click at [274, 143] on link "Bot de bienvenida" at bounding box center [268, 144] width 67 height 11
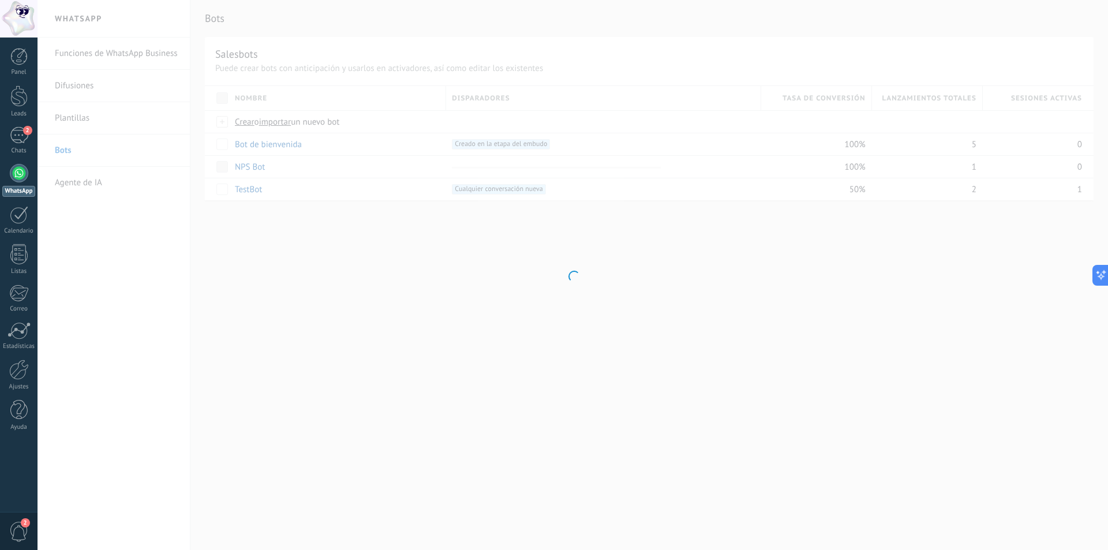
type input "**********"
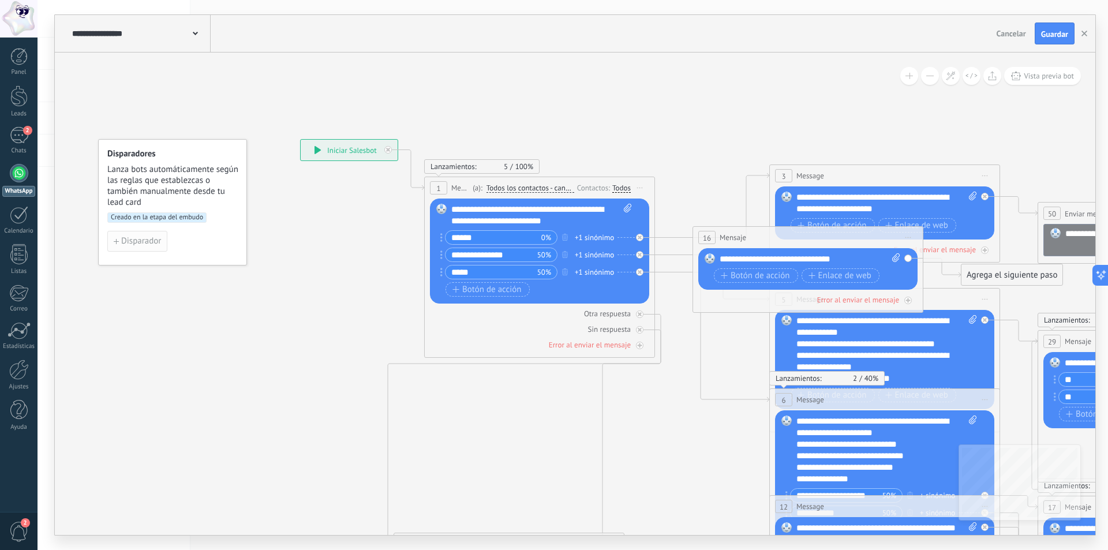
click at [130, 240] on span "Disparador" at bounding box center [141, 241] width 40 height 8
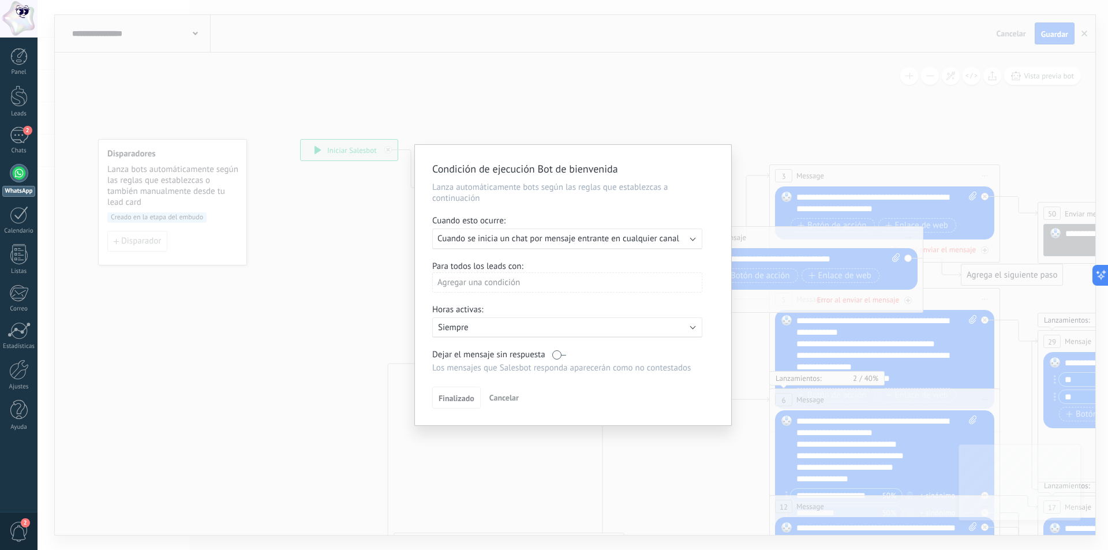
click at [504, 398] on span "Cancelar" at bounding box center [503, 397] width 29 height 10
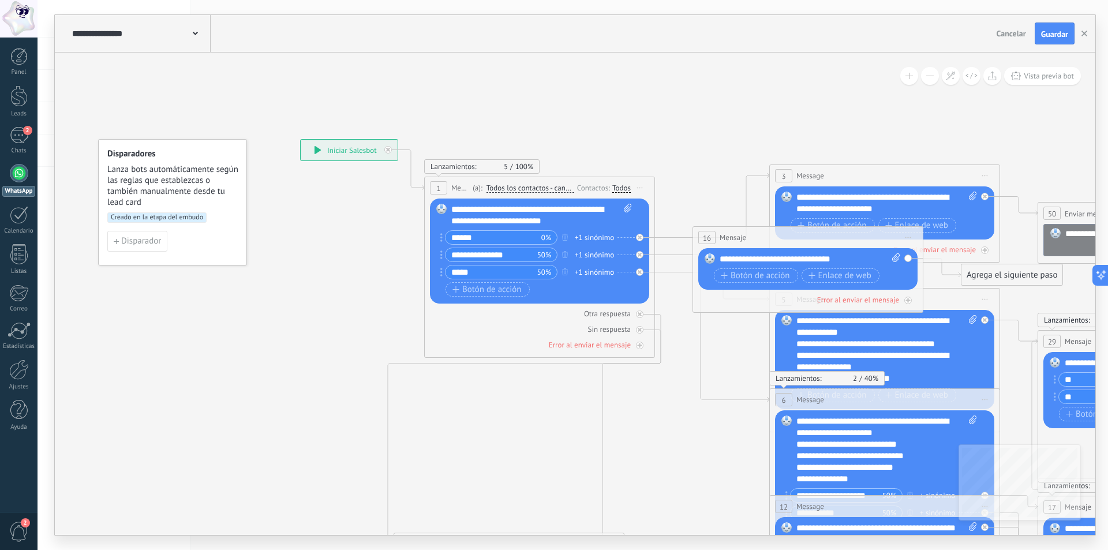
click at [508, 162] on span "5" at bounding box center [510, 167] width 12 height 10
click at [457, 188] on span "Message" at bounding box center [460, 187] width 18 height 11
click at [438, 188] on span "1" at bounding box center [438, 189] width 4 height 10
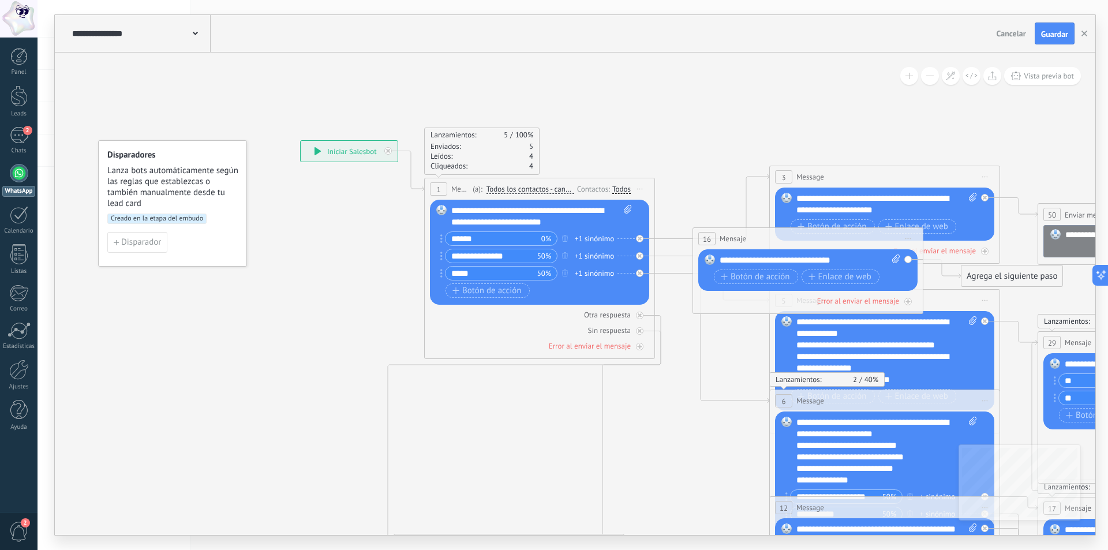
click at [571, 220] on div "**********" at bounding box center [541, 216] width 181 height 23
click at [570, 220] on div "**********" at bounding box center [541, 216] width 181 height 23
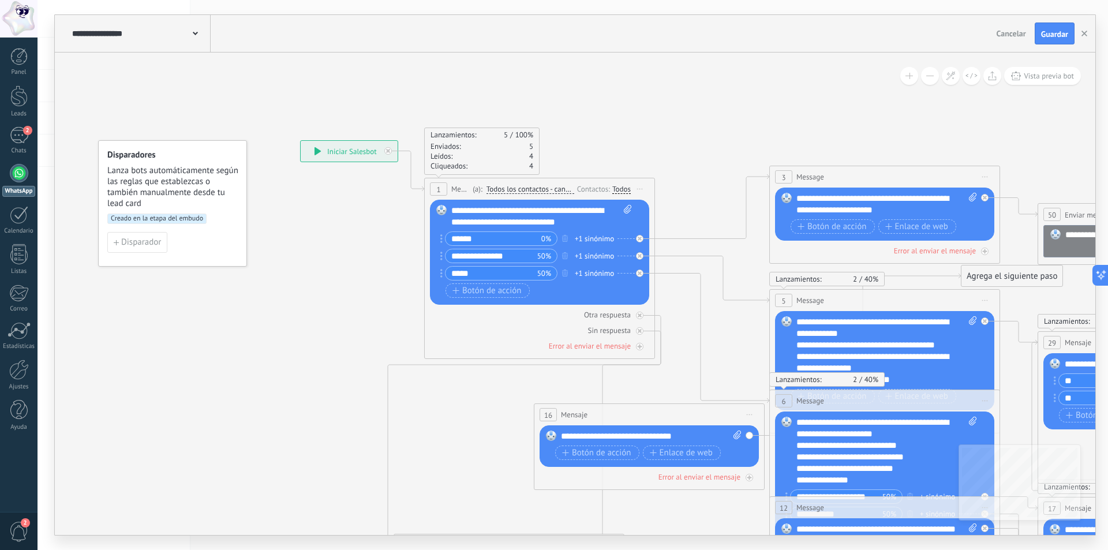
drag, startPoint x: 758, startPoint y: 237, endPoint x: 599, endPoint y: 413, distance: 237.0
click at [599, 413] on div "16 Mensaje ******* (a): Todos los contactos - canales seleccionados Todos los c…" at bounding box center [649, 414] width 230 height 21
click at [825, 225] on span "Botón de acción" at bounding box center [832, 226] width 69 height 9
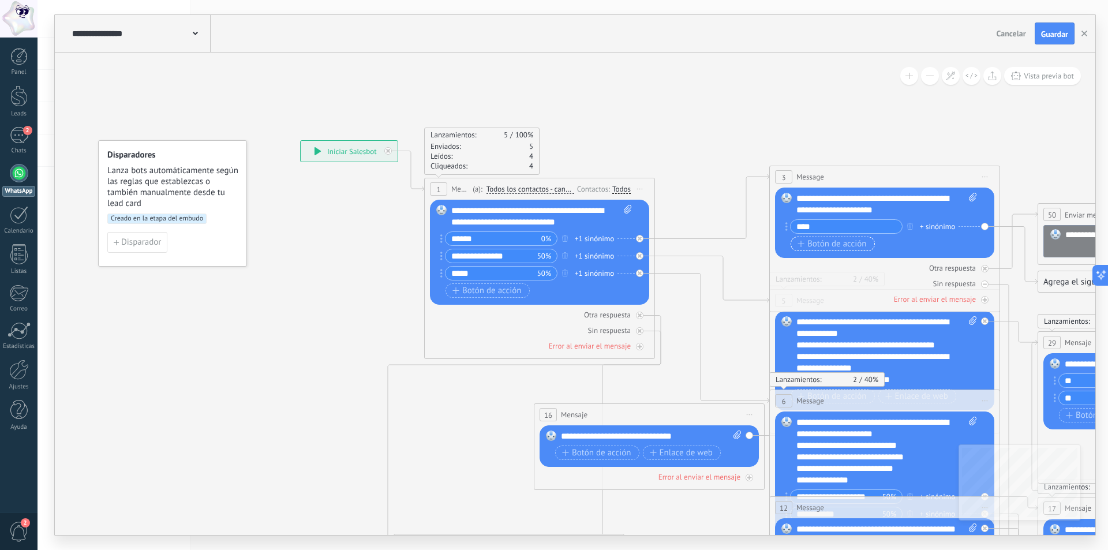
type input "****"
click at [824, 240] on span "Botón de acción" at bounding box center [832, 244] width 69 height 9
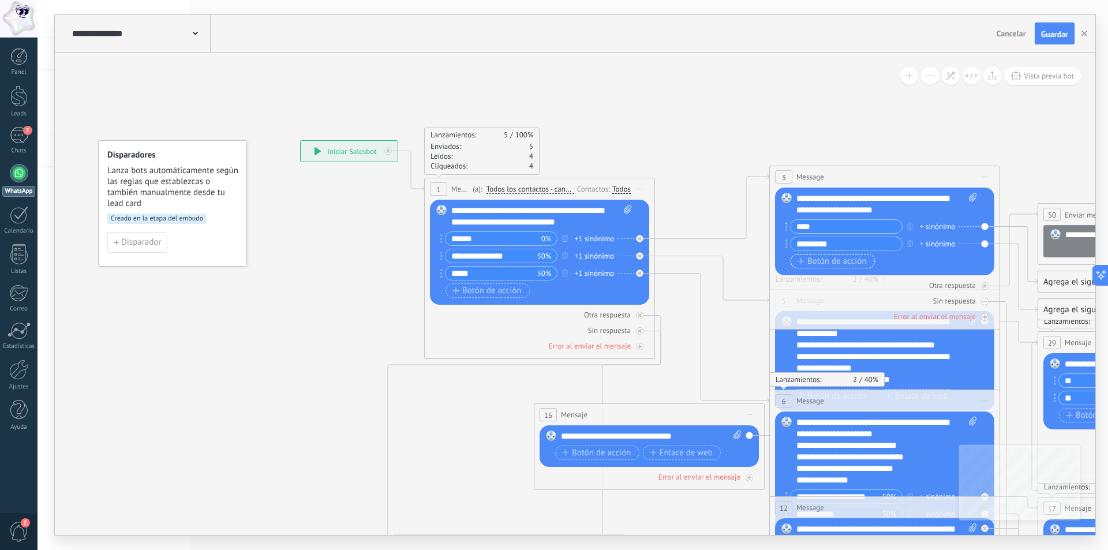
type input "*********"
click at [821, 261] on span "Botón de acción" at bounding box center [832, 261] width 69 height 9
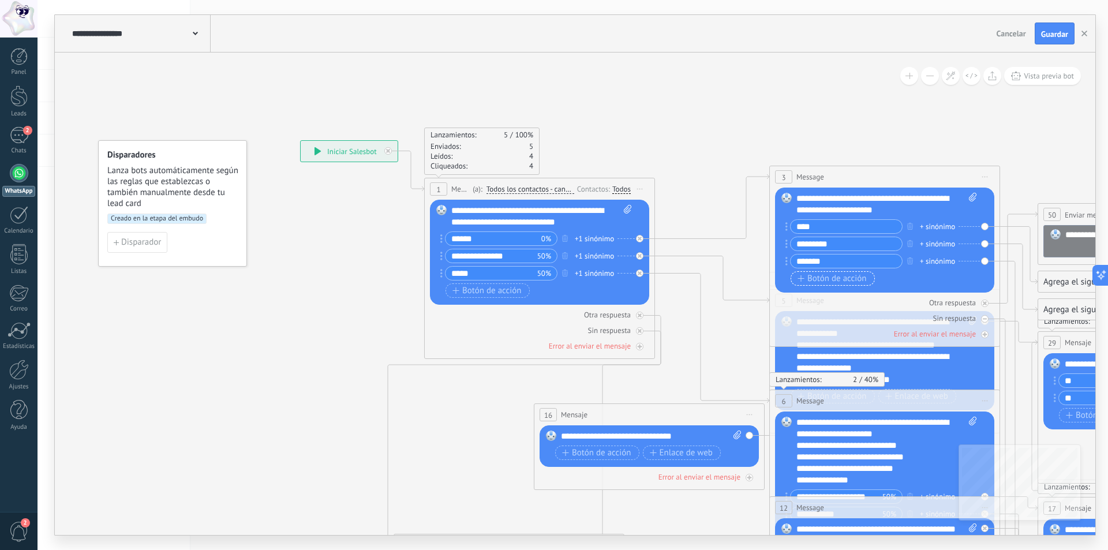
type input "*******"
click at [829, 279] on span "Botón de acción" at bounding box center [832, 278] width 69 height 9
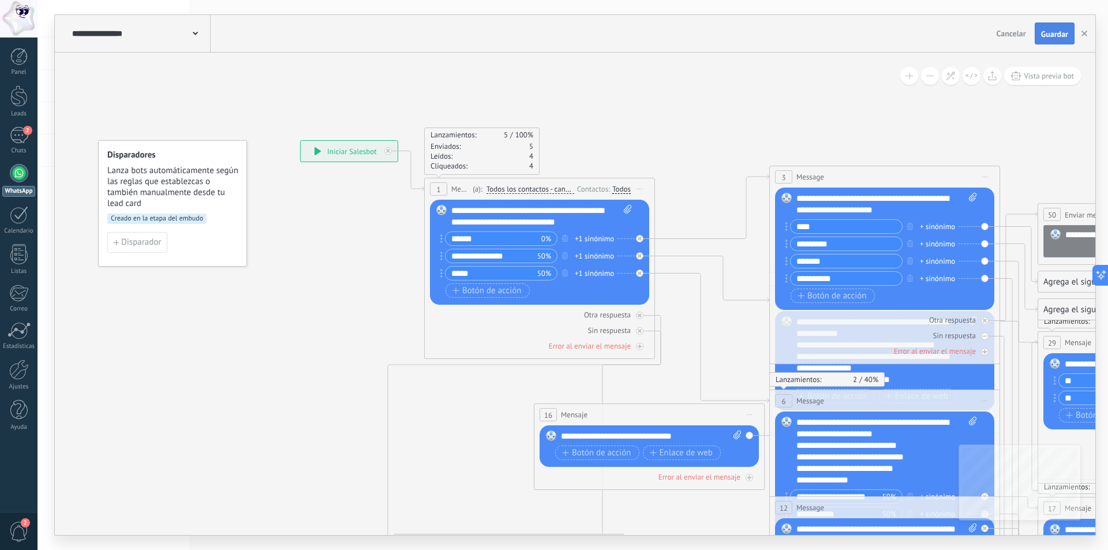
type input "**********"
click at [1056, 30] on span "Guardar" at bounding box center [1054, 34] width 27 height 8
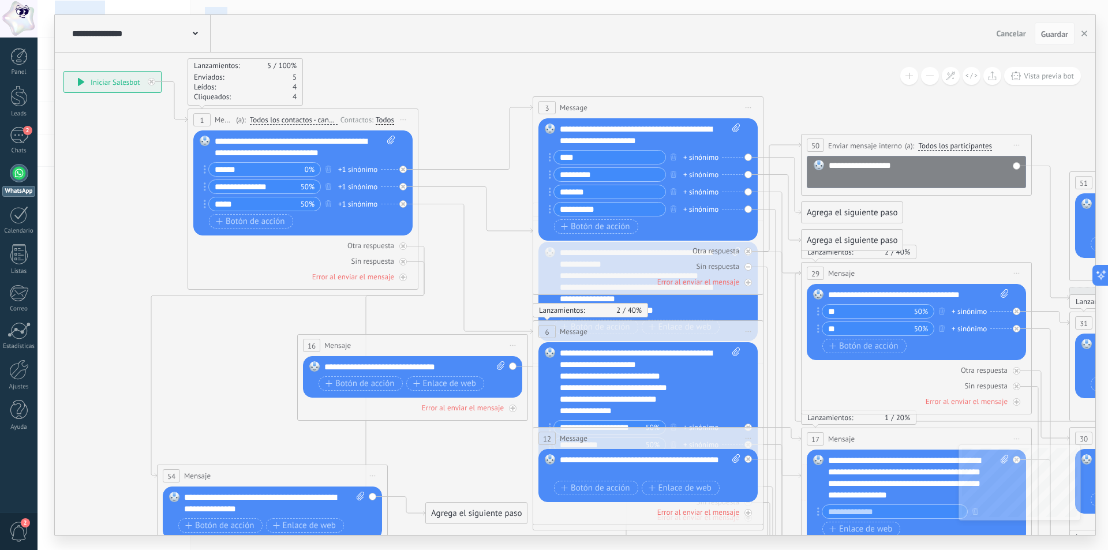
drag, startPoint x: 241, startPoint y: 421, endPoint x: 5, endPoint y: 351, distance: 246.5
click at [5, 351] on body ".abccls-1,.abccls-2{fill-rule:evenodd}.abccls-2{fill:#fff} .abfcls-1{fill:none}…" at bounding box center [554, 275] width 1108 height 550
click at [850, 211] on div "Agrega el siguiente paso" at bounding box center [852, 212] width 101 height 19
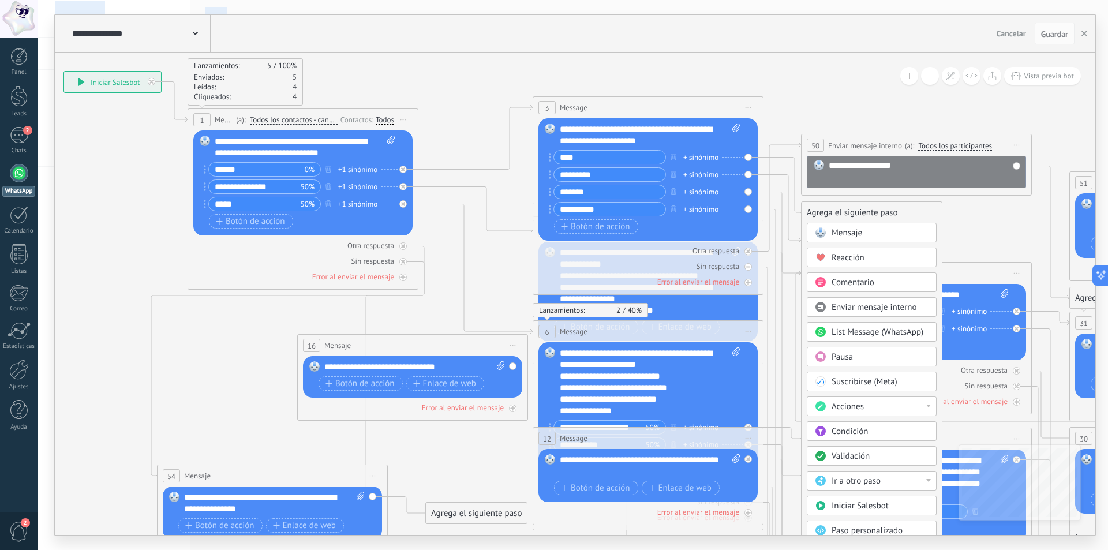
click at [850, 232] on span "Mensaje" at bounding box center [847, 232] width 31 height 11
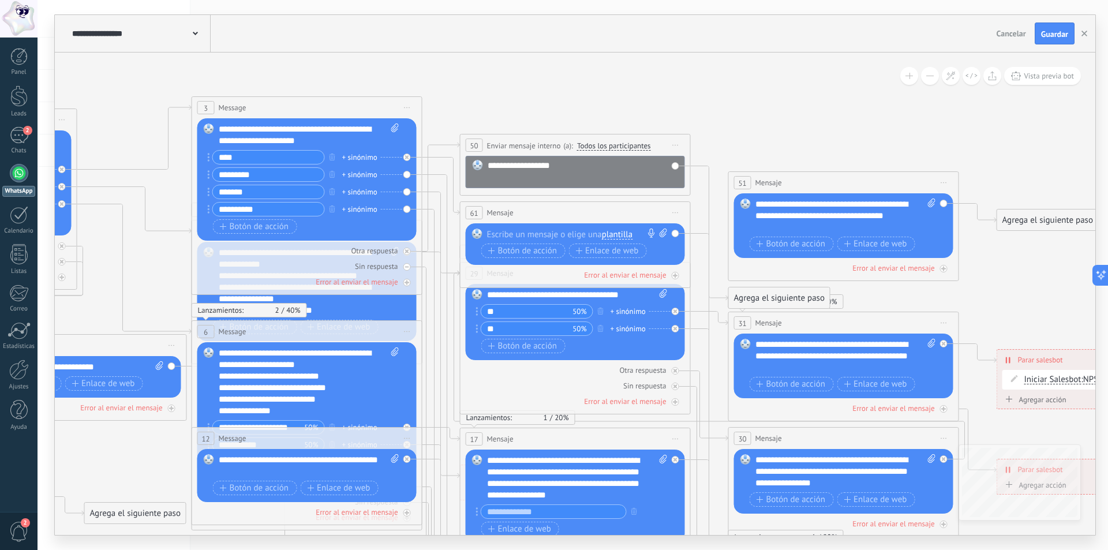
click at [515, 233] on div at bounding box center [572, 235] width 171 height 12
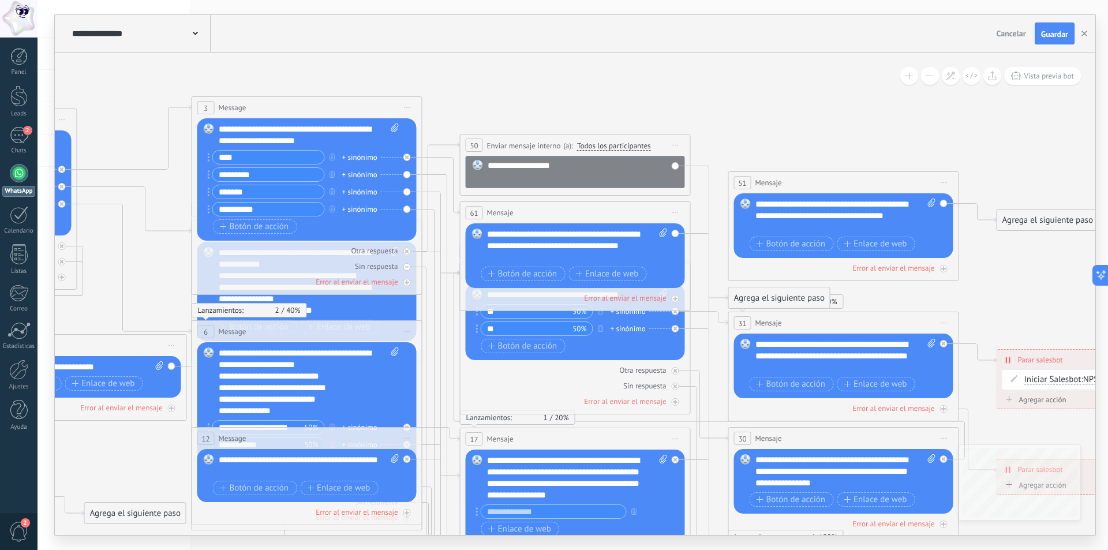
click at [626, 248] on div "**********" at bounding box center [577, 246] width 181 height 35
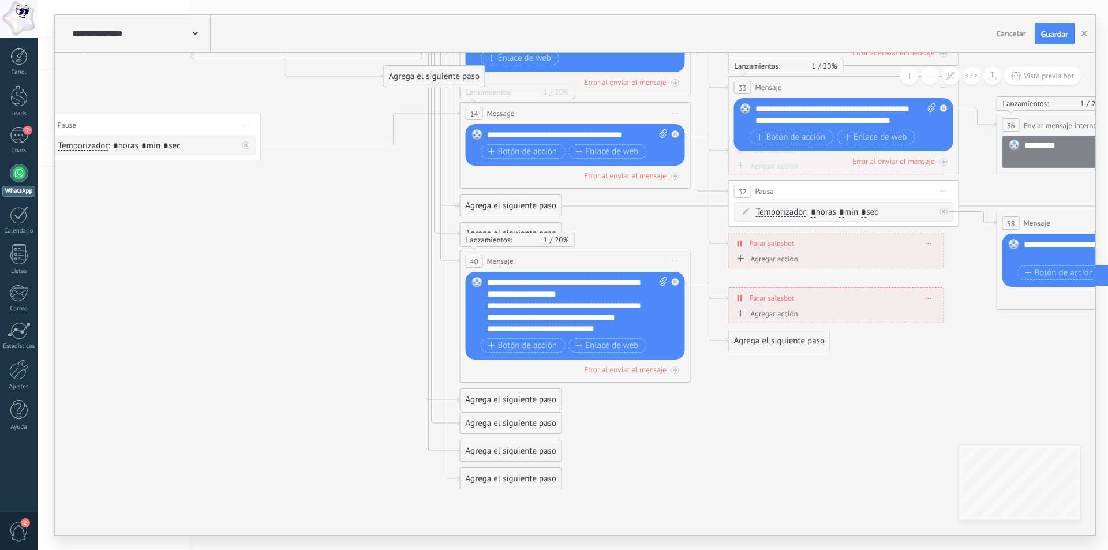
click at [787, 342] on div "Agrega el siguiente paso" at bounding box center [779, 340] width 101 height 19
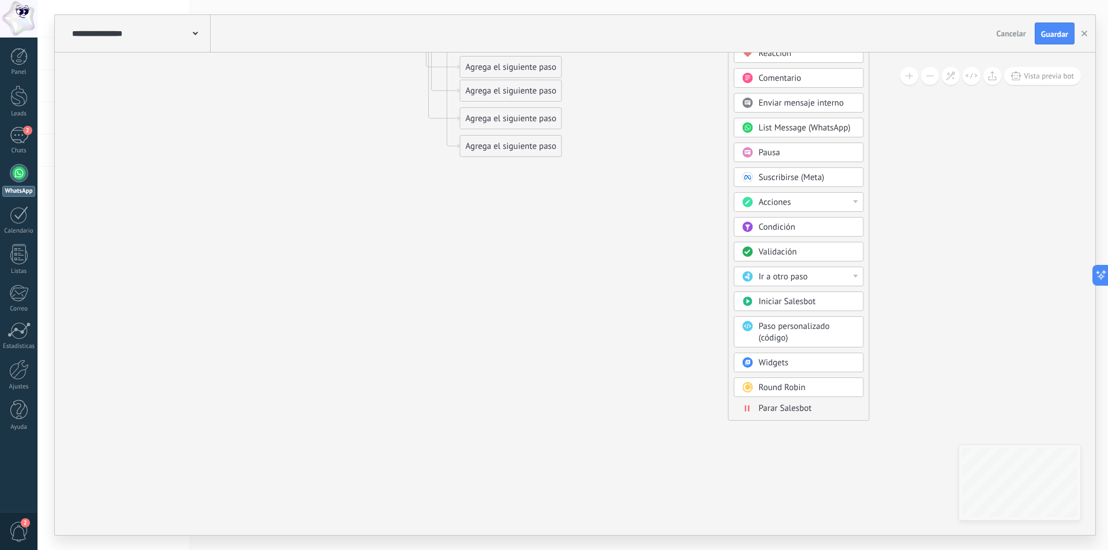
click at [809, 409] on span "Parar Salesbot" at bounding box center [785, 408] width 53 height 11
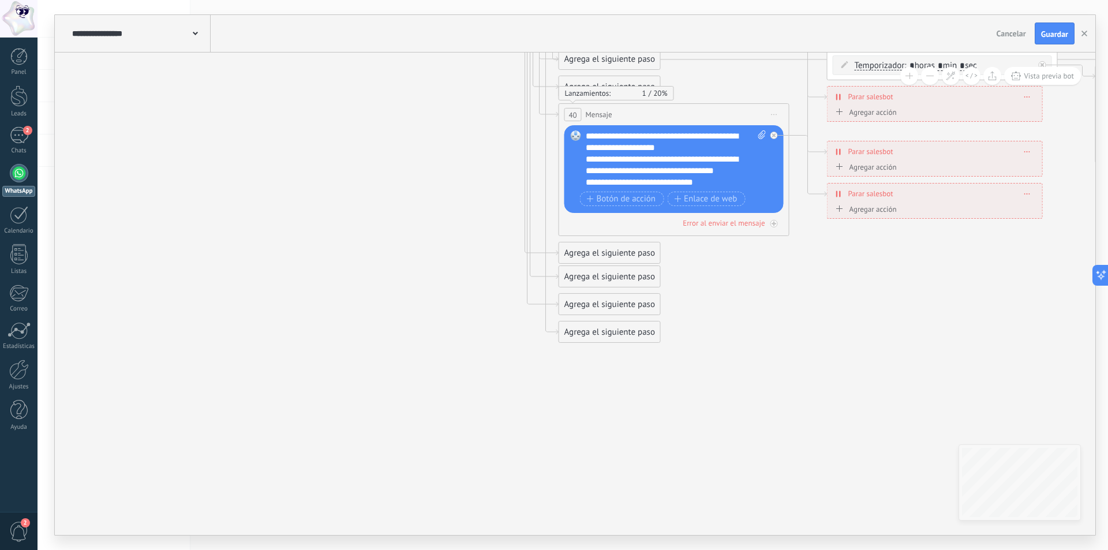
drag, startPoint x: 478, startPoint y: 504, endPoint x: 514, endPoint y: 528, distance: 43.7
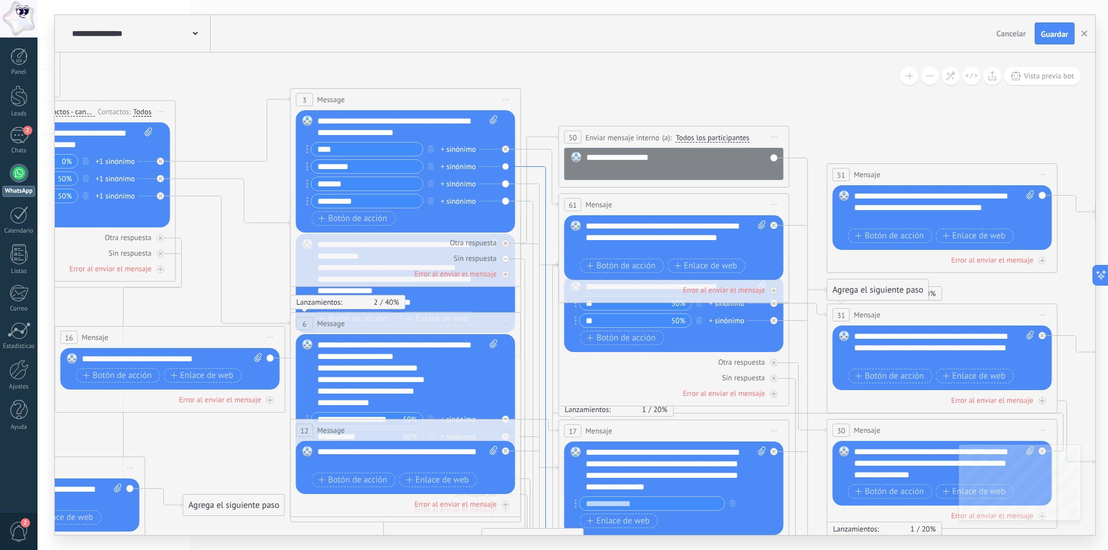
click at [532, 167] on icon at bounding box center [540, 555] width 38 height 777
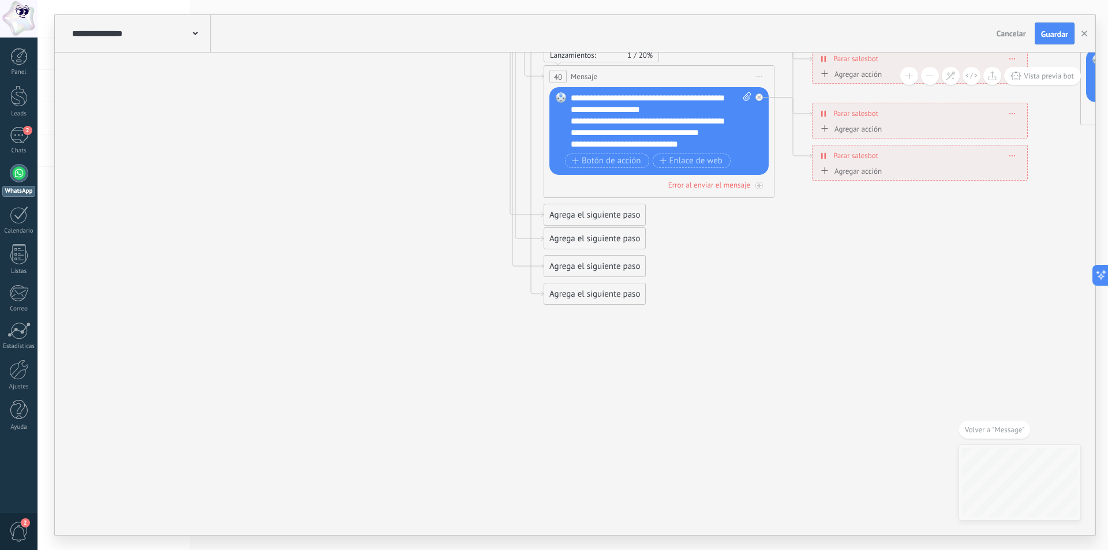
click at [592, 293] on div "Agrega el siguiente paso" at bounding box center [594, 294] width 101 height 19
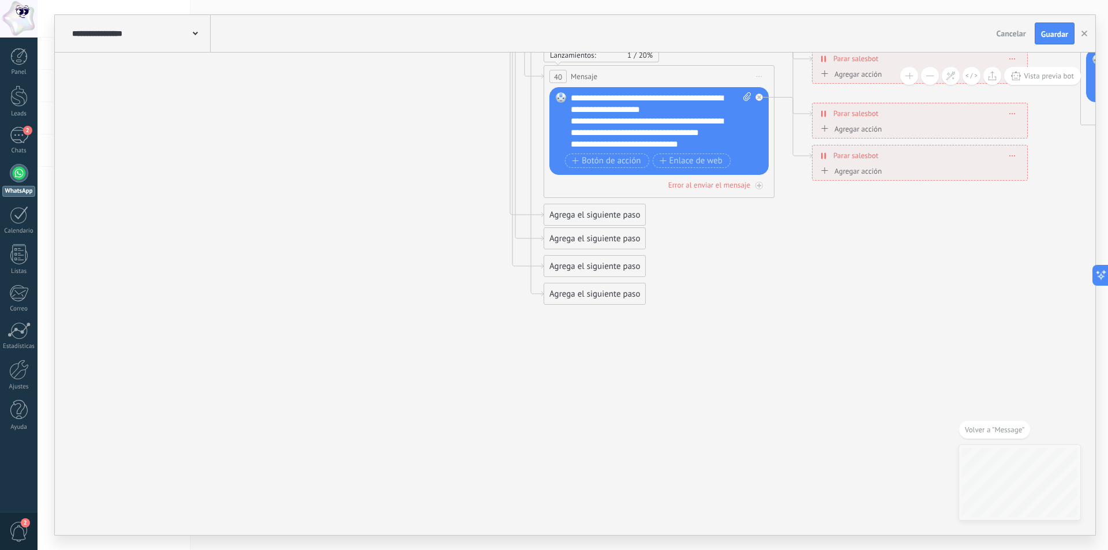
click at [579, 240] on div "Agrega el siguiente paso" at bounding box center [594, 238] width 101 height 19
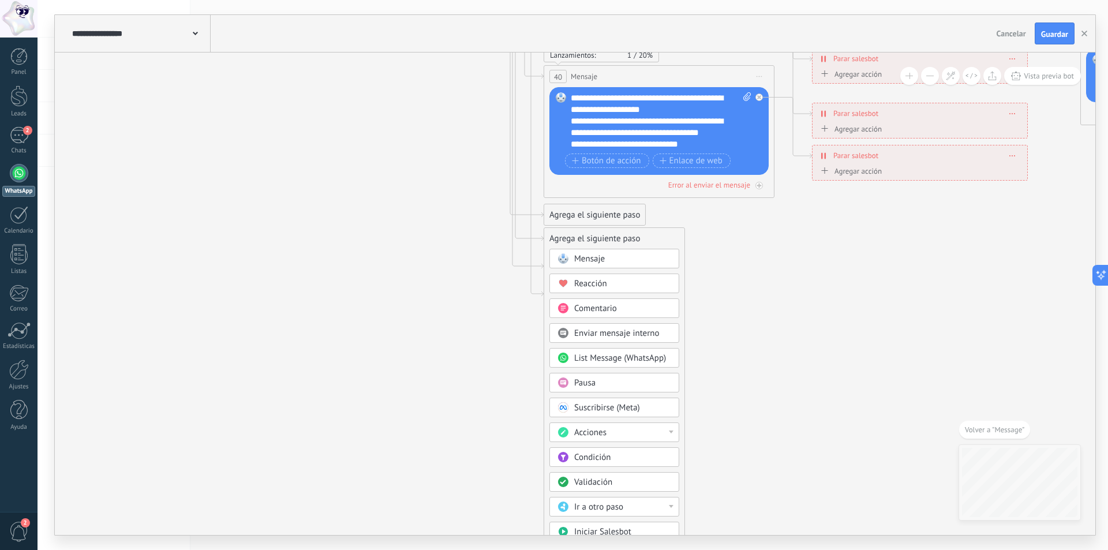
click at [589, 257] on span "Mensaje" at bounding box center [589, 258] width 31 height 11
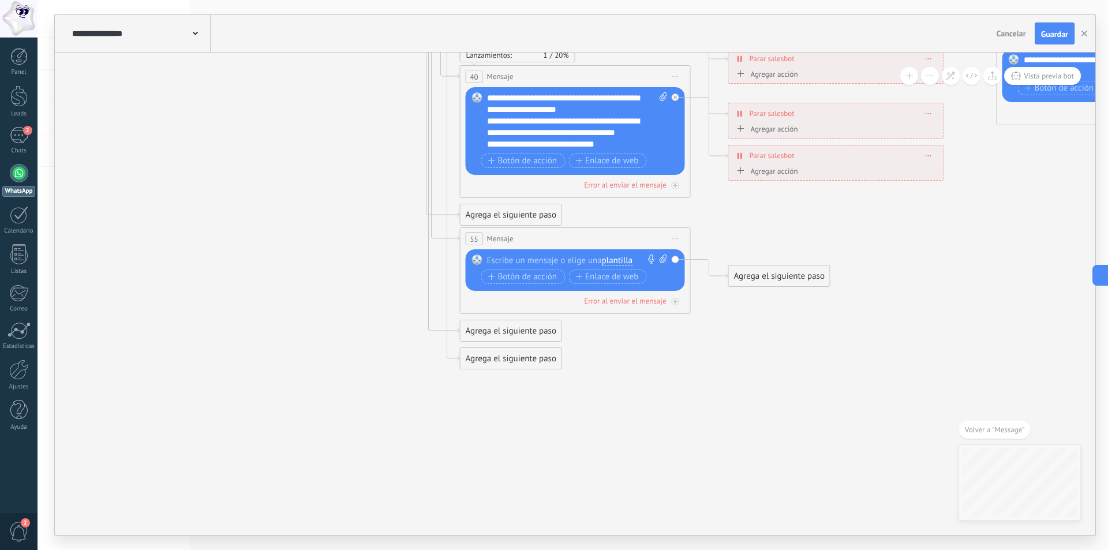
click at [549, 266] on div "Reemplazar Quitar Convertir a mensaje de voz Arrastre la imagen aquí para adjun…" at bounding box center [577, 271] width 180 height 32
click at [547, 259] on div at bounding box center [572, 261] width 171 height 12
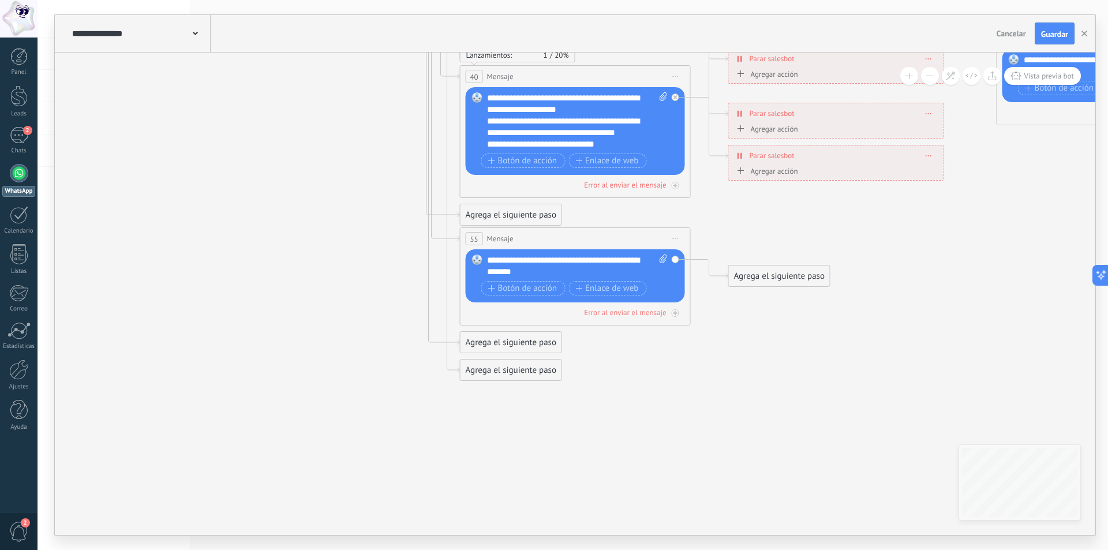
click at [551, 260] on div "**********" at bounding box center [577, 266] width 181 height 23
click at [750, 275] on div "Agrega el siguiente paso" at bounding box center [779, 276] width 101 height 19
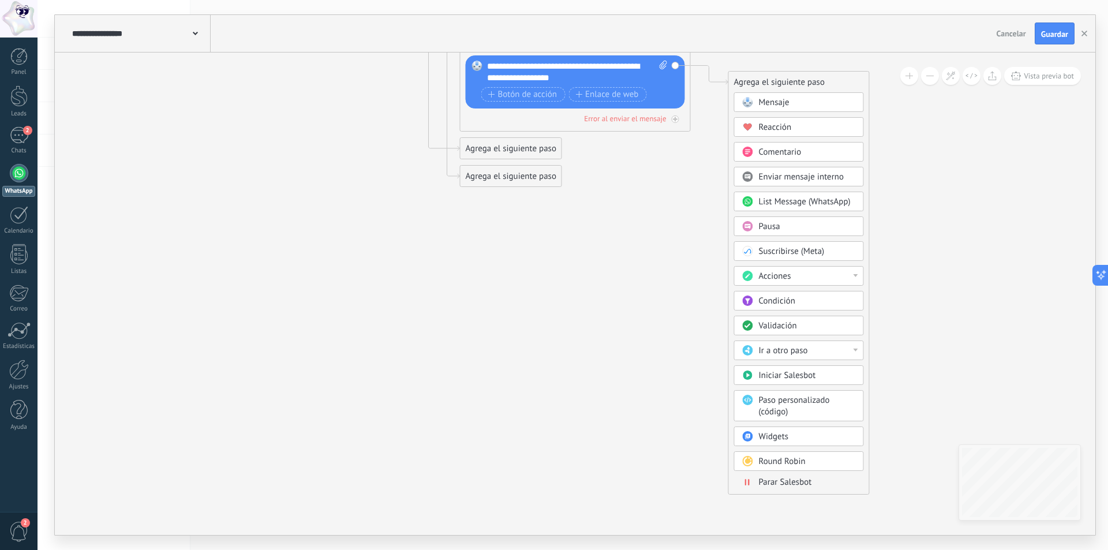
click at [803, 483] on span "Parar Salesbot" at bounding box center [785, 482] width 53 height 11
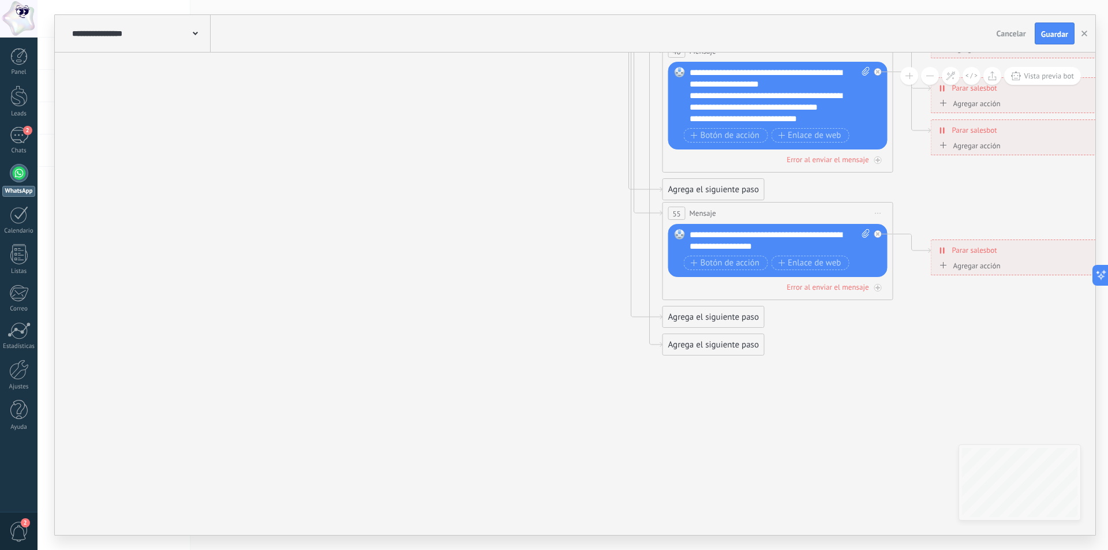
drag, startPoint x: 448, startPoint y: 336, endPoint x: 865, endPoint y: 507, distance: 450.3
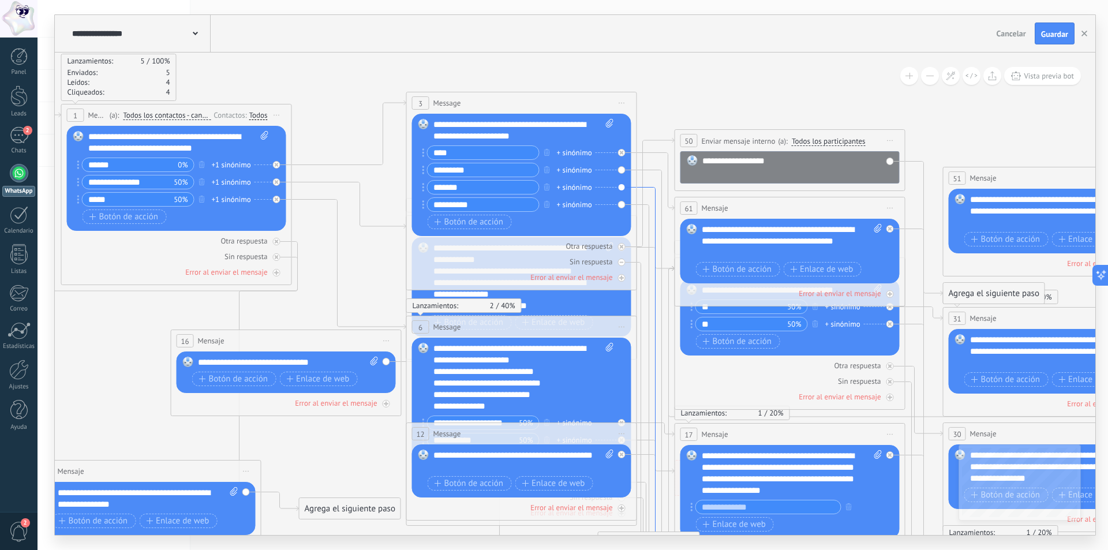
click at [649, 188] on icon at bounding box center [656, 431] width 38 height 487
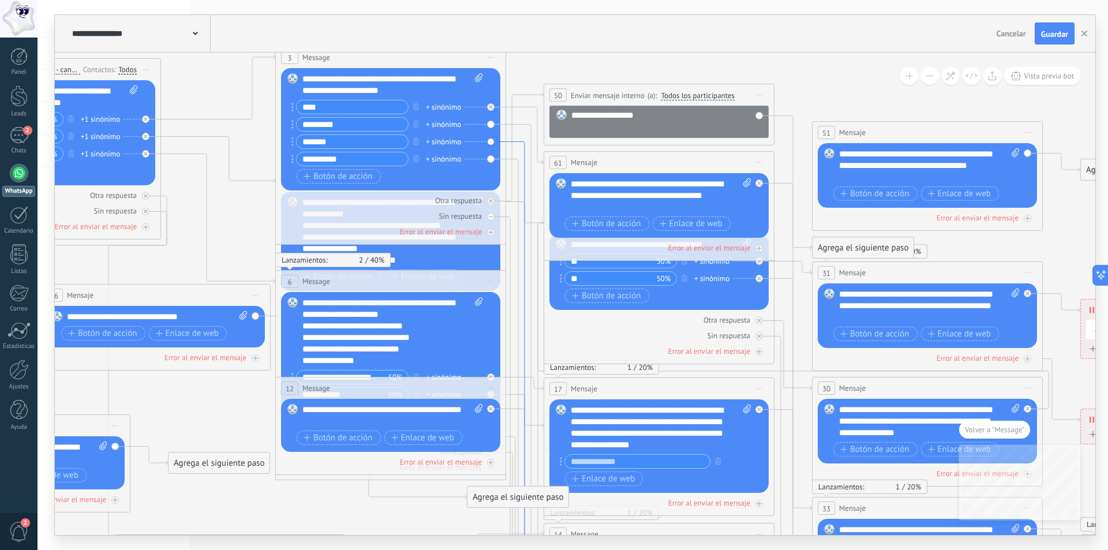
click at [522, 143] on icon at bounding box center [525, 385] width 38 height 487
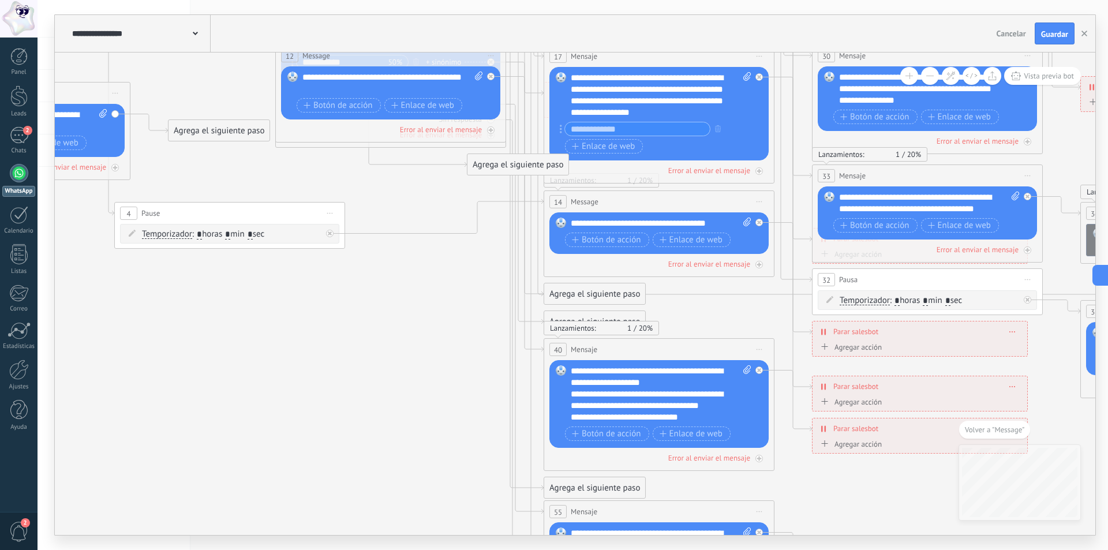
click at [601, 294] on div "Agrega el siguiente paso" at bounding box center [594, 294] width 101 height 19
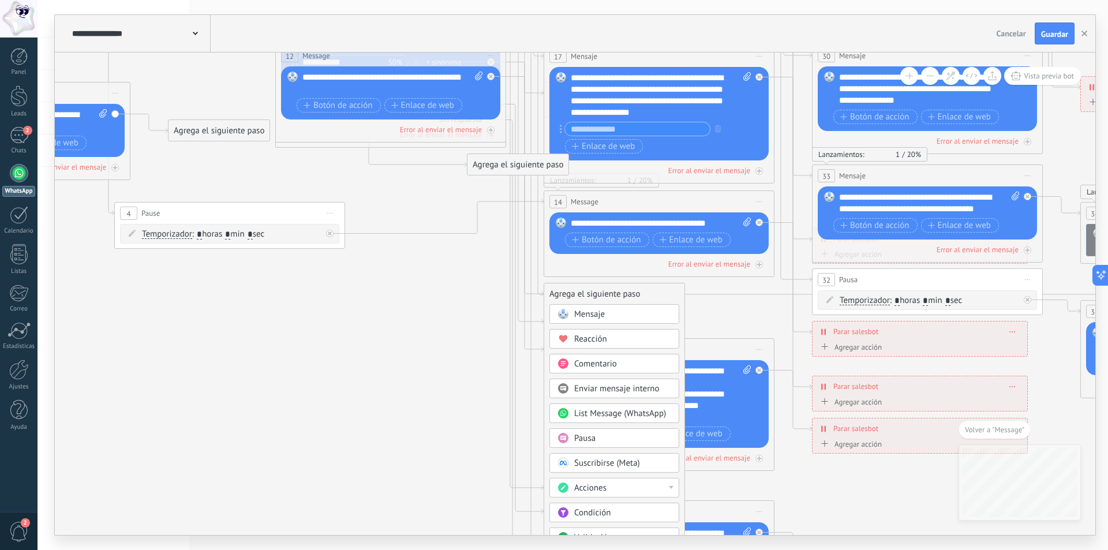
click at [597, 313] on span "Mensaje" at bounding box center [589, 314] width 31 height 11
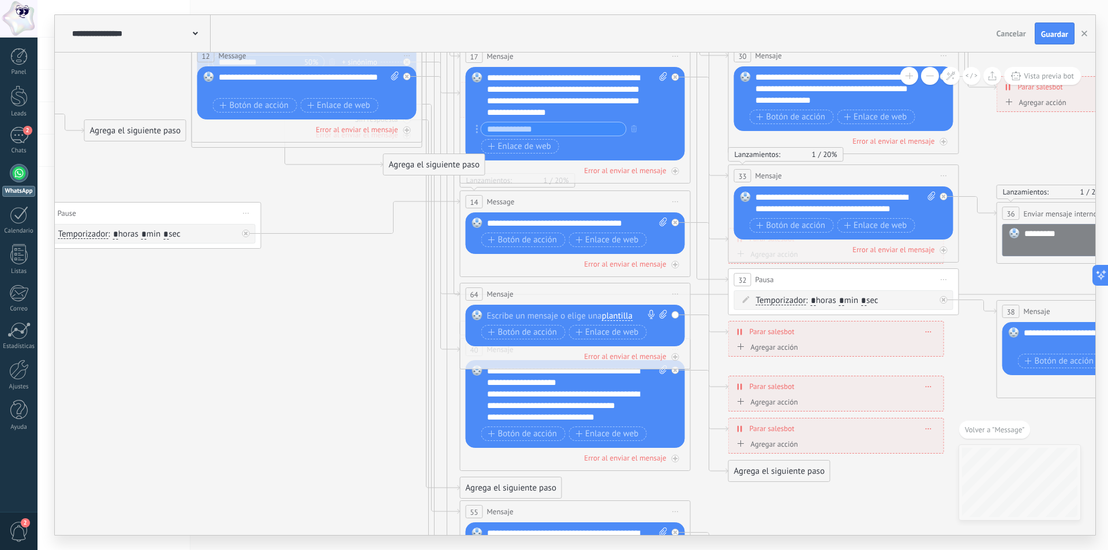
click at [544, 319] on div at bounding box center [572, 316] width 171 height 12
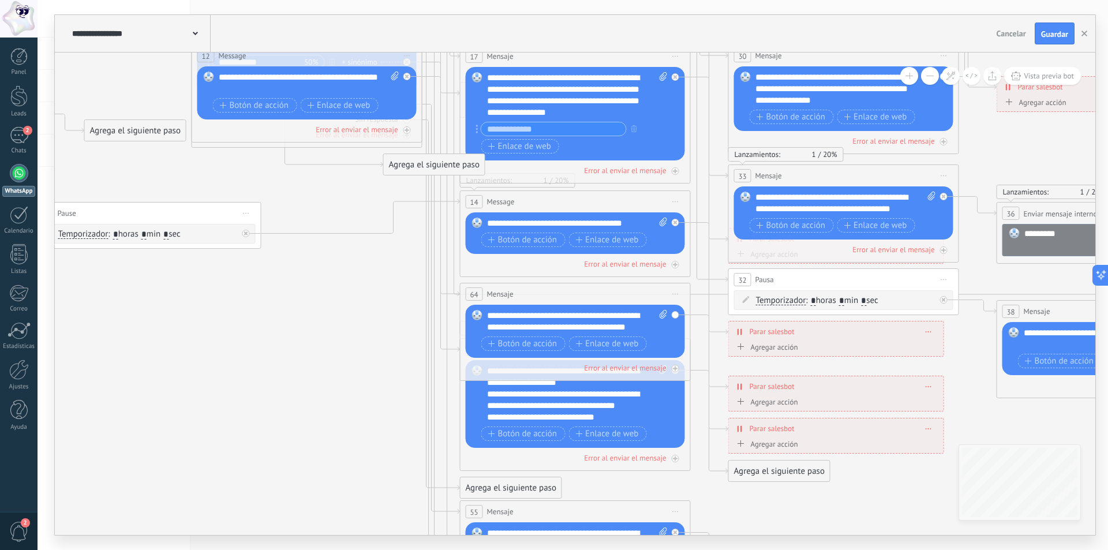
click at [780, 473] on div "Agrega el siguiente paso" at bounding box center [779, 471] width 101 height 19
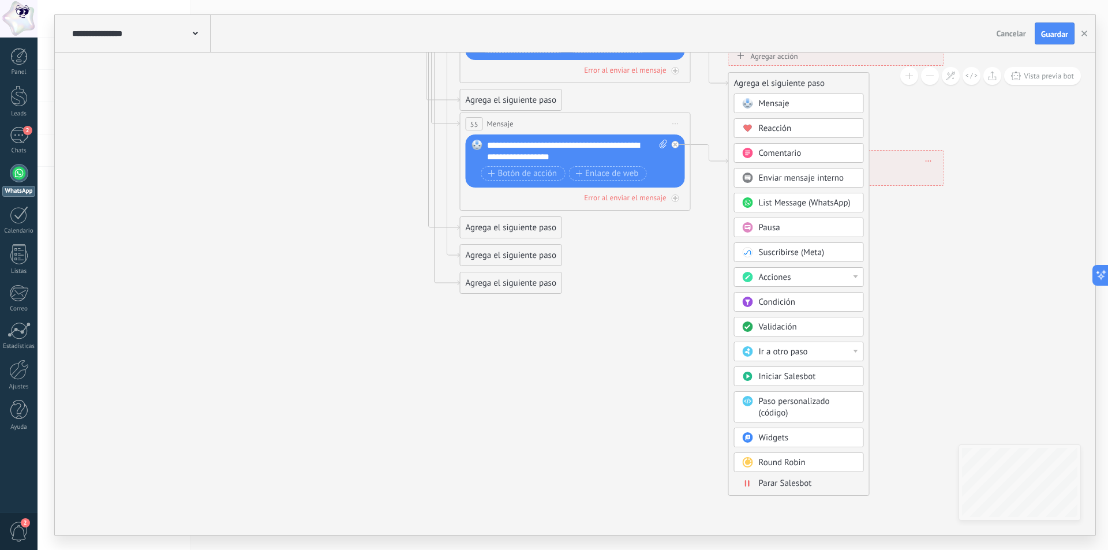
click at [792, 485] on span "Parar Salesbot" at bounding box center [785, 483] width 53 height 11
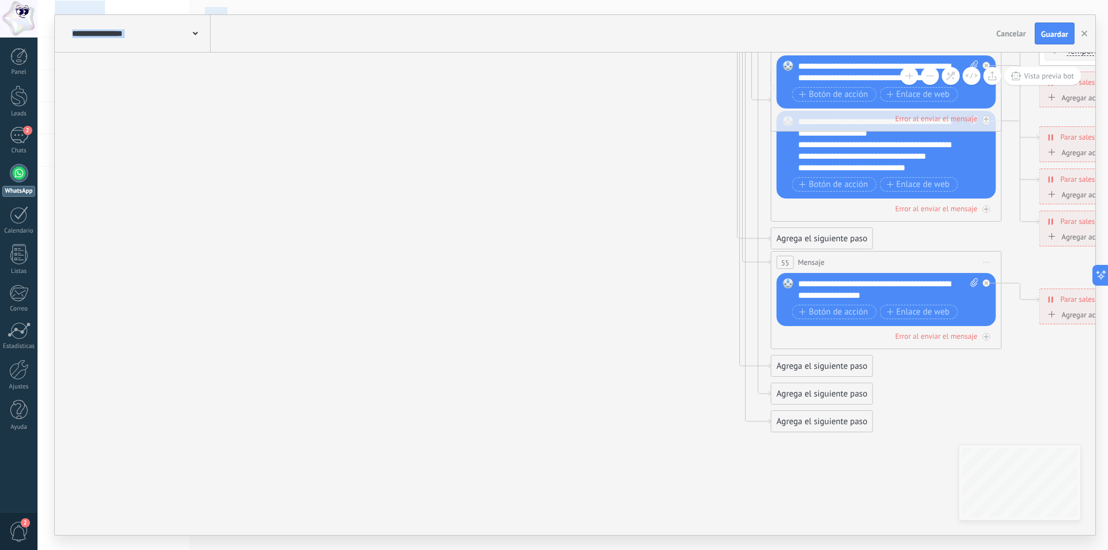
drag, startPoint x: 472, startPoint y: 468, endPoint x: 712, endPoint y: 573, distance: 261.8
click at [712, 549] on html ".abccls-1,.abccls-2{fill-rule:evenodd}.abccls-2{fill:#fff} .abfcls-1{fill:none}…" at bounding box center [554, 275] width 1108 height 550
click at [820, 369] on div "Agrega el siguiente paso" at bounding box center [821, 366] width 101 height 19
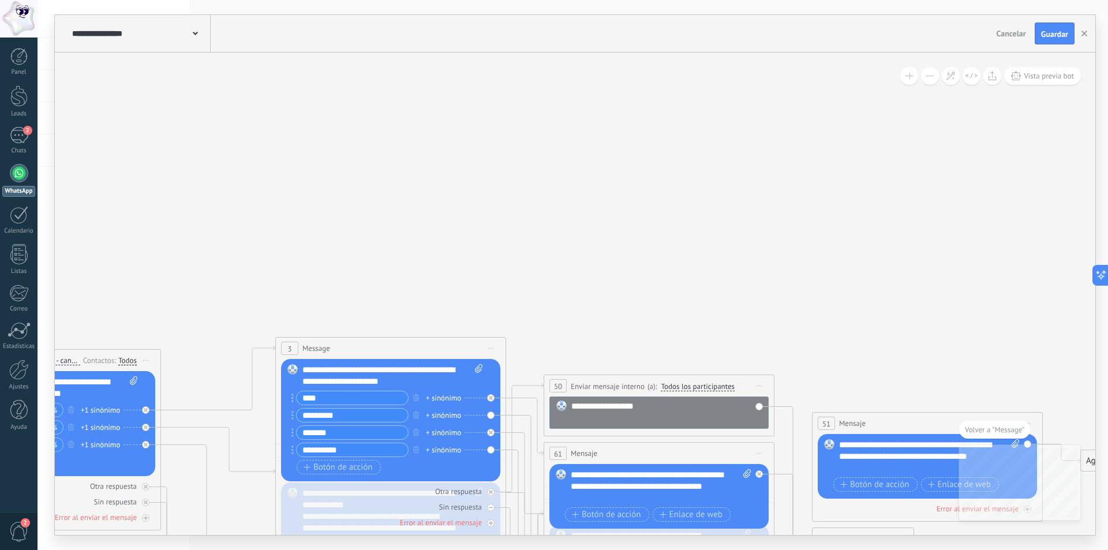
click at [326, 372] on div "**********" at bounding box center [392, 375] width 181 height 23
drag, startPoint x: 341, startPoint y: 371, endPoint x: 416, endPoint y: 384, distance: 75.7
click at [416, 384] on div "**********" at bounding box center [392, 375] width 181 height 23
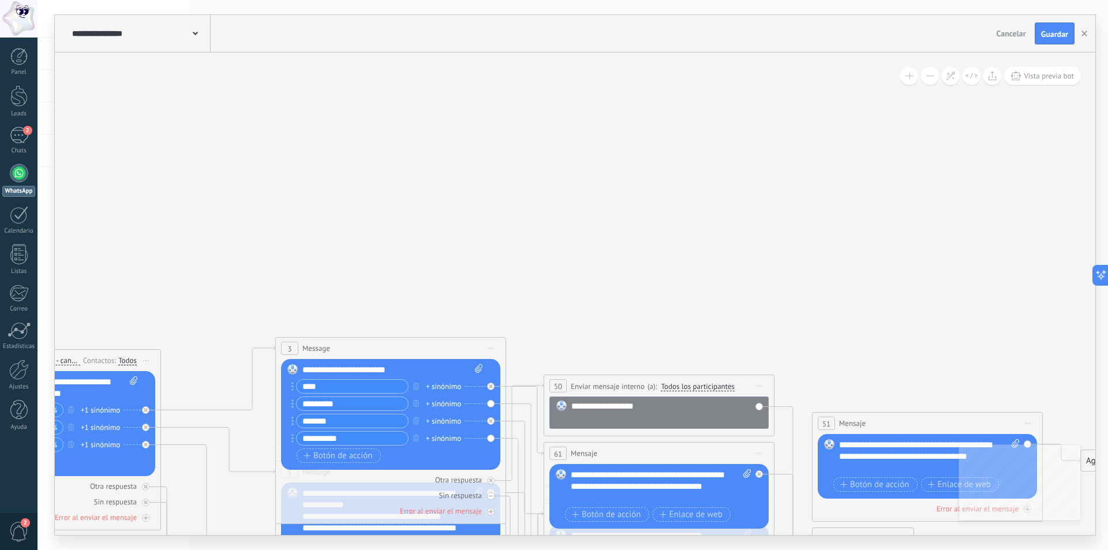
click at [310, 386] on input "****" at bounding box center [352, 386] width 111 height 13
type input "********"
click at [308, 406] on input "*********" at bounding box center [352, 403] width 111 height 13
type input "**********"
click at [309, 418] on input "*******" at bounding box center [352, 420] width 111 height 13
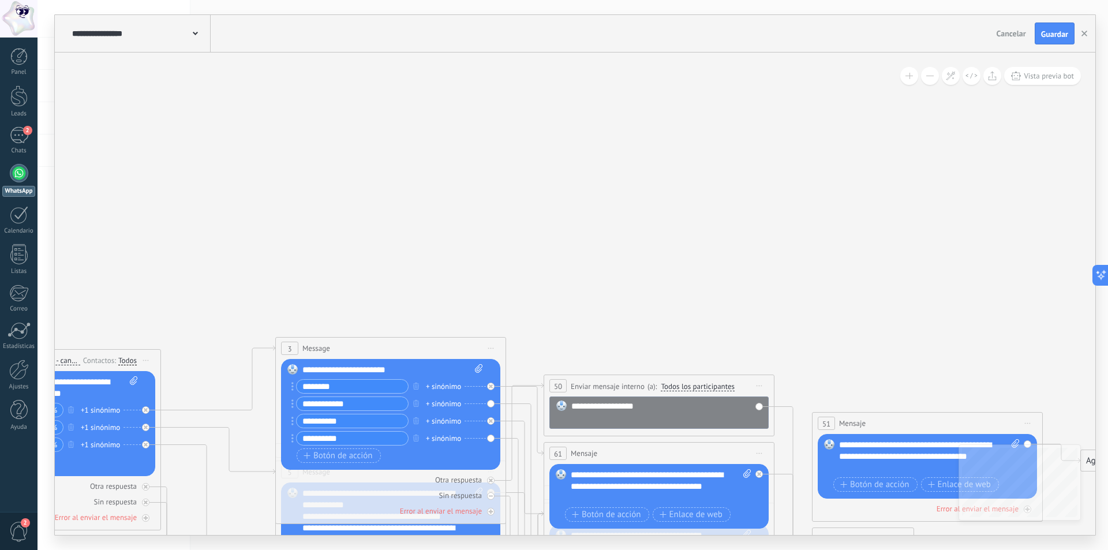
type input "**********"
click at [308, 439] on input "**********" at bounding box center [352, 438] width 111 height 13
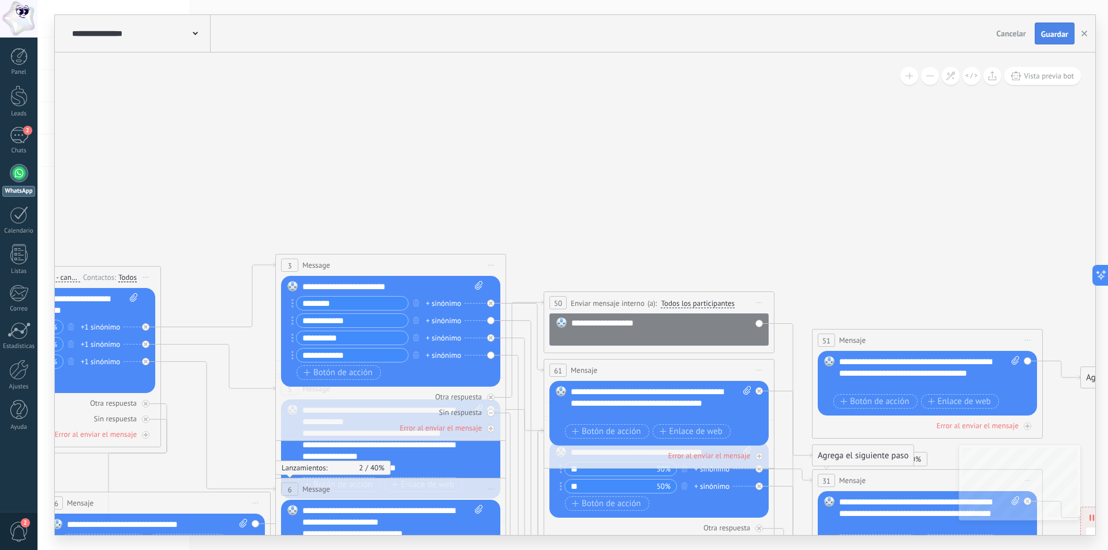
type input "**********"
click at [1057, 35] on span "Guardar" at bounding box center [1054, 34] width 27 height 8
click at [759, 303] on icon at bounding box center [760, 302] width 6 height 1
click at [792, 373] on div "Borrar" at bounding box center [812, 378] width 114 height 20
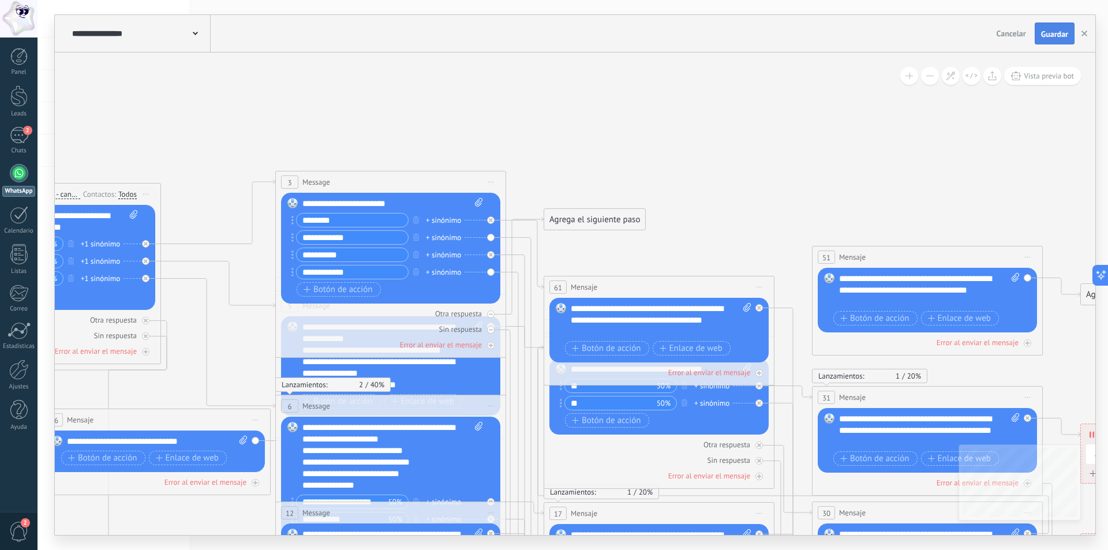
click at [1057, 29] on button "Guardar" at bounding box center [1055, 34] width 40 height 22
click at [6, 135] on link "2 Chats" at bounding box center [19, 141] width 38 height 28
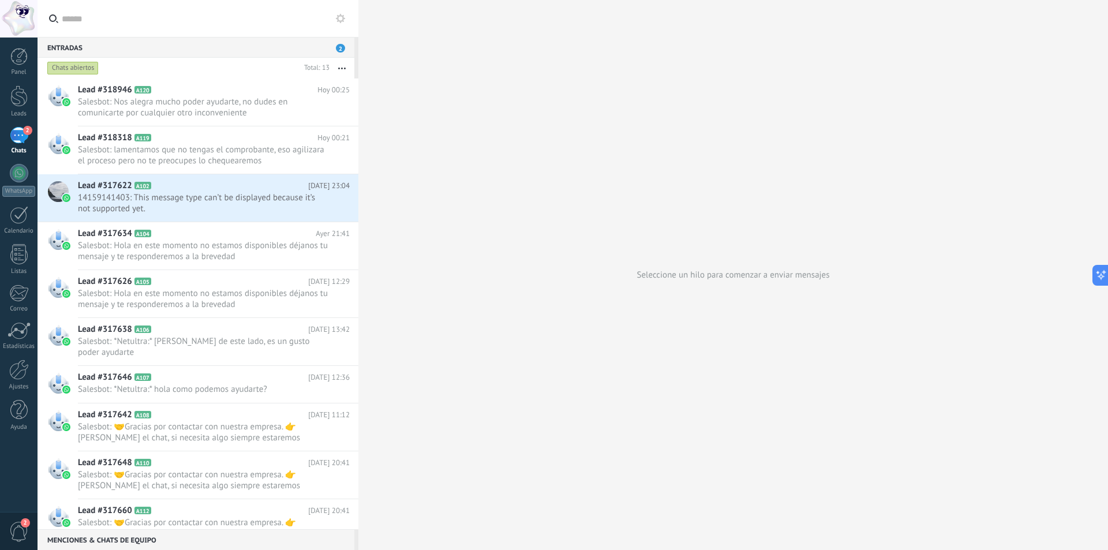
click at [337, 44] on div "Entradas 2" at bounding box center [196, 47] width 317 height 21
click at [342, 47] on span "2" at bounding box center [340, 48] width 9 height 9
click at [70, 66] on div "Chats abiertos" at bounding box center [72, 68] width 51 height 14
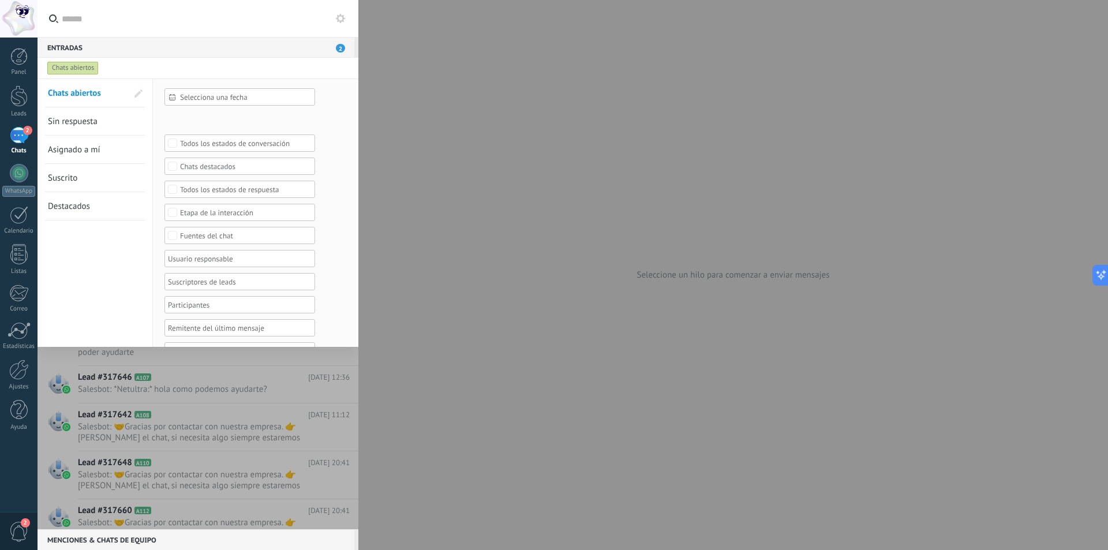
click at [19, 141] on div "2" at bounding box center [19, 135] width 18 height 17
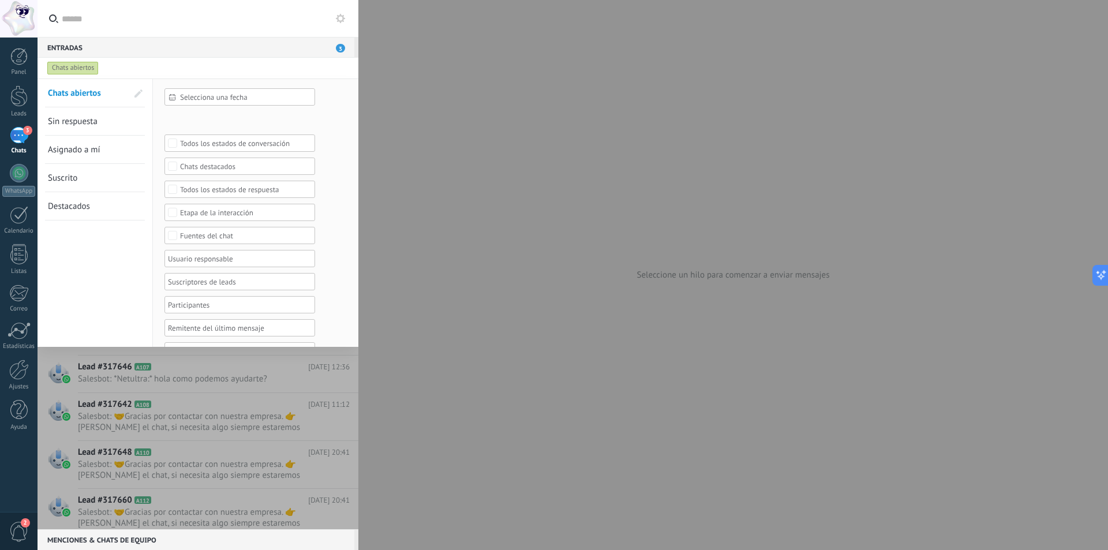
click at [20, 137] on div "3" at bounding box center [19, 135] width 18 height 17
click at [17, 53] on div at bounding box center [18, 56] width 17 height 17
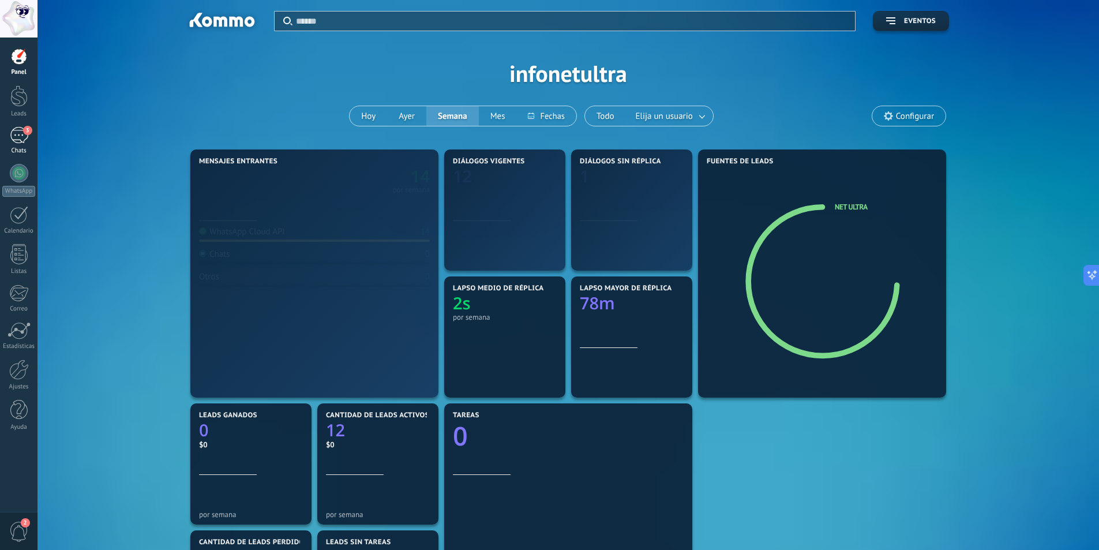
click at [17, 136] on div "3" at bounding box center [19, 135] width 18 height 17
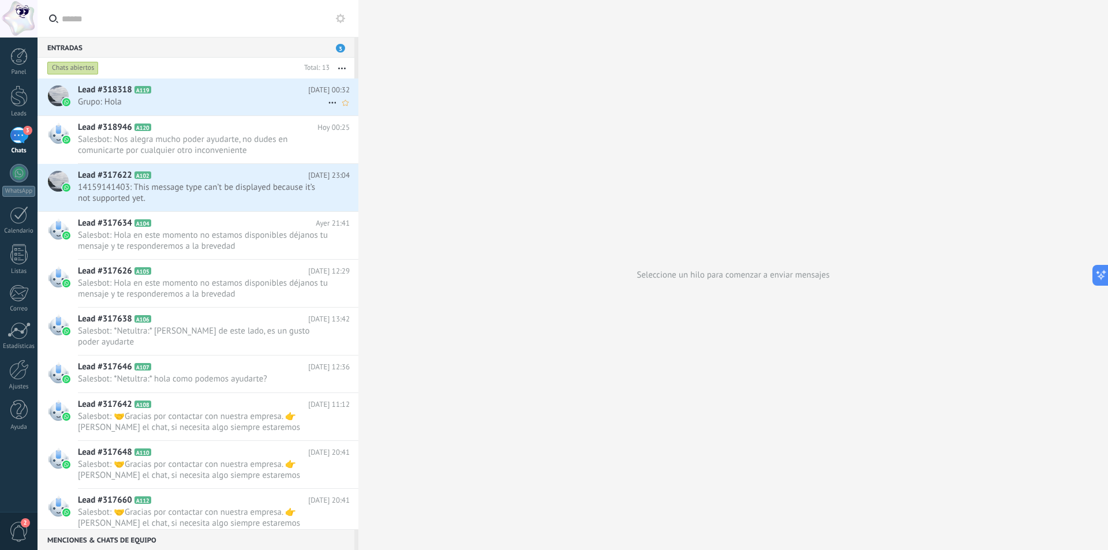
click at [184, 100] on span "Grupo: Hola" at bounding box center [203, 101] width 250 height 11
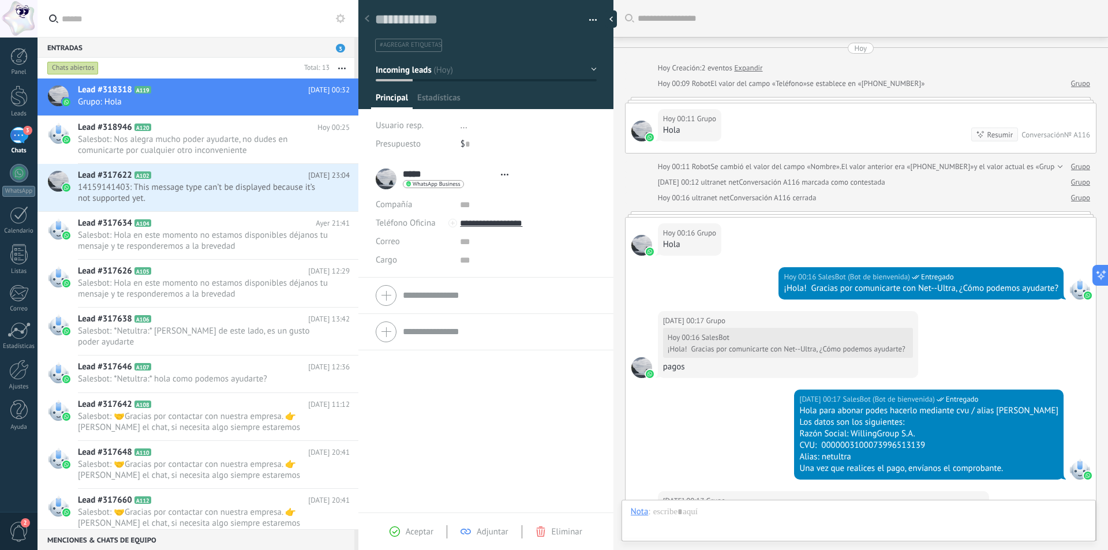
type textarea "**********"
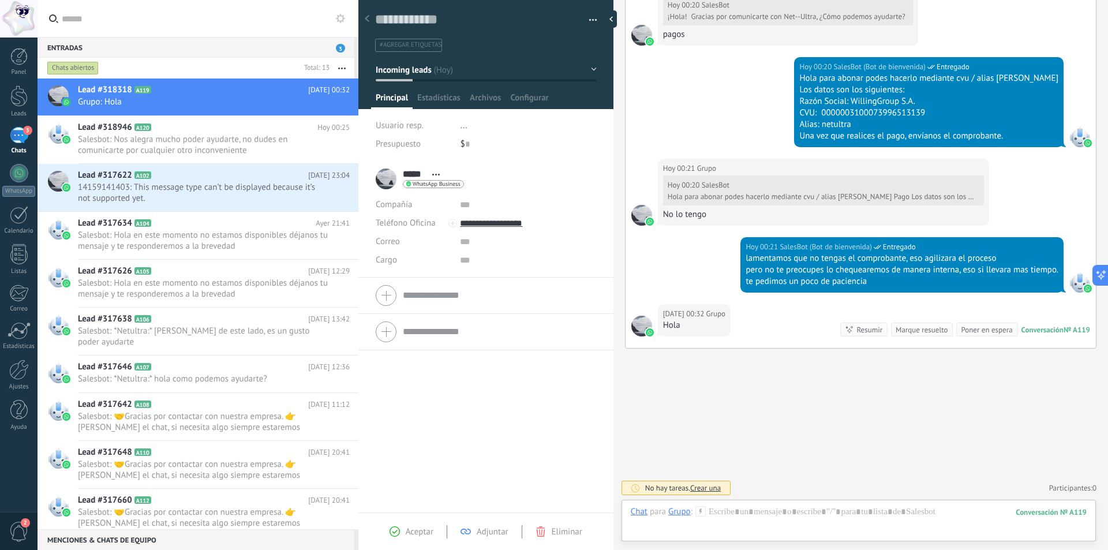
click at [592, 19] on button "button" at bounding box center [589, 20] width 17 height 17
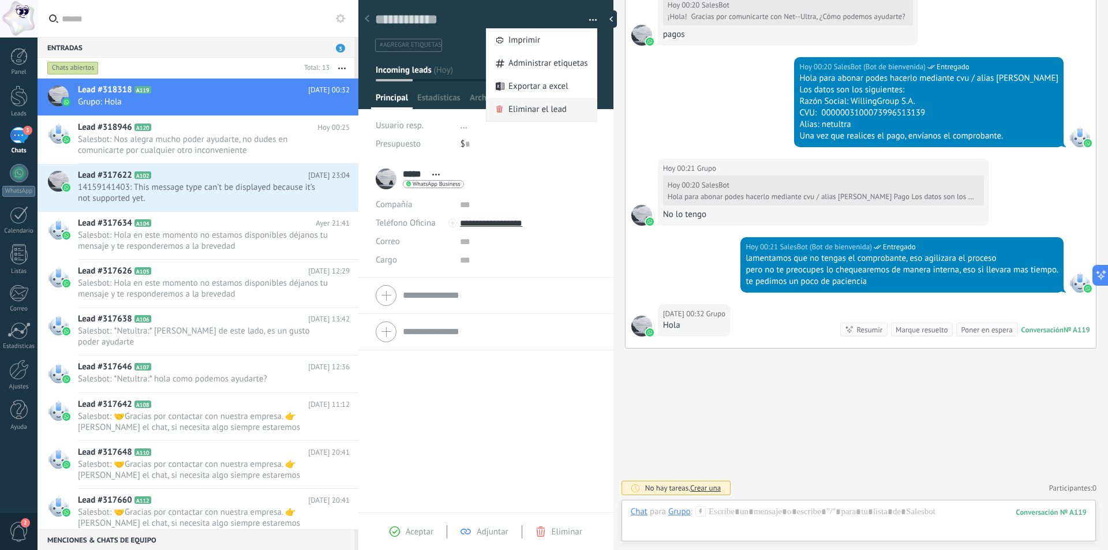
click at [555, 109] on span "Eliminar el lead" at bounding box center [537, 109] width 58 height 23
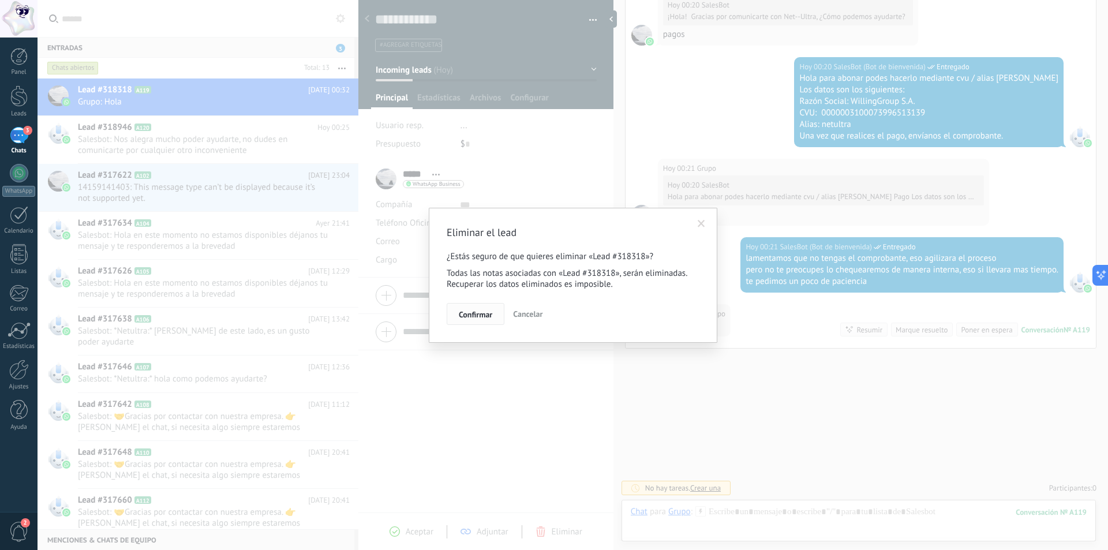
click at [470, 315] on span "Confirmar" at bounding box center [475, 314] width 33 height 8
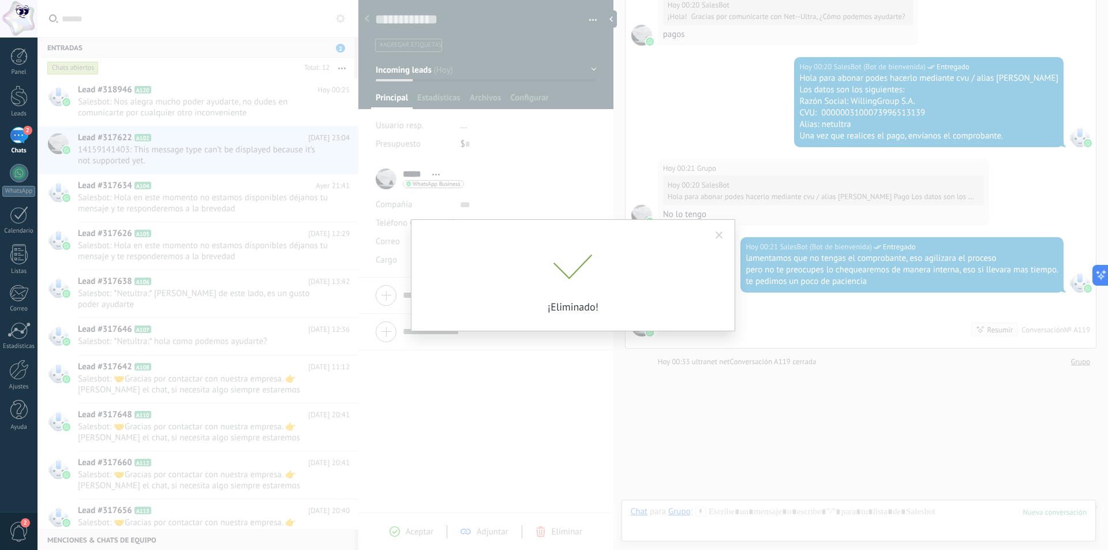
scroll to position [1438, 0]
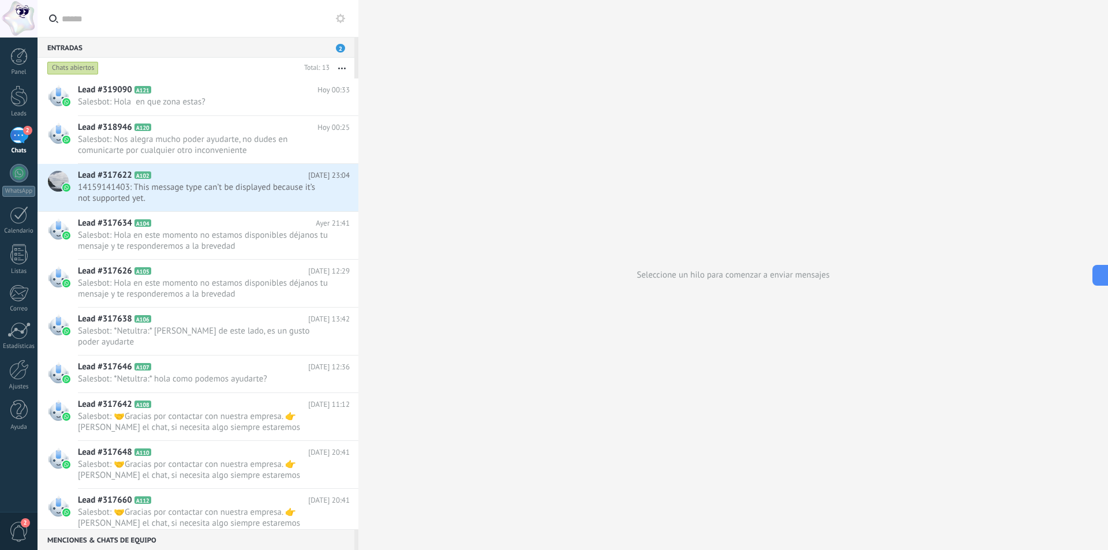
click at [9, 138] on link "2 Chats" at bounding box center [19, 141] width 38 height 28
click at [17, 136] on div "2" at bounding box center [19, 135] width 18 height 17
click at [18, 165] on div at bounding box center [19, 173] width 18 height 18
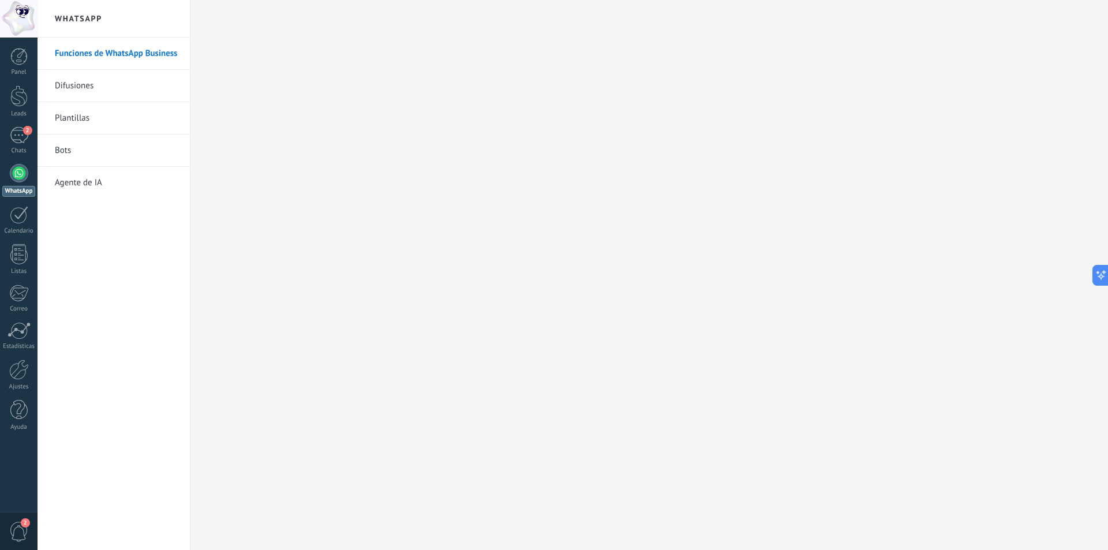
click at [62, 148] on link "Bots" at bounding box center [117, 150] width 124 height 32
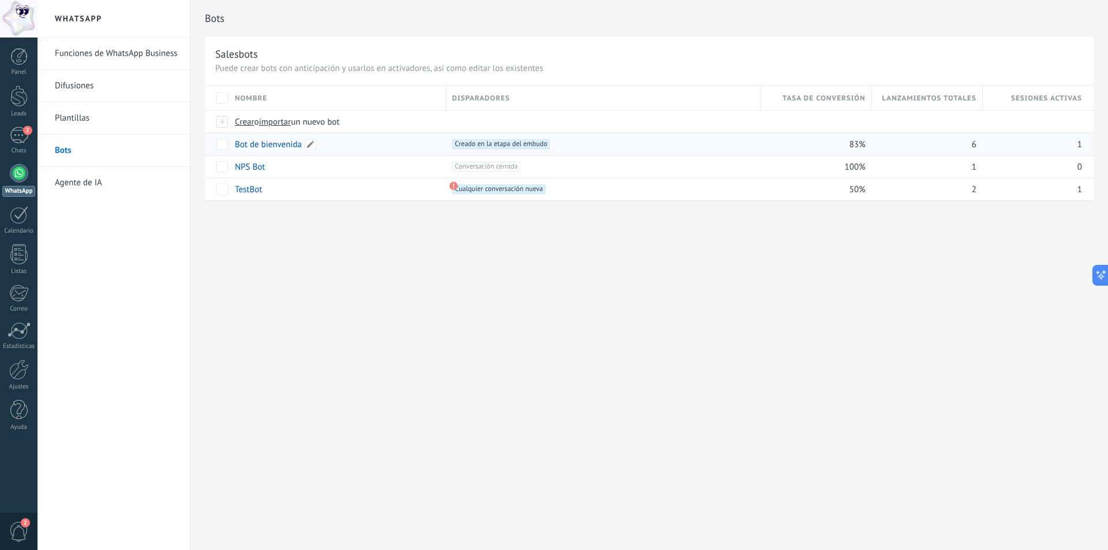
click at [283, 145] on link "Bot de bienvenida" at bounding box center [268, 144] width 67 height 11
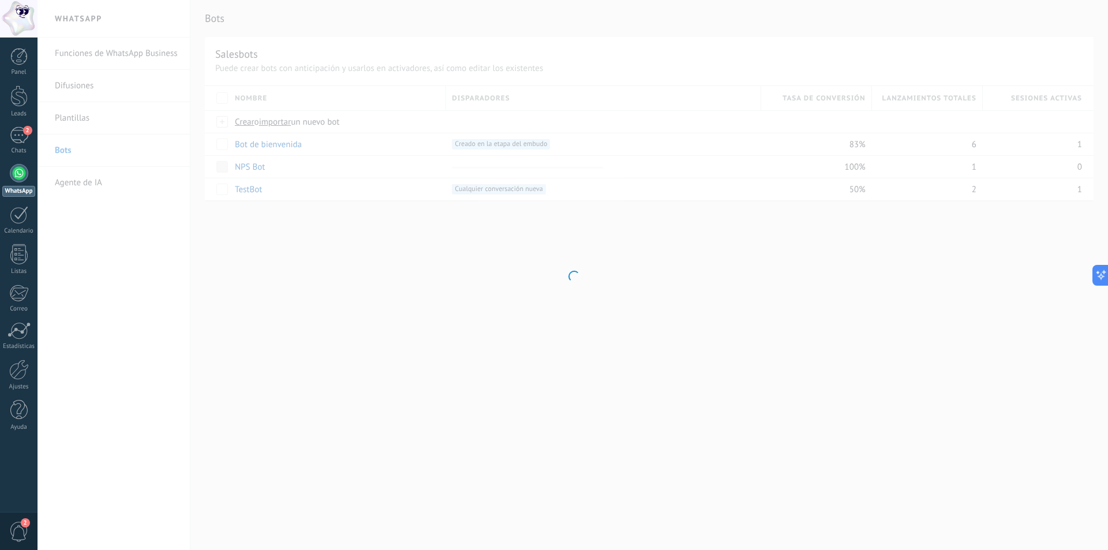
type input "**********"
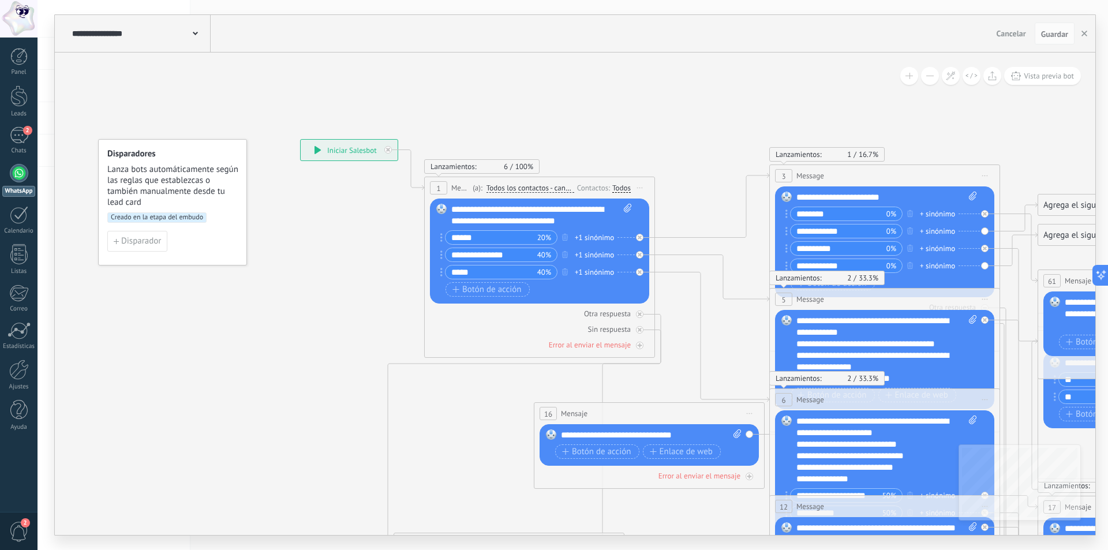
click at [512, 230] on div "****** 20%" at bounding box center [501, 237] width 113 height 14
click at [510, 233] on input "******" at bounding box center [492, 237] width 92 height 13
click at [603, 239] on div "+1 sinónimo" at bounding box center [594, 238] width 39 height 12
click at [735, 234] on icon at bounding box center [712, 205] width 114 height 65
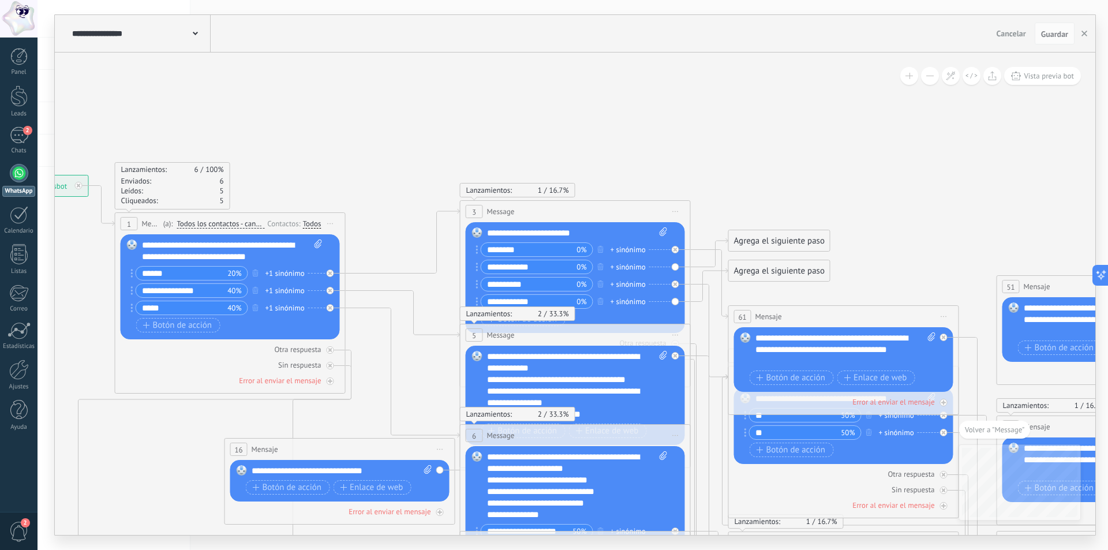
click at [569, 248] on input "********" at bounding box center [529, 249] width 96 height 13
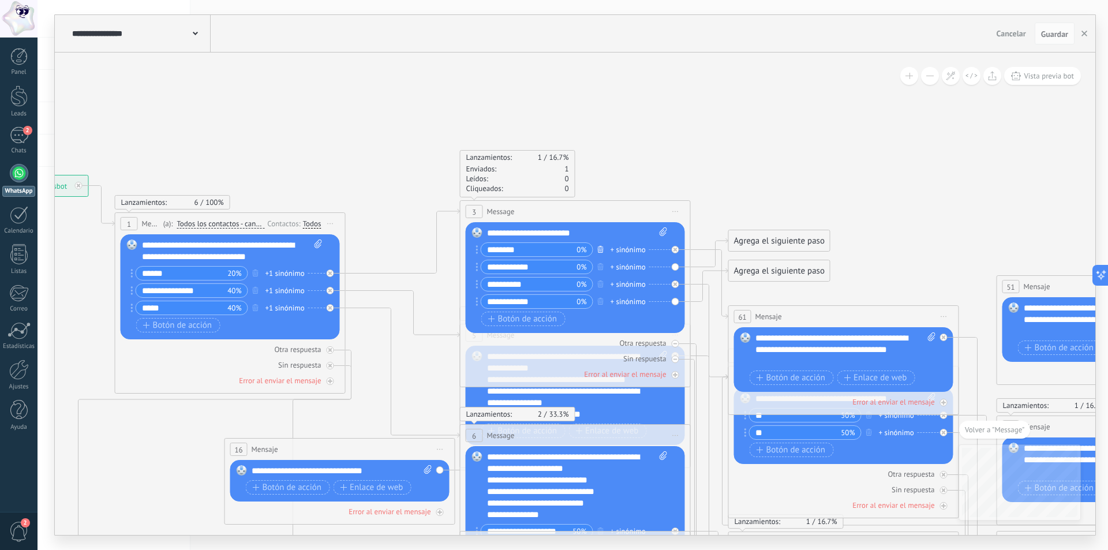
click at [601, 249] on icon "button" at bounding box center [601, 249] width 6 height 7
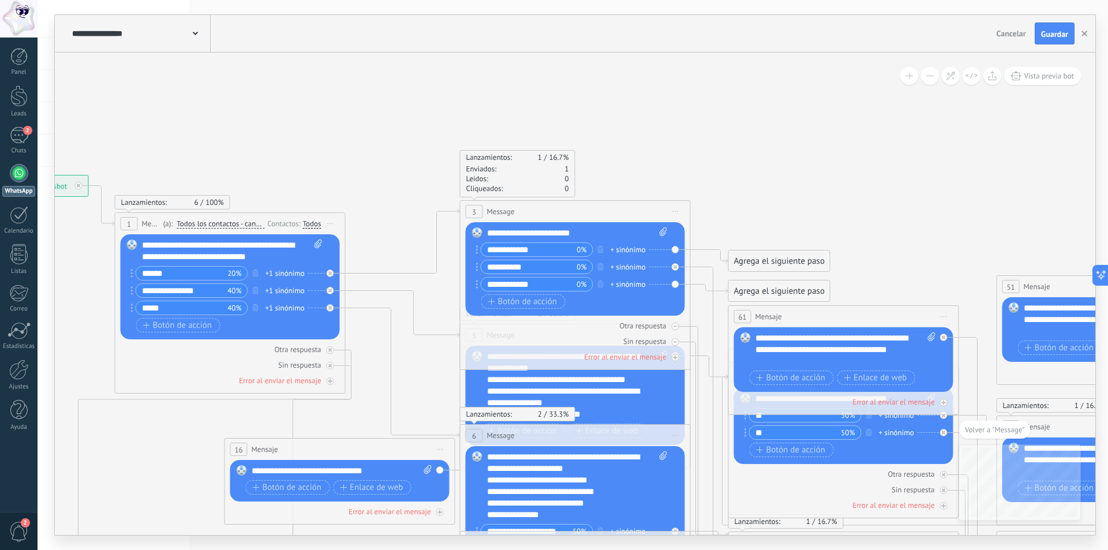
drag, startPoint x: 1054, startPoint y: 32, endPoint x: 996, endPoint y: 49, distance: 60.1
click at [1054, 32] on span "Guardar" at bounding box center [1054, 34] width 27 height 8
click at [14, 141] on div "2" at bounding box center [19, 135] width 18 height 17
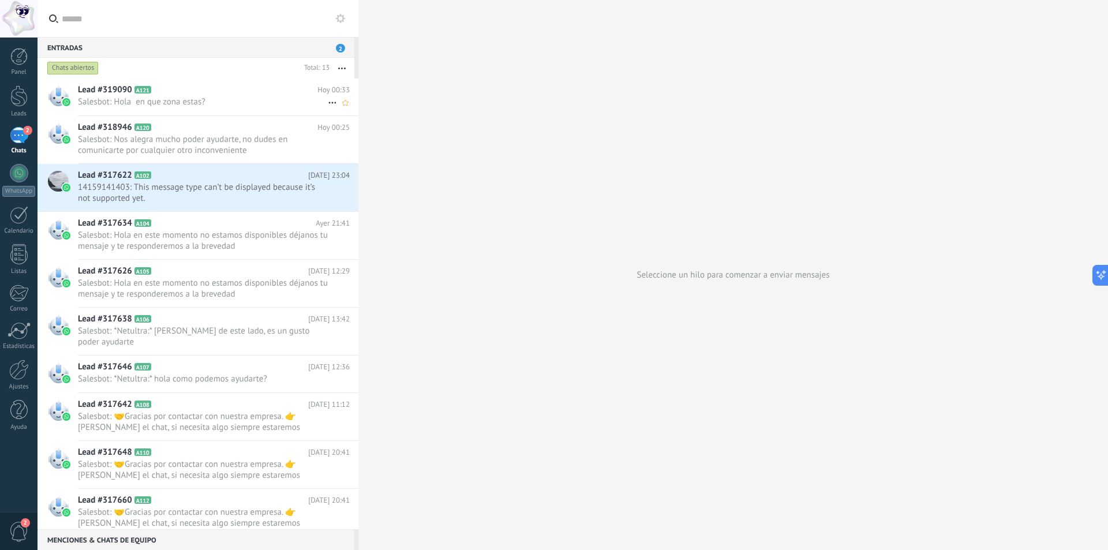
click at [178, 102] on span "Salesbot: Hola en que zona estas?" at bounding box center [203, 101] width 250 height 11
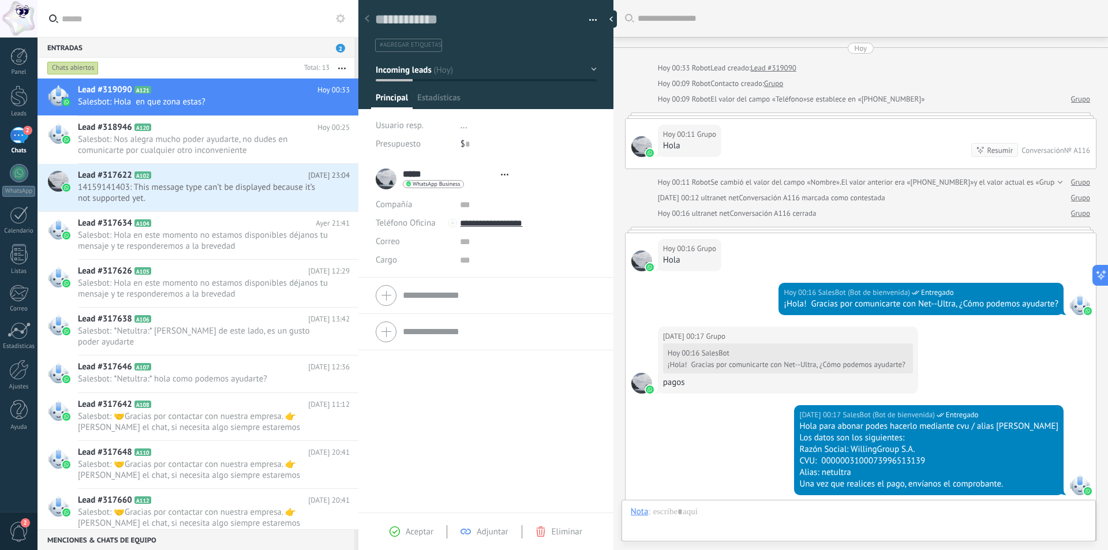
type textarea "**********"
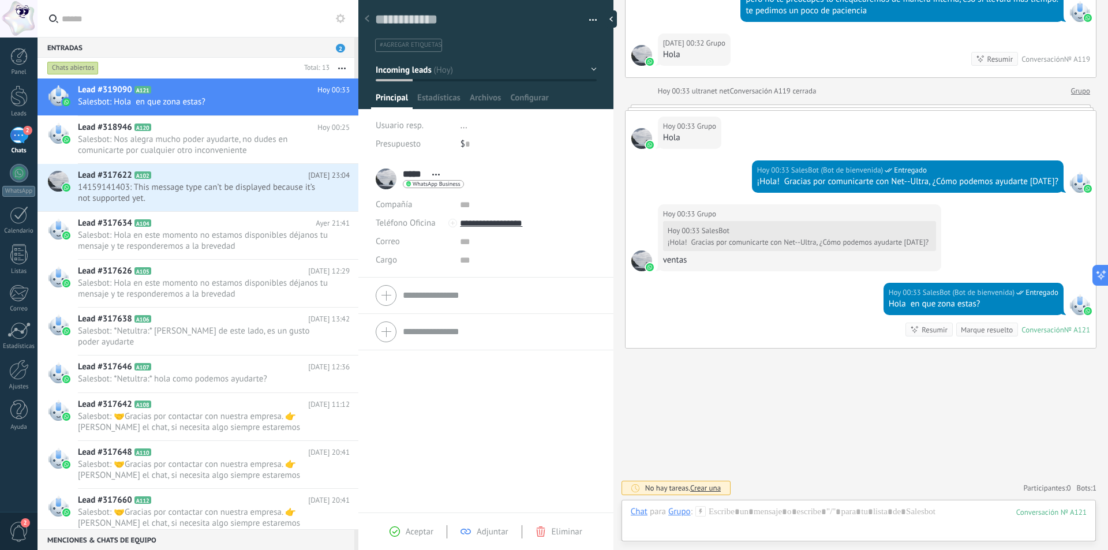
click at [591, 18] on button "button" at bounding box center [589, 20] width 17 height 17
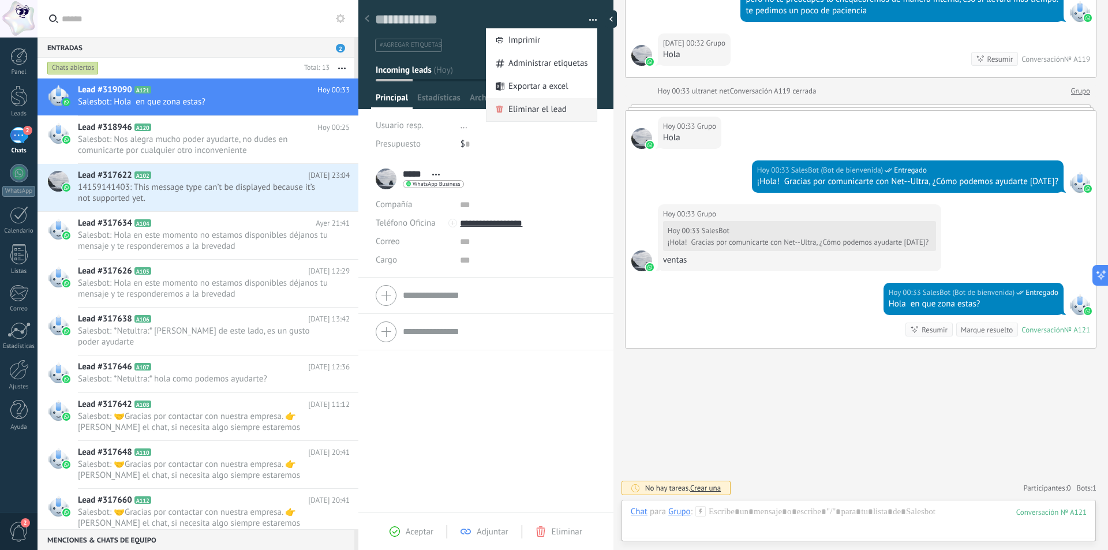
click at [540, 113] on span "Eliminar el lead" at bounding box center [537, 109] width 58 height 23
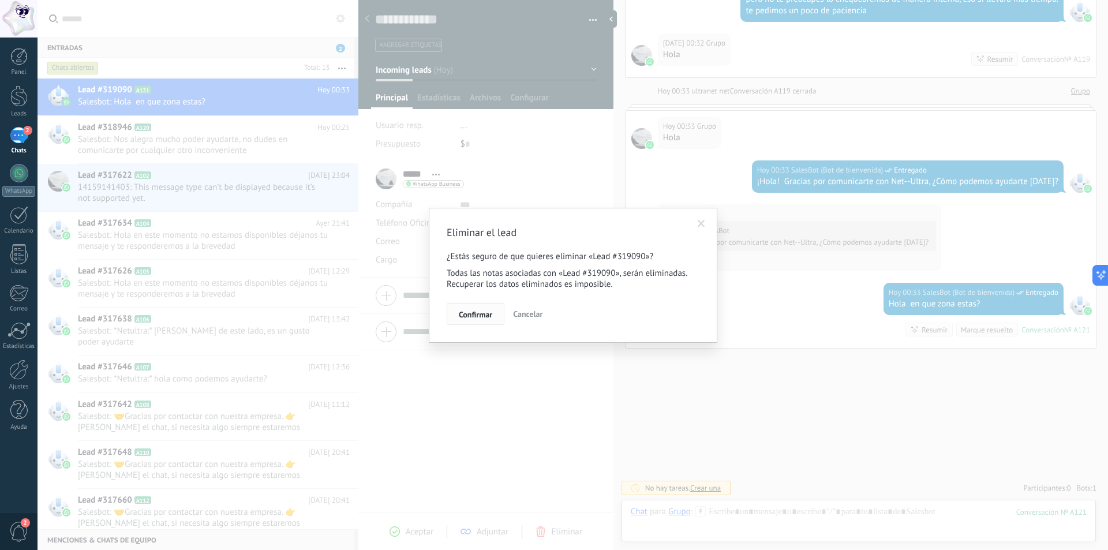
click at [474, 316] on span "Confirmar" at bounding box center [475, 314] width 33 height 8
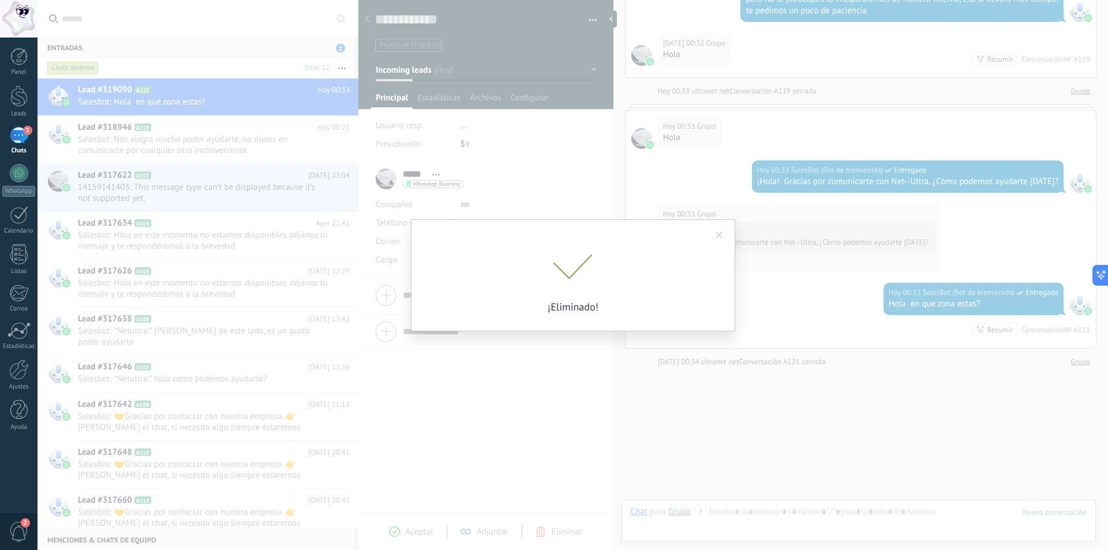
scroll to position [1724, 0]
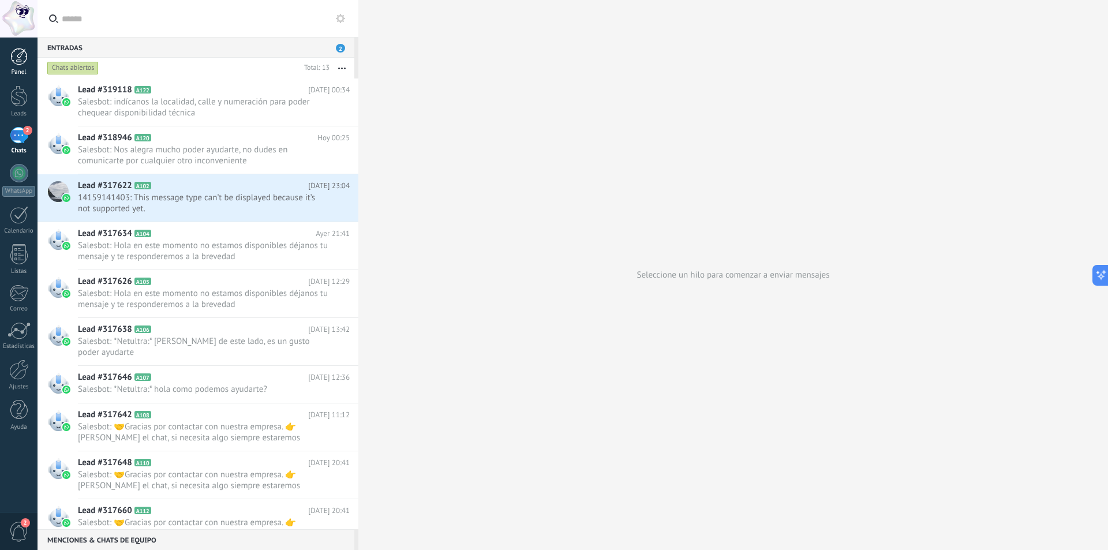
click at [12, 58] on div at bounding box center [18, 56] width 17 height 17
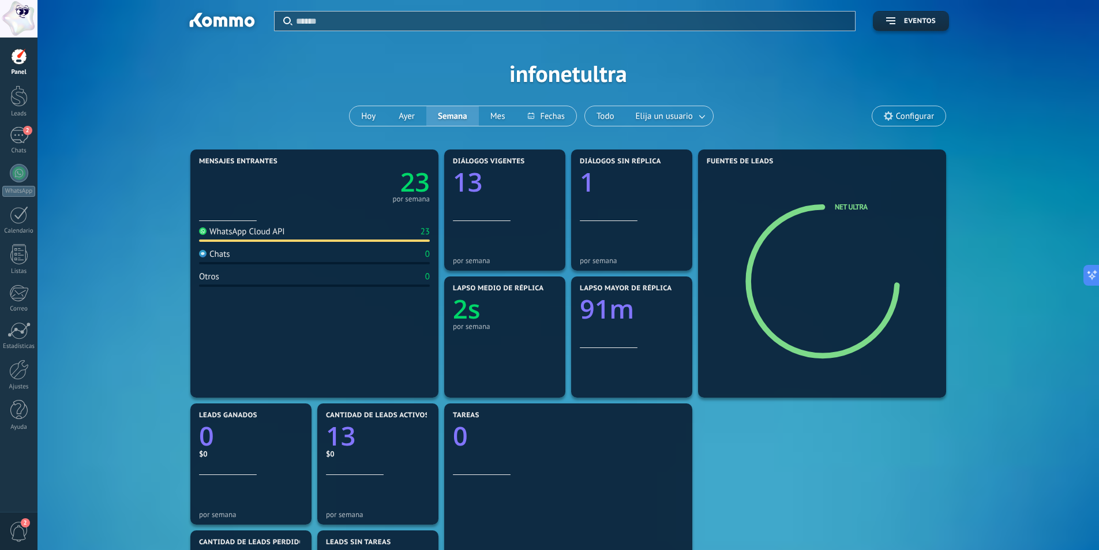
click at [907, 122] on span "Configurar" at bounding box center [909, 116] width 73 height 20
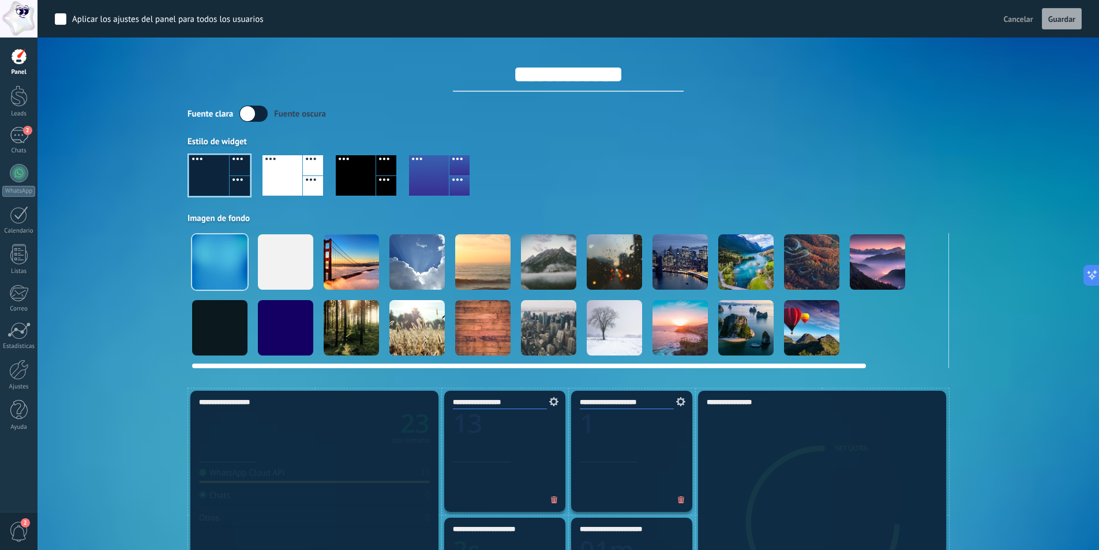
click at [613, 260] on div at bounding box center [614, 261] width 55 height 55
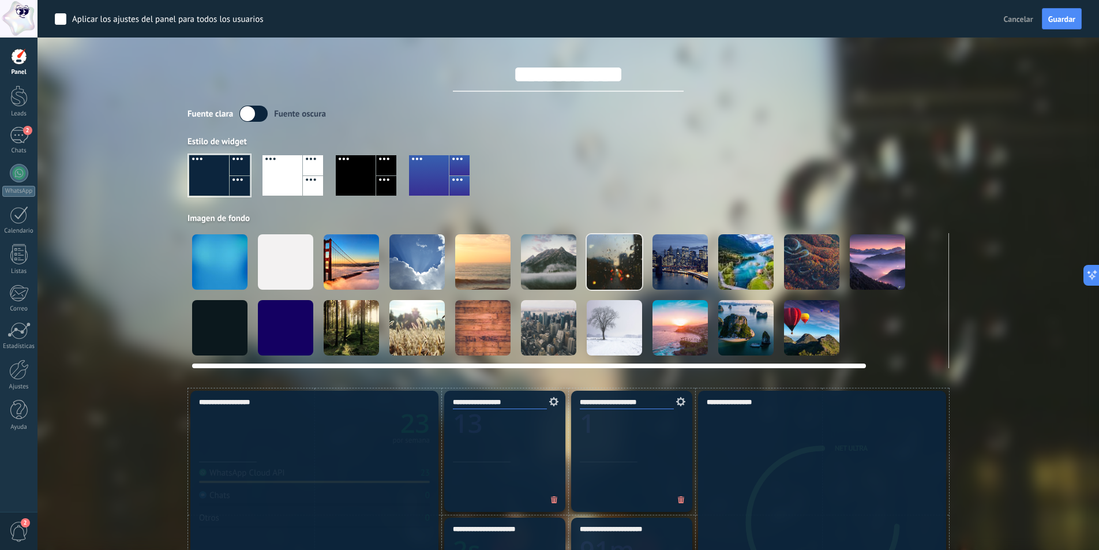
click at [402, 270] on div at bounding box center [417, 261] width 55 height 55
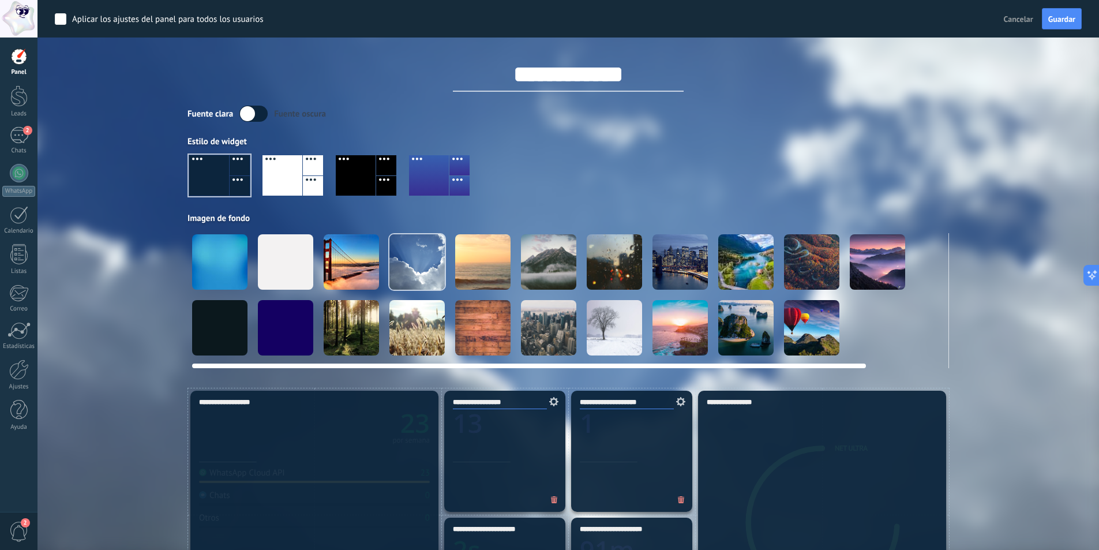
click at [739, 312] on div at bounding box center [746, 327] width 55 height 55
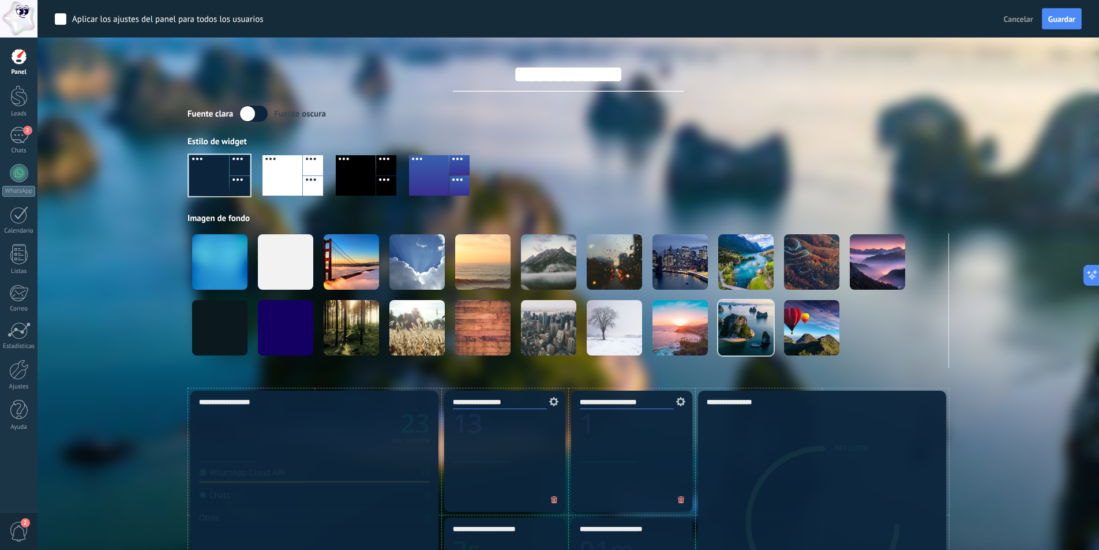
click at [253, 118] on label at bounding box center [254, 114] width 28 height 16
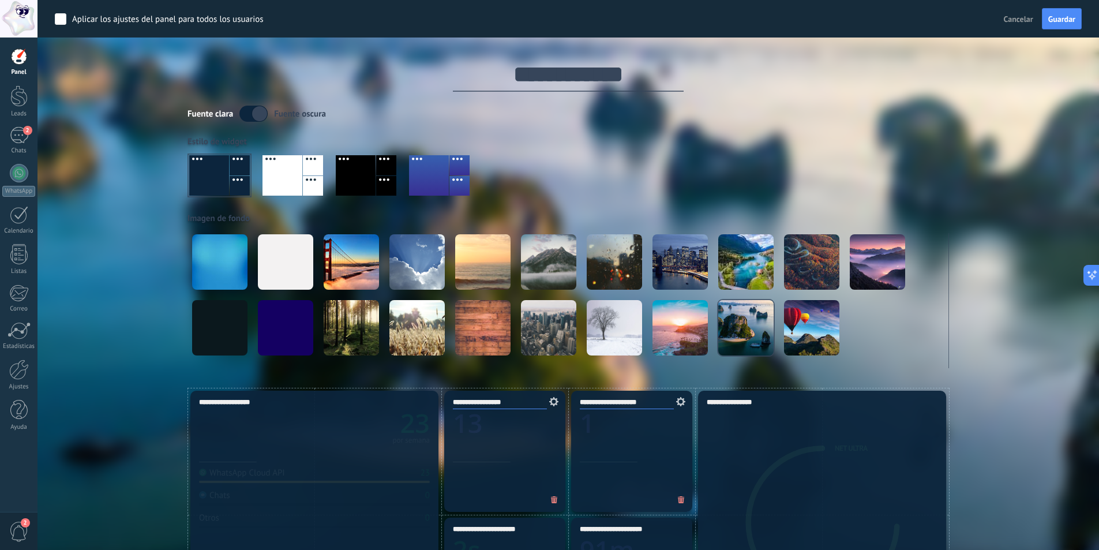
click at [257, 115] on label at bounding box center [254, 114] width 28 height 16
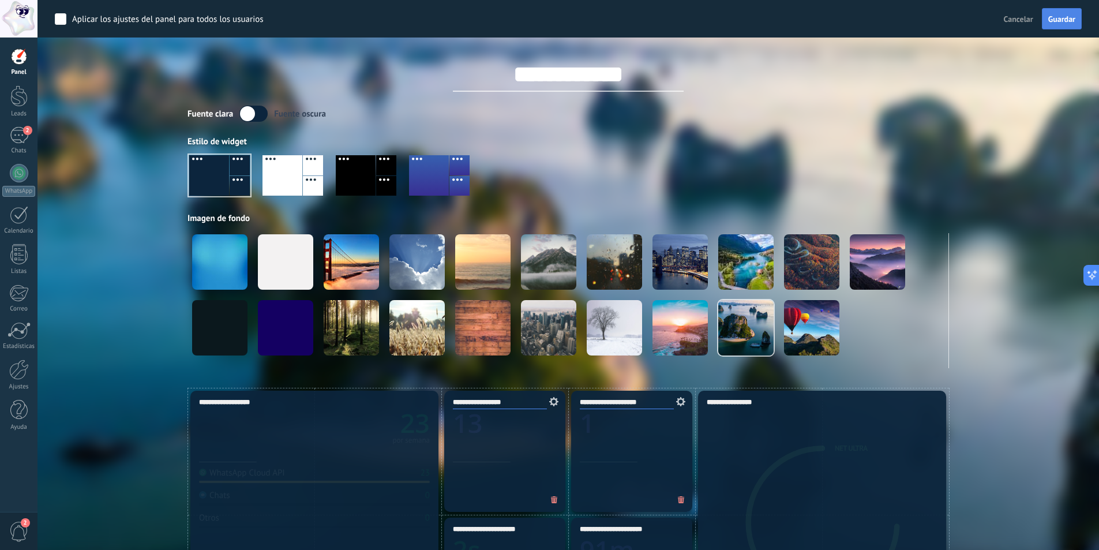
click at [1067, 18] on span "Guardar" at bounding box center [1062, 19] width 27 height 8
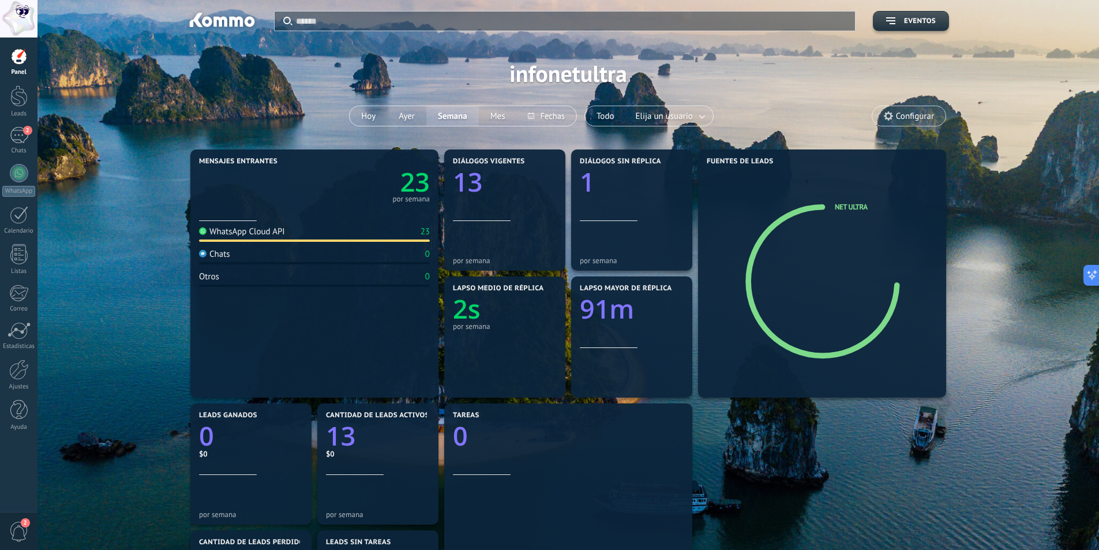
click at [1024, 357] on div "Mensajes entrantes 23 por semana WhatsApp Cloud API 23 Chats 0 Otros 0 Diálogos…" at bounding box center [568, 464] width 1027 height 635
click at [14, 375] on div at bounding box center [19, 370] width 20 height 20
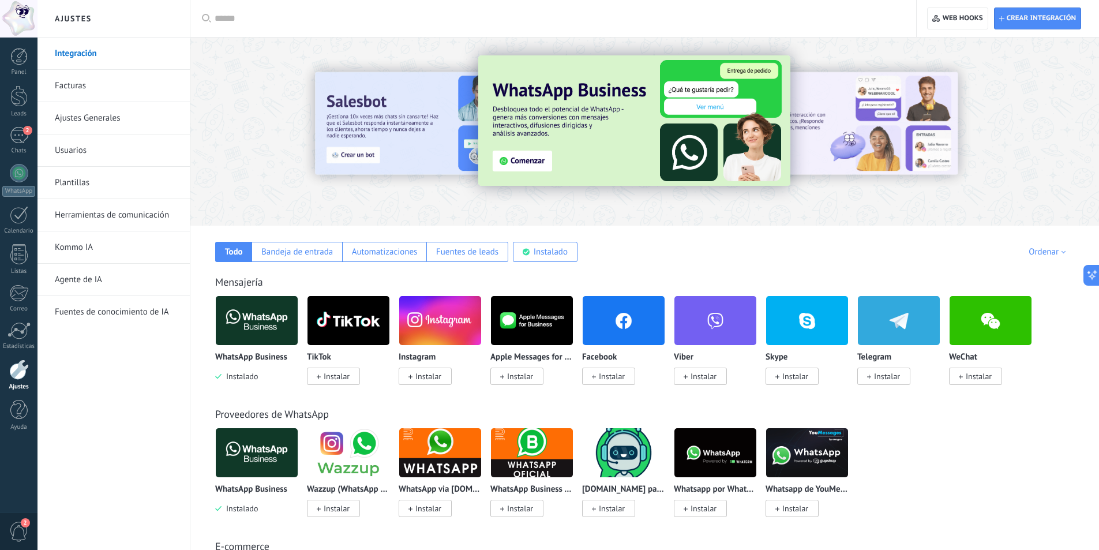
click at [94, 249] on link "Kommo IA" at bounding box center [117, 247] width 124 height 32
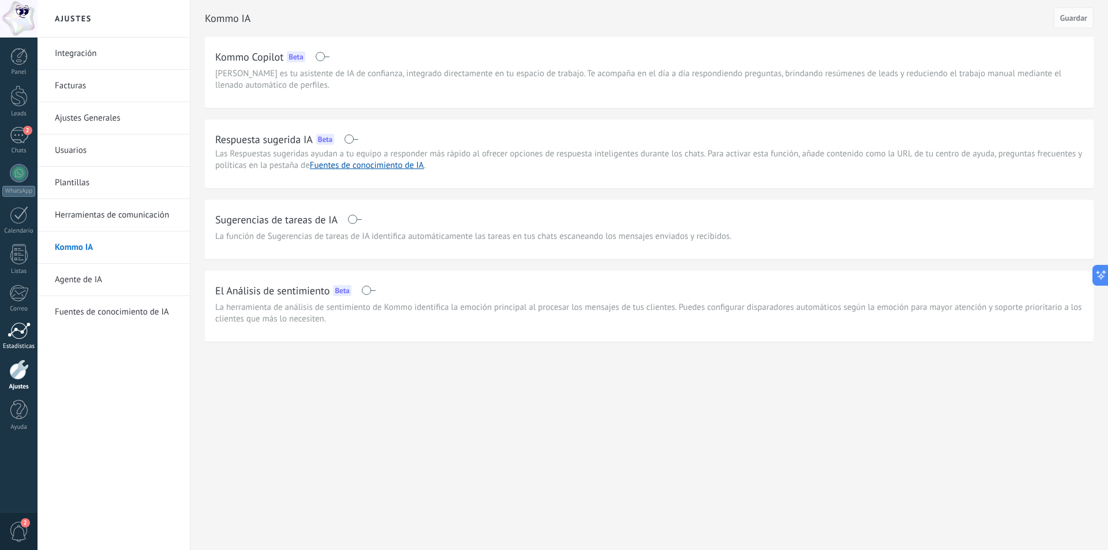
click at [16, 331] on div at bounding box center [19, 330] width 23 height 17
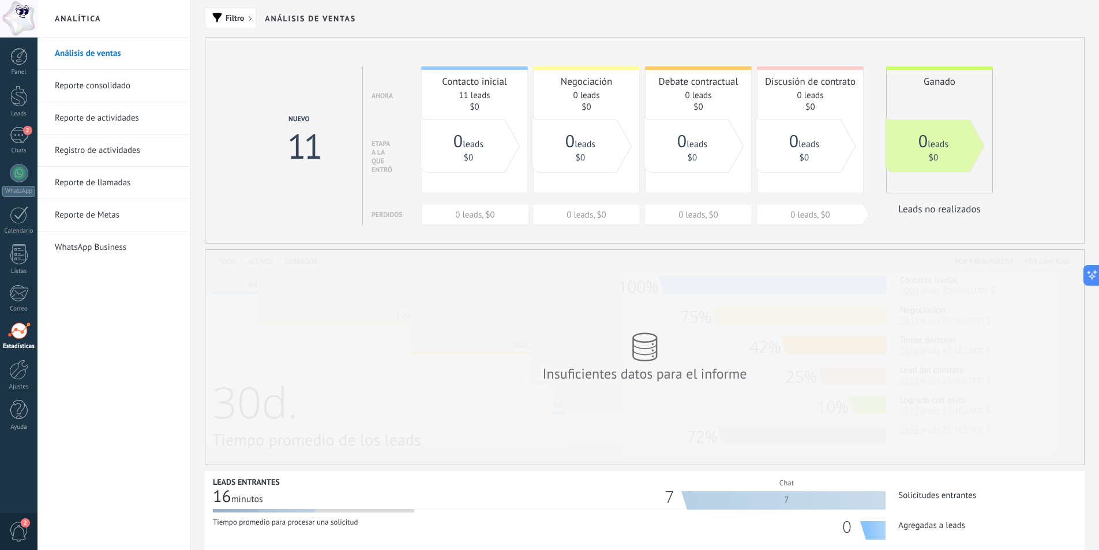
drag, startPoint x: 896, startPoint y: 211, endPoint x: 922, endPoint y: 212, distance: 26.0
click at [922, 212] on div "Leads no realizados" at bounding box center [939, 209] width 107 height 13
click at [21, 131] on div "2" at bounding box center [19, 135] width 18 height 17
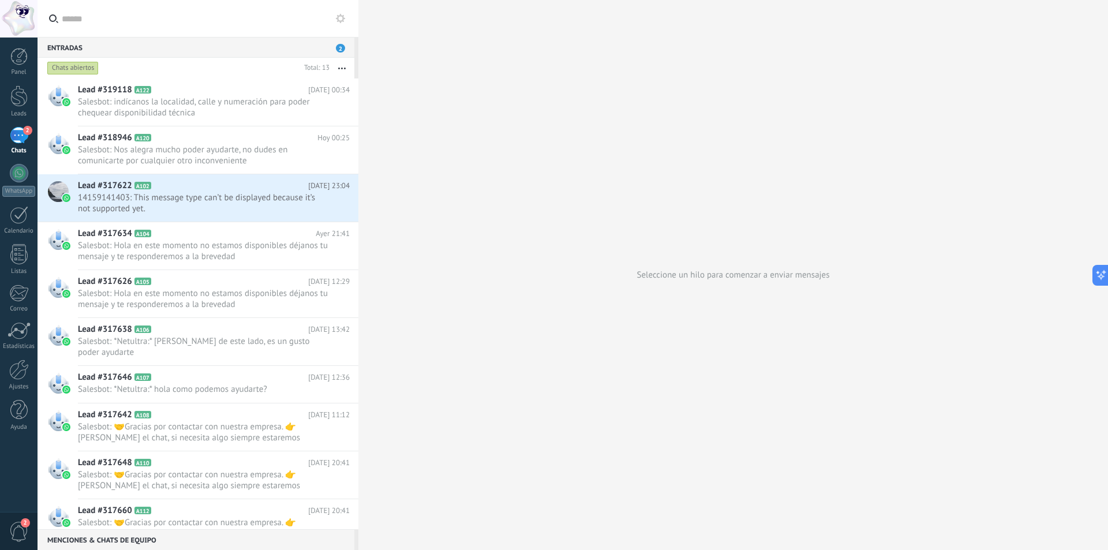
click at [341, 15] on use at bounding box center [340, 18] width 9 height 9
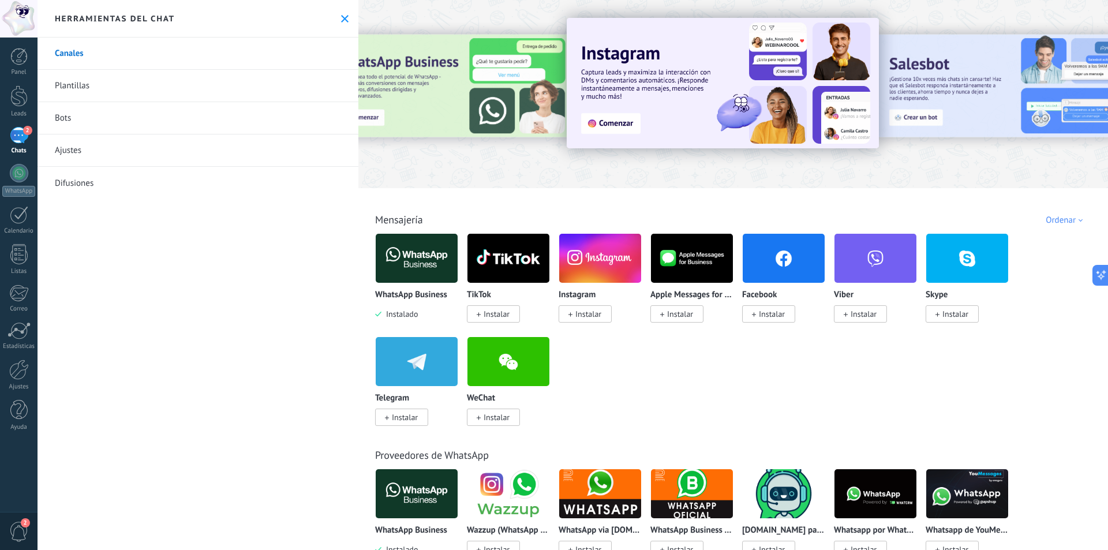
click at [91, 144] on link "Ajustes" at bounding box center [198, 150] width 321 height 32
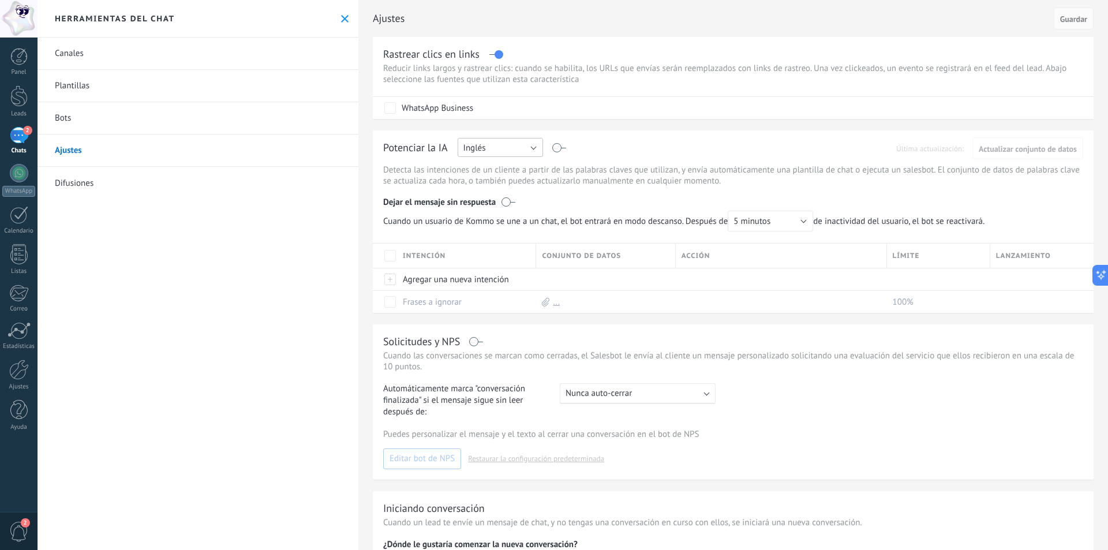
click at [519, 147] on button "Inglés" at bounding box center [500, 147] width 85 height 19
click at [506, 188] on span "Español" at bounding box center [495, 187] width 88 height 11
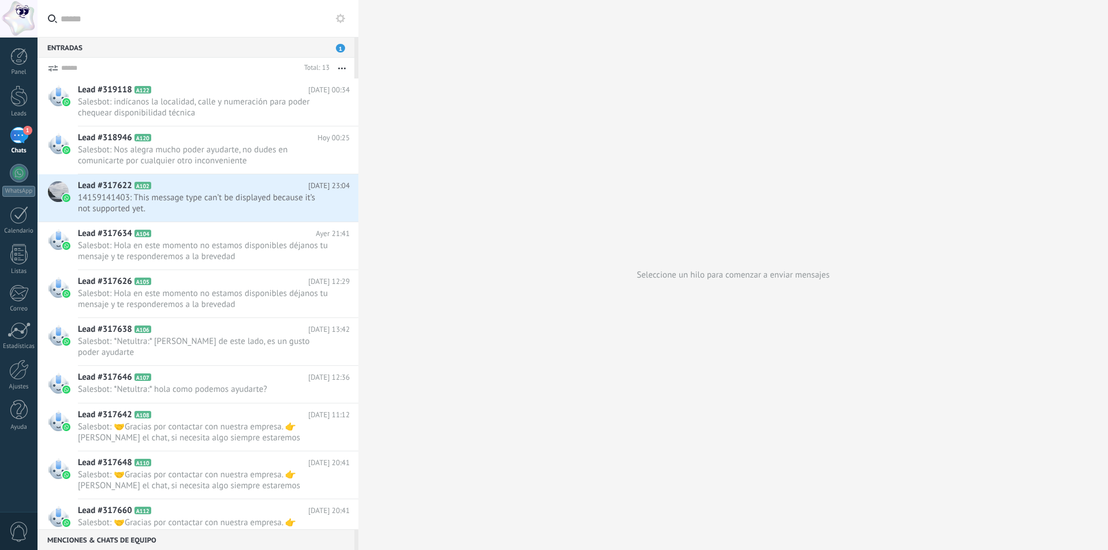
click at [18, 133] on div "1" at bounding box center [19, 135] width 18 height 17
